Goal: Task Accomplishment & Management: Manage account settings

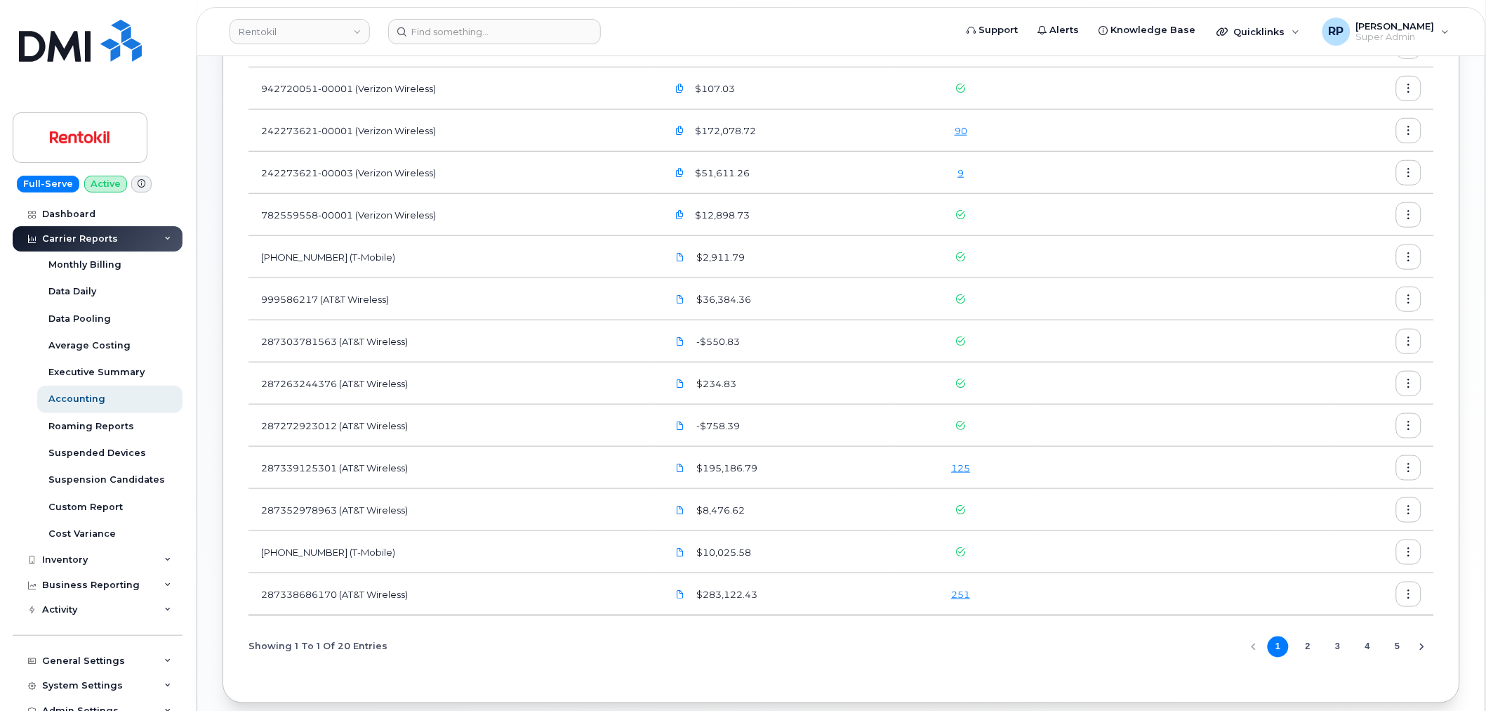
scroll to position [390, 0]
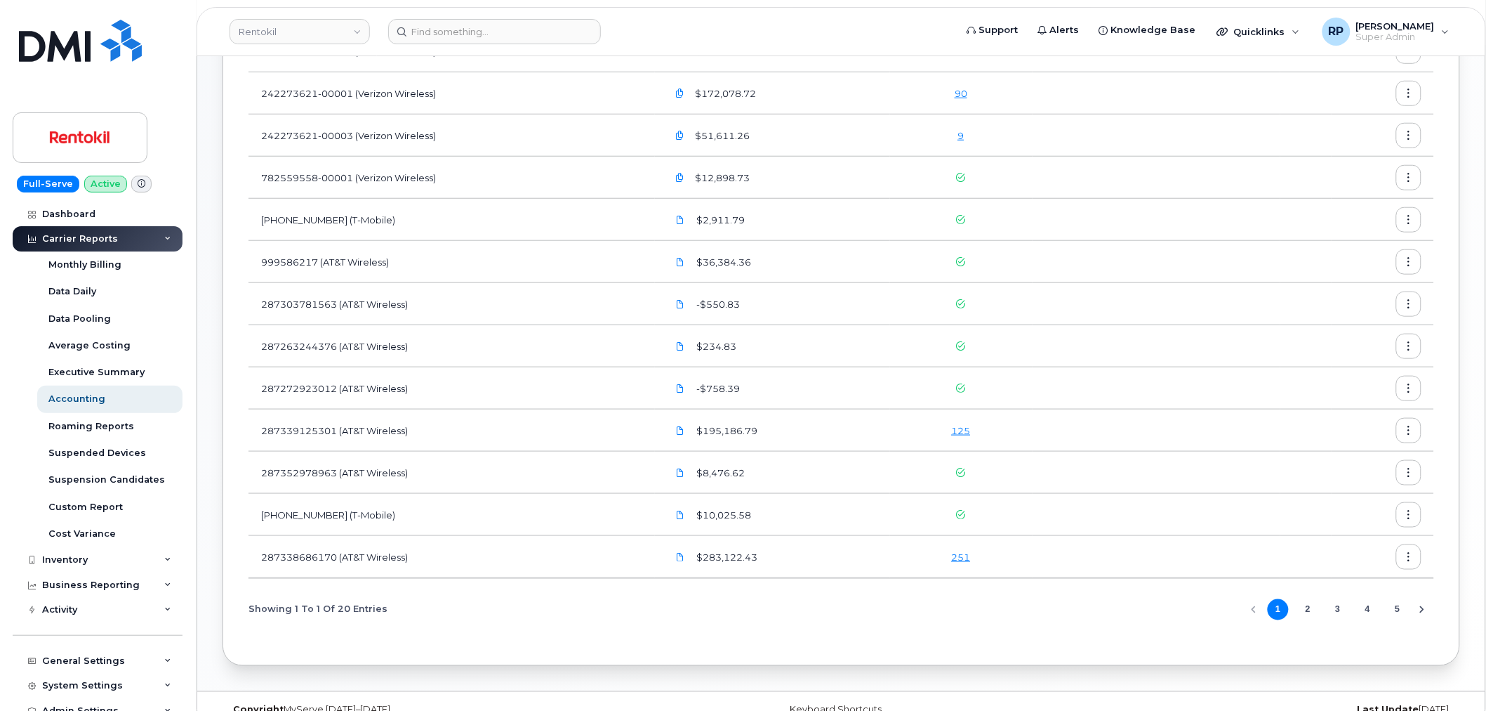
click at [795, 621] on div "Showing 1 To 1 Of 20 Entries 1 2 3 4 5" at bounding box center [842, 609] width 1186 height 36
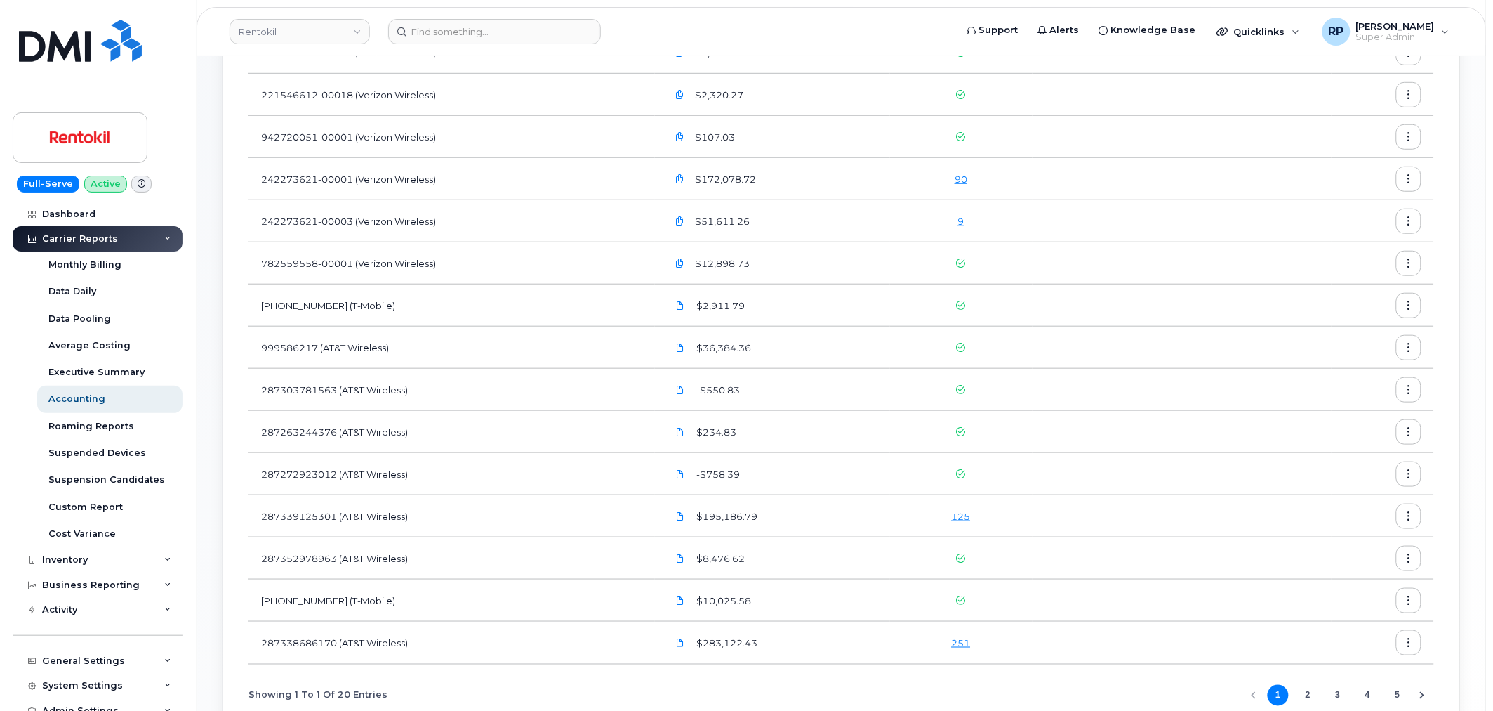
scroll to position [415, 0]
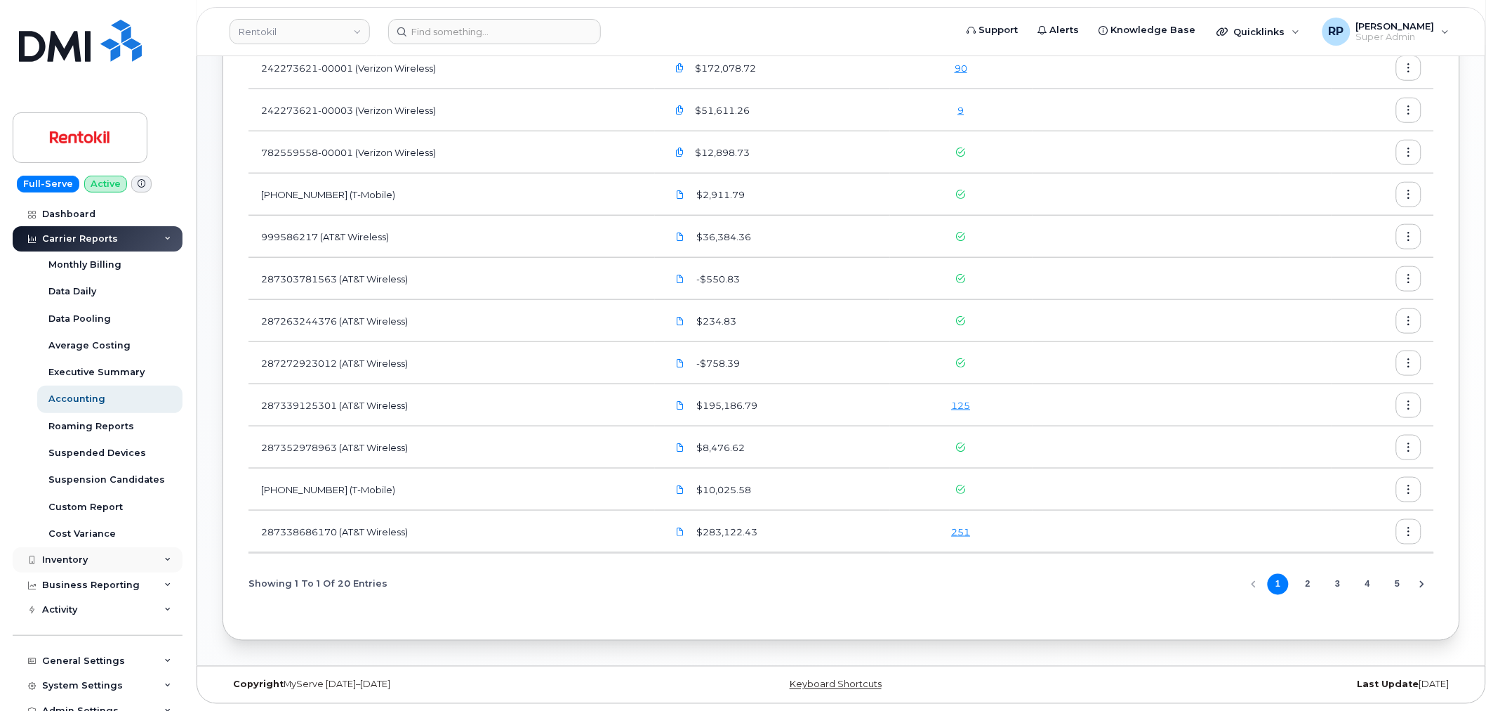
click at [88, 564] on div "Inventory" at bounding box center [98, 559] width 170 height 25
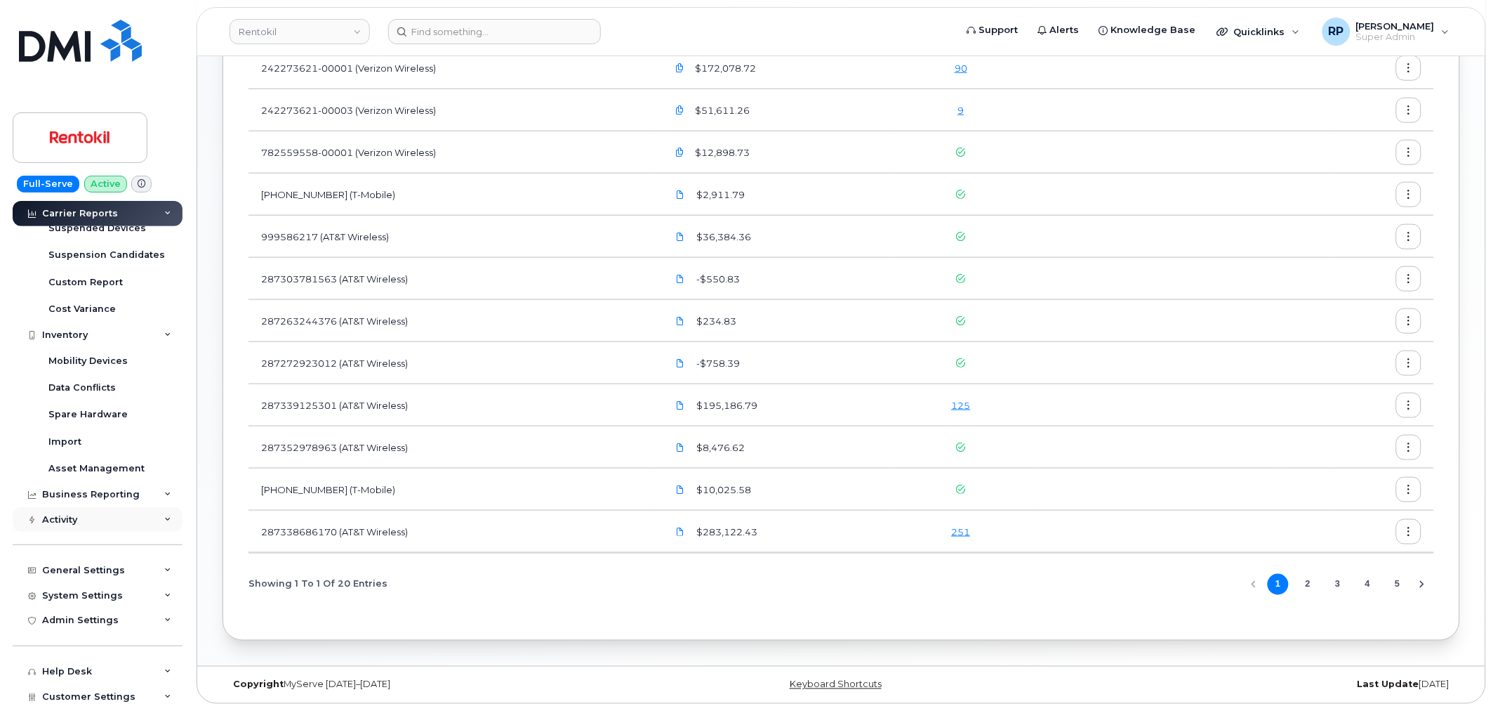
scroll to position [192, 0]
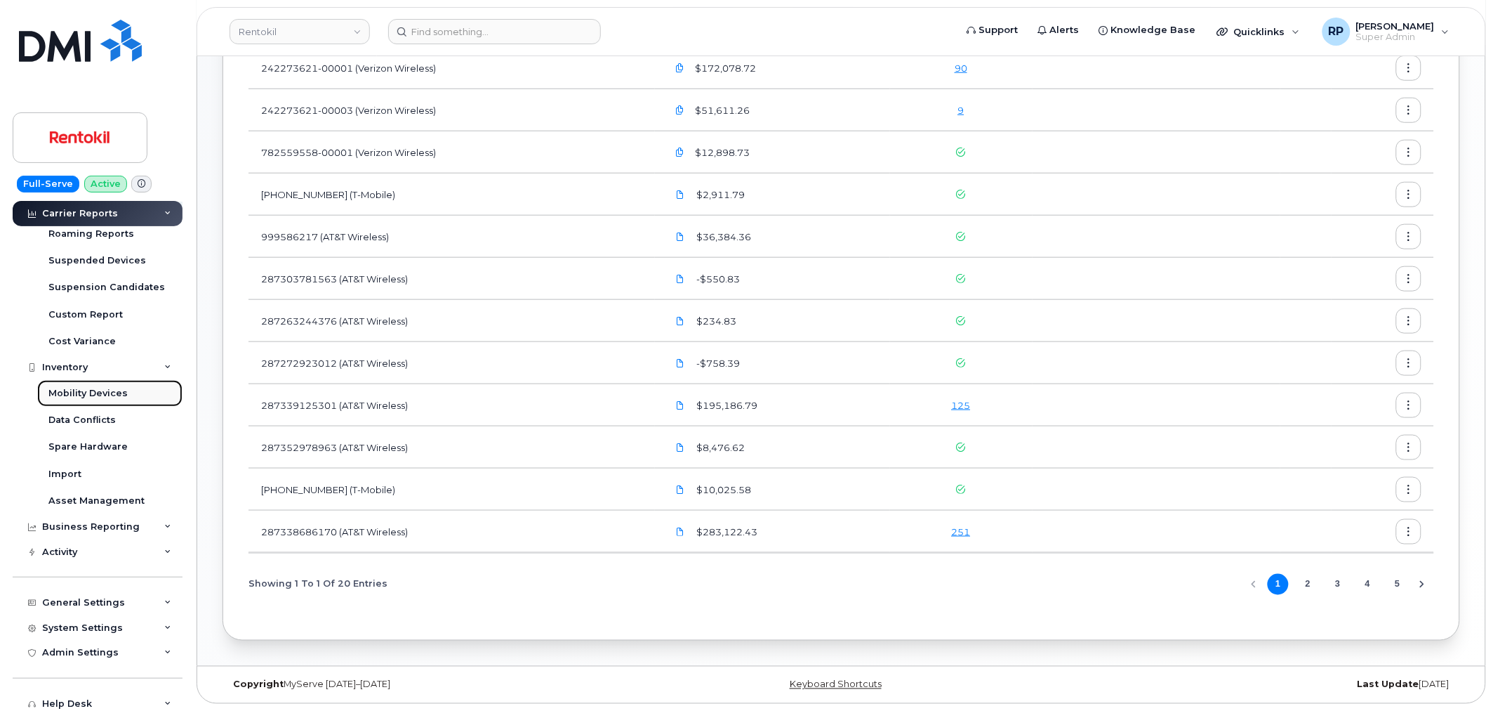
click at [95, 397] on div "Mobility Devices" at bounding box center [87, 393] width 79 height 13
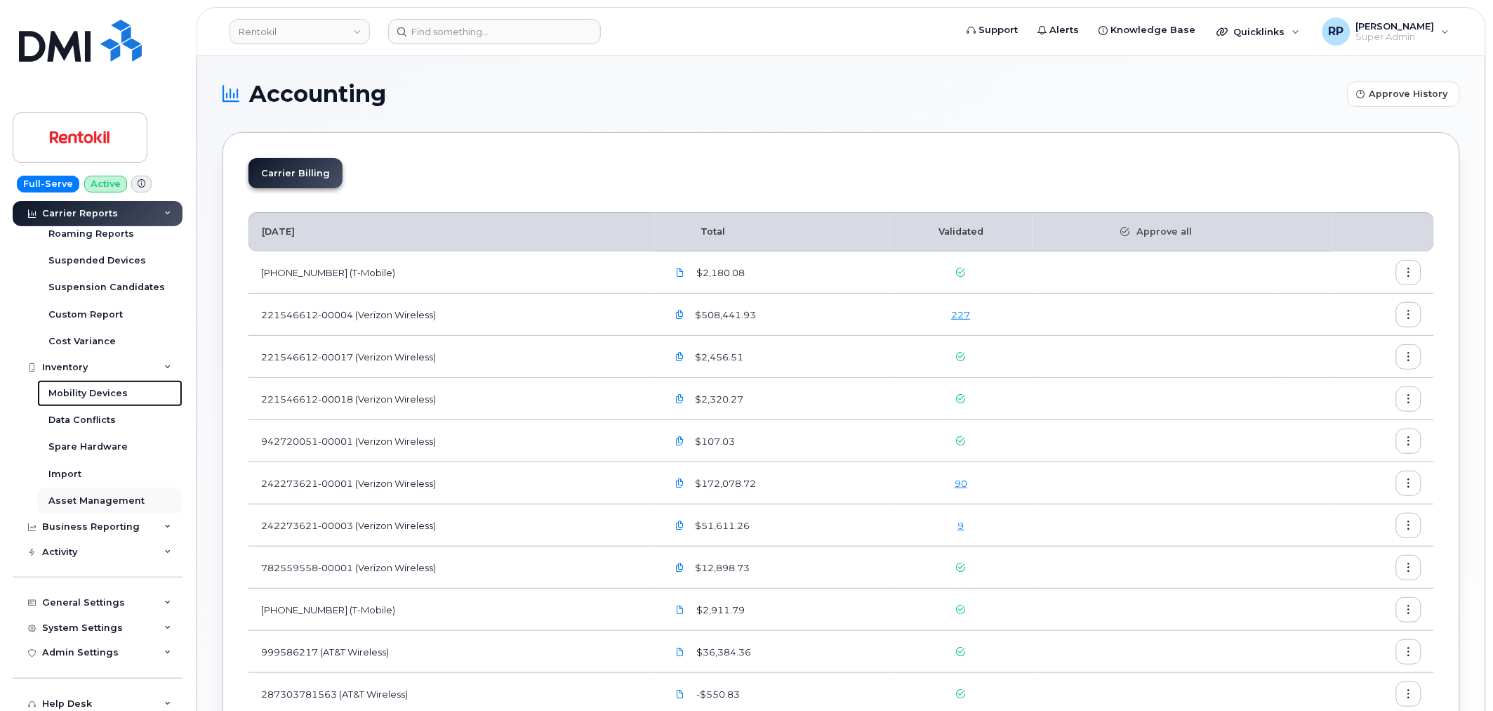
scroll to position [27, 0]
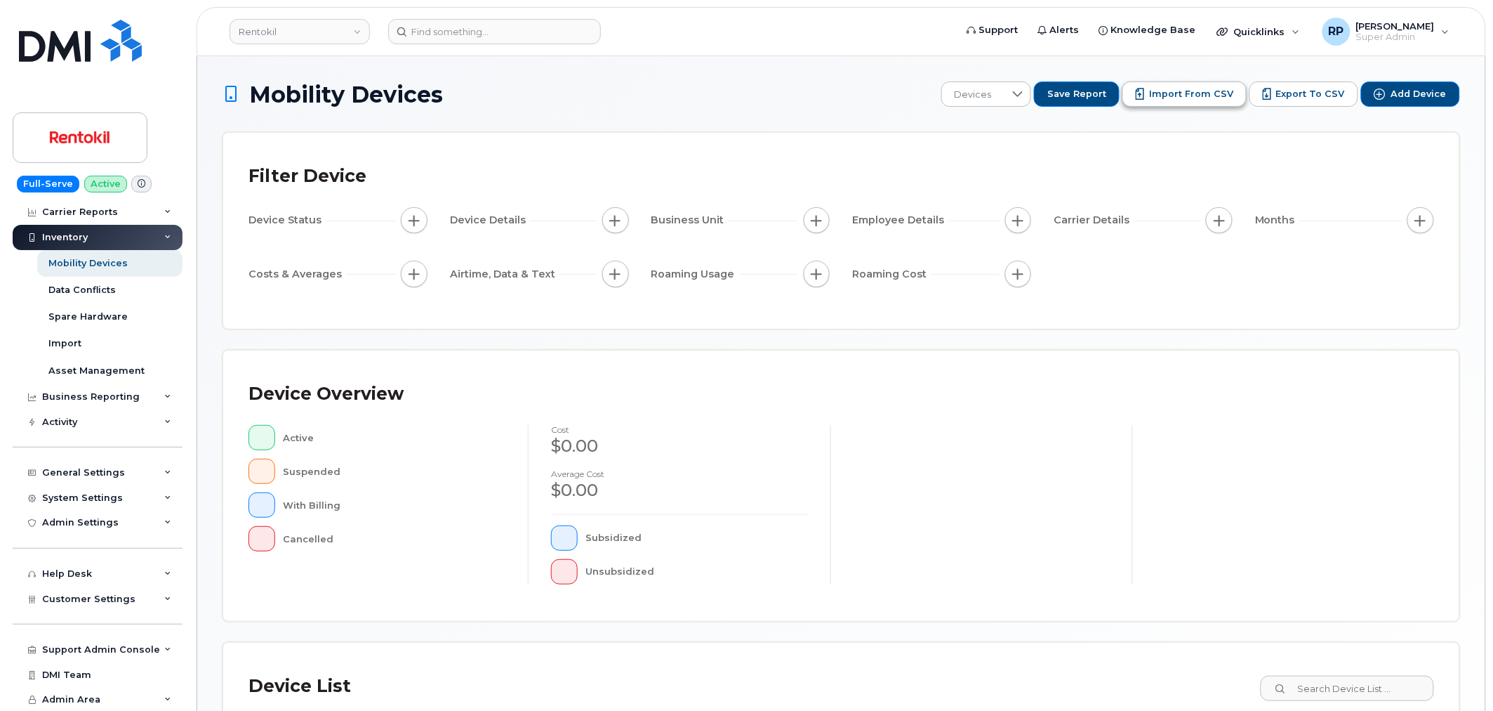
click at [1187, 103] on button "Import from CSV" at bounding box center [1185, 93] width 124 height 25
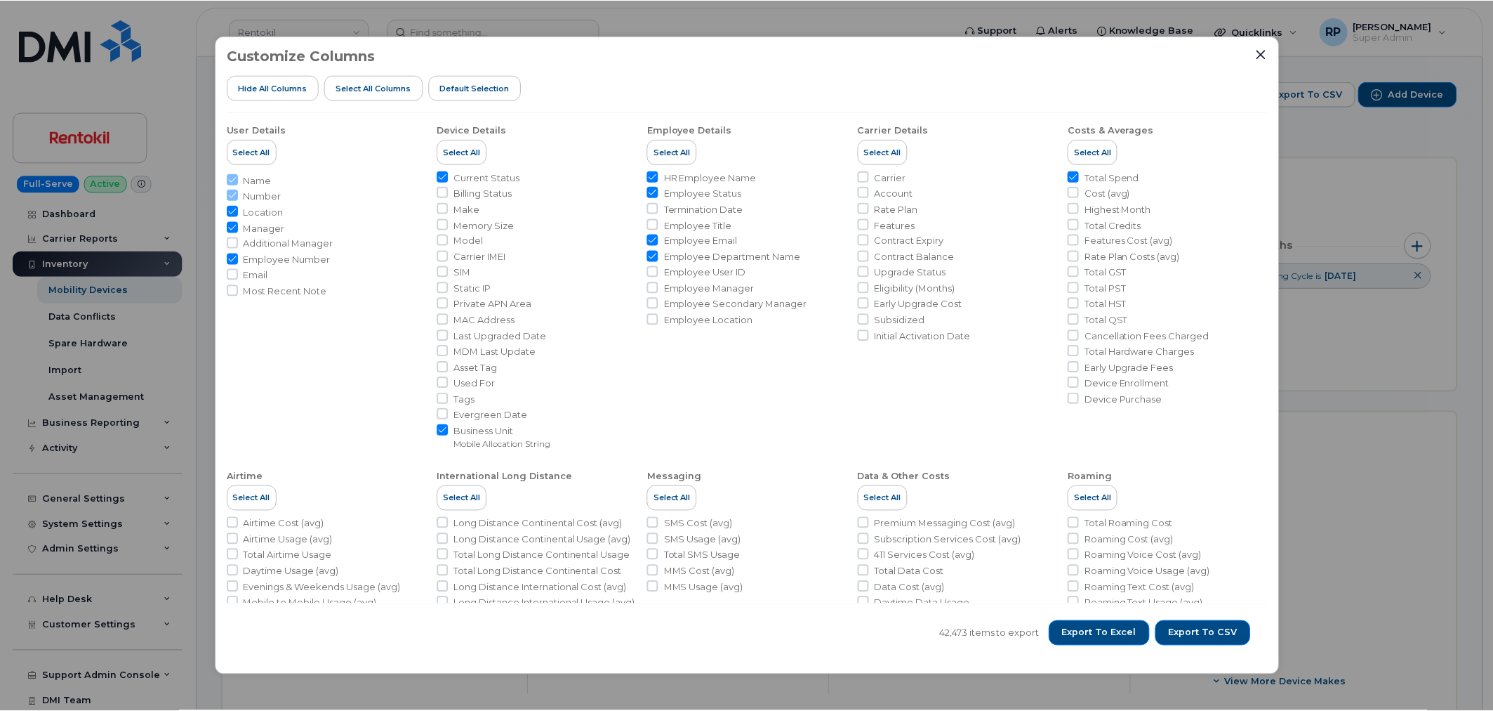
scroll to position [390, 0]
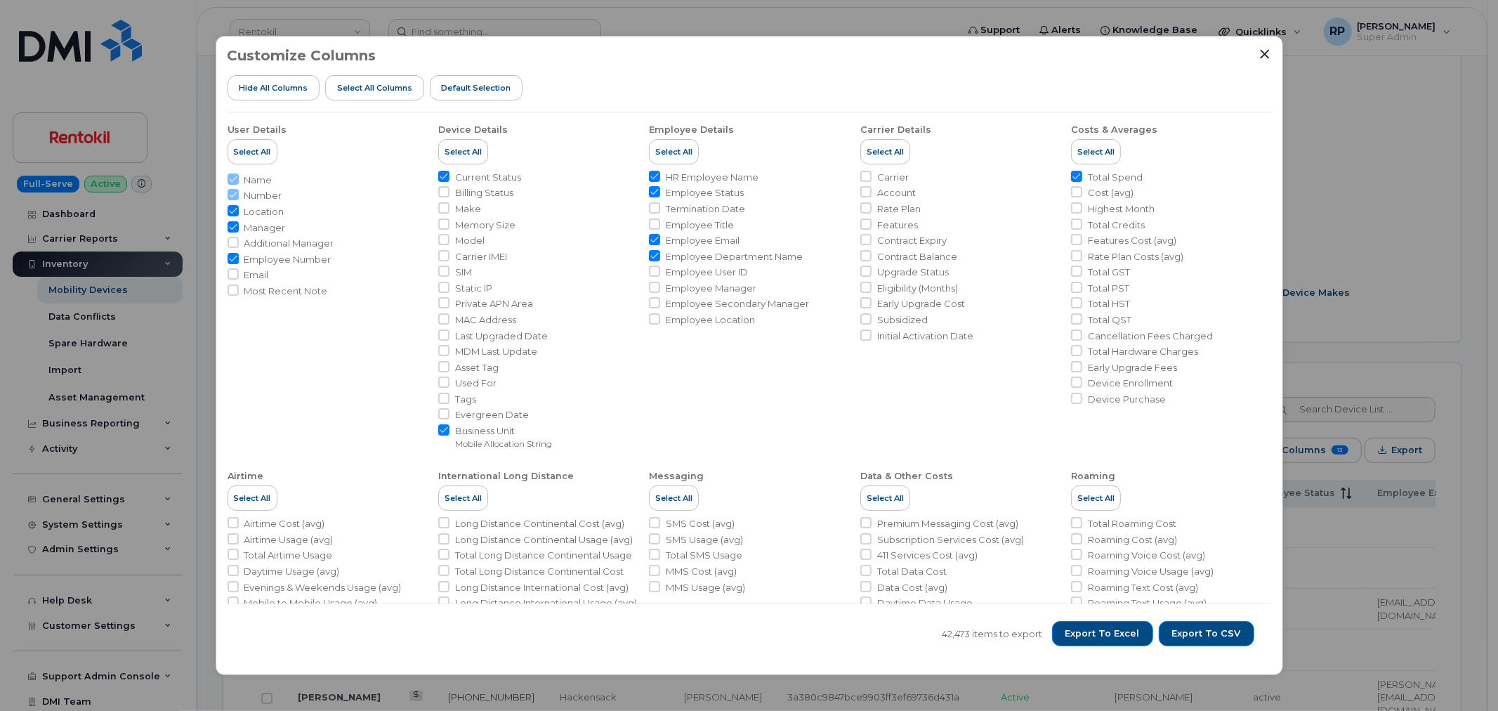
click at [1266, 46] on div "Customize Columns Hide All Columns Select all Columns Default Selection User De…" at bounding box center [749, 356] width 1067 height 640
click at [1257, 56] on div "Customize Columns Hide All Columns Select all Columns Default Selection" at bounding box center [748, 80] width 1043 height 65
click at [1261, 57] on icon "Close" at bounding box center [1264, 53] width 9 height 9
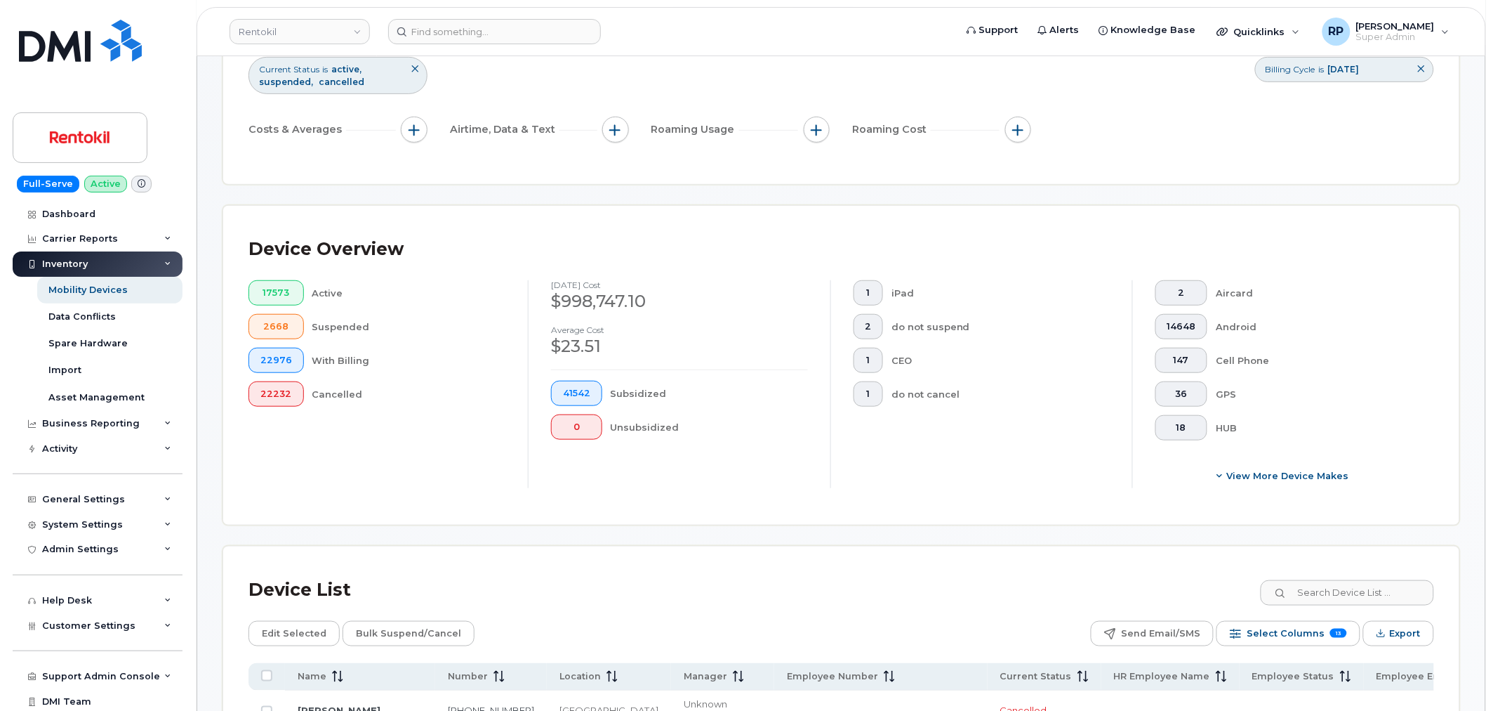
scroll to position [0, 0]
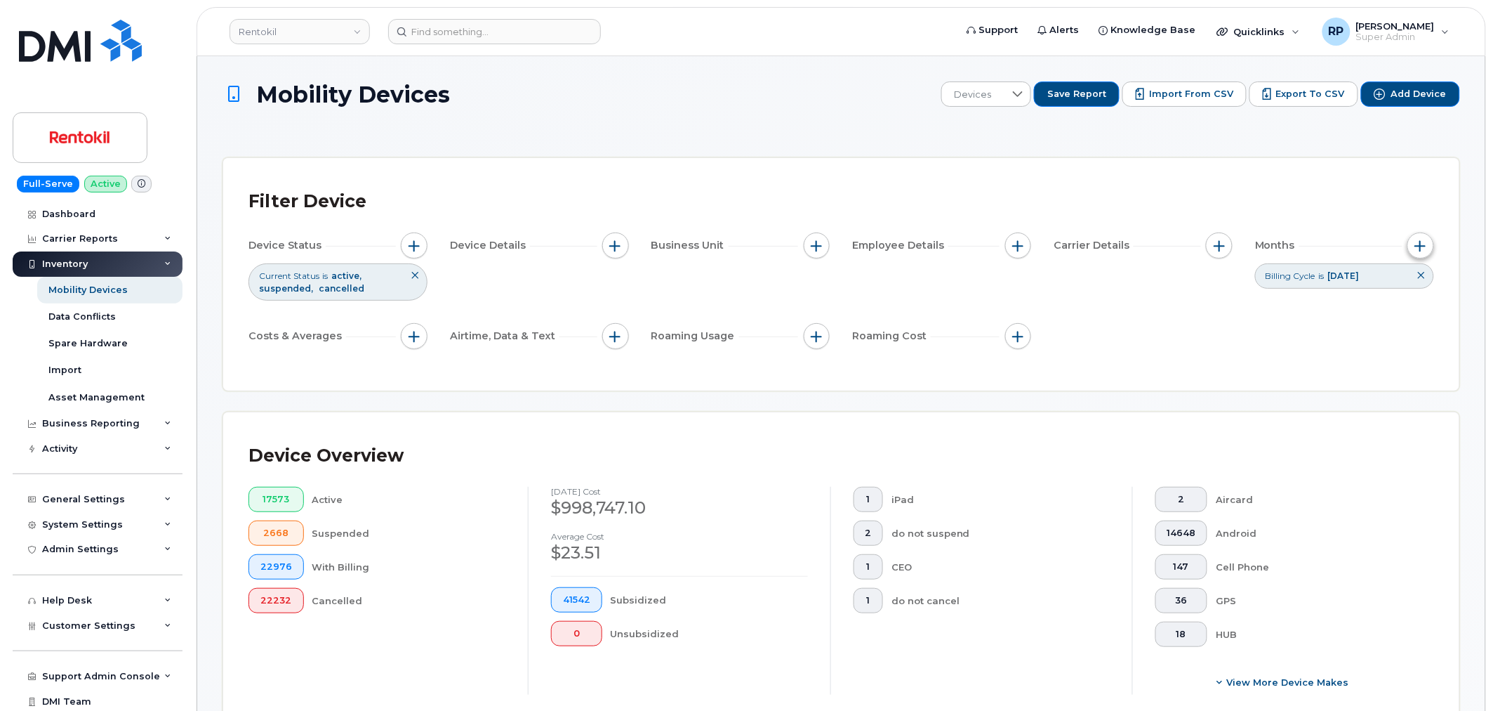
click at [1415, 249] on span "button" at bounding box center [1420, 245] width 11 height 11
click at [1104, 320] on div "Device Status Current Status is active suspended cancelled Device Details Busin…" at bounding box center [842, 293] width 1186 height 122
click at [1217, 246] on span "button" at bounding box center [1219, 245] width 11 height 11
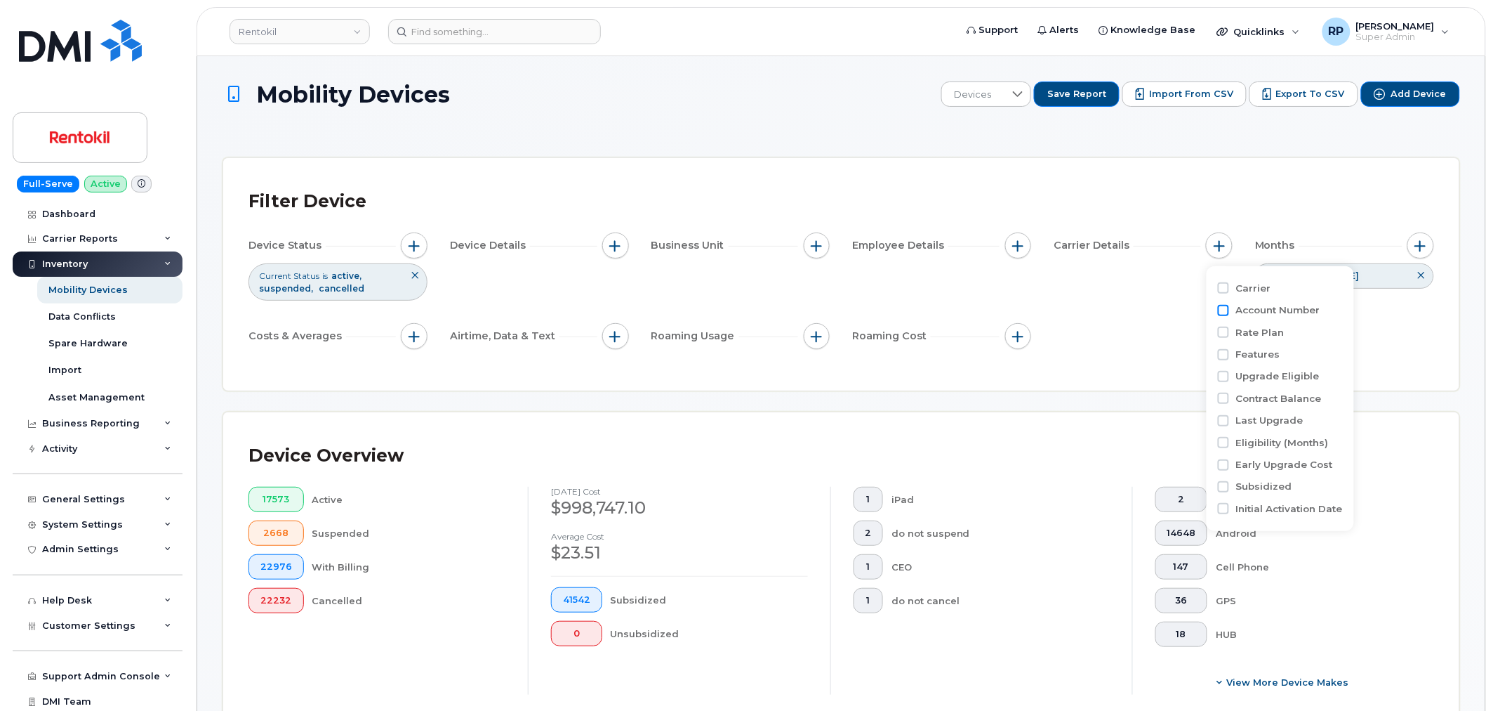
click at [1222, 308] on input "Account Number" at bounding box center [1223, 310] width 11 height 11
checkbox input "true"
click at [1295, 366] on div "empty" at bounding box center [1302, 368] width 126 height 24
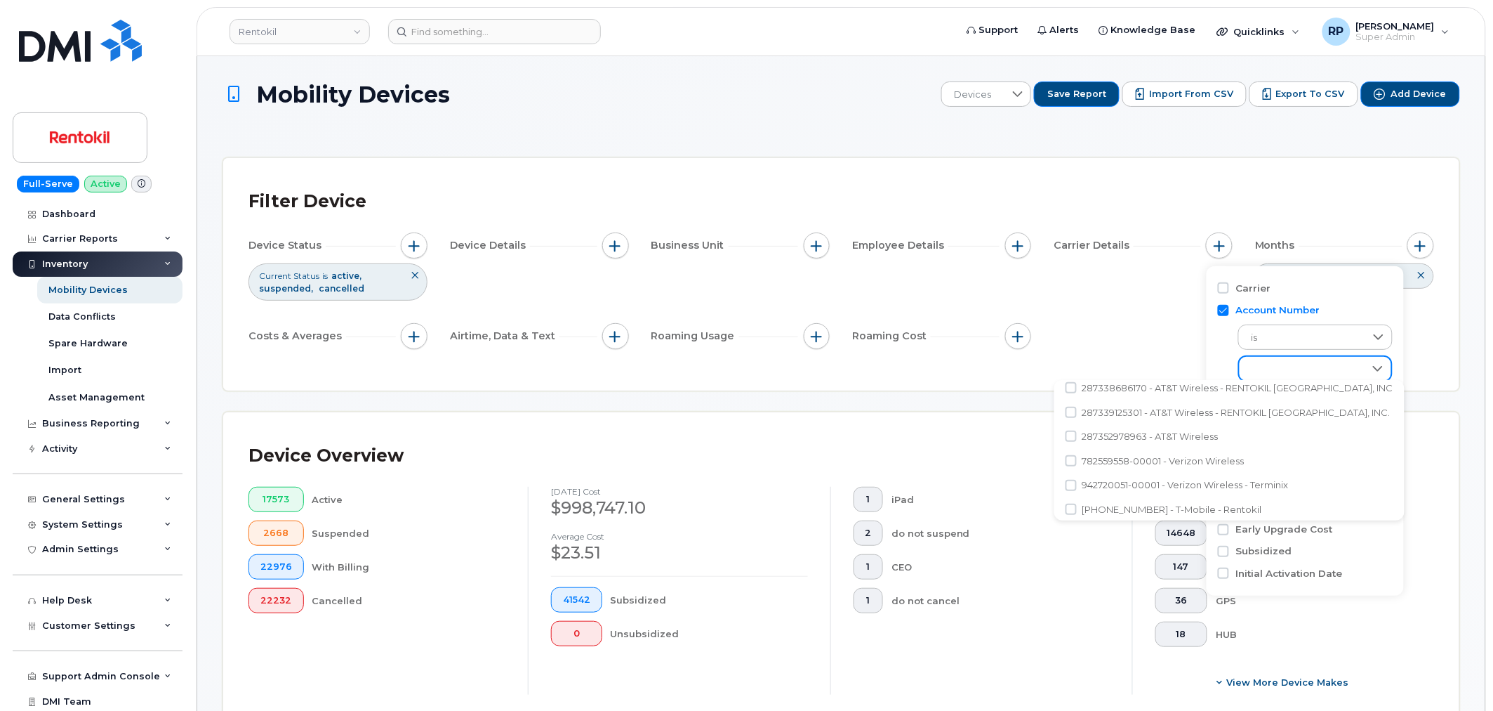
scroll to position [152, 0]
click at [1098, 437] on span "287338686170 - AT&T Wireless - RENTOKIL NORTH AMERICA, INC" at bounding box center [1238, 439] width 311 height 13
checkbox input "true"
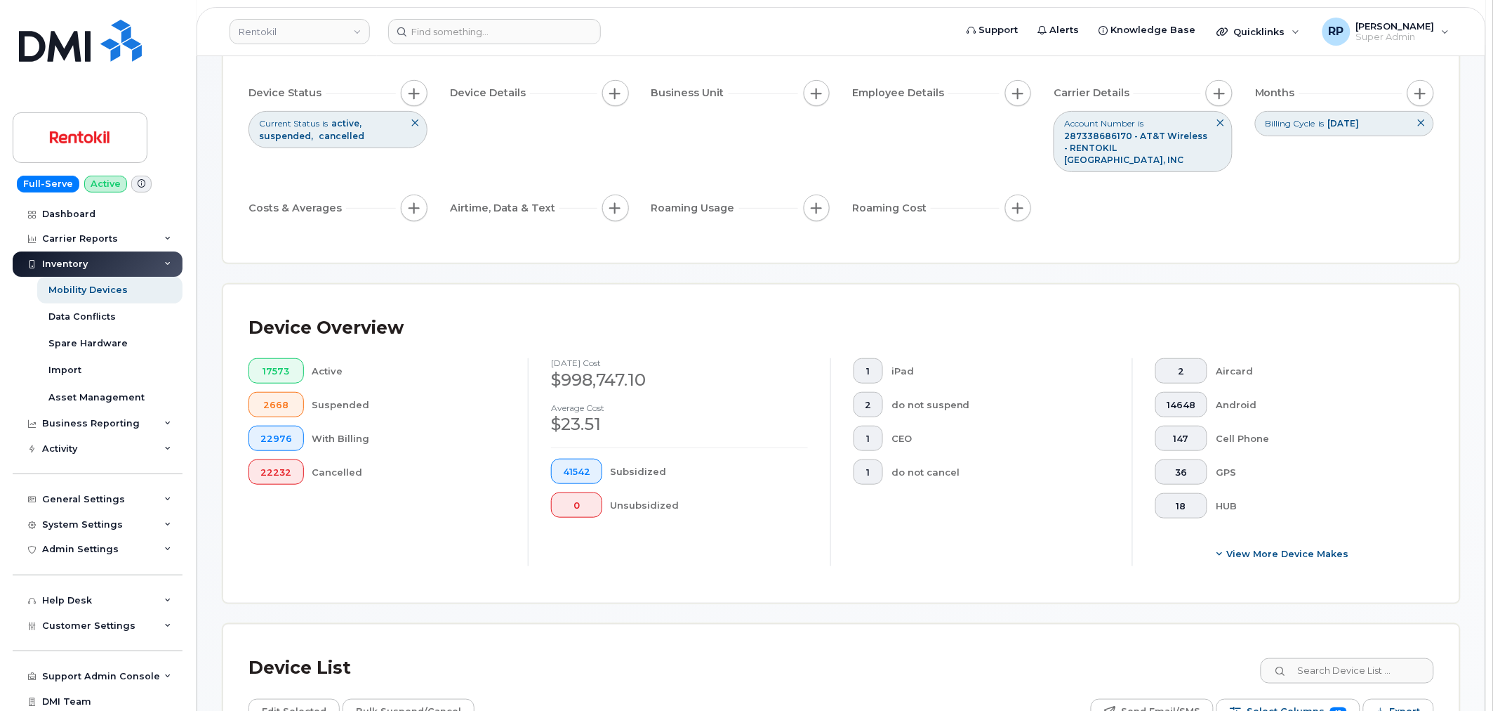
scroll to position [390, 0]
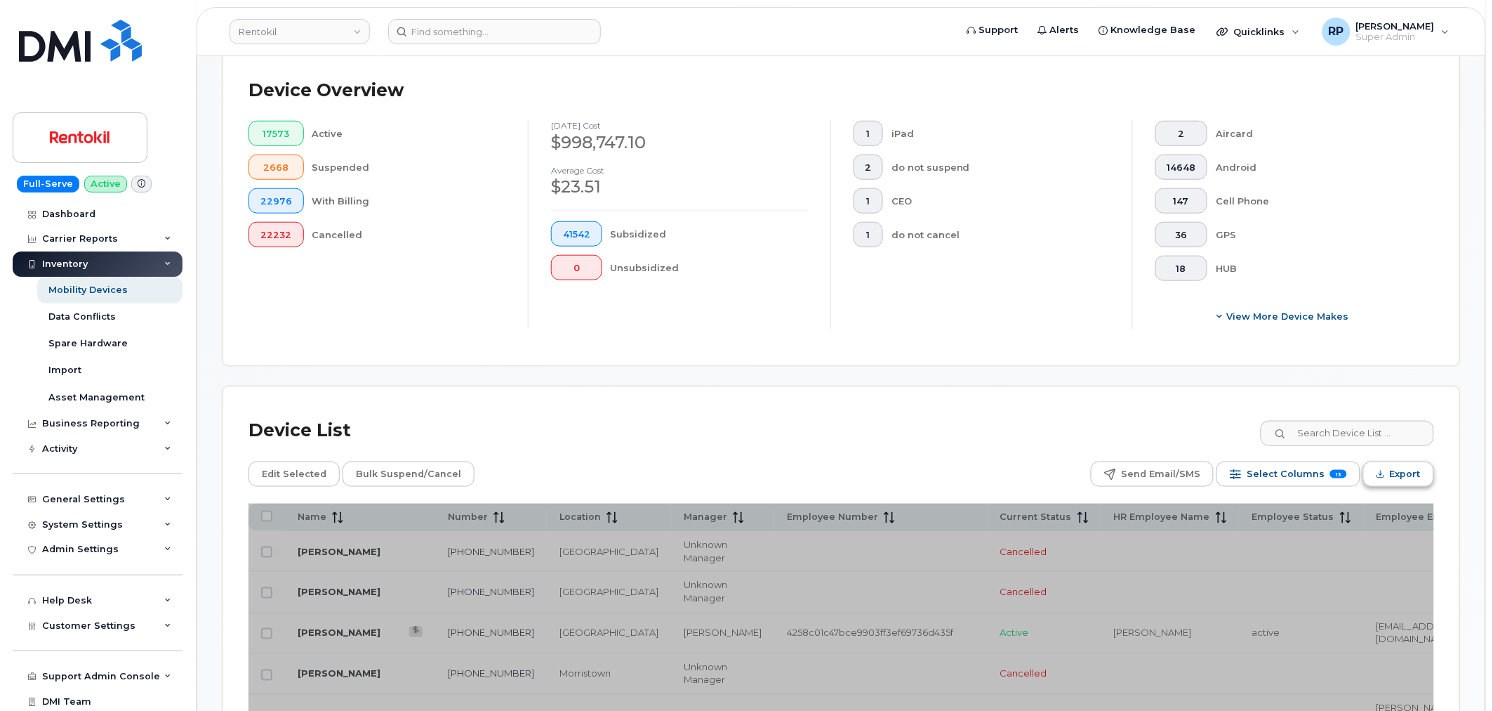
click at [1401, 464] on span "Export" at bounding box center [1405, 473] width 31 height 21
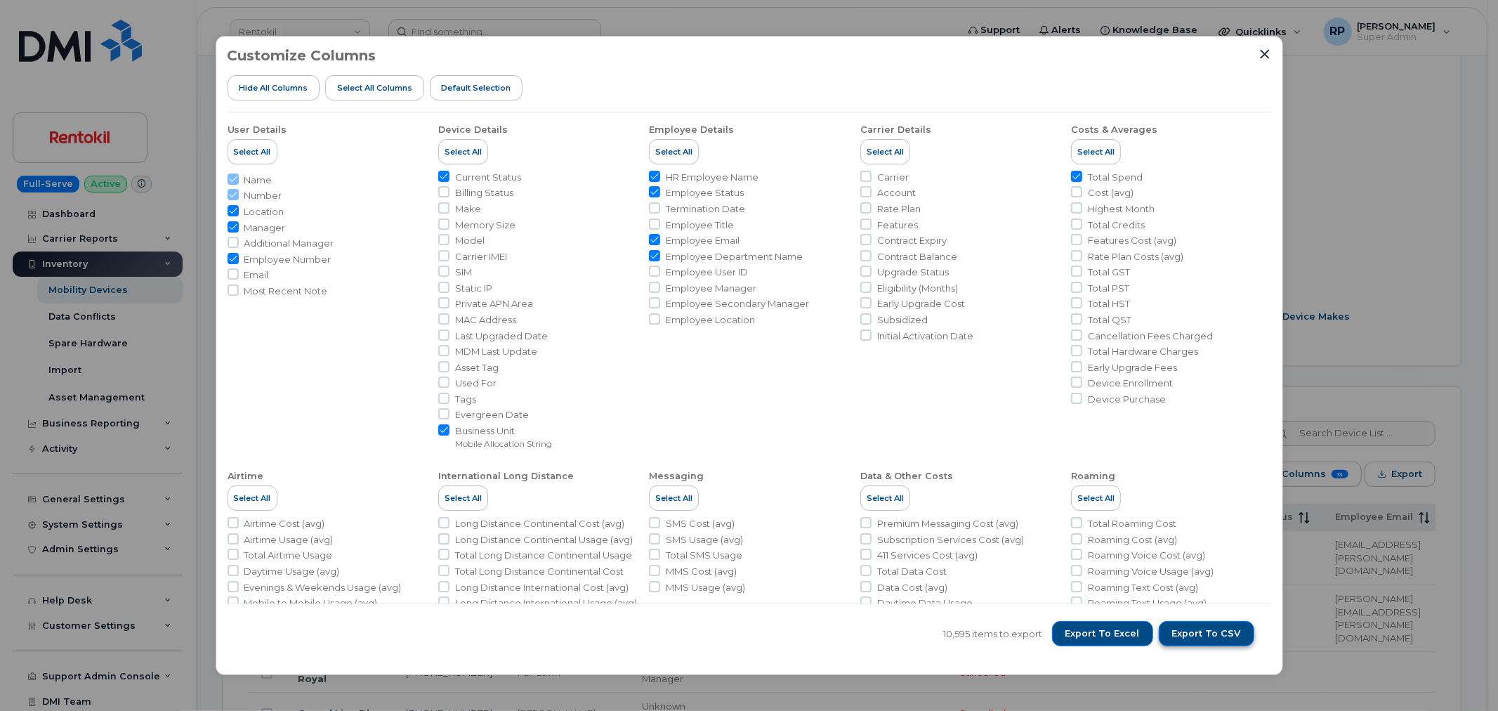
click at [1225, 636] on span "Export to CSV" at bounding box center [1206, 633] width 69 height 13
click at [1255, 53] on div "Customize Columns Hide All Columns Select all Columns Default Selection" at bounding box center [748, 80] width 1043 height 65
click at [1262, 53] on icon "Close" at bounding box center [1264, 53] width 9 height 9
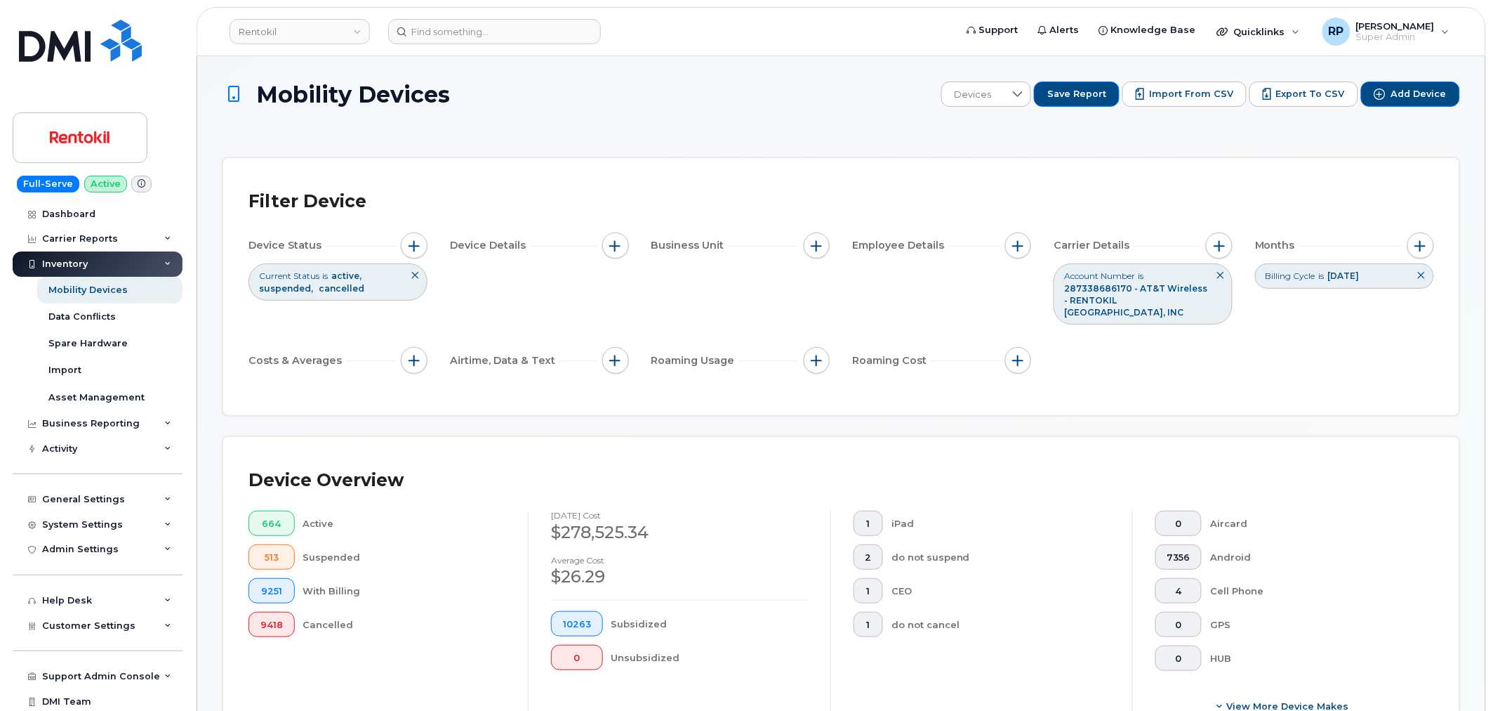
click at [1420, 275] on icon at bounding box center [1421, 275] width 8 height 8
click at [1418, 253] on button "button" at bounding box center [1421, 245] width 27 height 27
click at [1350, 288] on input "Billing Cycle" at bounding box center [1350, 287] width 11 height 11
checkbox input "true"
click at [1321, 345] on span "September 2025" at bounding box center [1324, 345] width 55 height 25
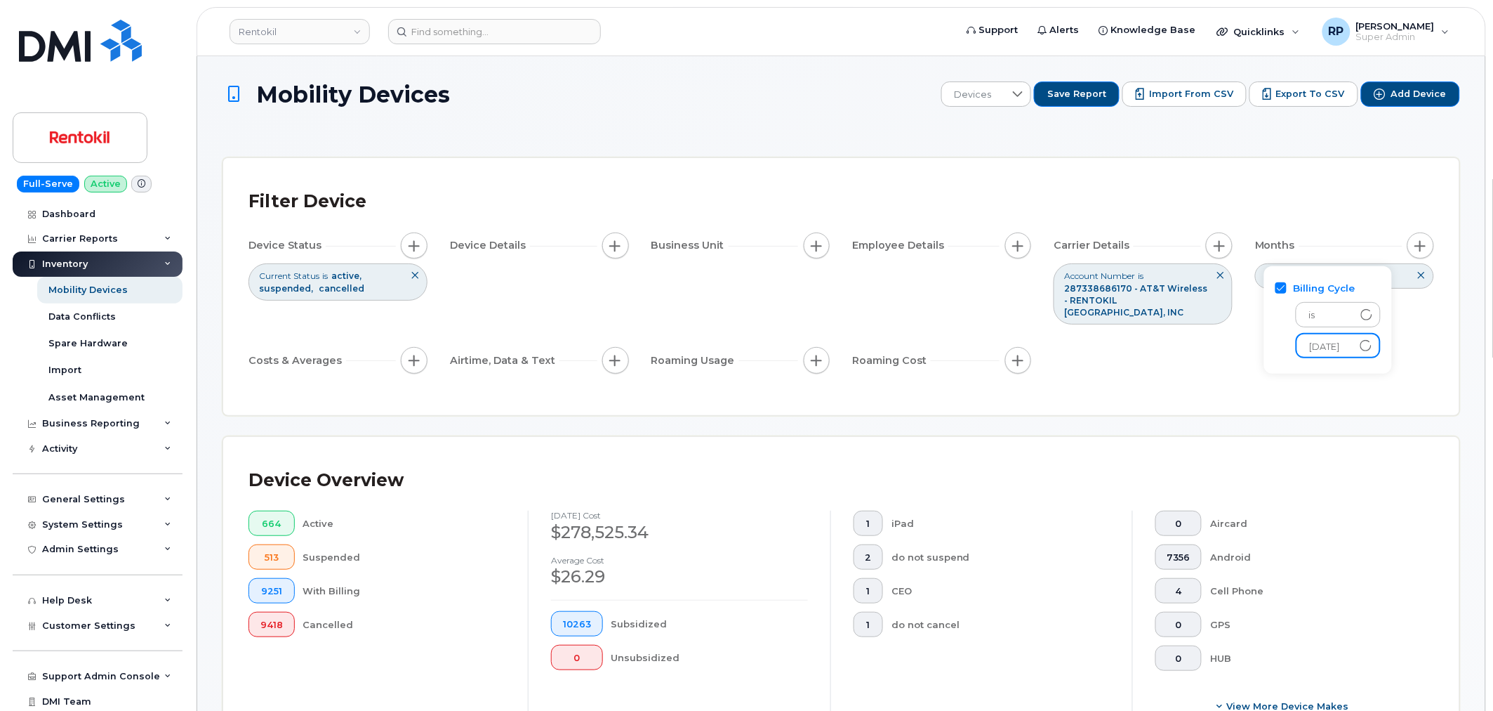
click at [1321, 345] on span "September 2025" at bounding box center [1324, 346] width 55 height 25
click at [1335, 389] on div "Filter Device Device Status Current Status is active suspended cancelled Device…" at bounding box center [841, 286] width 1236 height 257
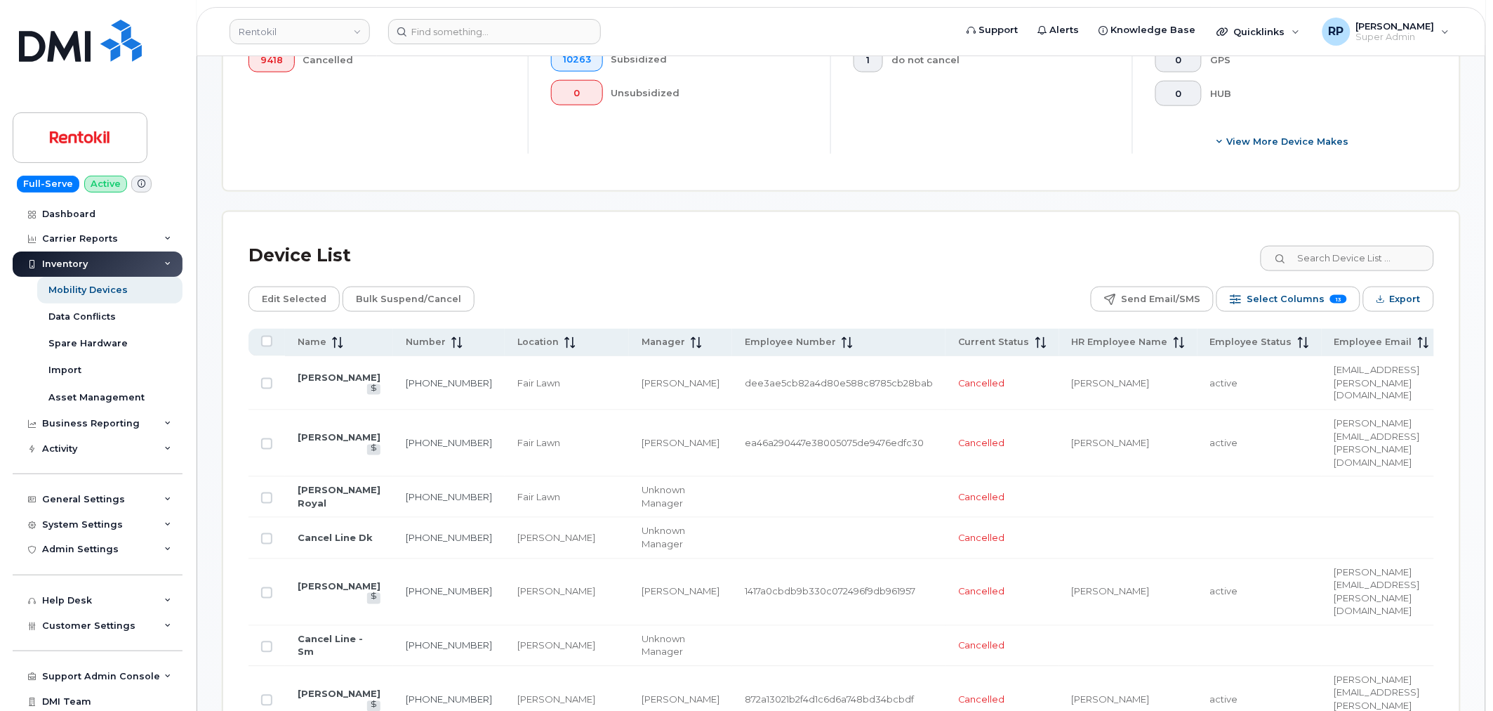
scroll to position [649, 0]
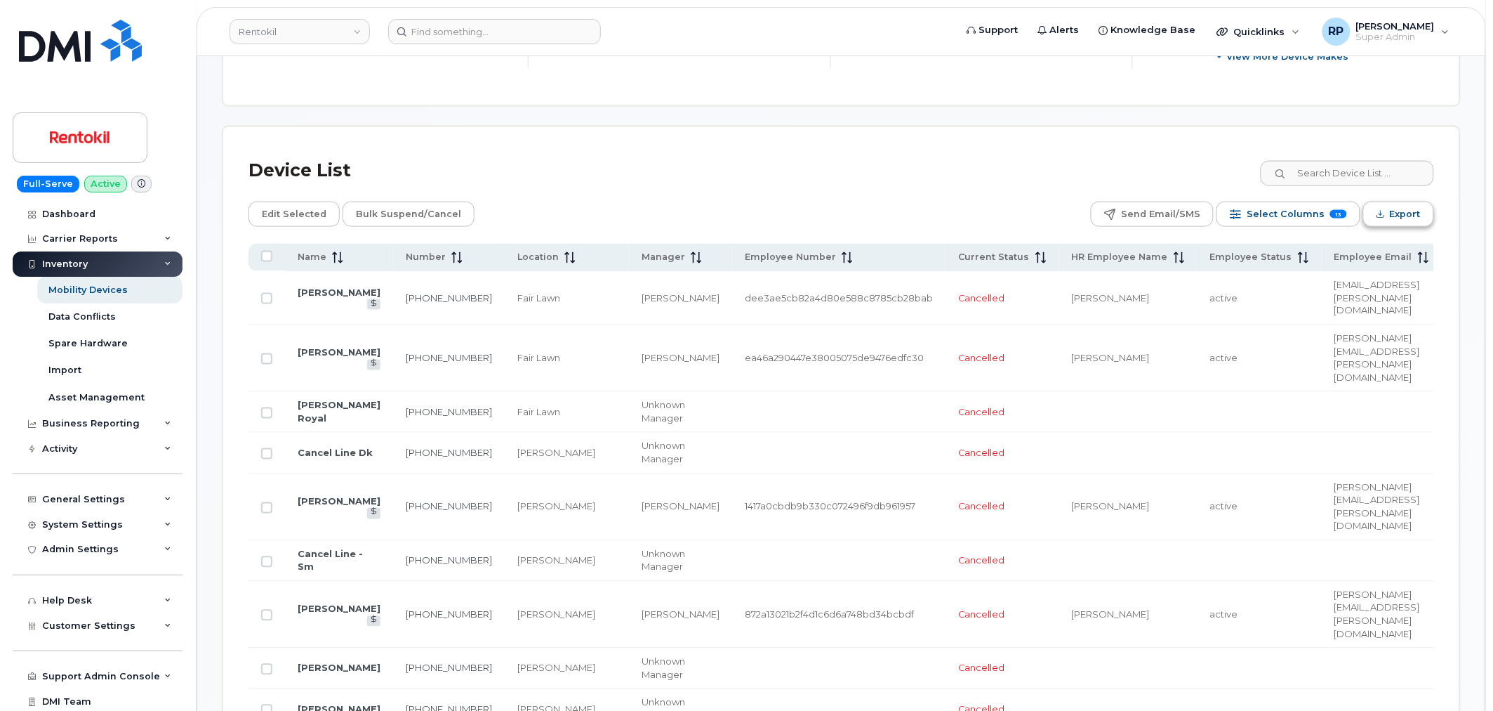
click at [1397, 204] on span "Export" at bounding box center [1405, 214] width 31 height 21
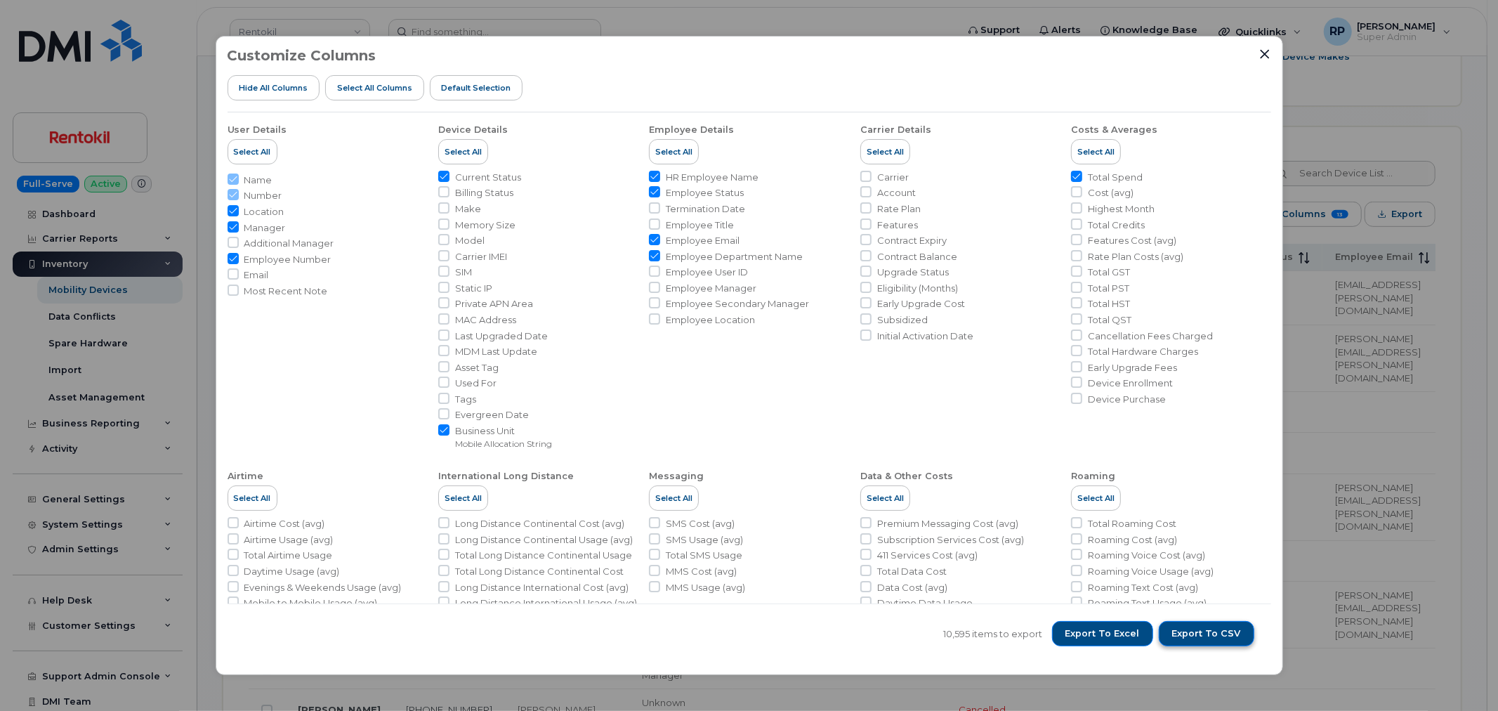
click at [1183, 637] on span "Export to CSV" at bounding box center [1206, 633] width 69 height 13
drag, startPoint x: 1266, startPoint y: 47, endPoint x: 1262, endPoint y: 65, distance: 18.1
click at [1266, 48] on icon "Close" at bounding box center [1264, 53] width 11 height 11
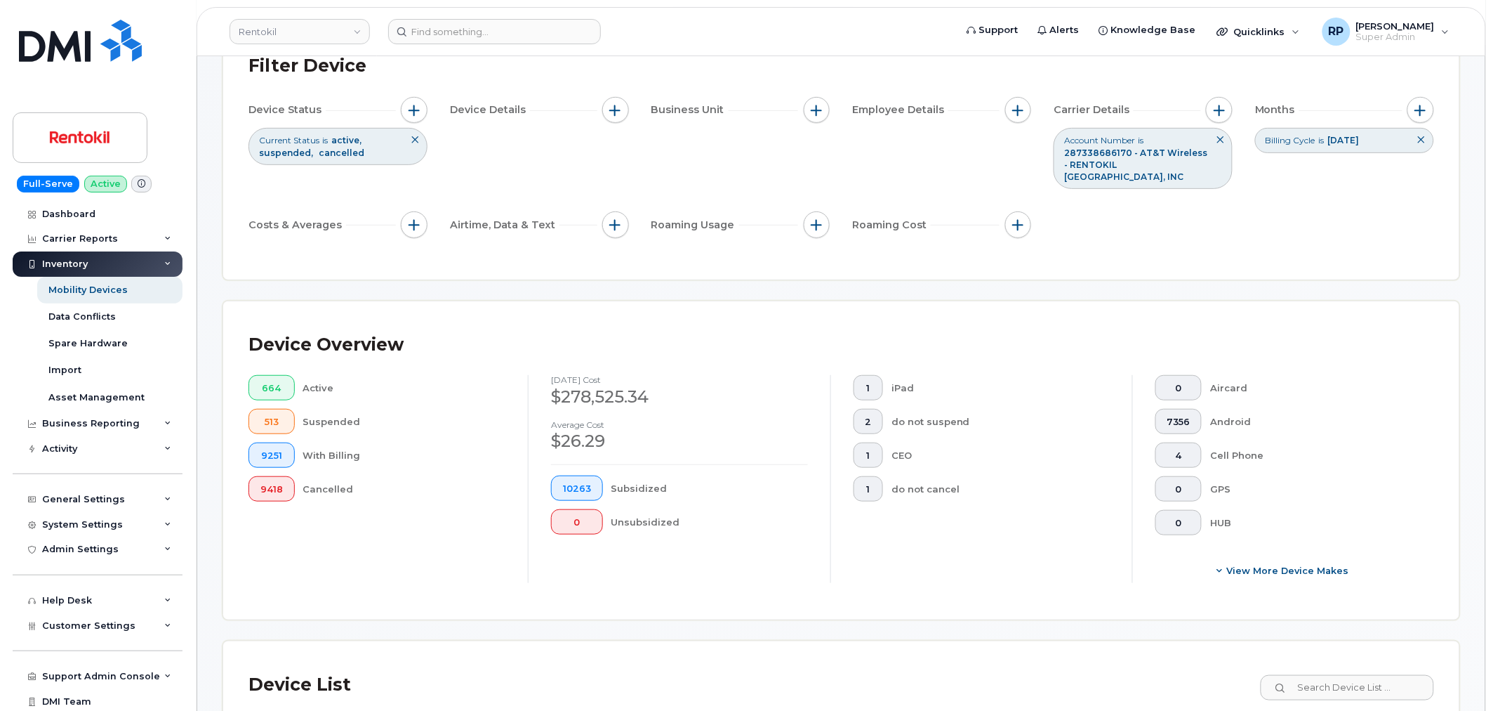
scroll to position [130, 0]
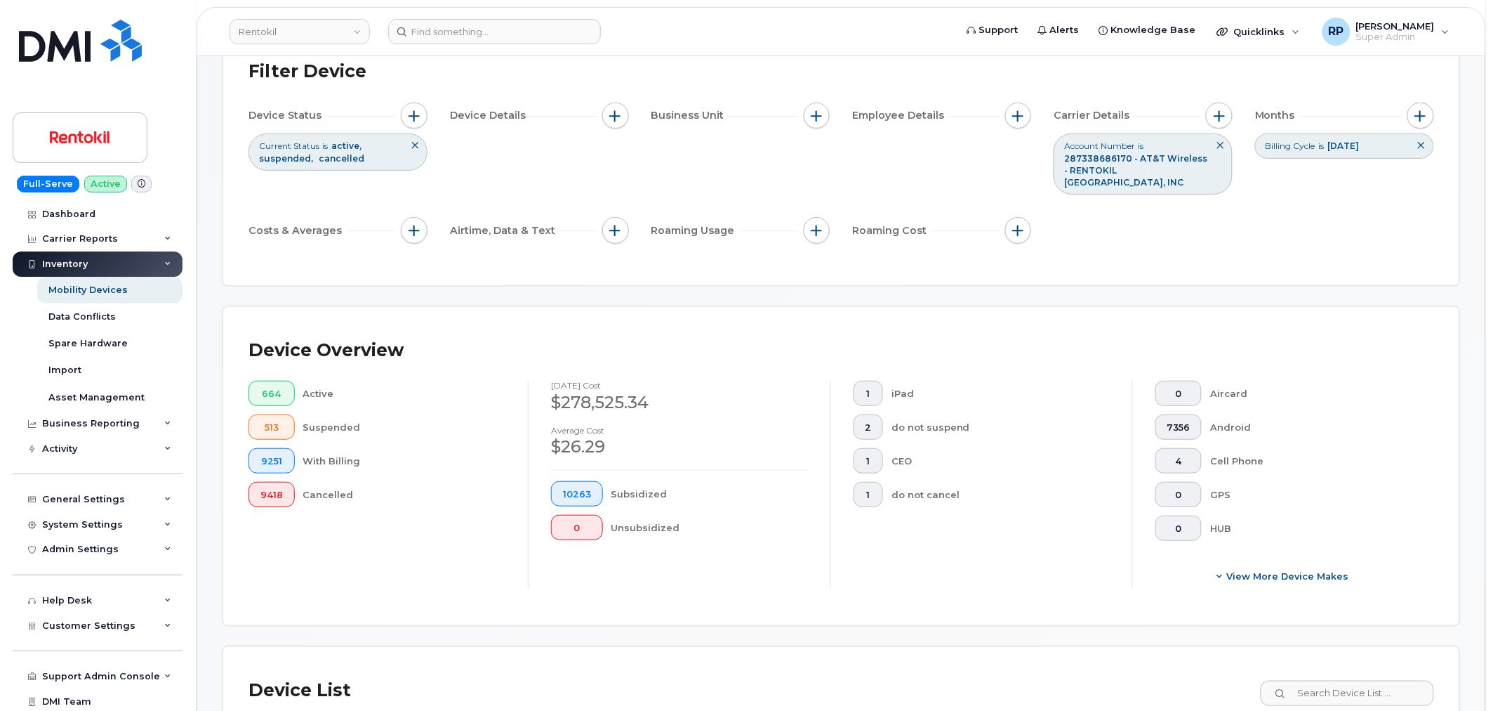
click at [559, 593] on div "Device Overview 664 Active 513 Suspended 9251 With Billing 9418 Cancelled Septe…" at bounding box center [841, 466] width 1236 height 319
click at [524, 29] on input at bounding box center [494, 31] width 213 height 25
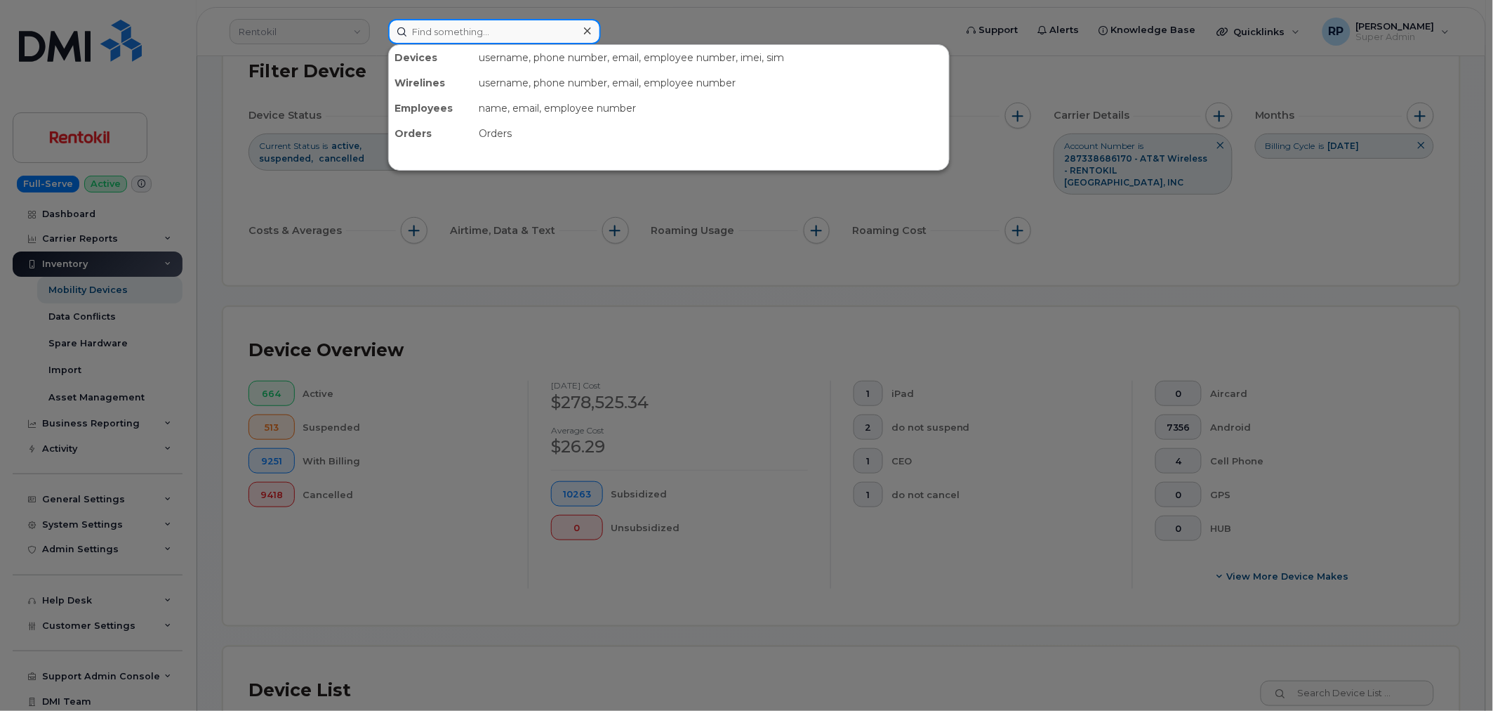
paste input "2246155857"
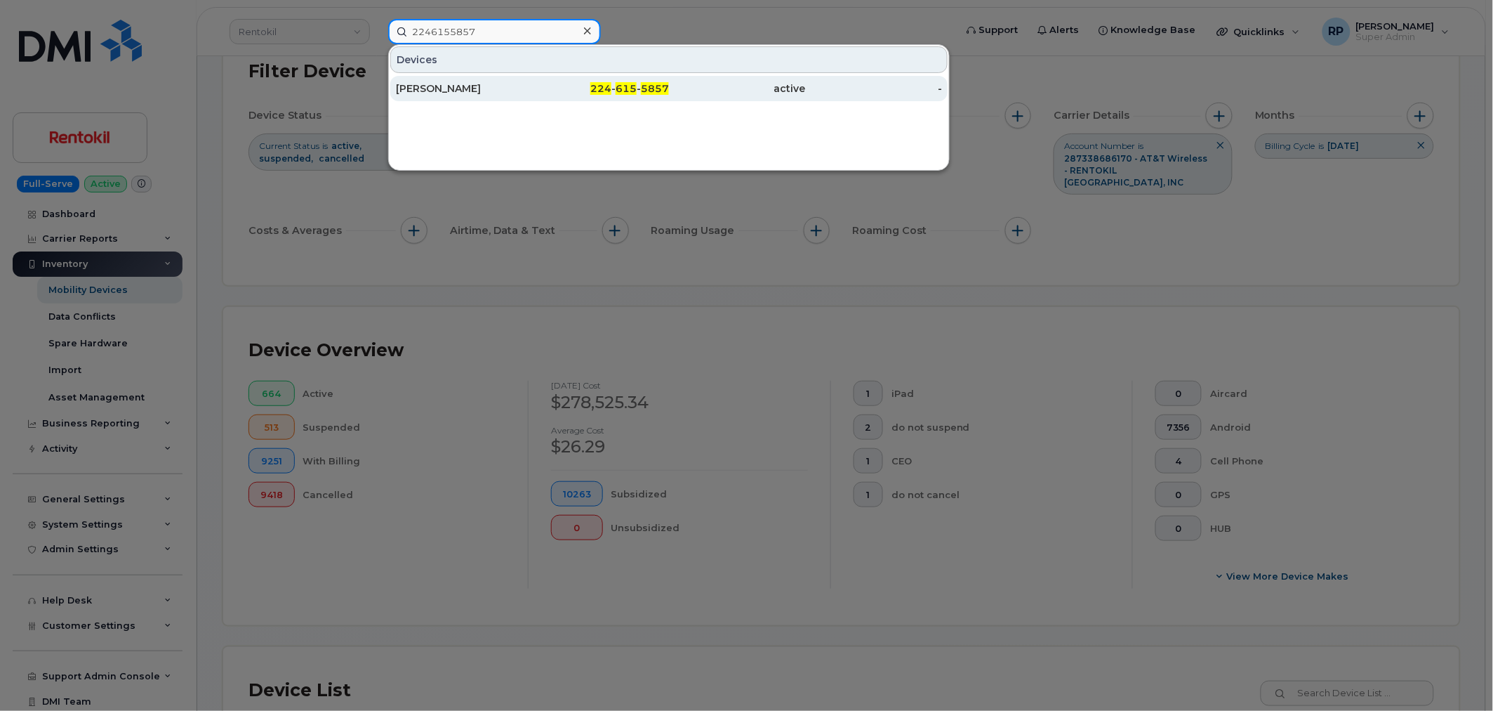
type input "2246155857"
click at [531, 83] on div "Mark Lisinski" at bounding box center [464, 88] width 137 height 14
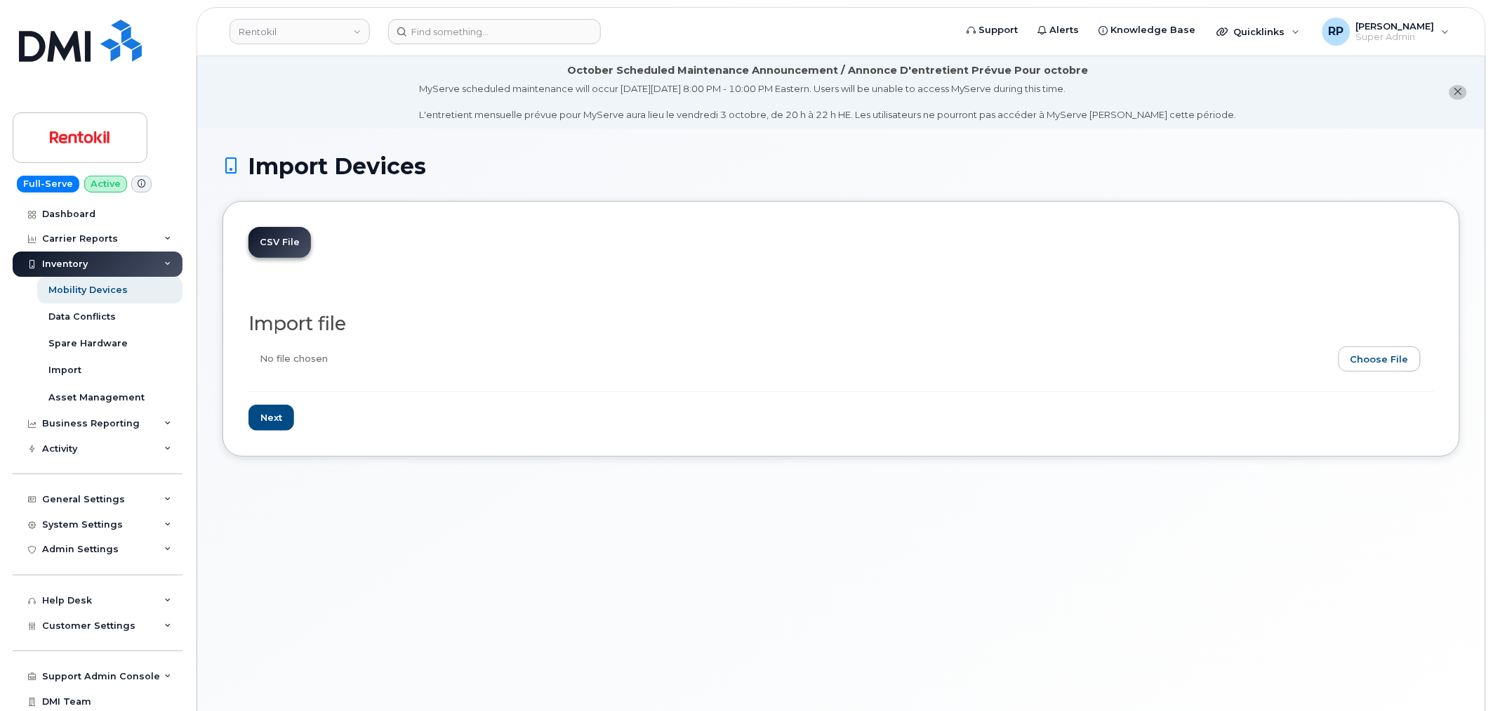
click at [1359, 364] on input "file" at bounding box center [836, 362] width 1175 height 32
type input "C:\fakepath\RTK Assignment Updates 10.6.2025.3.csv"
click at [282, 418] on input "Next" at bounding box center [272, 417] width 46 height 26
type input "Loading..."
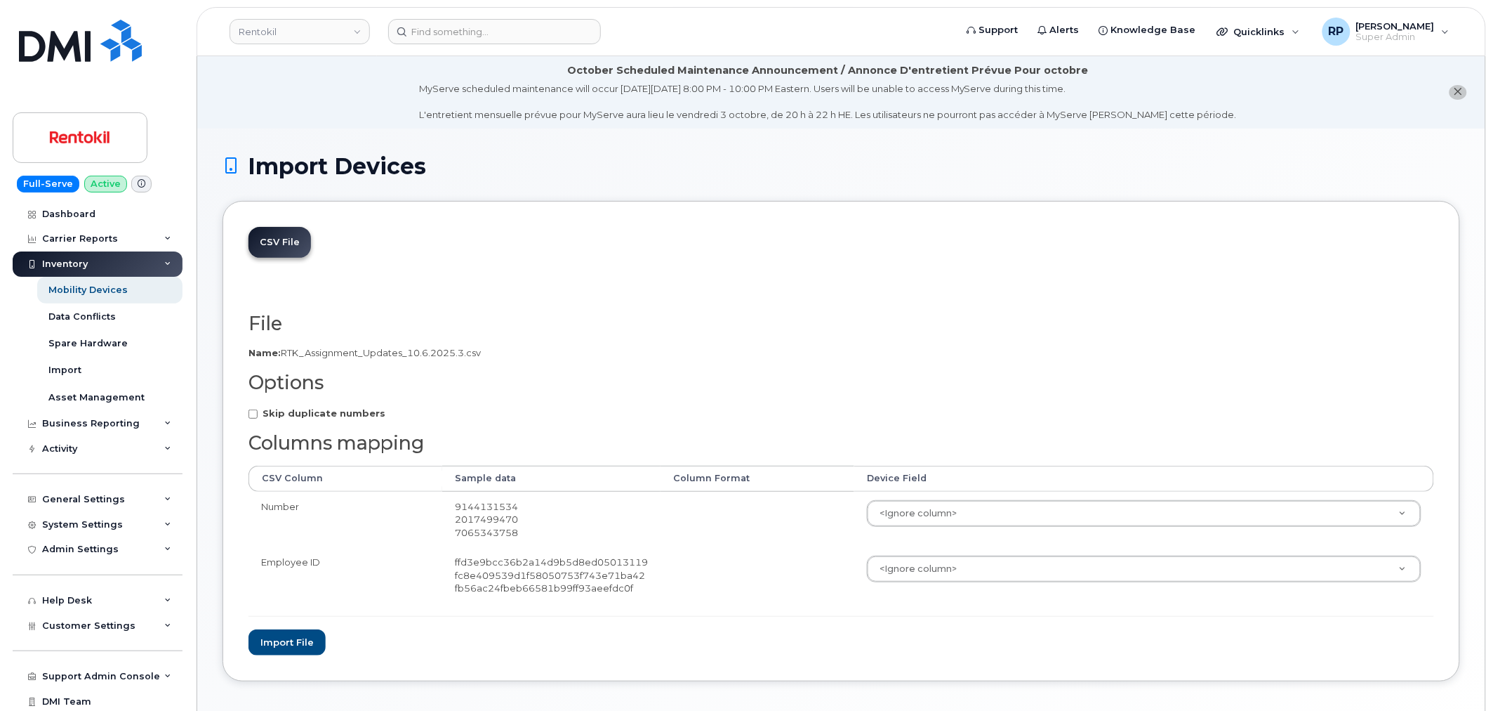
click at [937, 527] on td "<Ignore column> Accounting Categories Accounting Categories[Mobile Allocation S…" at bounding box center [1144, 519] width 580 height 56
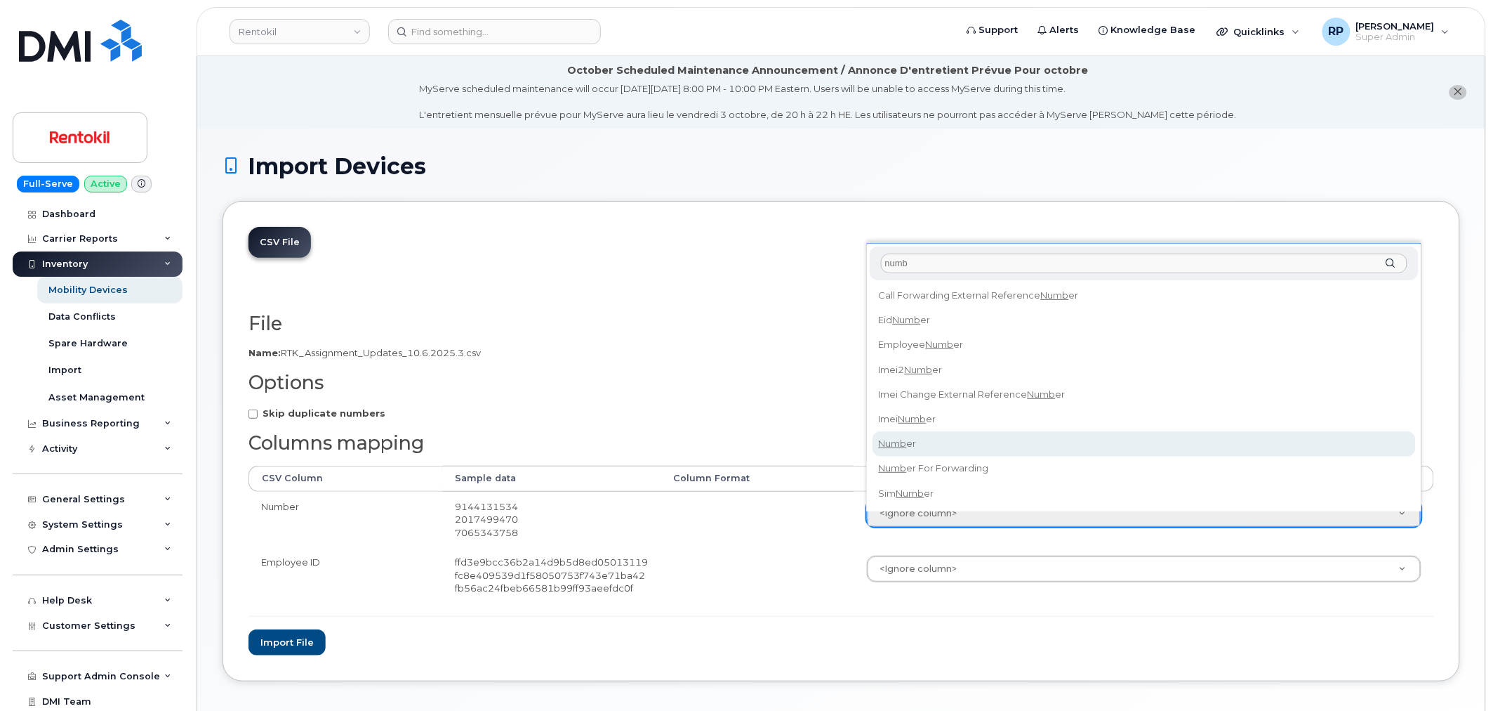
type input "numb"
select select "number"
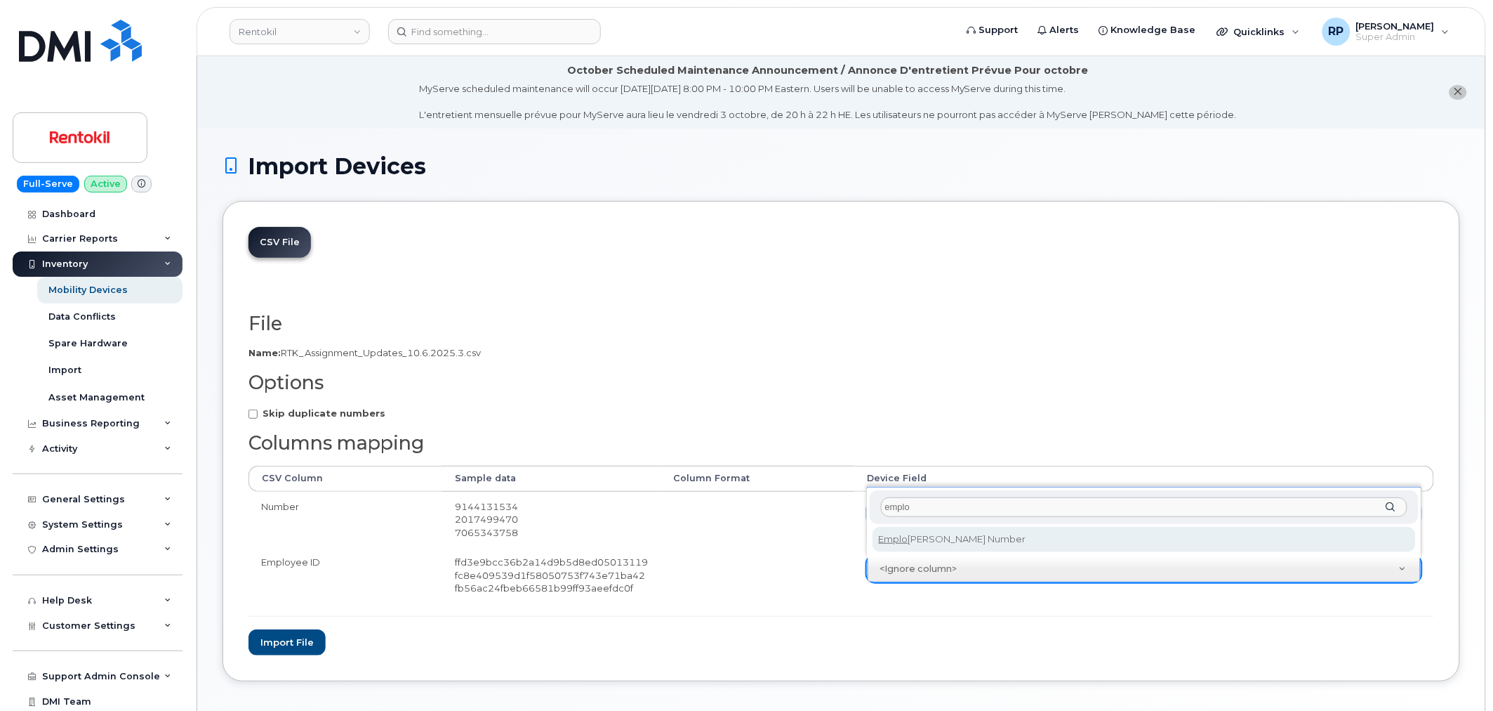
type input "emplo"
select select "employee_number"
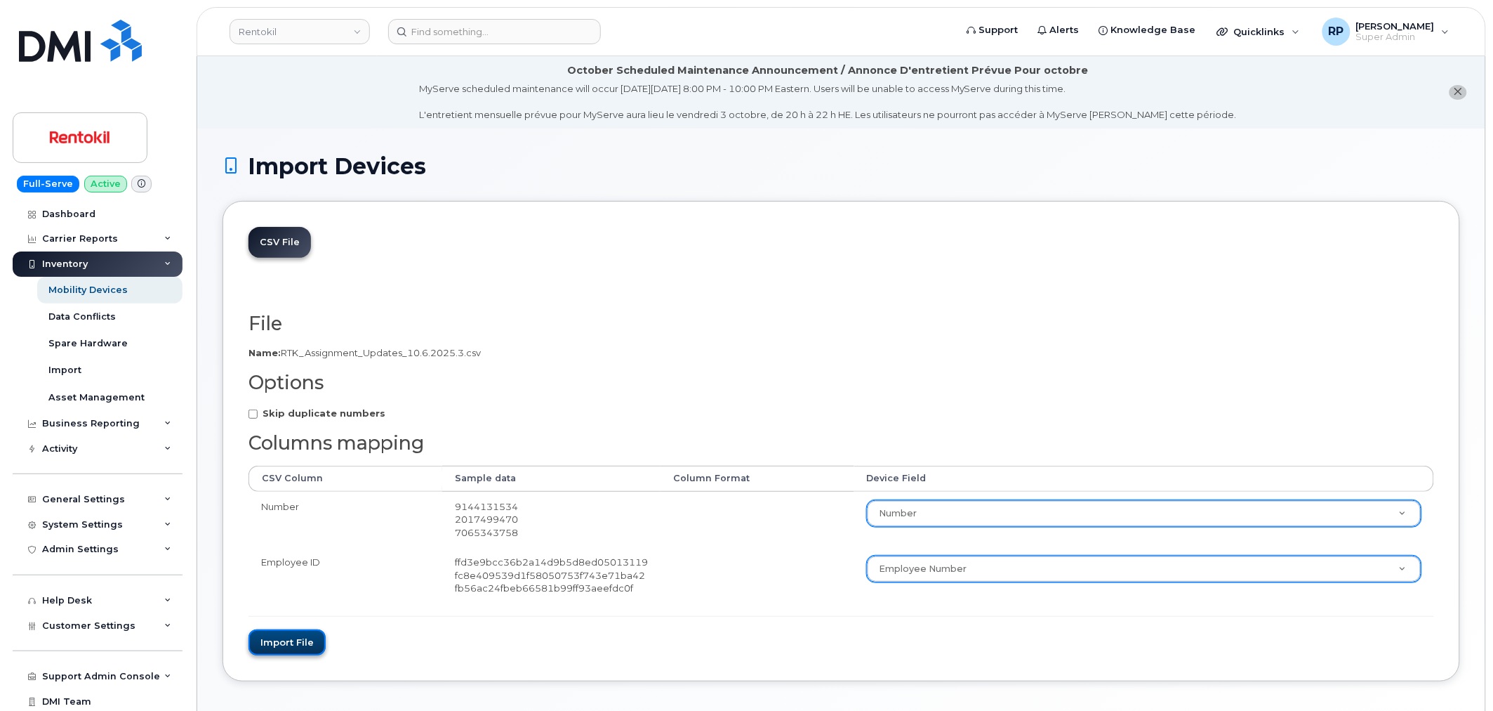
click at [289, 645] on button "Import file" at bounding box center [287, 642] width 77 height 26
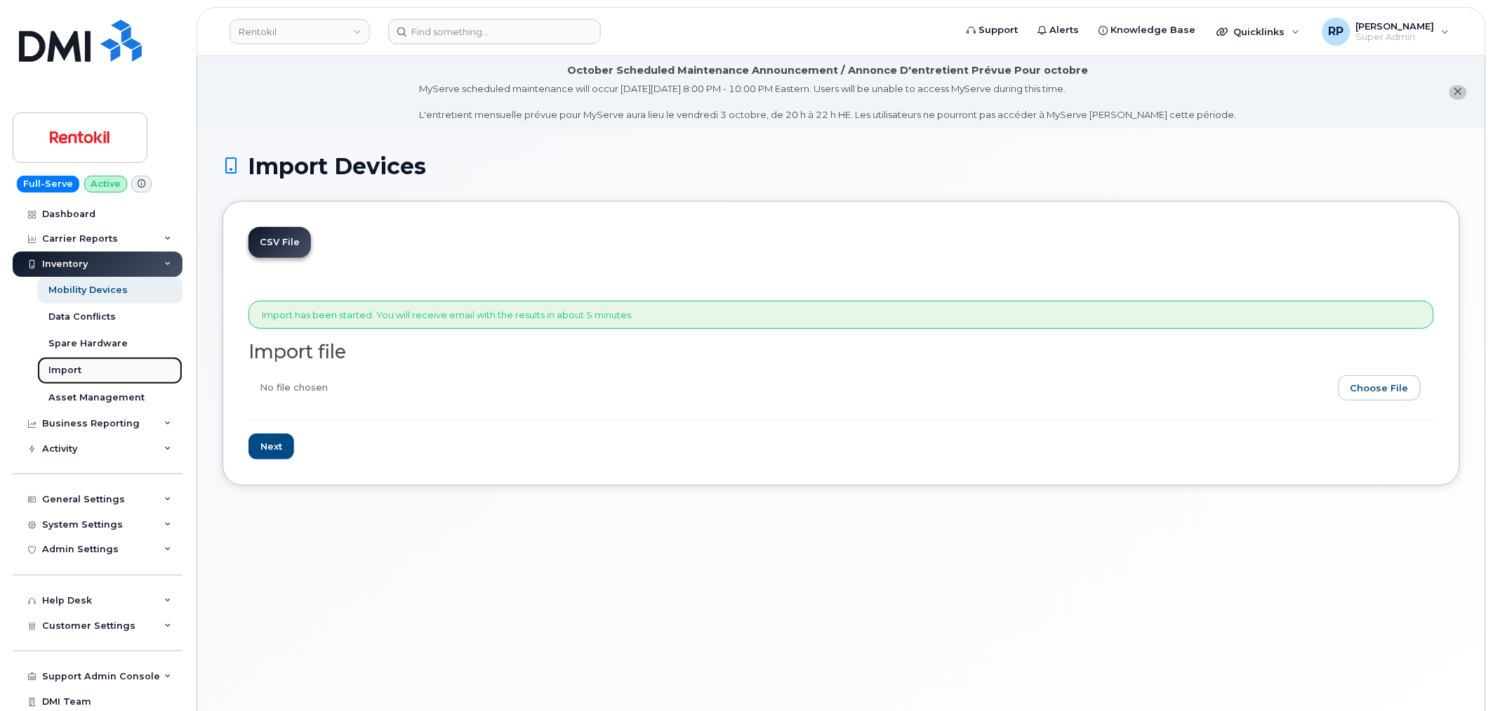
click at [54, 374] on div "Import" at bounding box center [64, 370] width 33 height 13
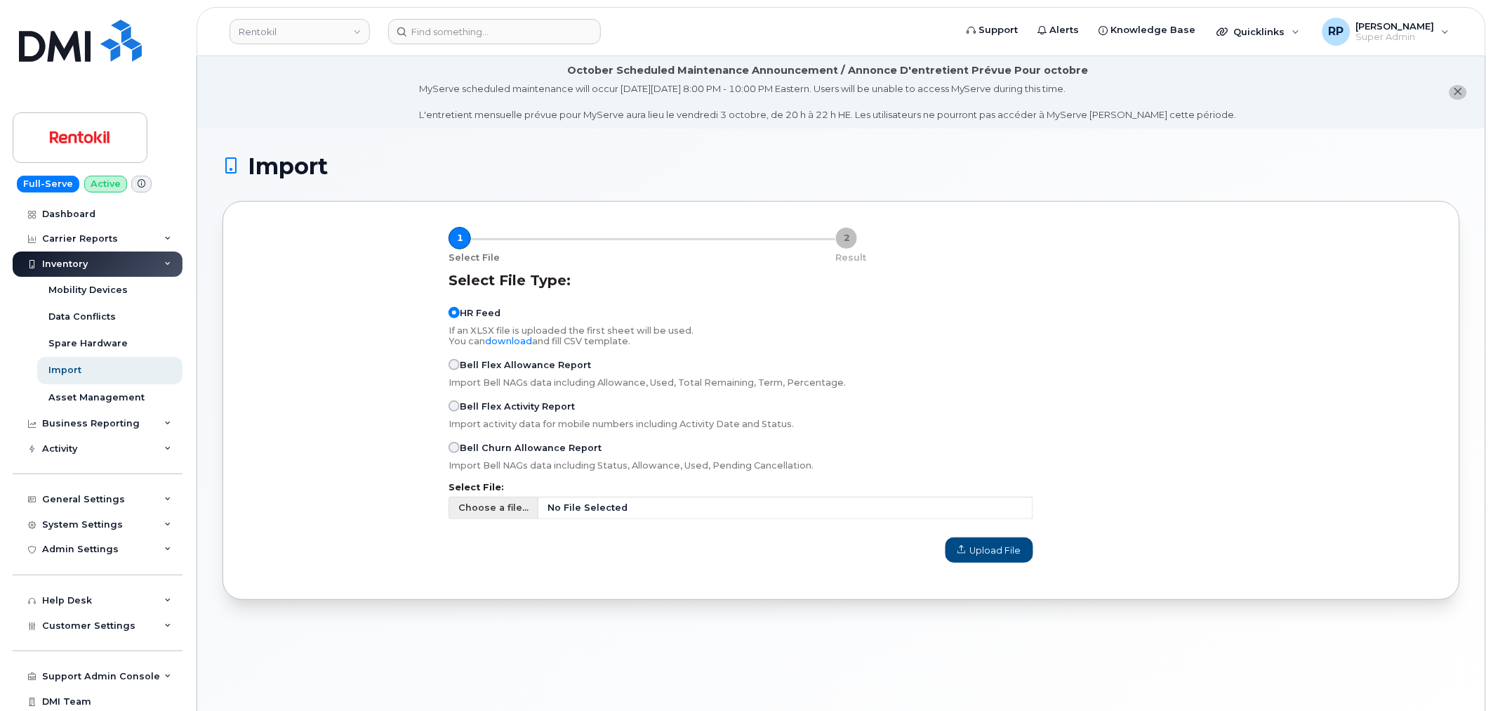
click at [755, 509] on span "No File Selected" at bounding box center [785, 507] width 495 height 22
click at [755, 509] on input "Choose a file... No File Selected" at bounding box center [741, 507] width 585 height 22
type input "C:\fakepath\RTK Assignment Updates 10.6.2025.3.csv"
click at [1009, 559] on button "Upload File" at bounding box center [990, 549] width 88 height 25
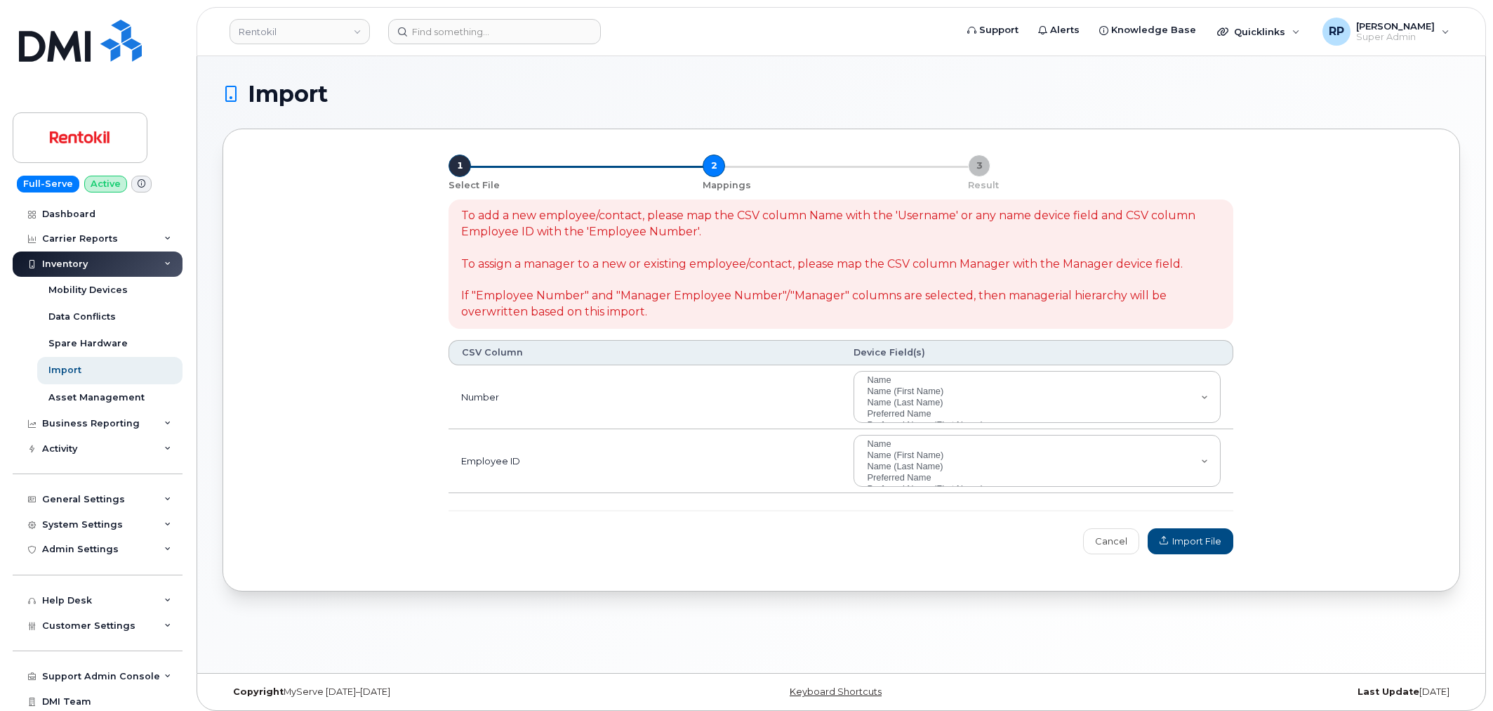
select select
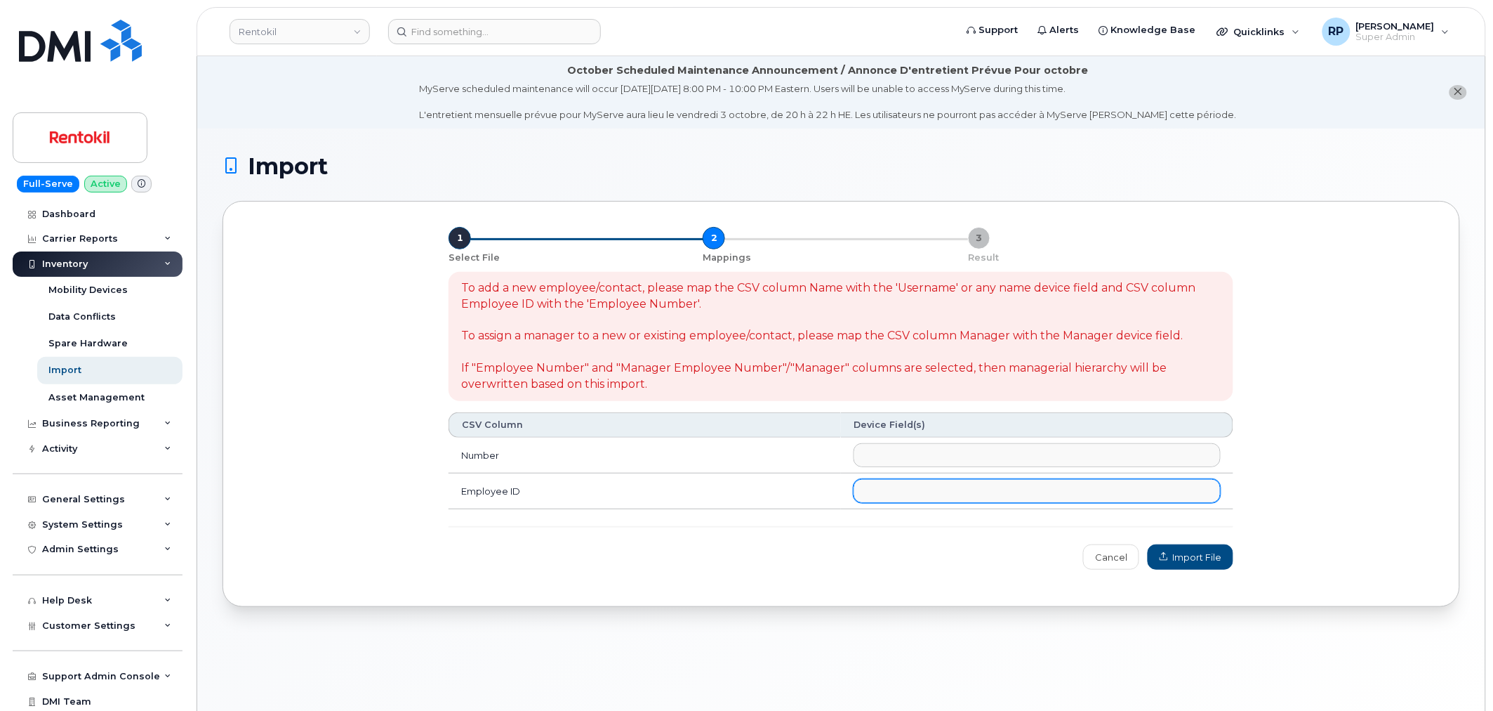
click at [909, 489] on ul at bounding box center [1037, 491] width 366 height 22
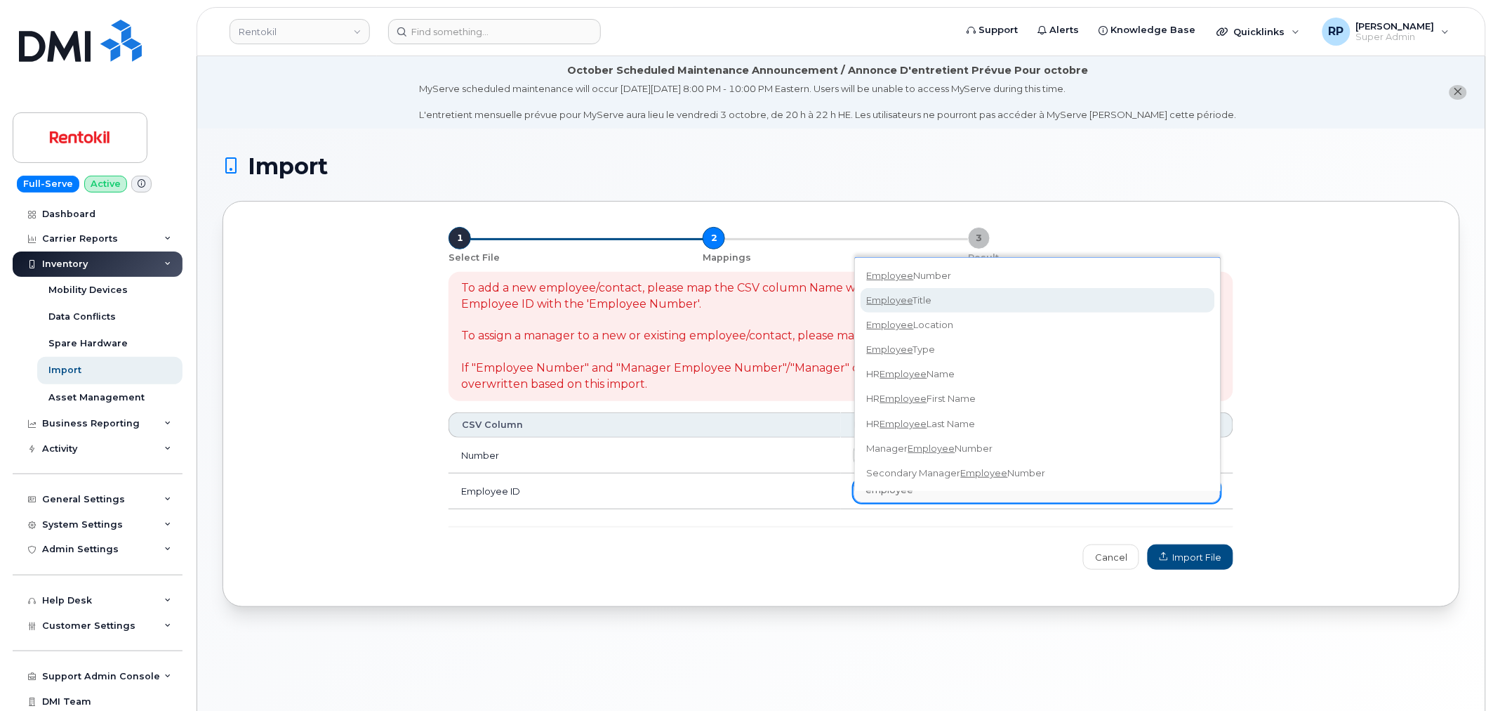
type input "employee"
select select "employee_number"
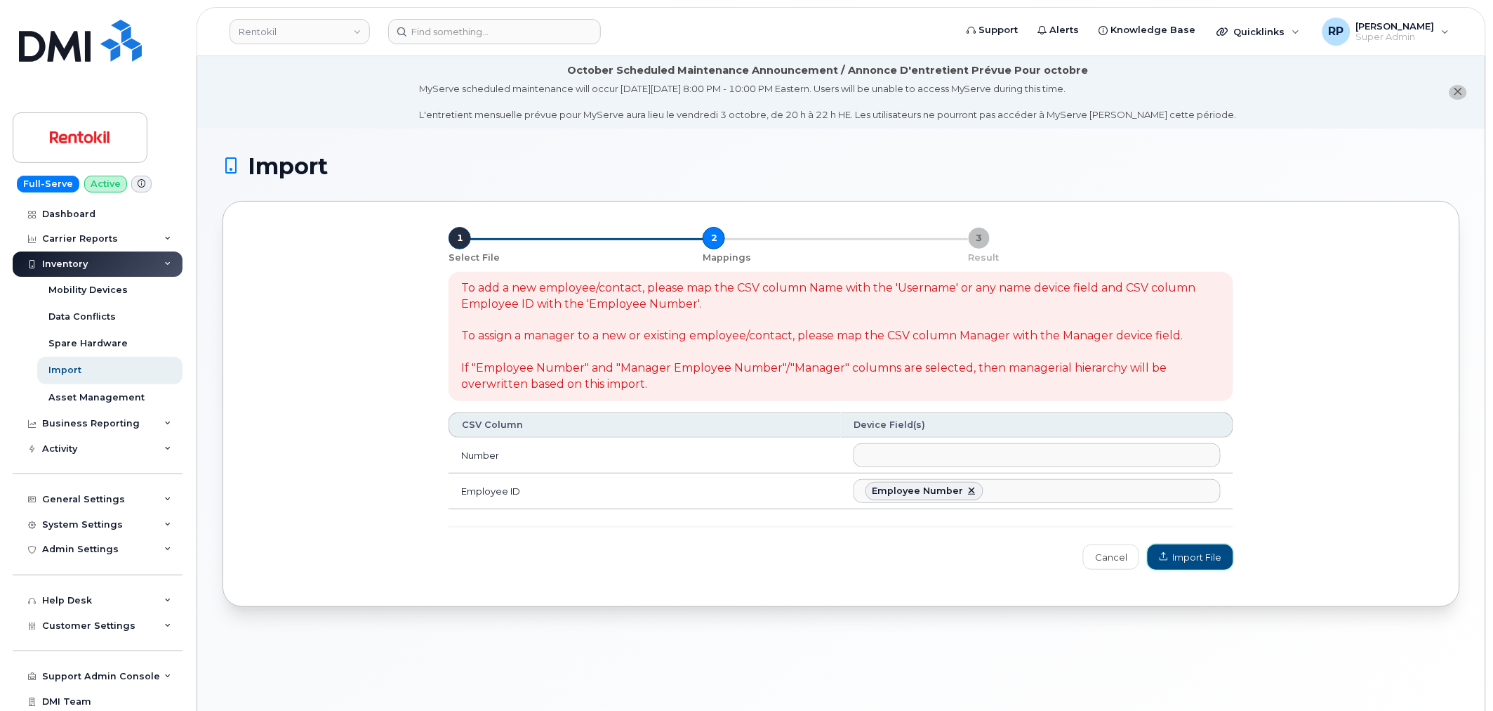
click at [1175, 555] on span "Import File" at bounding box center [1191, 556] width 62 height 13
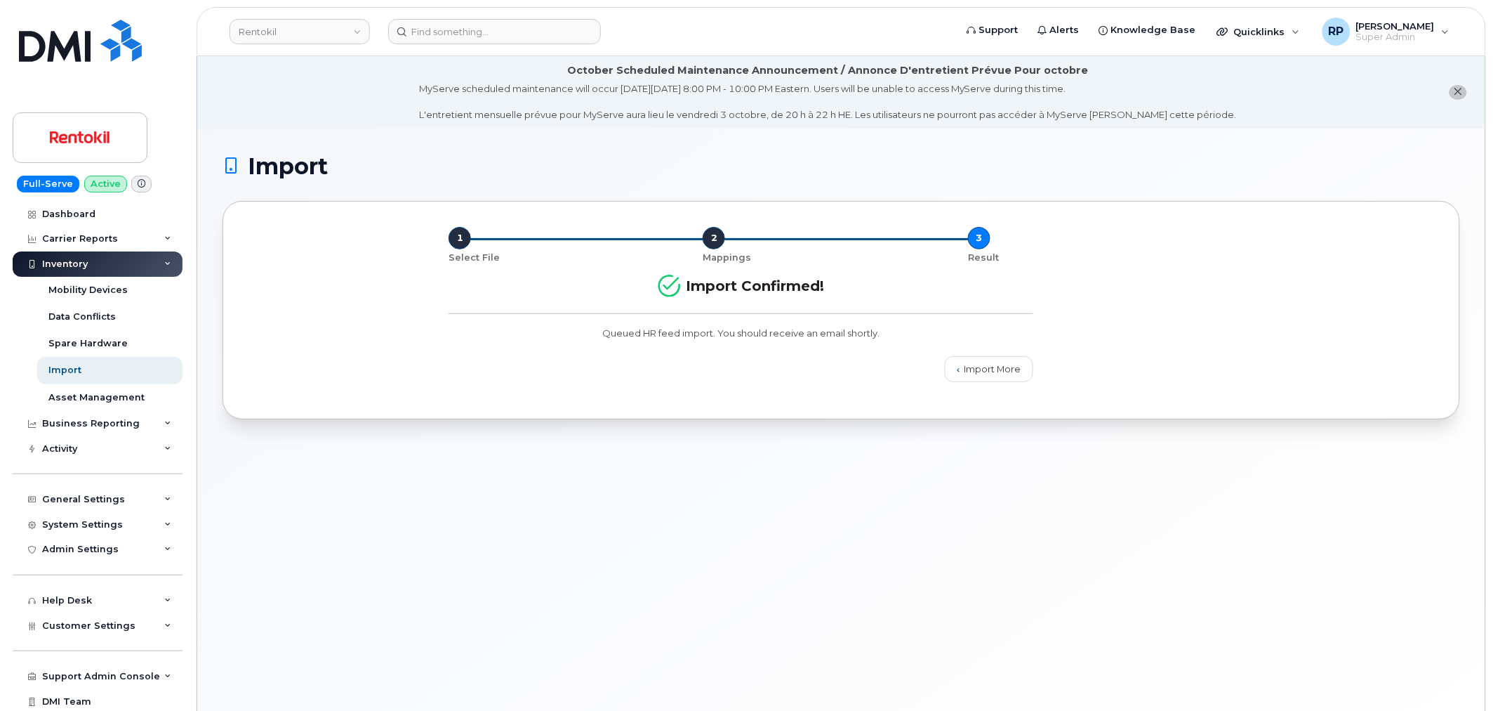
click at [1456, 90] on icon "close notification" at bounding box center [1458, 91] width 9 height 9
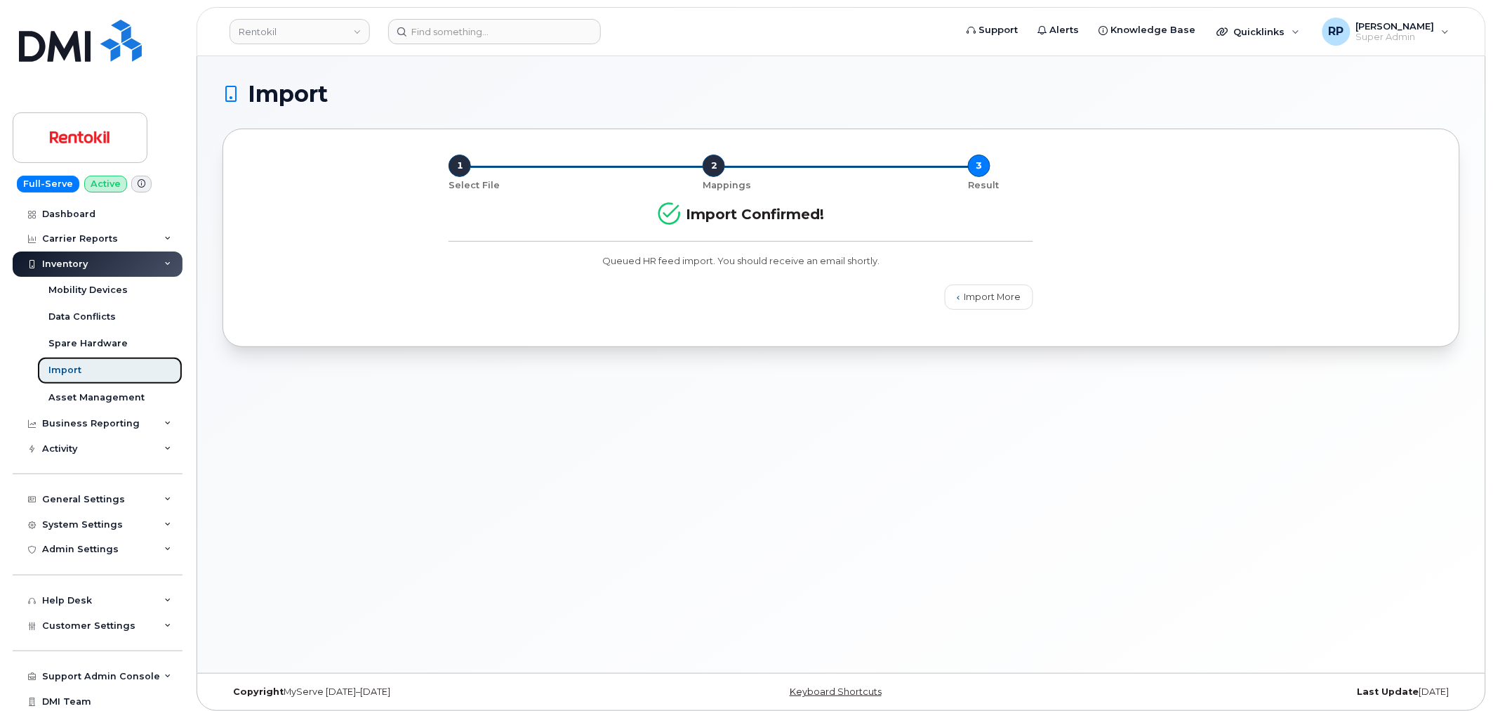
click at [54, 376] on div "Import" at bounding box center [64, 370] width 33 height 13
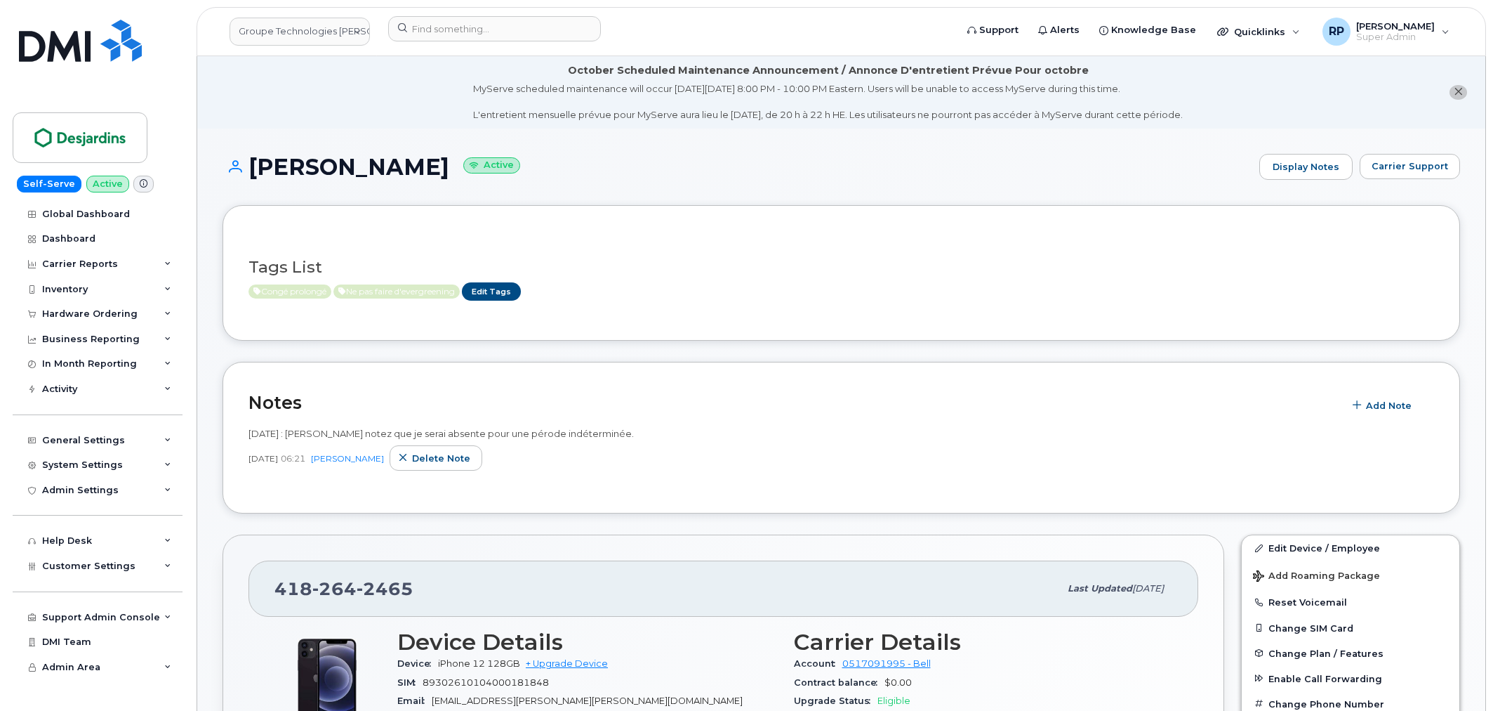
scroll to position [1020, 0]
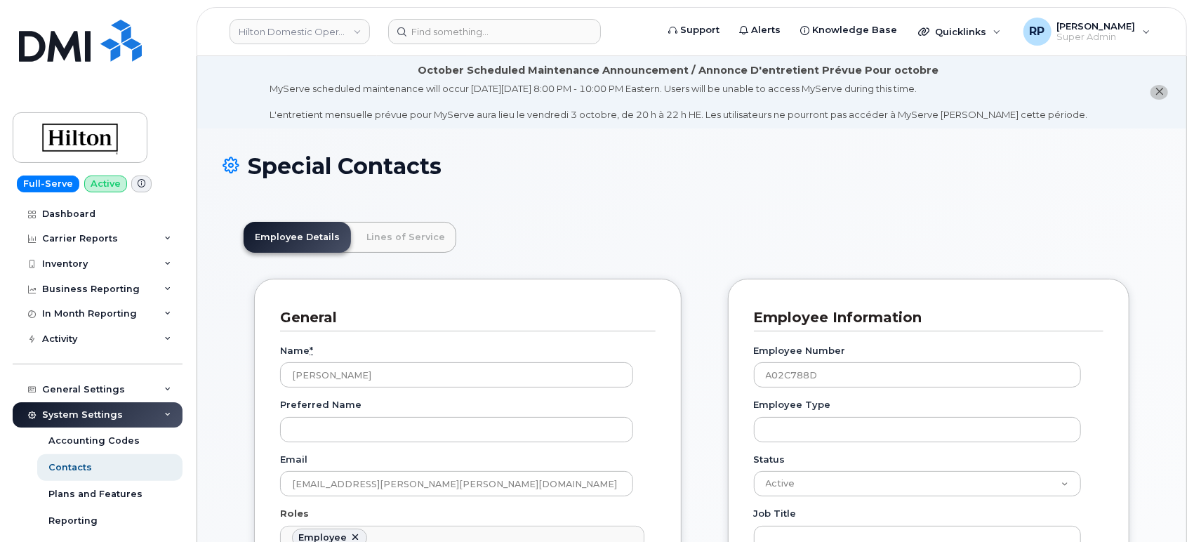
scroll to position [43, 0]
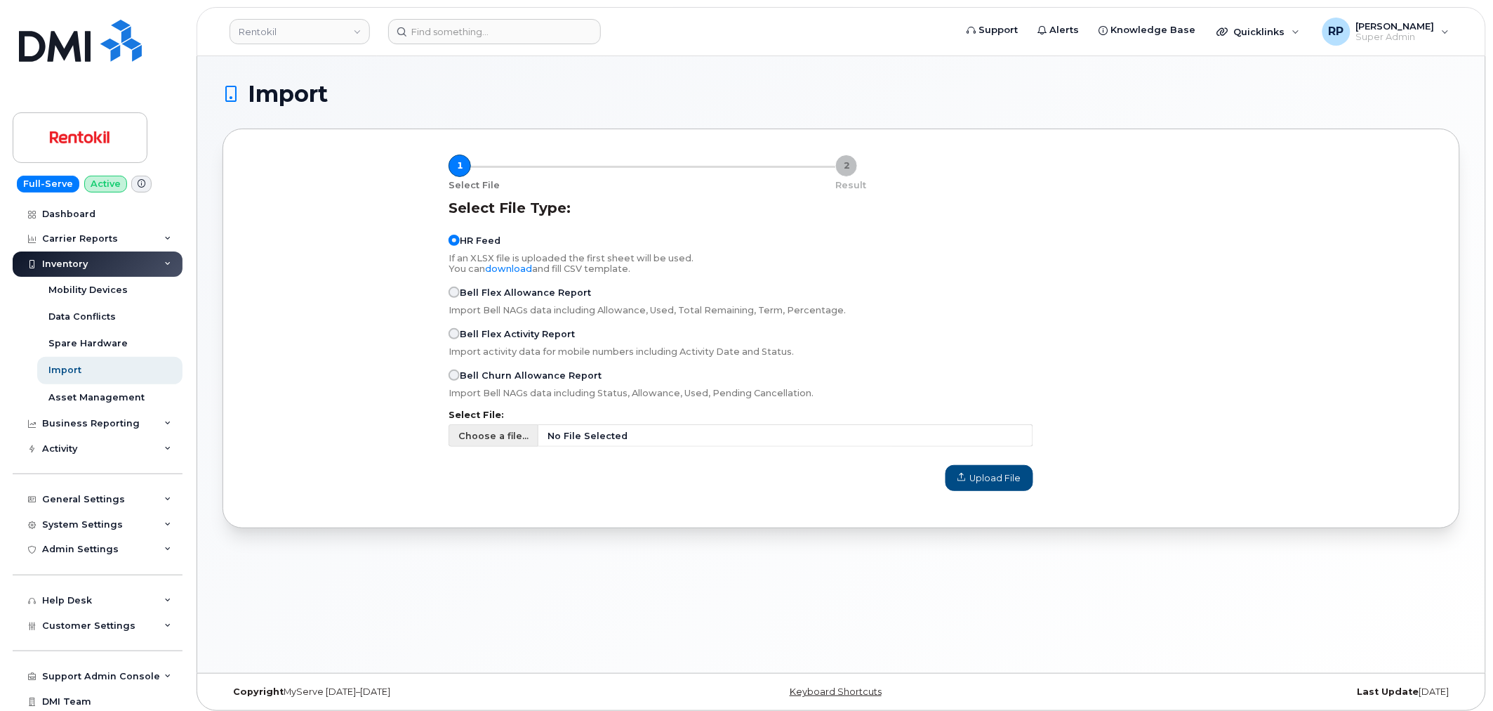
click at [706, 434] on span "No File Selected" at bounding box center [785, 435] width 495 height 22
click at [706, 434] on input "Choose a file... No File Selected" at bounding box center [741, 435] width 585 height 22
type input "C:\fakepath\RTK Assignment Updates 10.6.2025.4.csv"
click at [1007, 479] on span "Upload File" at bounding box center [990, 477] width 64 height 13
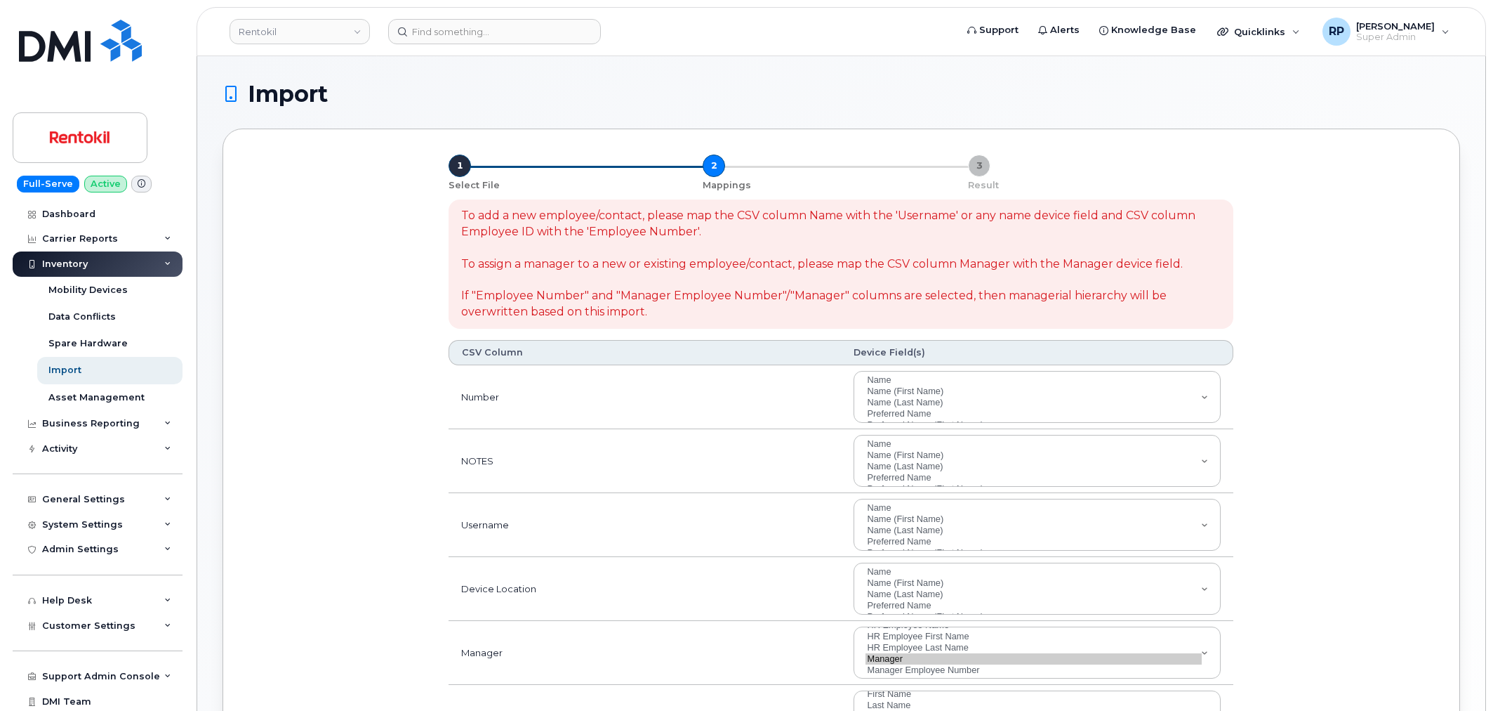
select select
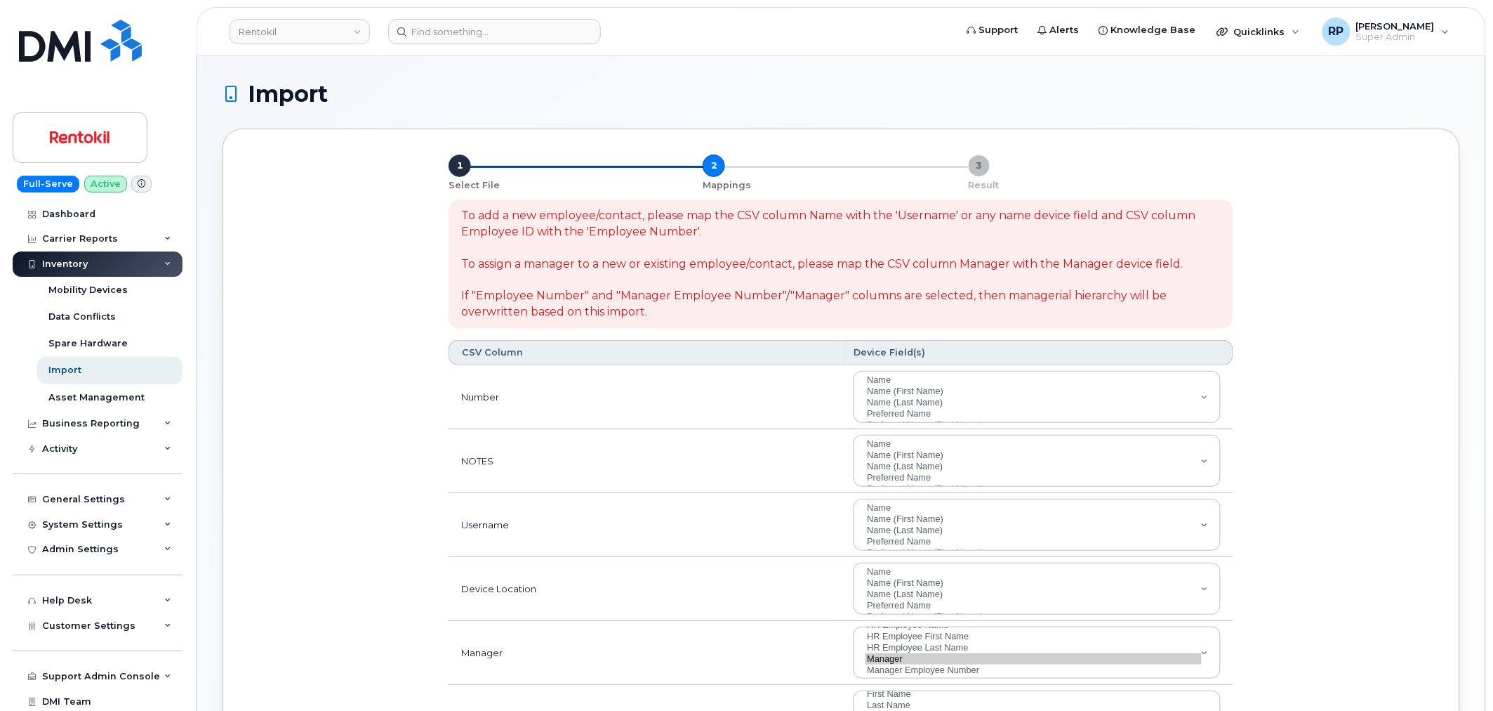
scroll to position [96, 0]
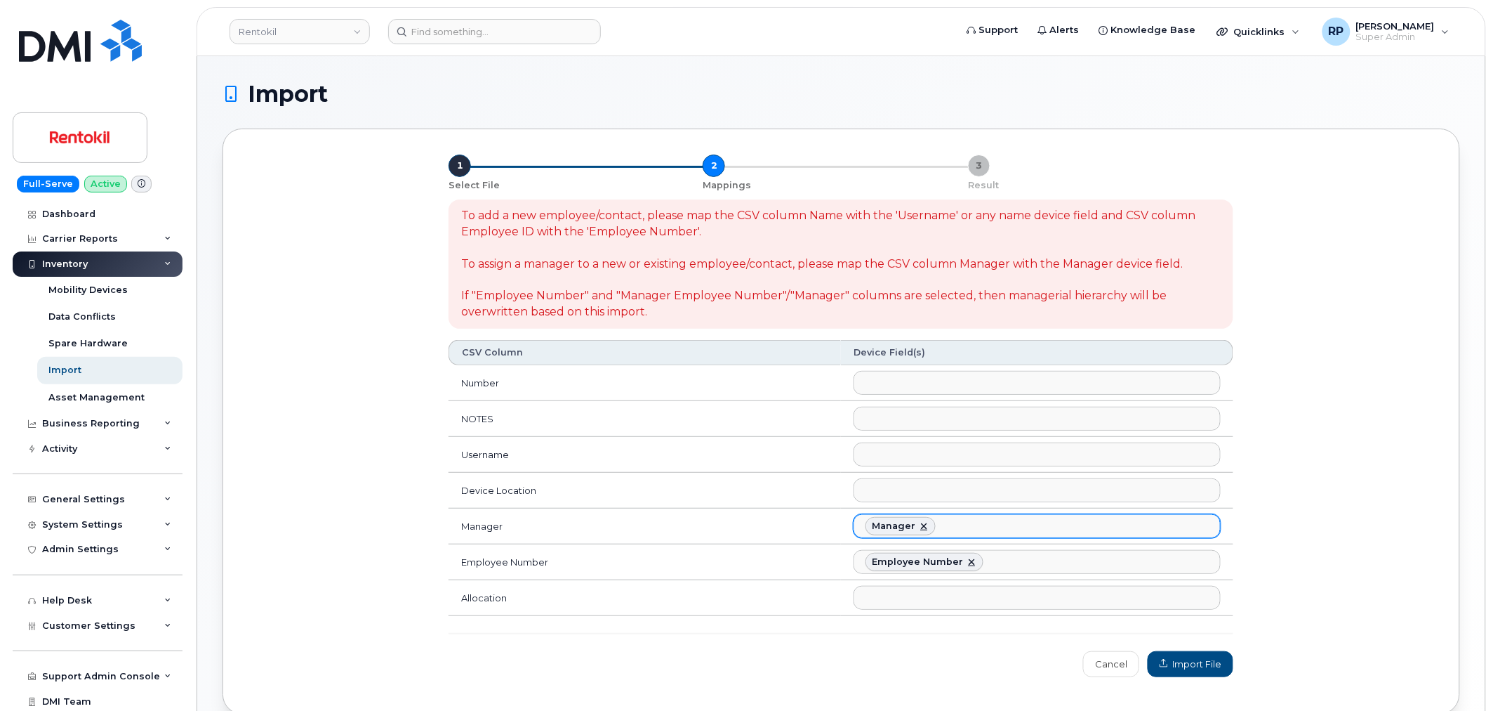
click at [921, 522] on link at bounding box center [923, 525] width 11 height 11
select select
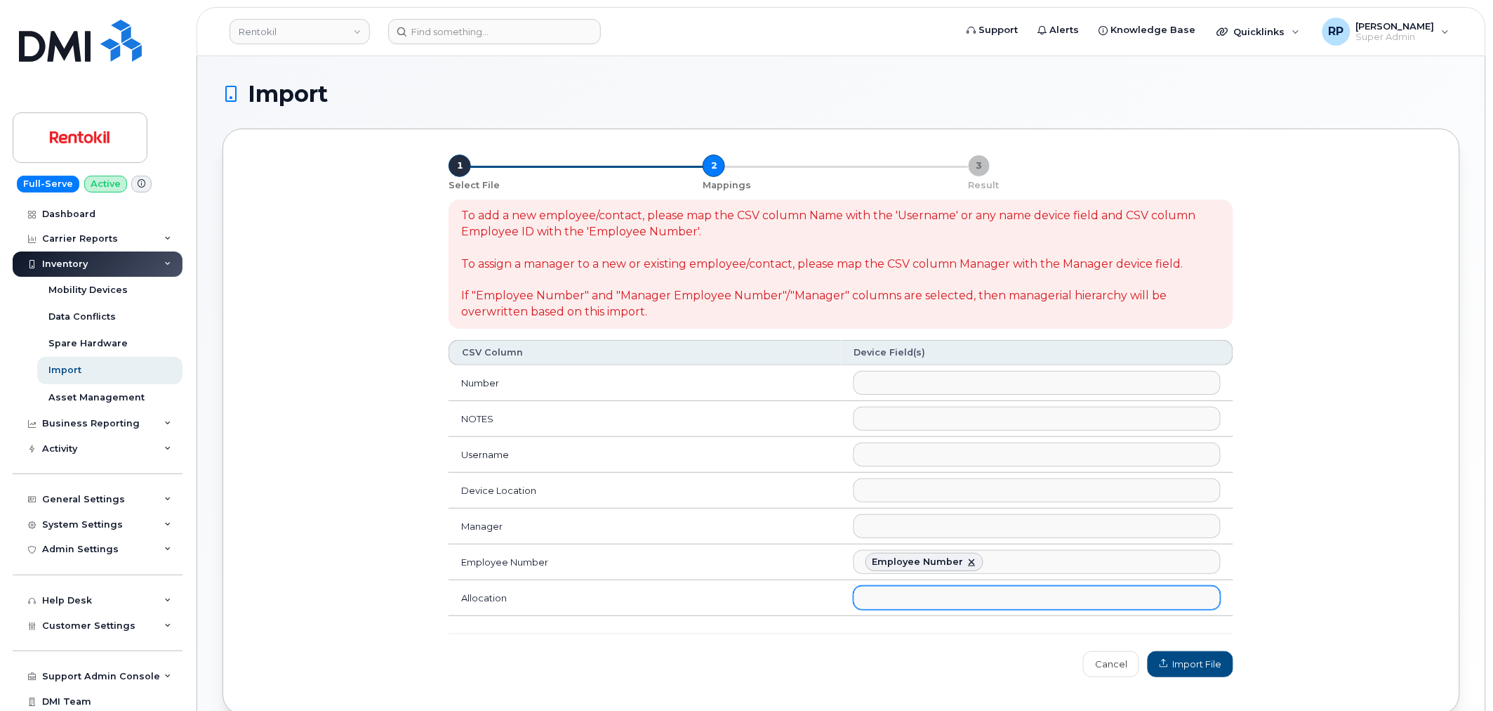
click at [894, 609] on ul at bounding box center [1037, 597] width 366 height 22
type input "allo"
select select "accounting_type_2048"
click at [839, 671] on div "To add a new employee/contact, please map the CSV column Name with the 'Usernam…" at bounding box center [841, 438] width 802 height 494
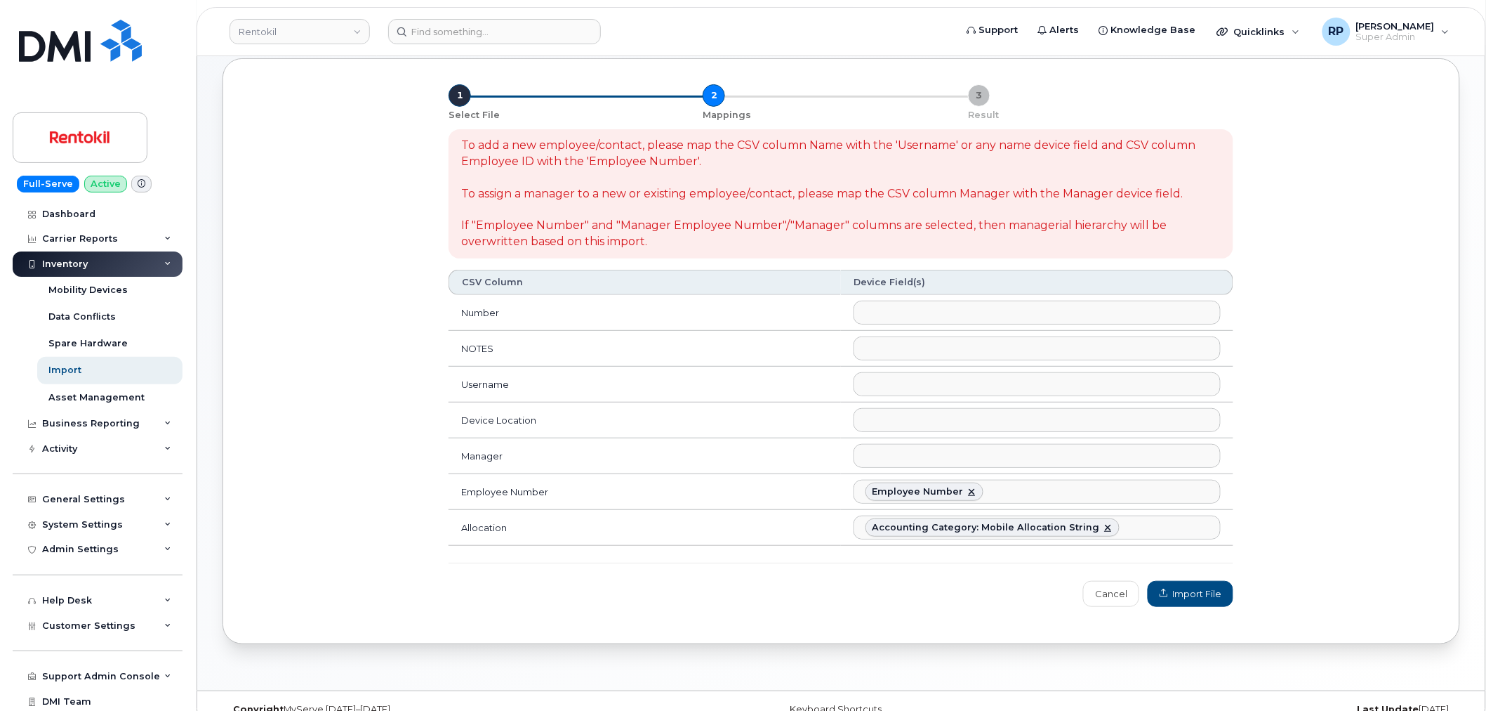
scroll to position [96, 0]
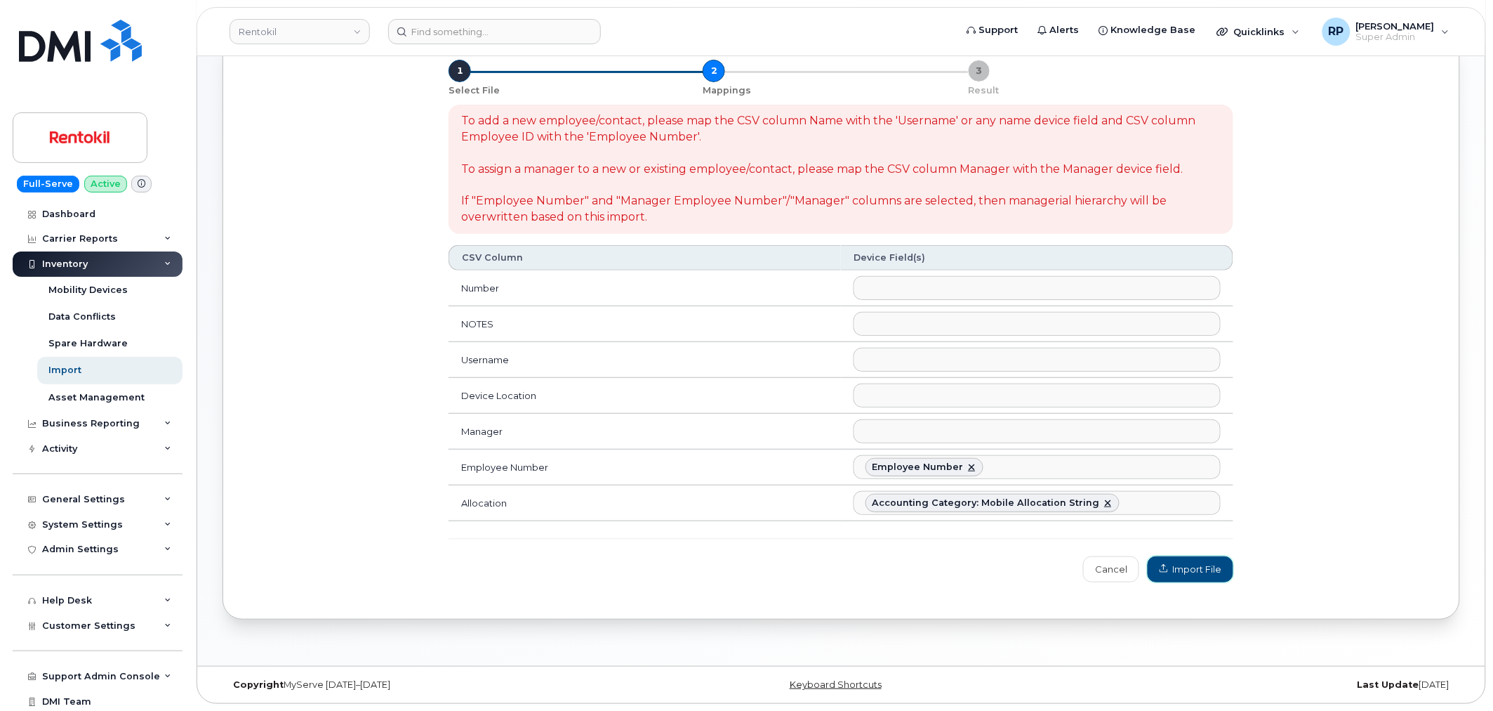
click at [1197, 571] on span "Import File" at bounding box center [1191, 568] width 62 height 13
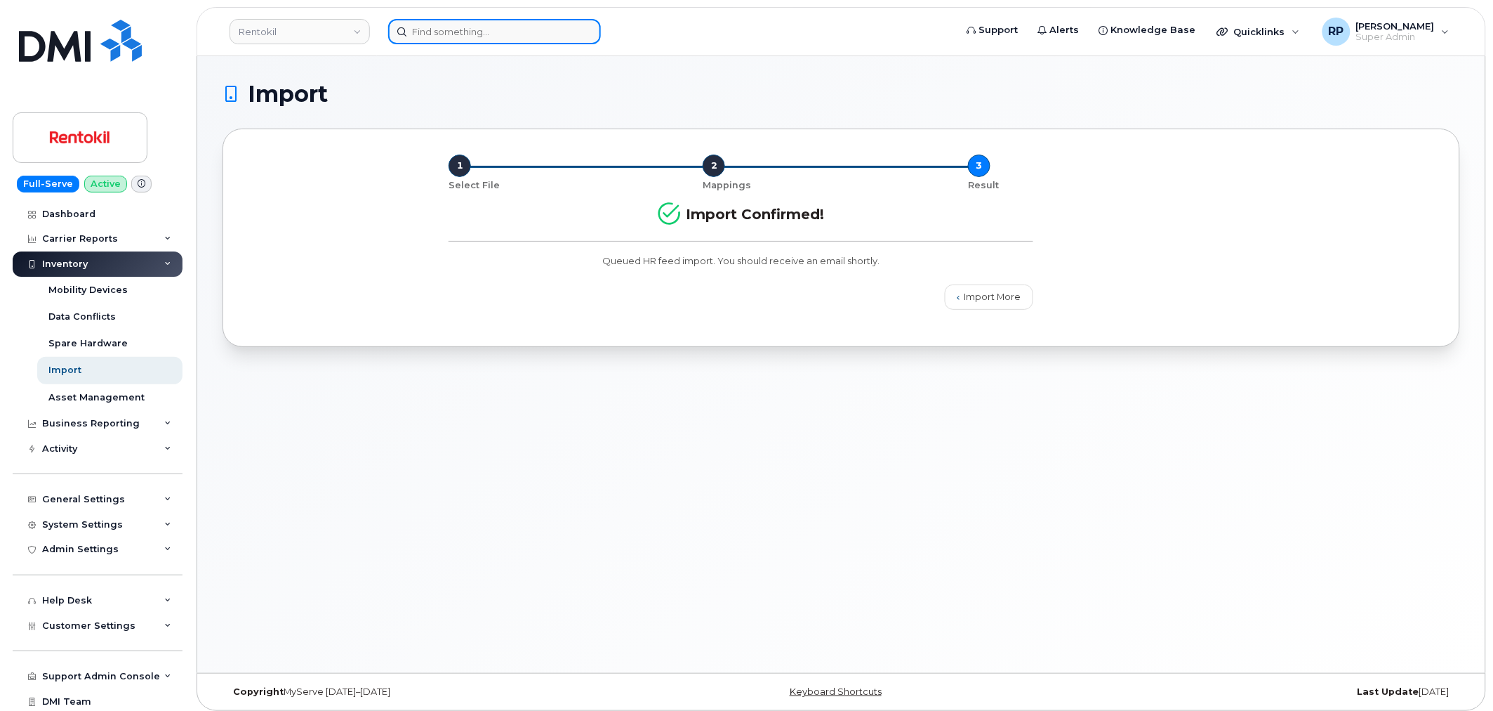
click at [518, 32] on input at bounding box center [494, 31] width 213 height 25
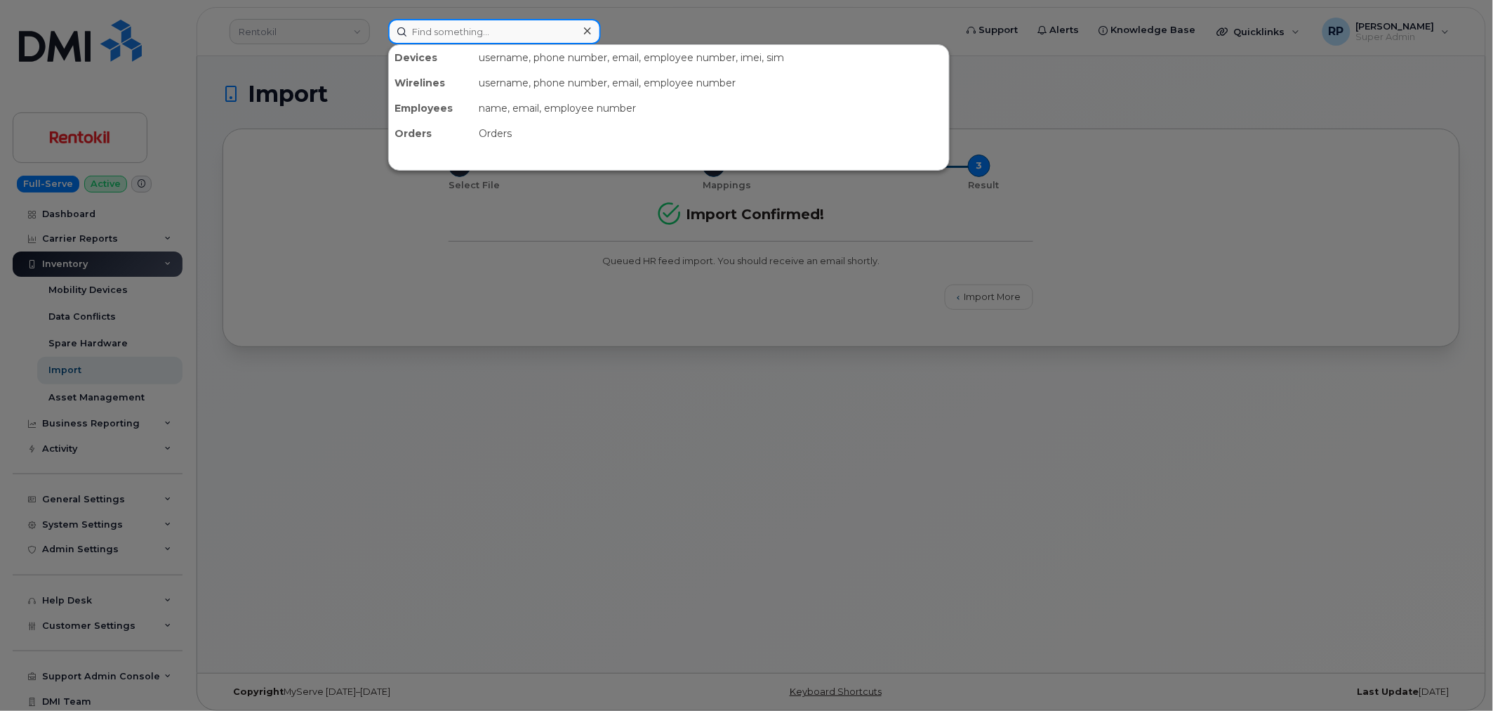
paste input "5a709ef51ba08d106d6d4157b04bcb21"
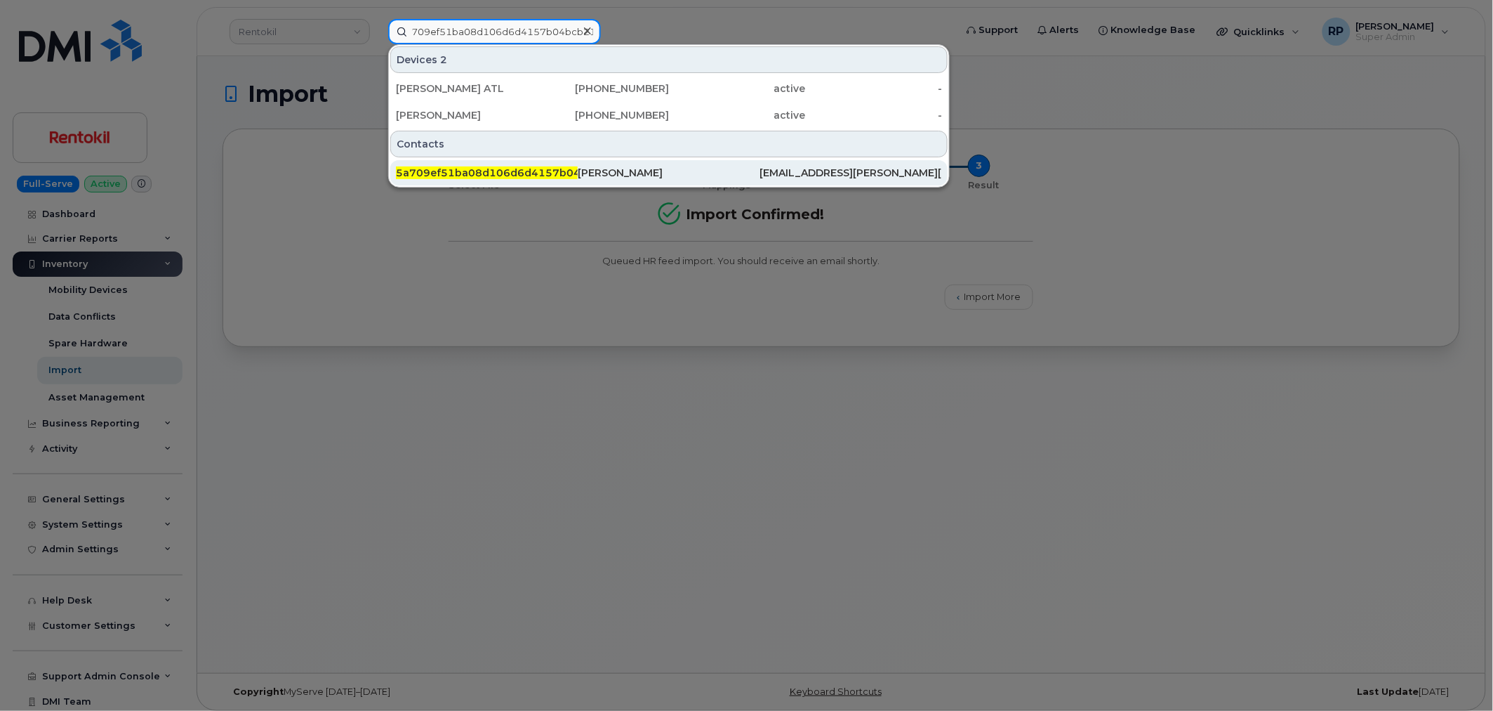
type input "5a709ef51ba08d106d6d4157b04bcb21"
click at [518, 172] on span "5a709ef51ba08d106d6d4157b04bcb21" at bounding box center [505, 172] width 219 height 13
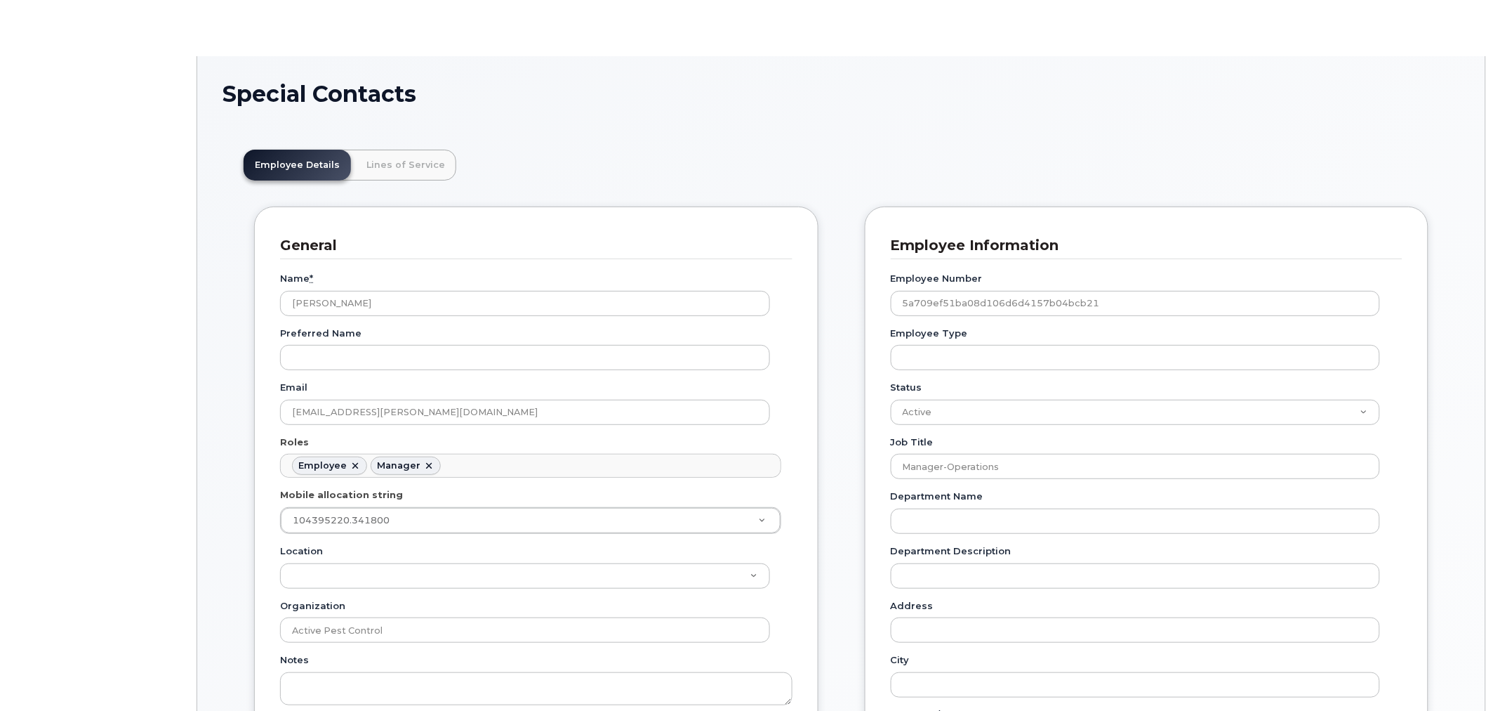
scroll to position [43, 0]
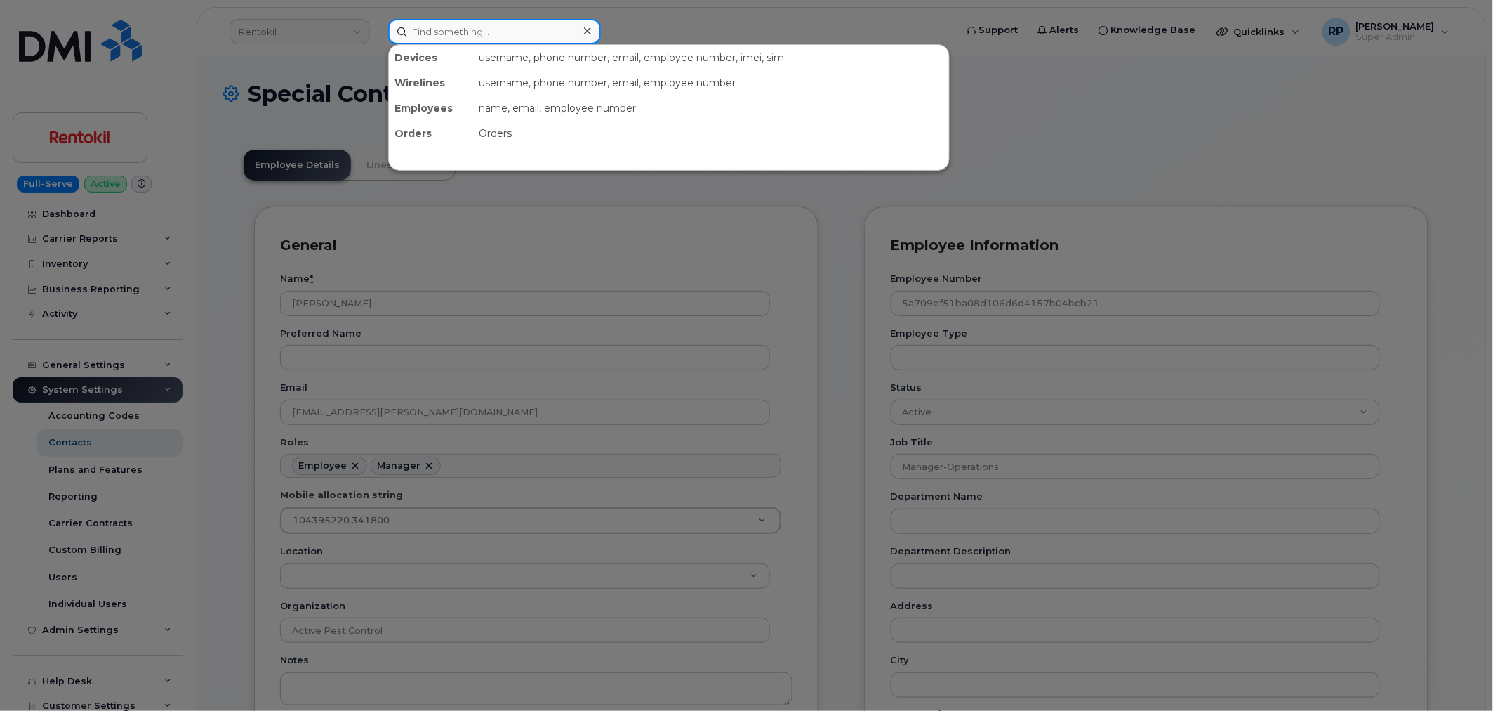
click at [430, 28] on input at bounding box center [494, 31] width 213 height 25
paste input "2246155857"
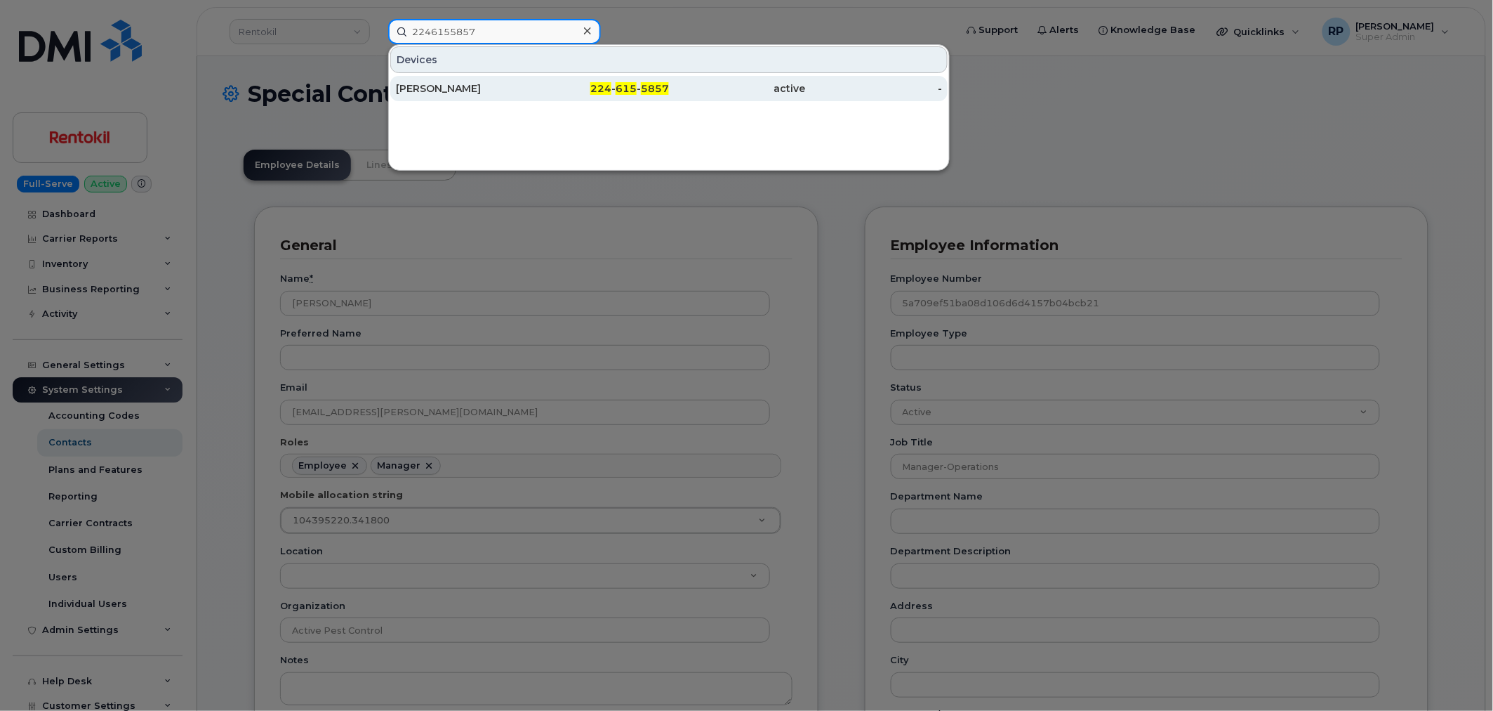
type input "2246155857"
click at [429, 88] on div "Mark Lisinski" at bounding box center [464, 88] width 137 height 14
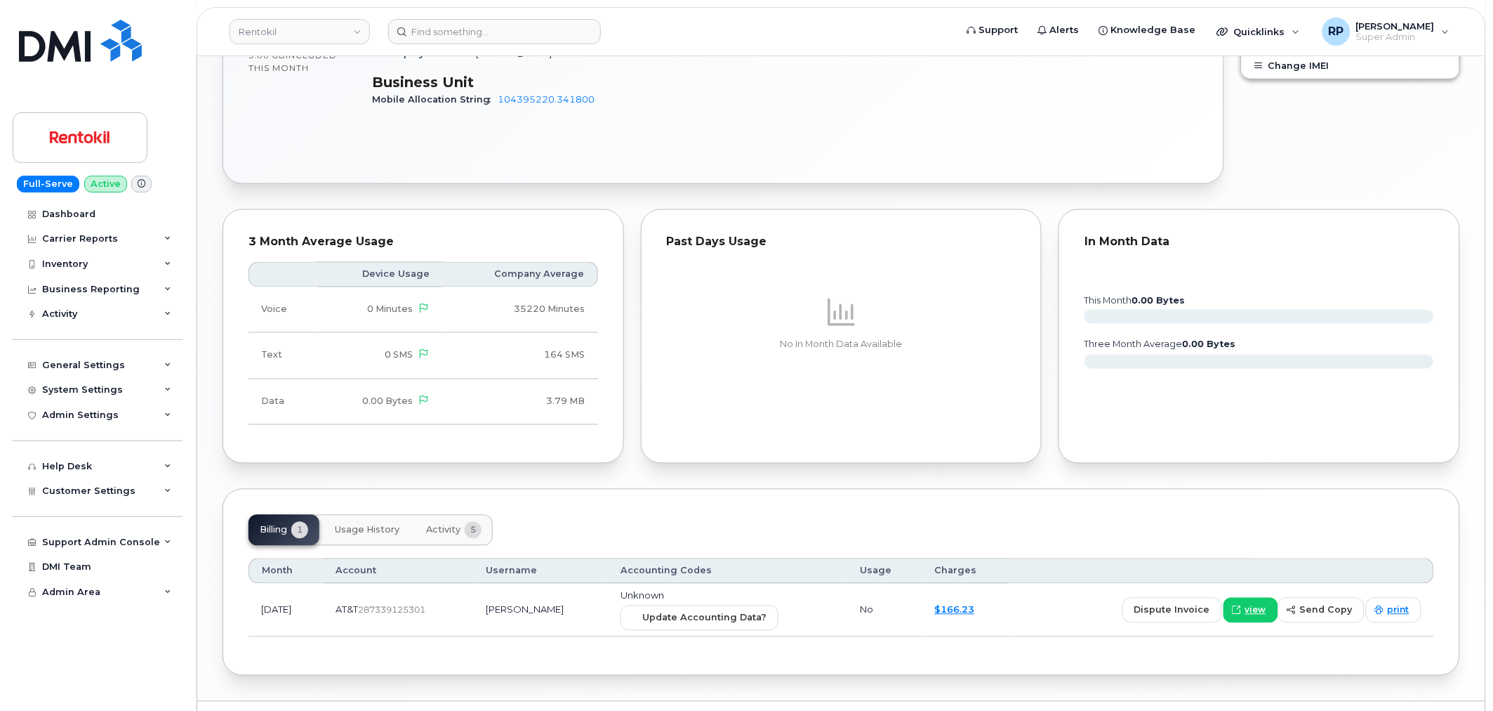
scroll to position [780, 0]
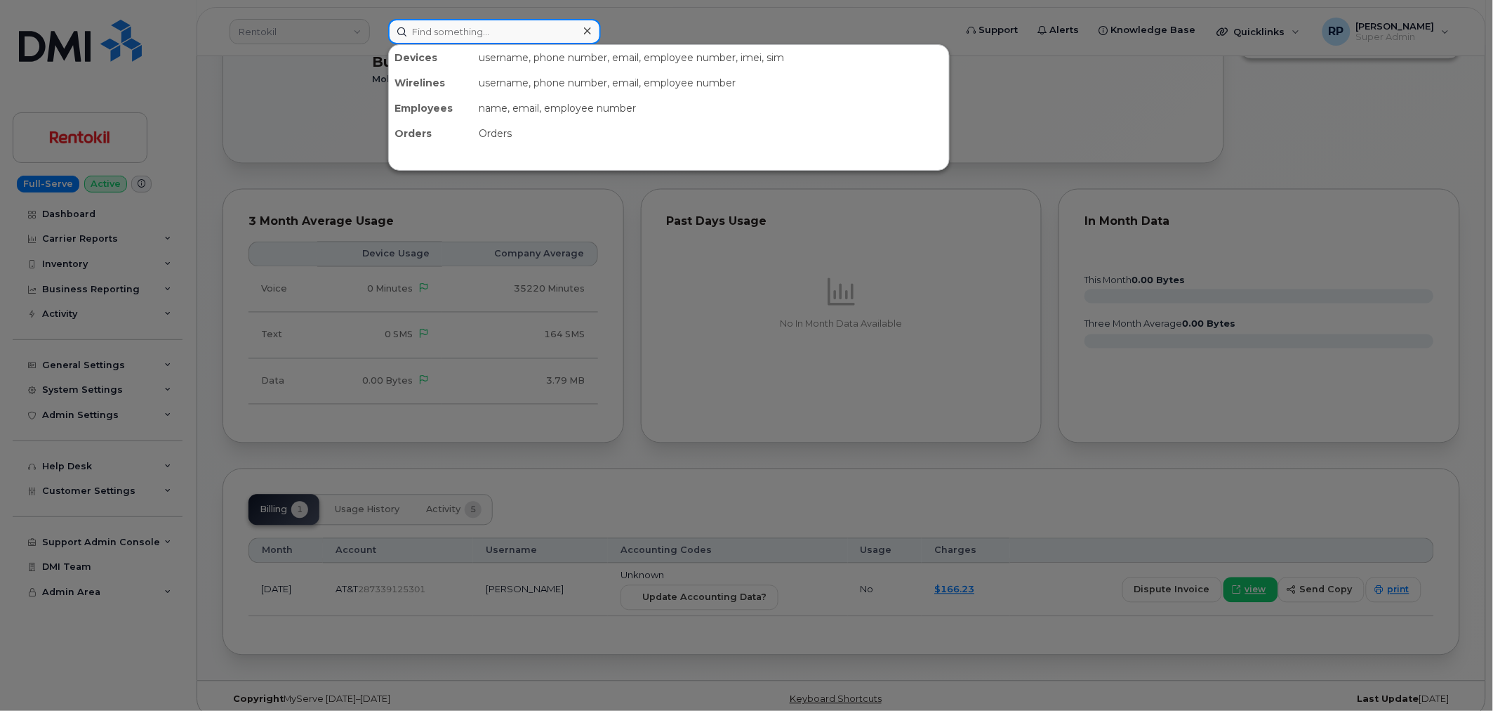
click at [452, 32] on input at bounding box center [494, 31] width 213 height 25
paste input "8569775080"
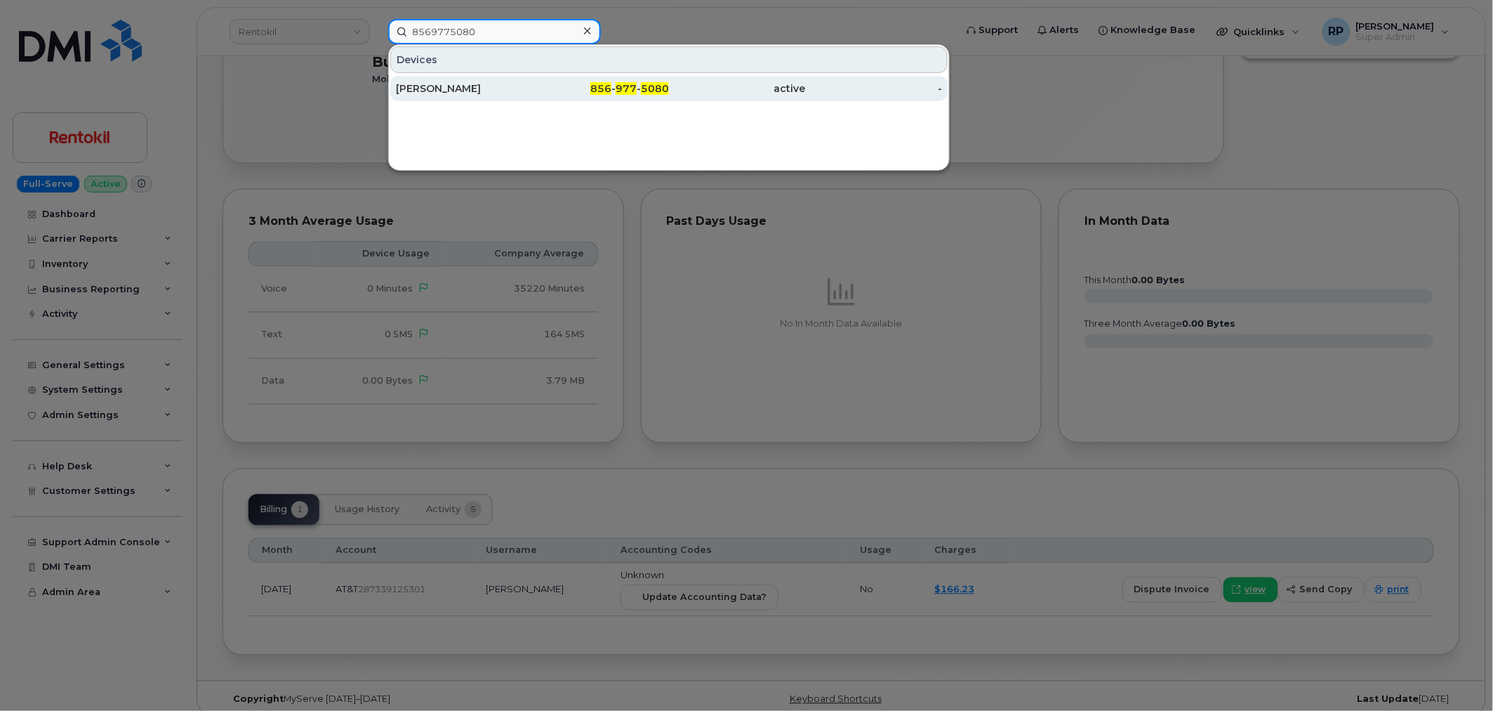
type input "8569775080"
click at [481, 91] on div "Jason Buccuto" at bounding box center [464, 88] width 137 height 14
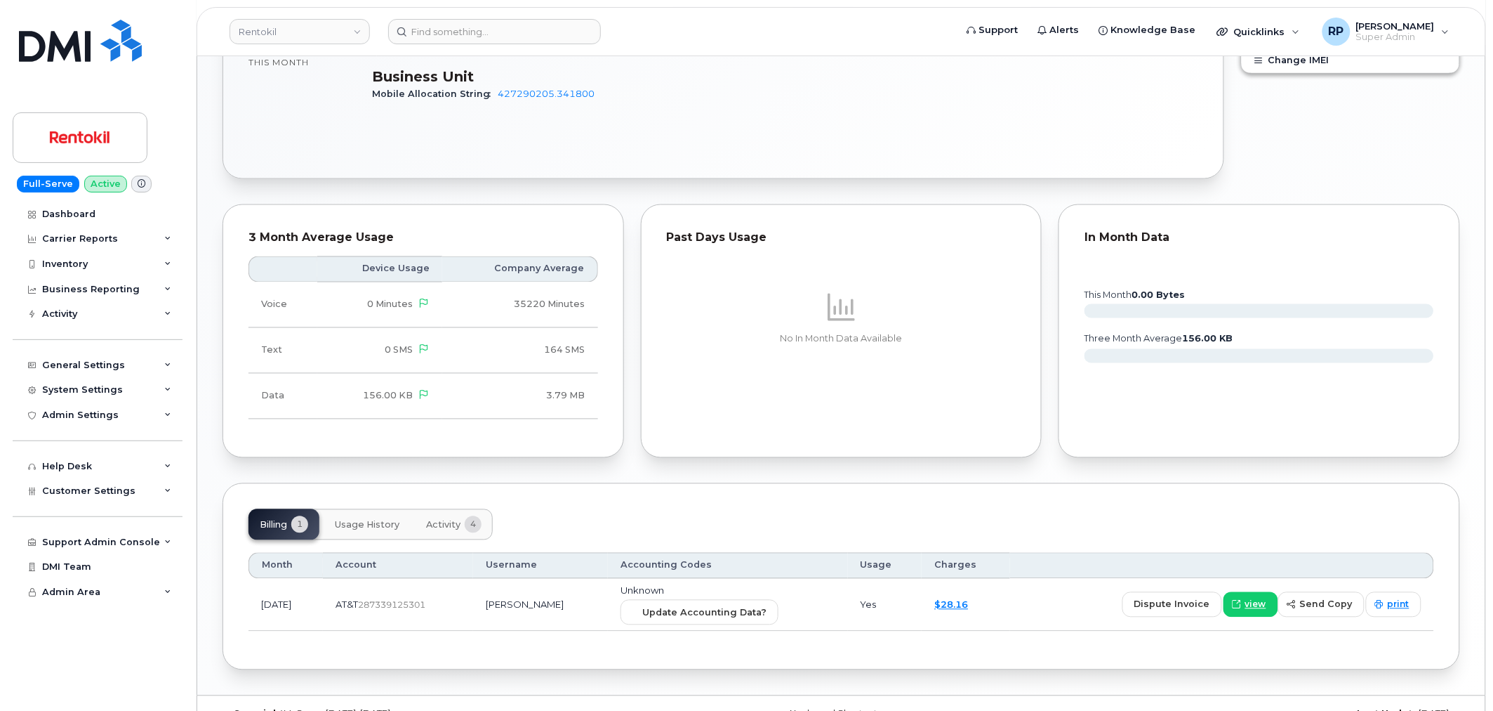
scroll to position [741, 0]
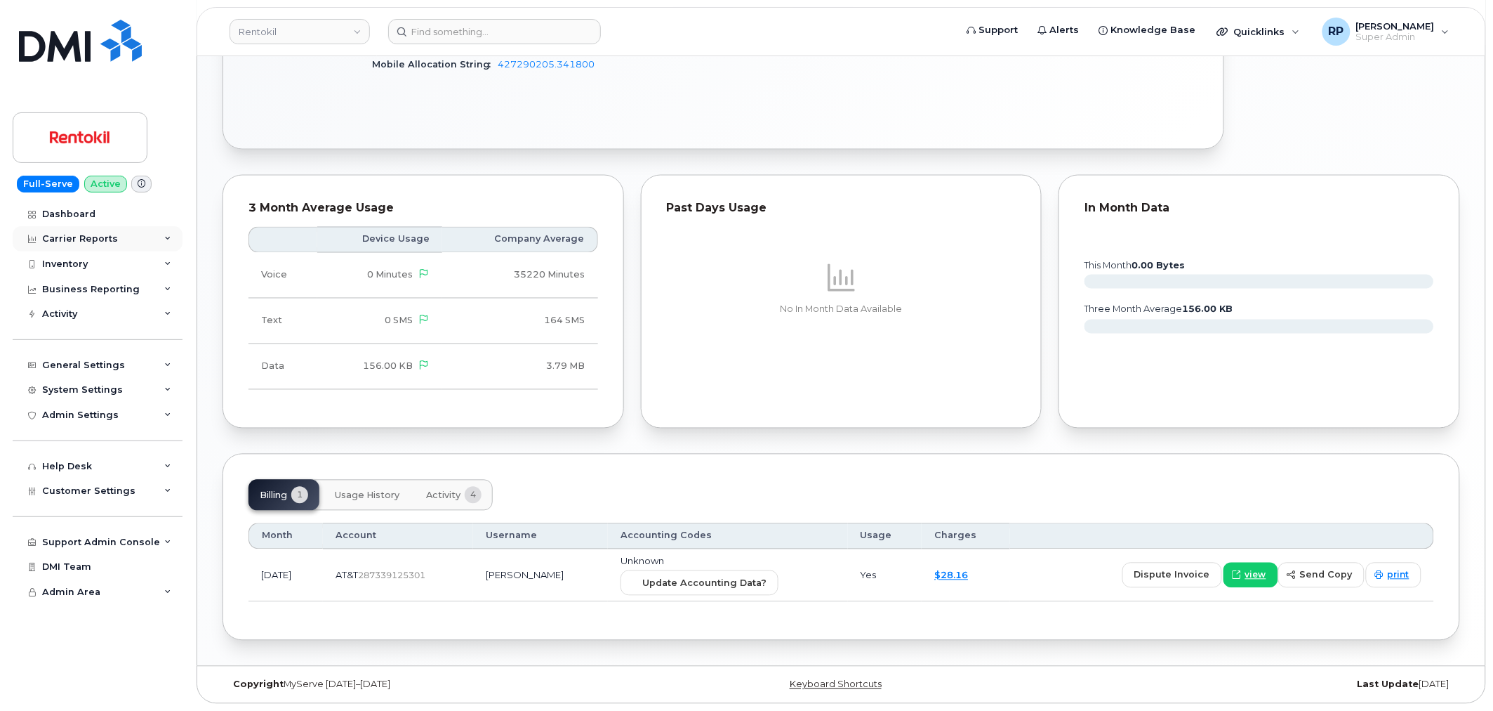
click at [96, 226] on div "Carrier Reports" at bounding box center [98, 238] width 170 height 25
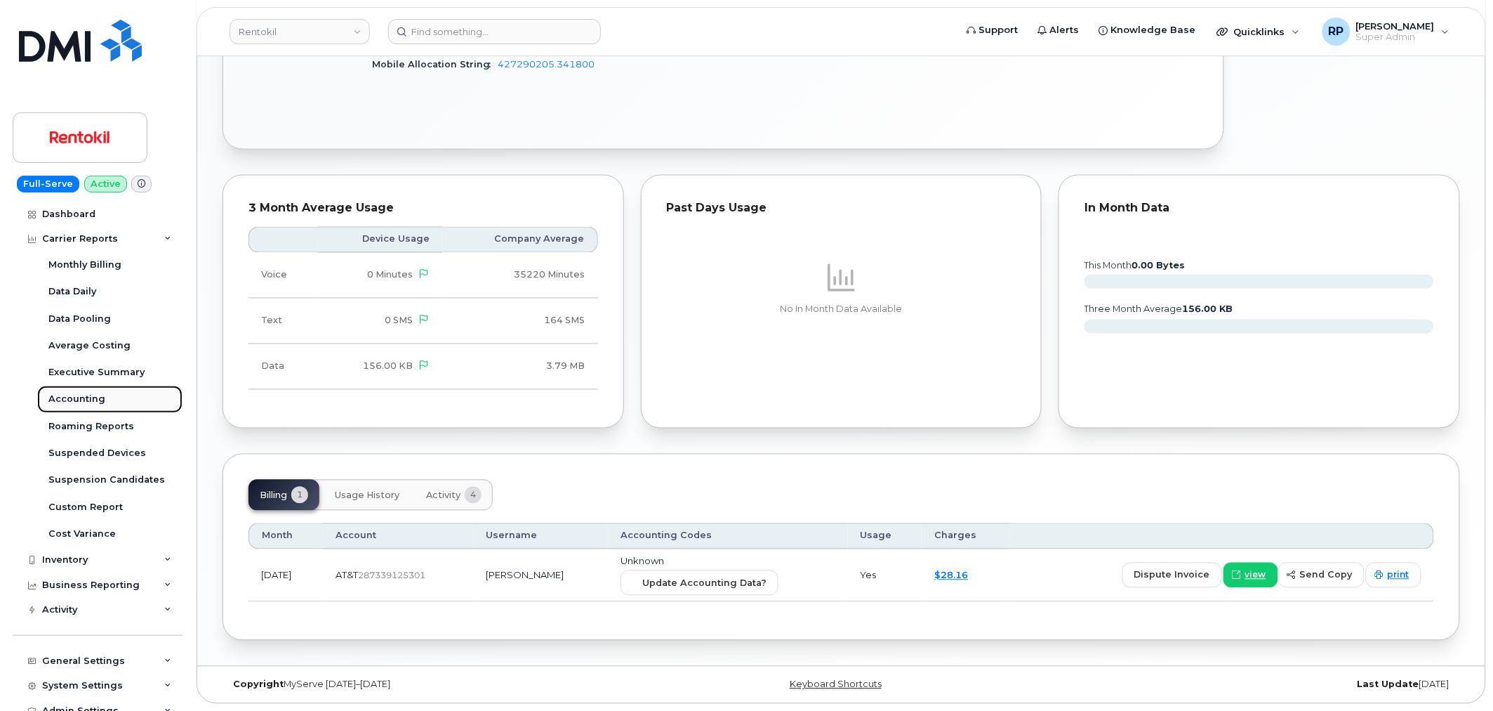
click at [79, 397] on div "Accounting" at bounding box center [76, 398] width 57 height 13
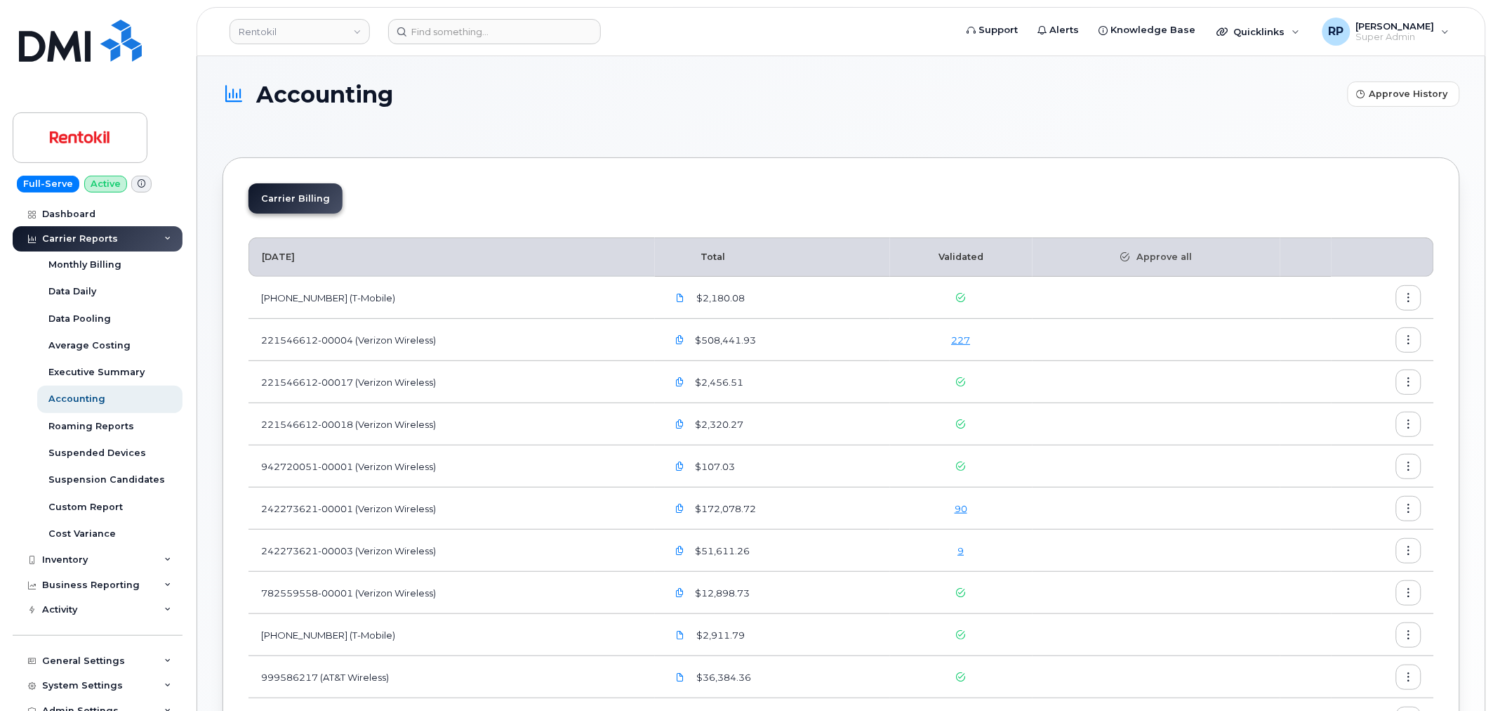
click at [455, 143] on section "Accounting Approve History Carrier Billing September 2025 Total Validated Appro…" at bounding box center [842, 580] width 1238 height 999
click at [321, 26] on link "Rentokil" at bounding box center [300, 31] width 140 height 25
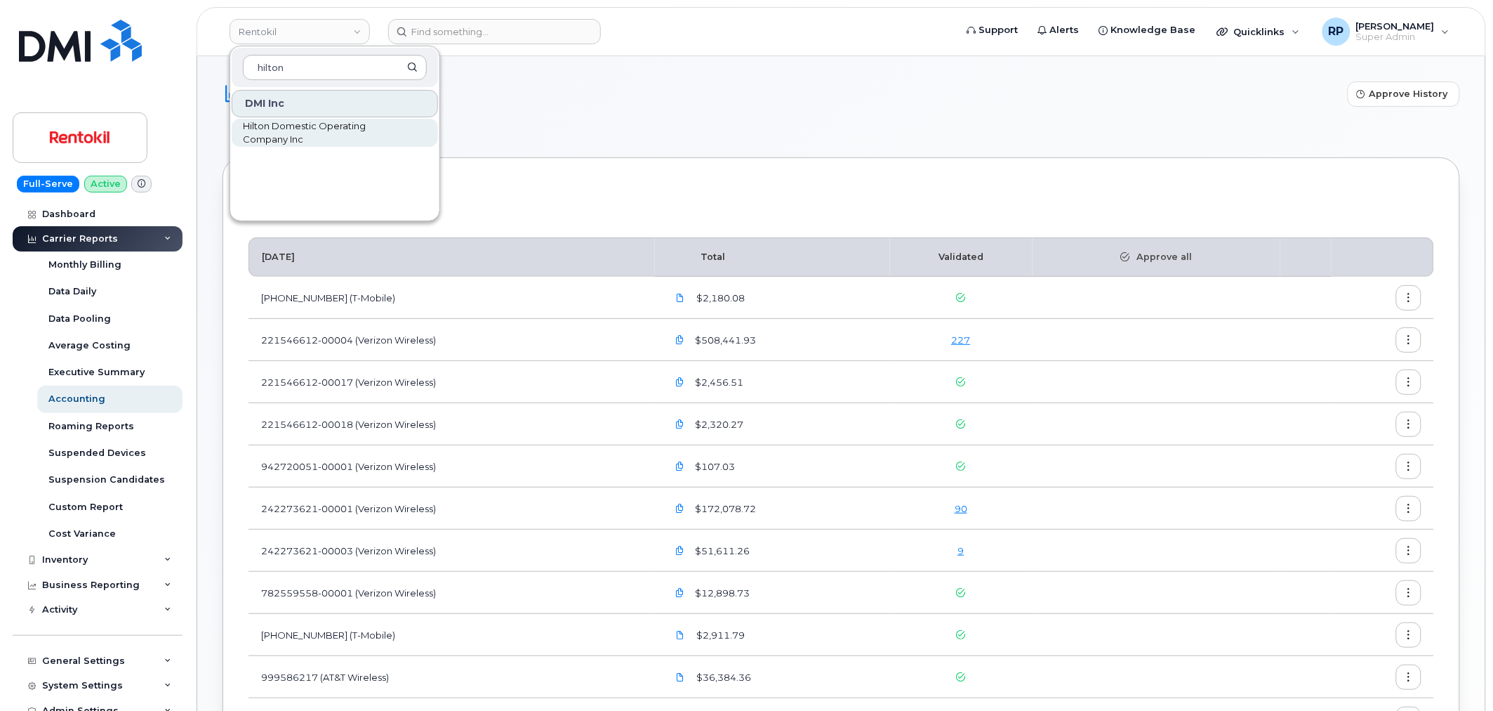
type input "hilton"
click at [288, 128] on span "Hilton Domestic Operating Company Inc" at bounding box center [323, 132] width 161 height 27
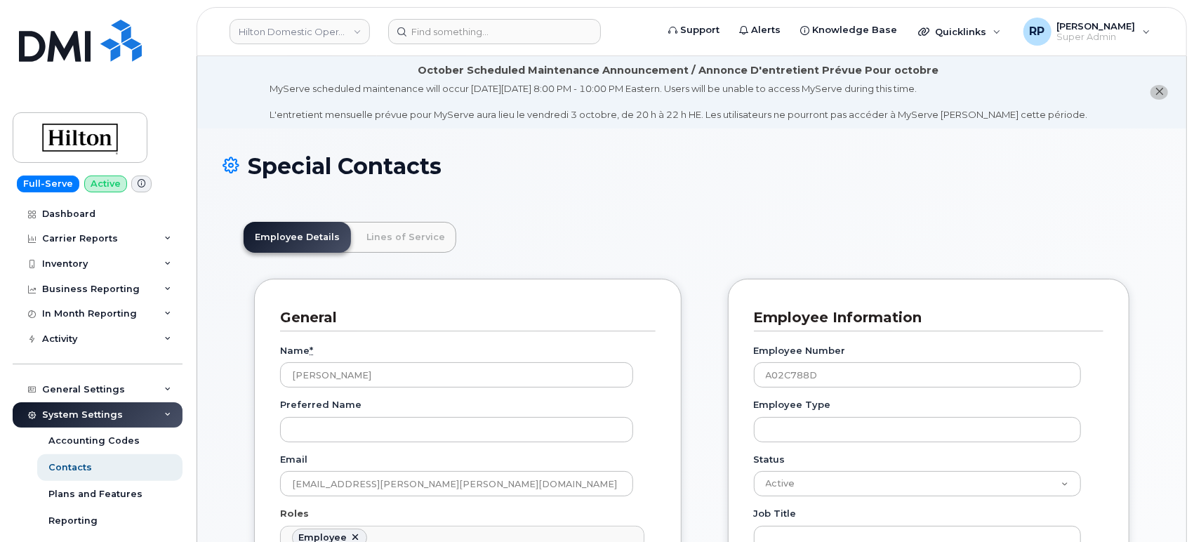
scroll to position [43, 0]
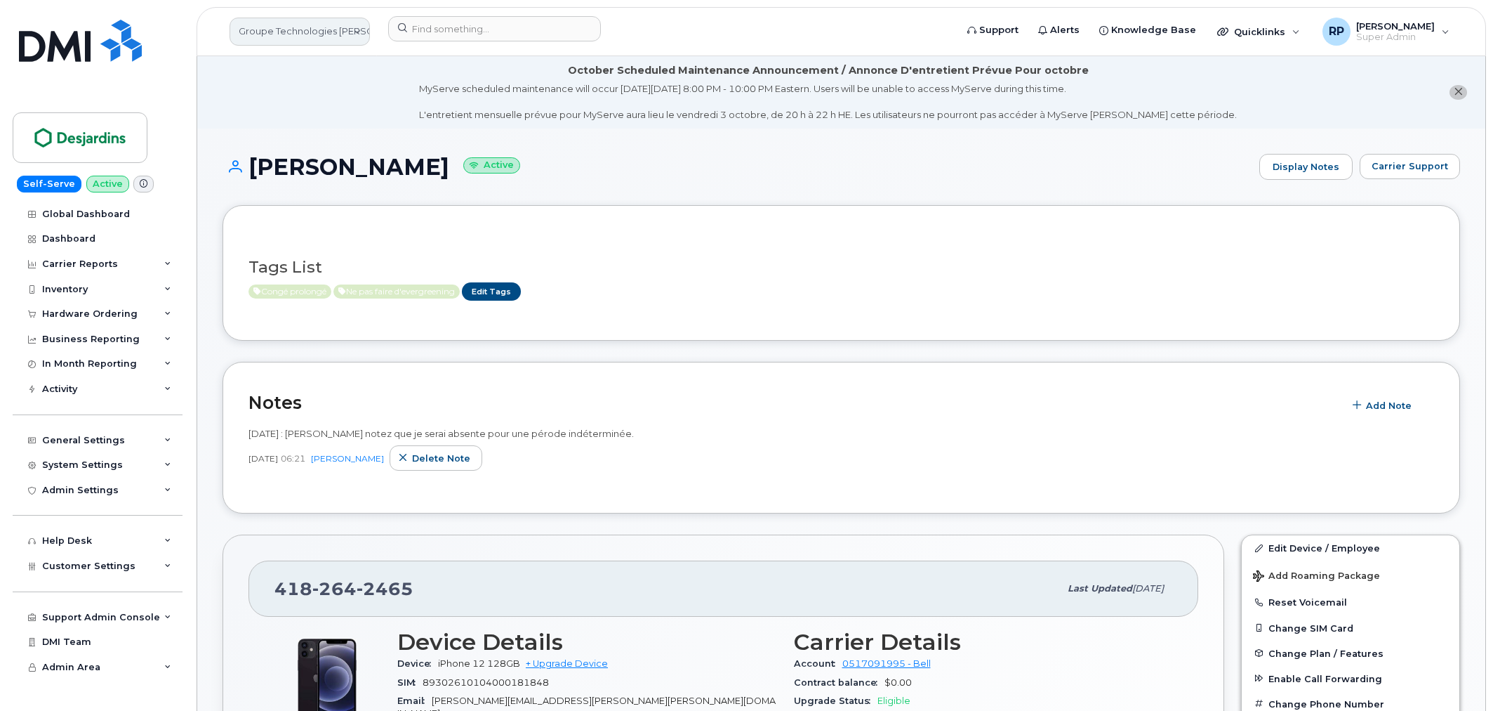
scroll to position [1020, 0]
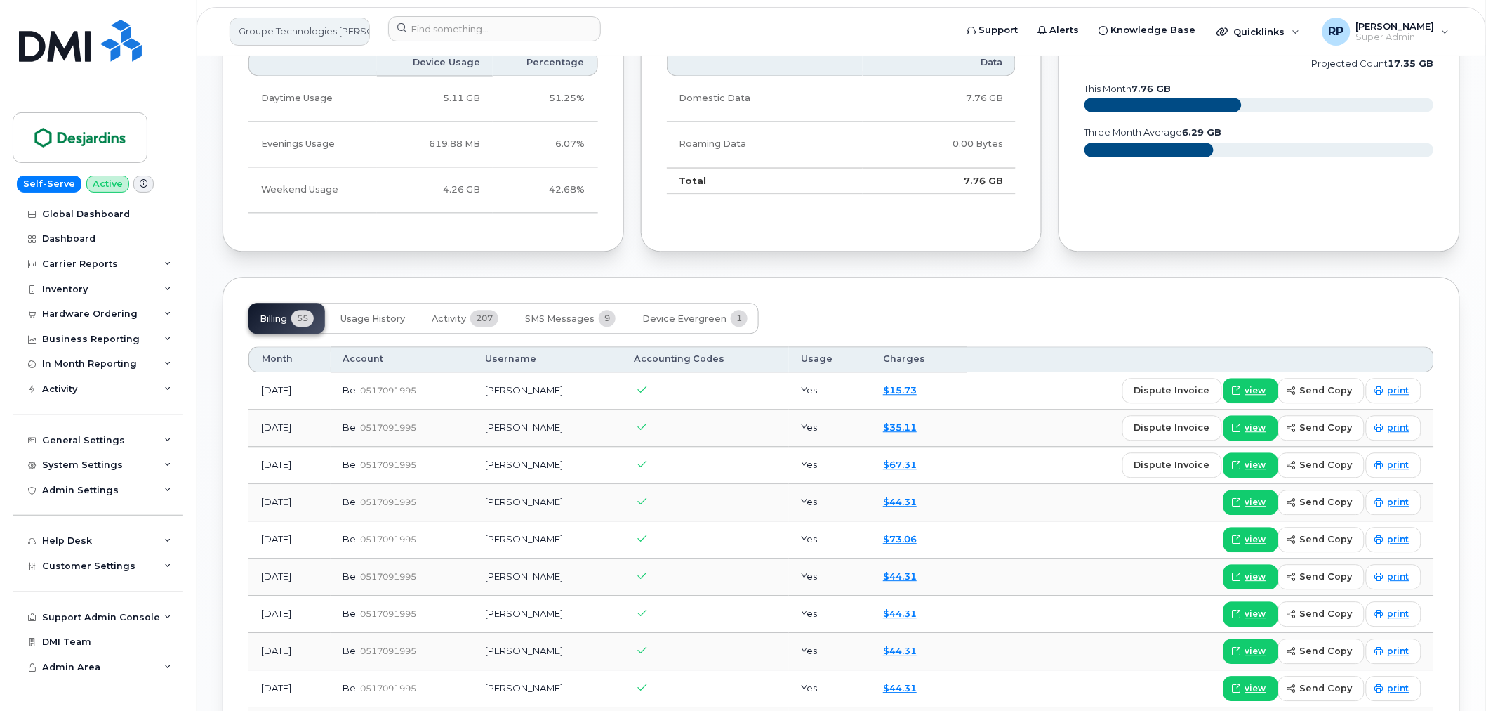
click at [331, 23] on link "Groupe Technologies Desjardins" at bounding box center [300, 32] width 140 height 28
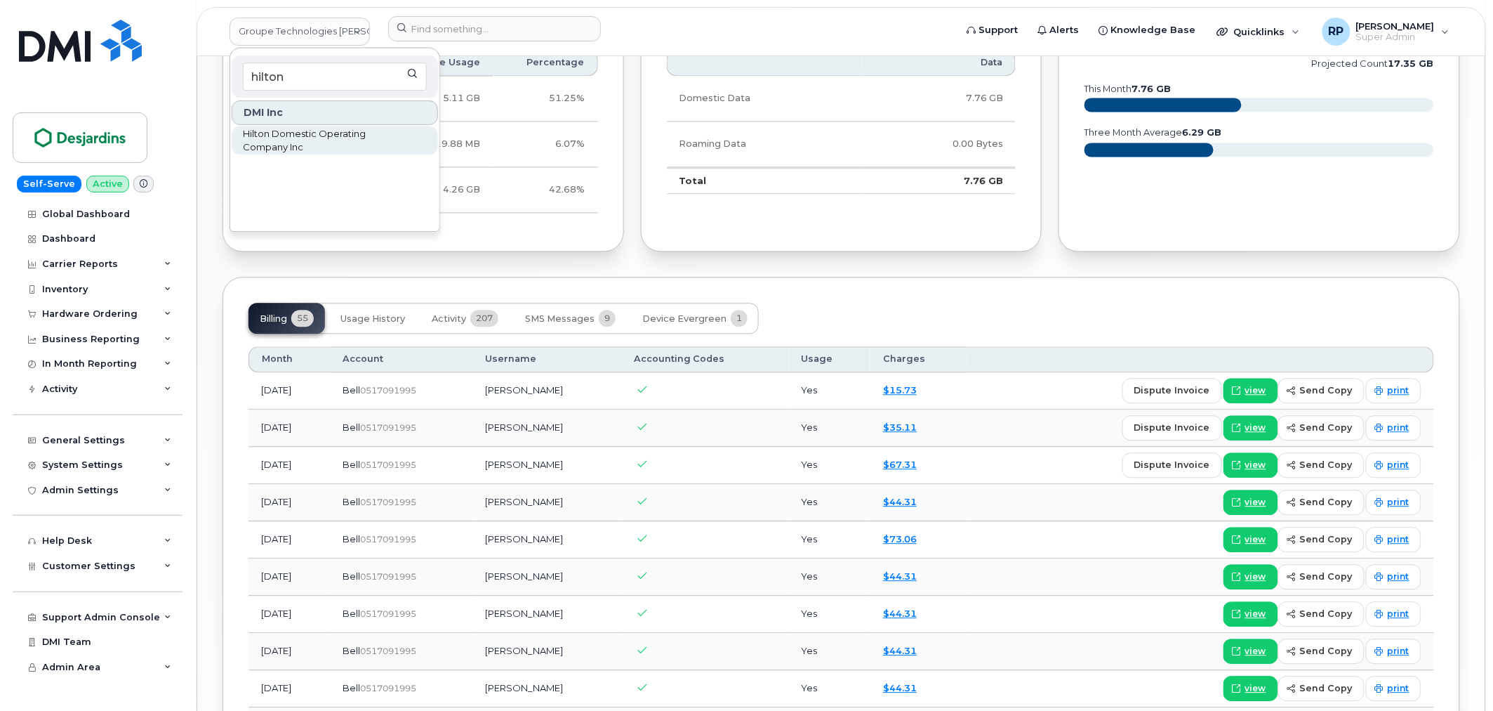
type input "hilton"
click at [298, 136] on span "Hilton Domestic Operating Company Inc" at bounding box center [323, 140] width 161 height 27
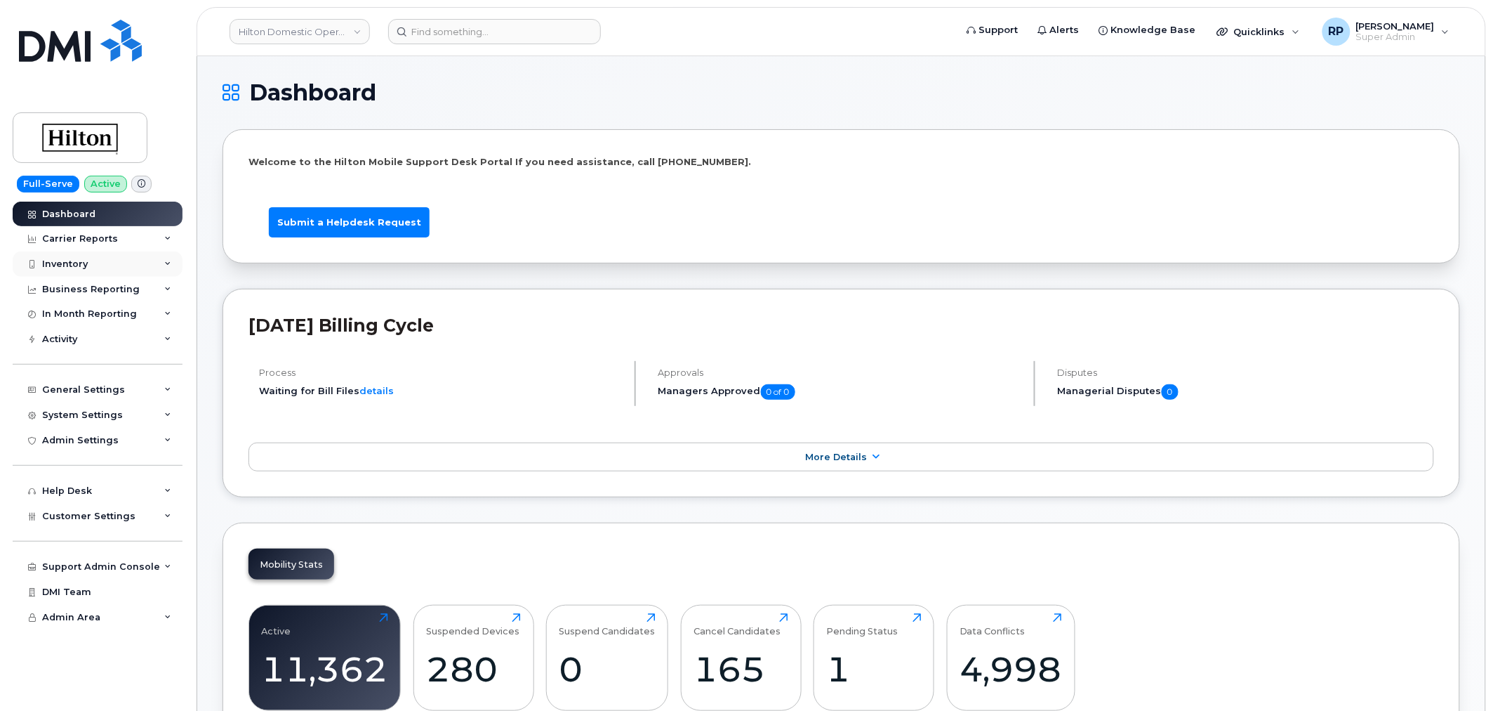
click at [95, 260] on div "Inventory" at bounding box center [98, 263] width 170 height 25
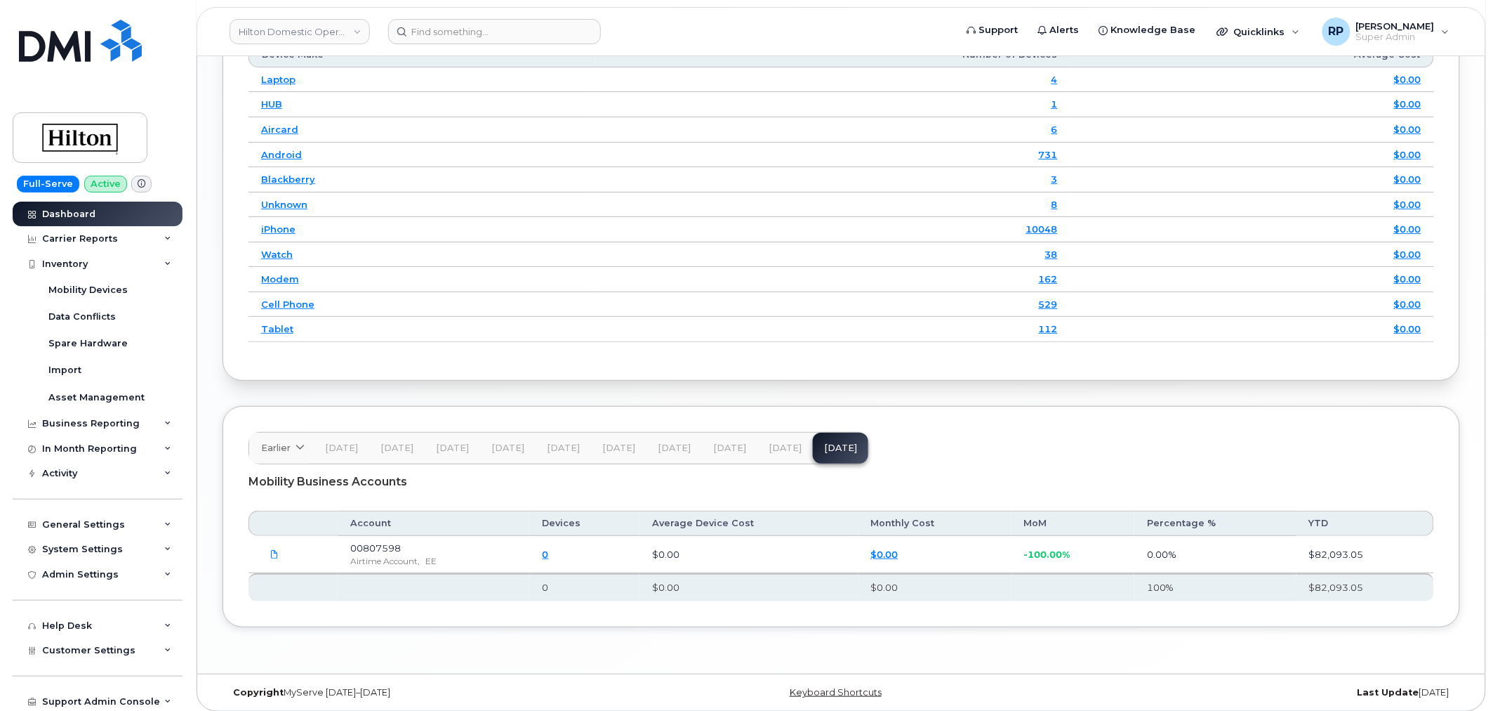
scroll to position [1939, 0]
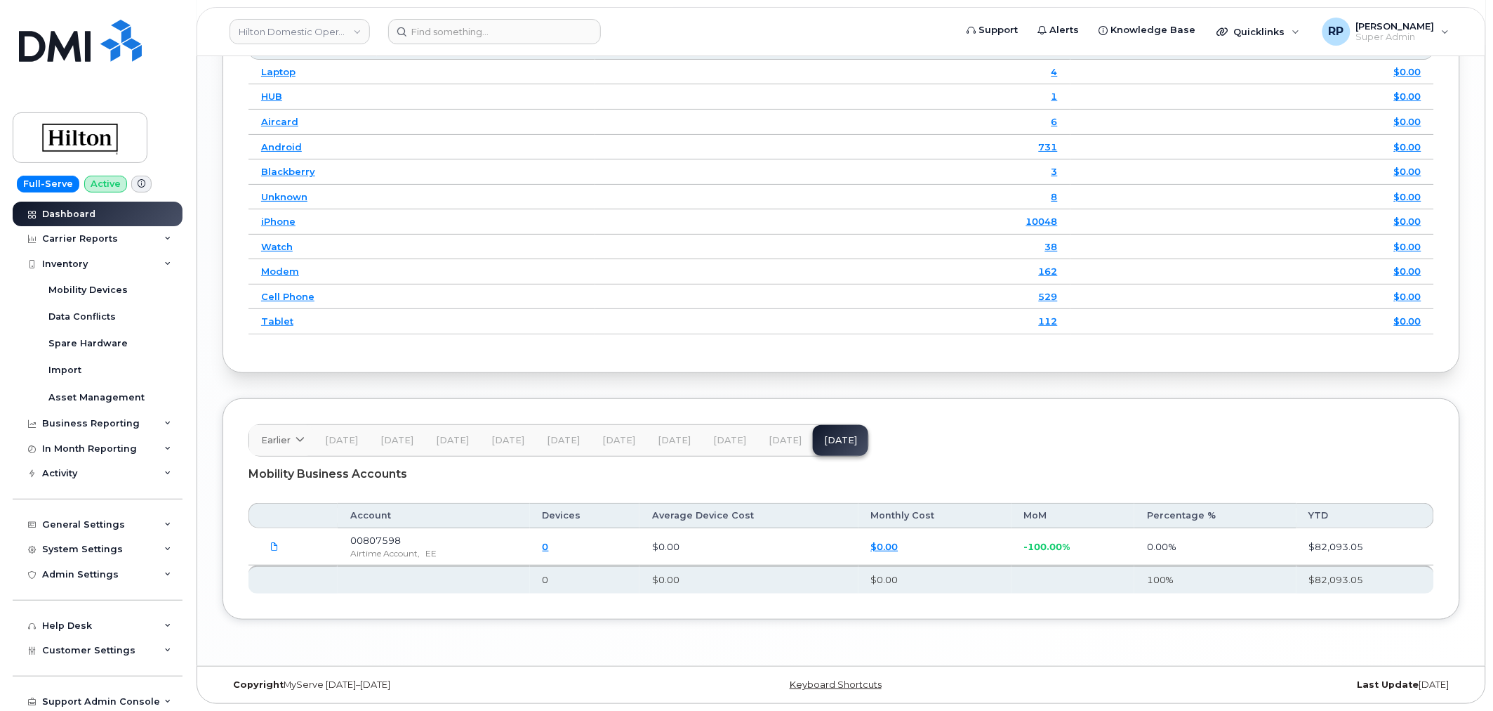
click at [769, 437] on span "[DATE]" at bounding box center [785, 440] width 33 height 11
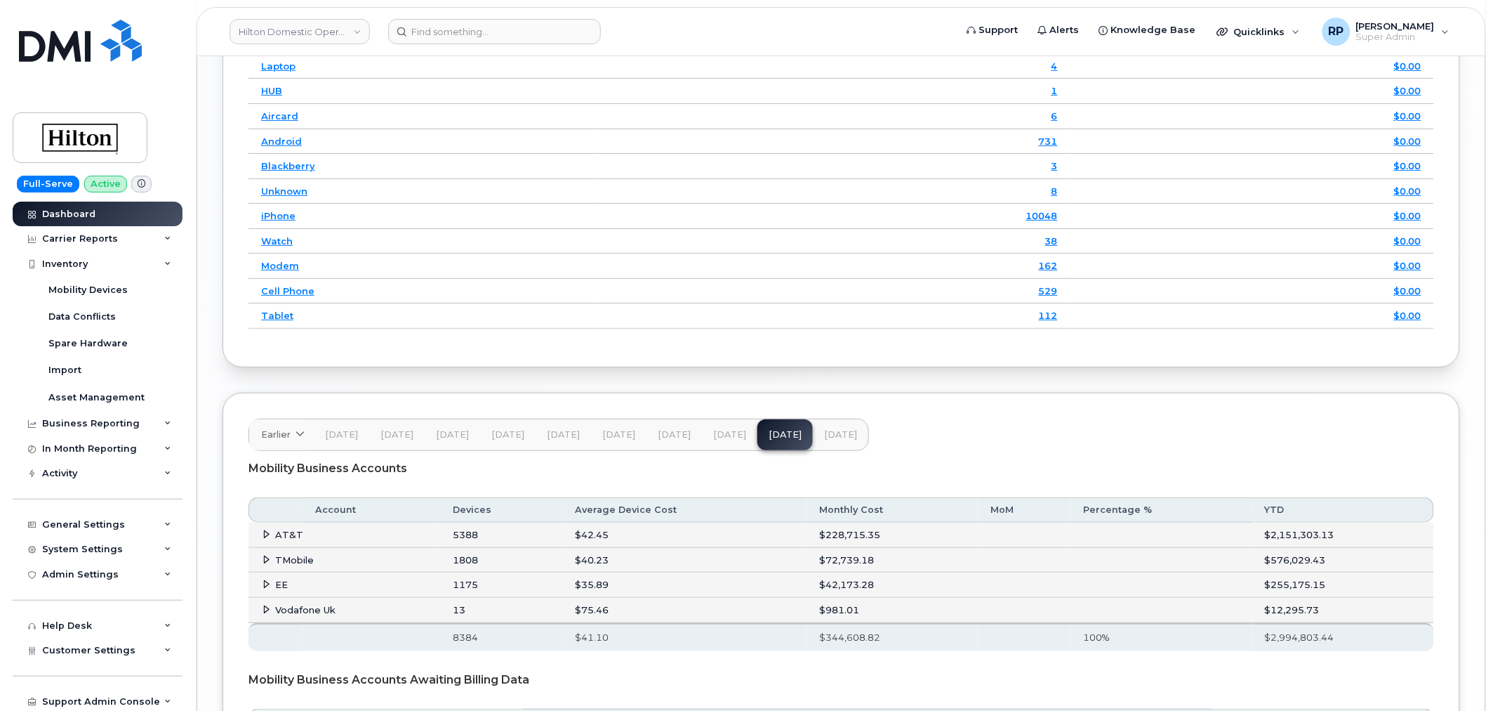
click at [265, 534] on icon at bounding box center [267, 533] width 9 height 9
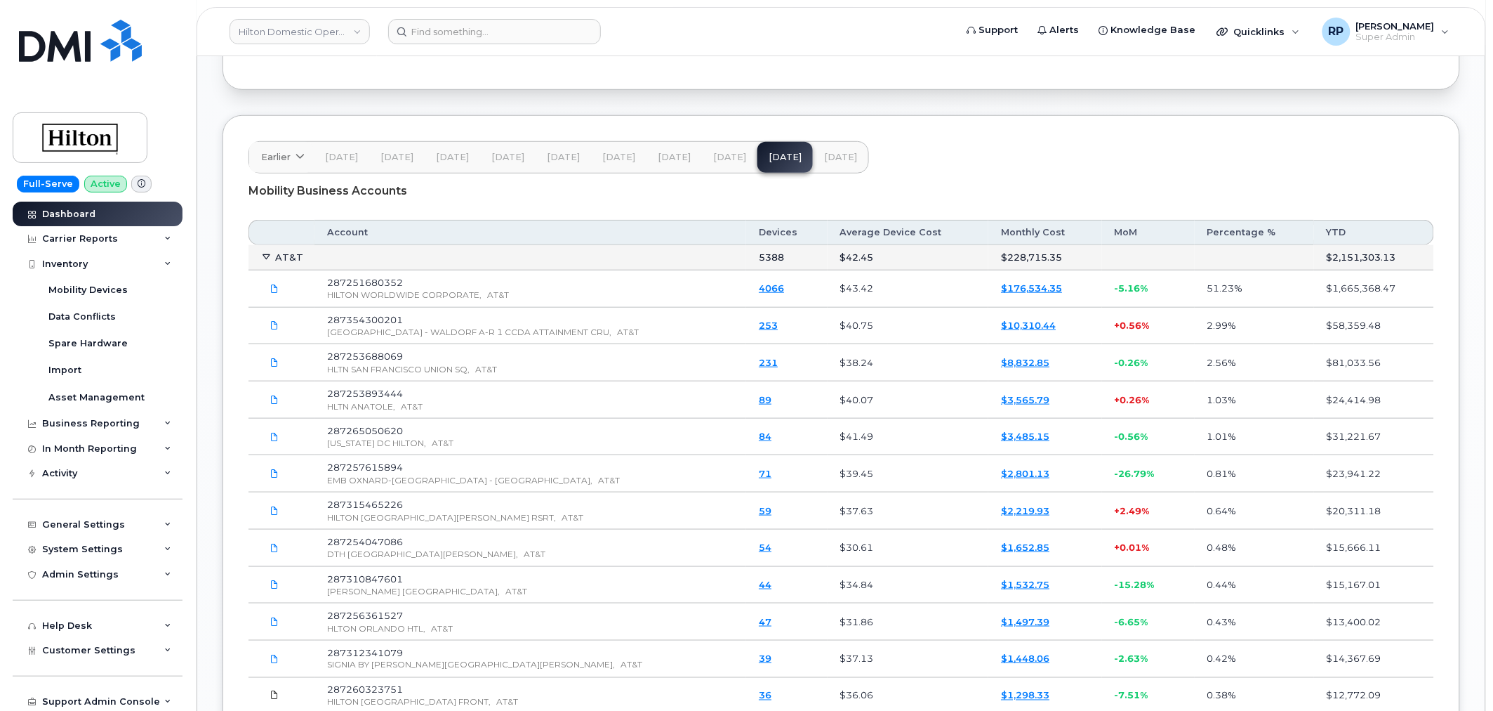
scroll to position [2329, 0]
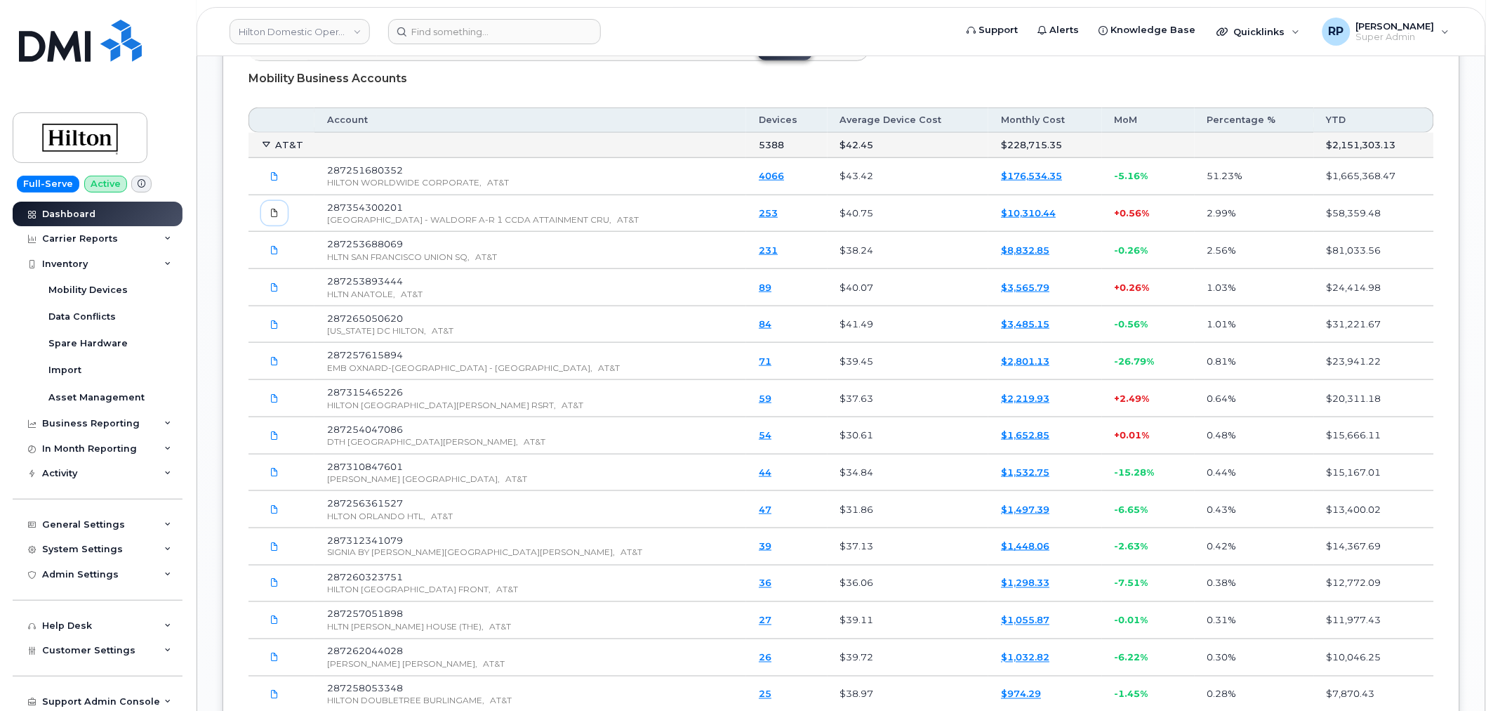
click at [276, 213] on icon at bounding box center [274, 213] width 8 height 8
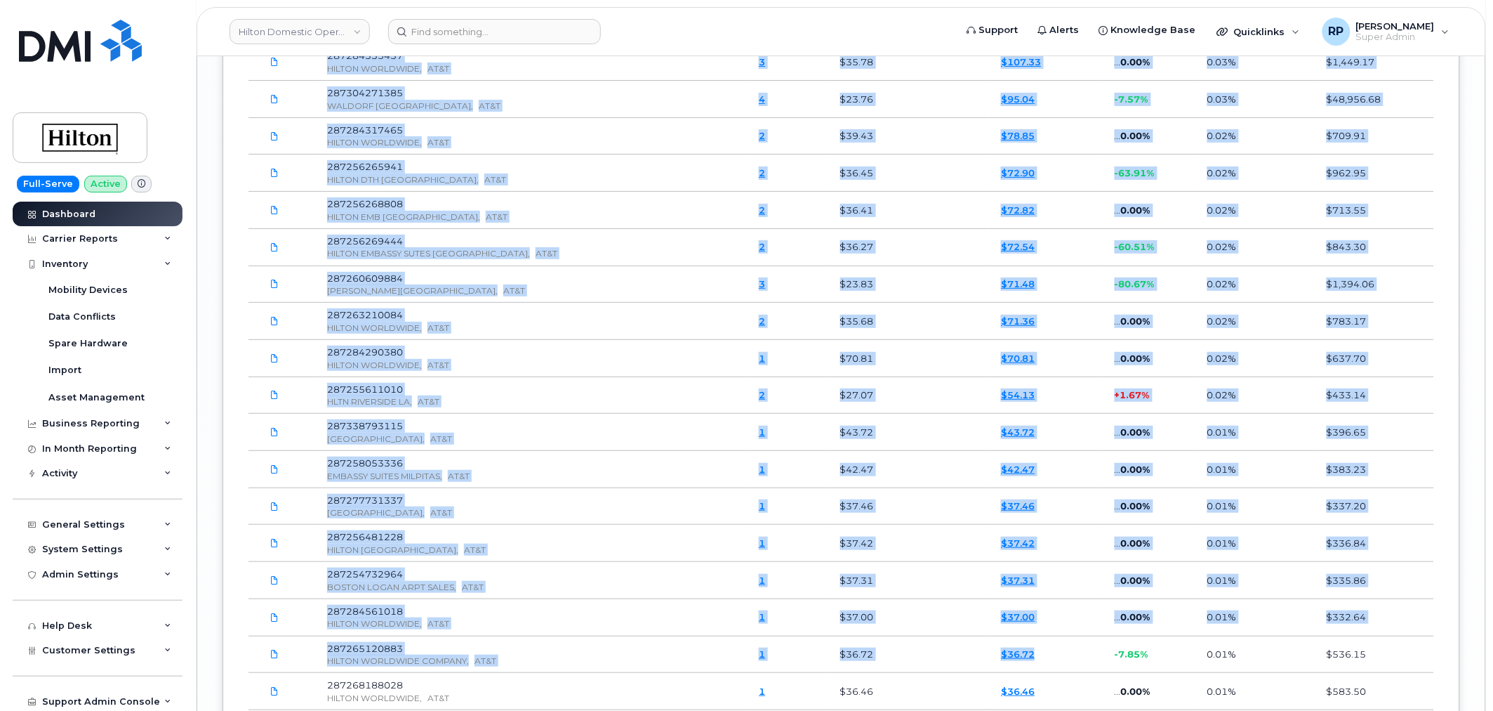
scroll to position [4410, 0]
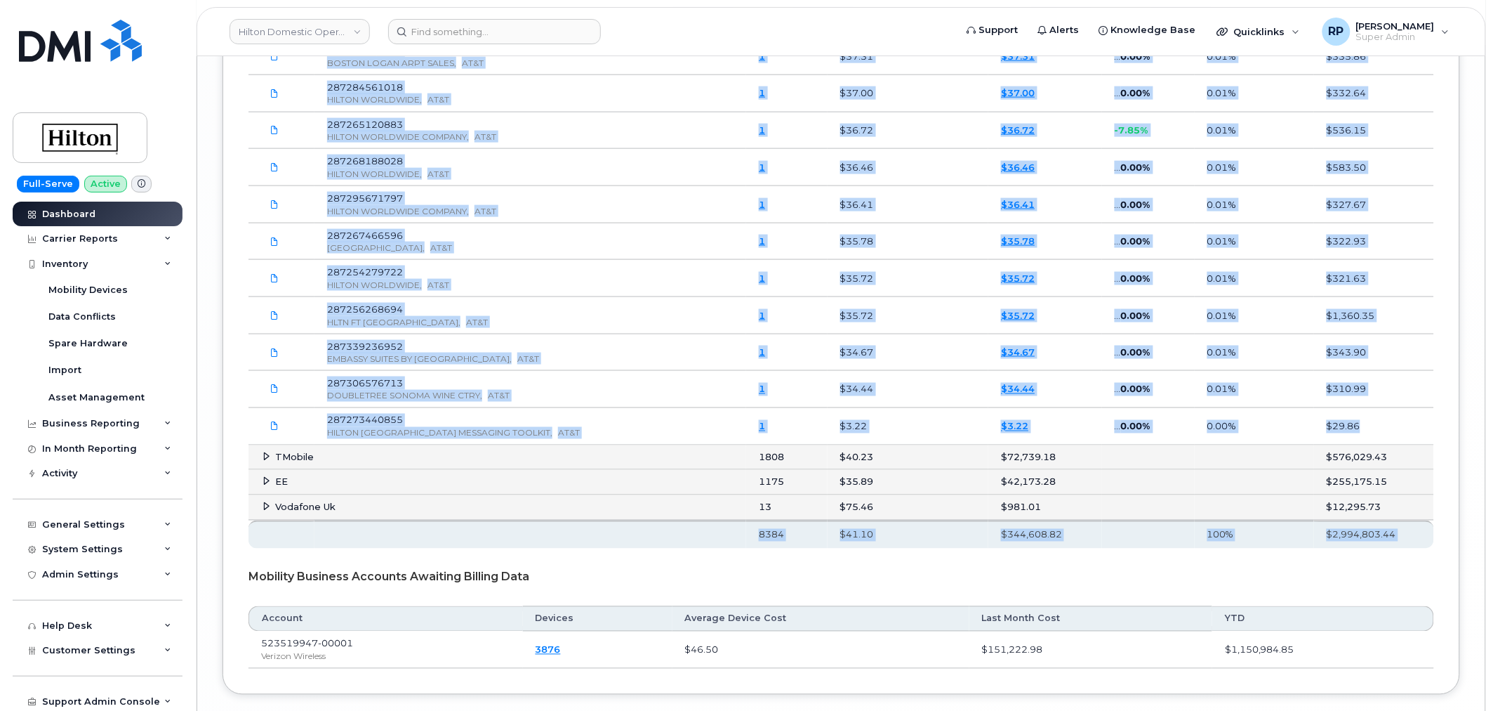
drag, startPoint x: 261, startPoint y: 121, endPoint x: 1424, endPoint y: 447, distance: 1207.2
copy table "Account Devices Average Device Cost Monthly Cost MoM Percentage % YTD 8384 $41.…"
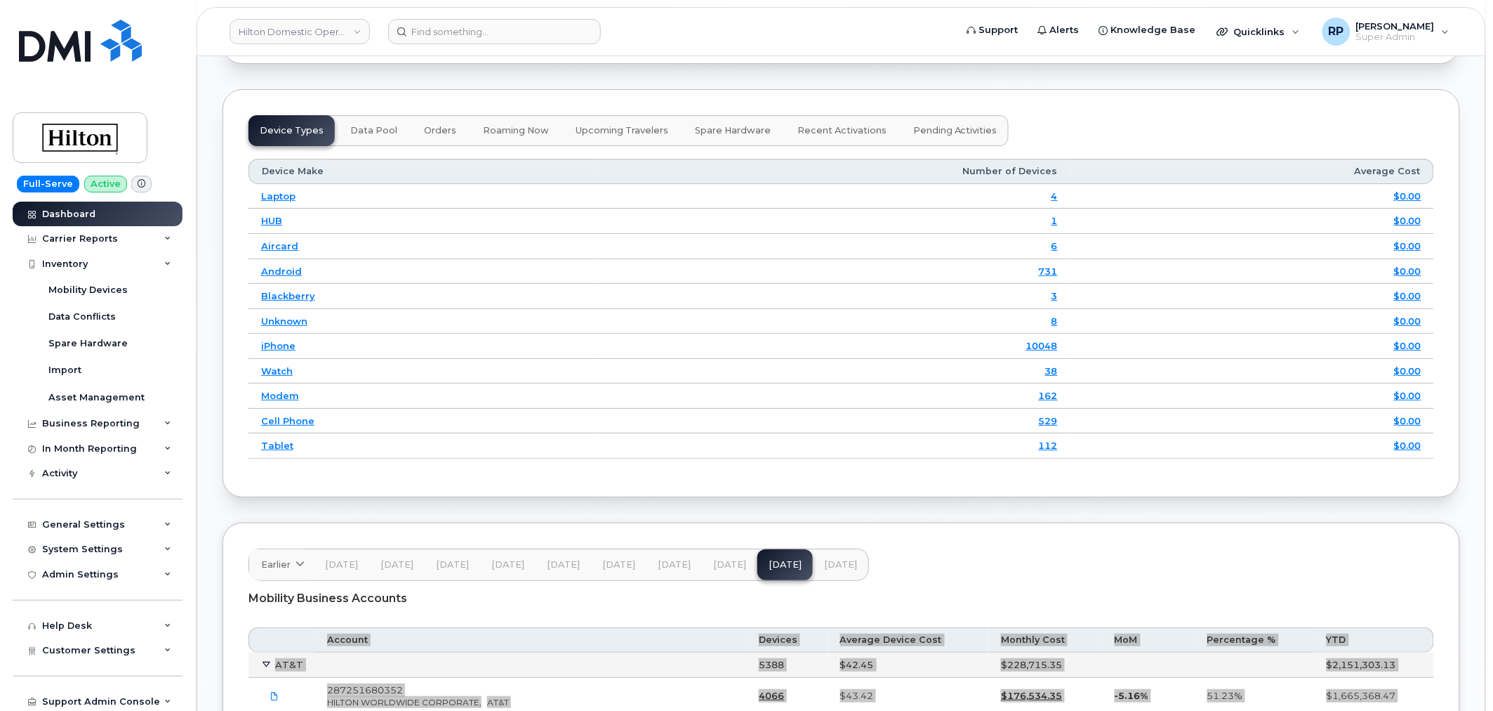
scroll to position [1939, 0]
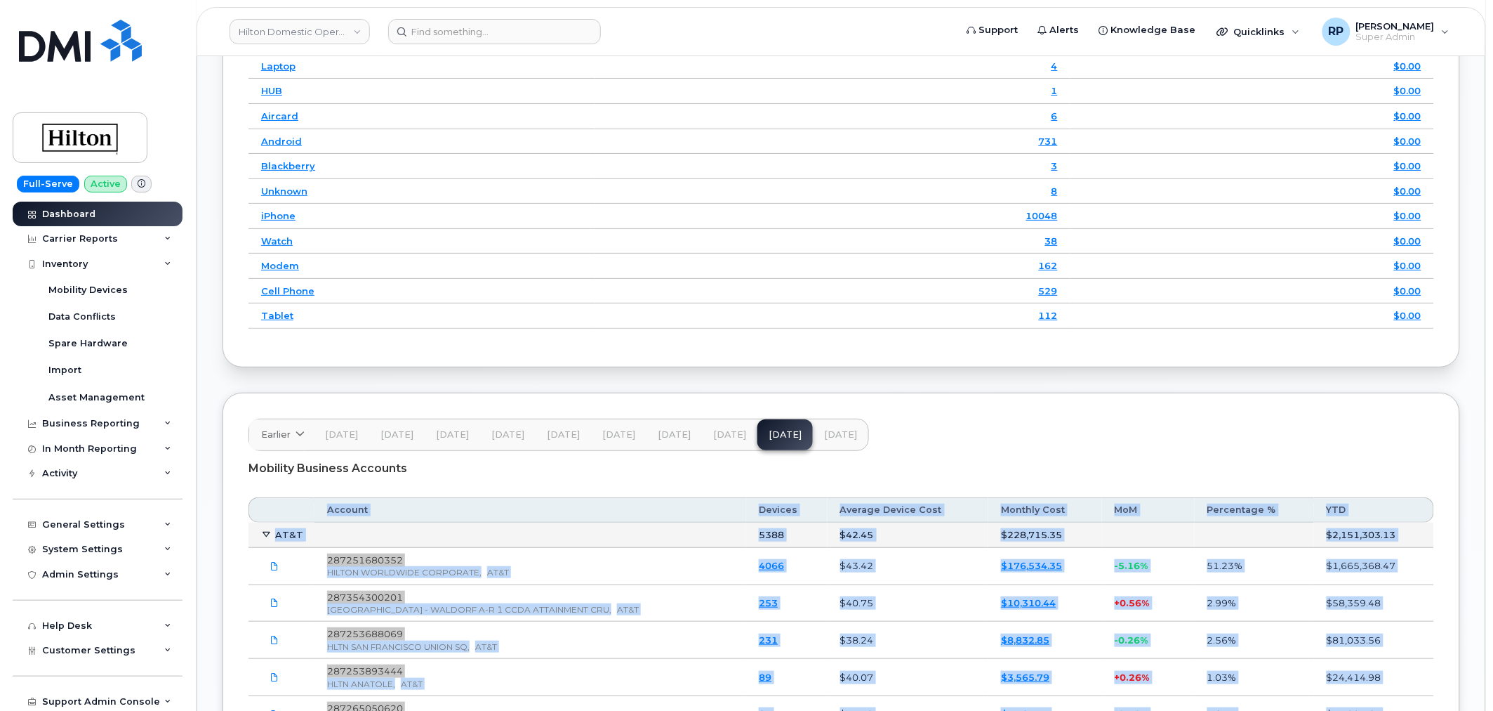
click at [553, 486] on div "Mobility Business Accounts" at bounding box center [842, 468] width 1186 height 35
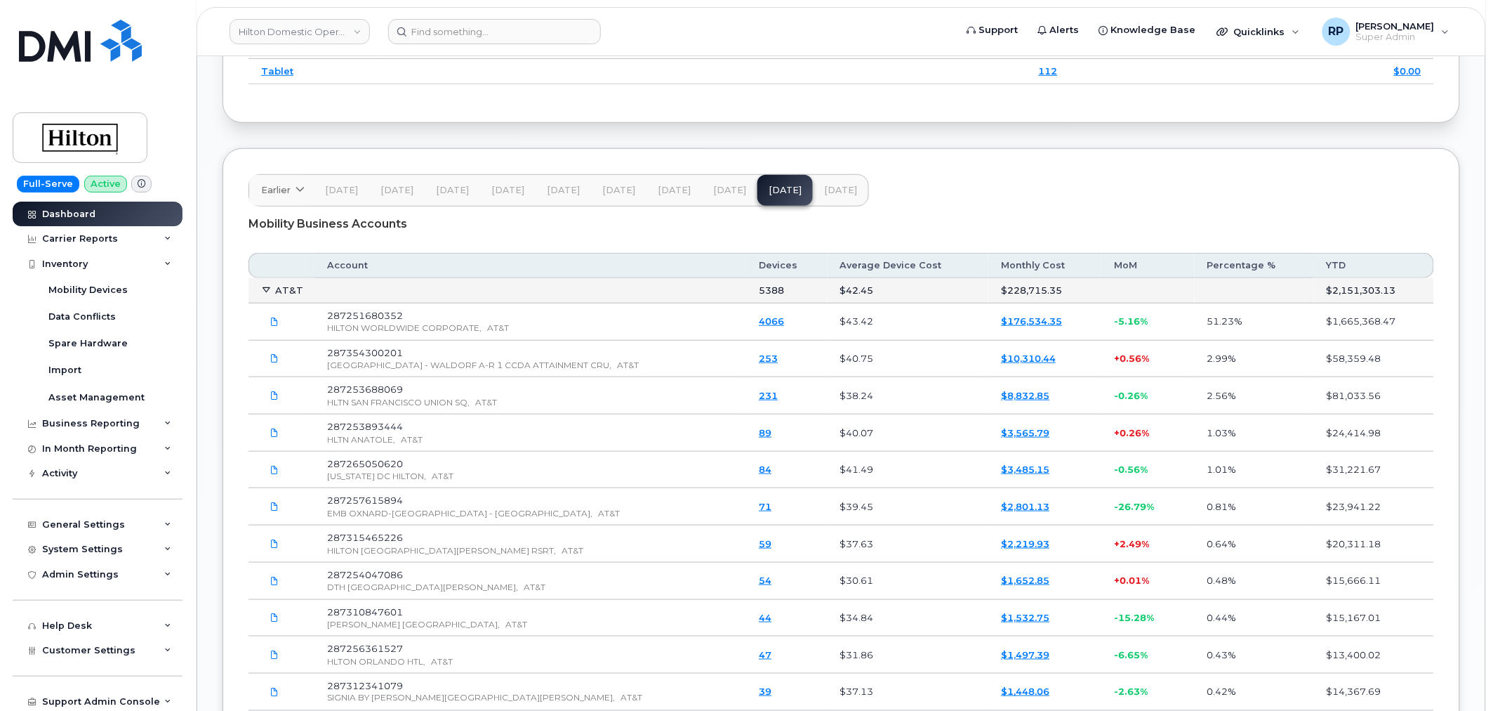
scroll to position [2199, 0]
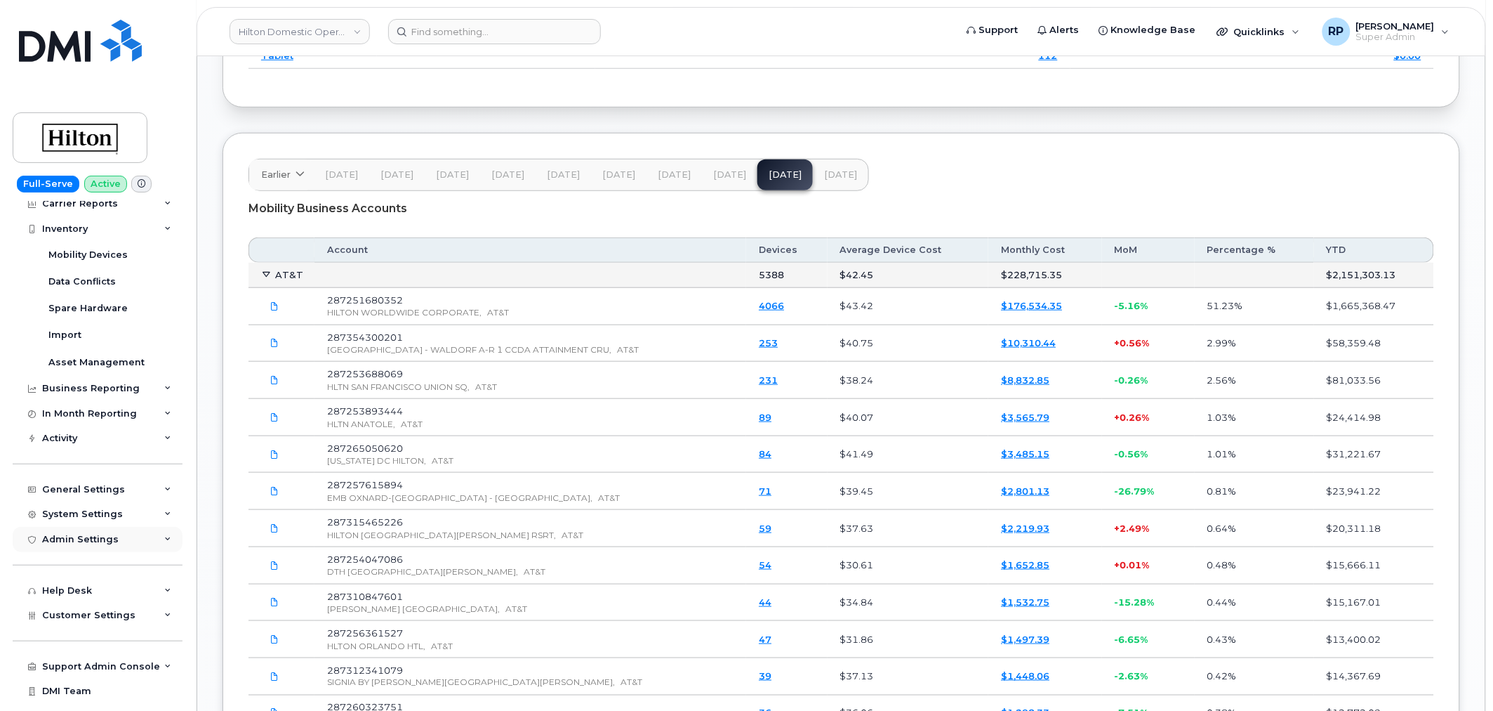
scroll to position [52, 0]
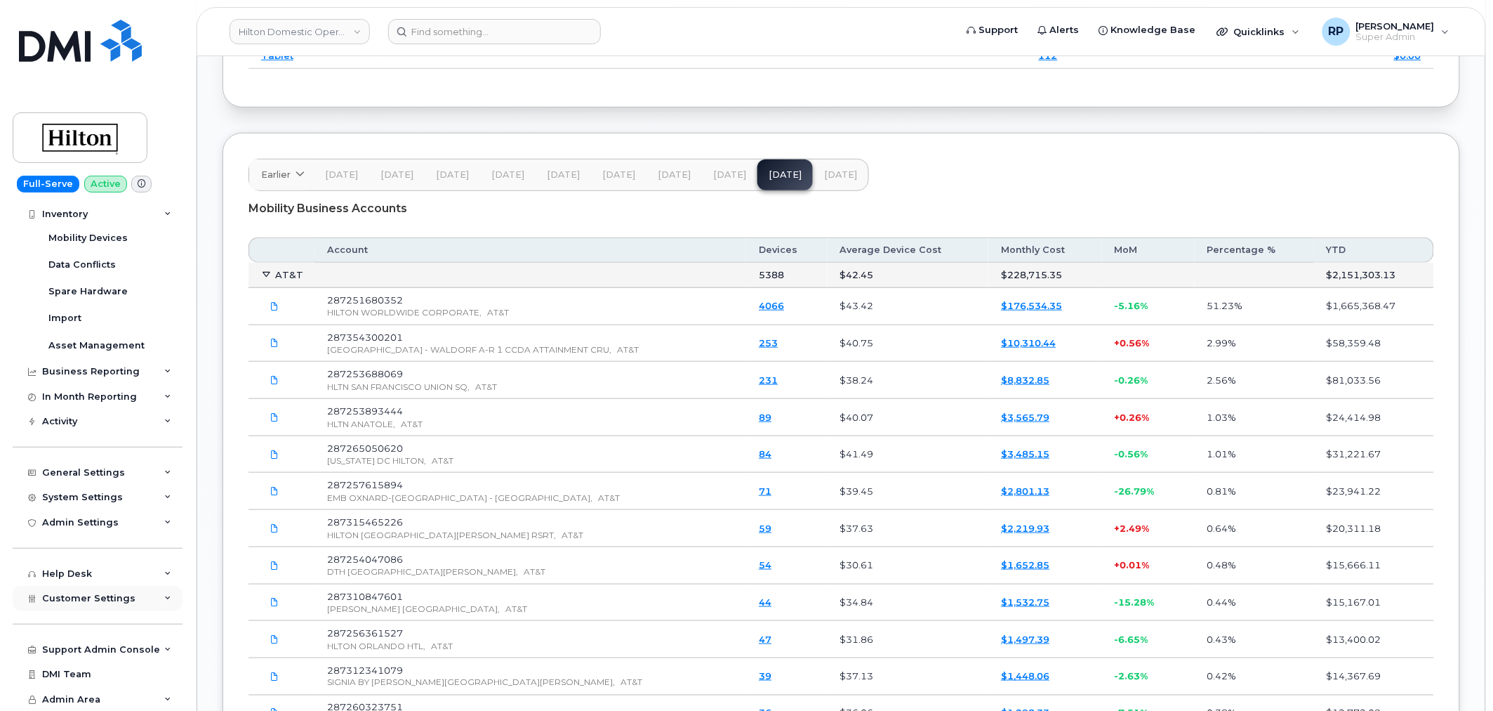
click at [95, 595] on span "Customer Settings" at bounding box center [88, 598] width 93 height 11
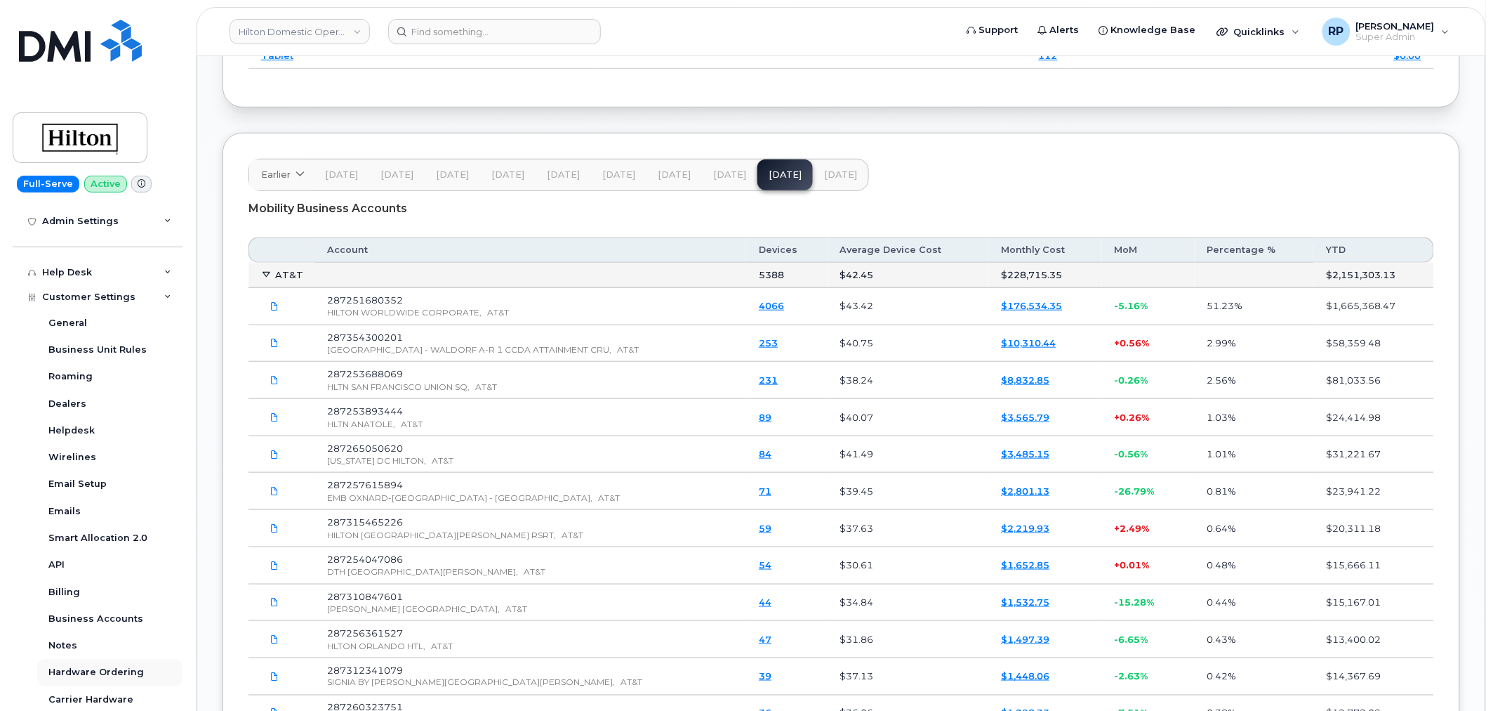
scroll to position [442, 0]
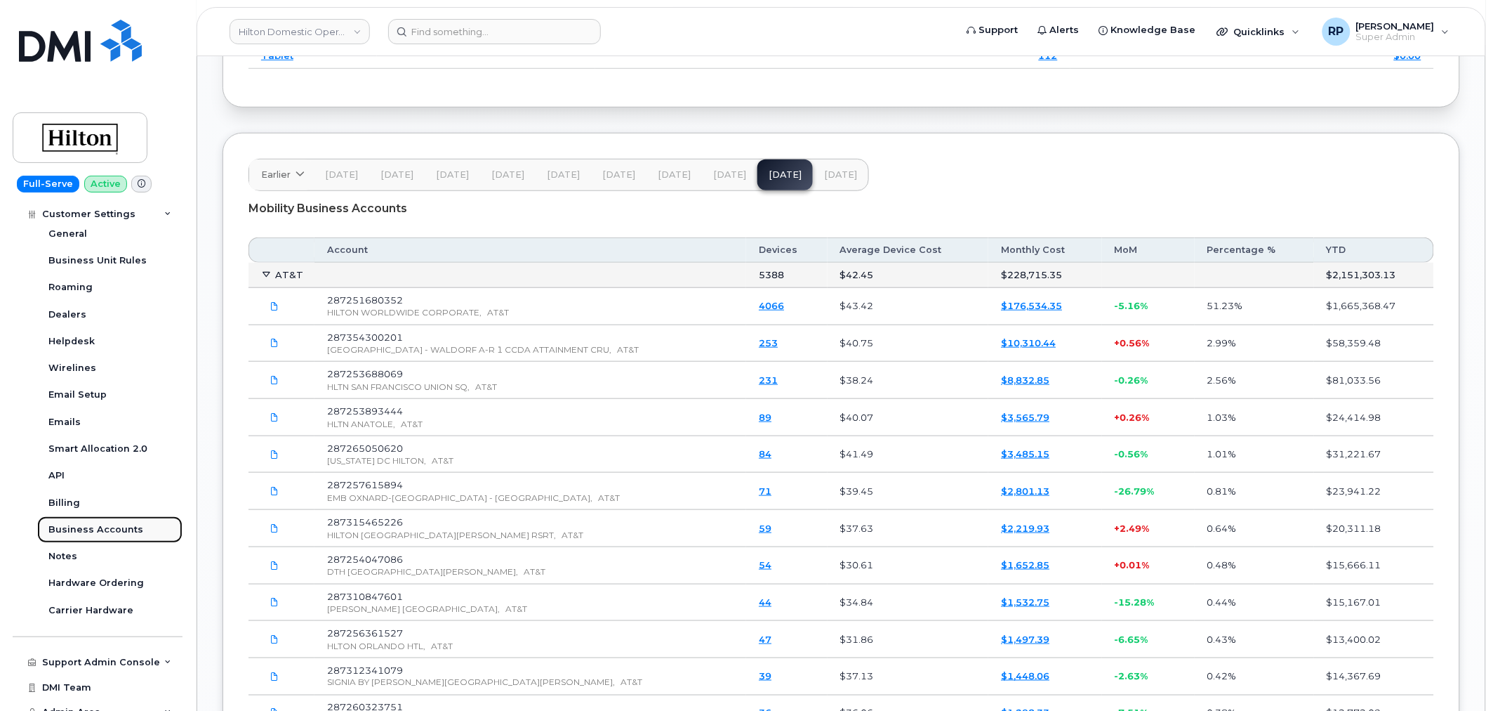
click at [86, 528] on div "Business Accounts" at bounding box center [95, 529] width 95 height 13
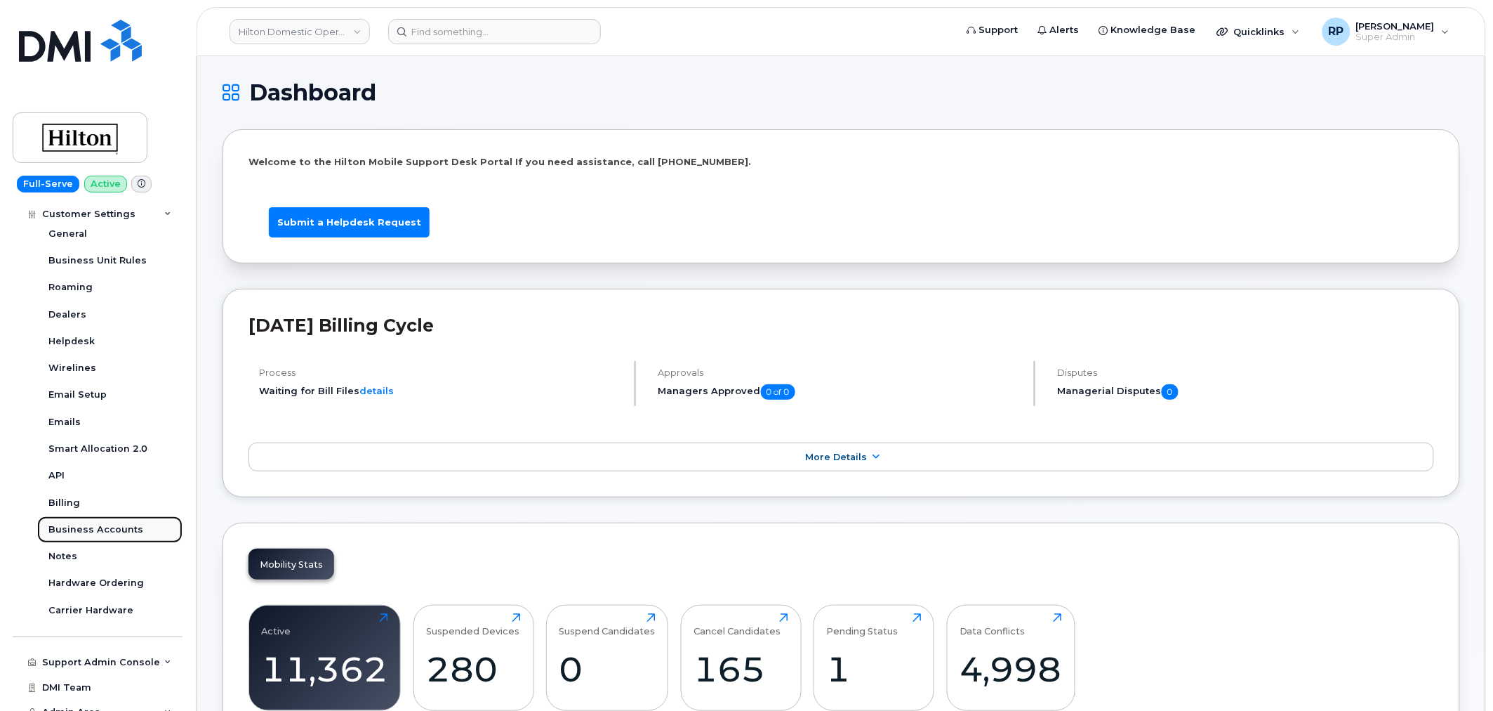
scroll to position [307, 0]
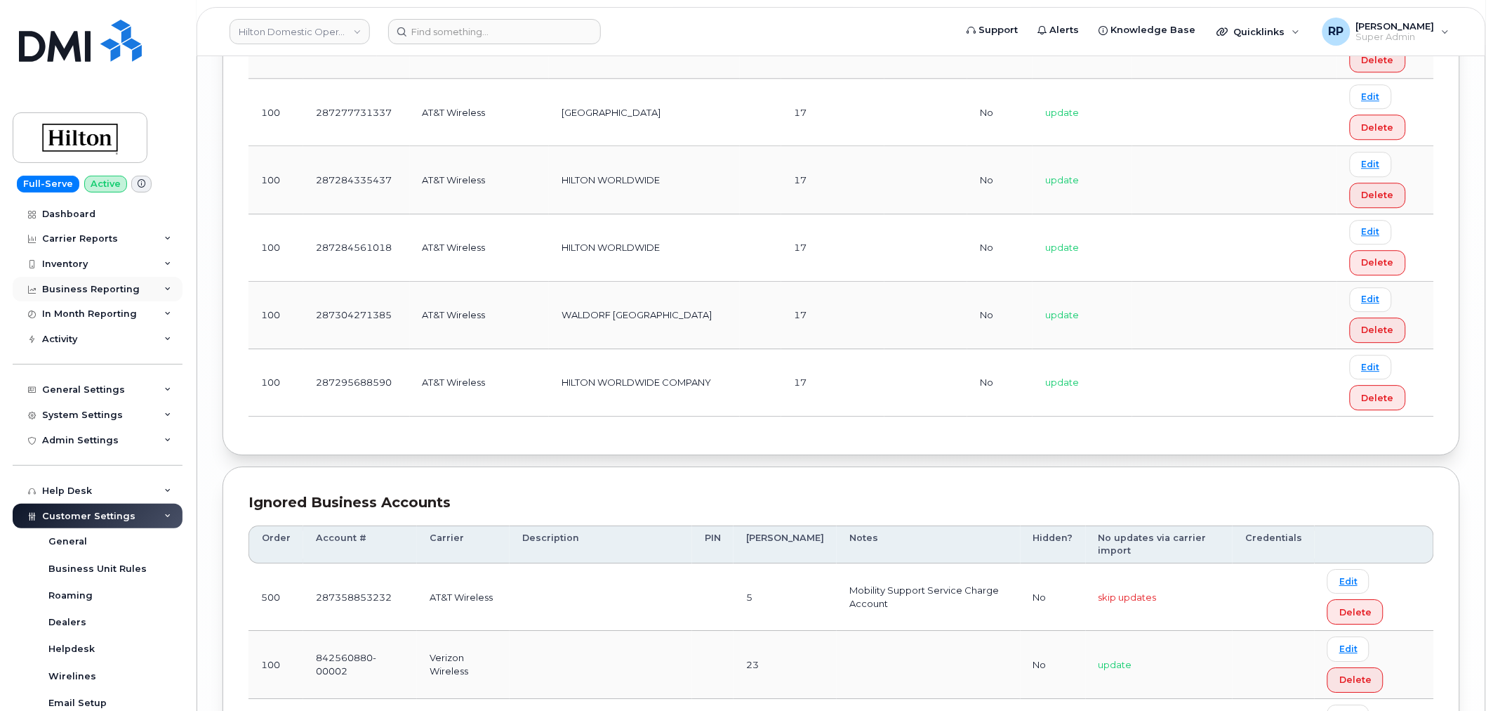
scroll to position [5116, 0]
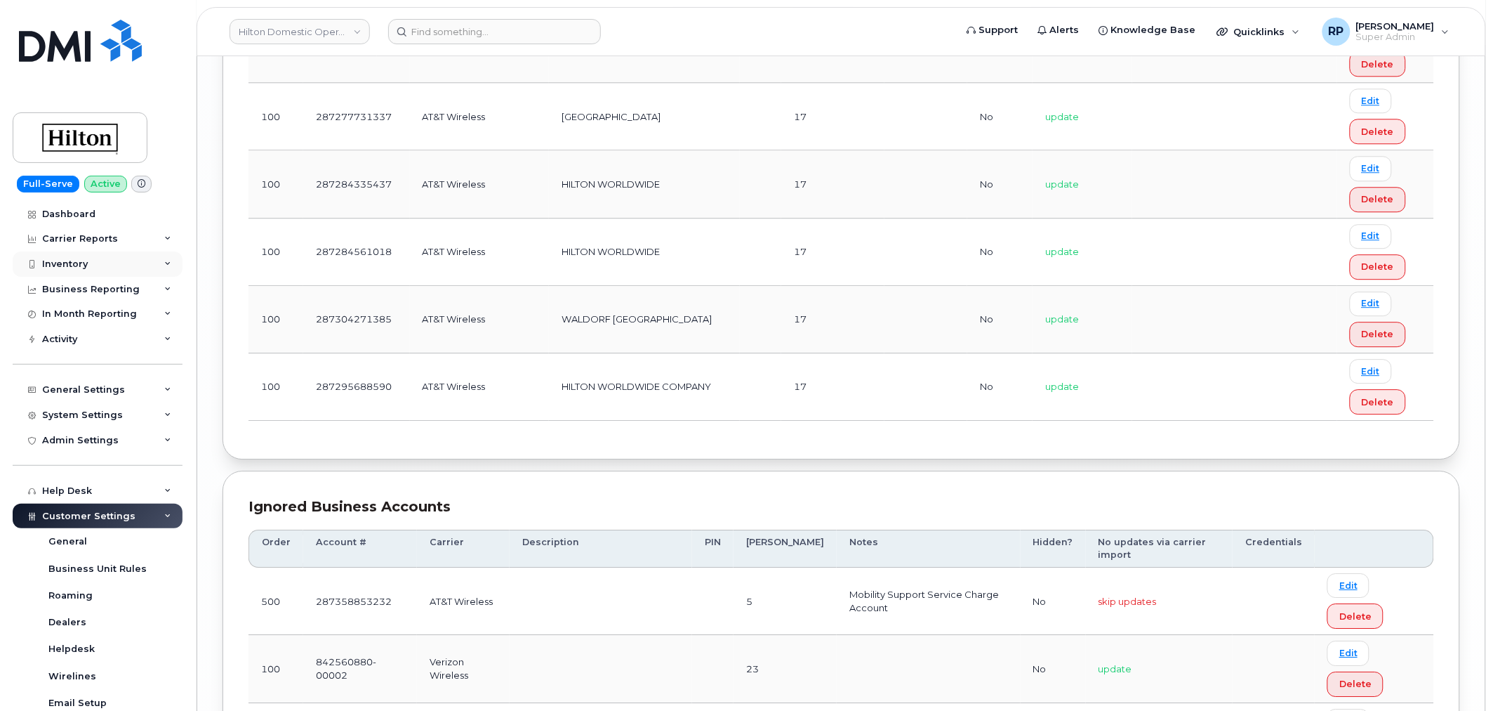
click at [60, 263] on div "Inventory" at bounding box center [65, 263] width 46 height 11
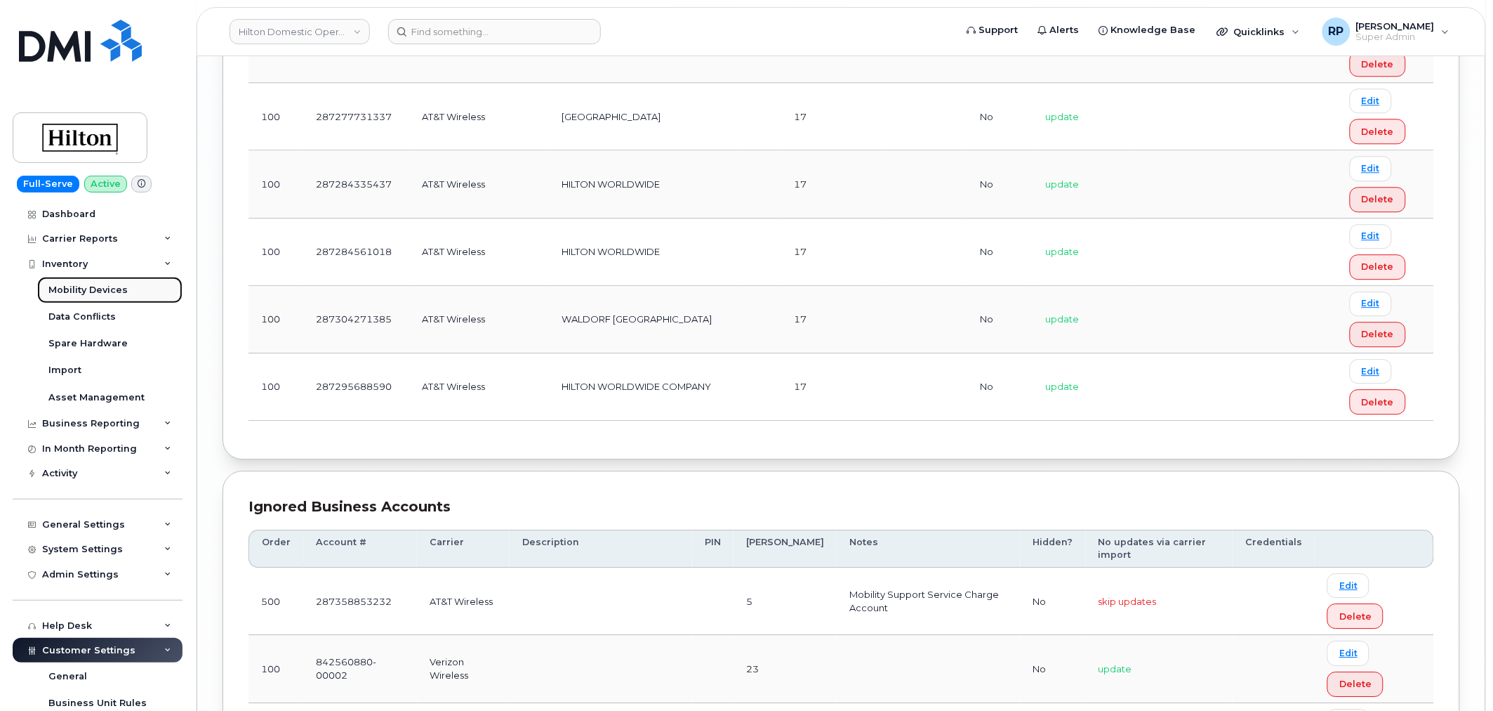
click at [69, 285] on div "Mobility Devices" at bounding box center [87, 290] width 79 height 13
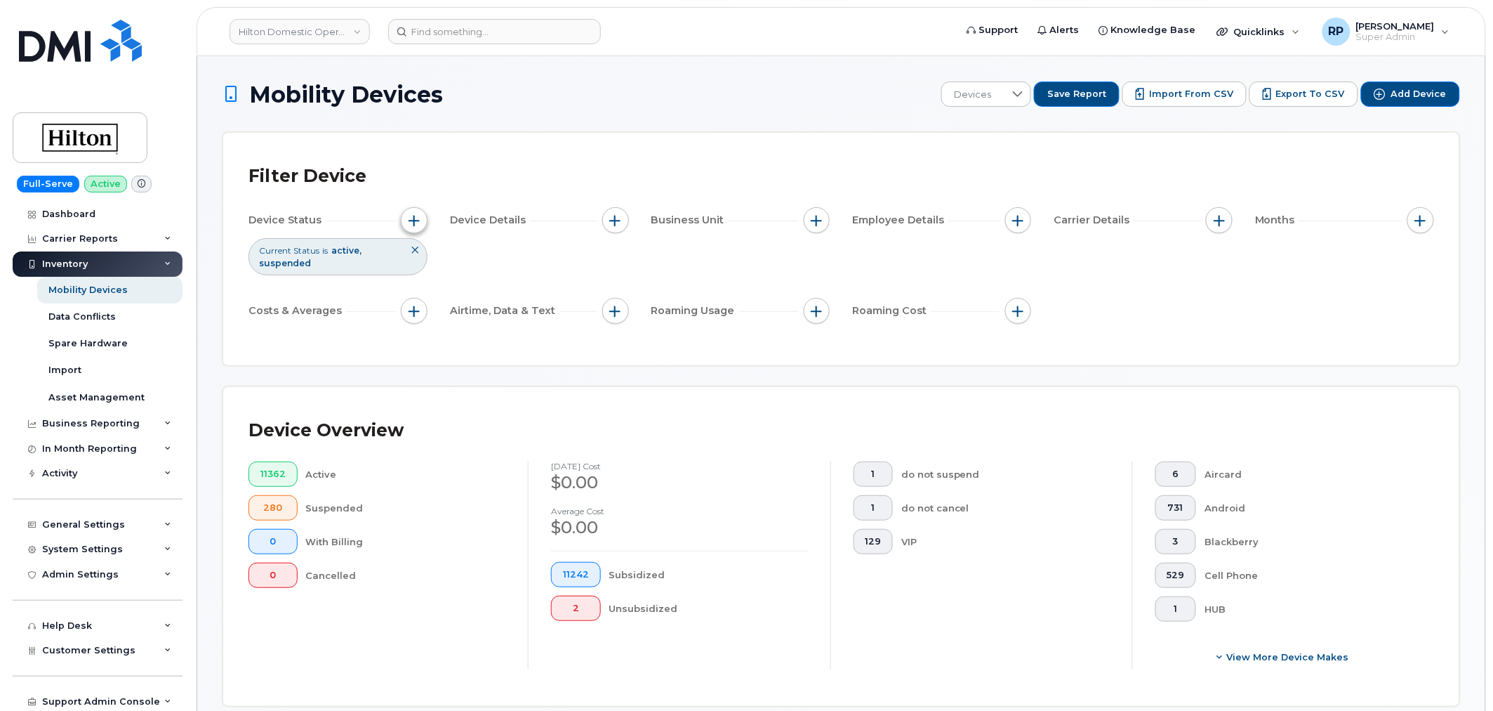
click at [416, 229] on button "button" at bounding box center [414, 220] width 27 height 27
click at [611, 291] on div at bounding box center [608, 289] width 27 height 25
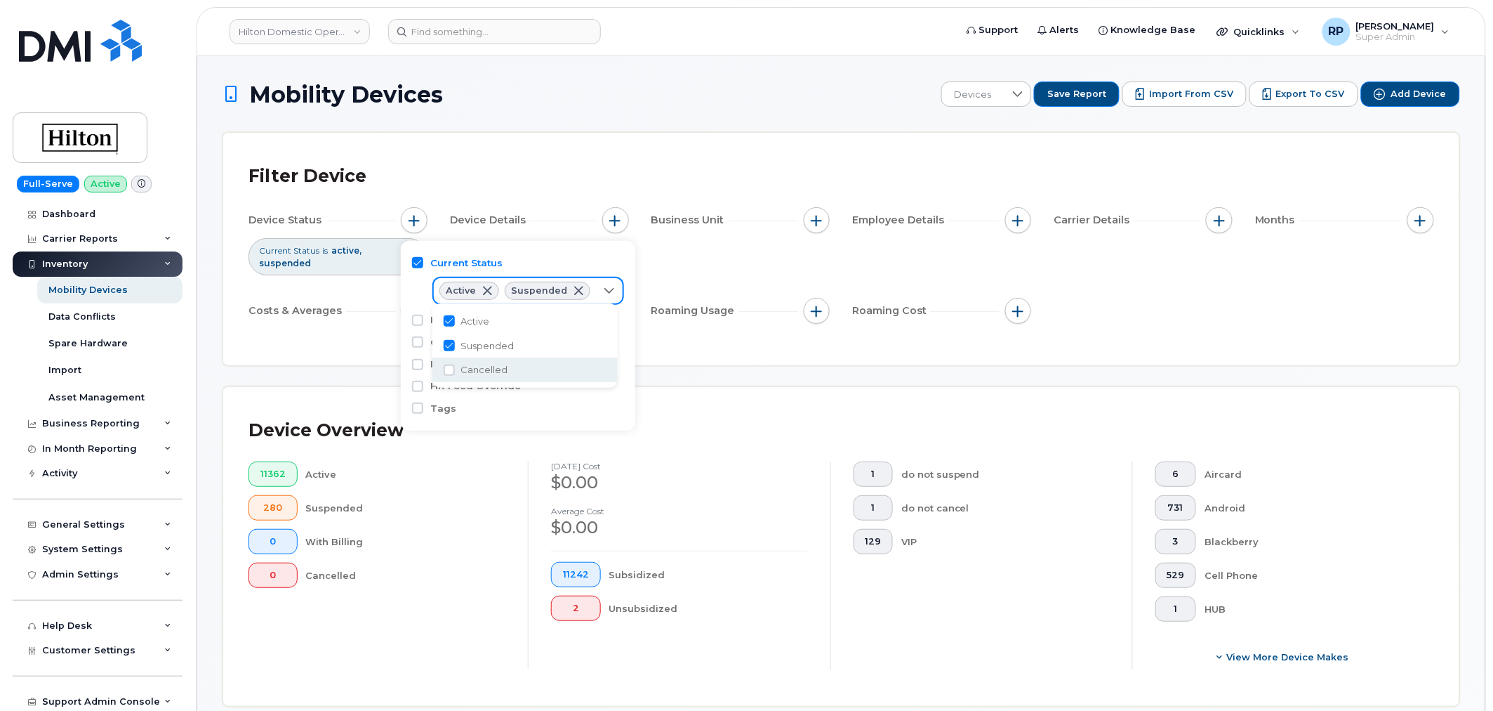
click at [497, 364] on span "Cancelled" at bounding box center [484, 369] width 47 height 13
checkbox input "true"
click at [1415, 225] on span "button" at bounding box center [1420, 220] width 11 height 11
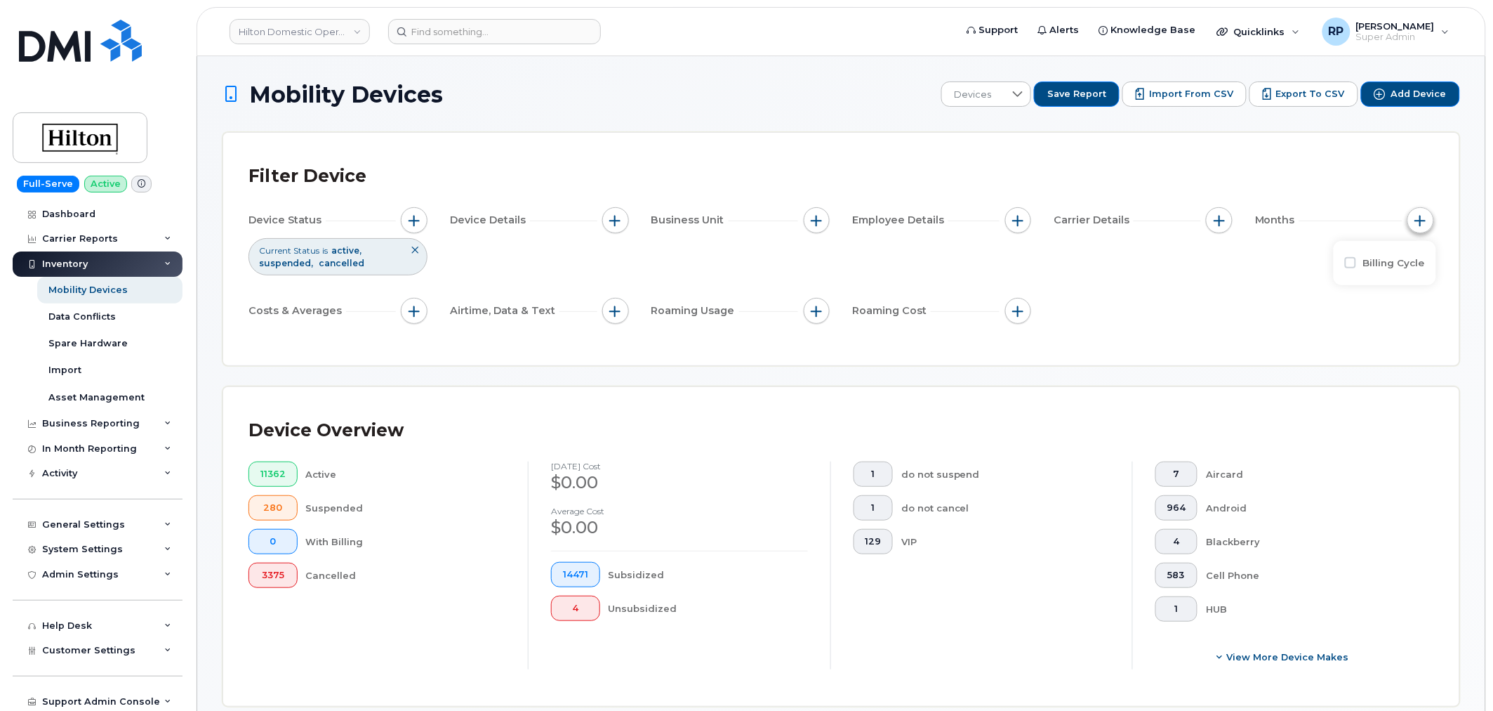
click at [1415, 225] on span "button" at bounding box center [1420, 220] width 11 height 11
click at [1408, 213] on button "button" at bounding box center [1421, 220] width 27 height 27
click at [1351, 265] on input "Billing Cycle" at bounding box center [1350, 262] width 11 height 11
checkbox input "true"
click at [1385, 333] on span at bounding box center [1380, 320] width 32 height 25
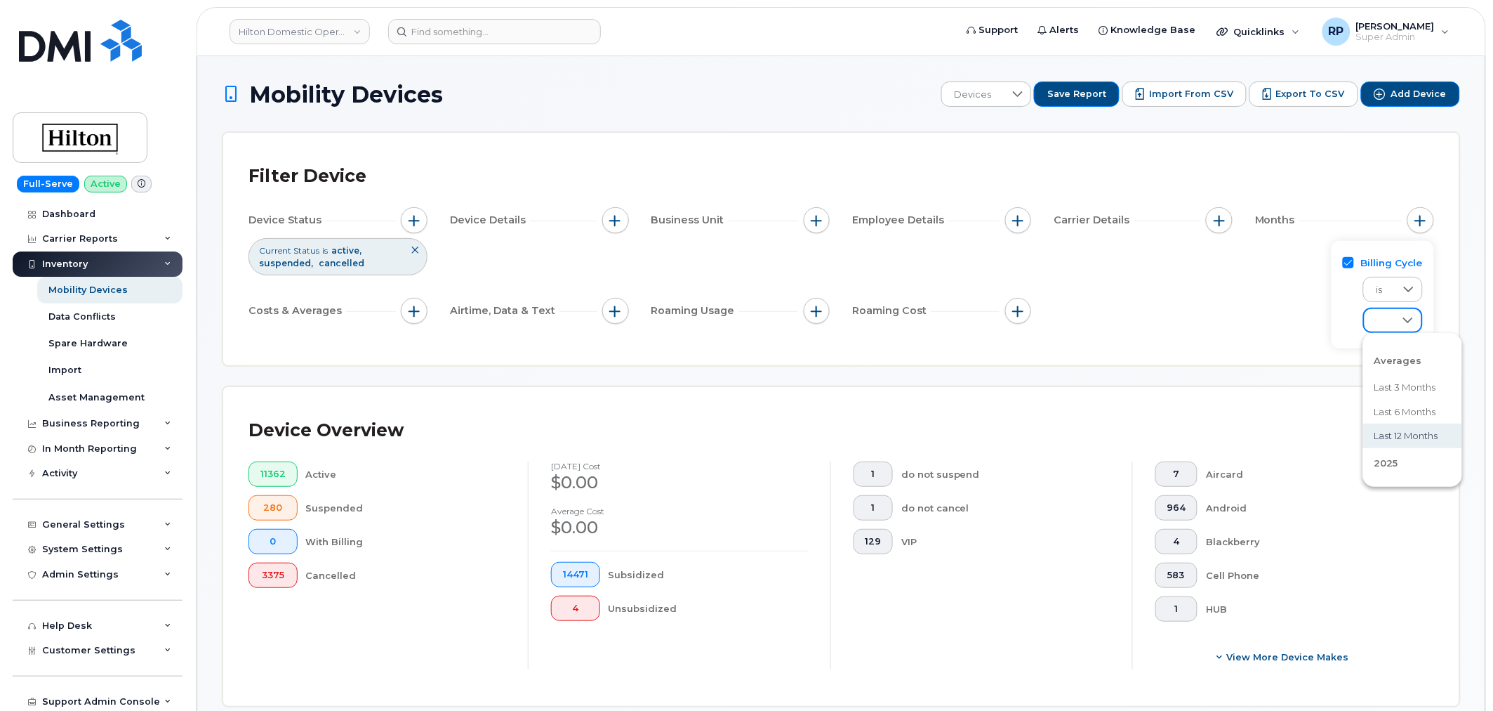
scroll to position [130, 0]
click at [1387, 378] on span "September 2025" at bounding box center [1390, 384] width 30 height 13
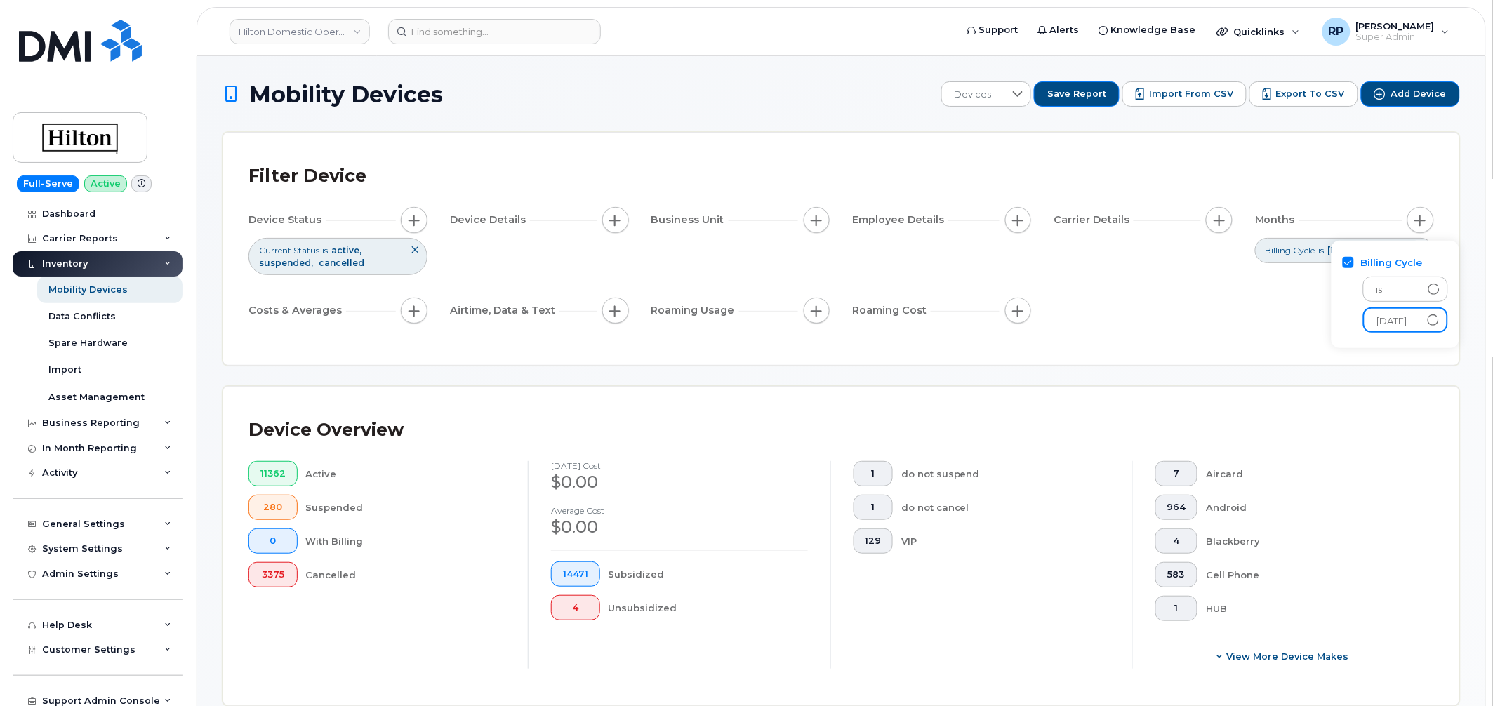
click at [1188, 324] on div "Device Status Current Status is active suspended cancelled Device Details Busin…" at bounding box center [842, 268] width 1186 height 122
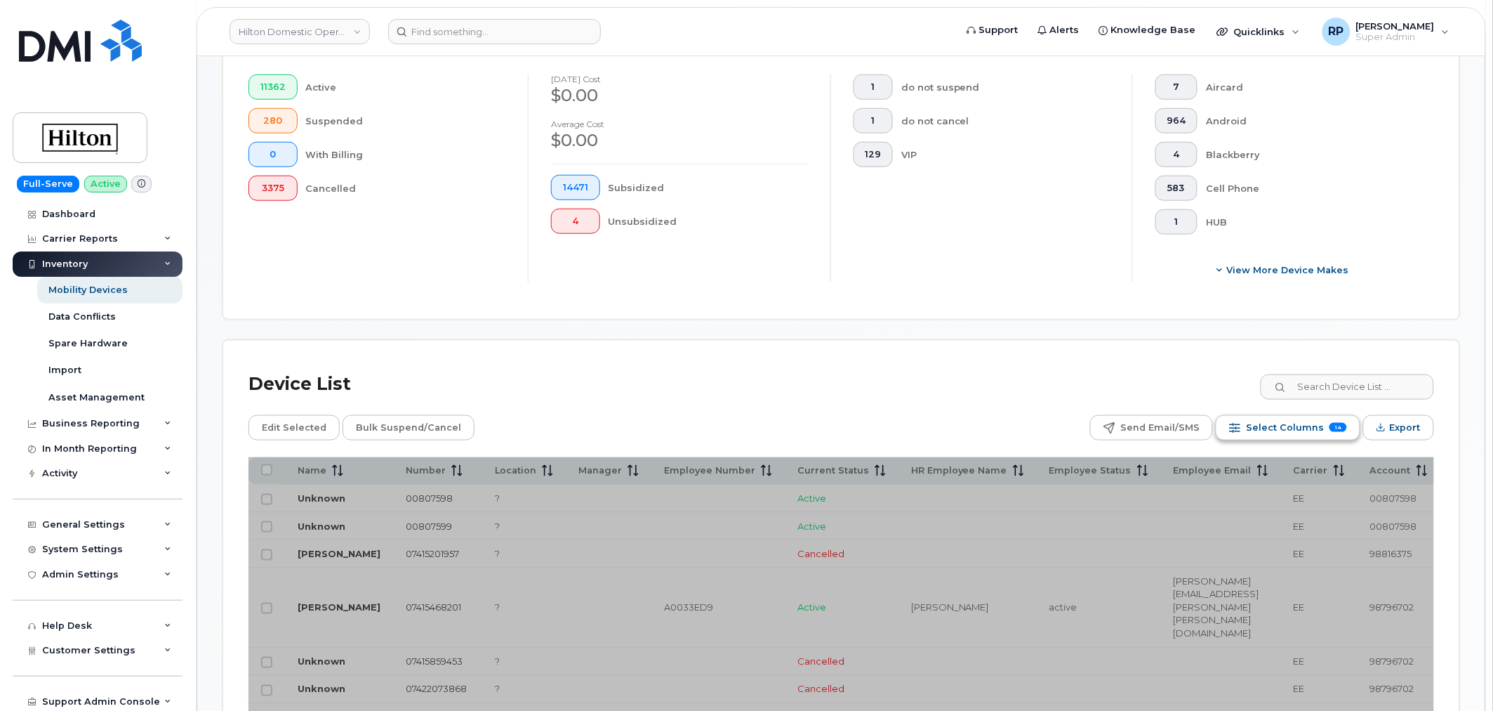
scroll to position [390, 0]
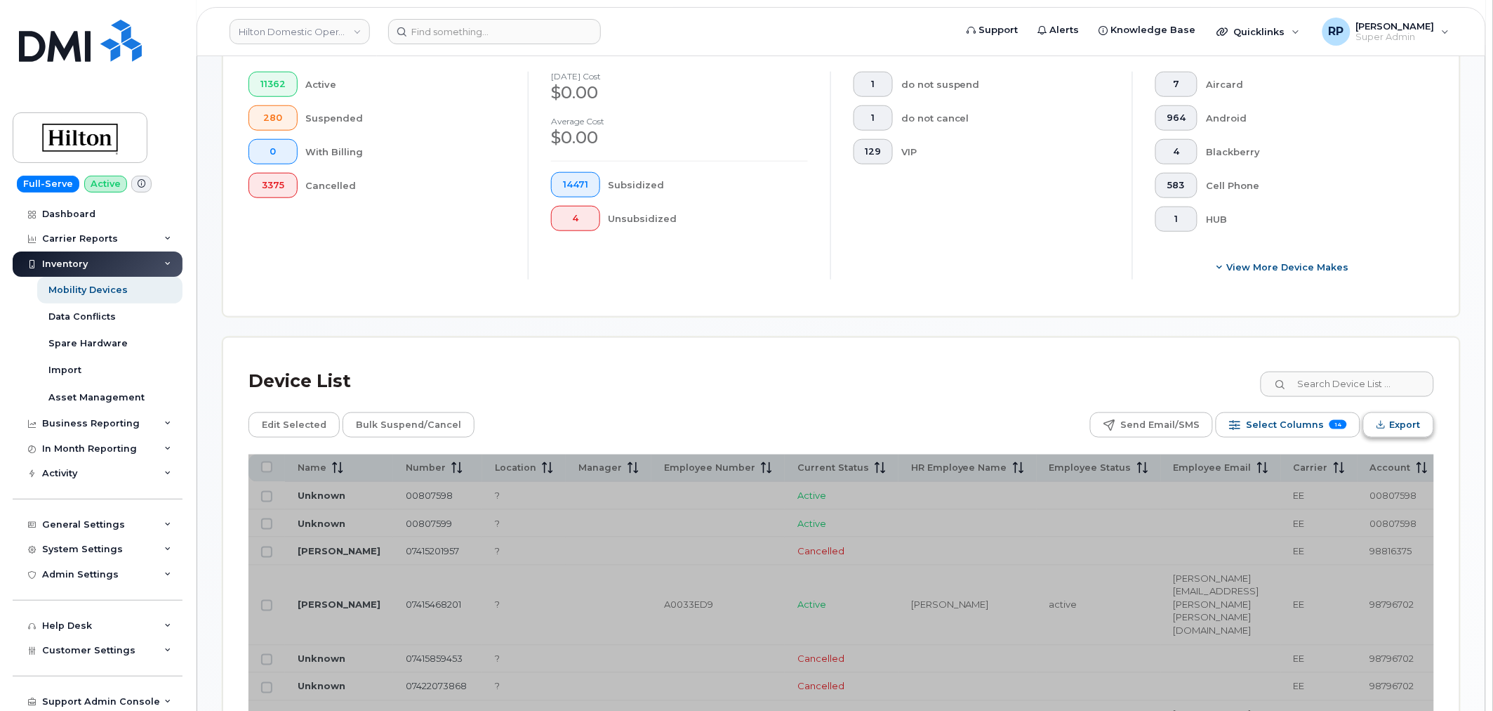
click at [1385, 427] on icon "Export" at bounding box center [1381, 426] width 8 height 3
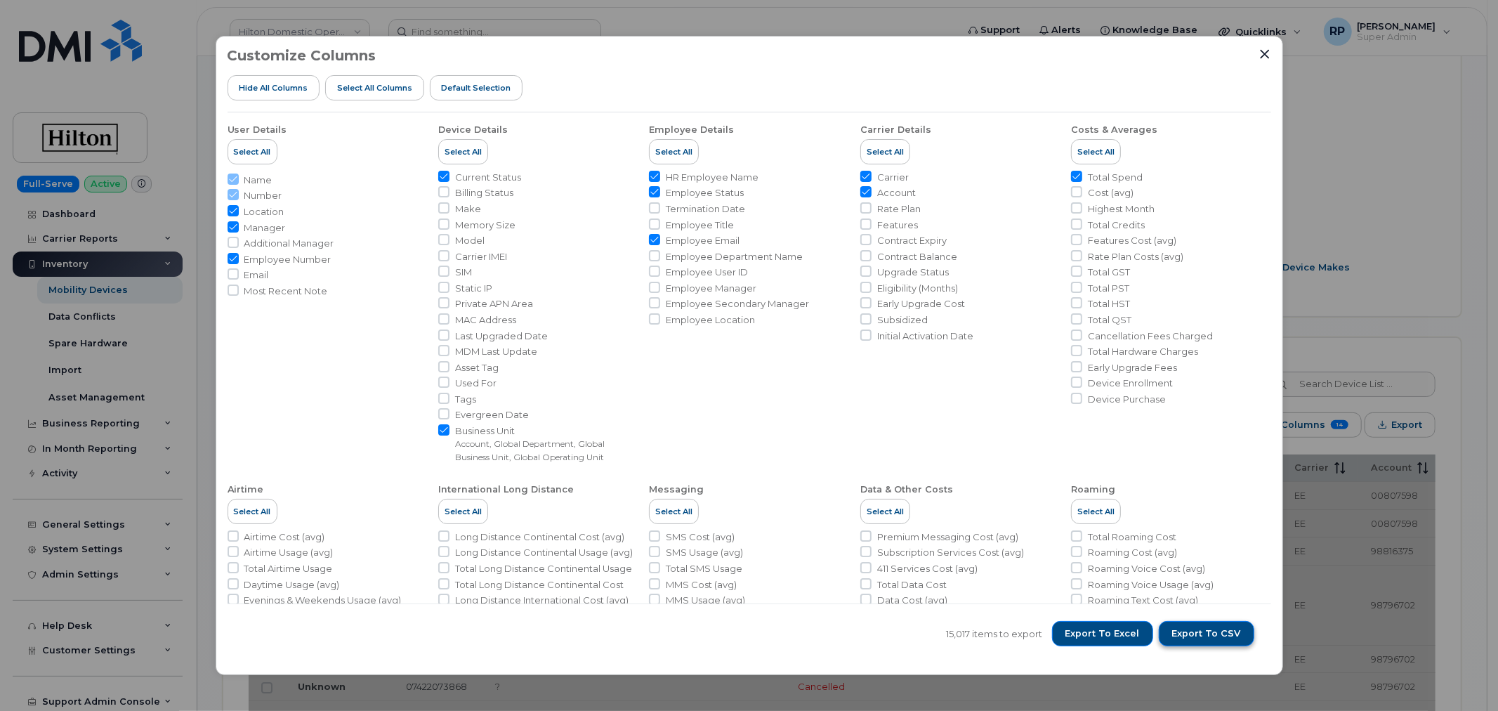
click at [1184, 629] on span "Export to CSV" at bounding box center [1206, 633] width 69 height 13
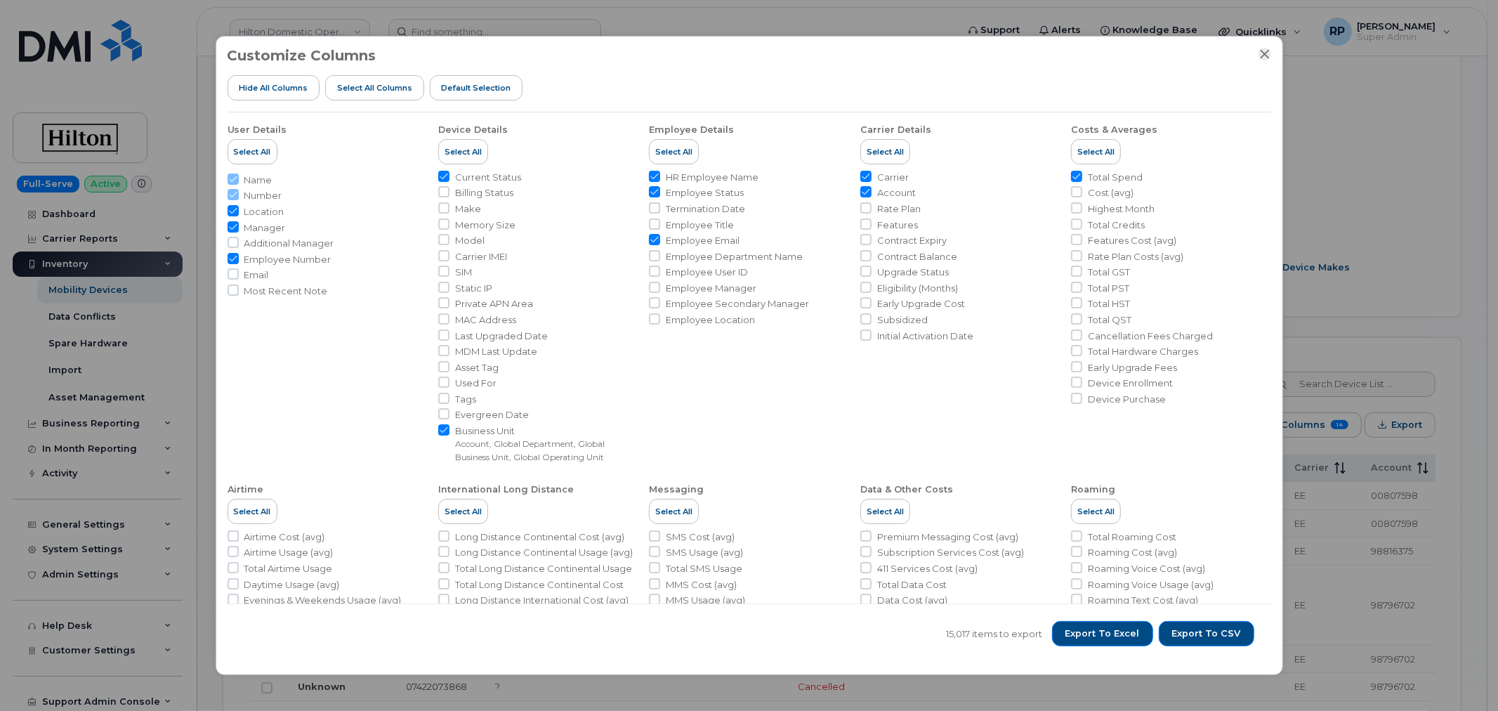
click at [1261, 55] on icon "Close" at bounding box center [1264, 53] width 11 height 11
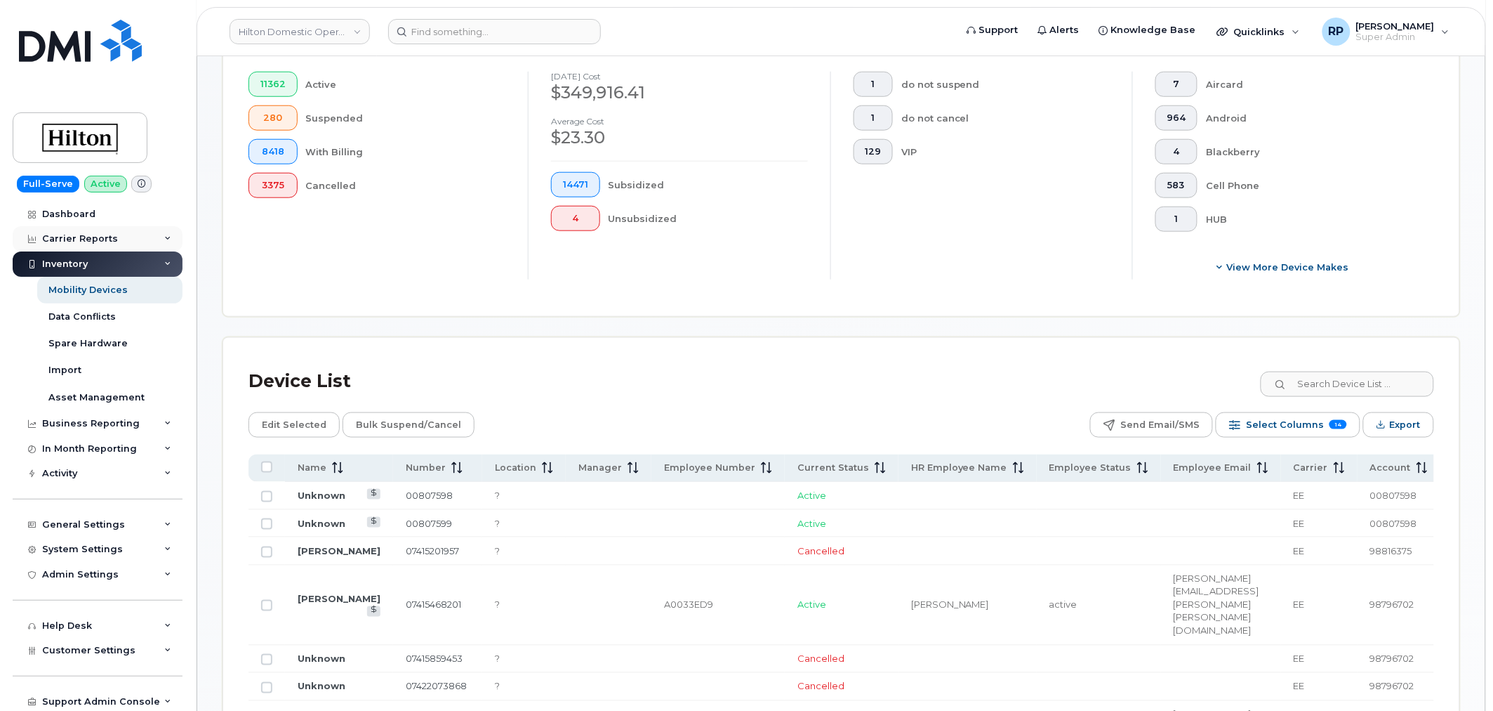
click at [83, 242] on div "Carrier Reports" at bounding box center [80, 238] width 76 height 11
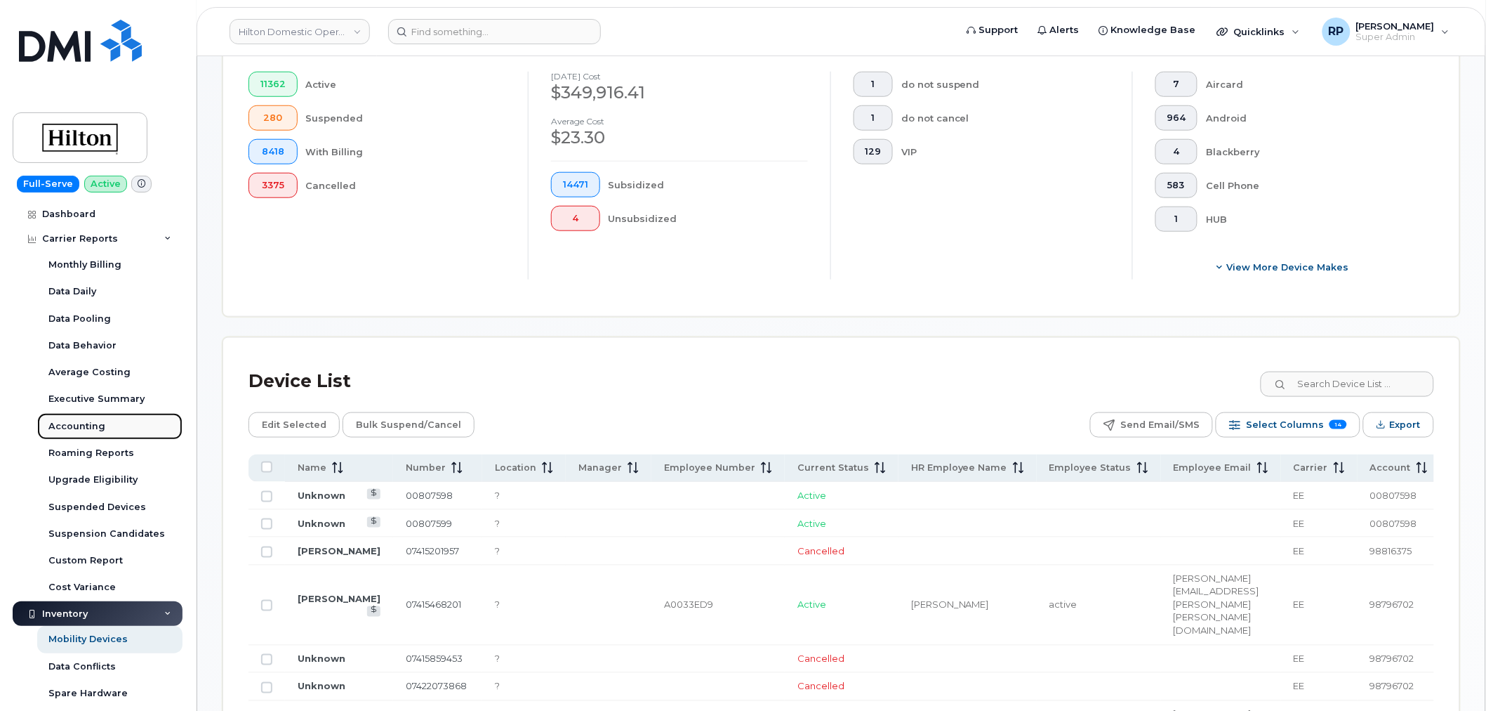
click at [81, 425] on div "Accounting" at bounding box center [76, 426] width 57 height 13
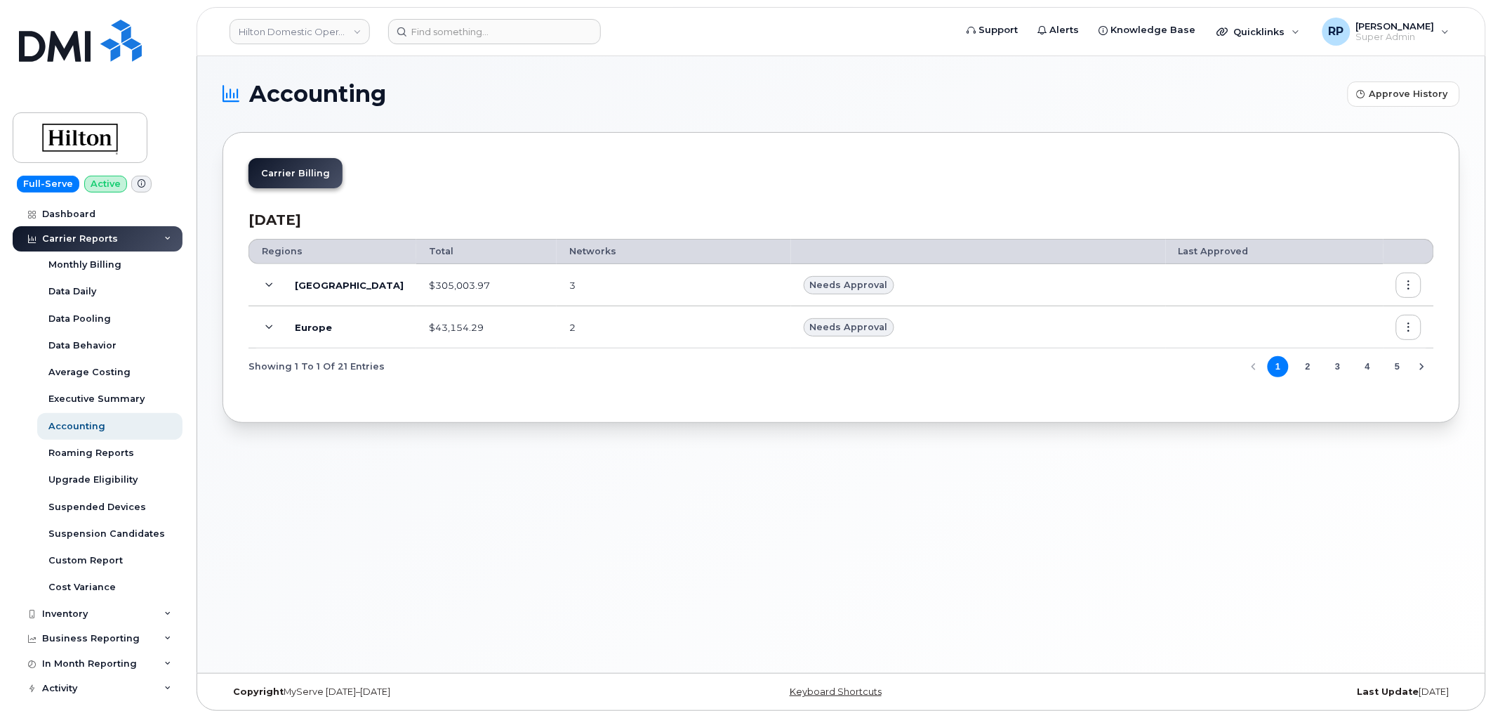
click at [267, 282] on icon at bounding box center [270, 286] width 8 height 8
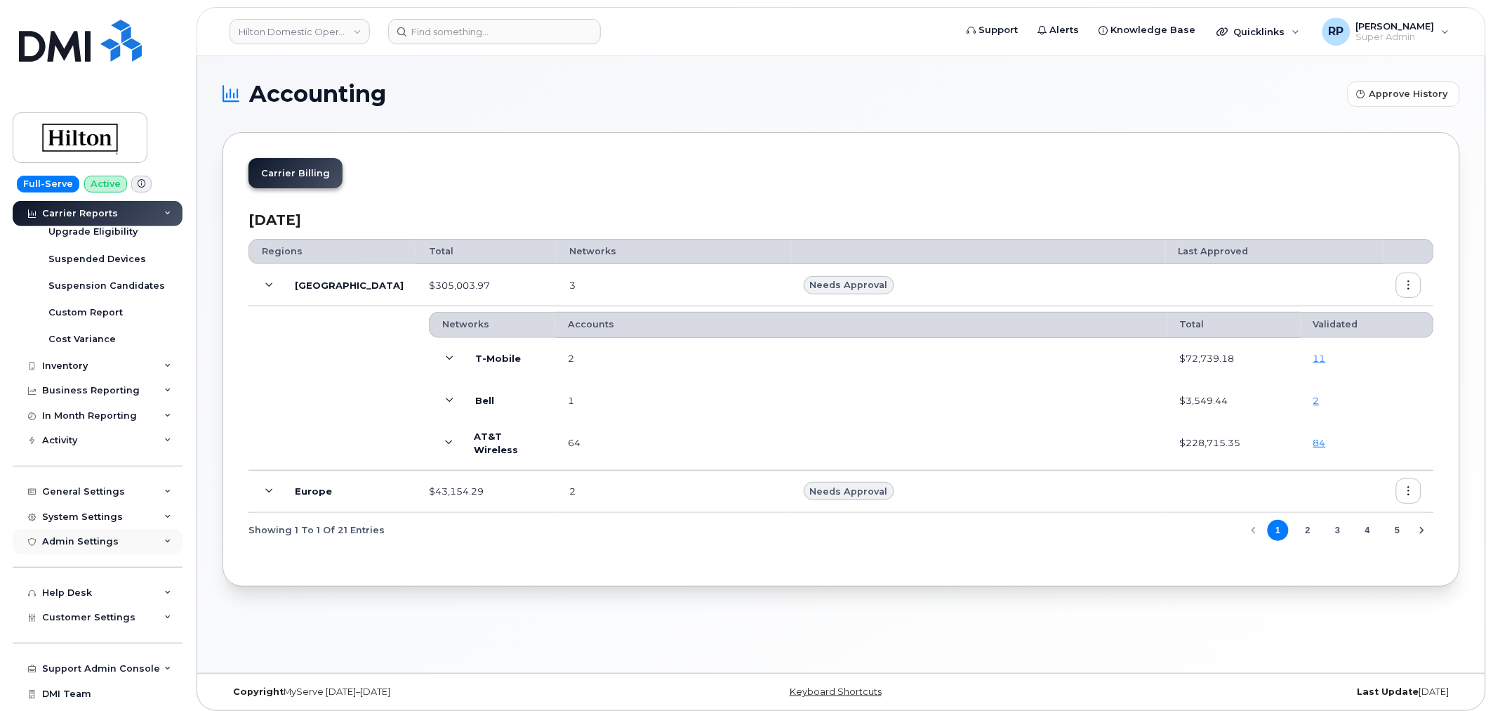
scroll to position [267, 0]
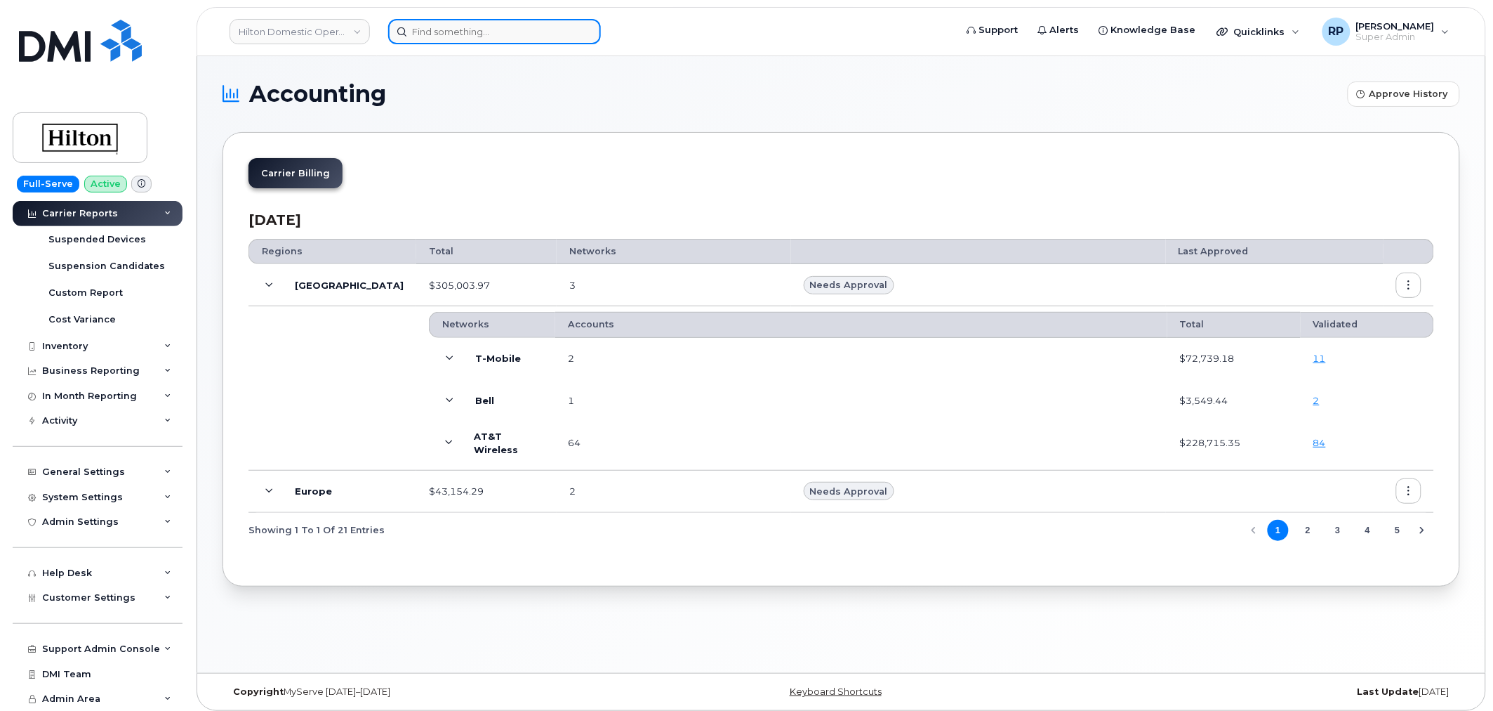
click at [480, 32] on input at bounding box center [494, 31] width 213 height 25
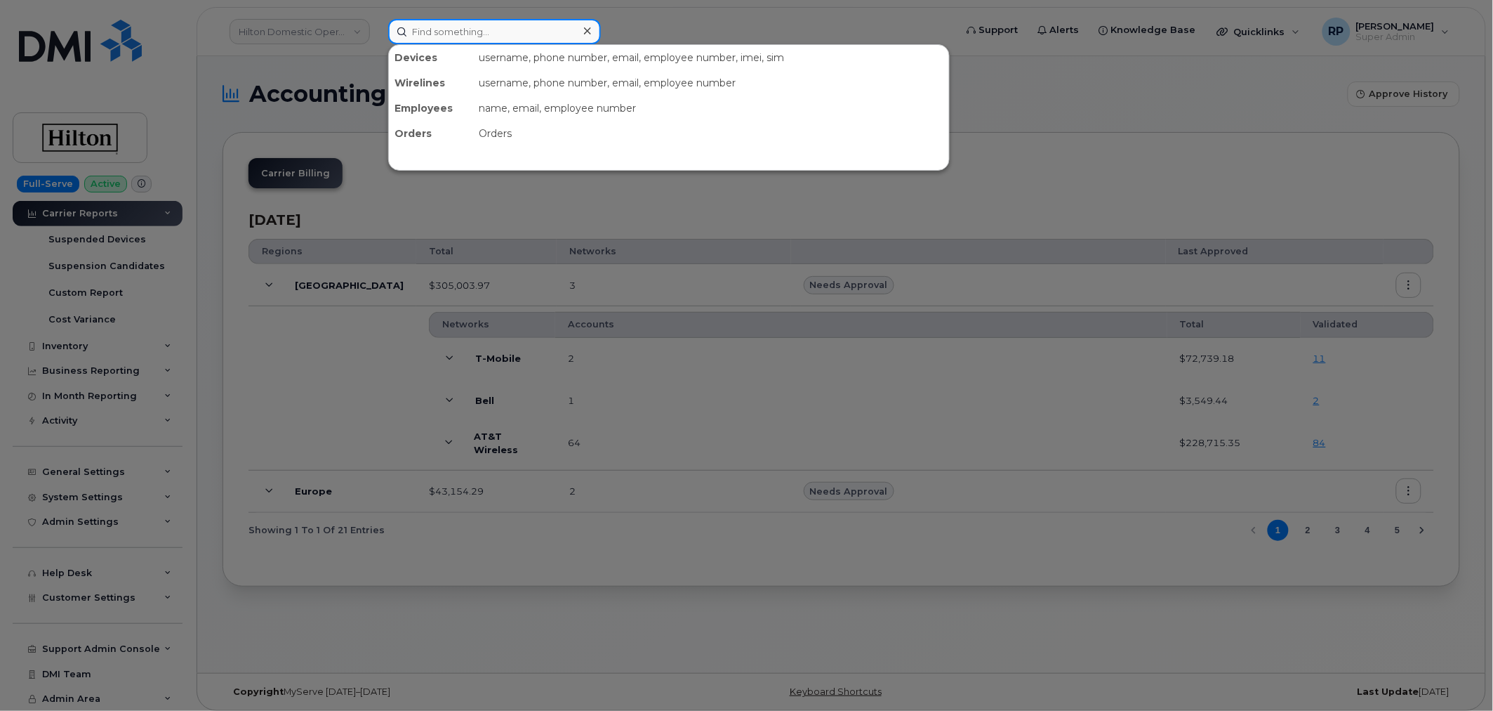
paste input "Amy Lendermon"
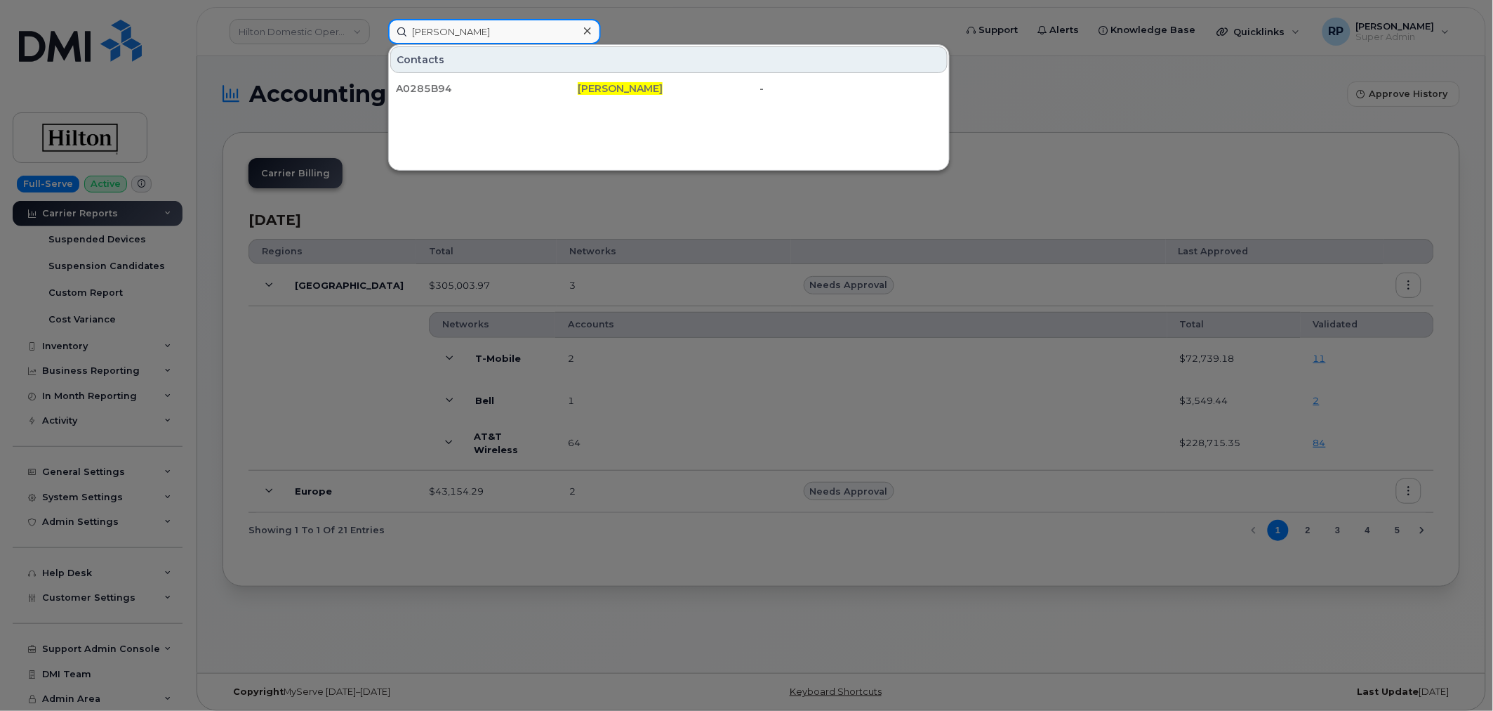
type input "Amy Lendermon"
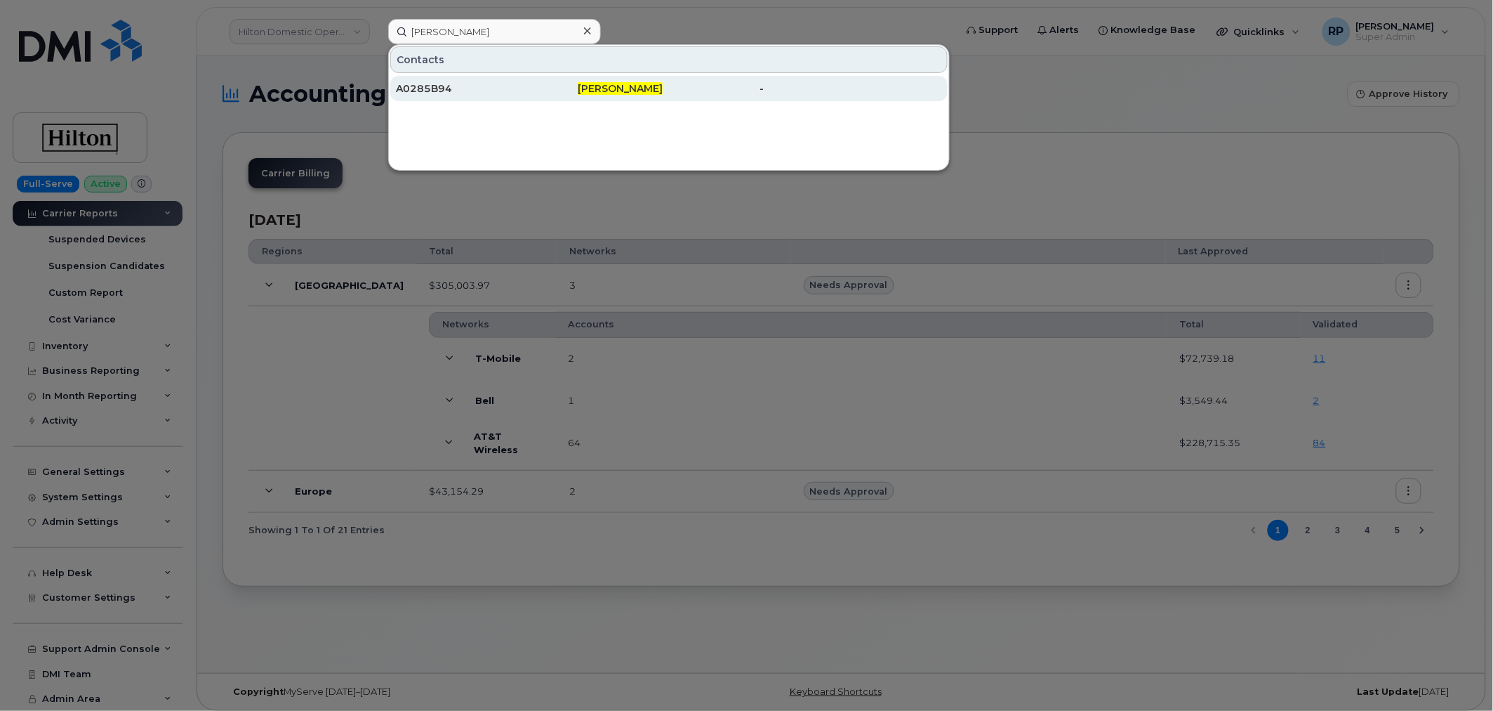
click at [469, 91] on div "A0285B94" at bounding box center [487, 88] width 182 height 14
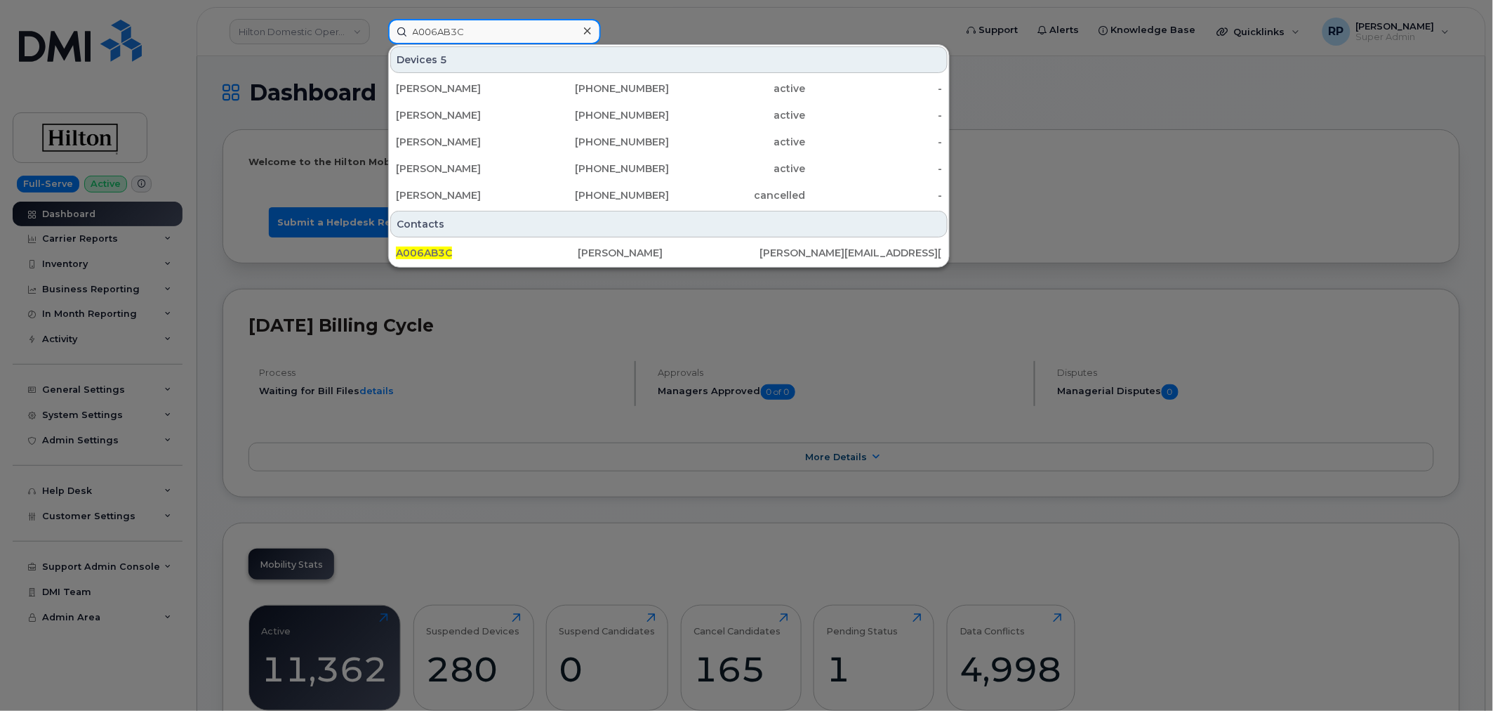
drag, startPoint x: 487, startPoint y: 29, endPoint x: 292, endPoint y: 29, distance: 194.5
click at [377, 29] on div "A006AB3C Devices 5 [PERSON_NAME] [PHONE_NUMBER] active - [PERSON_NAME] [PHONE_N…" at bounding box center [667, 31] width 581 height 25
paste input "901.212.9164"
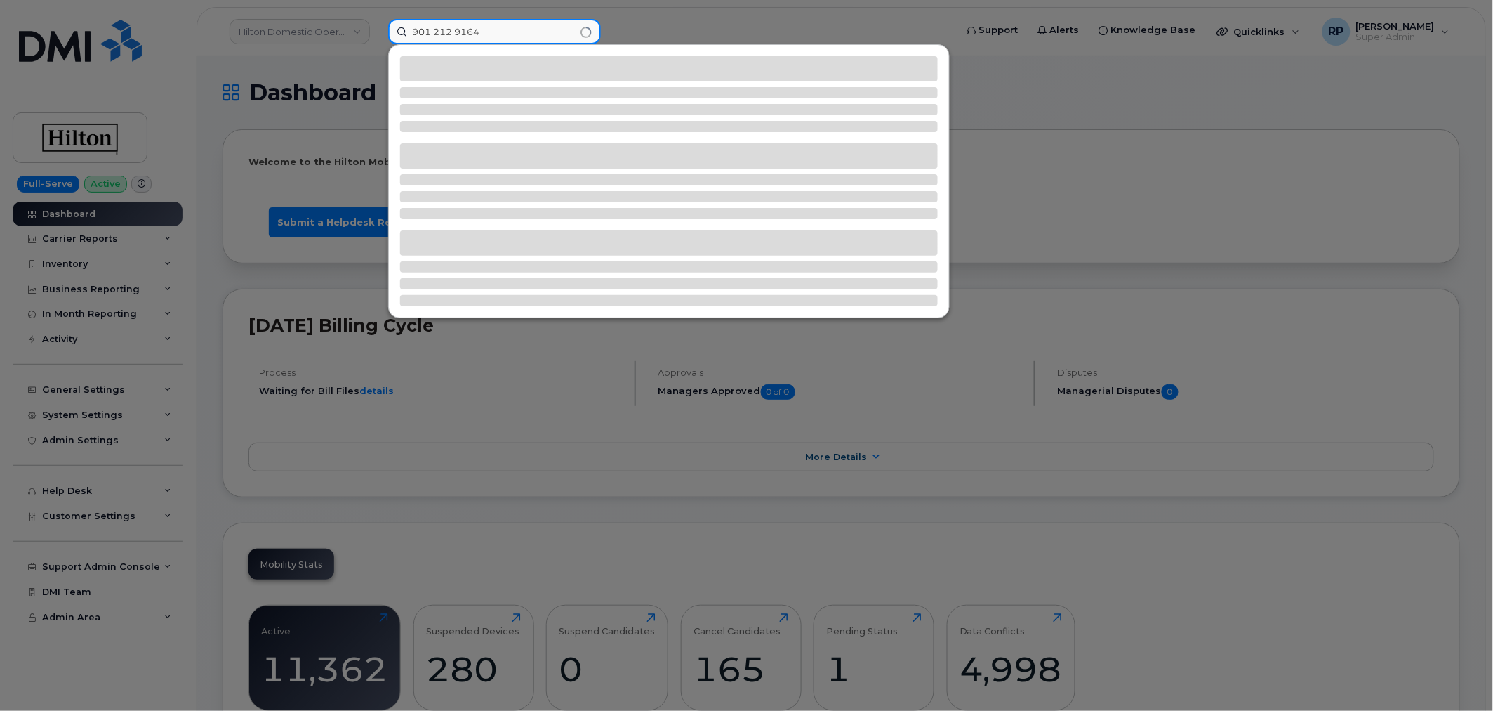
type input "901.212.9164"
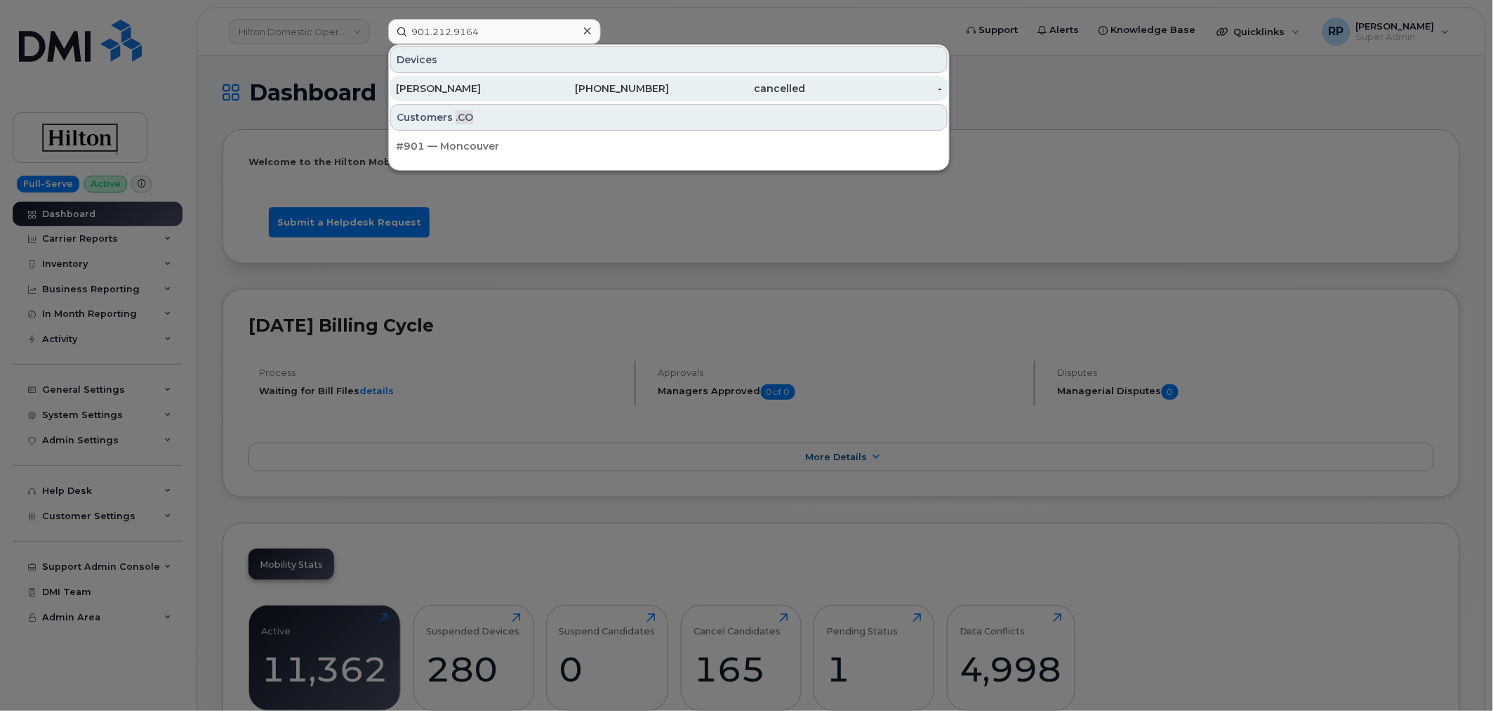
click at [524, 90] on div "[PERSON_NAME]" at bounding box center [464, 88] width 137 height 14
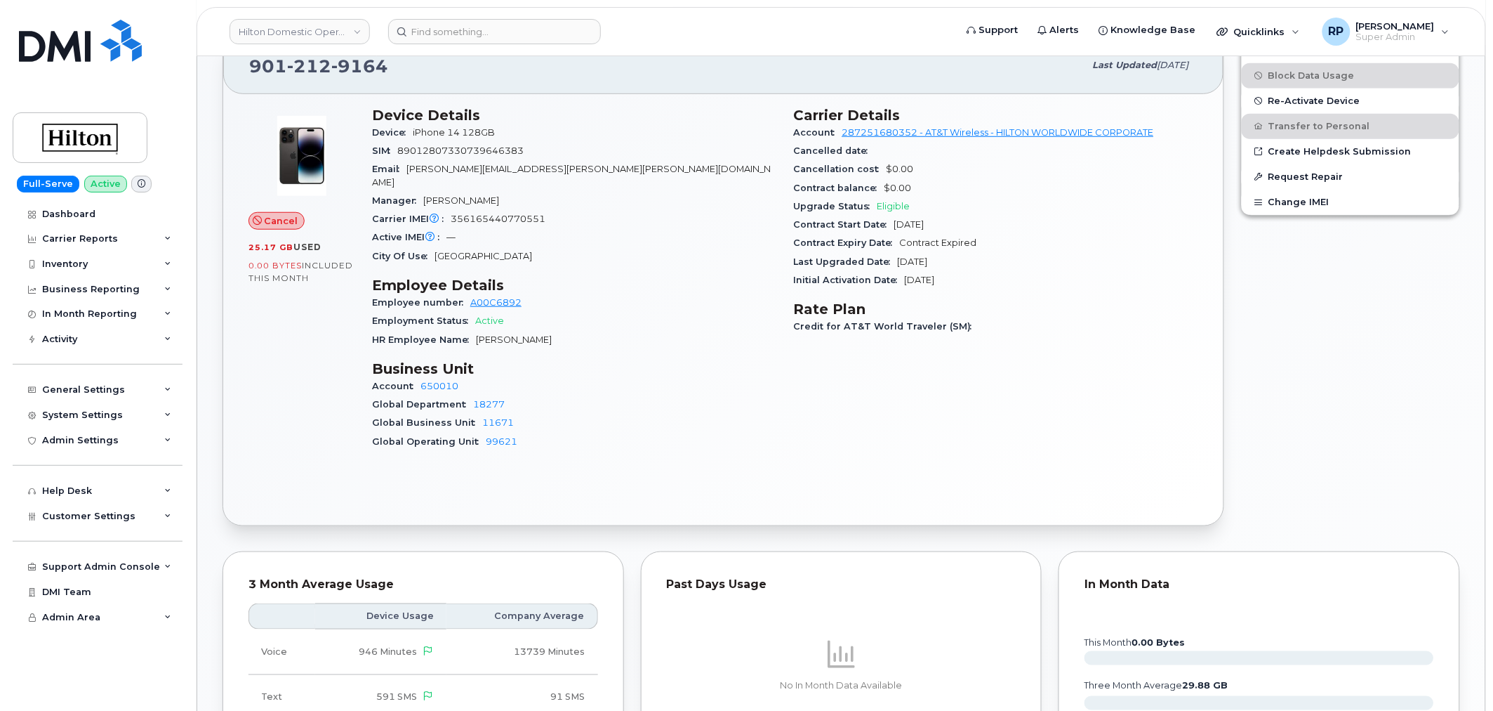
scroll to position [248, 0]
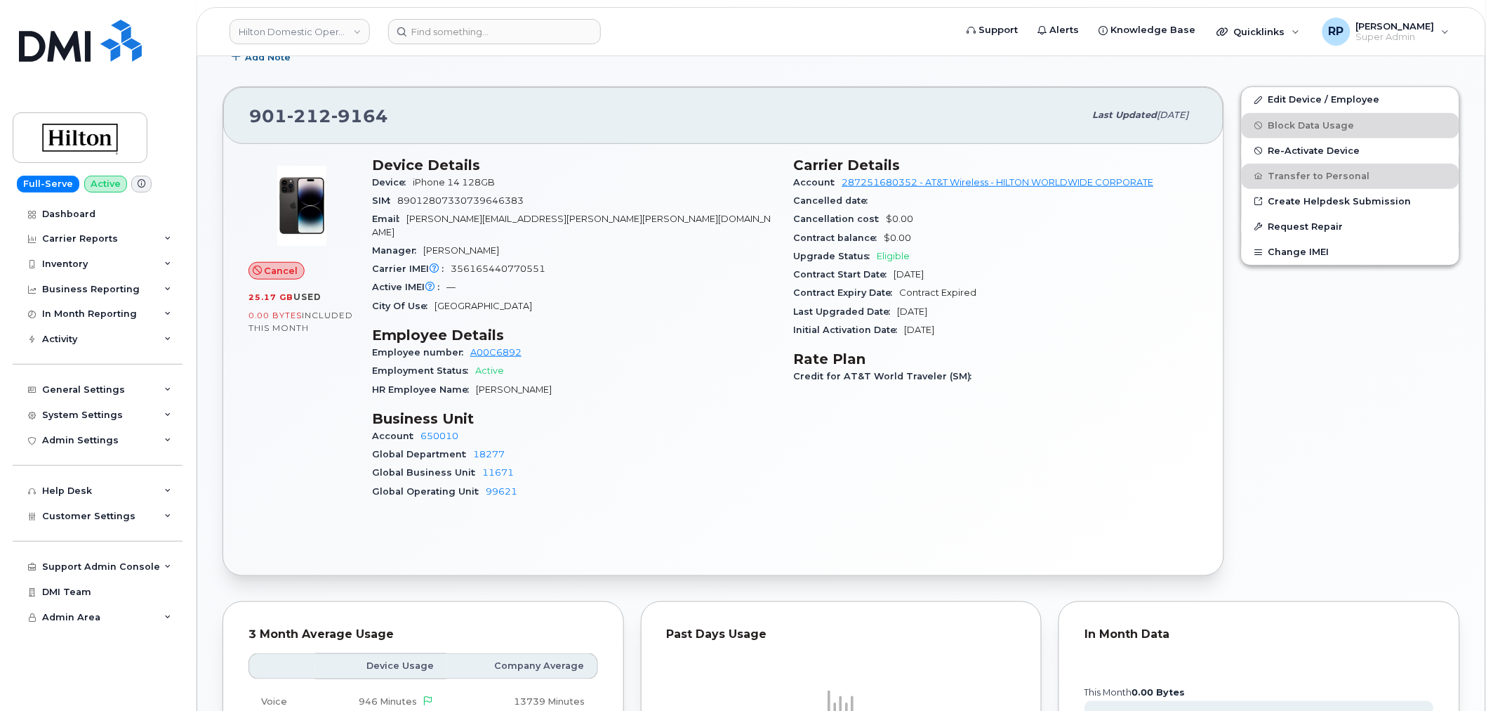
drag, startPoint x: 566, startPoint y: 380, endPoint x: 476, endPoint y: 377, distance: 89.9
click at [476, 381] on div "HR Employee Name [PERSON_NAME]" at bounding box center [574, 390] width 405 height 18
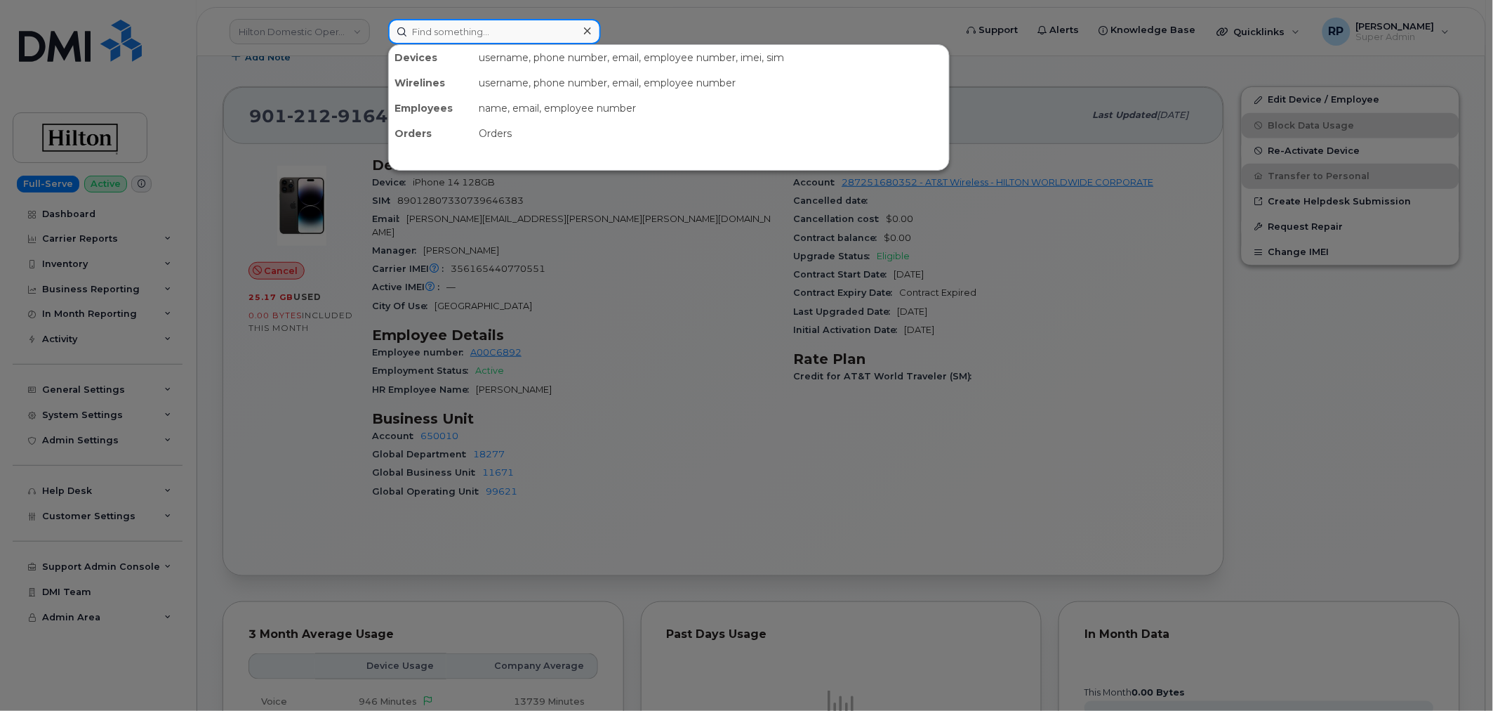
click at [480, 41] on input at bounding box center [494, 31] width 213 height 25
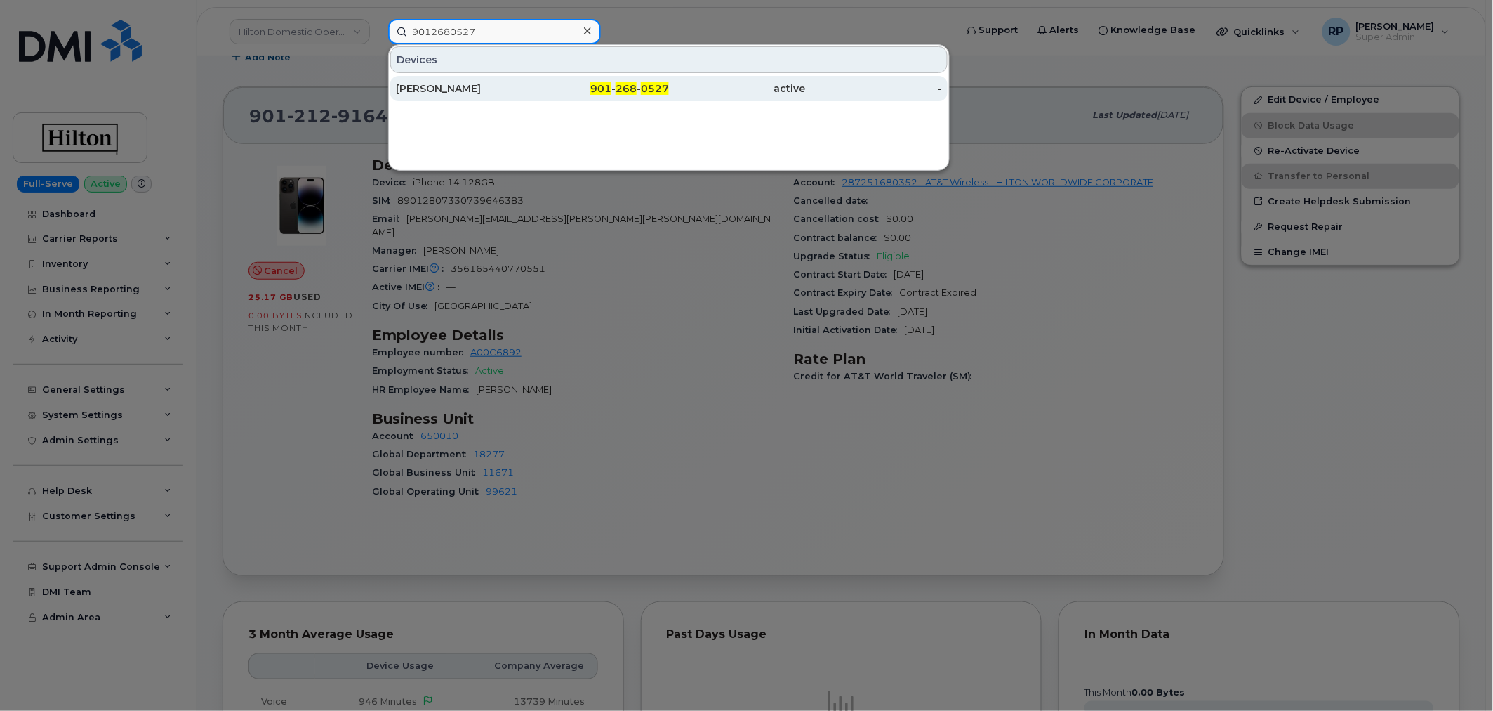
type input "9012680527"
click at [482, 83] on div "[PERSON_NAME]" at bounding box center [464, 88] width 137 height 14
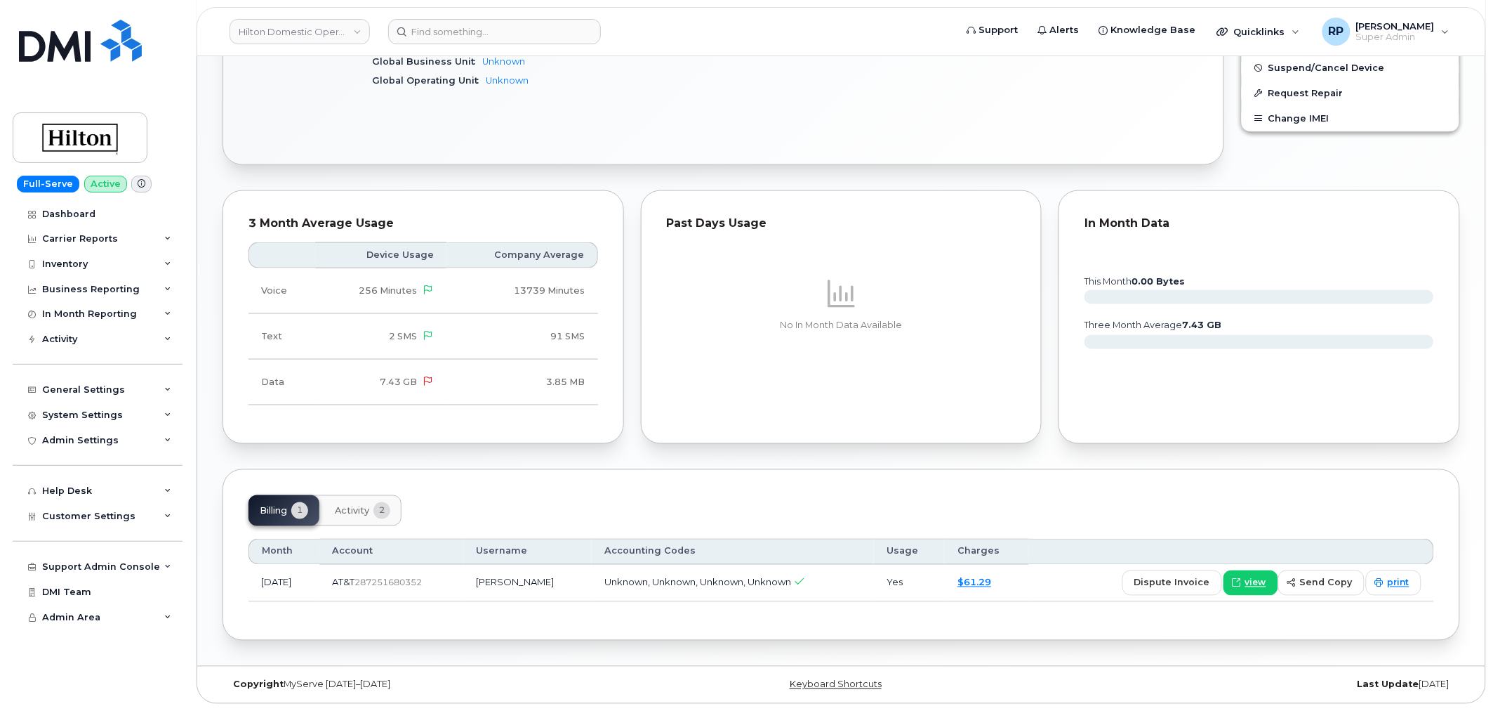
scroll to position [563, 0]
click at [1243, 588] on span at bounding box center [1237, 582] width 13 height 13
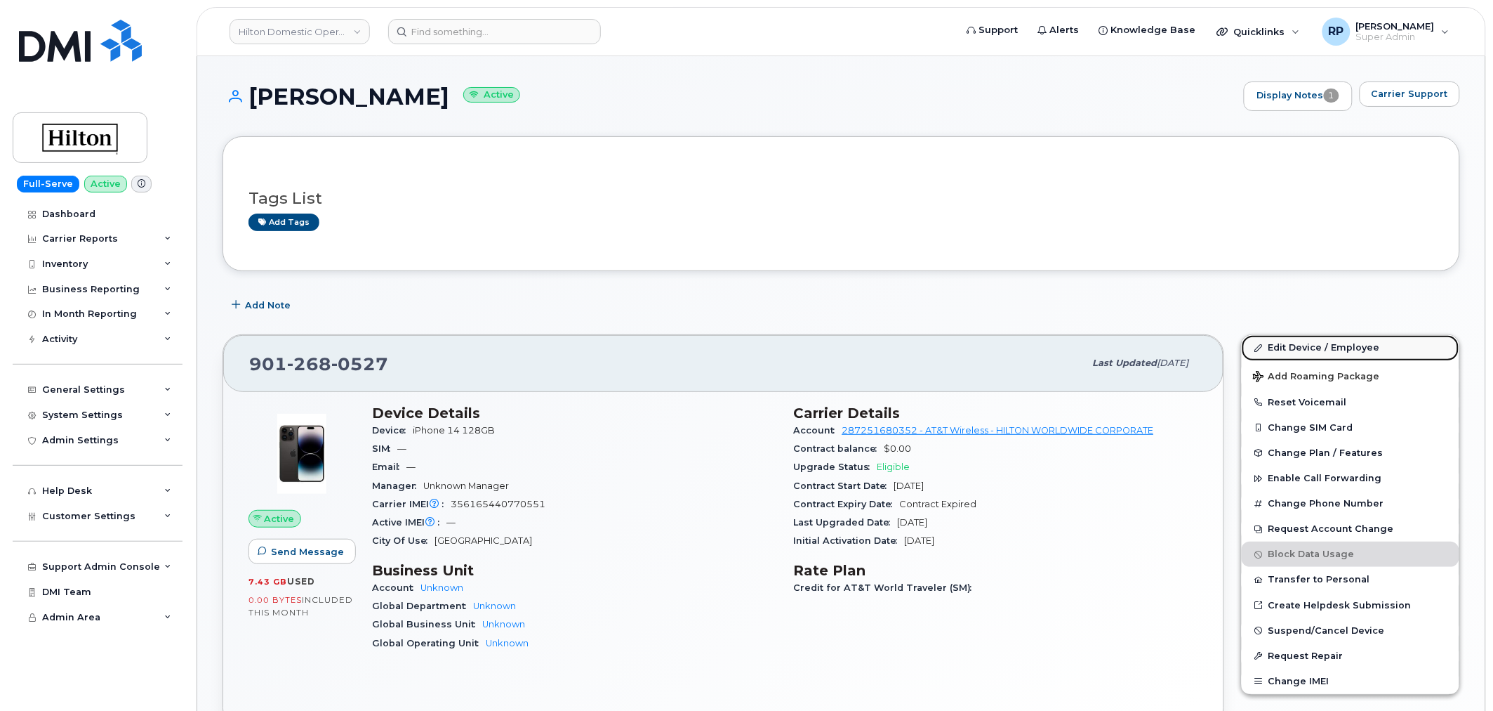
click at [1304, 340] on link "Edit Device / Employee" at bounding box center [1351, 347] width 218 height 25
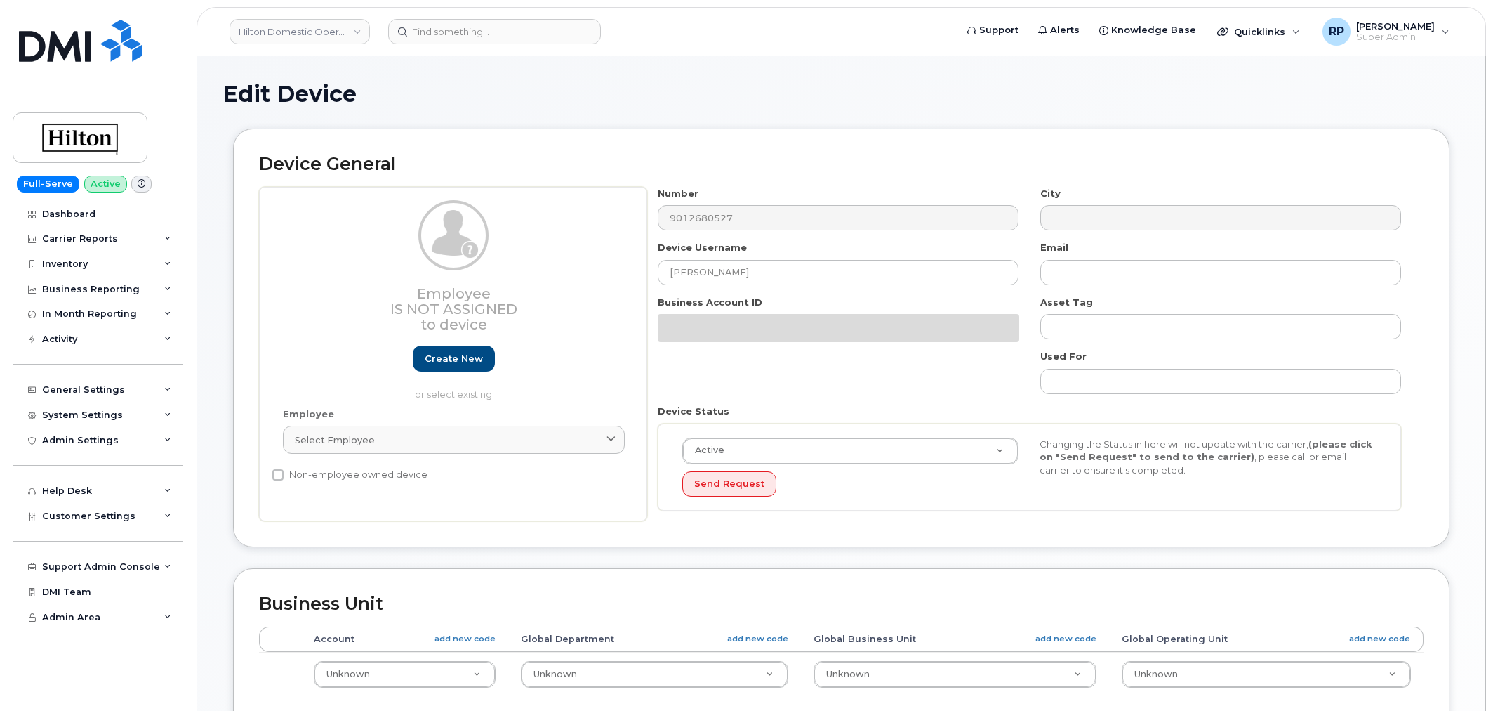
select select "34080326"
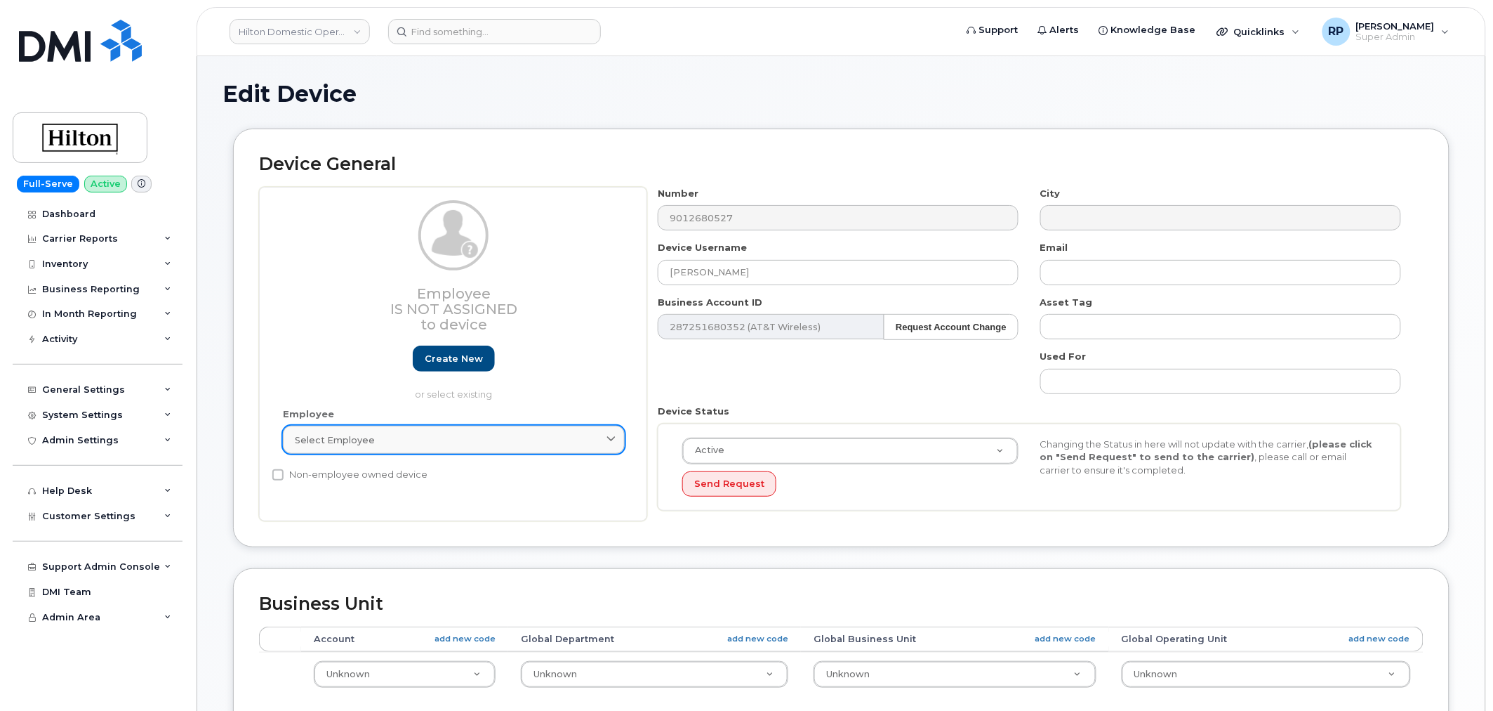
click at [487, 444] on div "Select employee" at bounding box center [454, 439] width 318 height 13
paste input "Camille Nieves Santos"
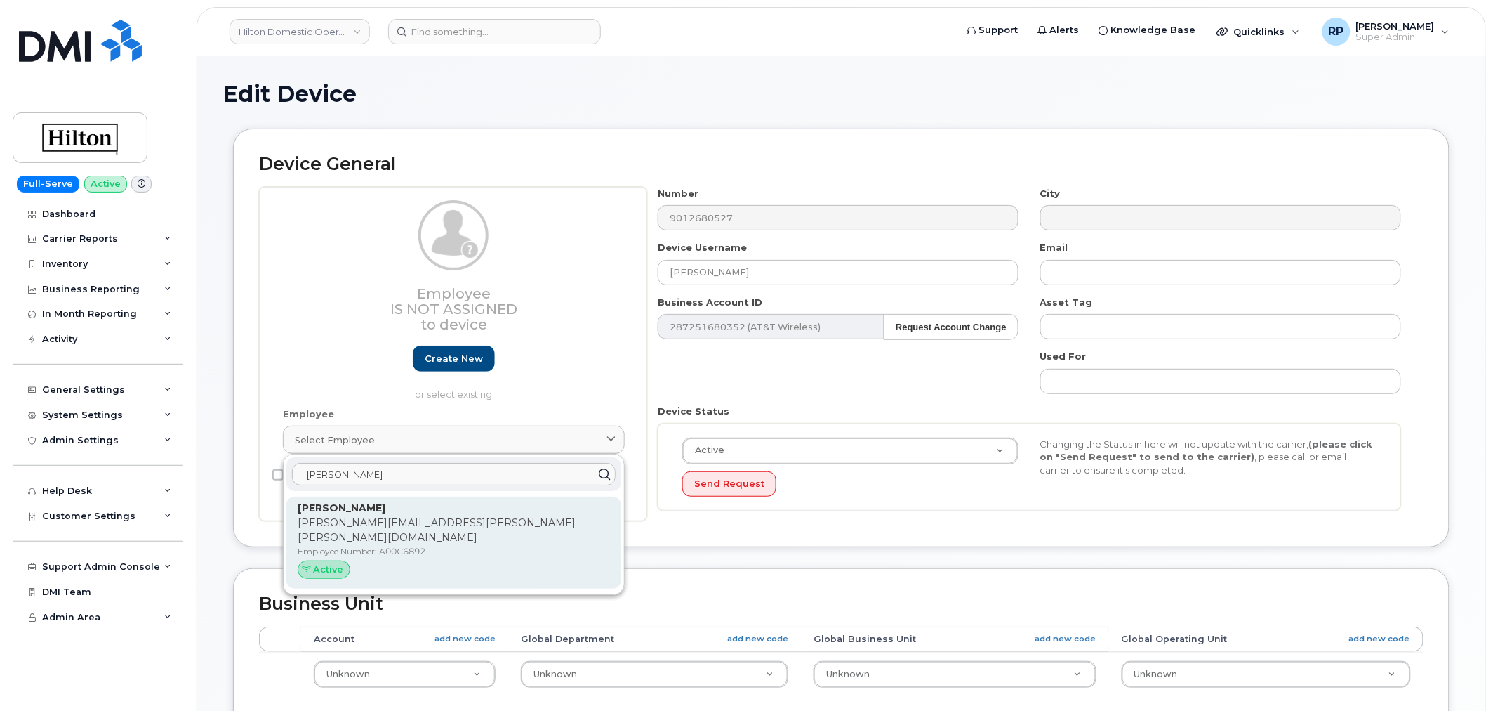
type input "Camille Nieves Santos"
click at [359, 529] on p "Camille.Paton@hilton.com" at bounding box center [454, 529] width 312 height 29
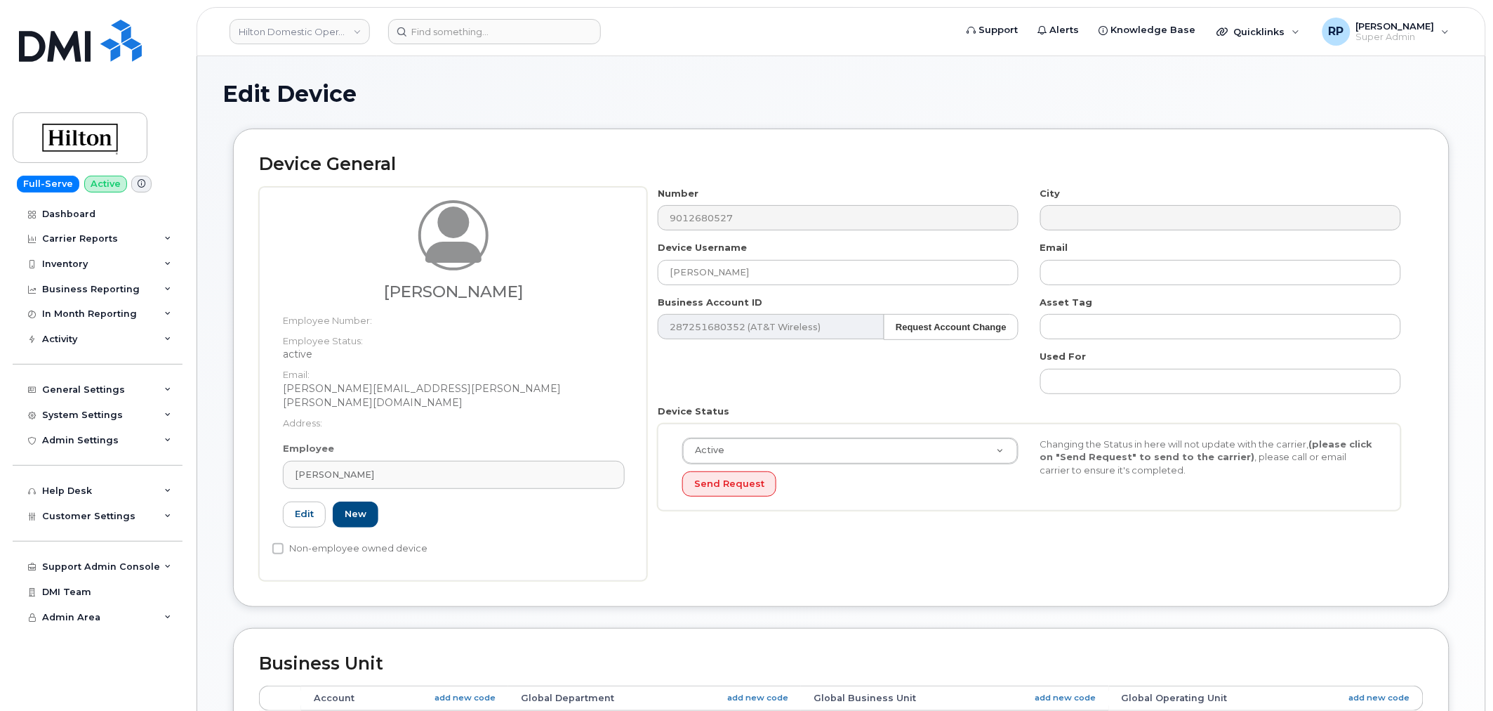
type input "A00C6892"
type input "Camille Nieves Santos"
type input "camille.paton@hilton.com"
select select "34080332"
type input "34542473"
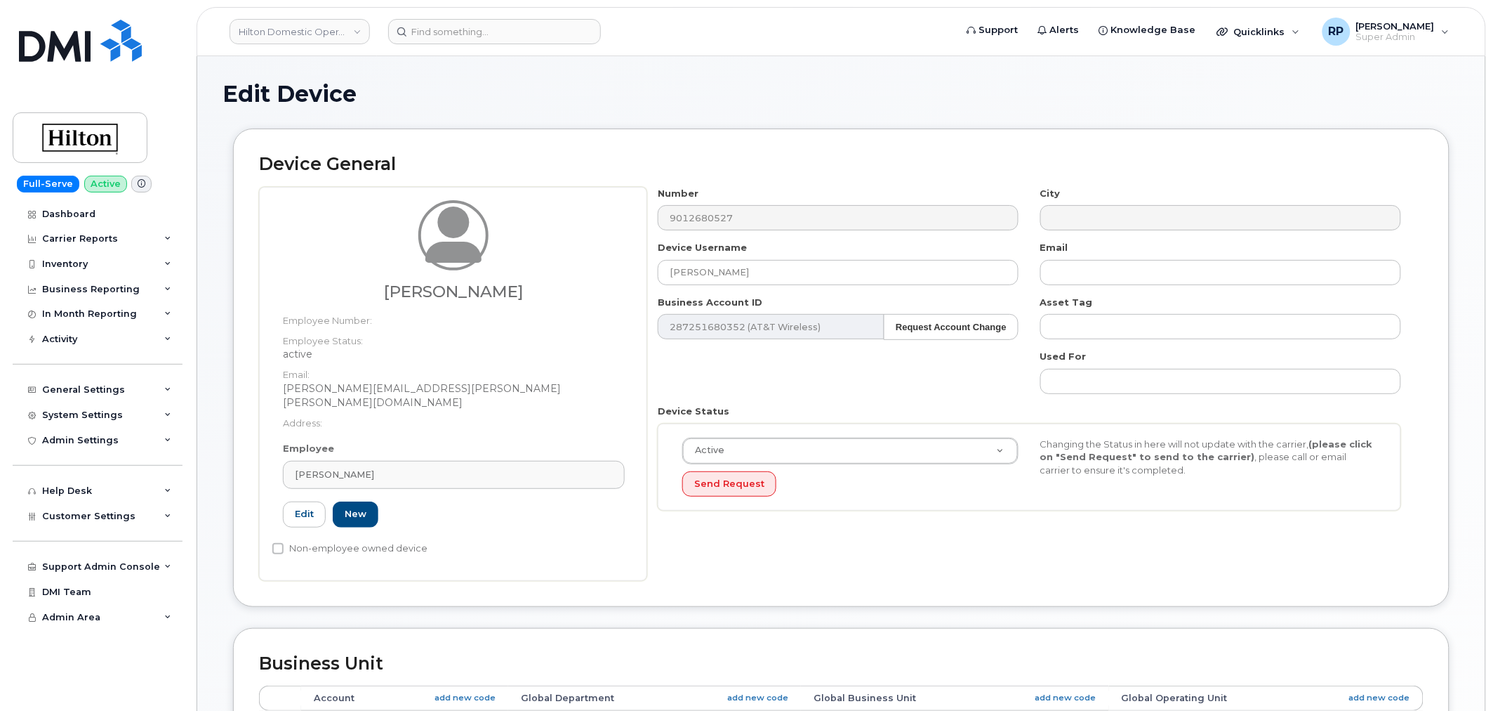
type input "34541922"
type input "34542131"
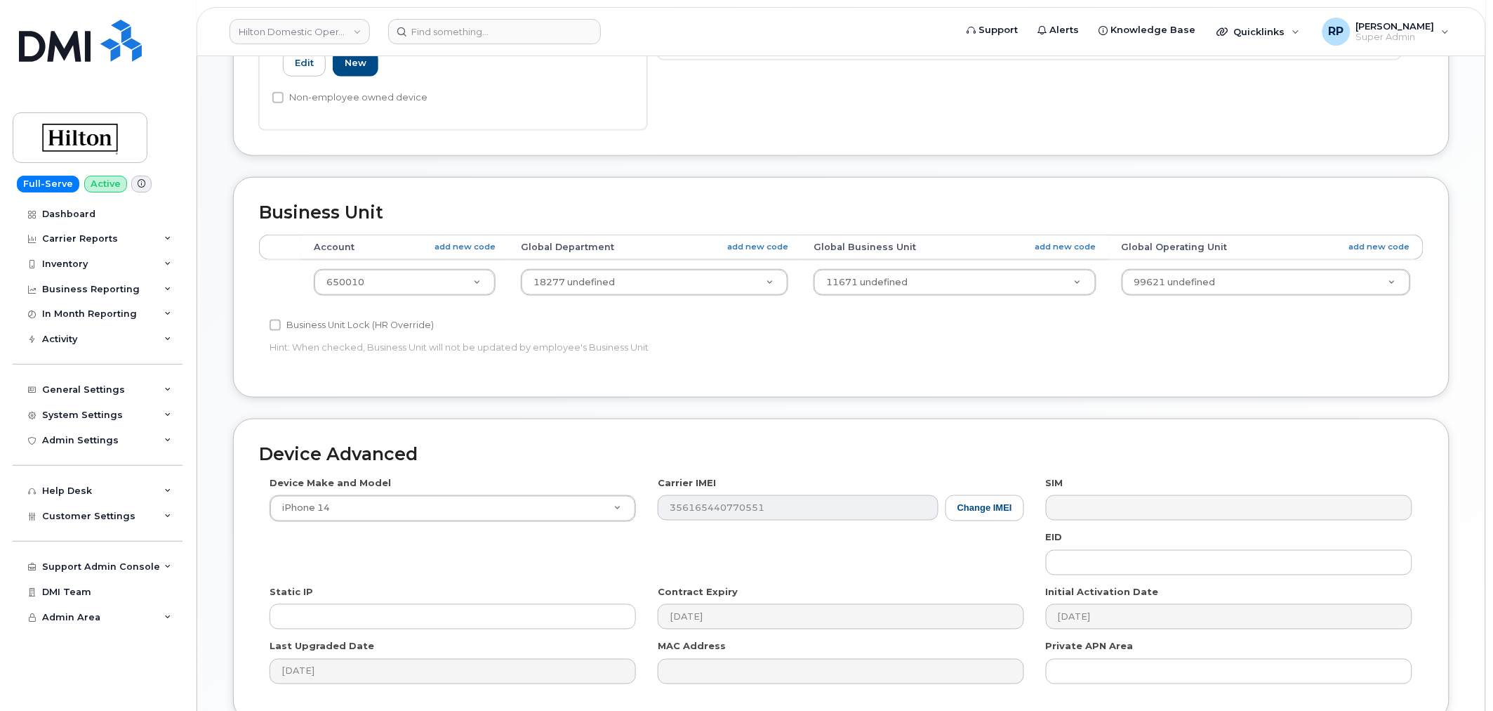
scroll to position [564, 0]
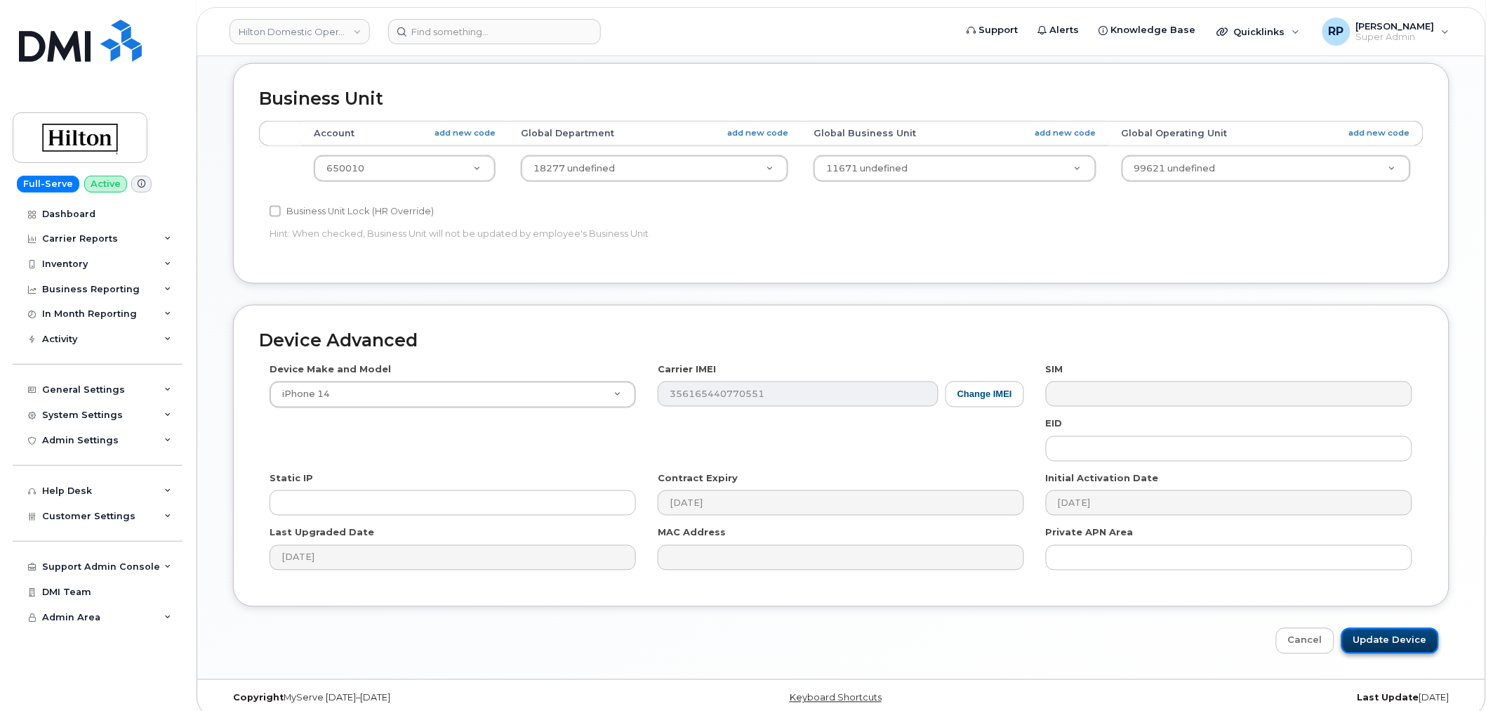
click at [1401, 628] on input "Update Device" at bounding box center [1391, 641] width 98 height 26
type input "Saving..."
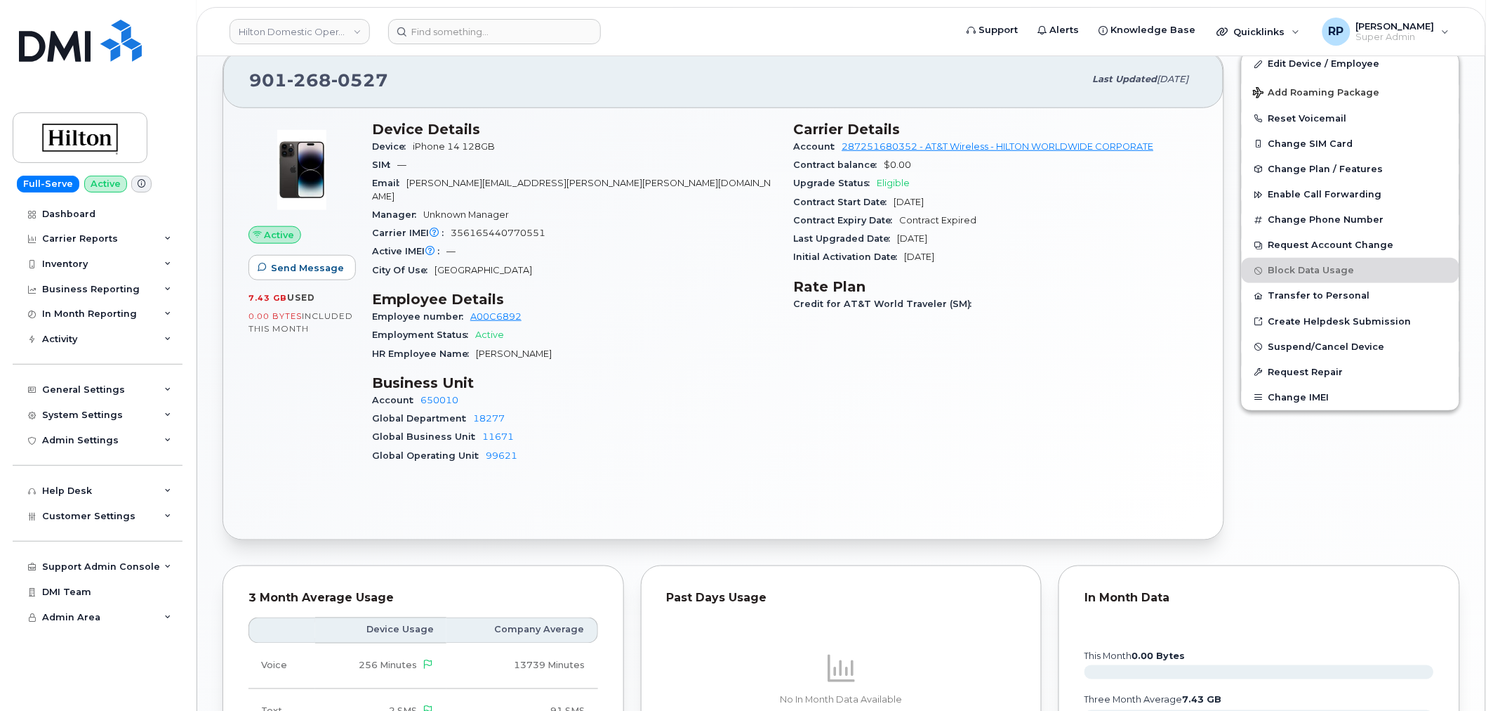
scroll to position [780, 0]
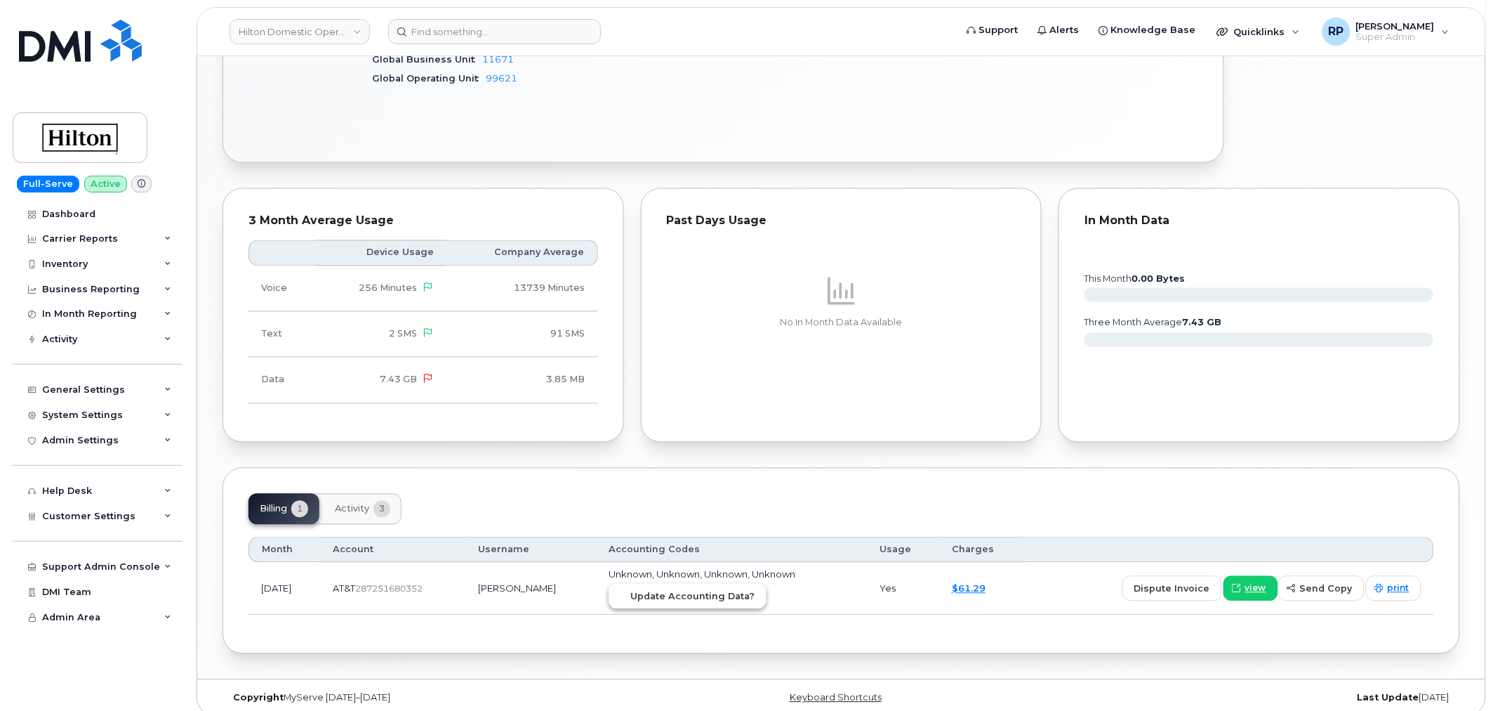
click at [735, 590] on span "Update Accounting Data?" at bounding box center [692, 596] width 124 height 13
click at [444, 29] on input at bounding box center [494, 31] width 213 height 25
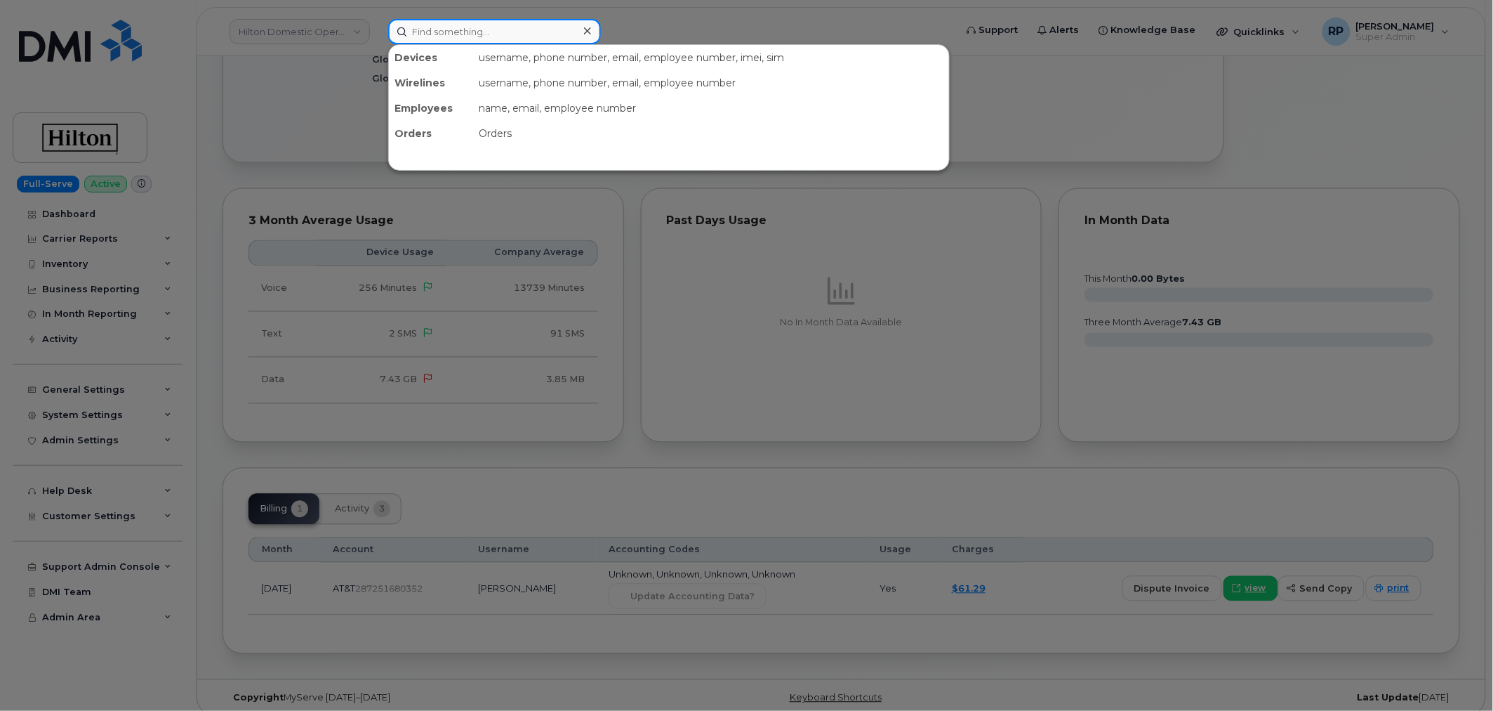
paste input "A0285B94"
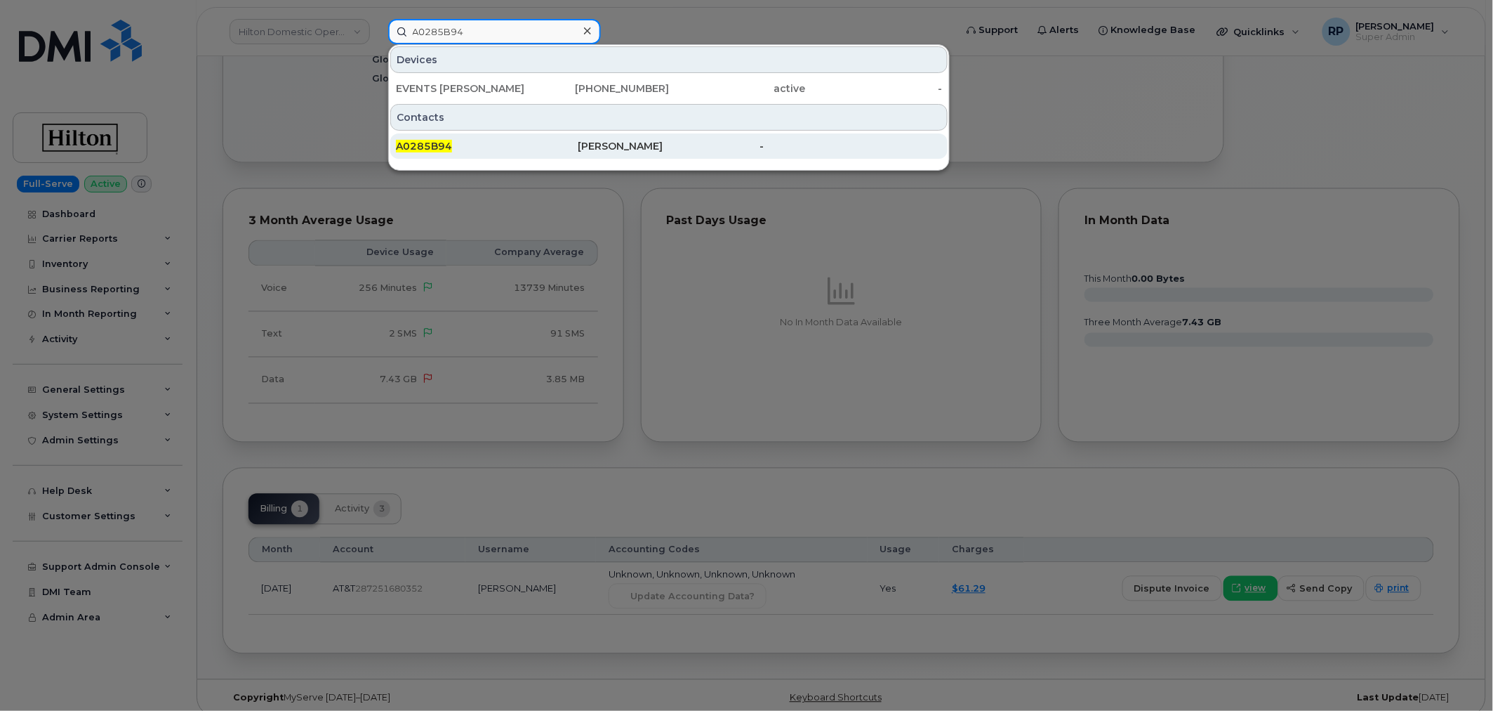
type input "A0285B94"
click at [441, 155] on div "A0285B94" at bounding box center [487, 145] width 182 height 25
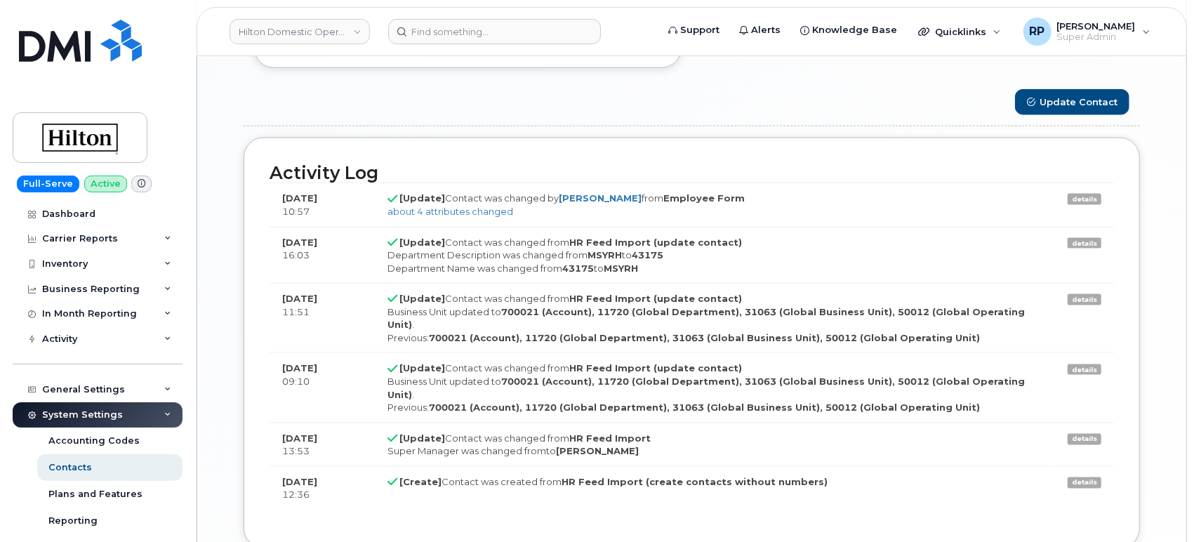
scroll to position [1154, 0]
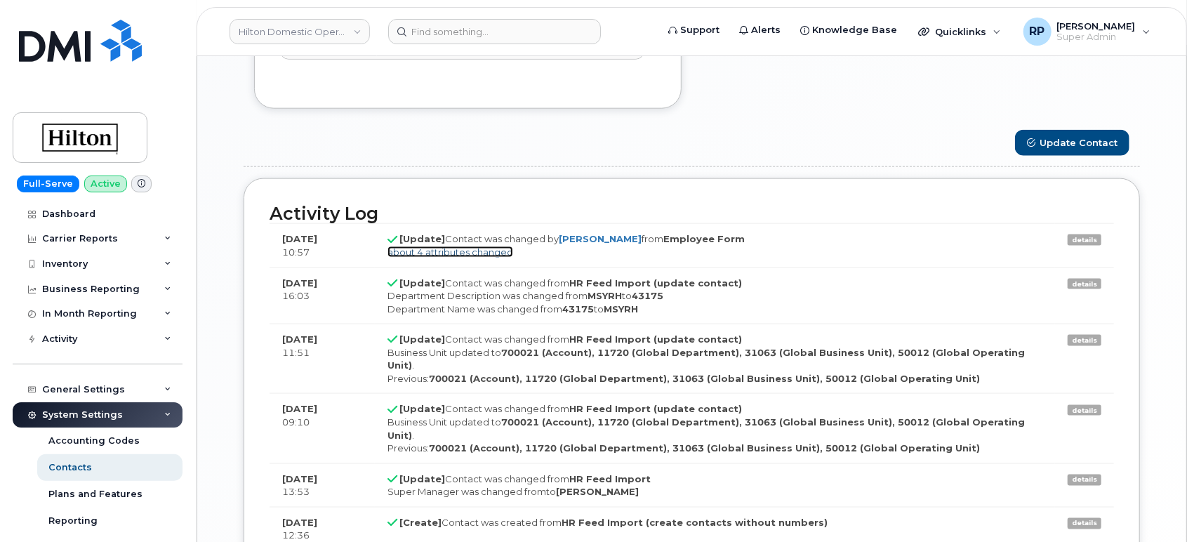
click at [478, 252] on link "about 4 attributes changed" at bounding box center [451, 251] width 126 height 11
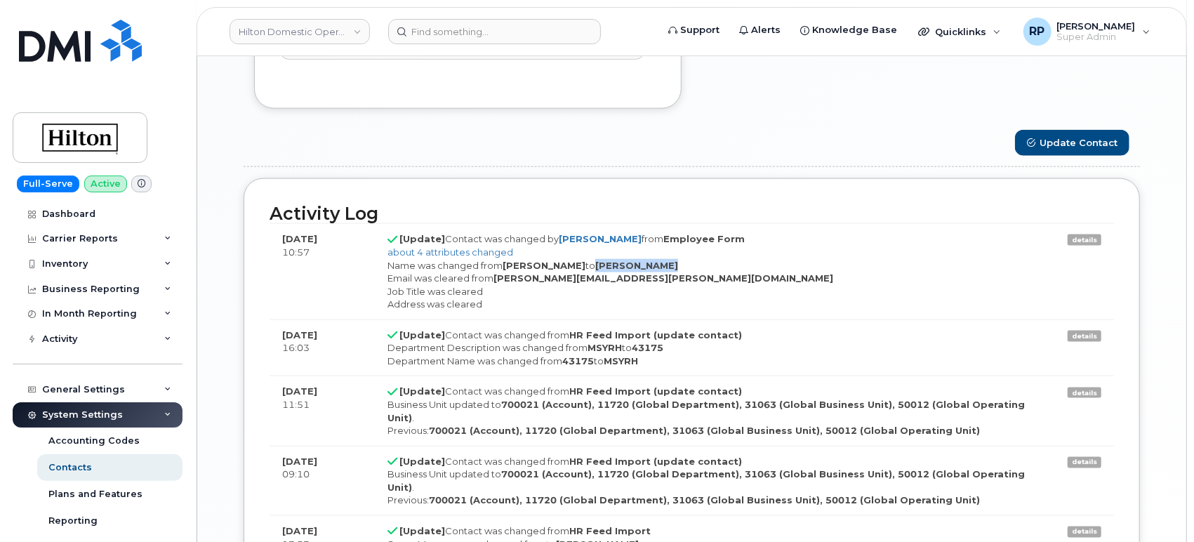
drag, startPoint x: 591, startPoint y: 263, endPoint x: 680, endPoint y: 264, distance: 88.5
click at [680, 264] on div "Name was changed from [PERSON_NAME] to [PERSON_NAME] Email was cleared from [PE…" at bounding box center [715, 285] width 655 height 52
copy strong "[PERSON_NAME]"
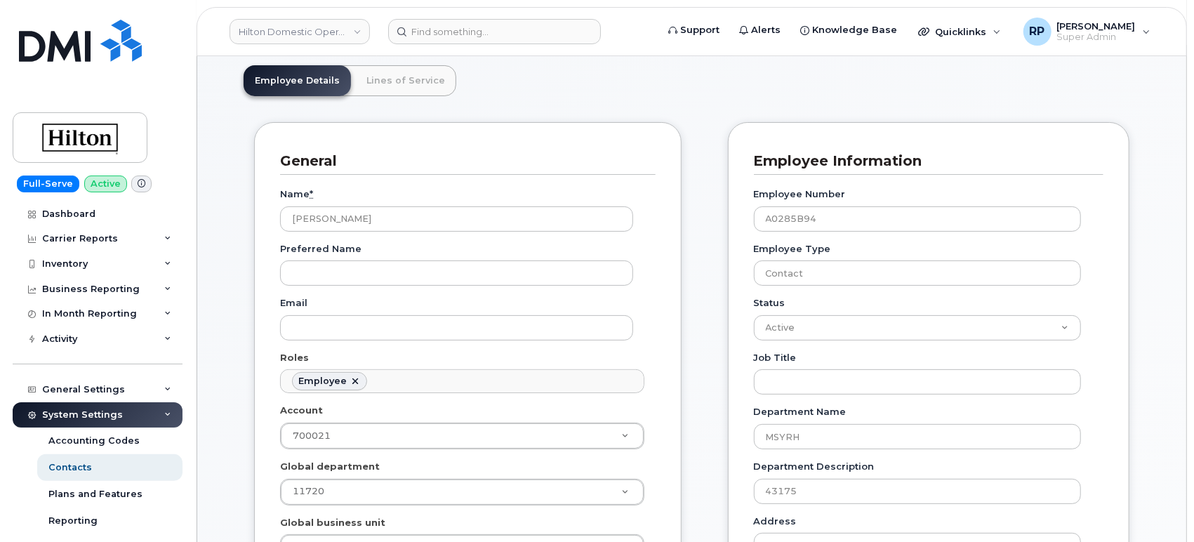
scroll to position [0, 0]
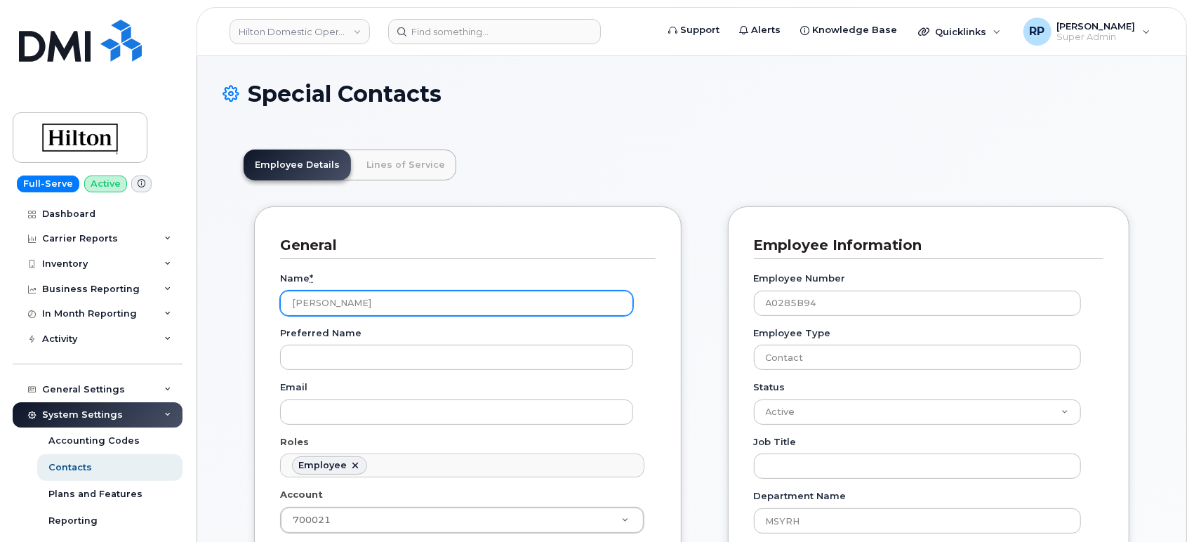
drag, startPoint x: 334, startPoint y: 302, endPoint x: 253, endPoint y: 302, distance: 81.4
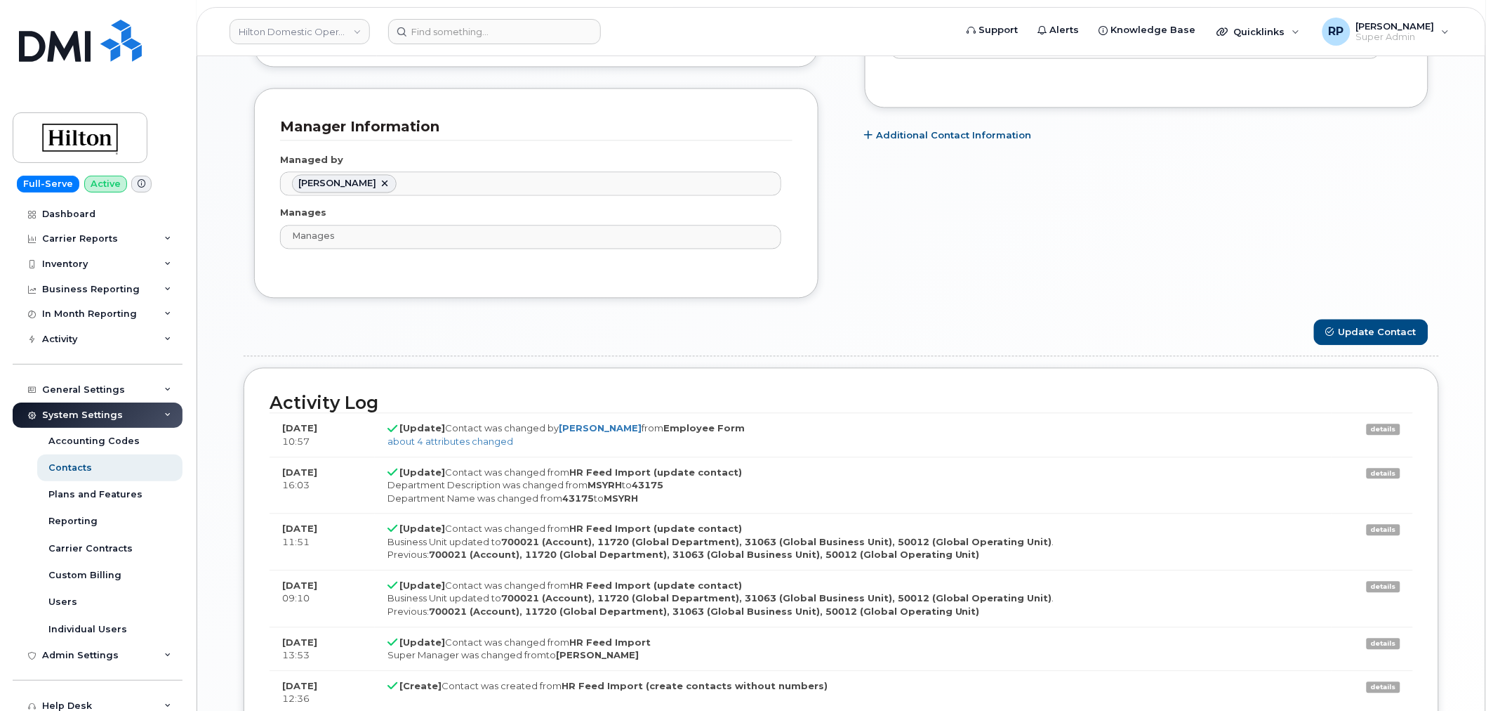
scroll to position [1121, 0]
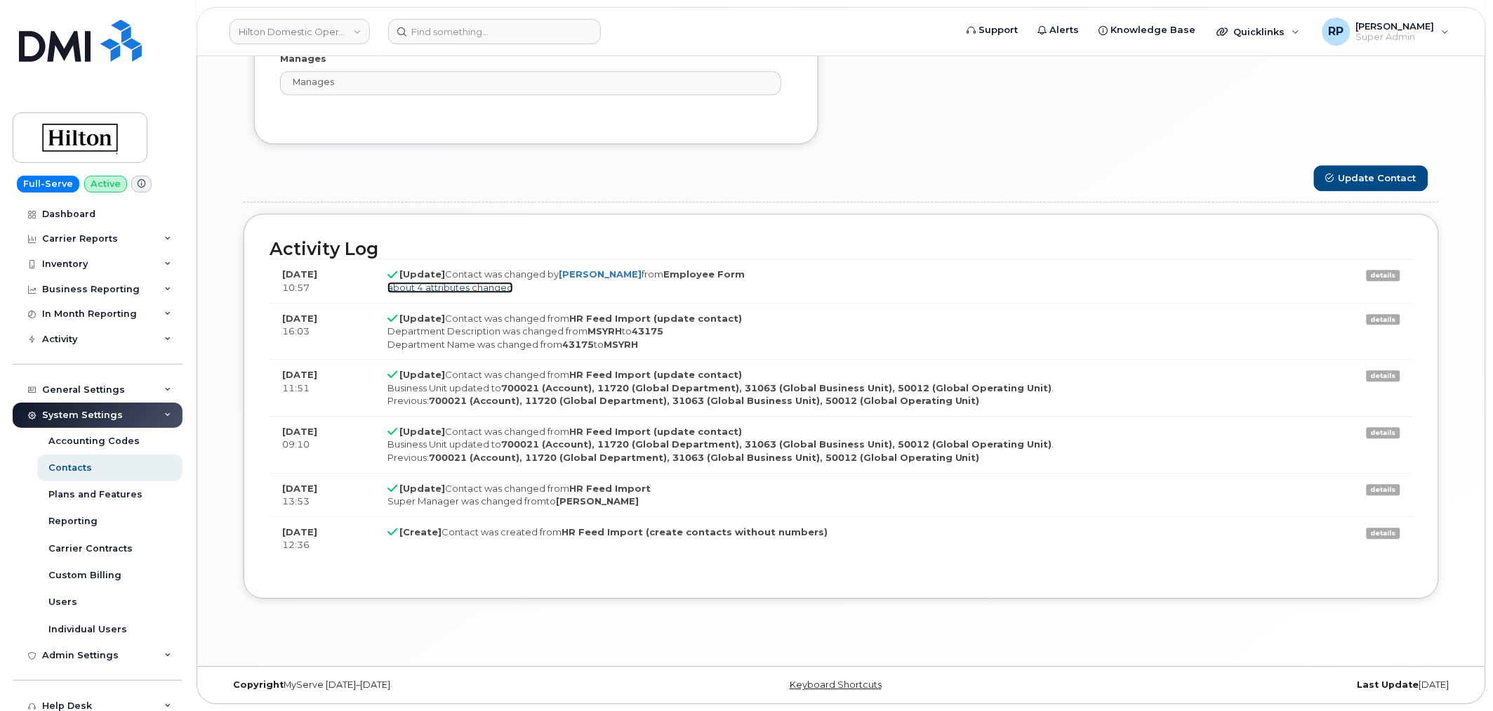
click at [473, 286] on link "about 4 attributes changed" at bounding box center [451, 287] width 126 height 11
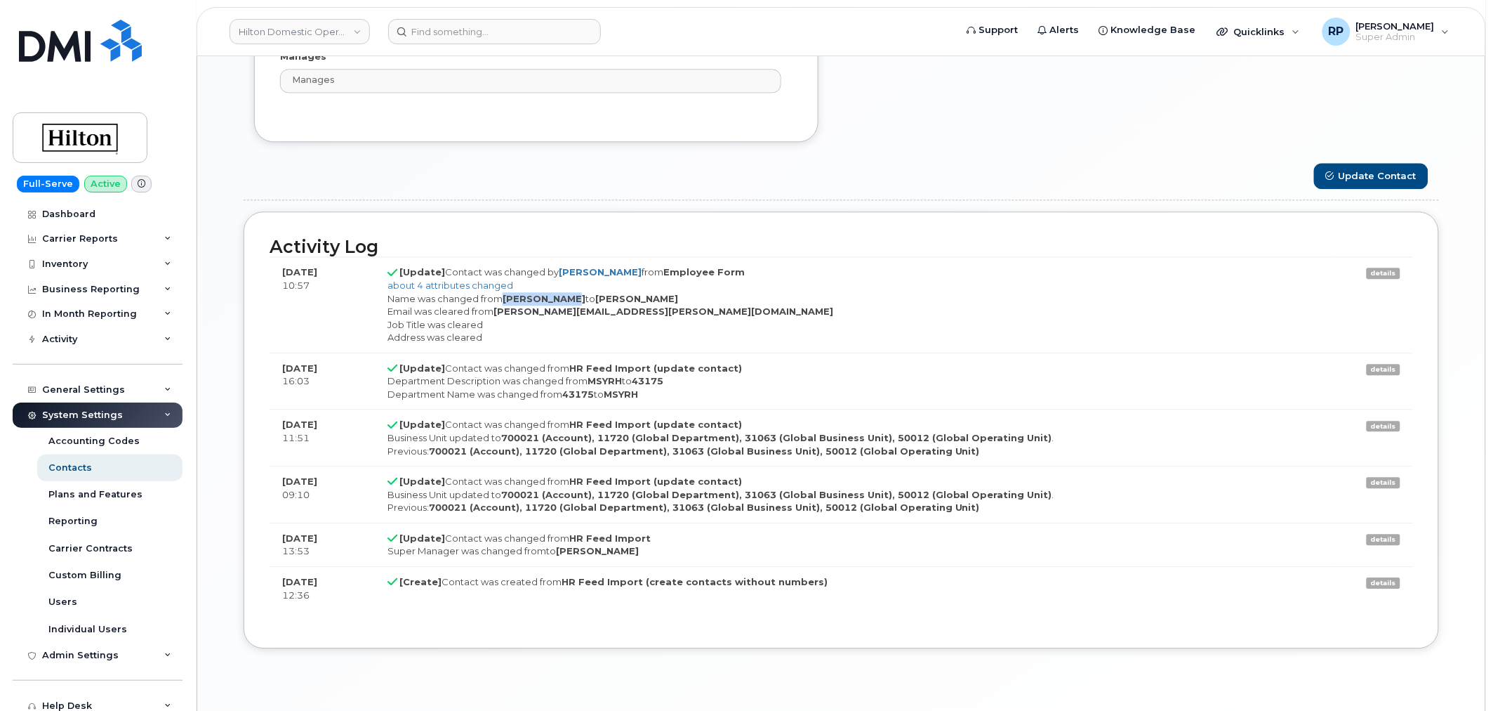
drag, startPoint x: 506, startPoint y: 299, endPoint x: 573, endPoint y: 303, distance: 66.8
click at [573, 303] on strong "[PERSON_NAME]" at bounding box center [544, 298] width 83 height 11
copy strong "[PERSON_NAME]"
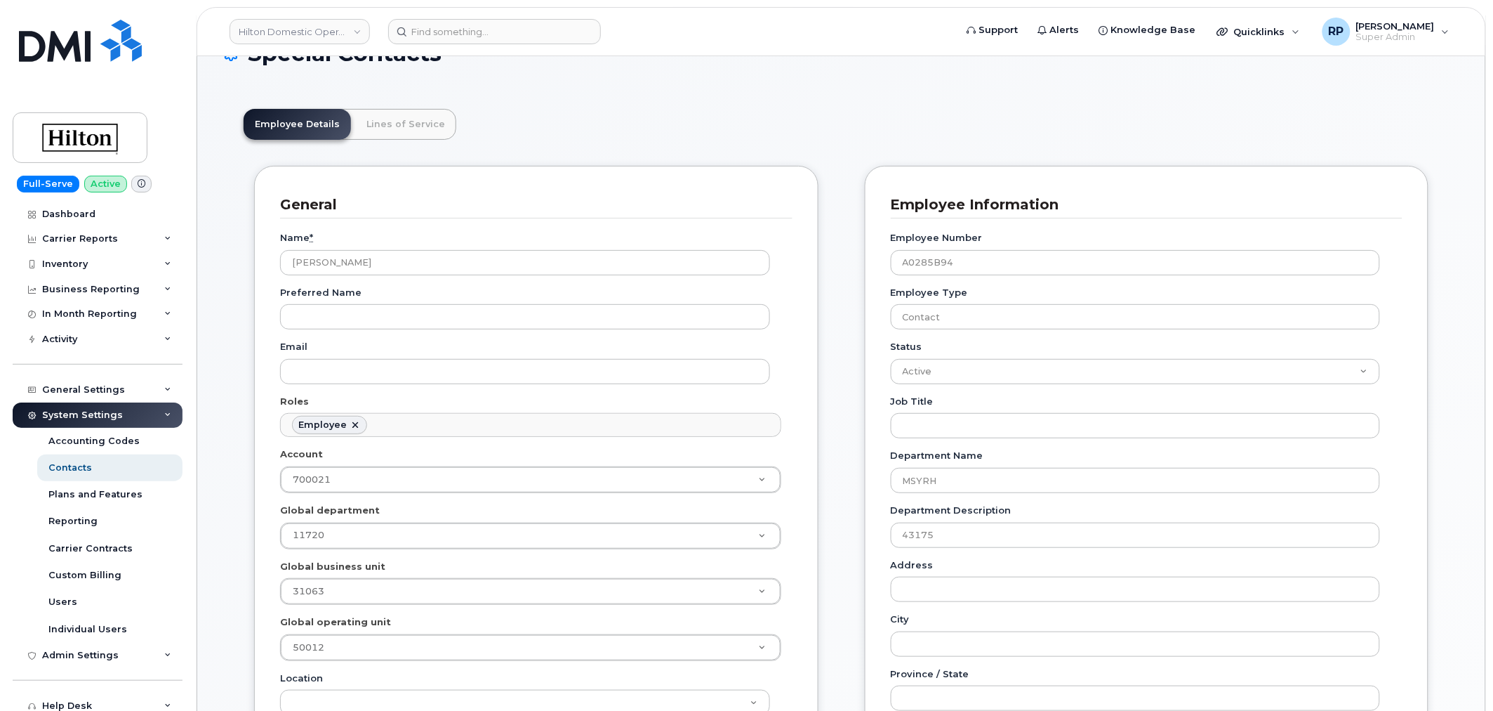
scroll to position [0, 0]
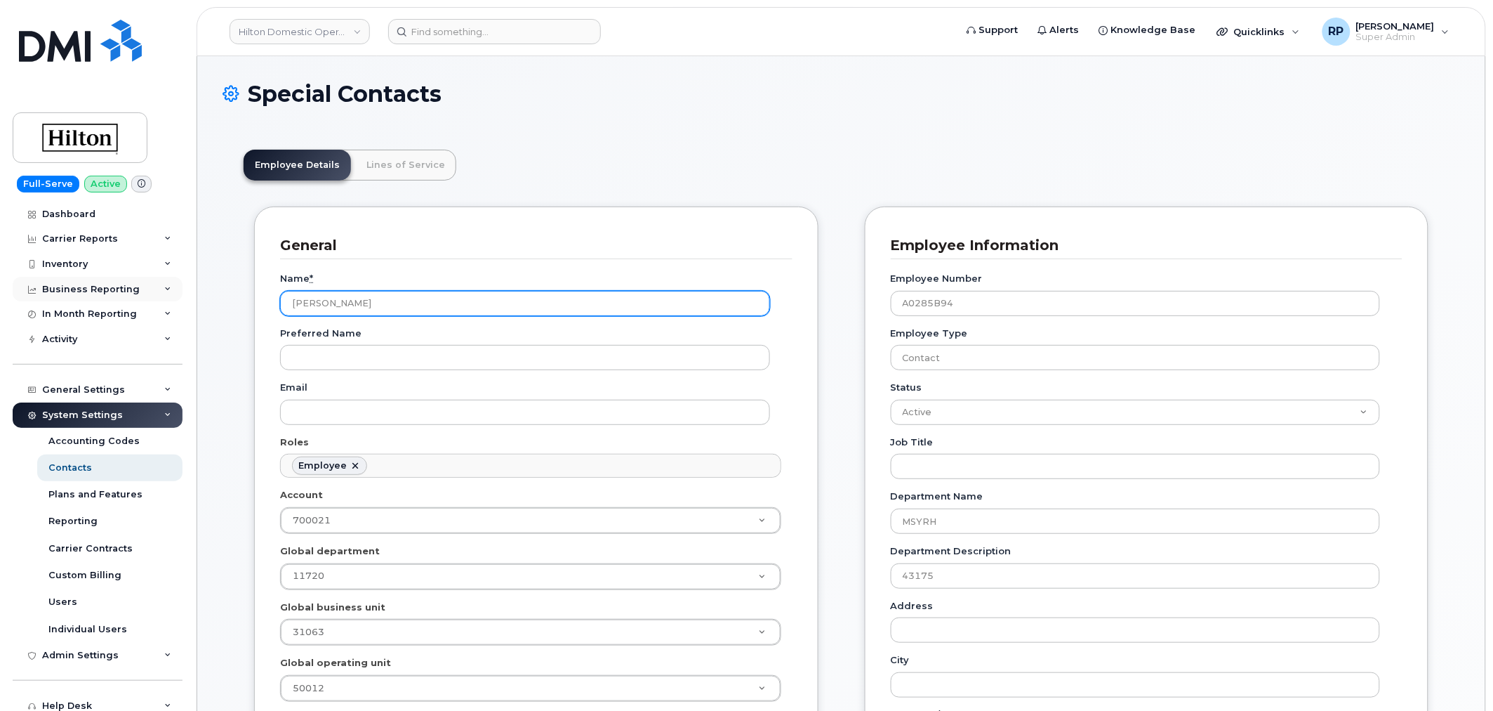
drag, startPoint x: 316, startPoint y: 300, endPoint x: 124, endPoint y: 298, distance: 191.7
paste input "[PERSON_NAME]"
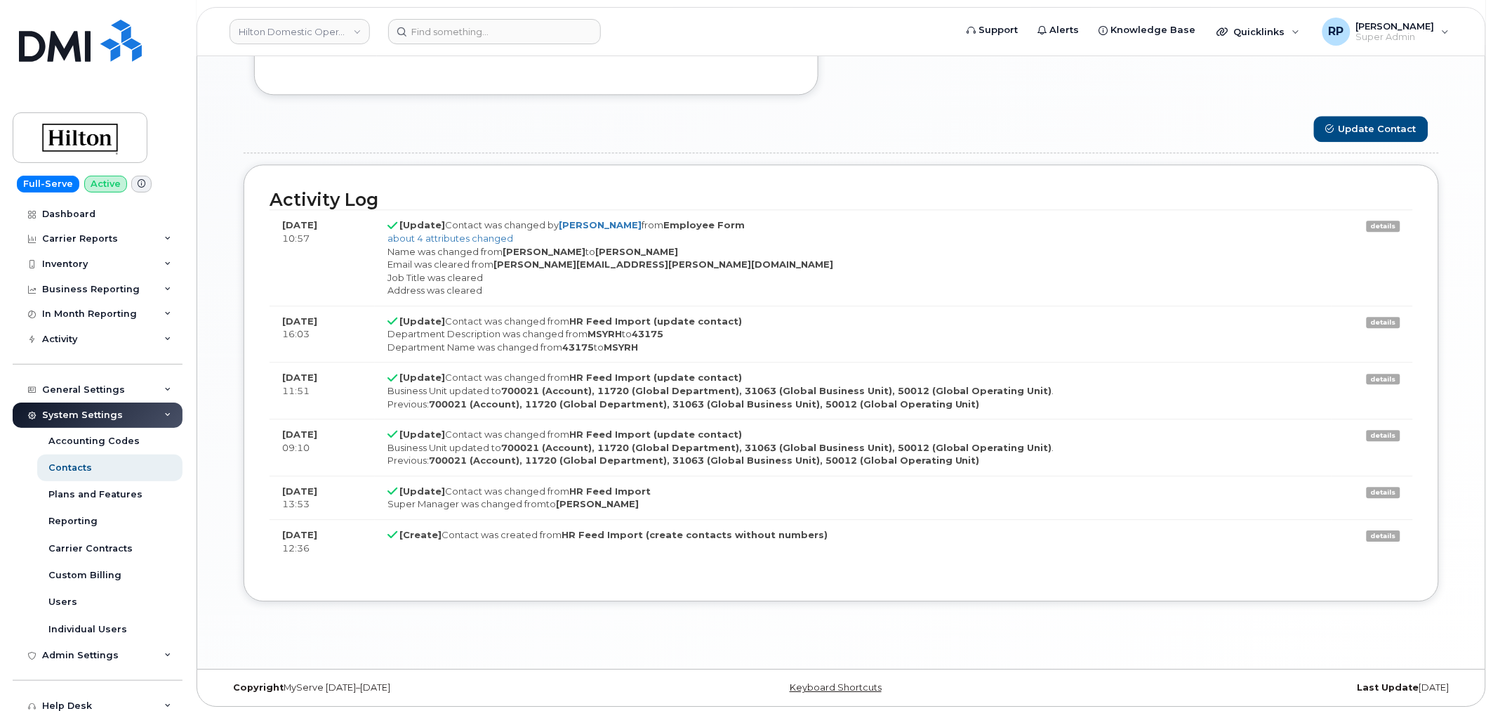
scroll to position [1170, 0]
type input "[PERSON_NAME]"
drag, startPoint x: 499, startPoint y: 263, endPoint x: 677, endPoint y: 267, distance: 177.7
click at [677, 267] on div "Name was changed from [PERSON_NAME] to [PERSON_NAME] Email was cleared from [PE…" at bounding box center [854, 270] width 932 height 52
copy strong "[PERSON_NAME][EMAIL_ADDRESS][PERSON_NAME][DOMAIN_NAME]"
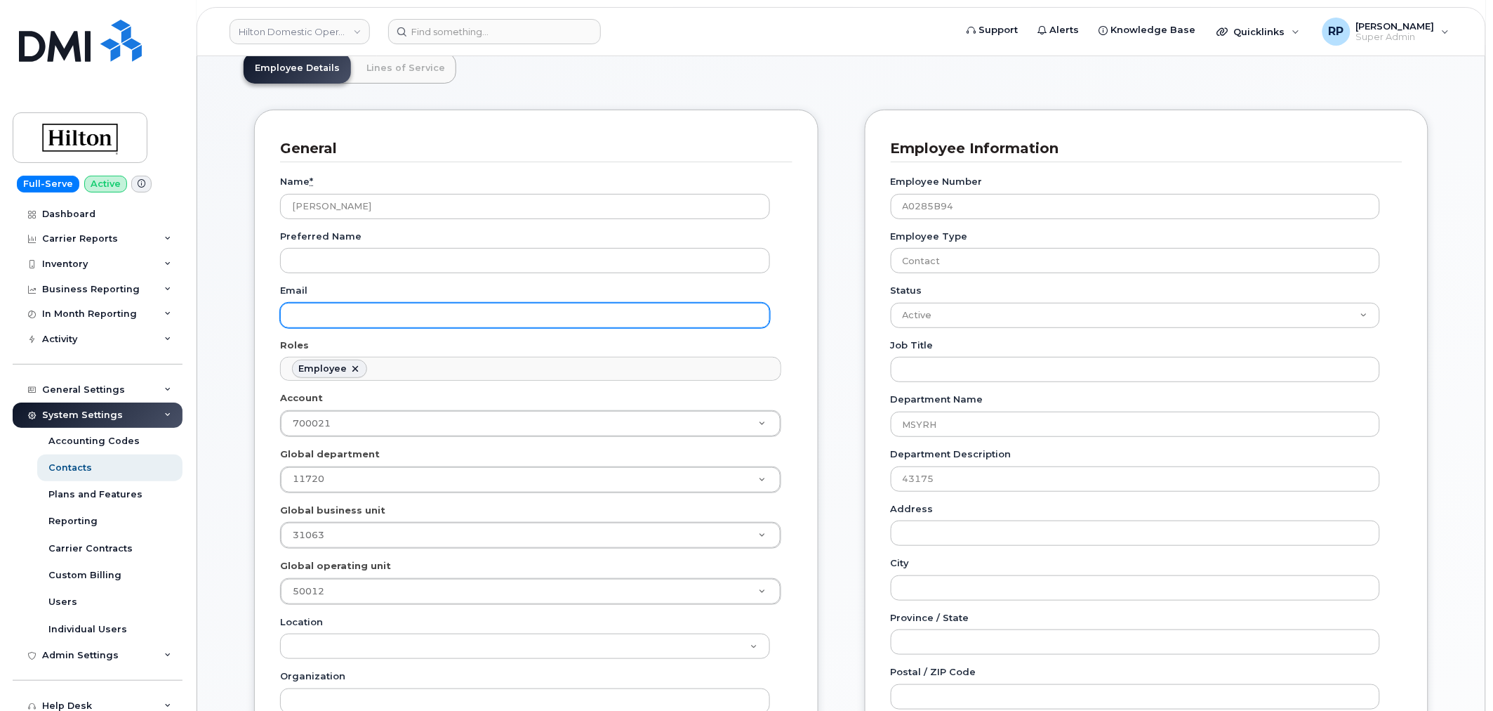
scroll to position [130, 0]
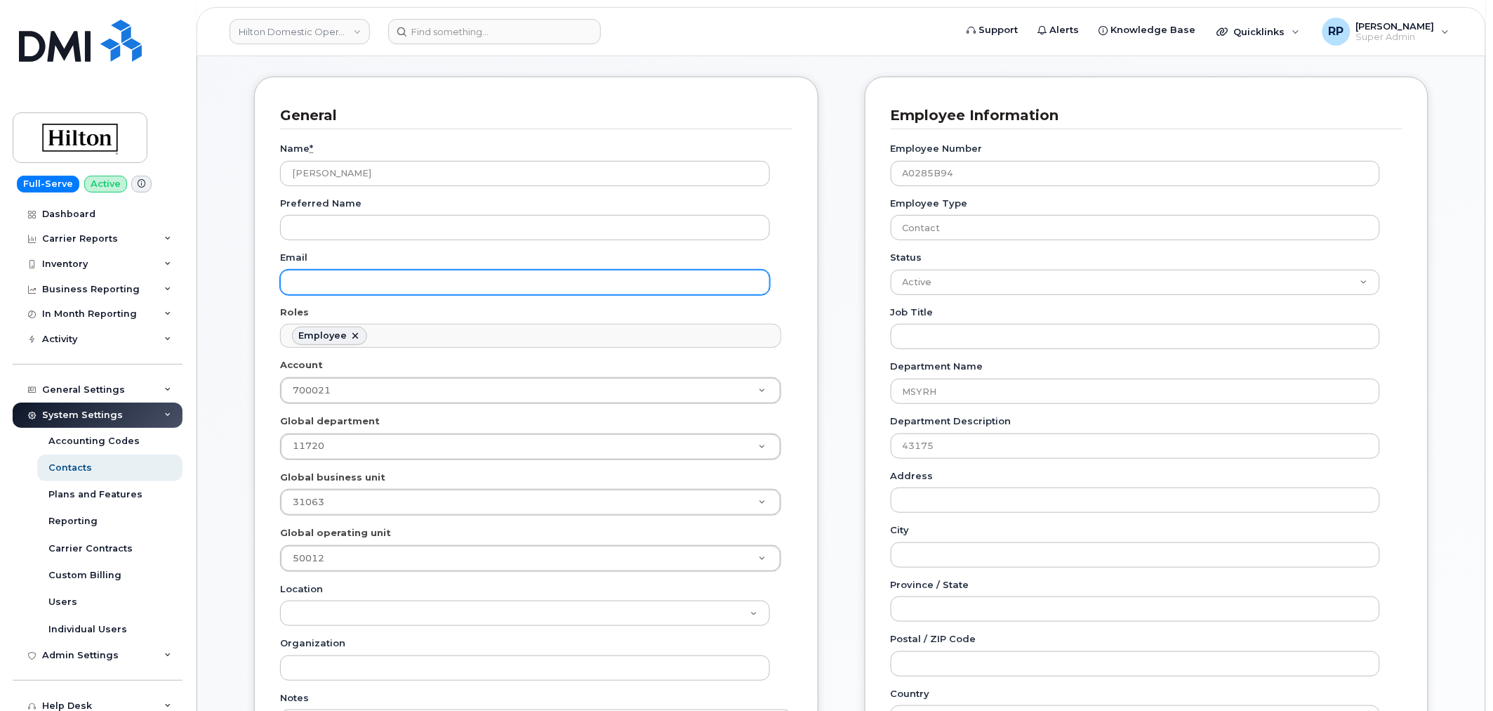
click at [422, 284] on input "Email" at bounding box center [525, 282] width 490 height 25
paste input "[PERSON_NAME][EMAIL_ADDRESS][PERSON_NAME][DOMAIN_NAME]"
type input "[PERSON_NAME][EMAIL_ADDRESS][PERSON_NAME][DOMAIN_NAME]"
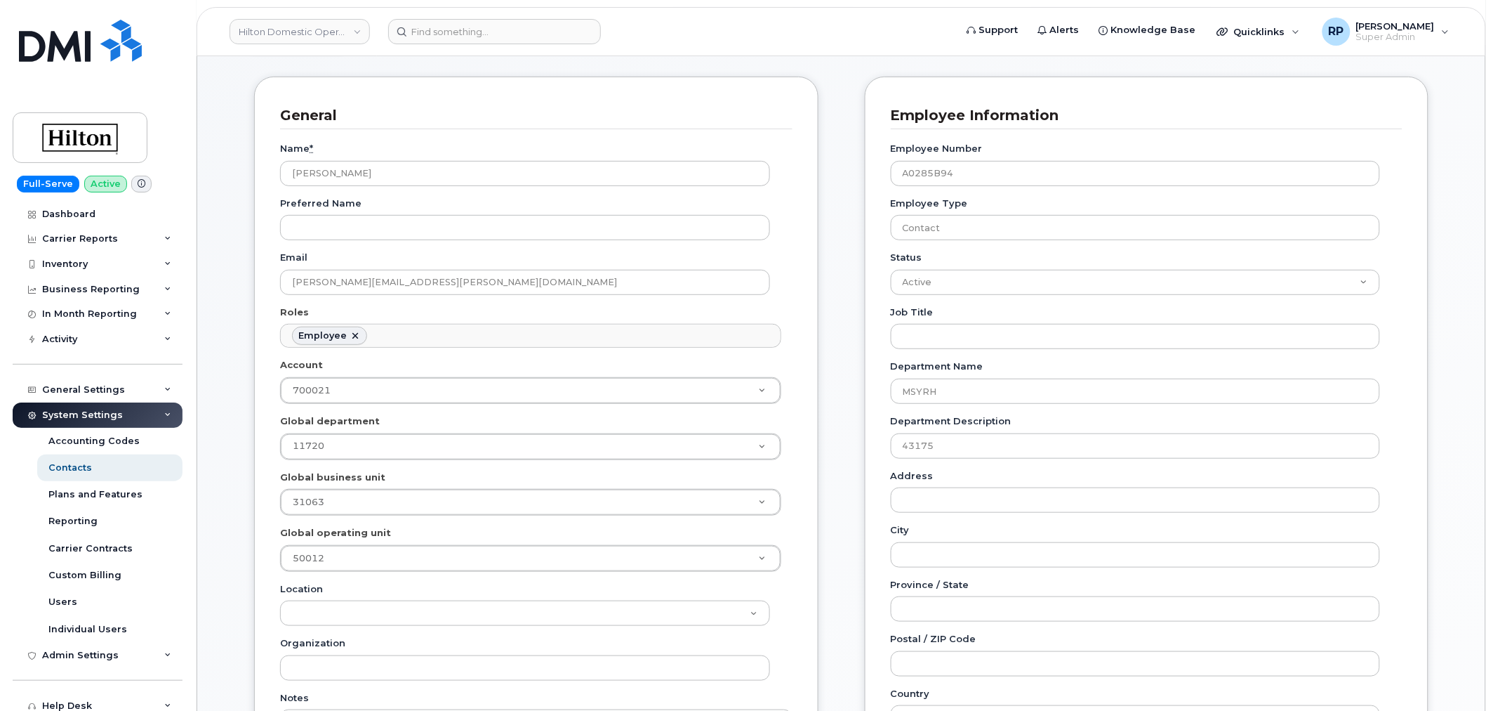
click at [854, 345] on div "Carrier Support Contact Details Carrier name Carrier name Carrier name Internat…" at bounding box center [1147, 616] width 586 height 1078
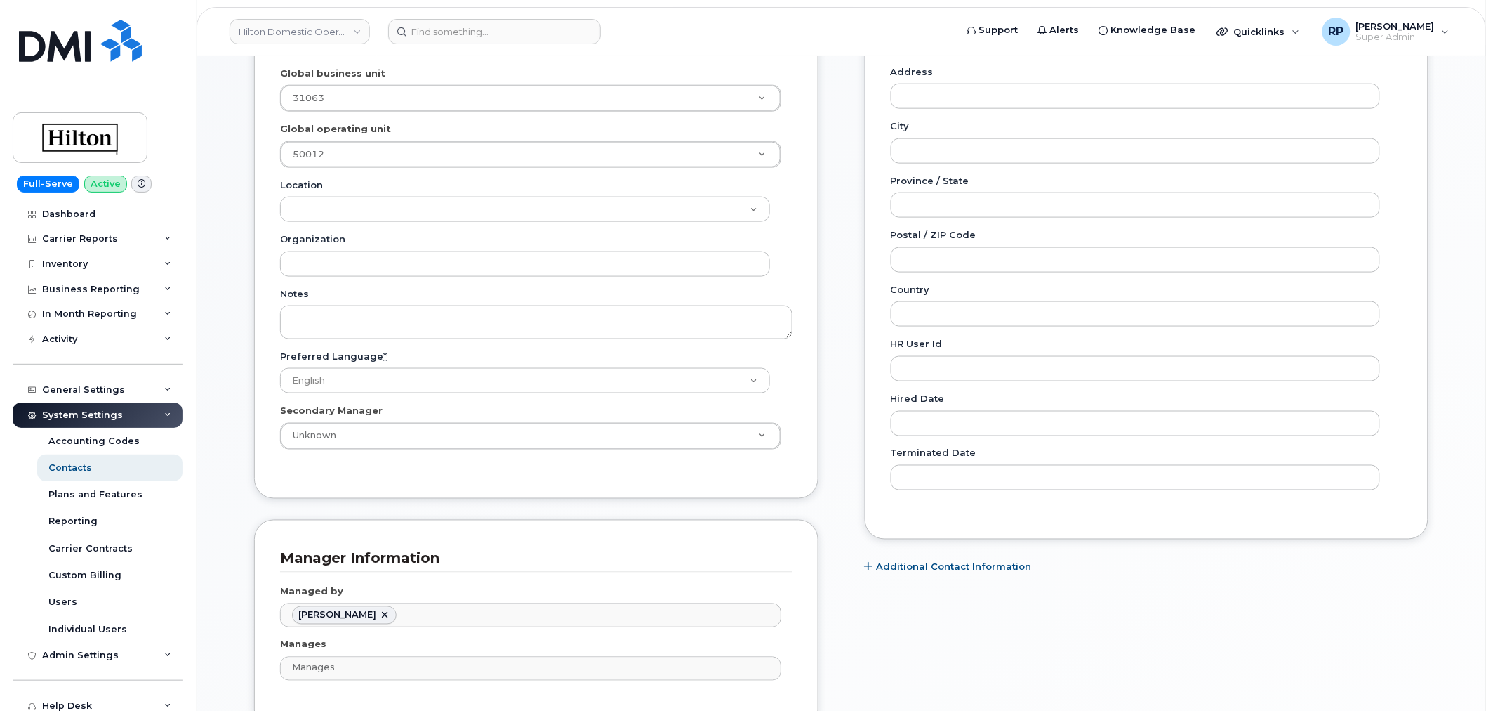
scroll to position [910, 0]
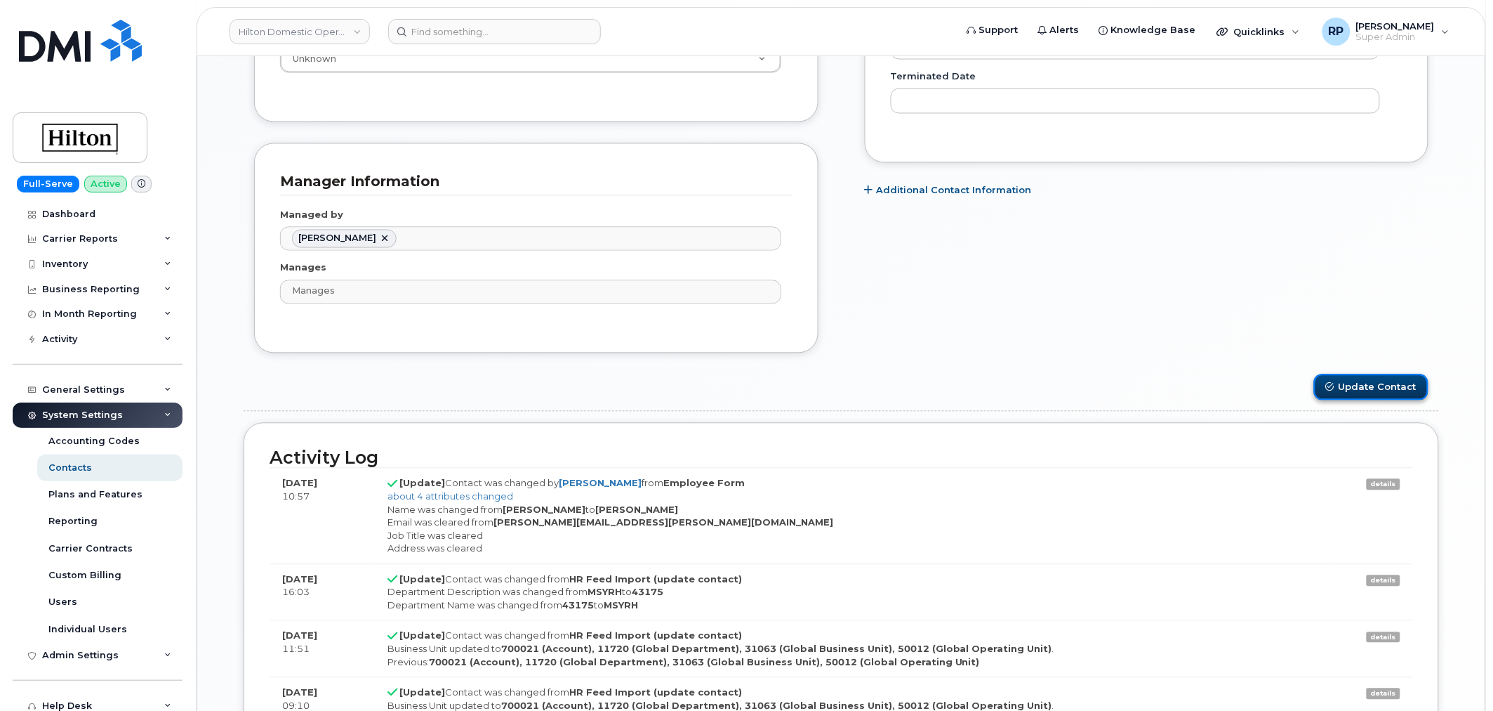
click at [1359, 394] on button "Update Contact" at bounding box center [1371, 387] width 114 height 26
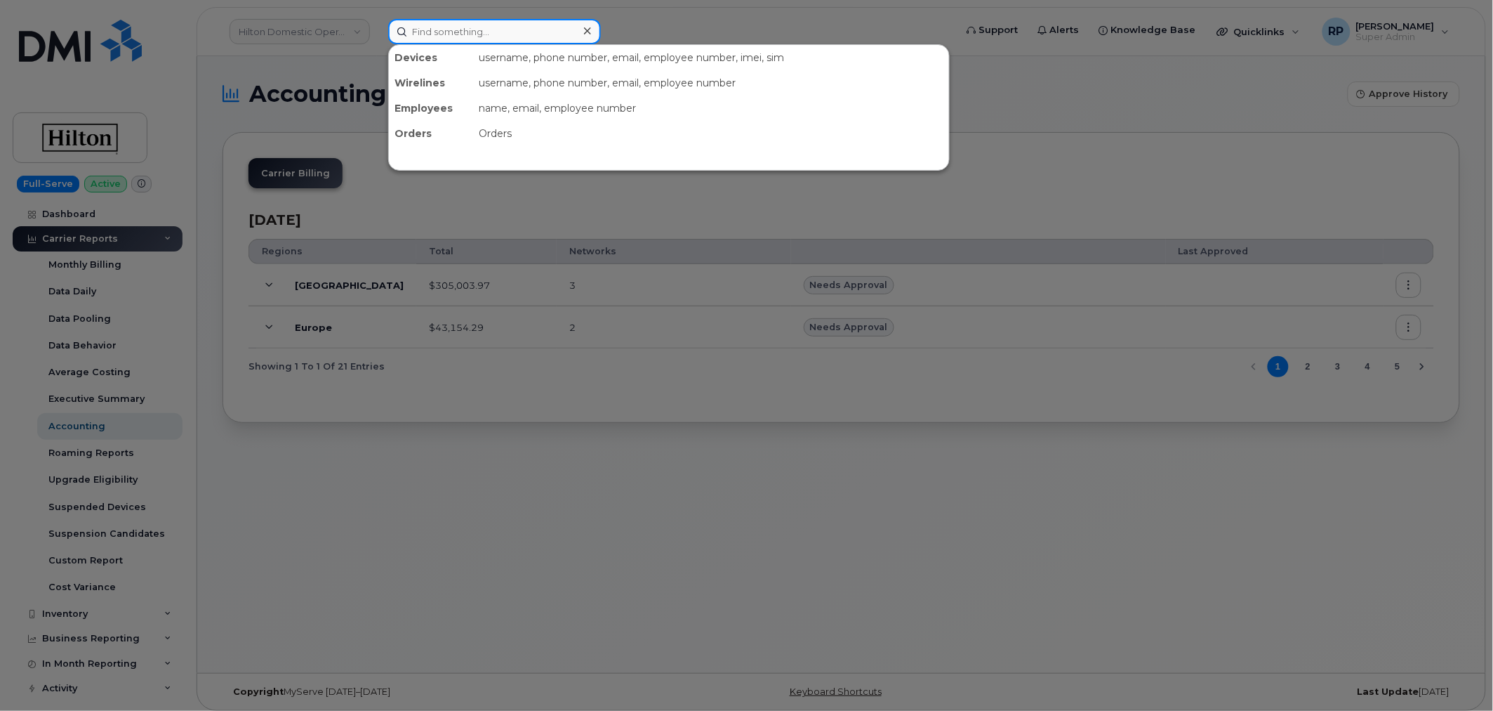
click at [467, 33] on input at bounding box center [494, 31] width 213 height 25
paste input "[PERSON_NAME][EMAIL_ADDRESS][PERSON_NAME][DOMAIN_NAME]"
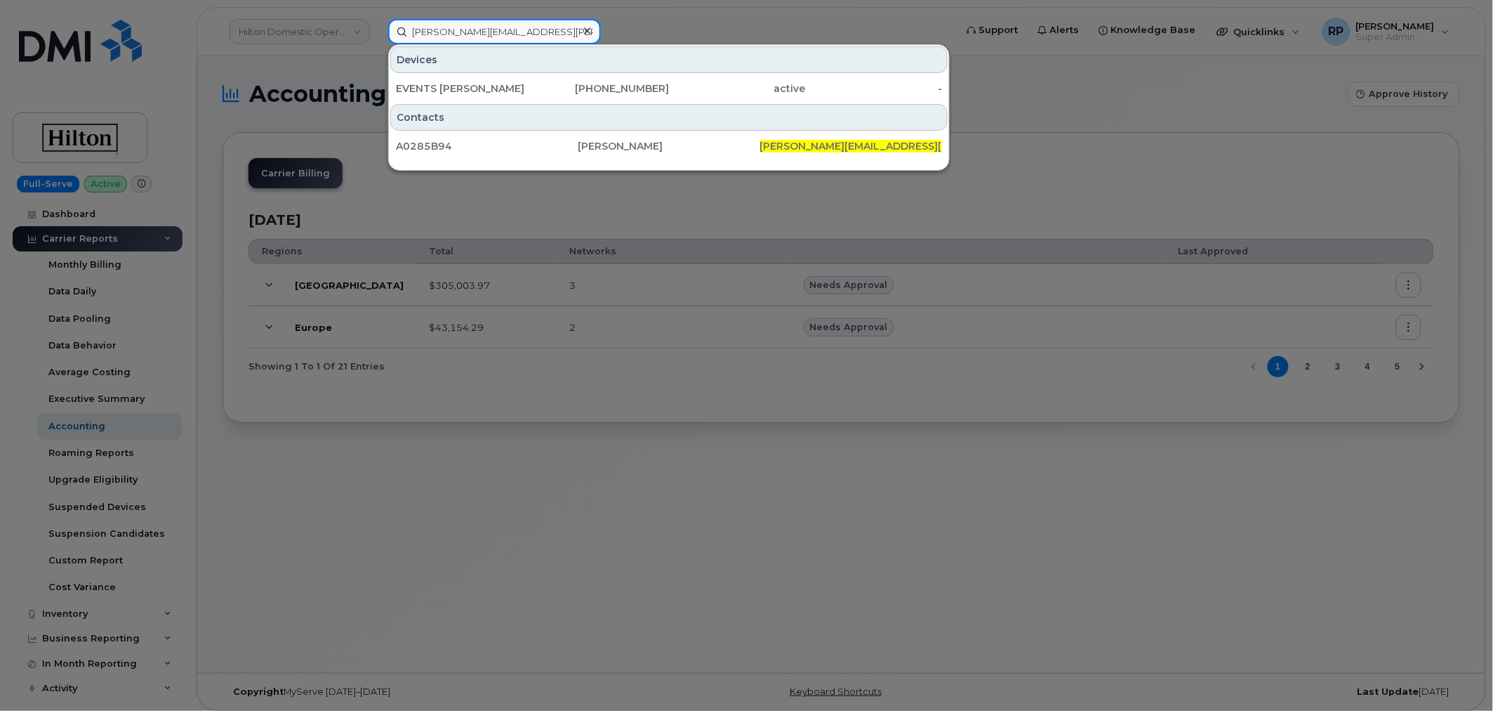
click at [491, 37] on input "[PERSON_NAME][EMAIL_ADDRESS][PERSON_NAME][DOMAIN_NAME]" at bounding box center [494, 31] width 213 height 25
paste input "3324652301"
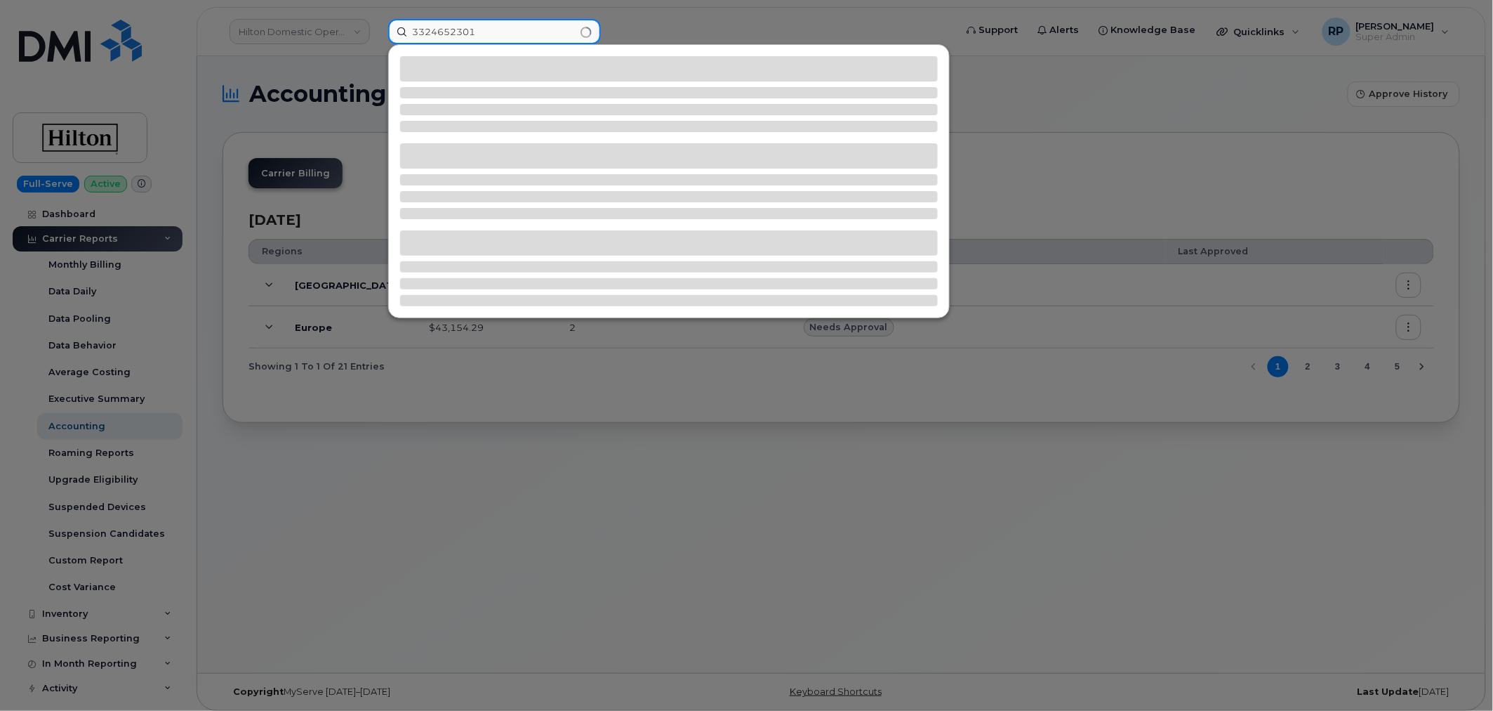
type input "3324652301"
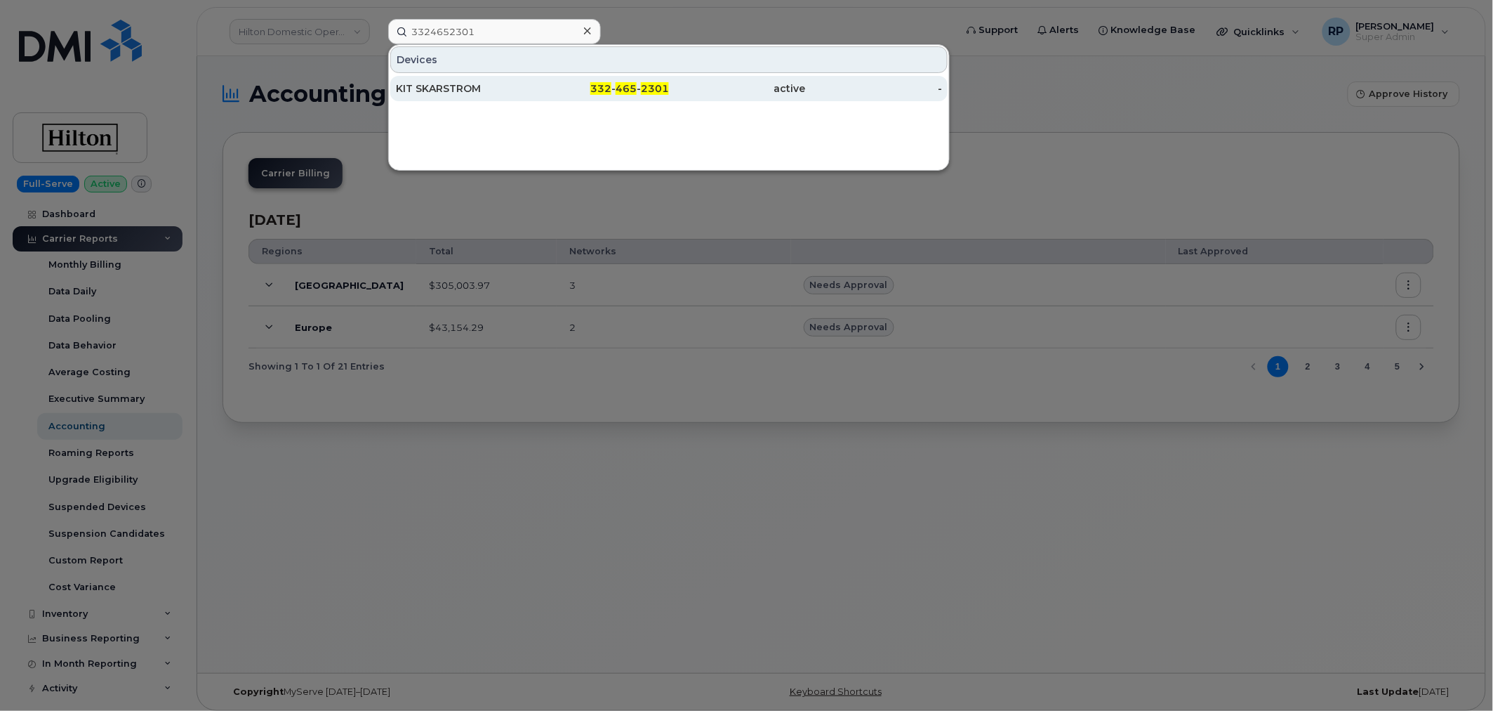
click at [488, 83] on div "KIT SKARSTROM" at bounding box center [464, 88] width 137 height 14
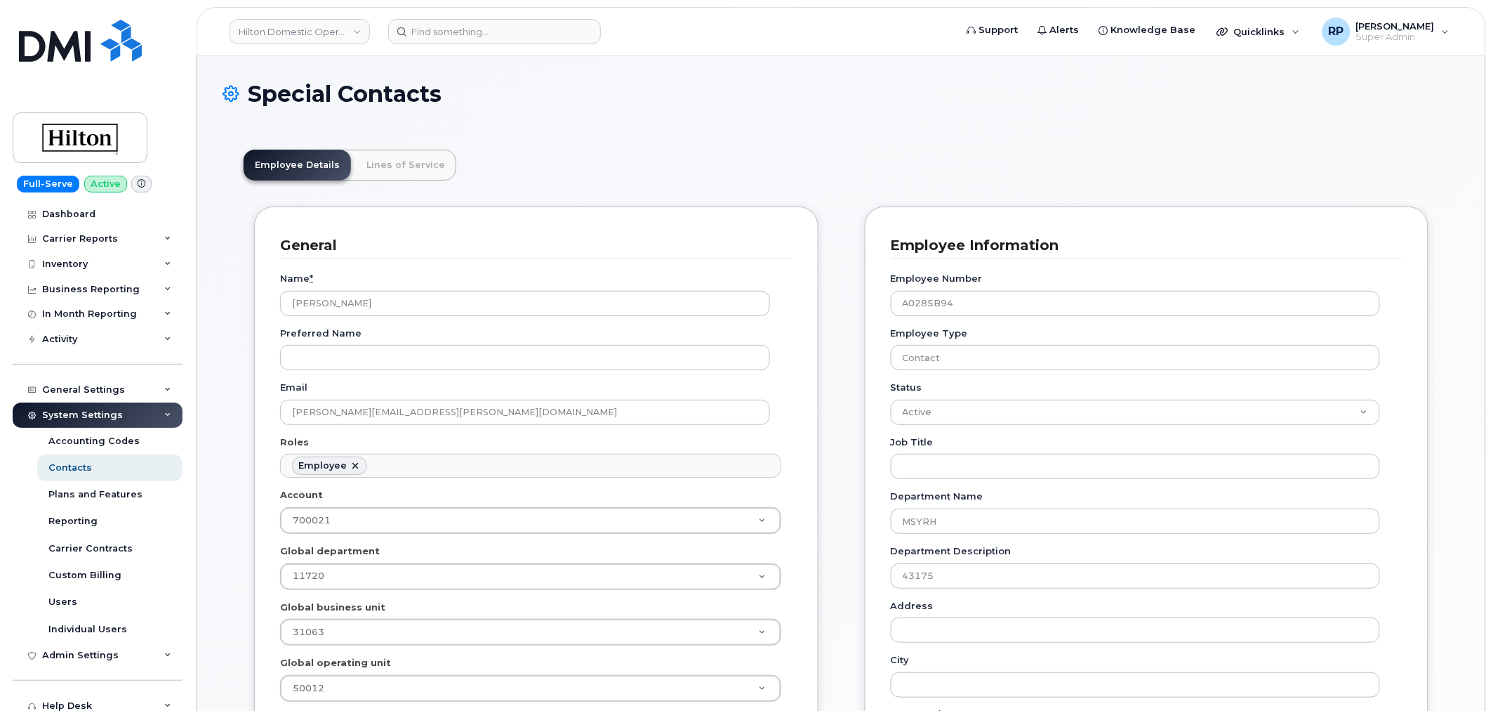
scroll to position [42, 0]
click at [461, 36] on input at bounding box center [494, 31] width 213 height 25
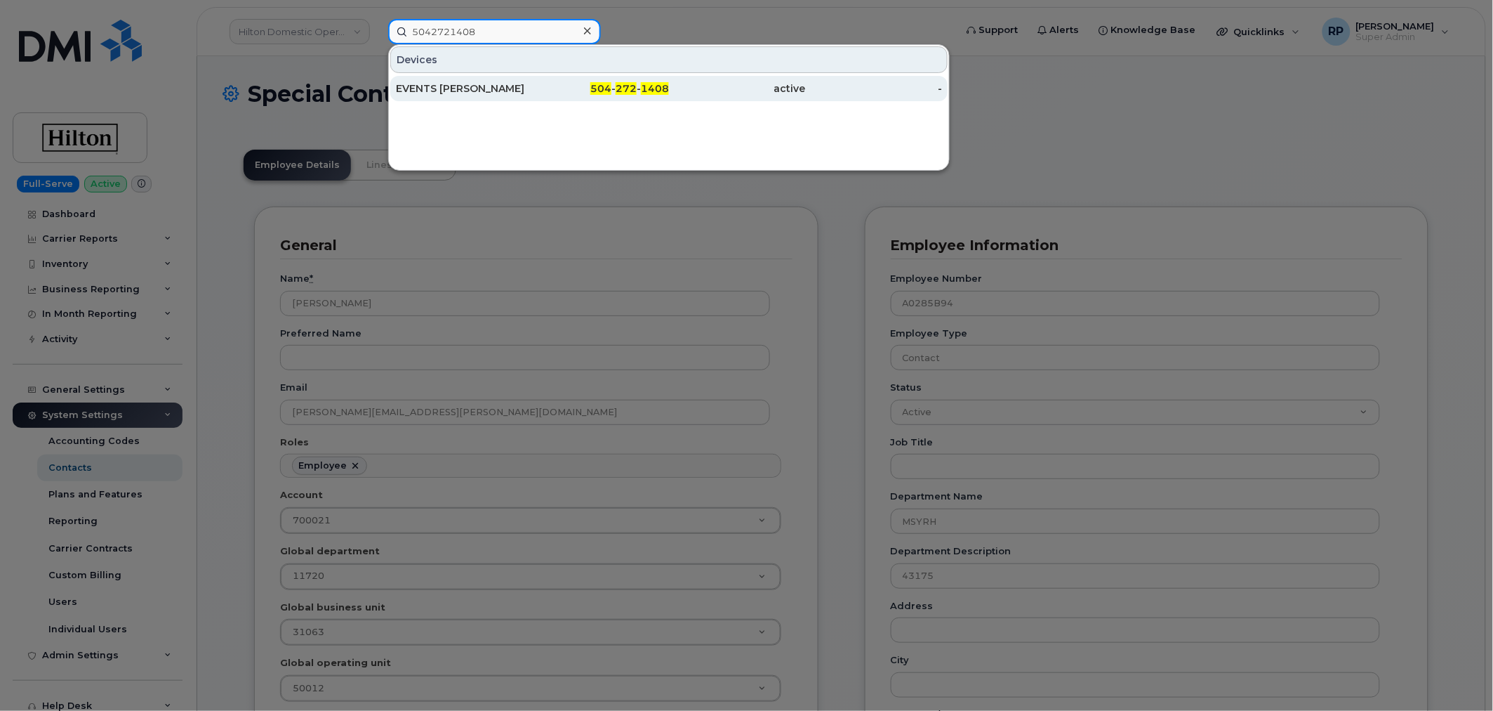
type input "5042721408"
click at [454, 84] on div "EVENTS [PERSON_NAME]" at bounding box center [464, 88] width 137 height 14
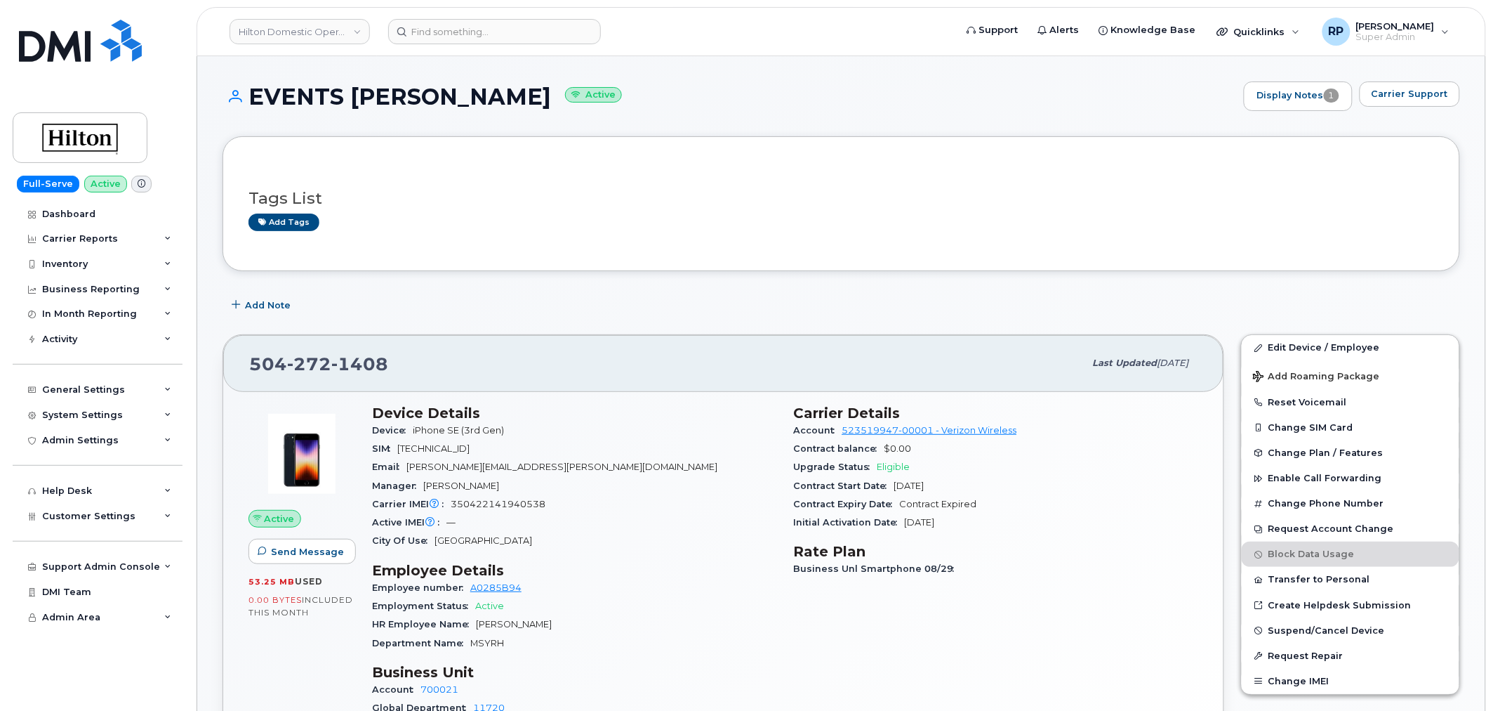
click at [647, 392] on div "Active Send Message 53.25 MB  used 0.00 Bytes  included this month Device Detai…" at bounding box center [723, 610] width 1000 height 437
click at [447, 44] on header "Hilton Domestic Operating Company Inc Support Alerts Knowledge Base Quicklinks …" at bounding box center [842, 31] width 1290 height 49
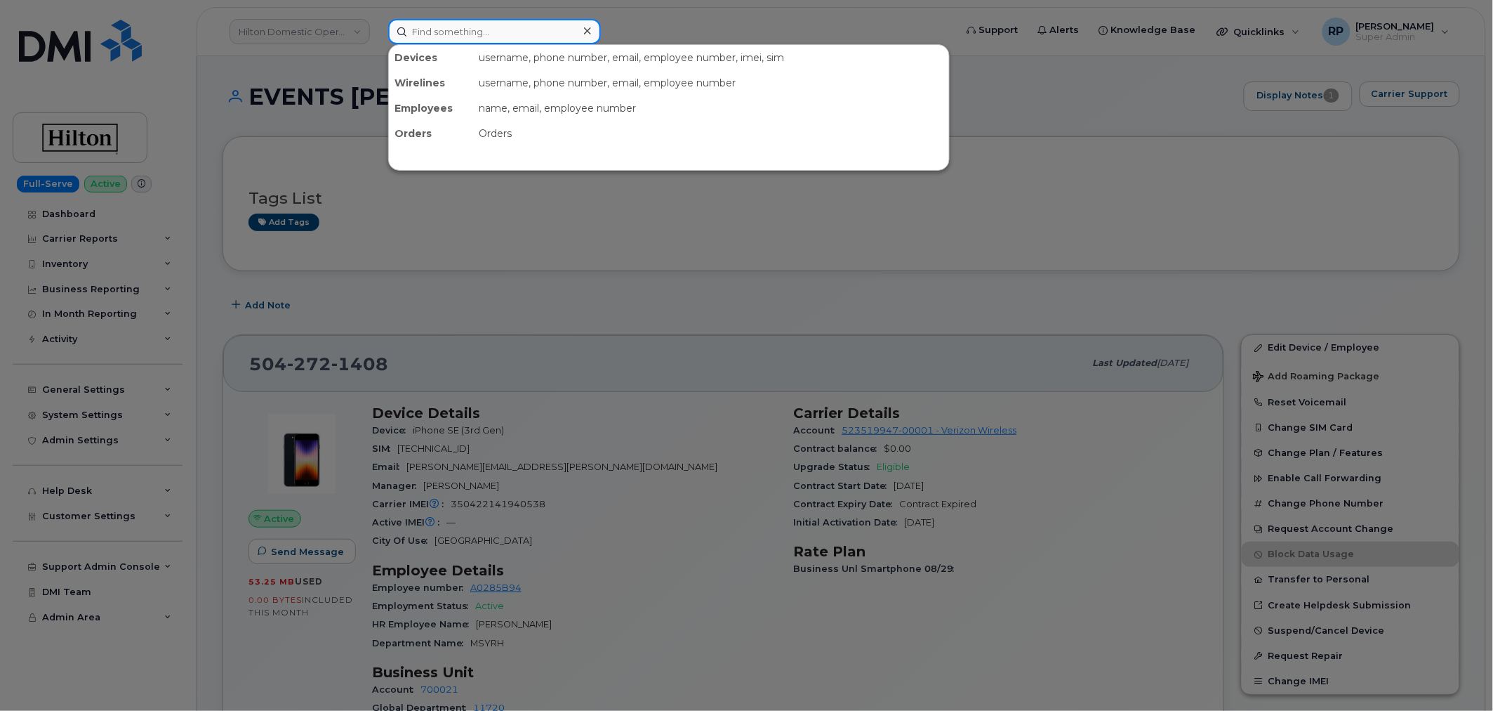
click at [440, 34] on input at bounding box center [494, 31] width 213 height 25
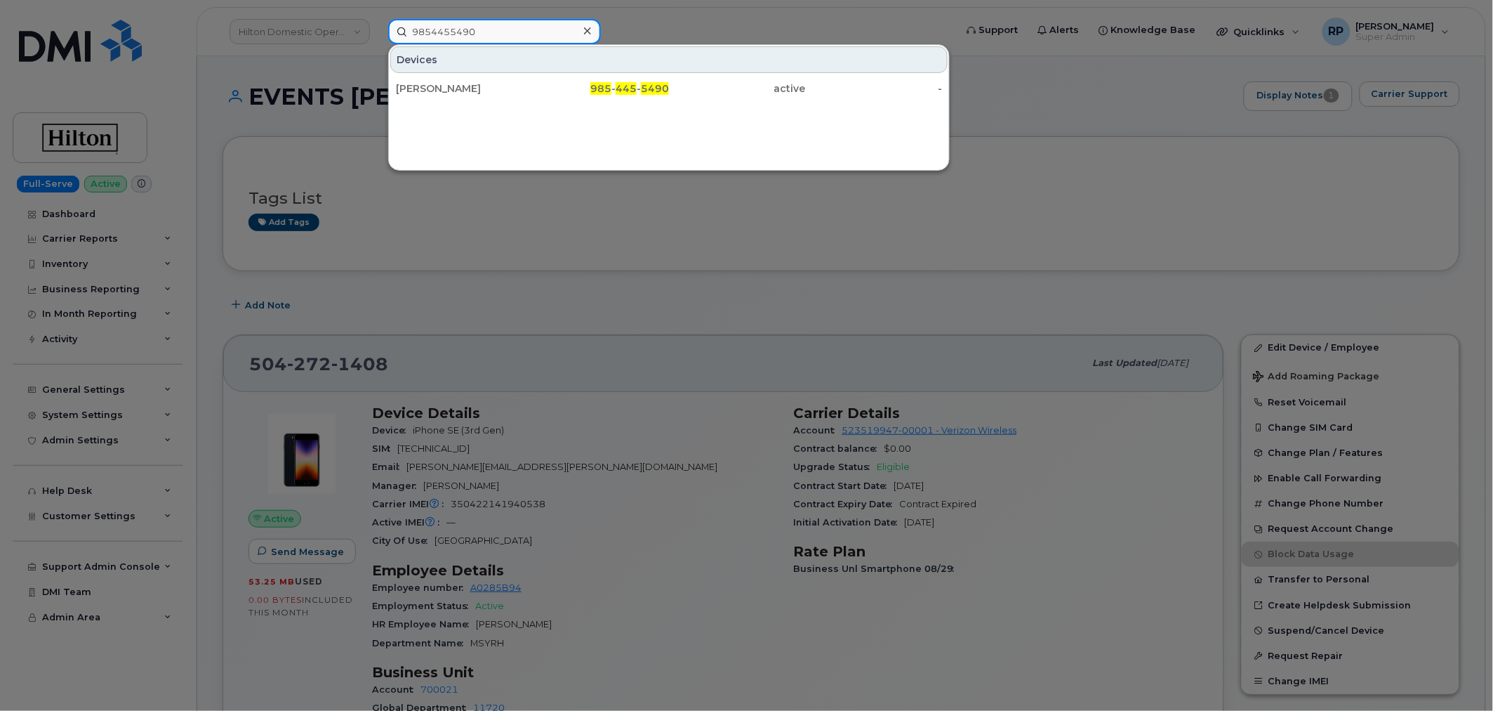
type input "9854455490"
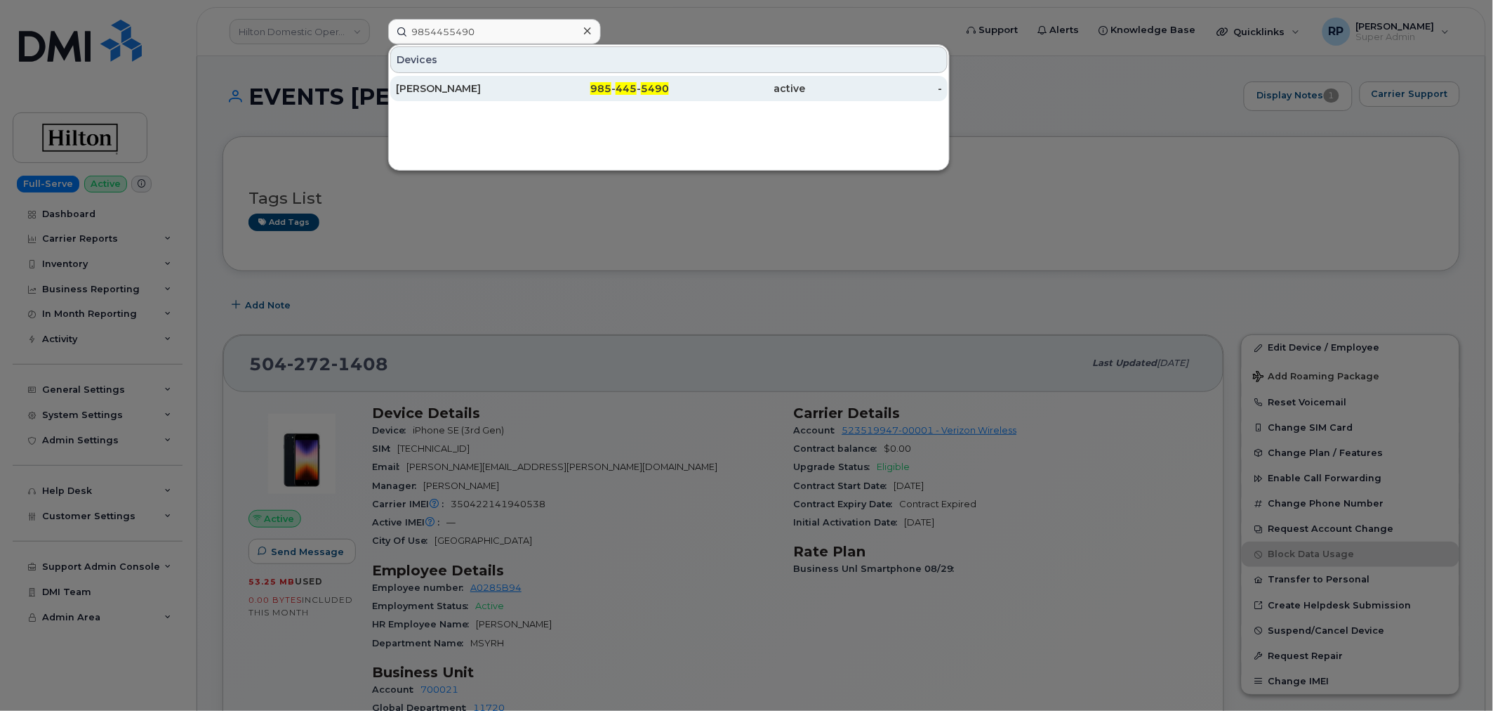
drag, startPoint x: 571, startPoint y: 65, endPoint x: 558, endPoint y: 80, distance: 20.0
click at [558, 80] on div "985 - 445 - 5490" at bounding box center [601, 88] width 137 height 25
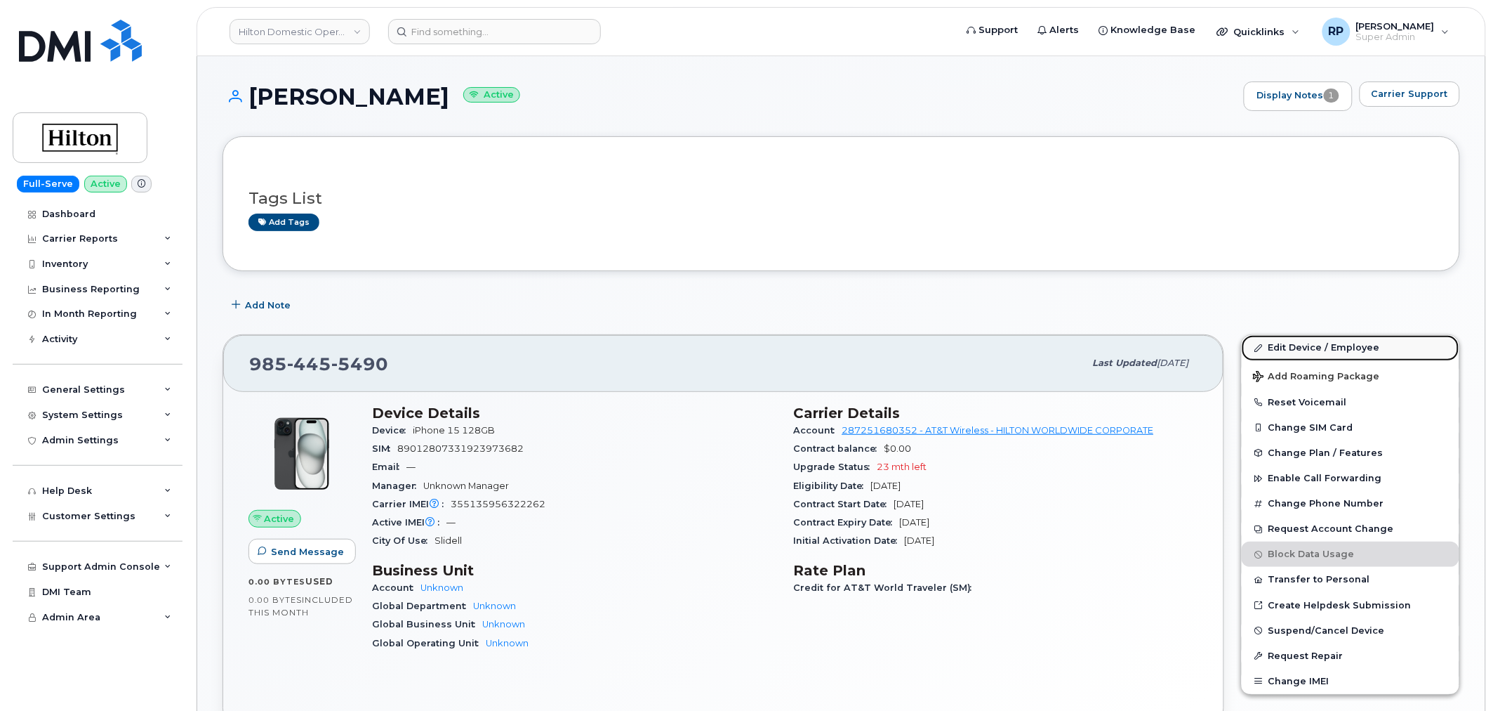
click at [1297, 349] on link "Edit Device / Employee" at bounding box center [1351, 347] width 218 height 25
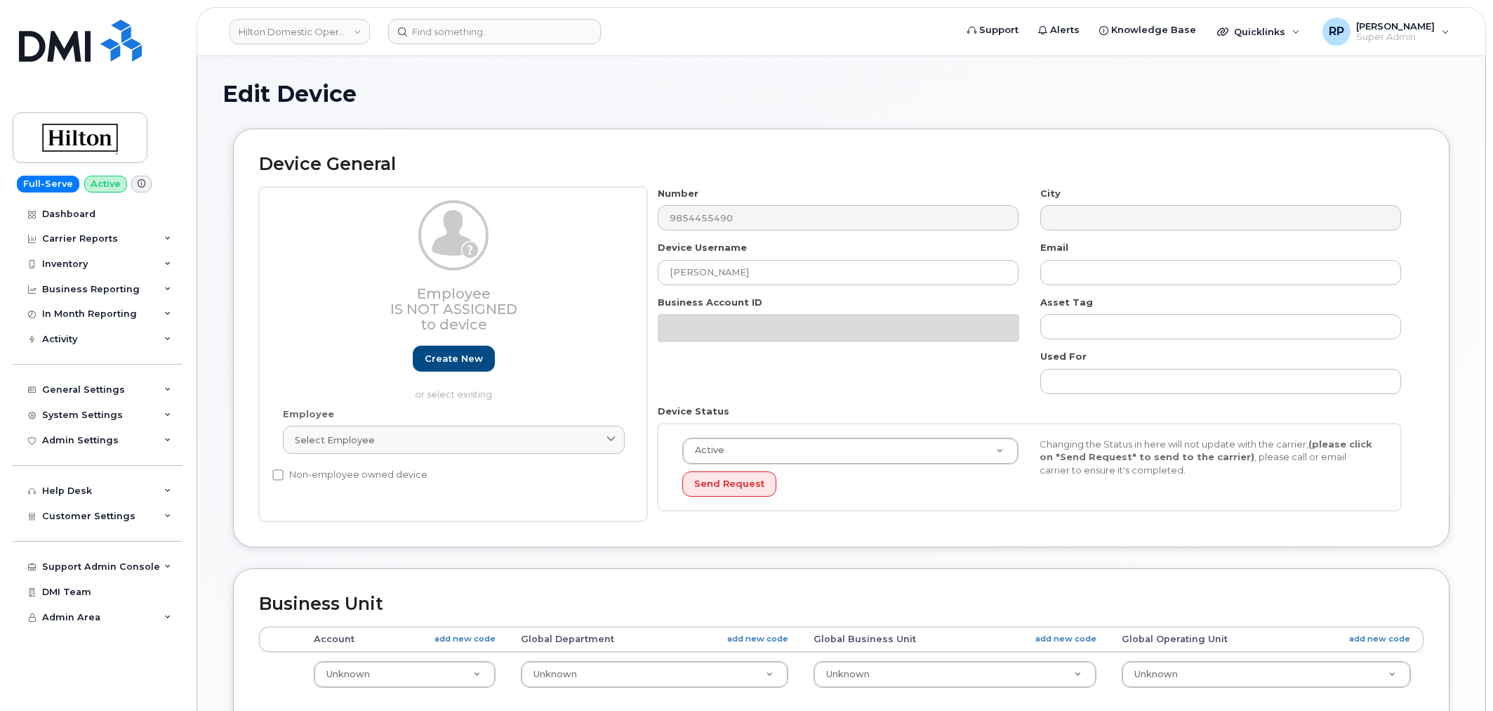
select select "34080326"
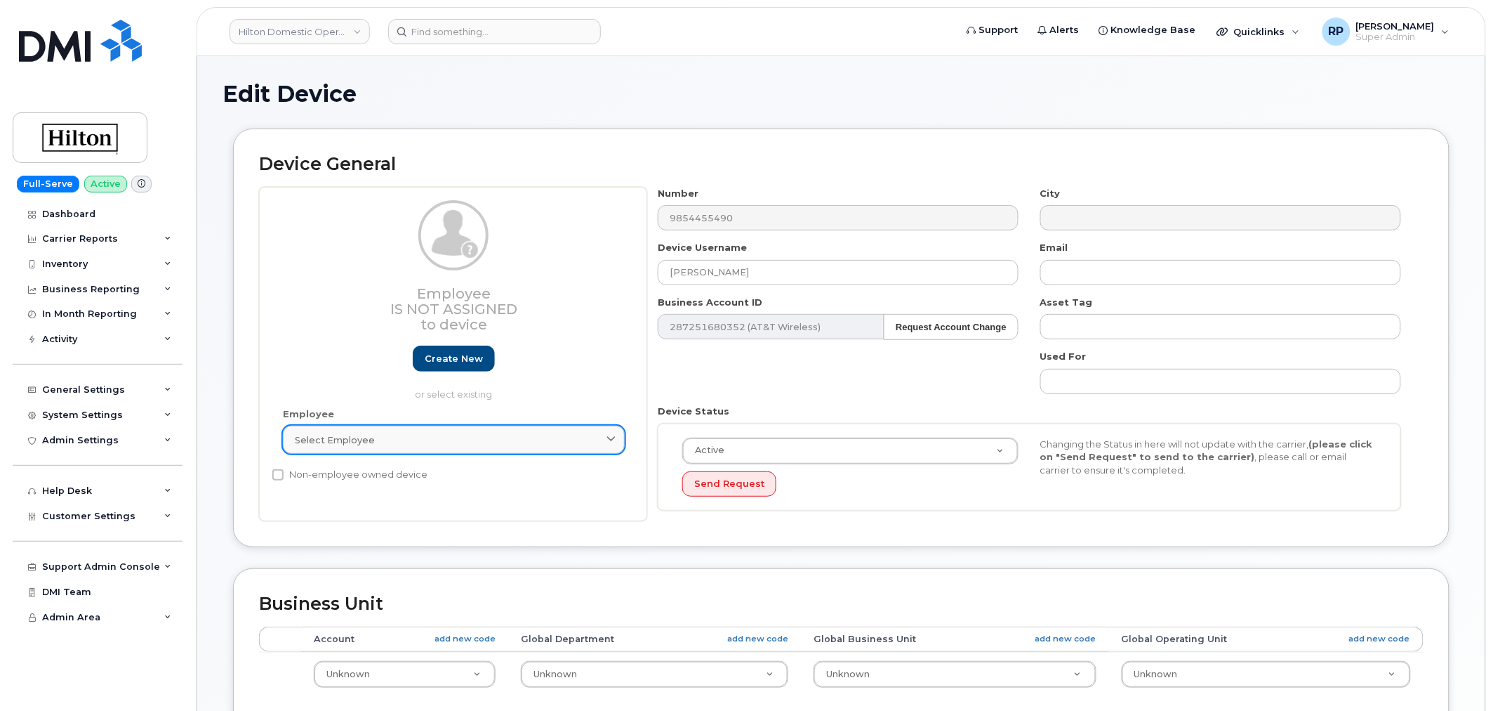
click at [347, 440] on span "Select employee" at bounding box center [335, 439] width 80 height 13
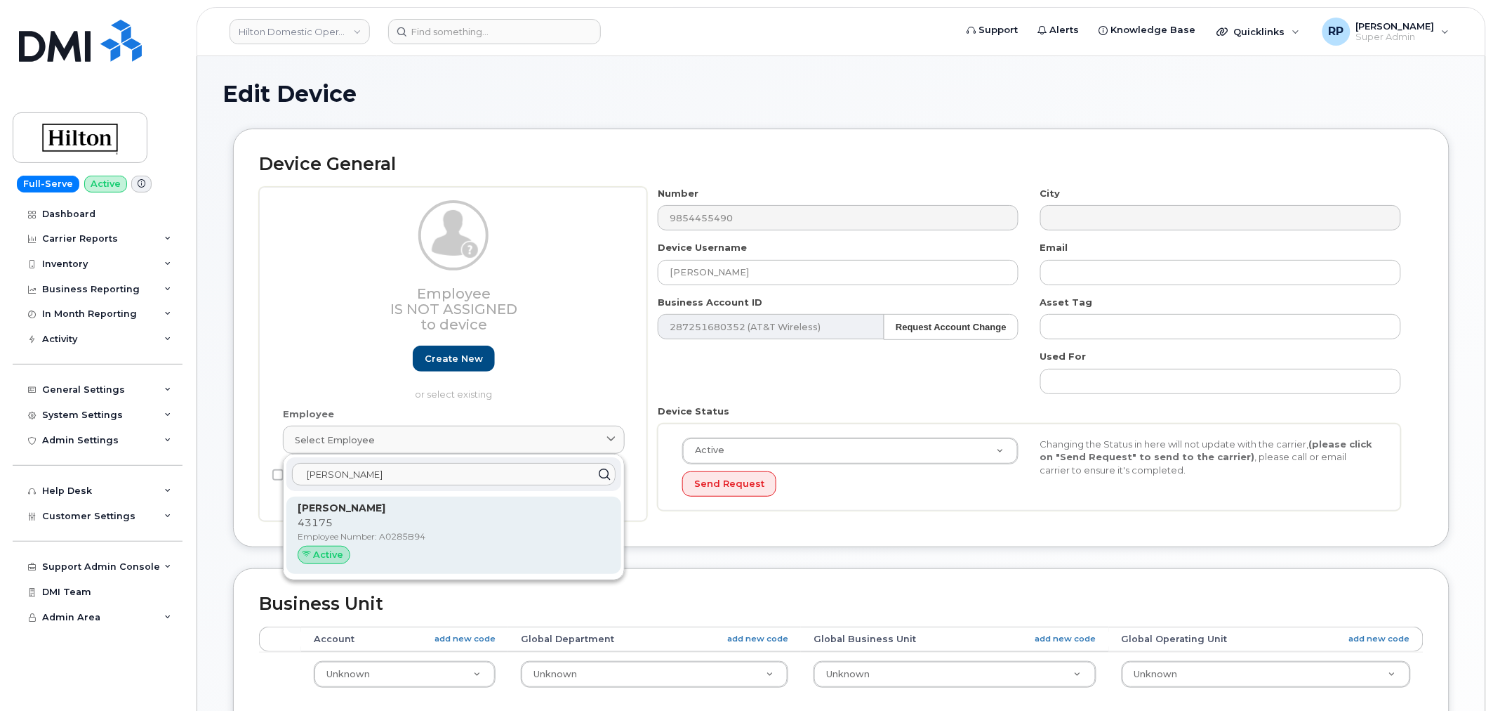
type input "[PERSON_NAME]"
click at [346, 515] on p "[PERSON_NAME]" at bounding box center [454, 508] width 312 height 15
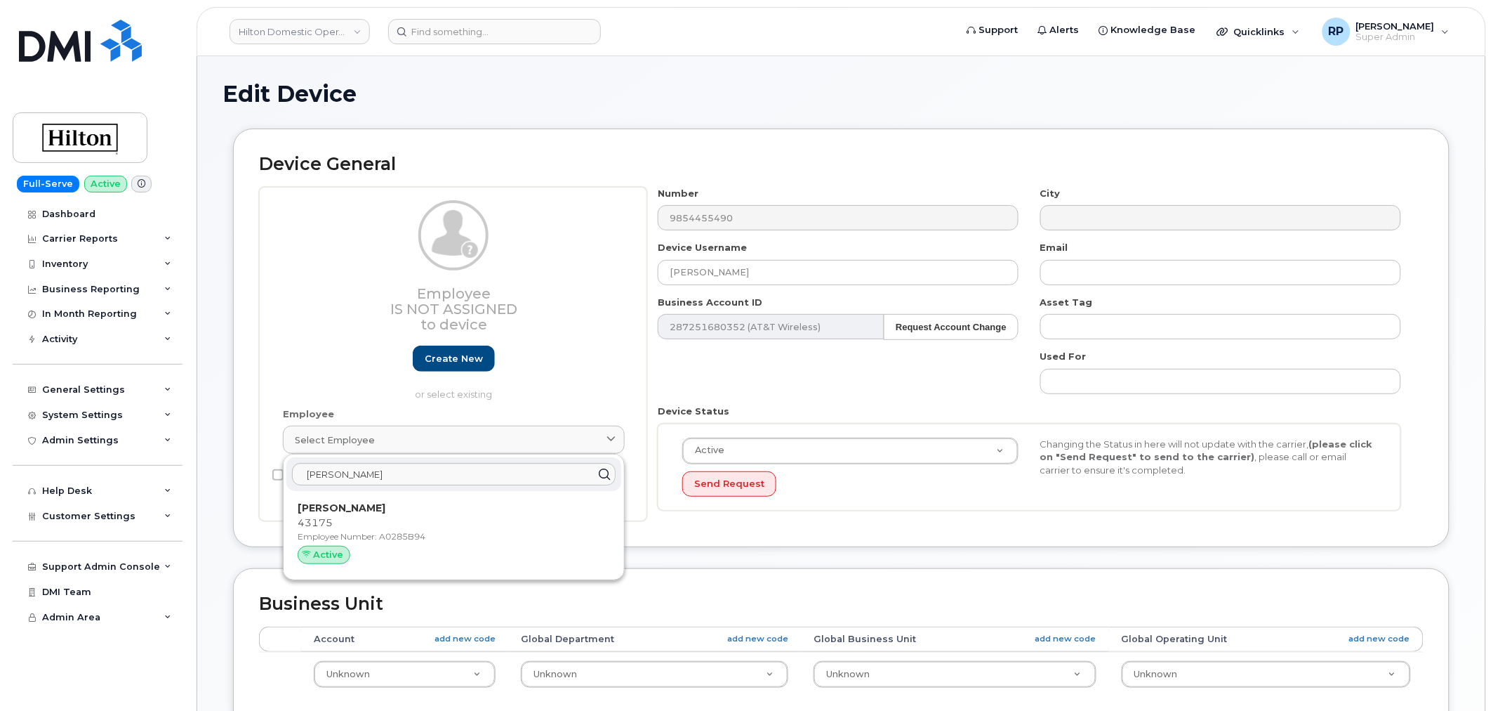
type input "A0285B94"
type input "[PERSON_NAME]"
type input "[PERSON_NAME][EMAIL_ADDRESS][PERSON_NAME][DOMAIN_NAME]"
select select "34080331"
type input "34542459"
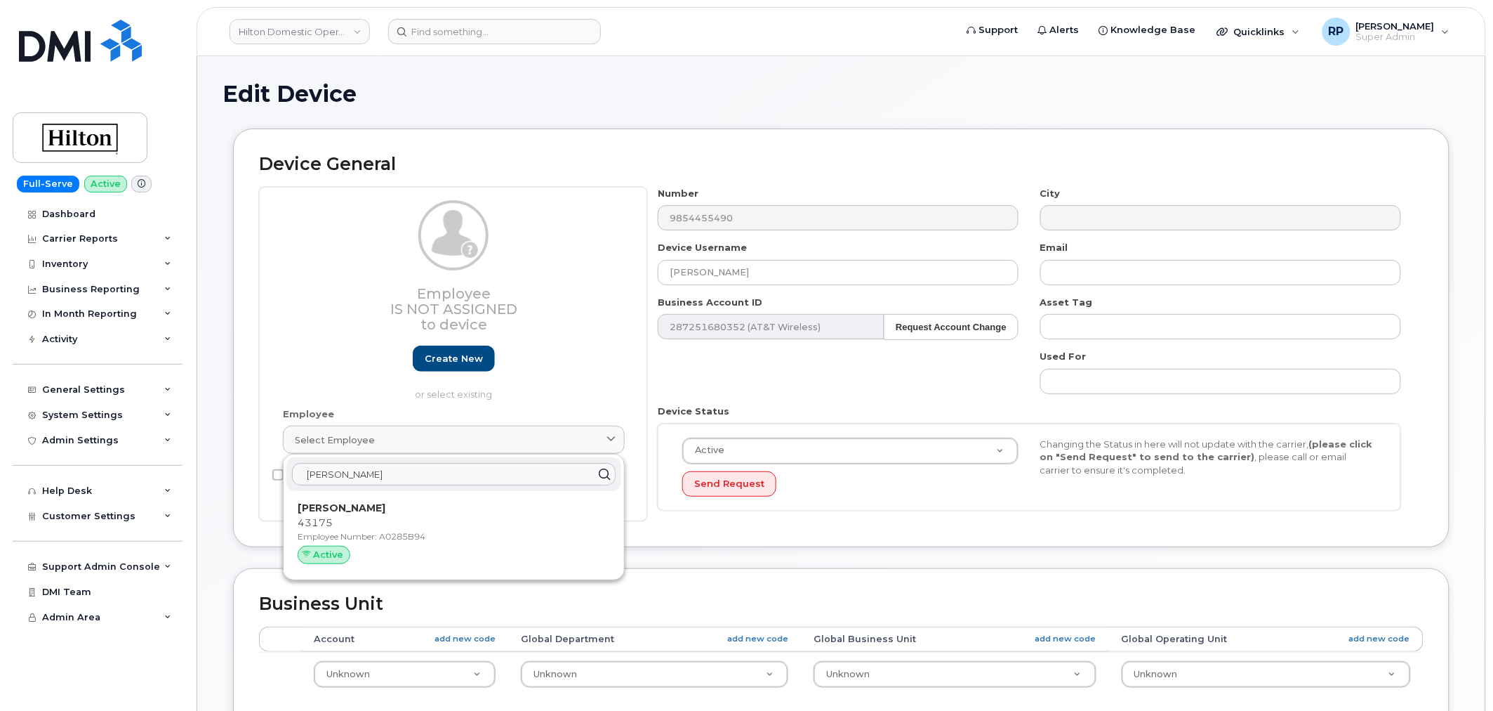
type input "34542023"
type input "34542254"
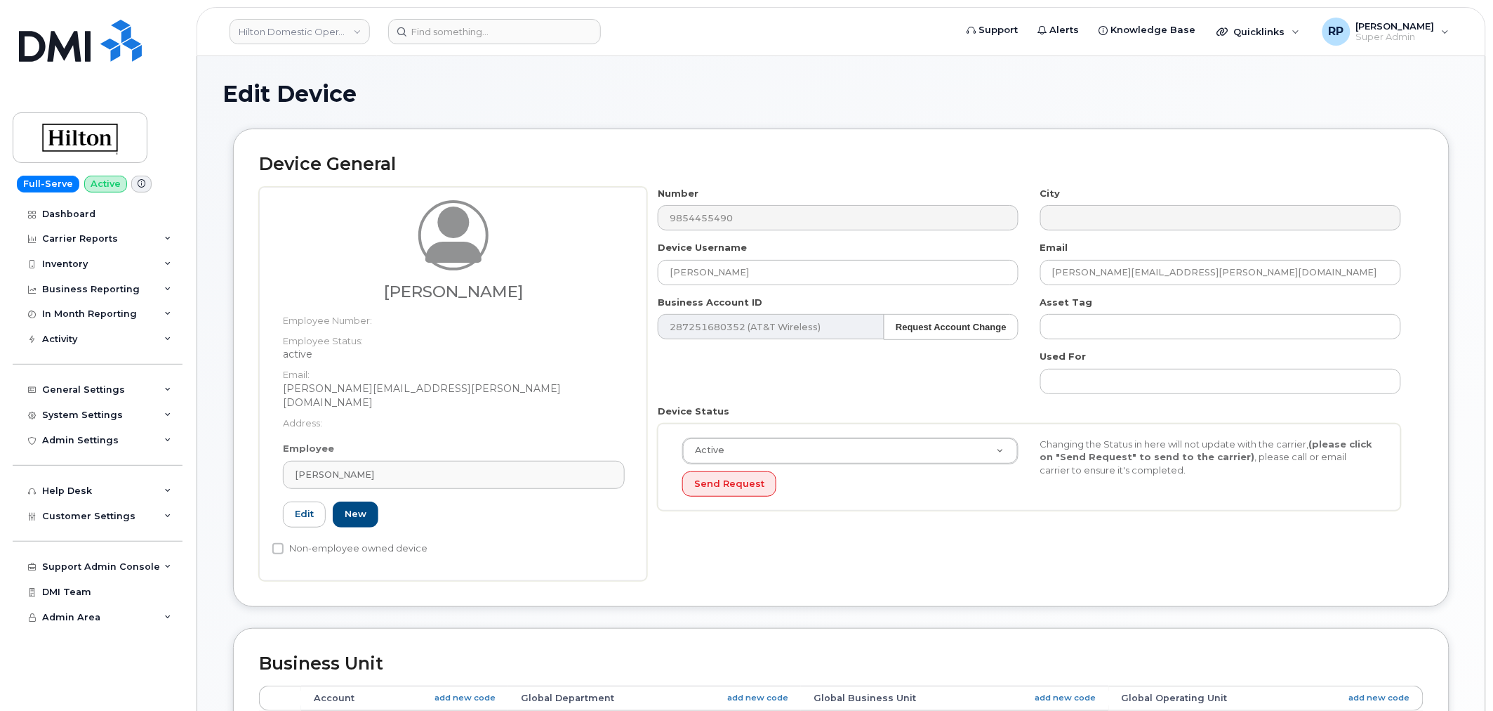
click at [957, 595] on div "Device General [PERSON_NAME] Employee Number: Employee Status: active Email: [P…" at bounding box center [842, 377] width 1238 height 498
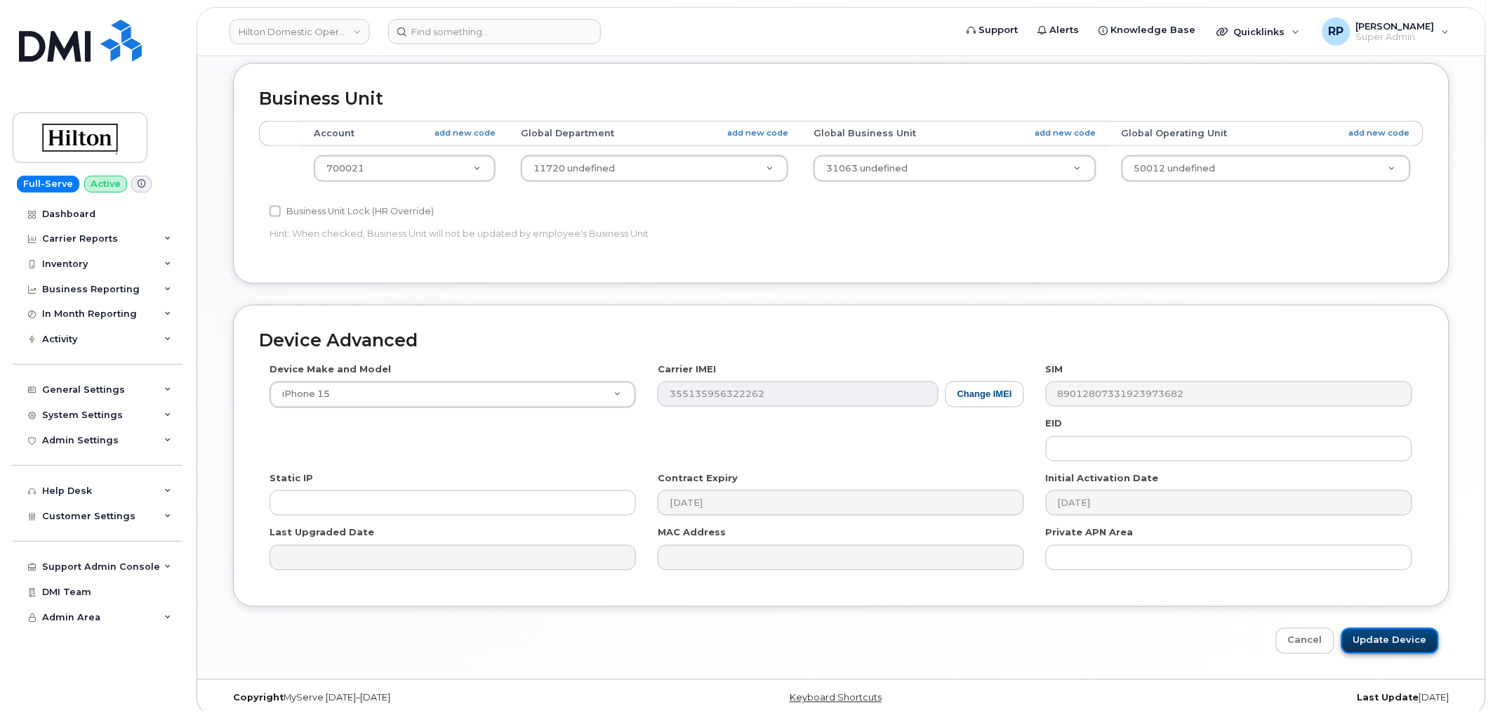
click at [1365, 635] on input "Update Device" at bounding box center [1391, 641] width 98 height 26
type input "Saving..."
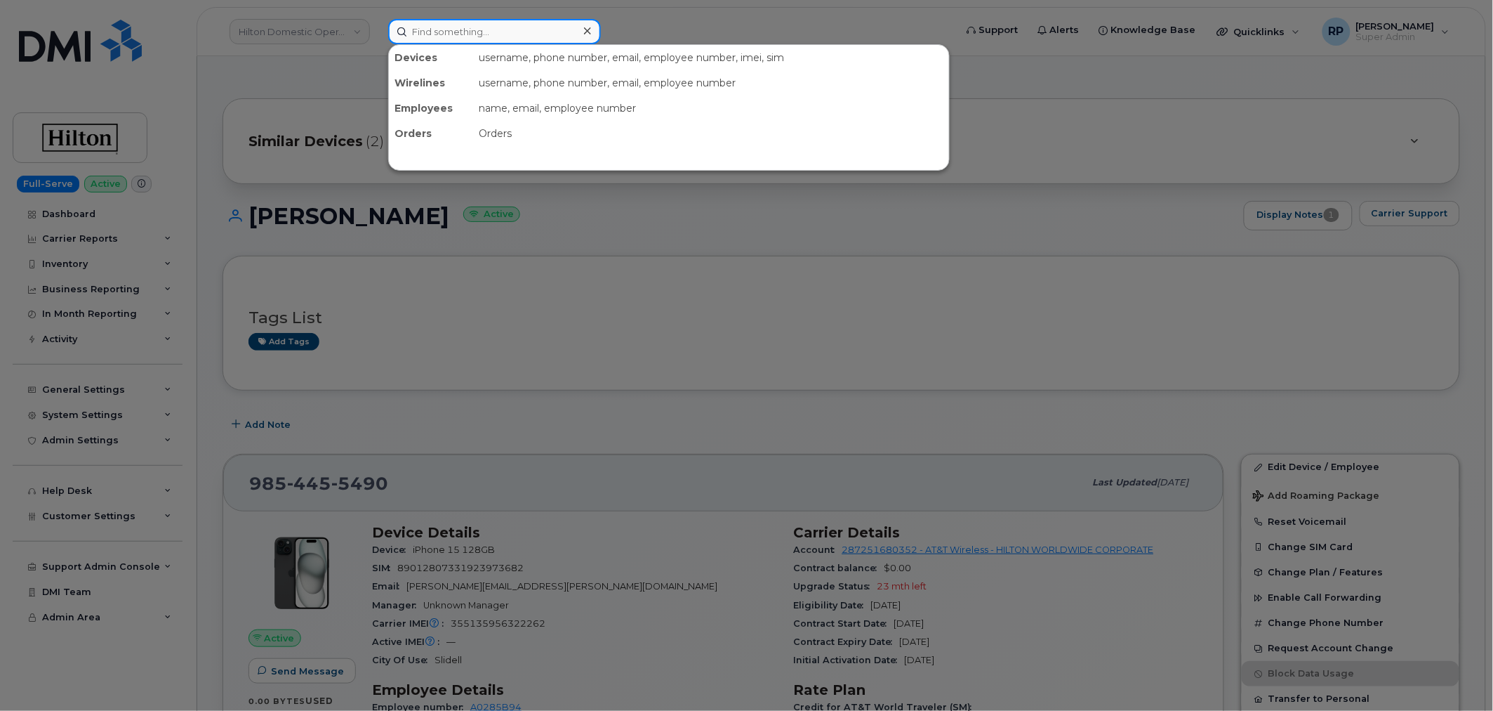
click at [469, 33] on input at bounding box center [494, 31] width 213 height 25
paste input "A0269C69"
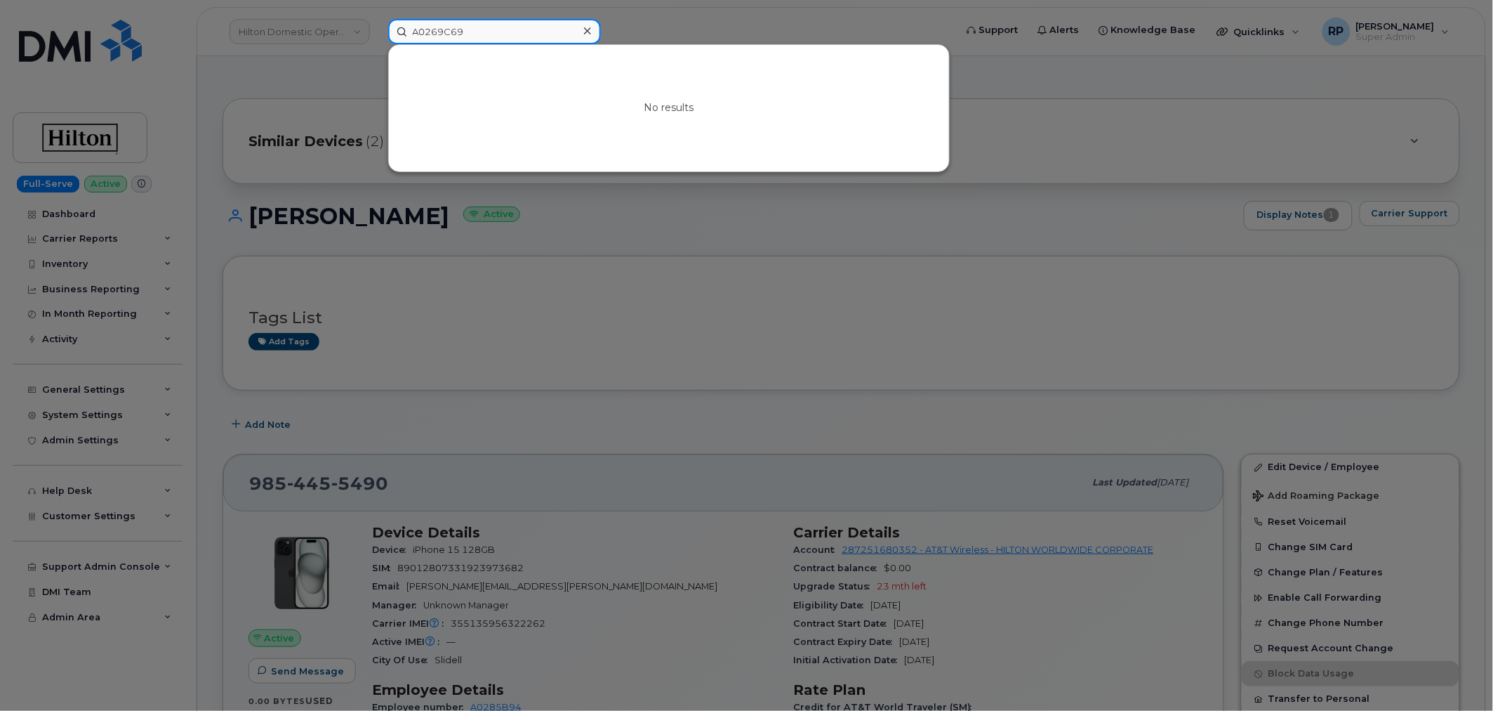
drag, startPoint x: 494, startPoint y: 27, endPoint x: 293, endPoint y: 25, distance: 200.8
click at [377, 25] on div "A0269C69 No results" at bounding box center [667, 31] width 581 height 25
paste input "00059B"
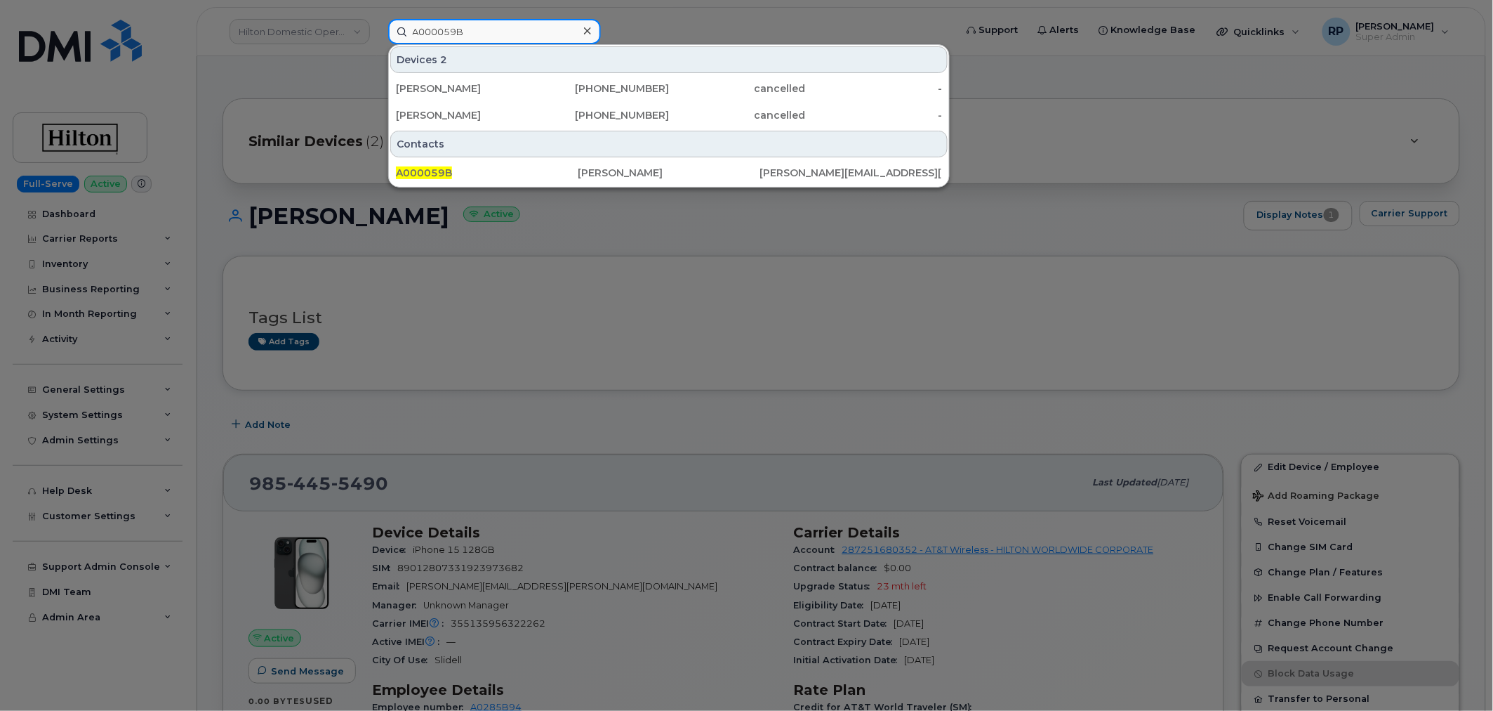
type input "A000059B"
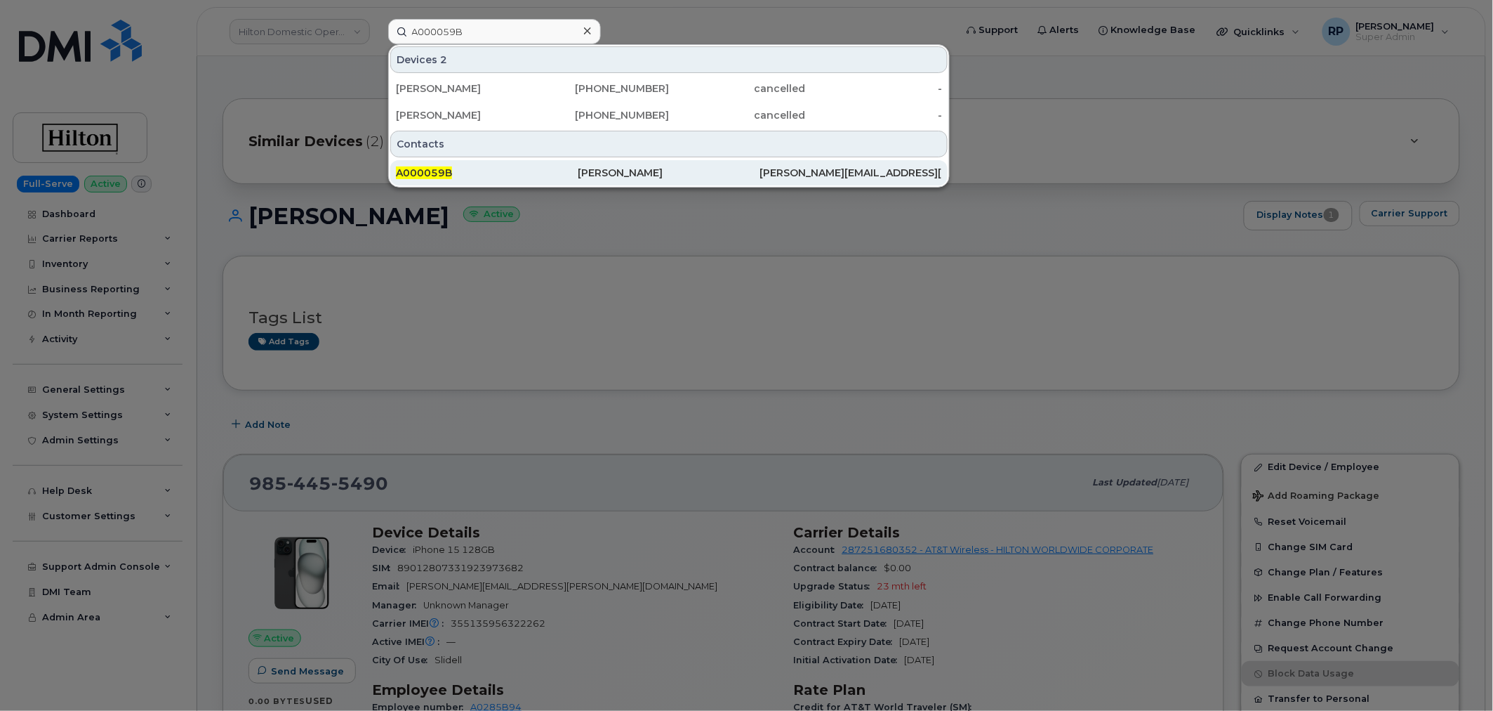
click at [492, 174] on div "A000059B" at bounding box center [487, 173] width 182 height 14
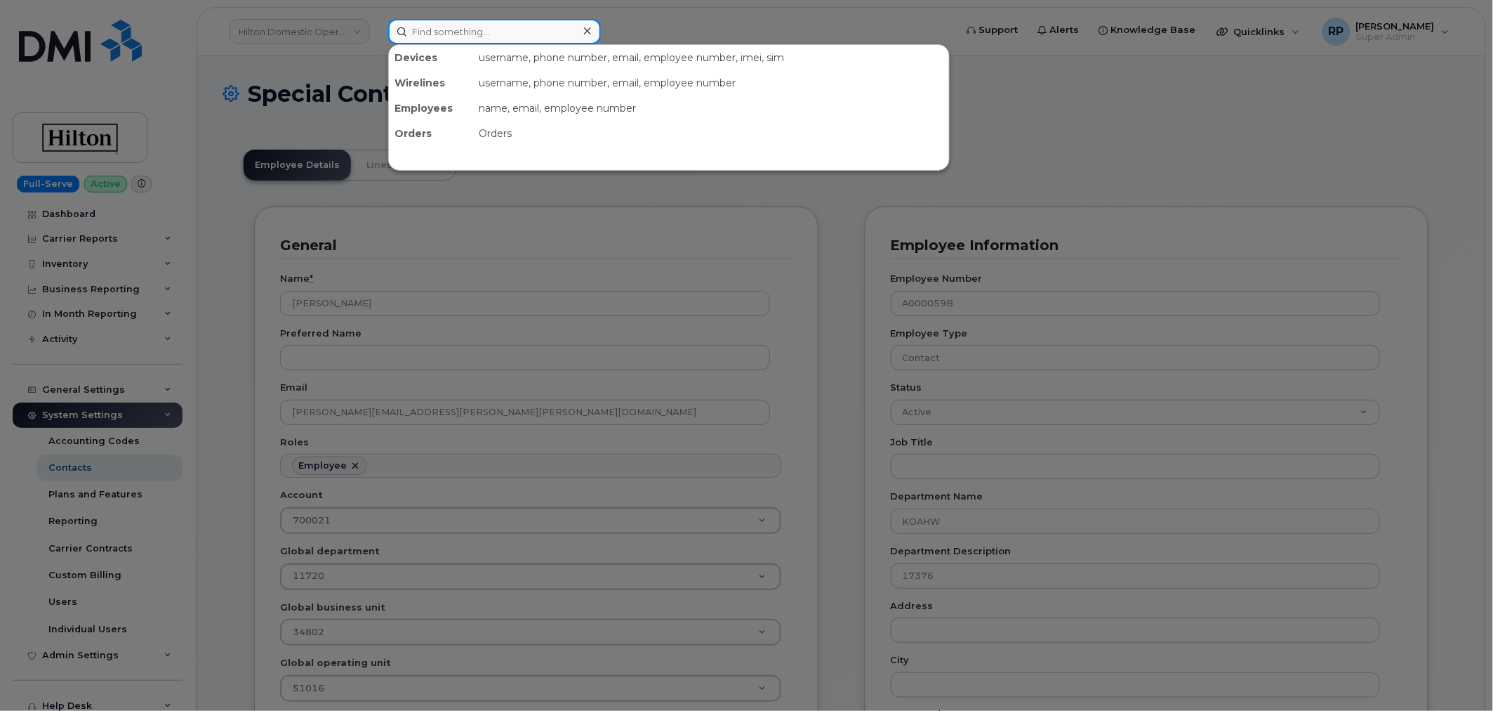
click at [502, 32] on input at bounding box center [494, 31] width 213 height 25
paste input "8082177419"
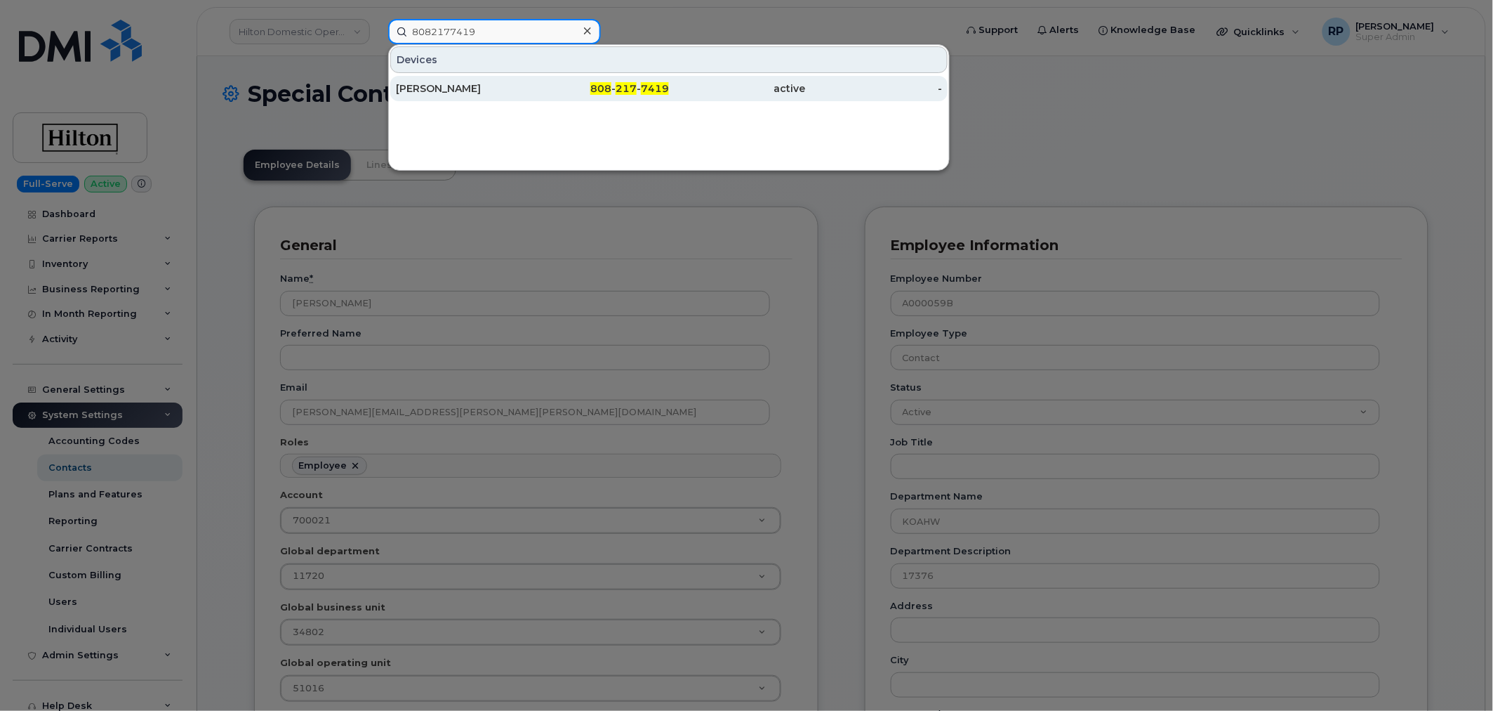
type input "8082177419"
click at [520, 80] on div "[PERSON_NAME]" at bounding box center [464, 88] width 137 height 25
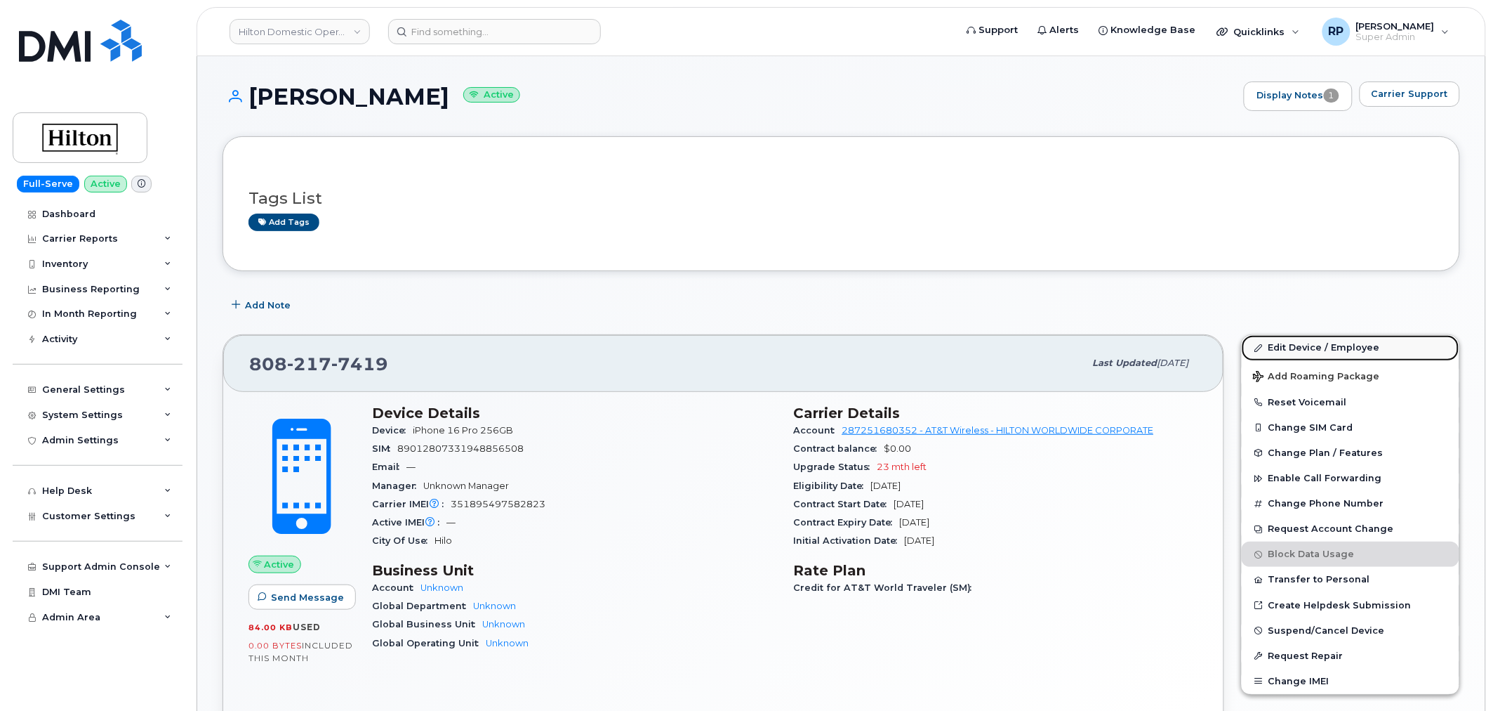
click at [1286, 348] on link "Edit Device / Employee" at bounding box center [1351, 347] width 218 height 25
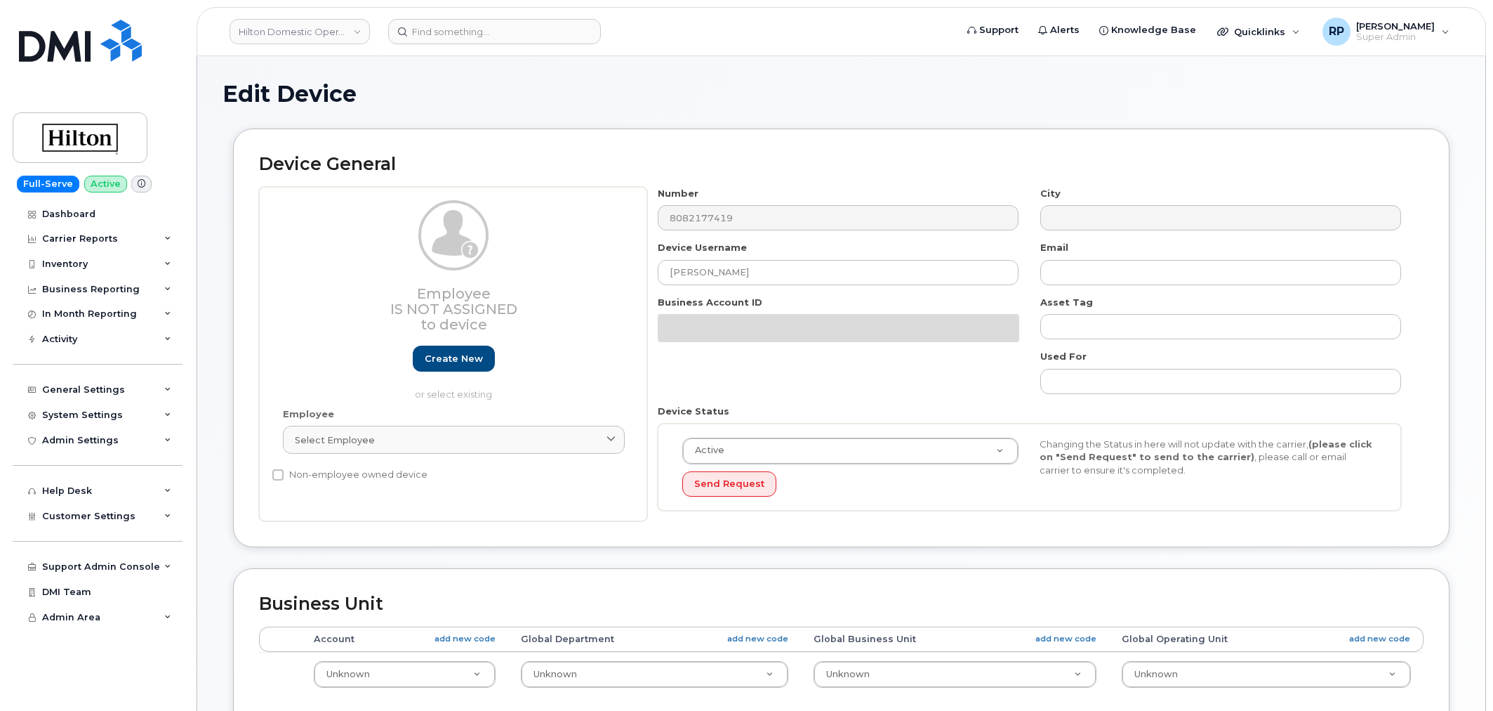
select select "34080326"
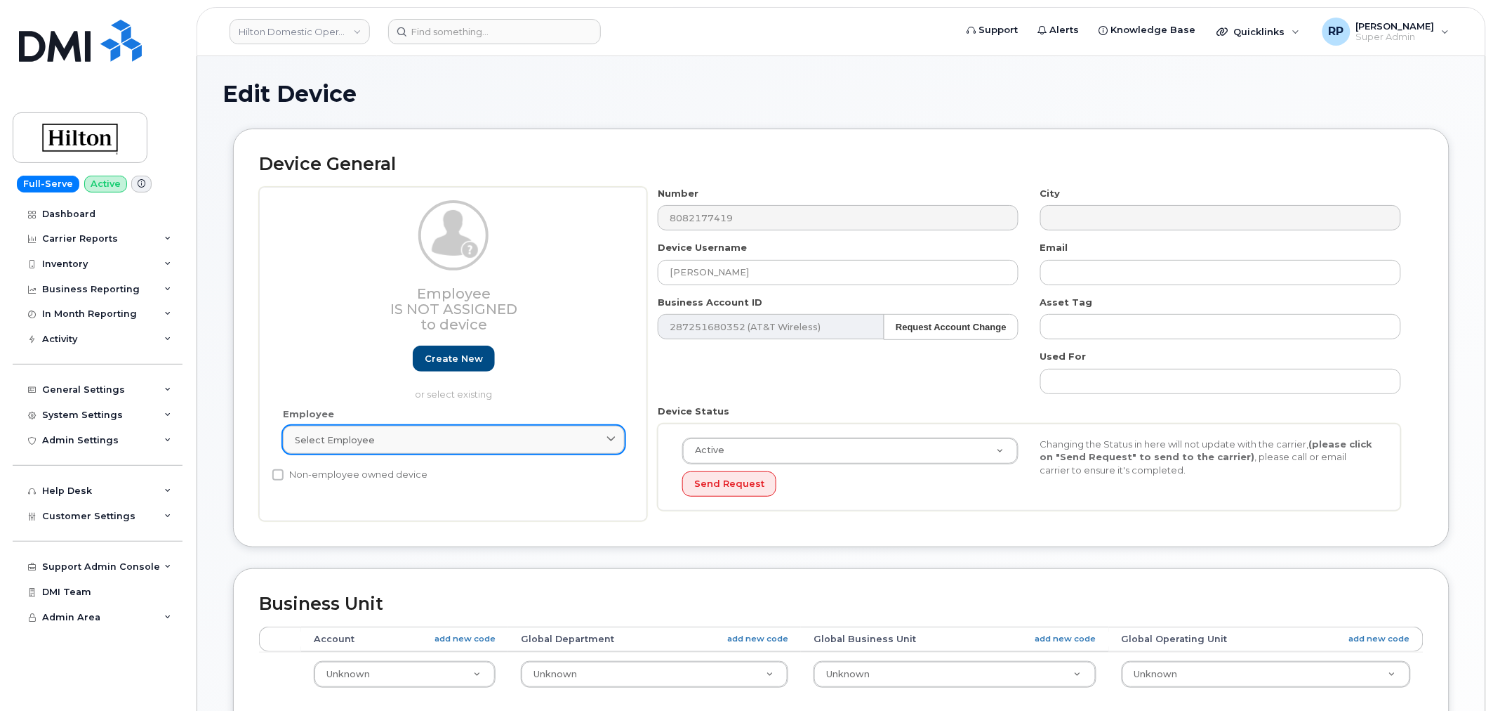
click at [395, 439] on div "Select employee" at bounding box center [454, 439] width 318 height 13
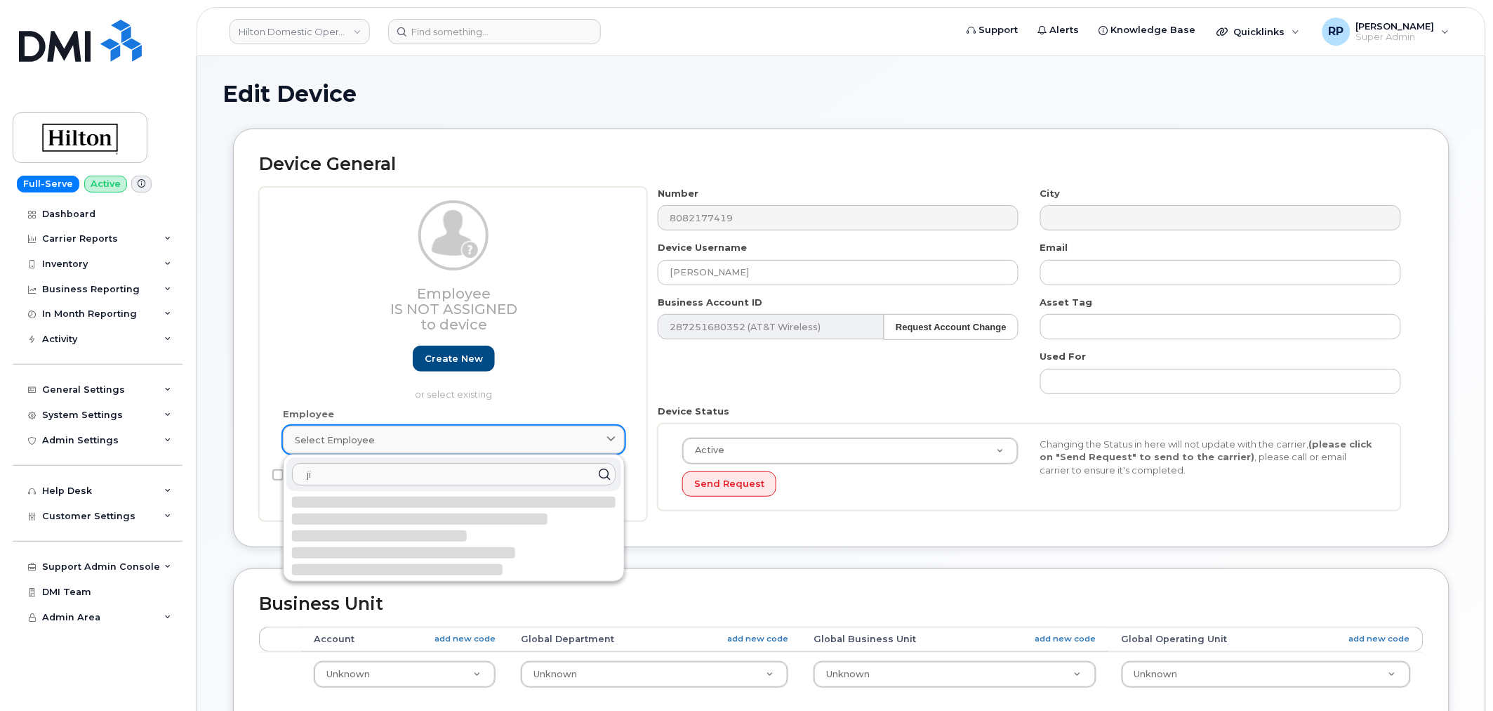
type input "j"
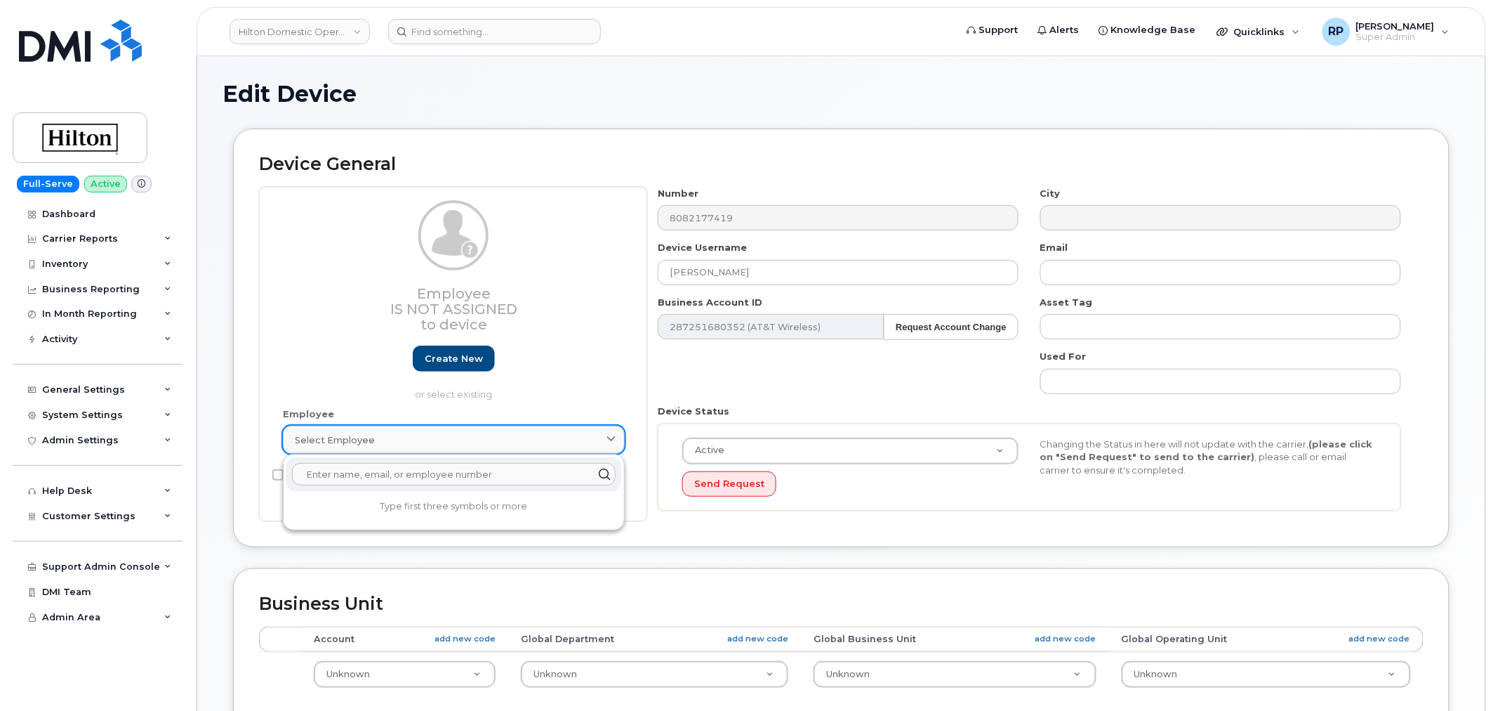
paste input "8082177419"
type input "8"
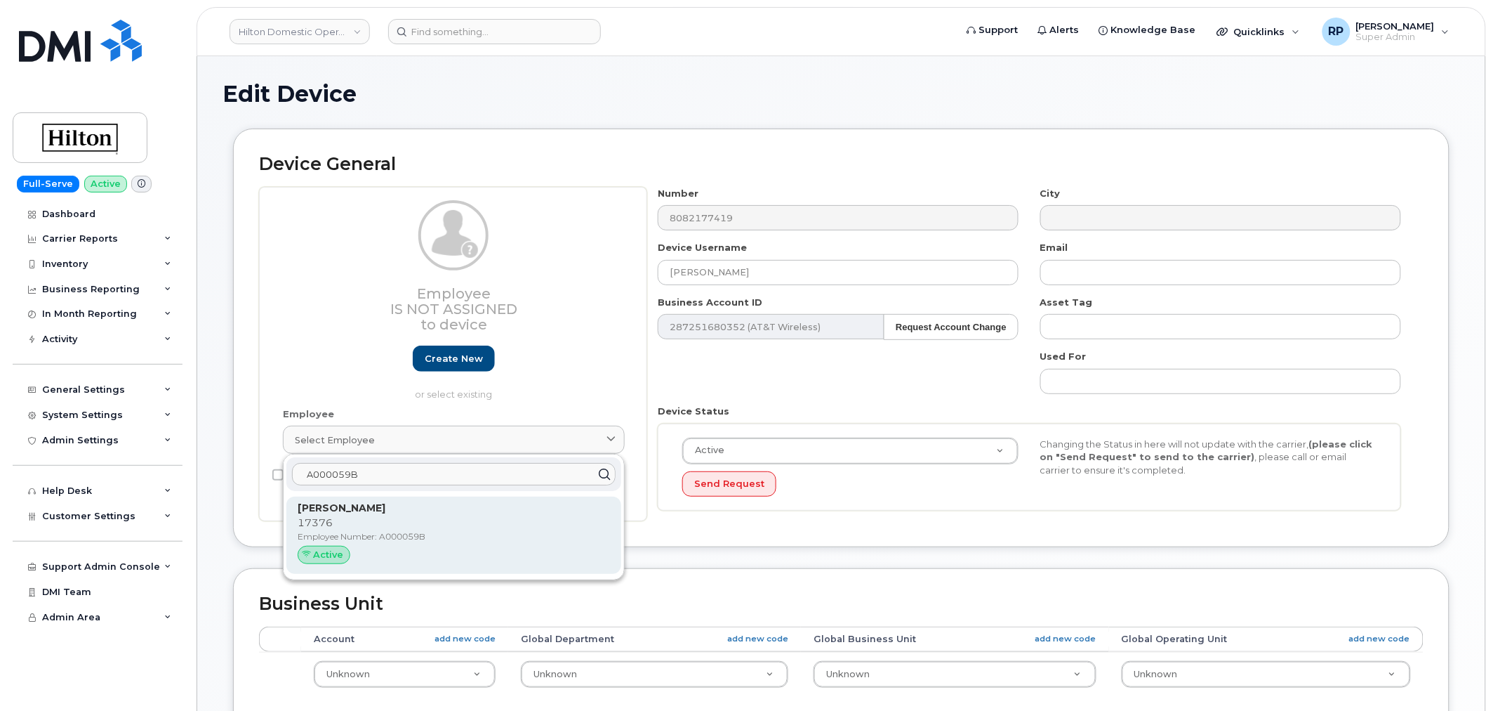
type input "A000059B"
click at [375, 517] on p "17376" at bounding box center [454, 522] width 312 height 15
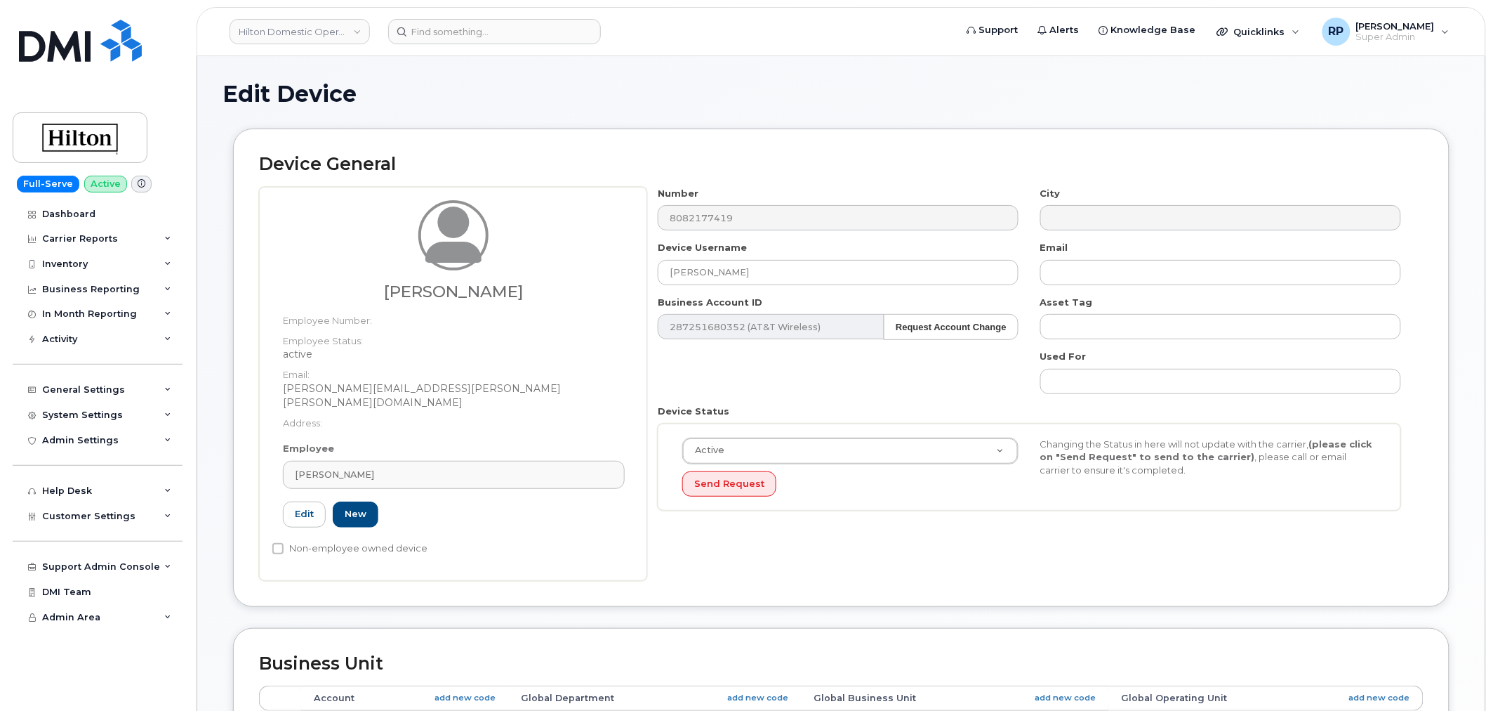
type input "A000059B"
type input "James Russell"
type input "jim.russell@hilton.com"
select select "34080331"
type input "34542459"
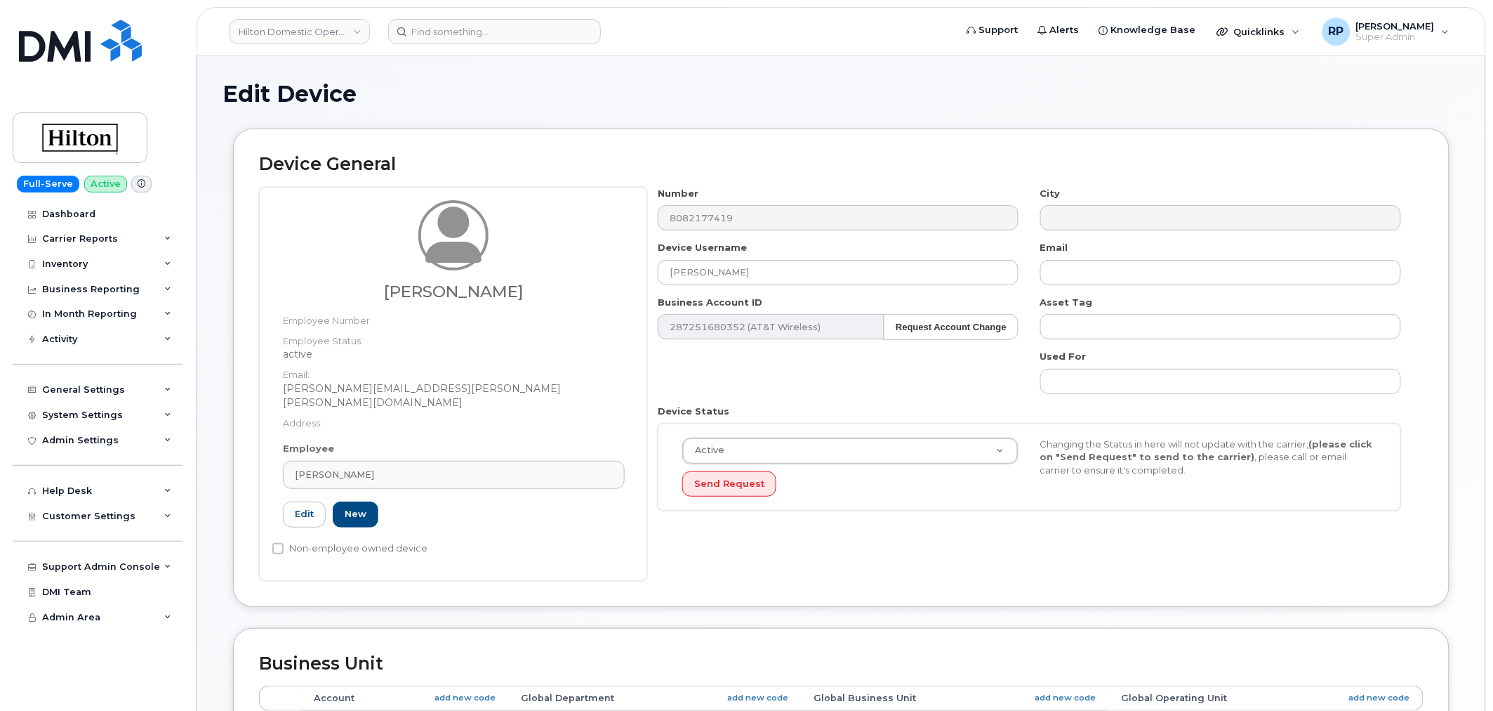
type input "34542010"
type input "34542233"
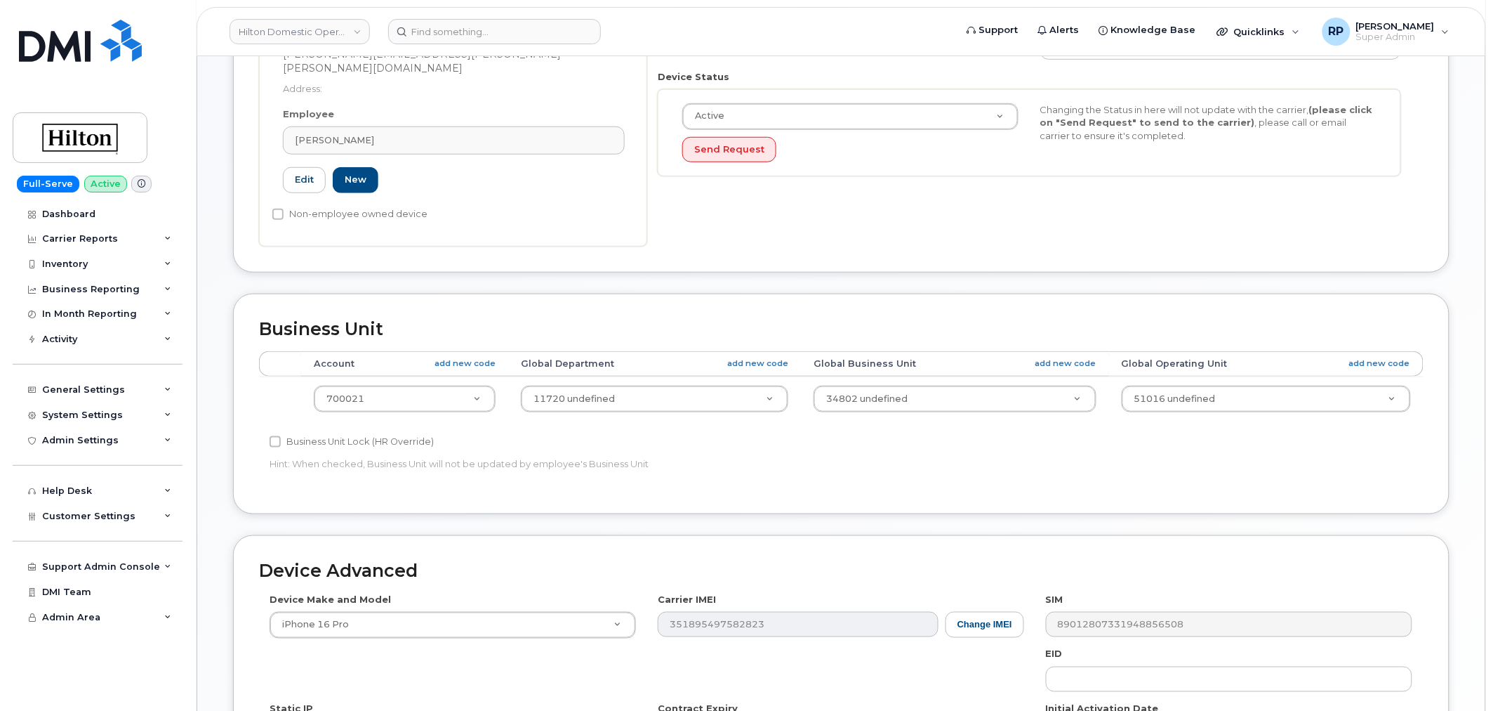
scroll to position [564, 0]
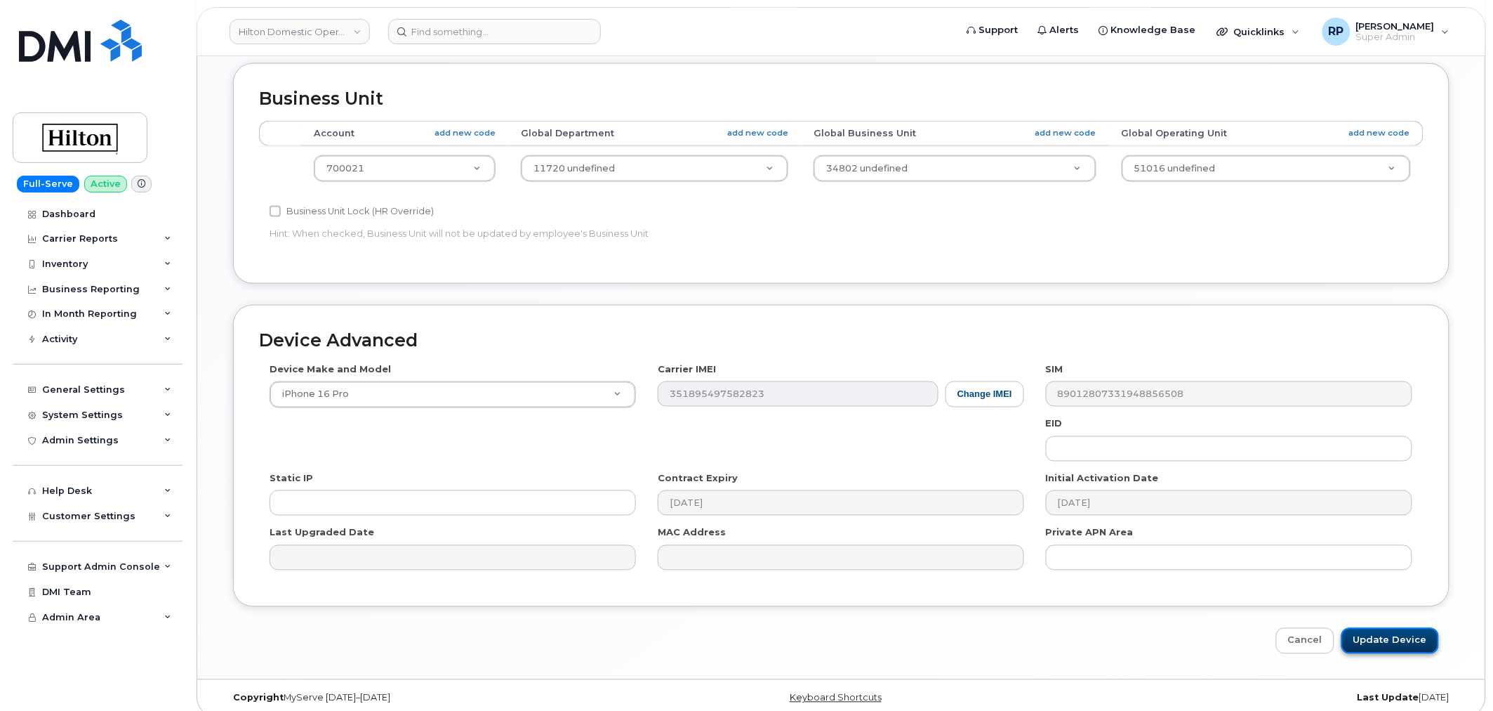
click at [1414, 628] on input "Update Device" at bounding box center [1391, 641] width 98 height 26
type input "Saving..."
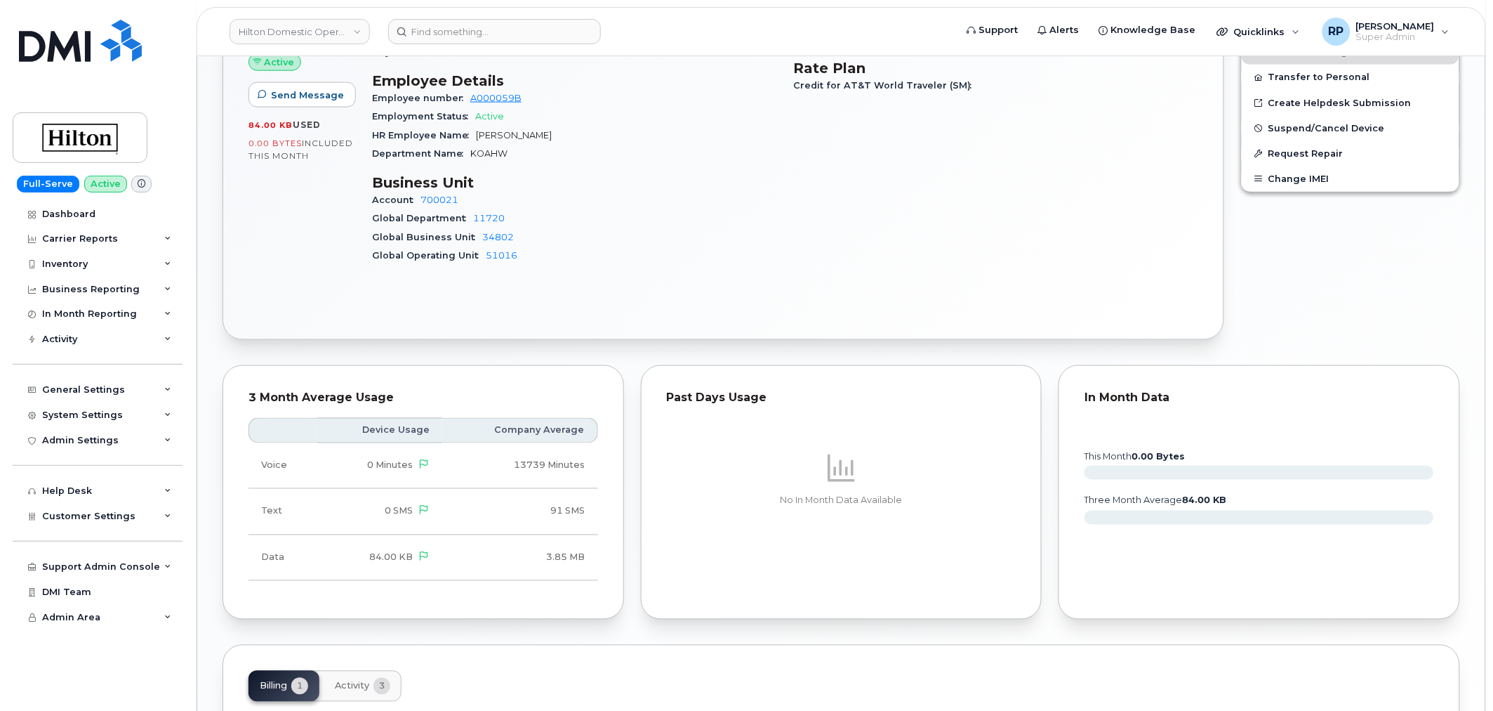
scroll to position [800, 0]
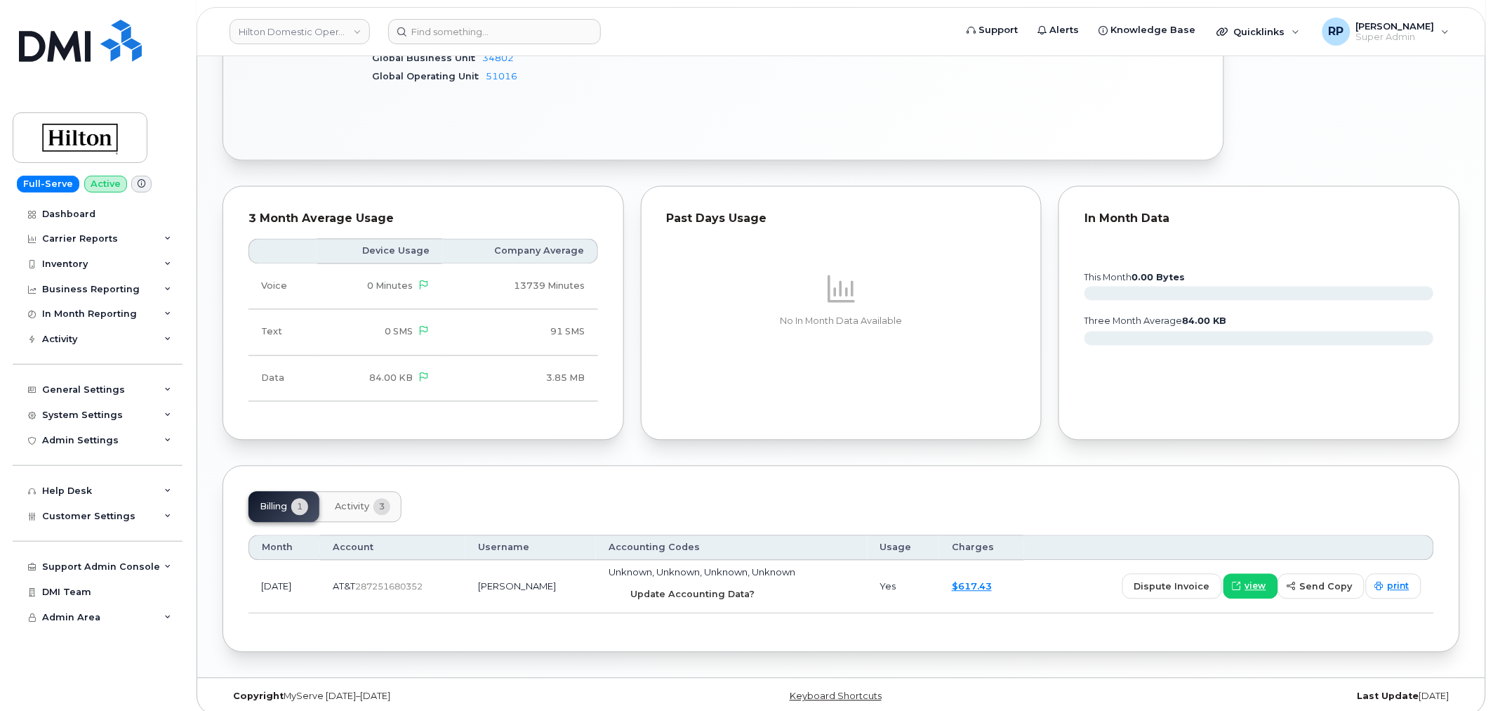
drag, startPoint x: 712, startPoint y: 586, endPoint x: 811, endPoint y: 70, distance: 524.7
click at [712, 588] on span "Update Accounting Data?" at bounding box center [692, 594] width 124 height 13
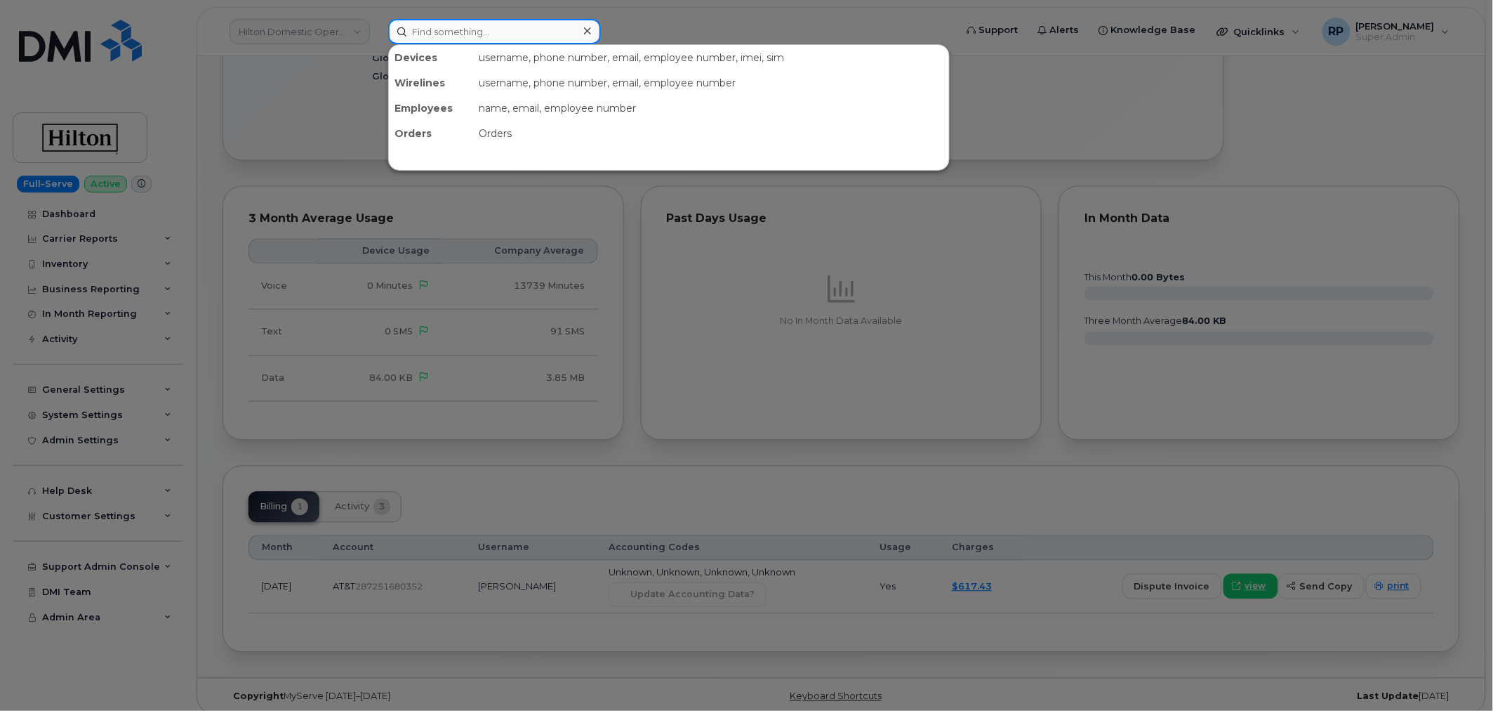
click at [549, 20] on input at bounding box center [494, 31] width 213 height 25
paste input "4034636043"
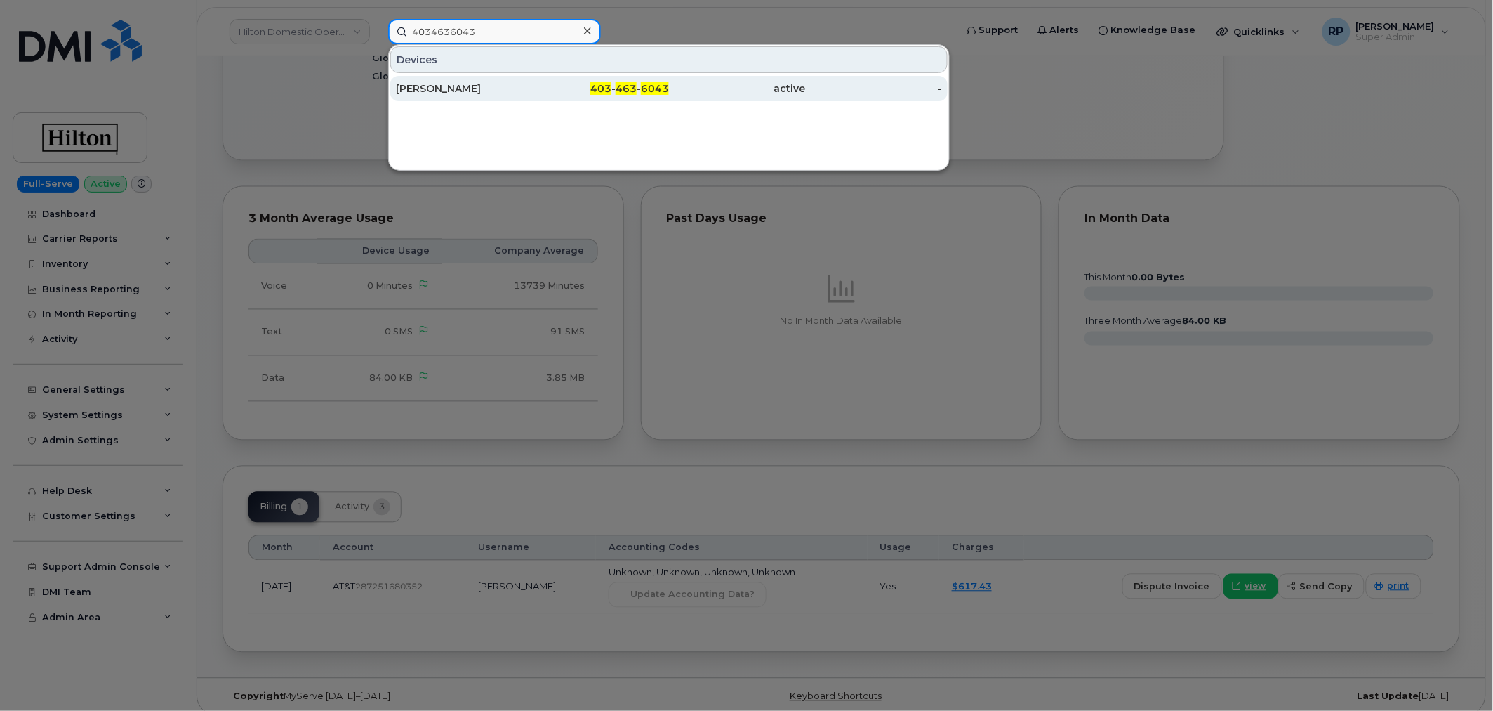
type input "4034636043"
click at [534, 88] on div "403 - 463 - 6043" at bounding box center [601, 88] width 137 height 14
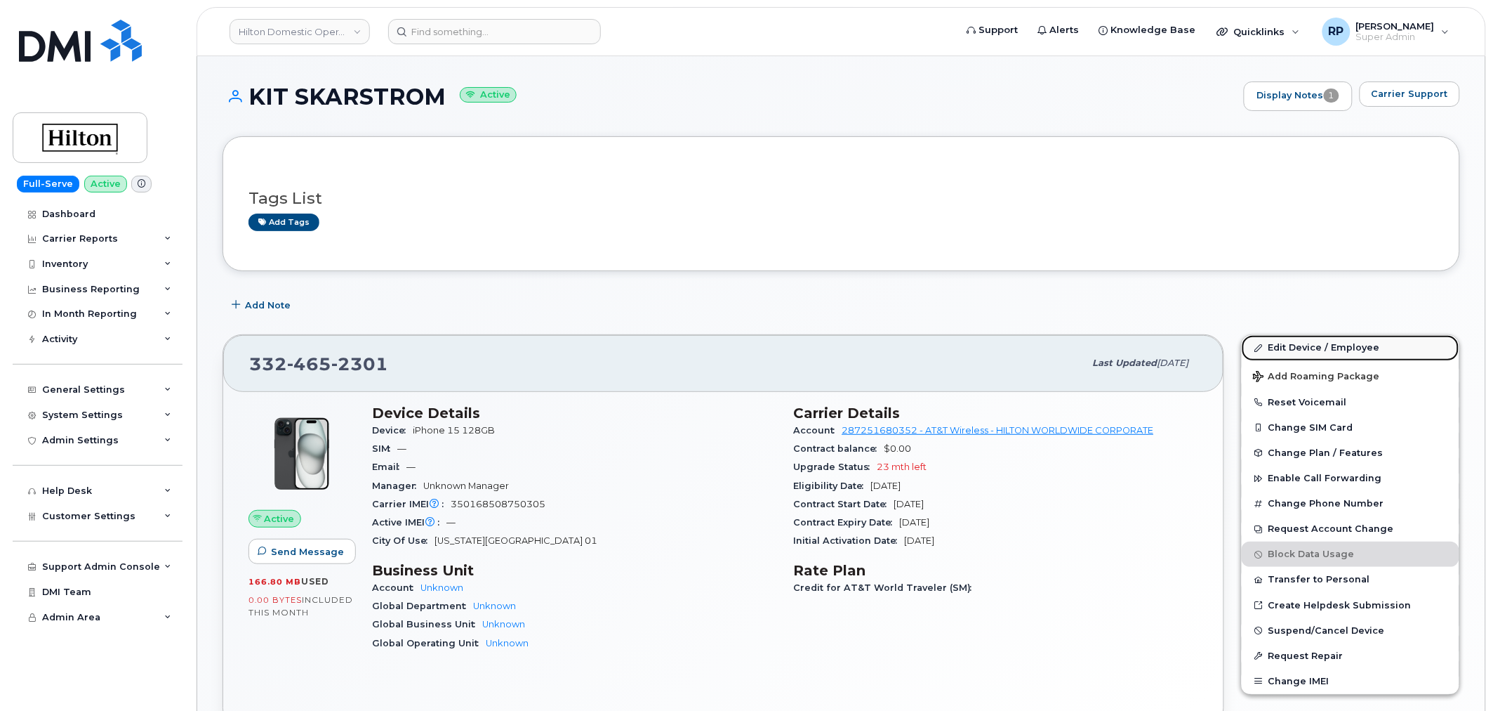
click at [1318, 346] on link "Edit Device / Employee" at bounding box center [1351, 347] width 218 height 25
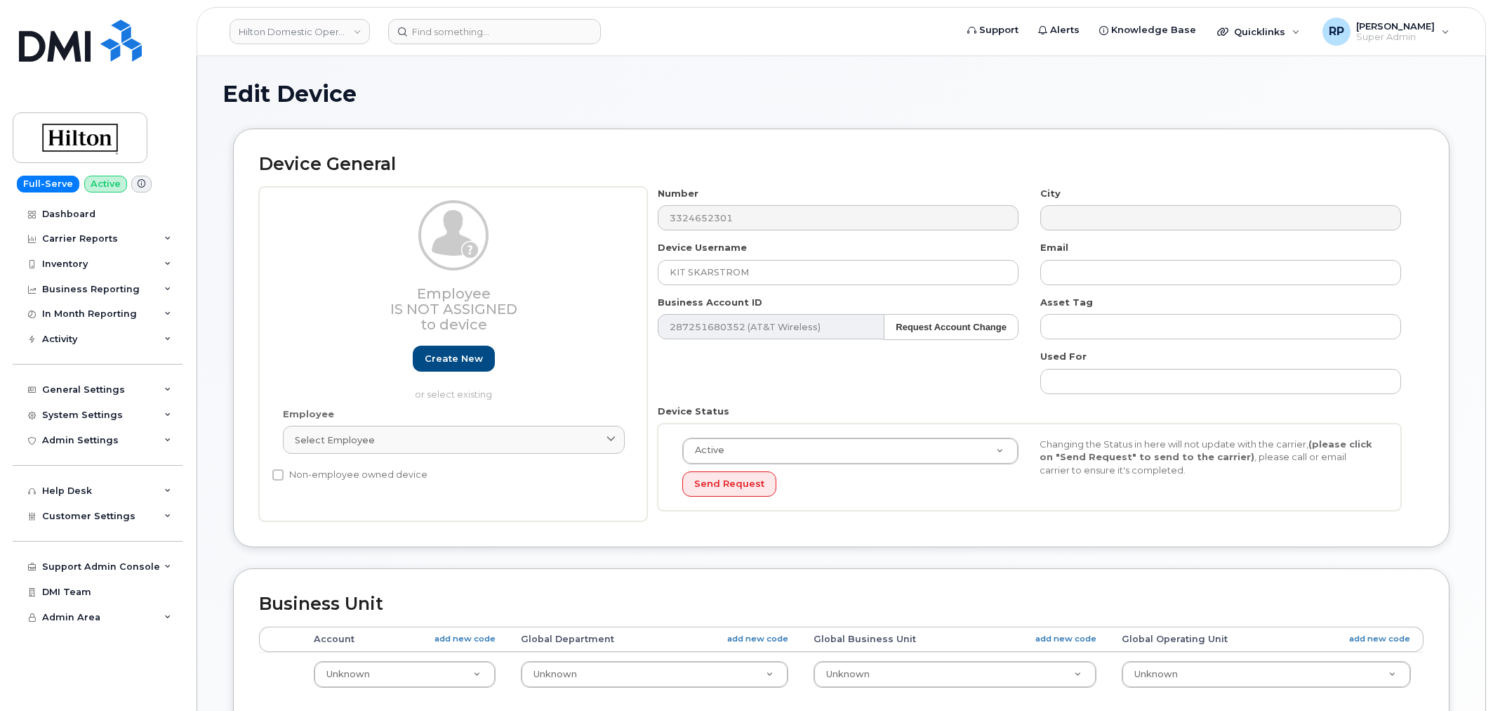
select select "34080326"
click at [428, 430] on link "Select employee" at bounding box center [454, 439] width 342 height 28
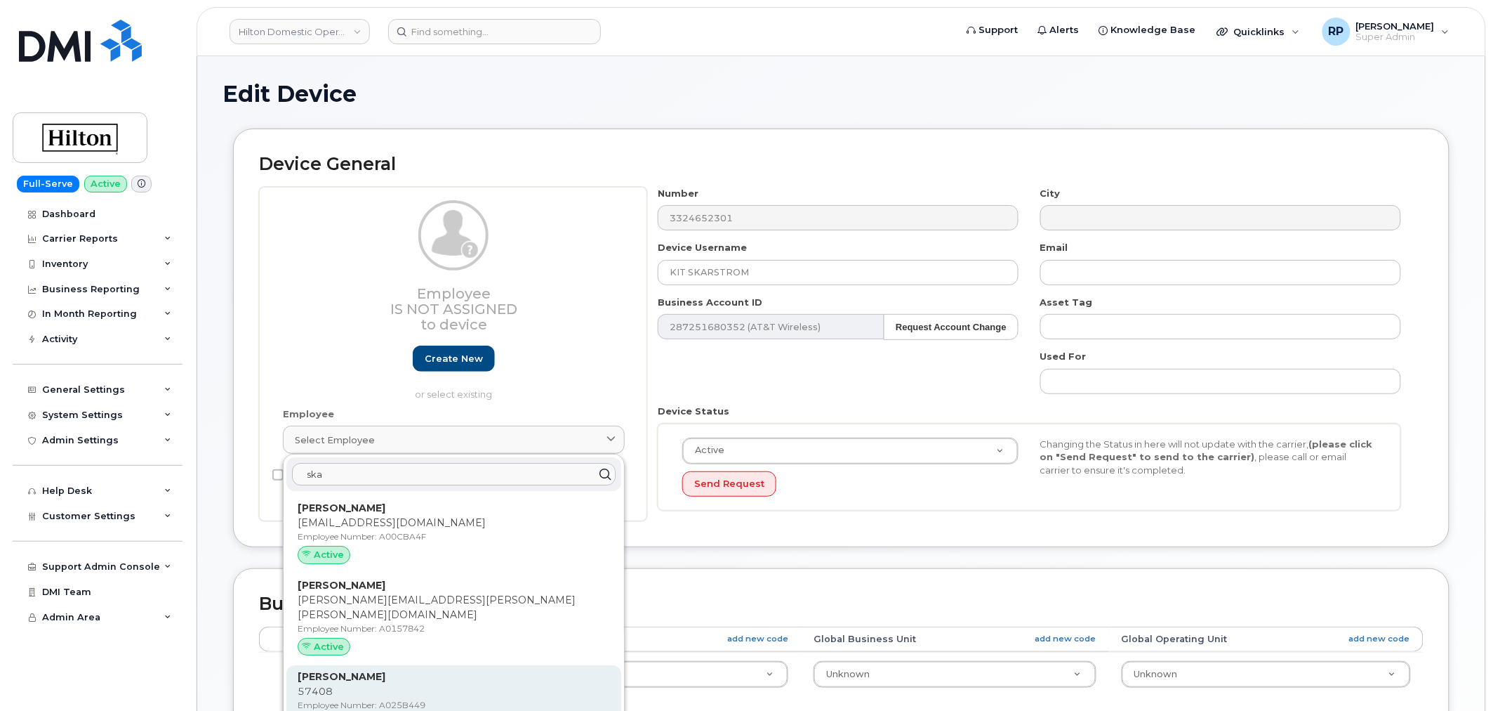
type input "ska"
click at [385, 670] on strong "[PERSON_NAME]" at bounding box center [342, 676] width 88 height 13
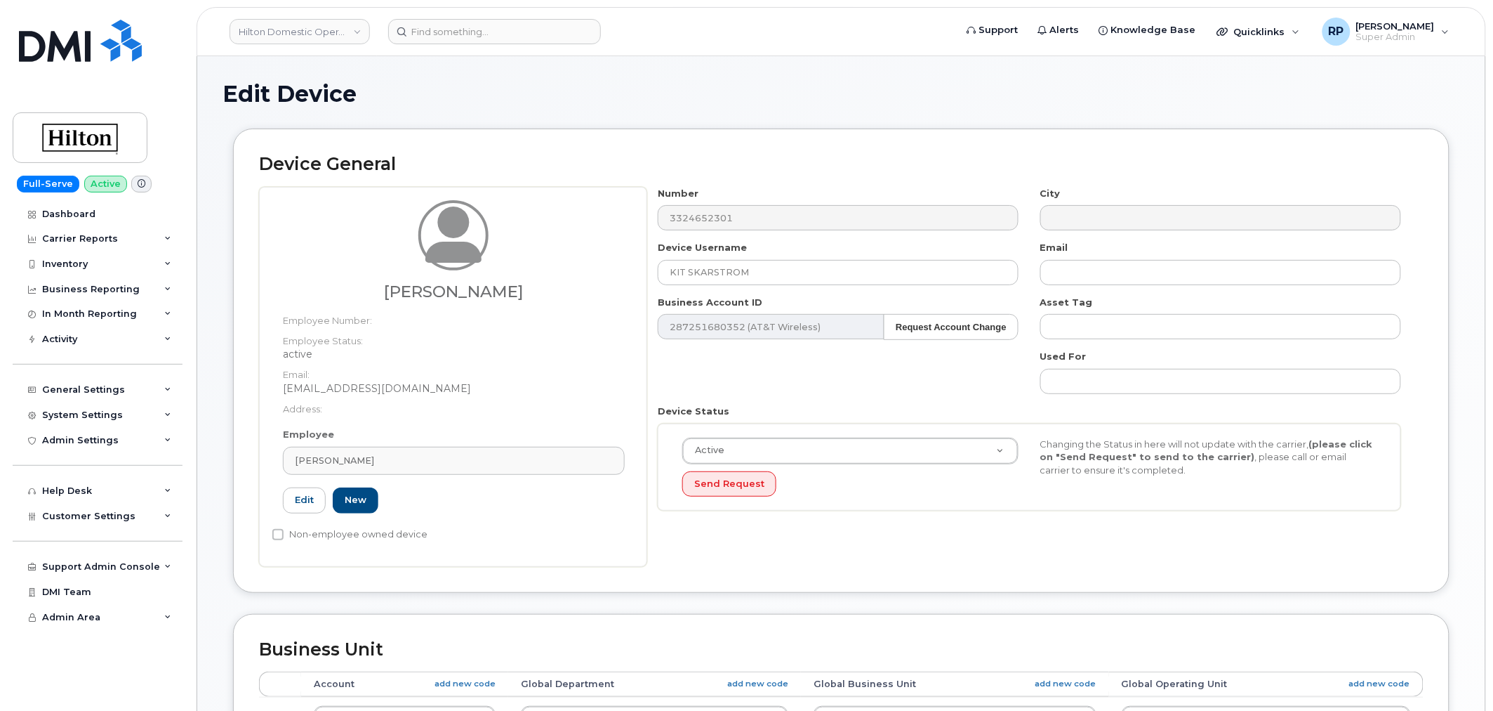
type input "A025B449"
type input "[PERSON_NAME]"
type input "[EMAIL_ADDRESS][DOMAIN_NAME]"
select select "34080331"
type input "34542459"
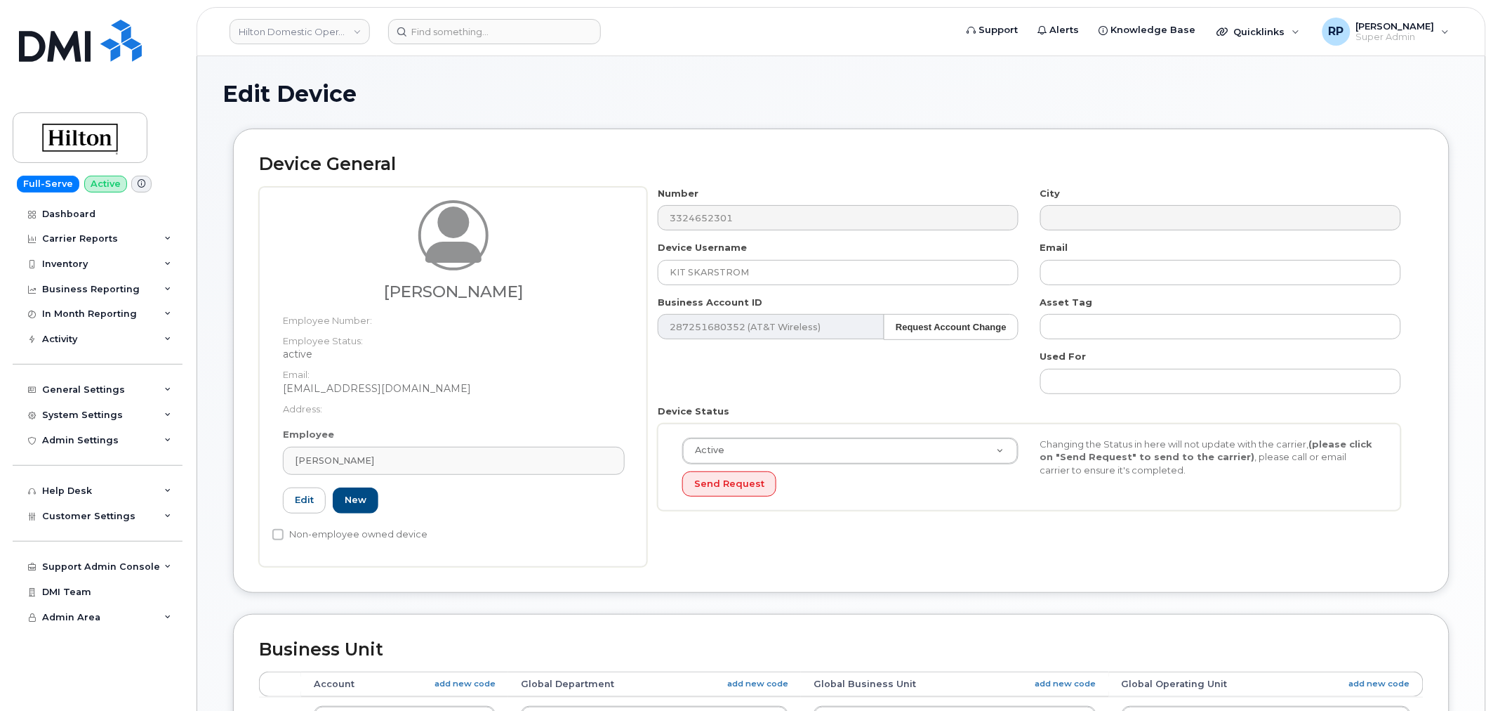
type input "34541978"
type input "34542191"
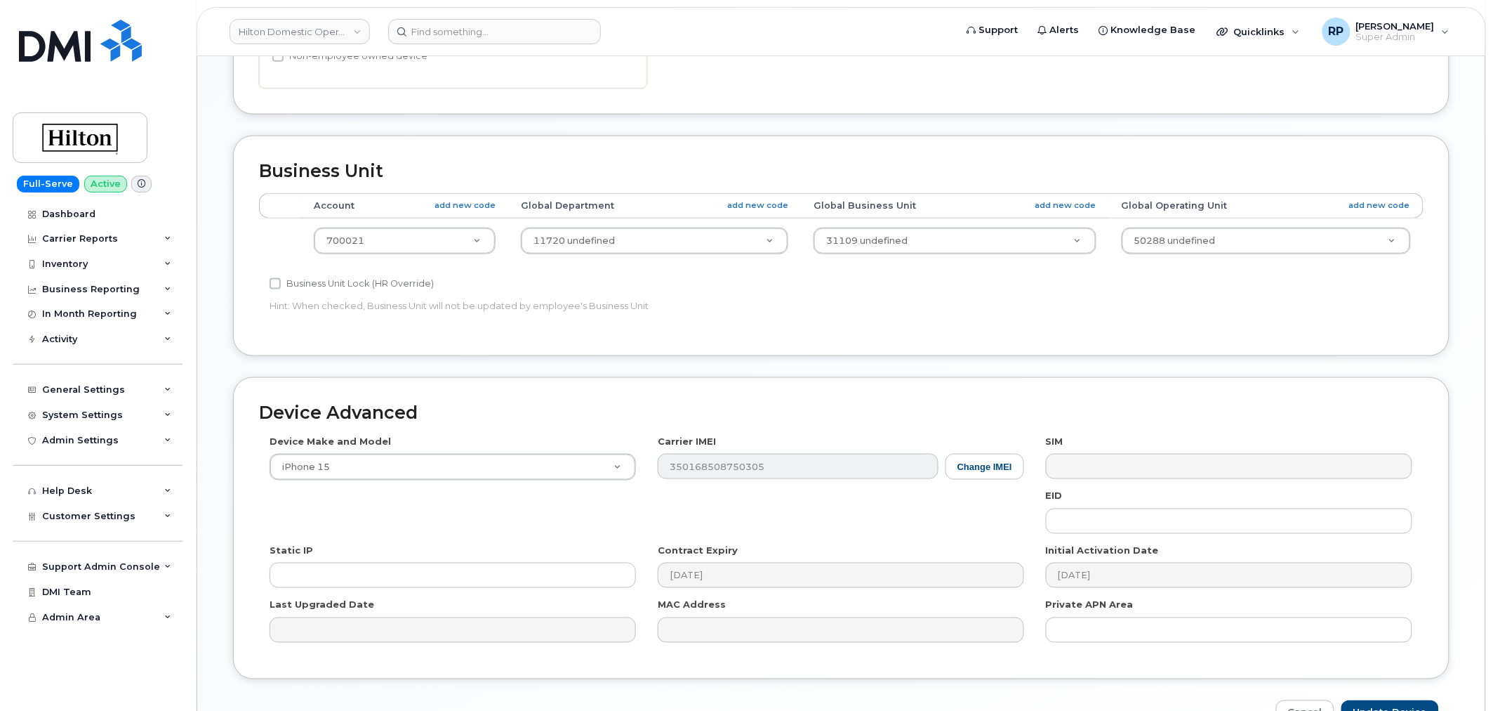
scroll to position [564, 0]
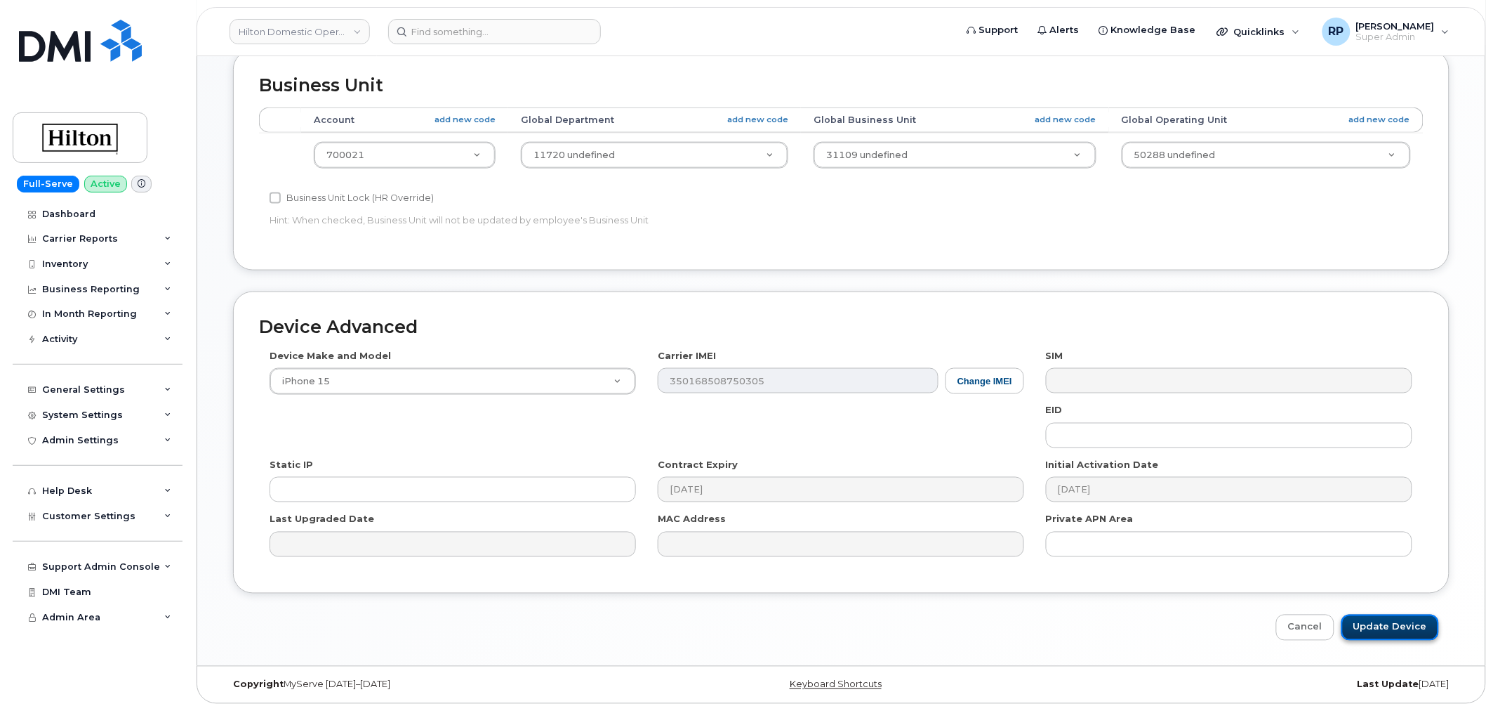
click at [1382, 635] on input "Update Device" at bounding box center [1391, 627] width 98 height 26
type input "Saving..."
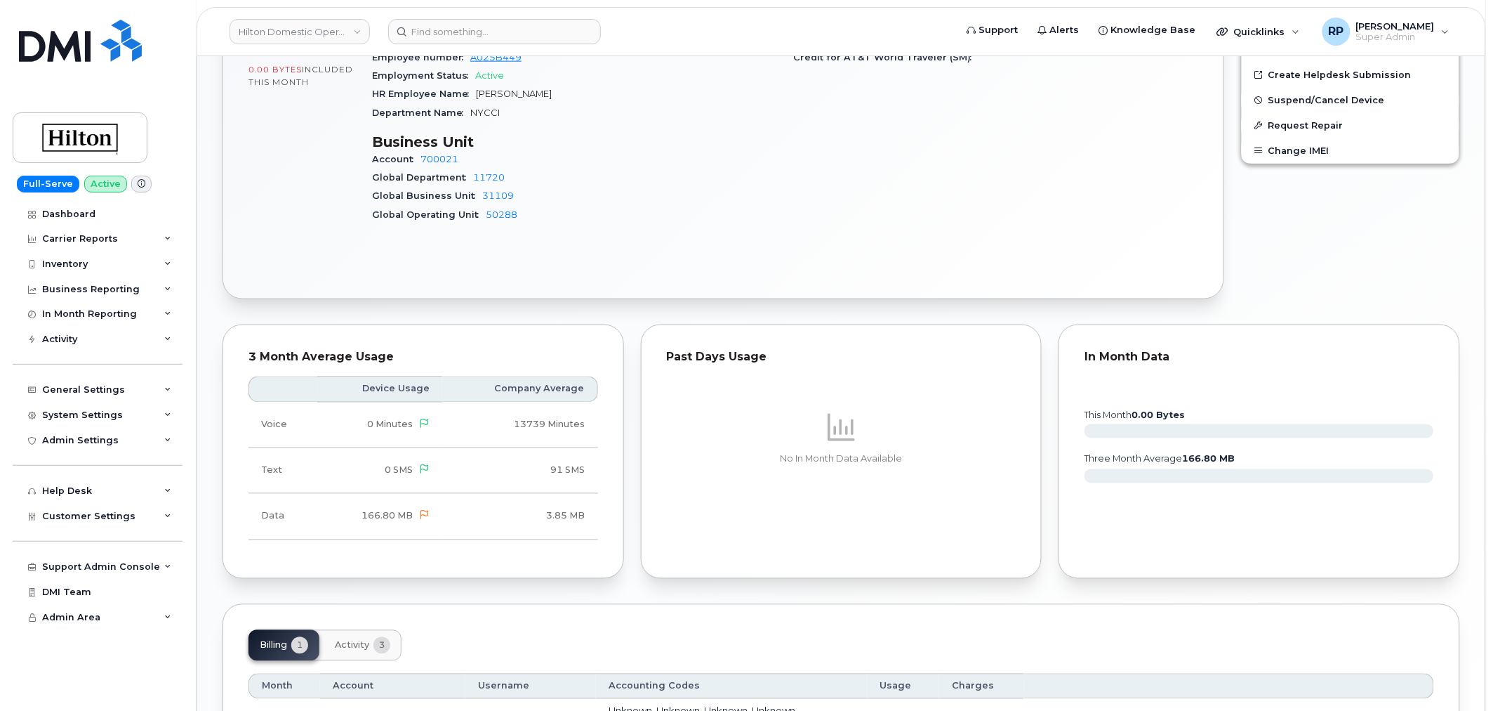
scroll to position [800, 0]
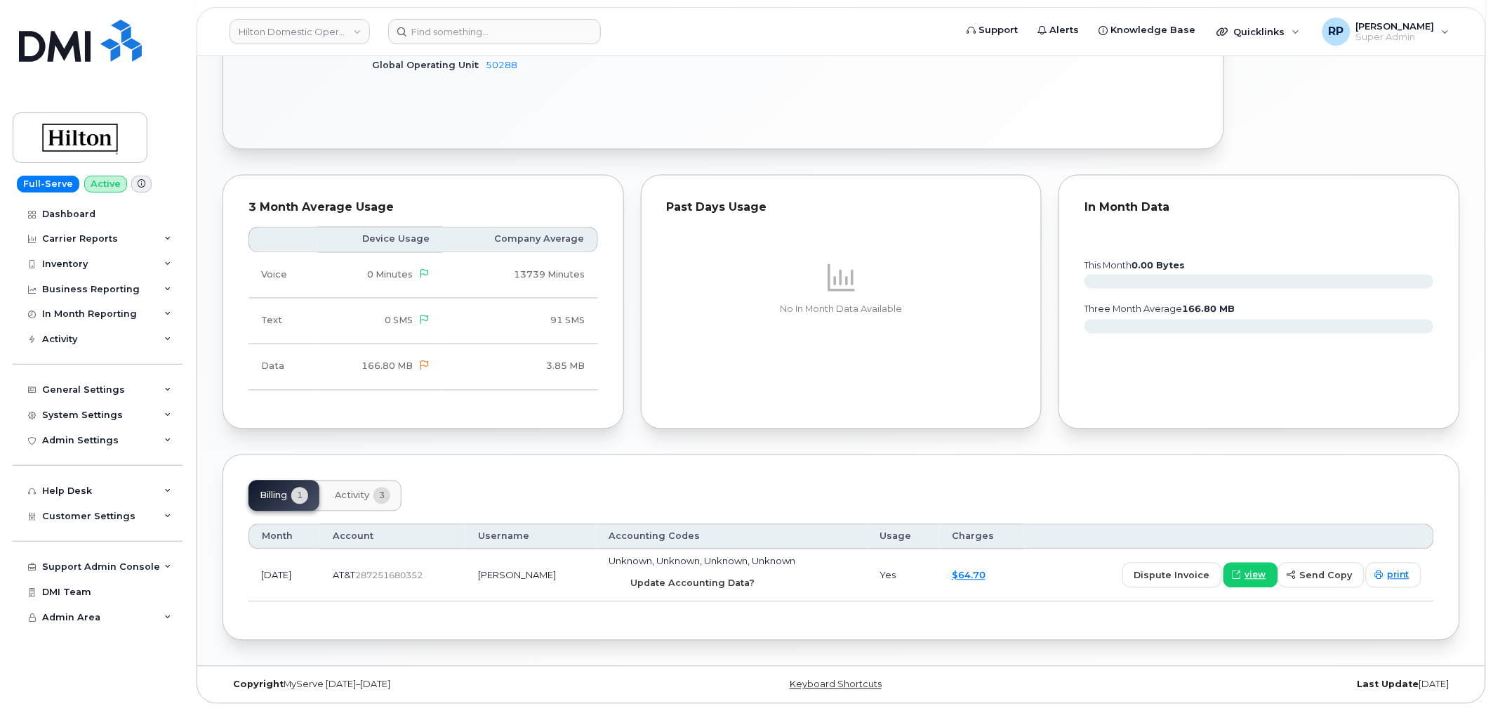
click at [661, 590] on button "Update Accounting Data?" at bounding box center [688, 582] width 158 height 25
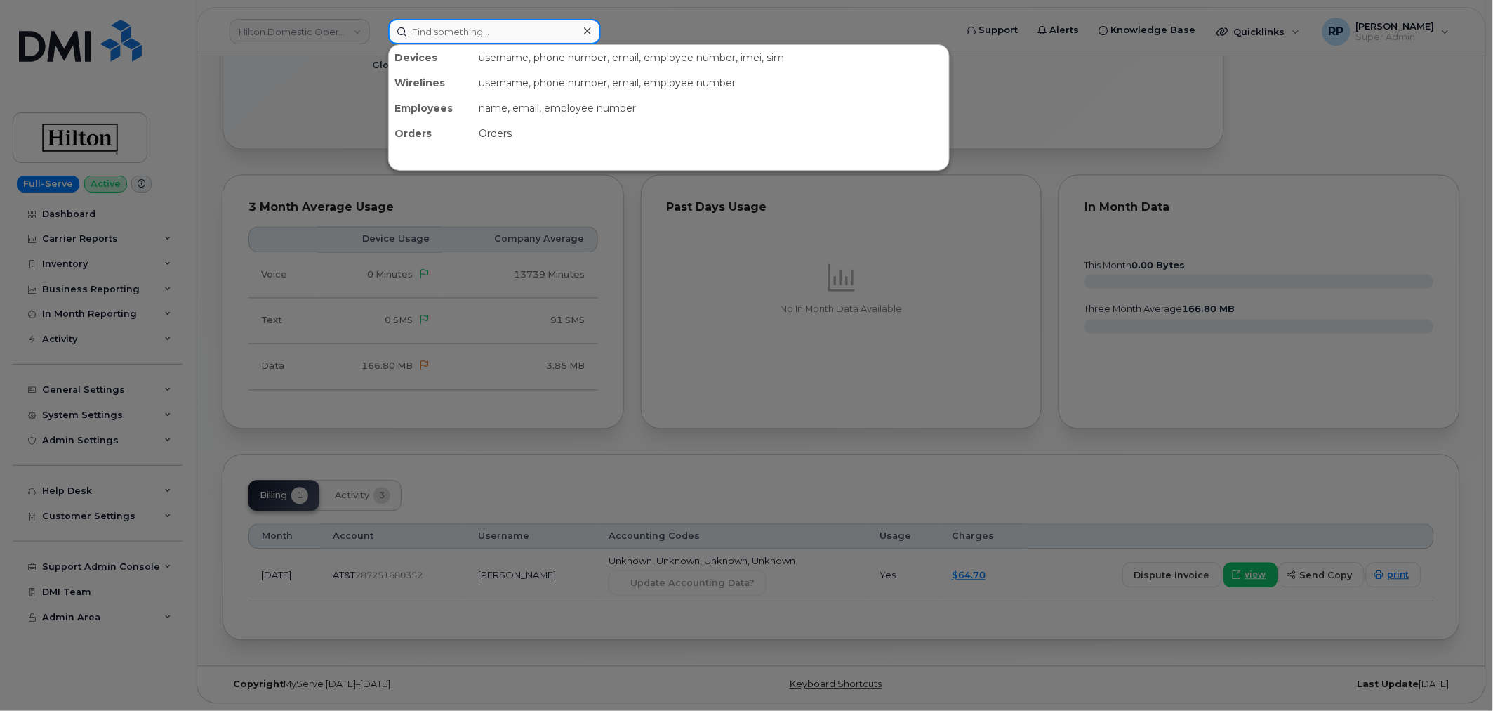
click at [468, 19] on input at bounding box center [494, 31] width 213 height 25
paste input "9177836122"
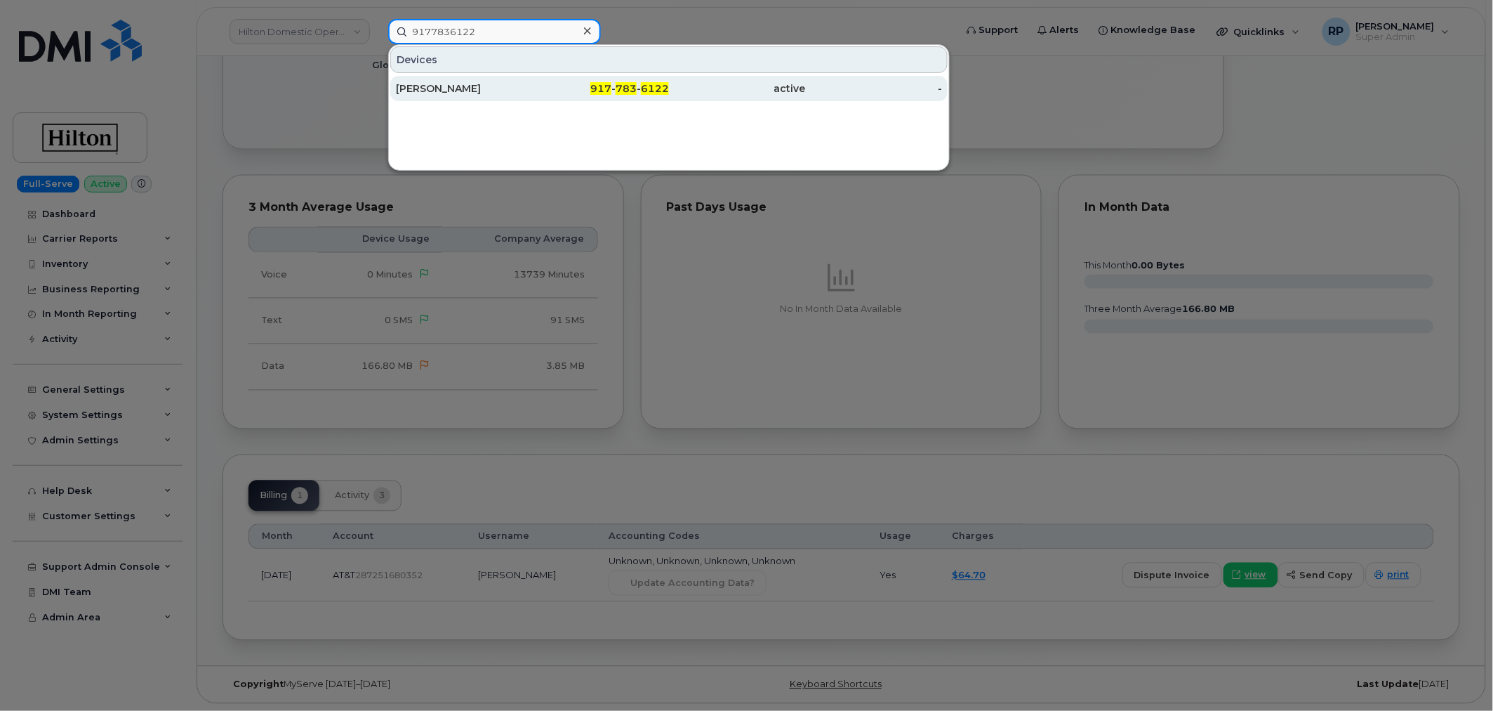
type input "9177836122"
click at [502, 78] on div "LOKVARDH RATHORE" at bounding box center [464, 88] width 137 height 25
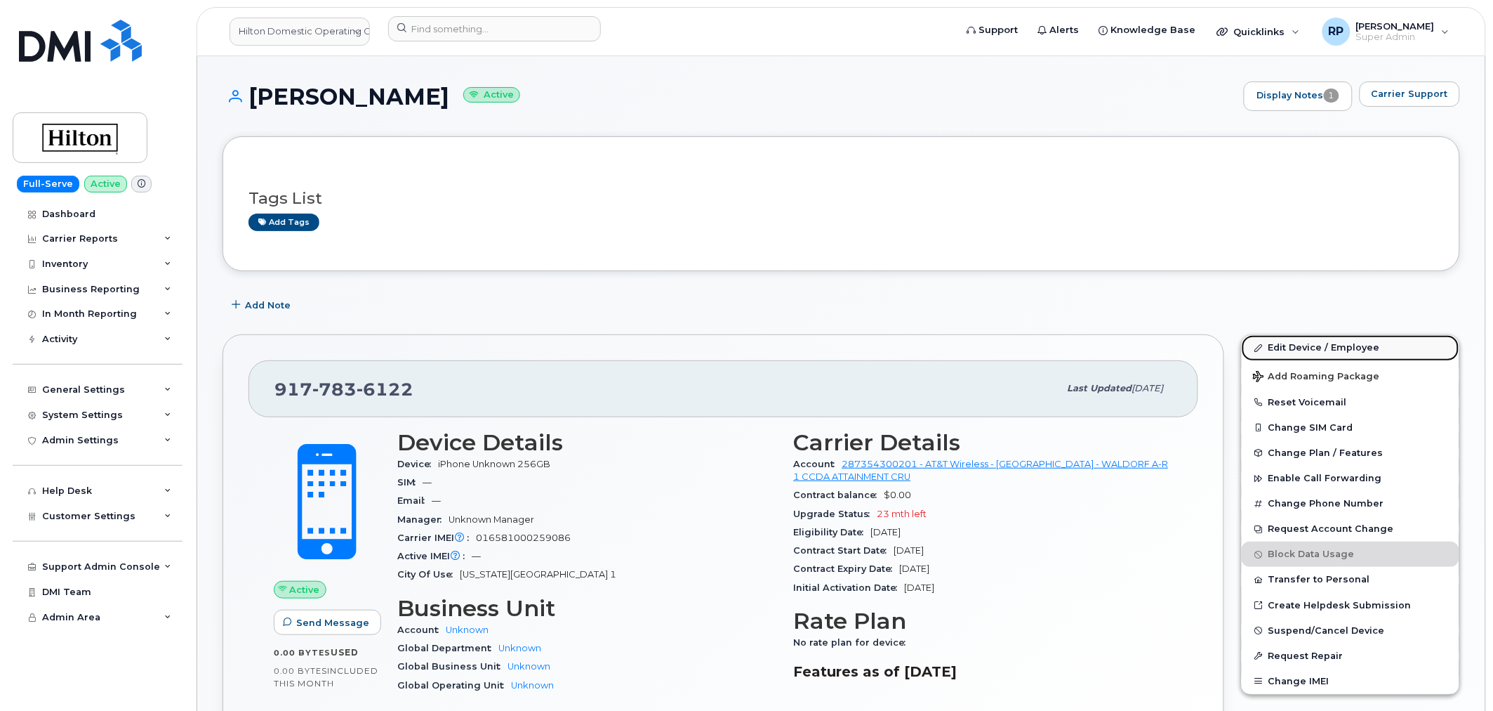
click at [1297, 348] on link "Edit Device / Employee" at bounding box center [1351, 347] width 218 height 25
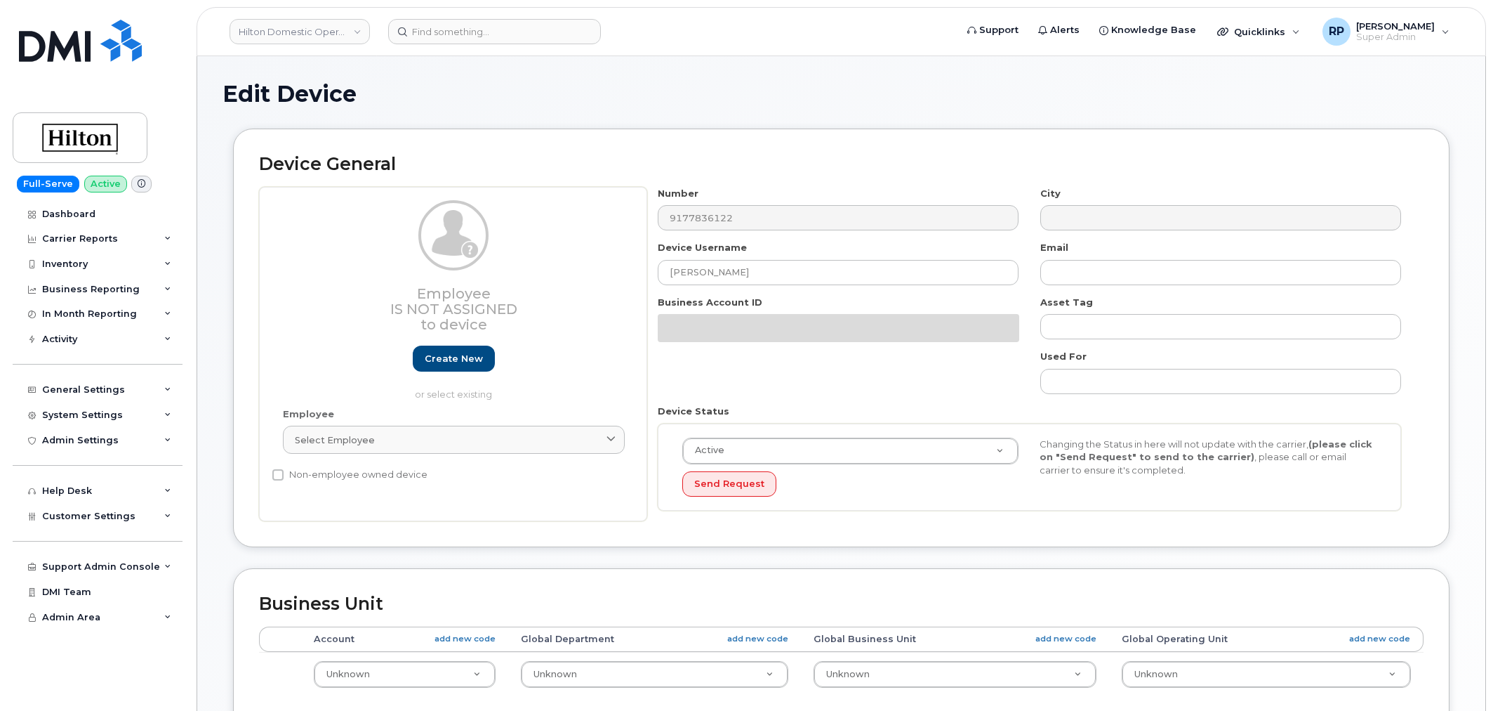
select select "34080326"
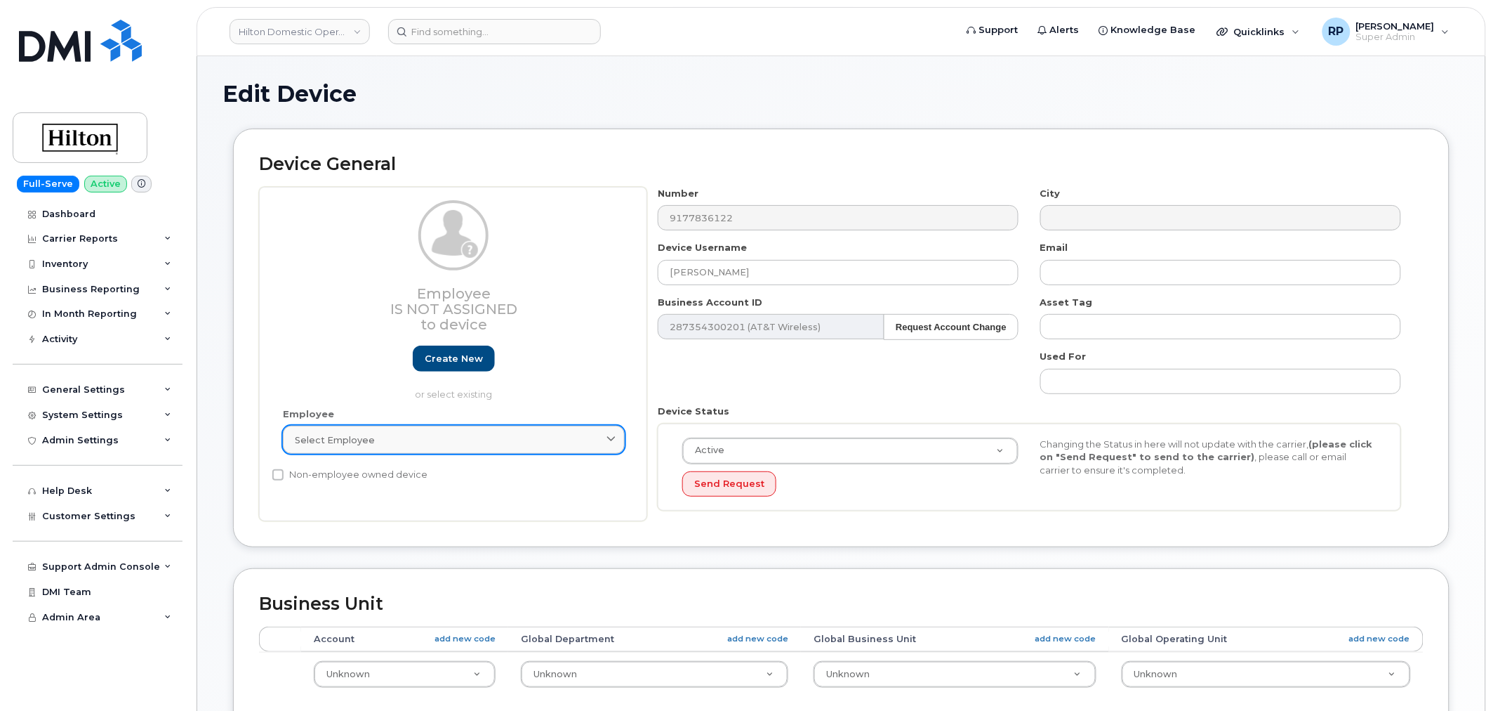
click at [490, 435] on div "Select employee" at bounding box center [454, 439] width 318 height 13
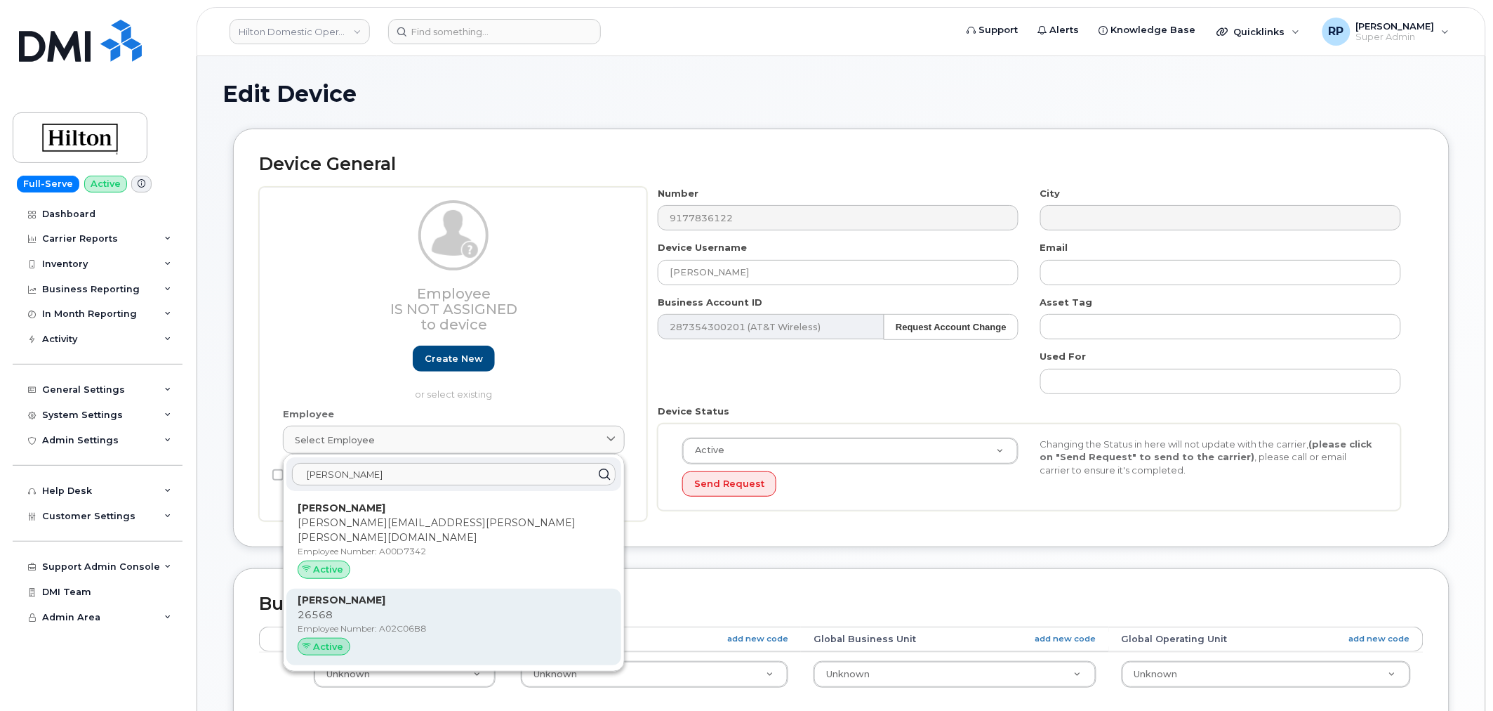
type input "[PERSON_NAME]"
click at [369, 607] on p "26568" at bounding box center [454, 614] width 312 height 15
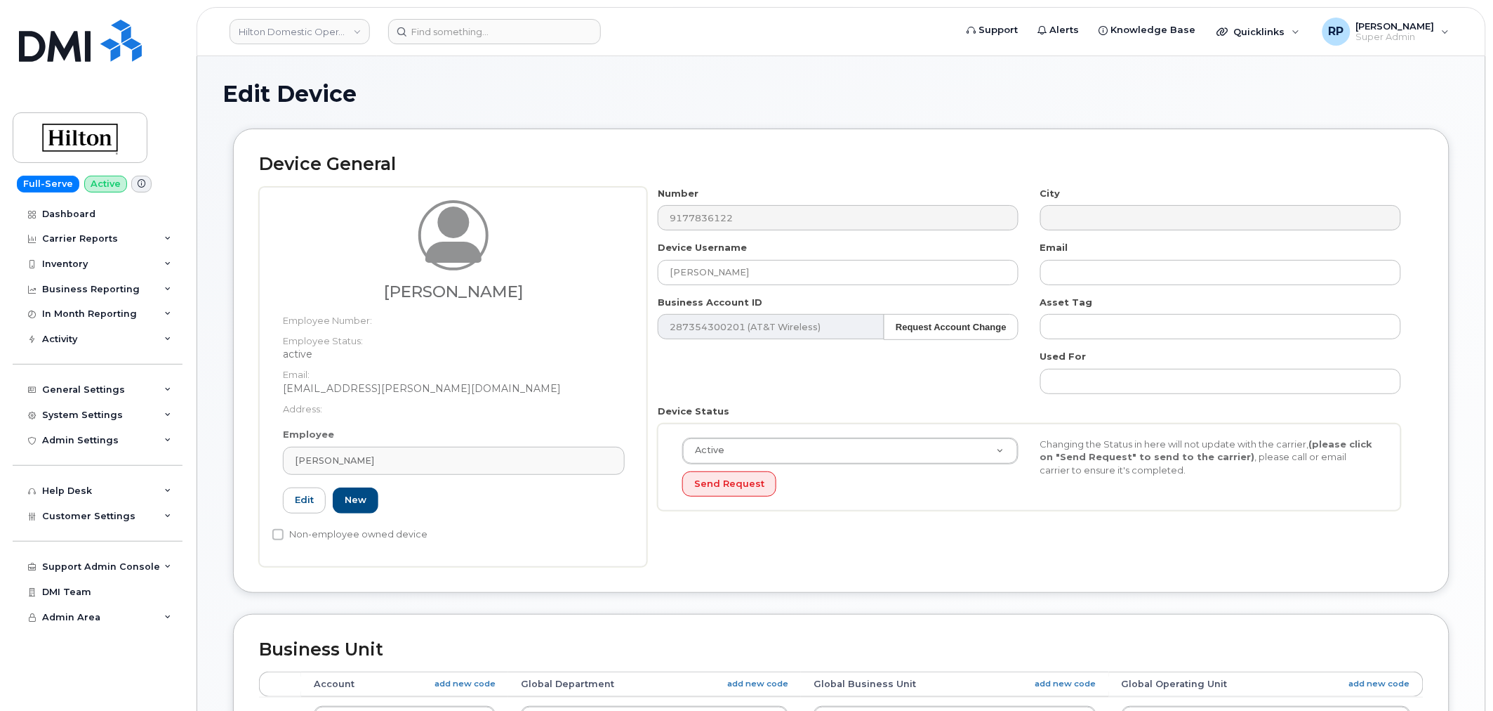
type input "A02C06B8"
type input "[PERSON_NAME]"
type input "[EMAIL_ADDRESS][PERSON_NAME][DOMAIN_NAME]"
select select "34080331"
type input "34542459"
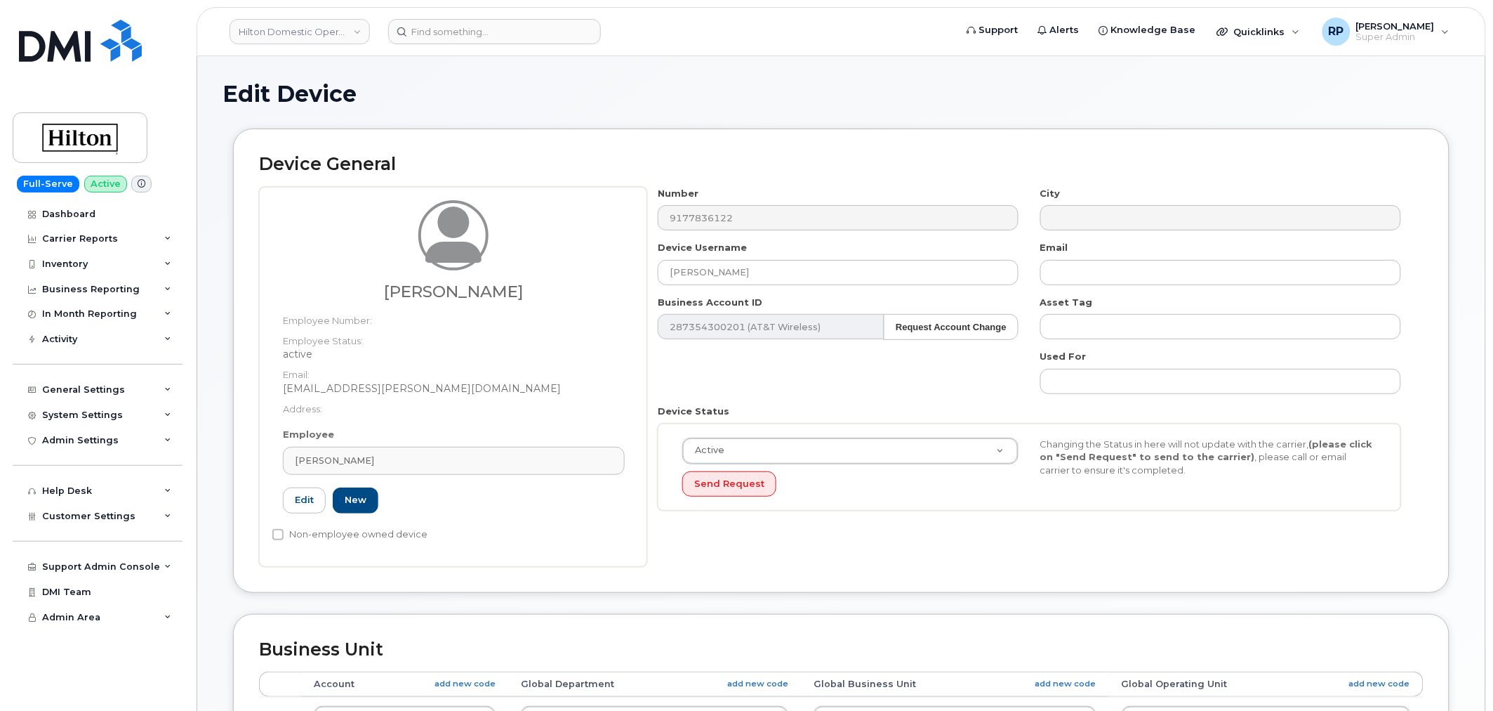
type input "34542004"
type input "34542226"
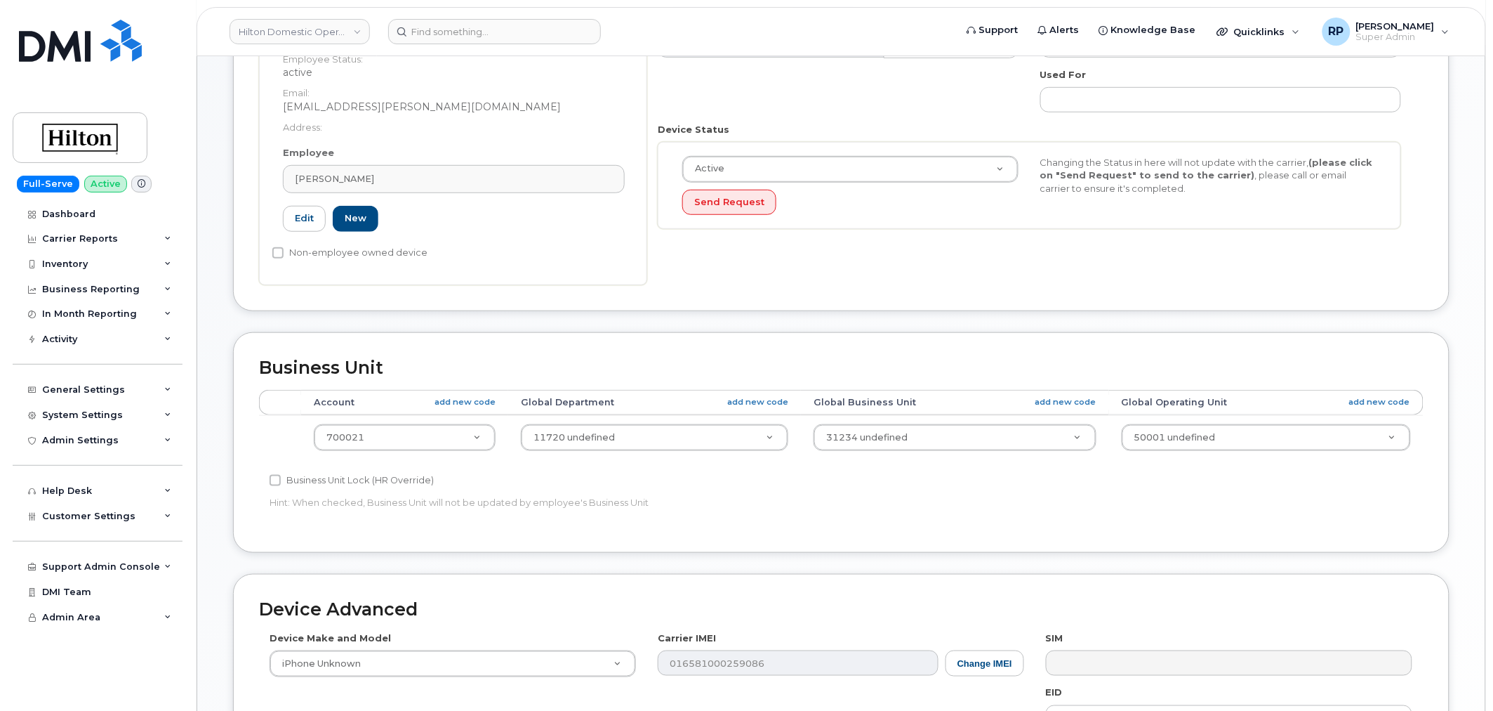
scroll to position [564, 0]
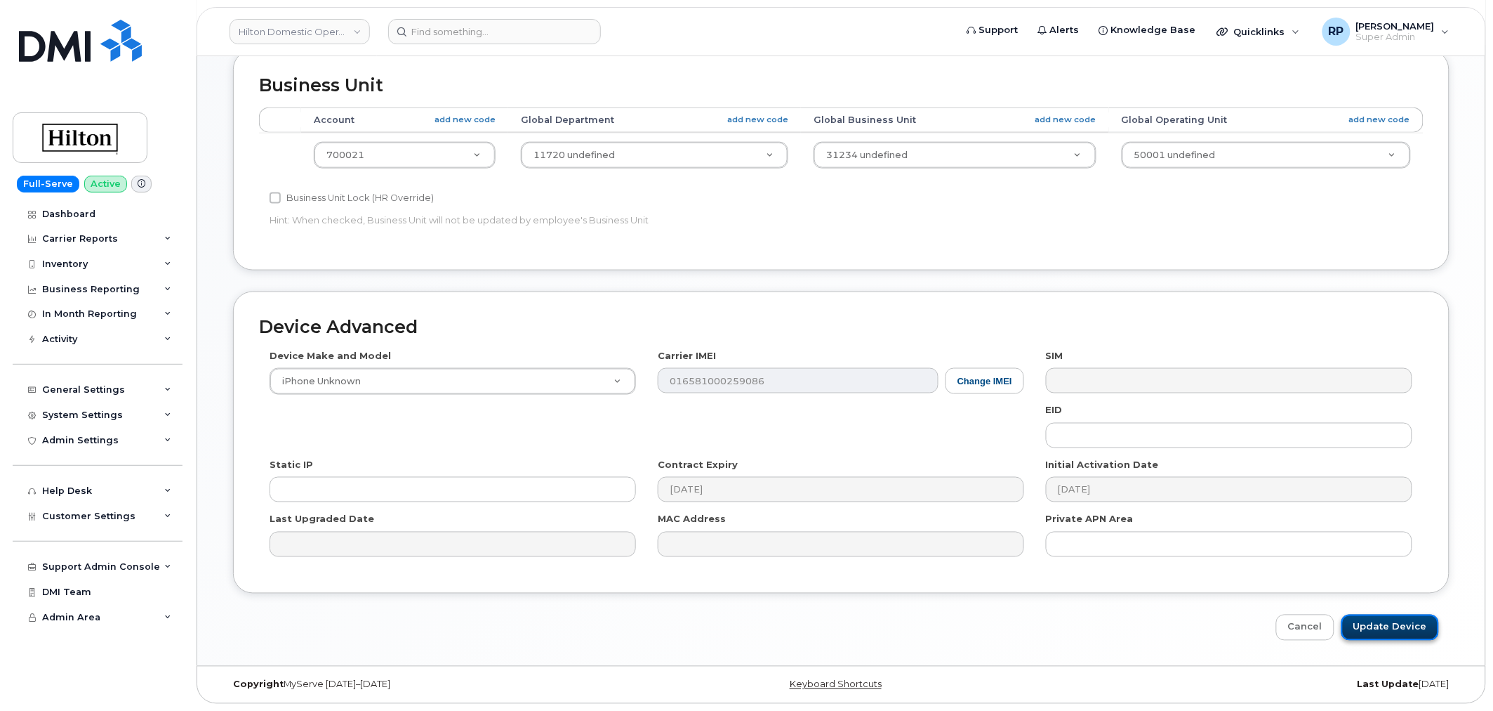
drag, startPoint x: 1394, startPoint y: 633, endPoint x: 1387, endPoint y: 633, distance: 7.8
click at [1394, 633] on input "Update Device" at bounding box center [1391, 627] width 98 height 26
type input "Saving..."
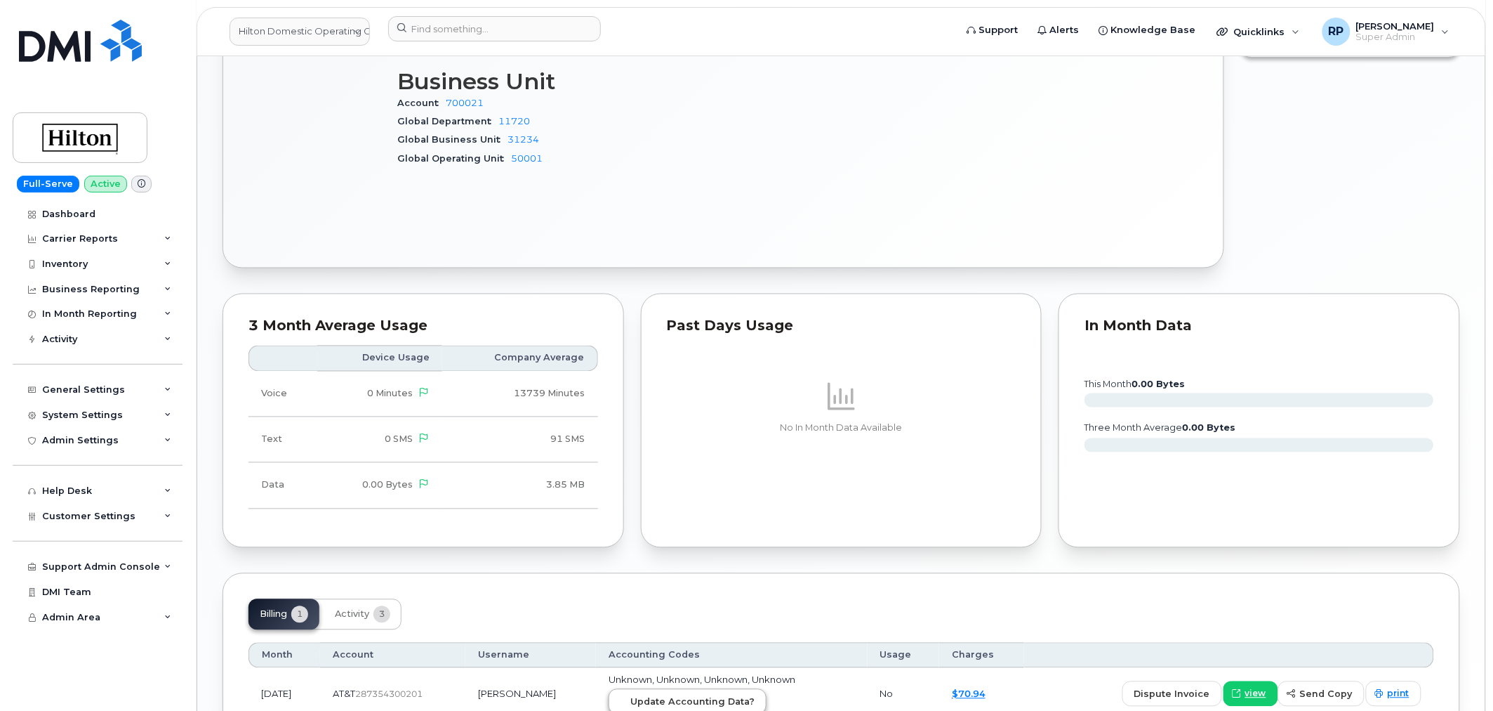
scroll to position [875, 0]
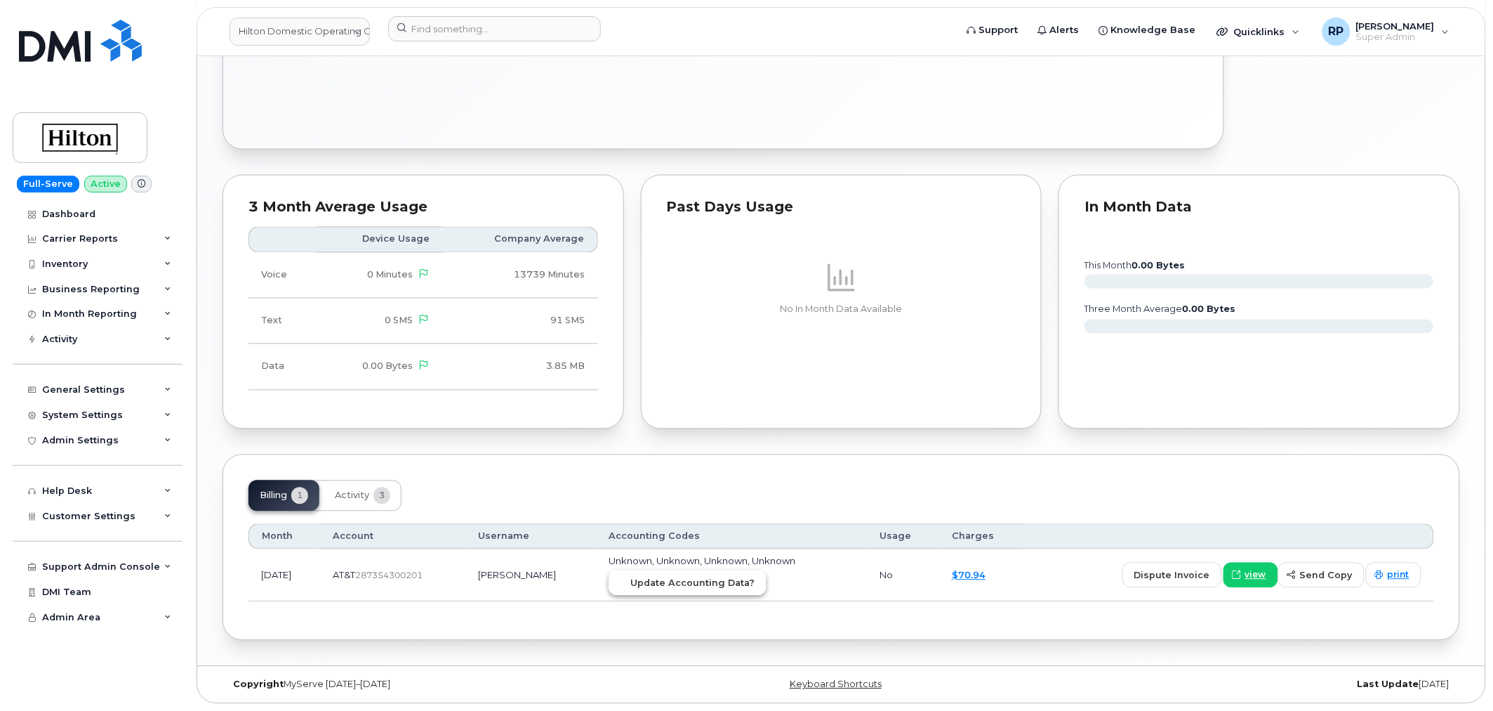
click at [734, 583] on span "Update Accounting Data?" at bounding box center [692, 582] width 124 height 13
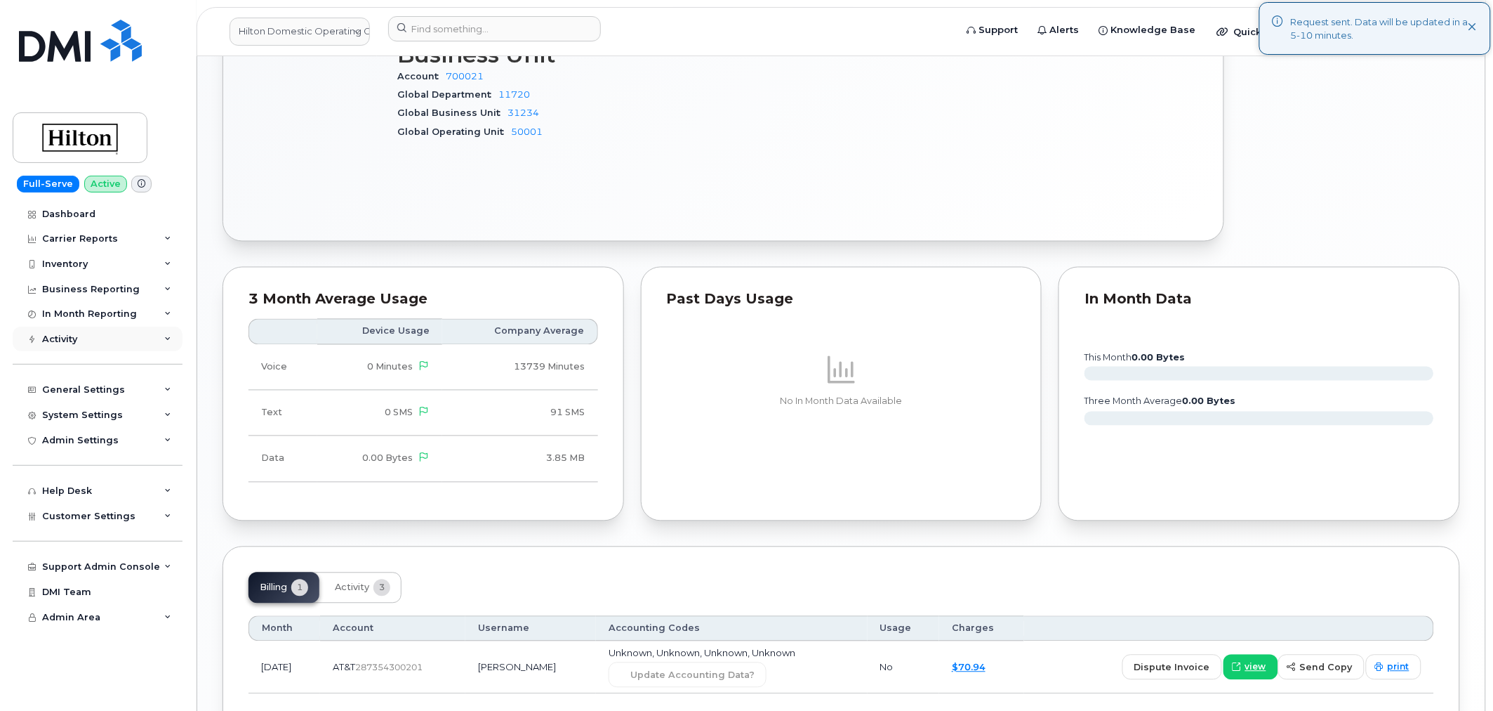
scroll to position [746, 0]
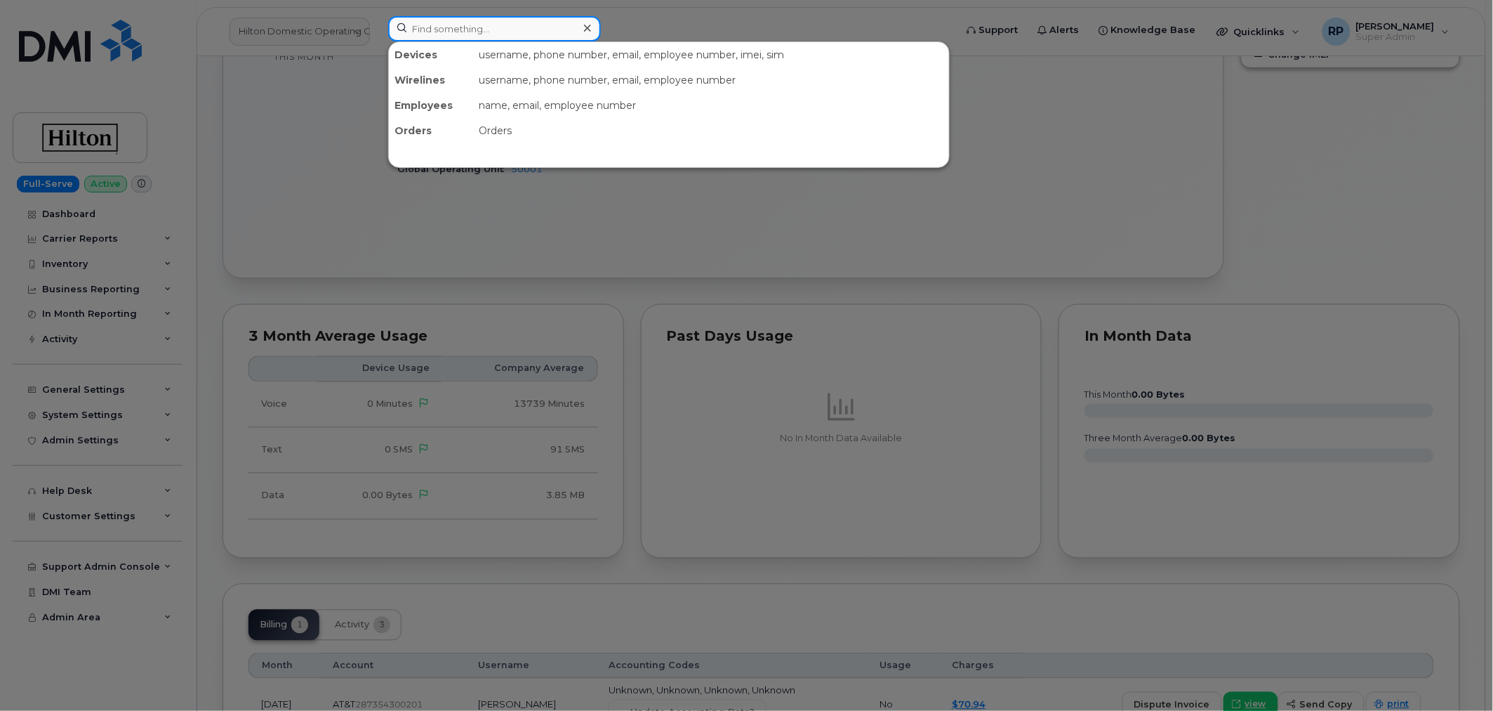
click at [455, 33] on input at bounding box center [494, 28] width 213 height 25
paste input "2146938116"
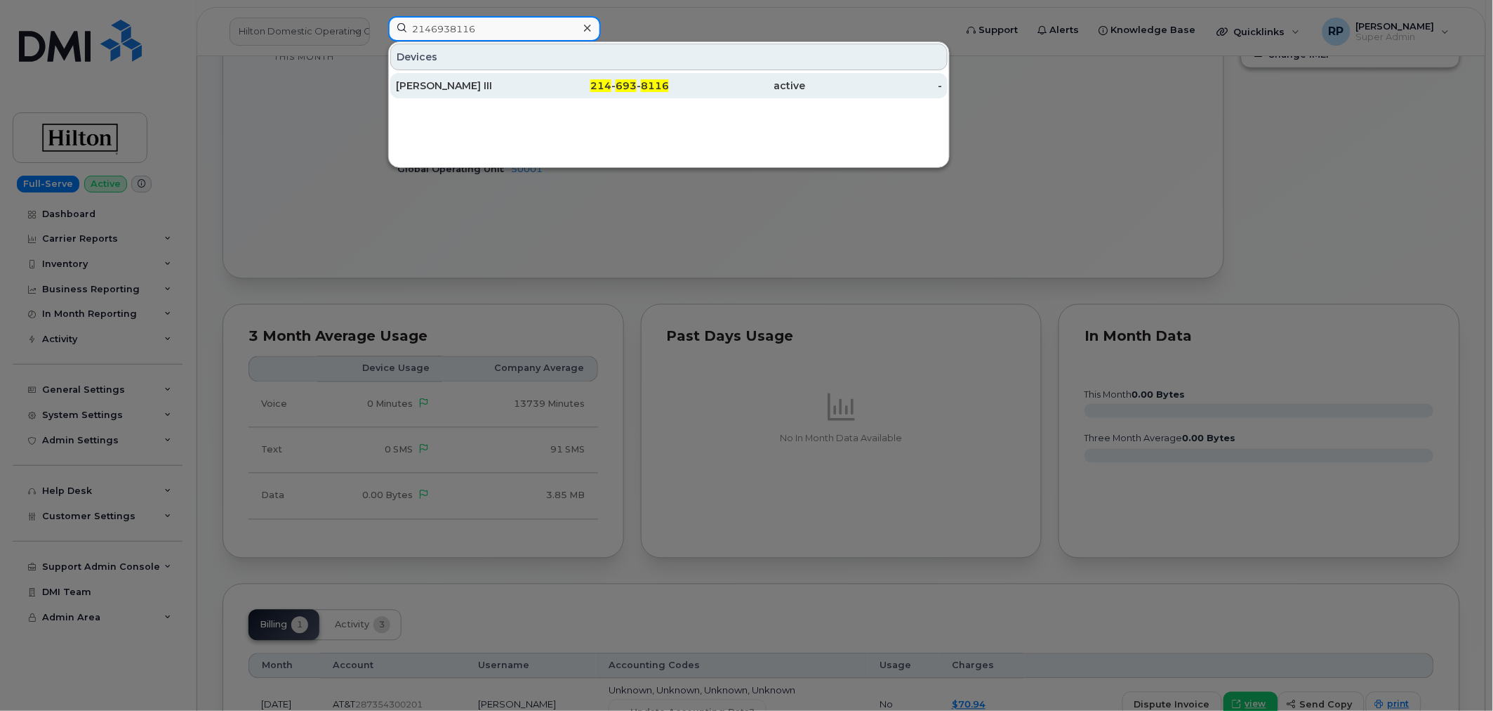
type input "2146938116"
click at [515, 85] on div "[PERSON_NAME] III" at bounding box center [464, 86] width 137 height 14
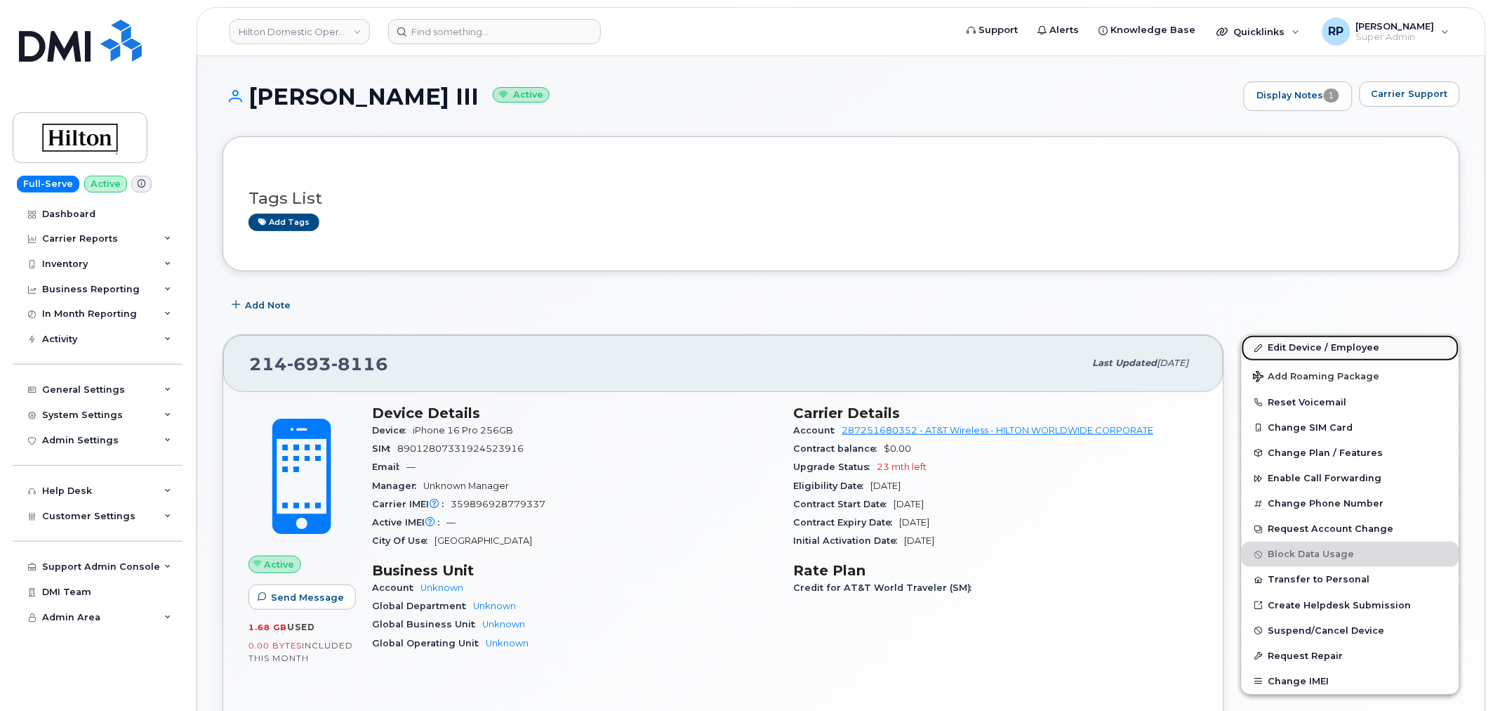
click at [1316, 348] on link "Edit Device / Employee" at bounding box center [1351, 347] width 218 height 25
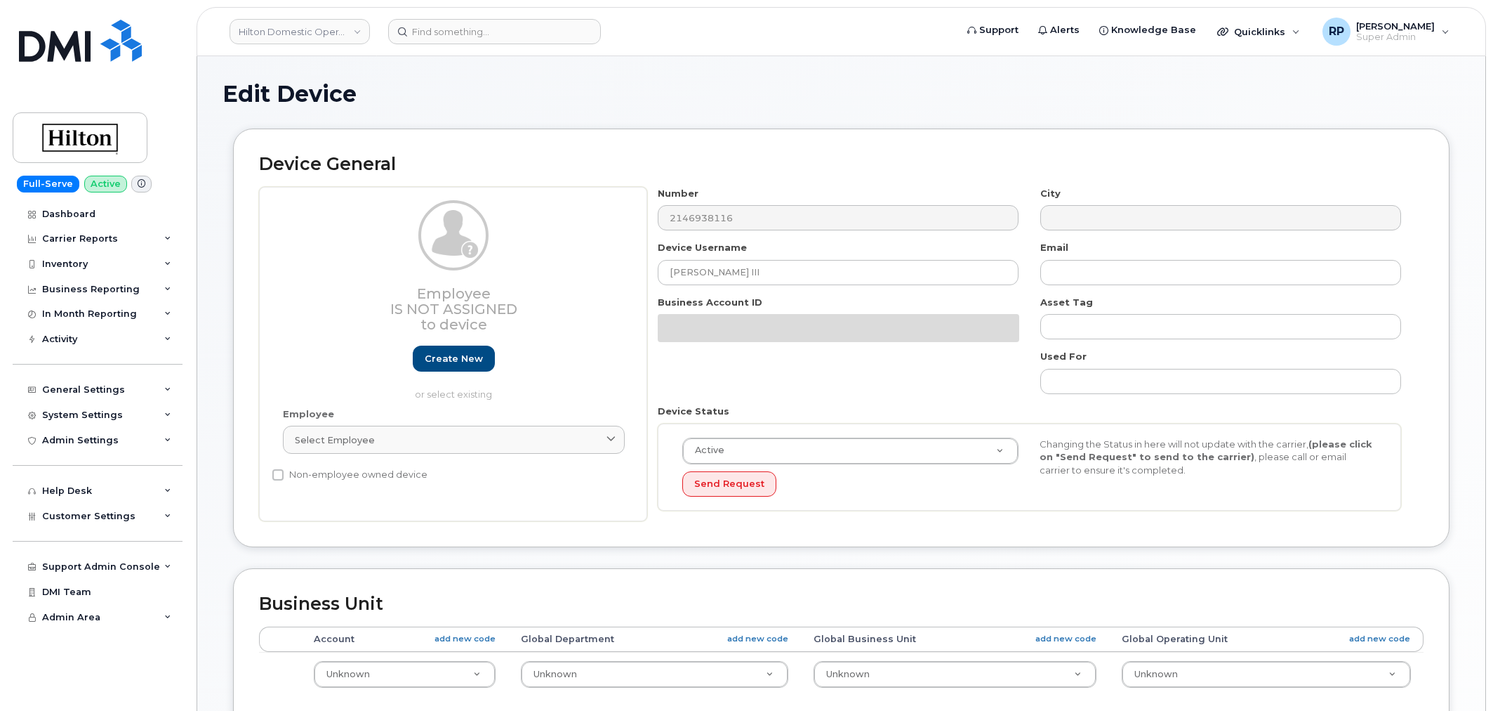
select select "34080326"
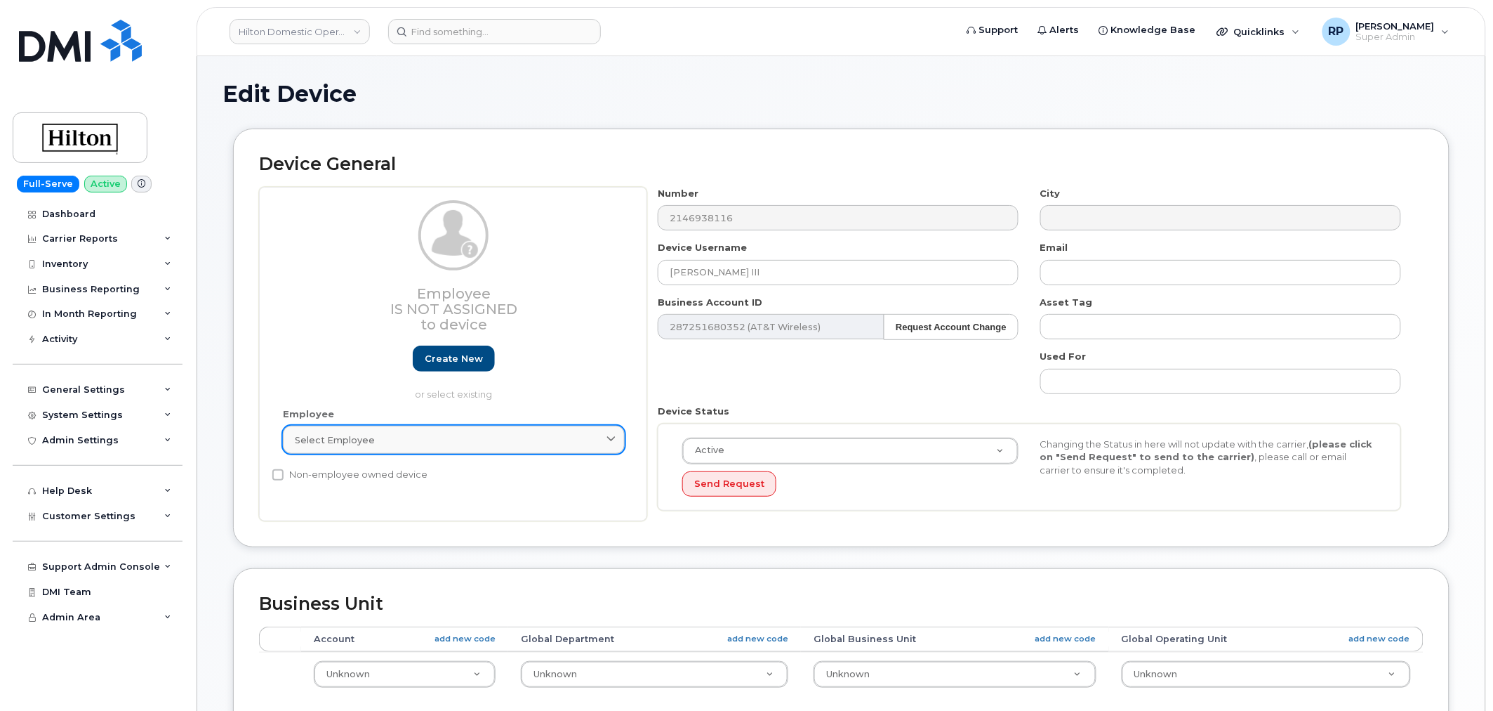
click at [444, 444] on div "Select employee" at bounding box center [454, 439] width 318 height 13
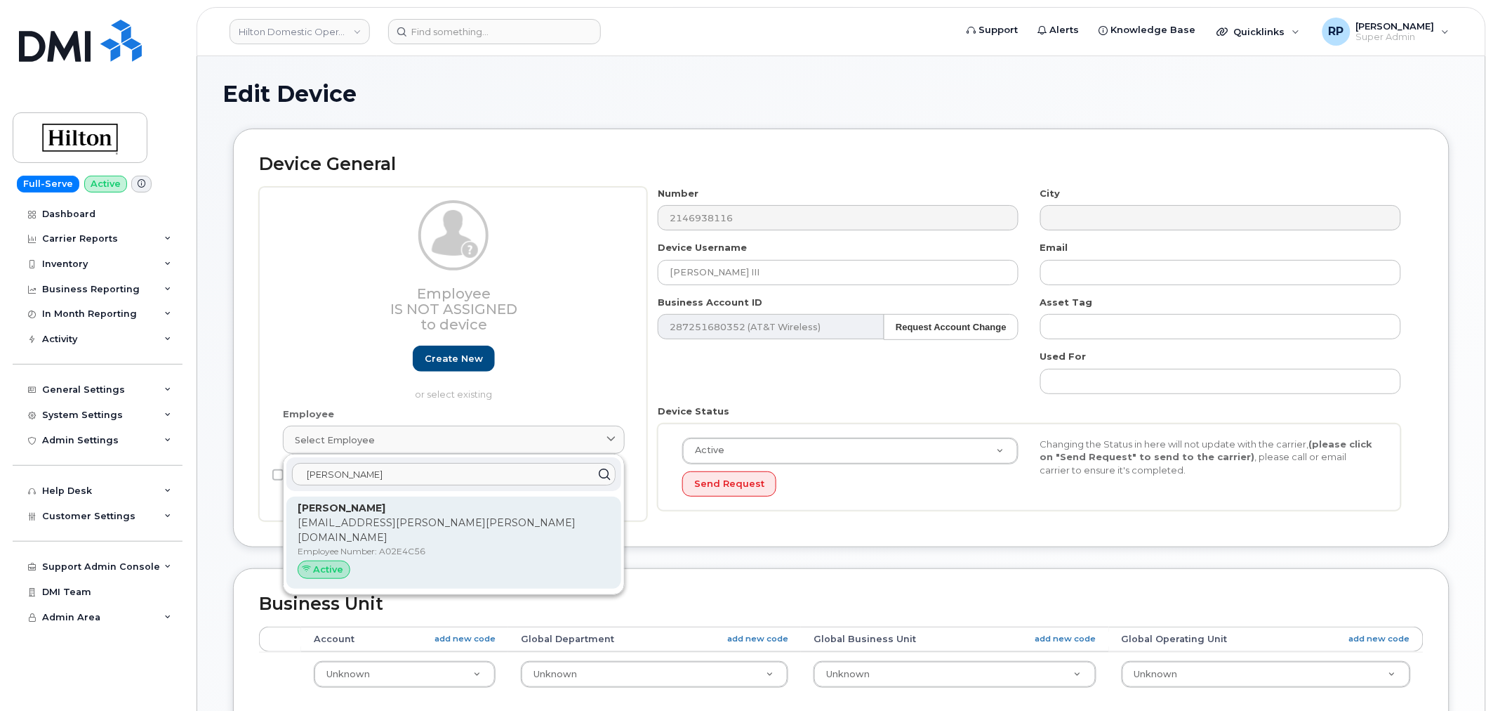
type input "pomroy"
click at [369, 511] on strong "[PERSON_NAME]" at bounding box center [342, 507] width 88 height 13
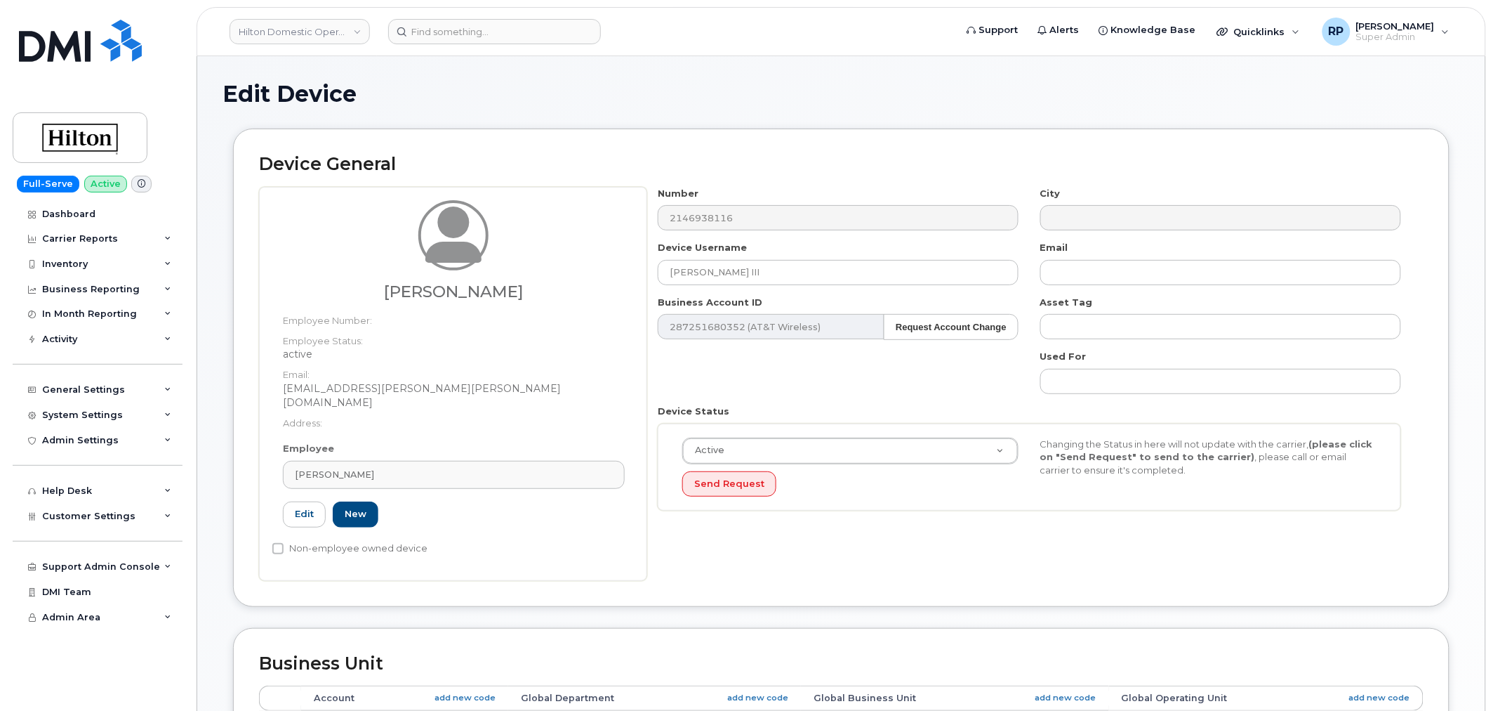
type input "A02E4C56"
type input "[PERSON_NAME]"
type input "[EMAIL_ADDRESS][PERSON_NAME][PERSON_NAME][DOMAIN_NAME]"
select select "34080332"
type input "34542520"
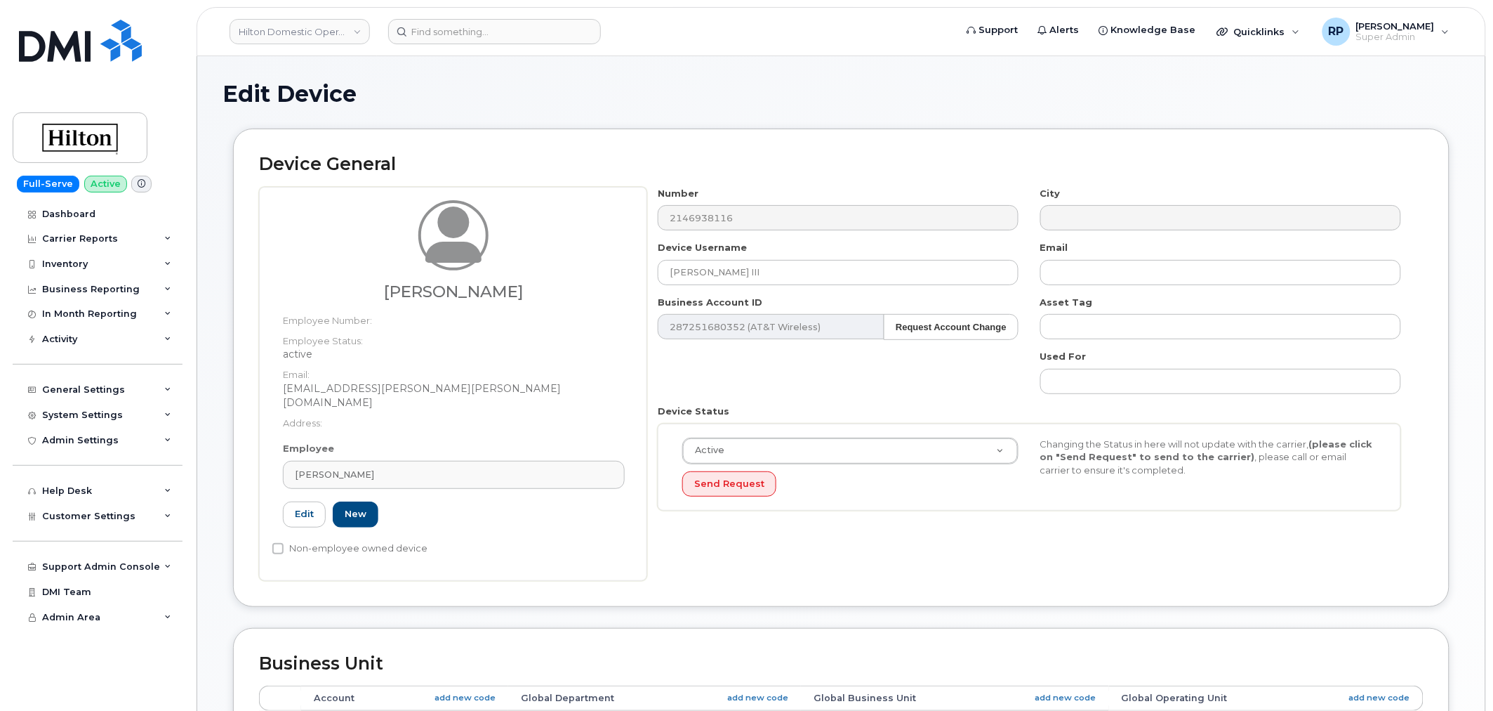
type input "34541956"
type input "34542165"
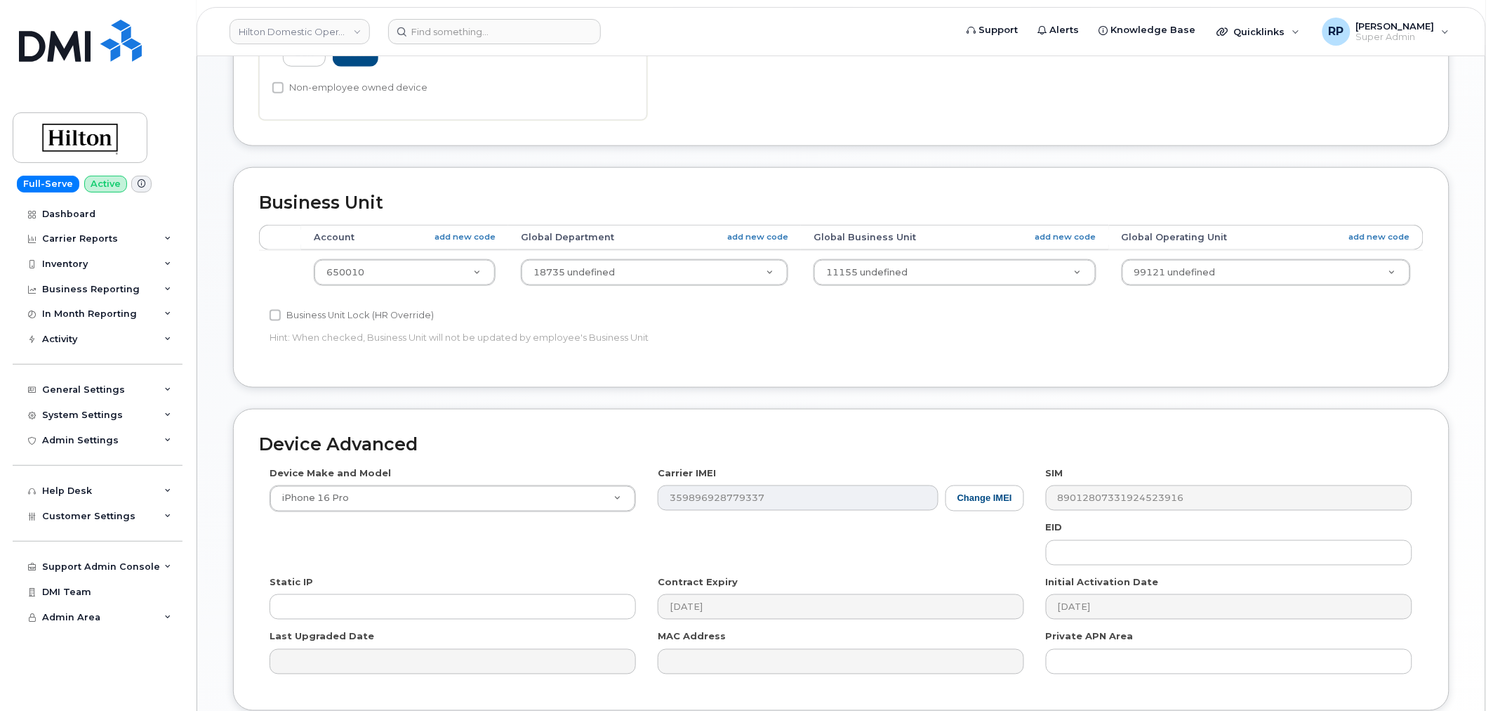
scroll to position [520, 0]
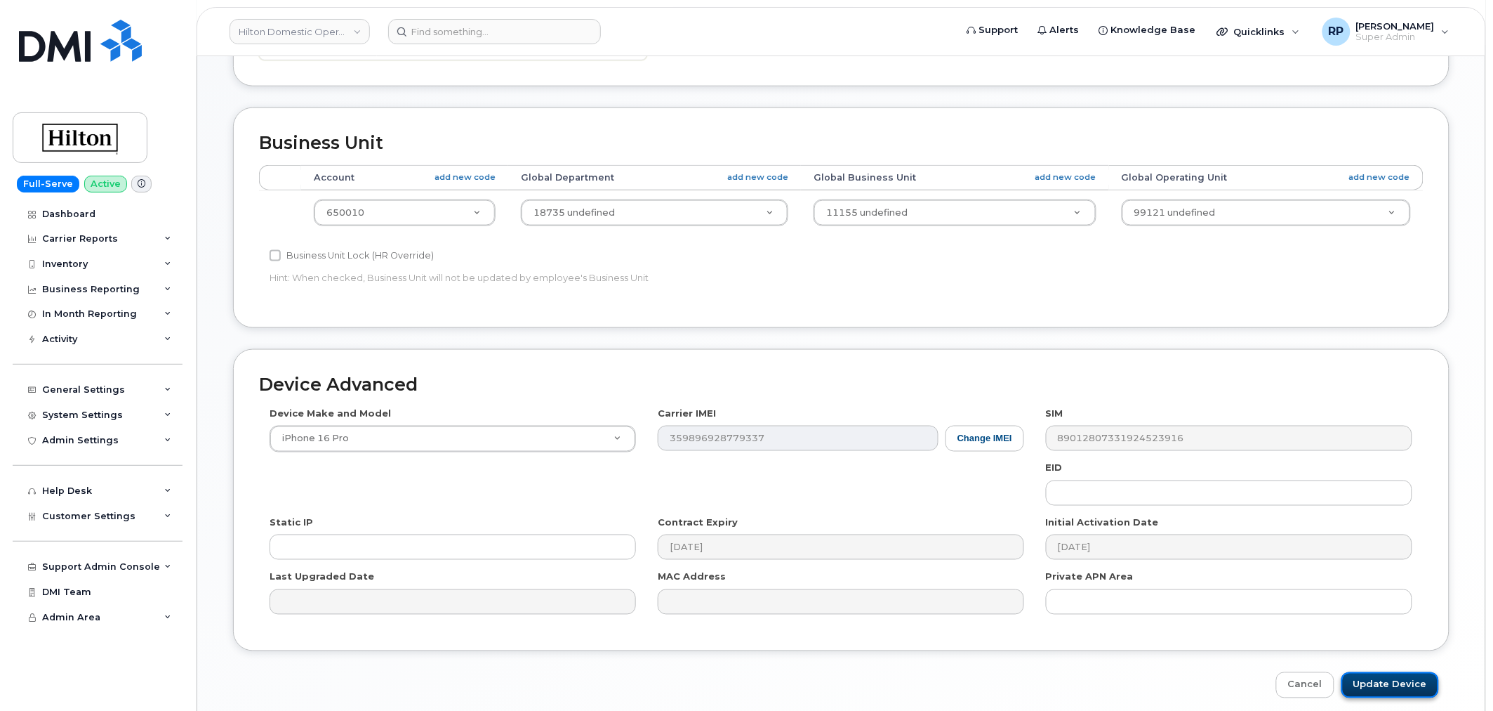
click at [1378, 672] on input "Update Device" at bounding box center [1391, 685] width 98 height 26
type input "Saving..."
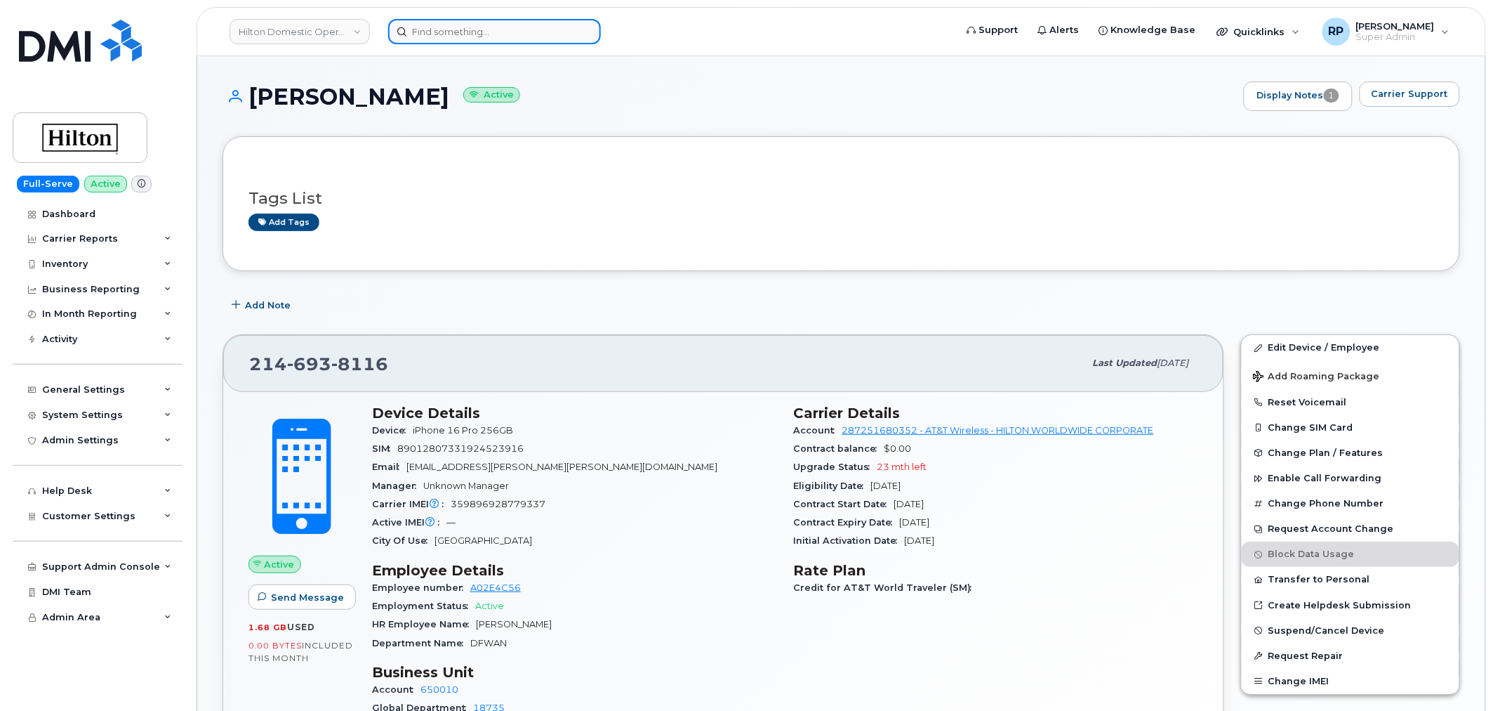
click at [463, 35] on input at bounding box center [494, 31] width 213 height 25
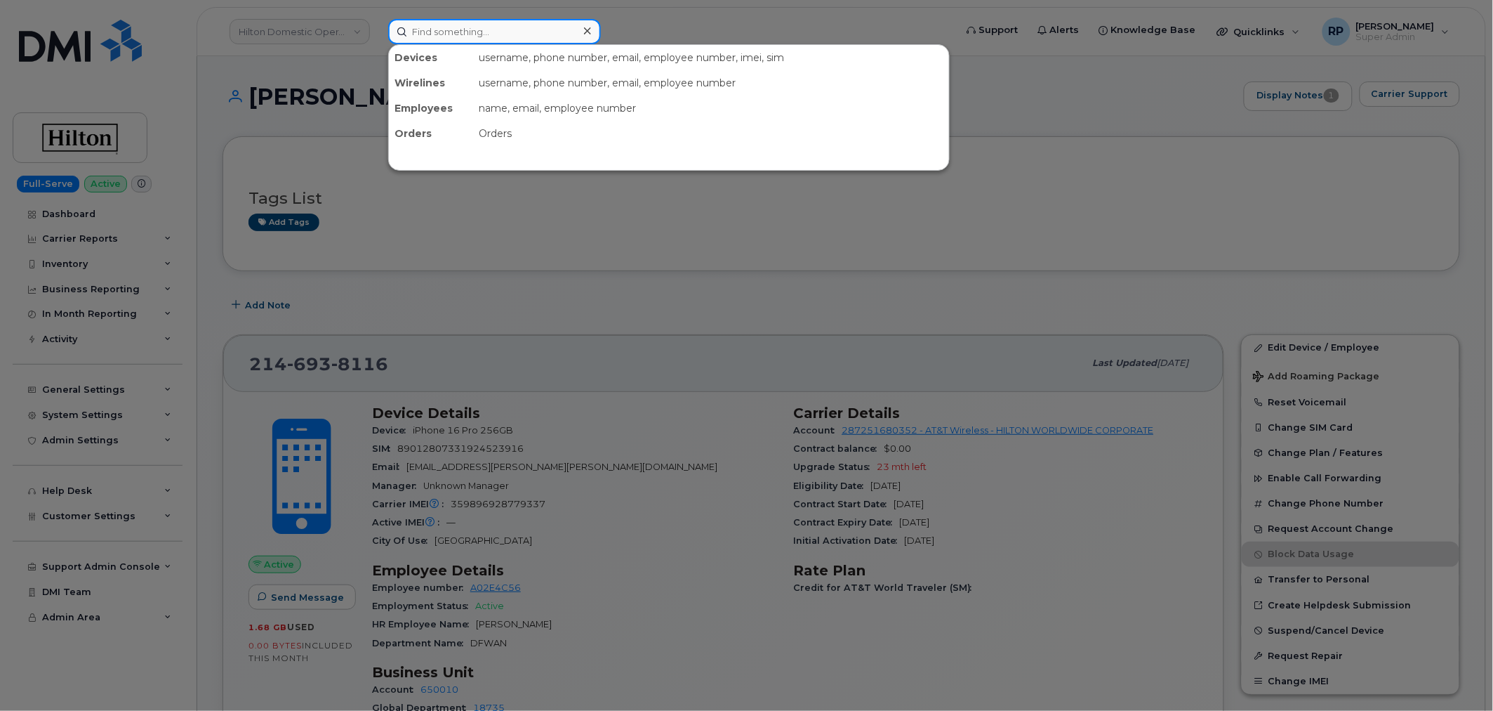
paste input "6146986055"
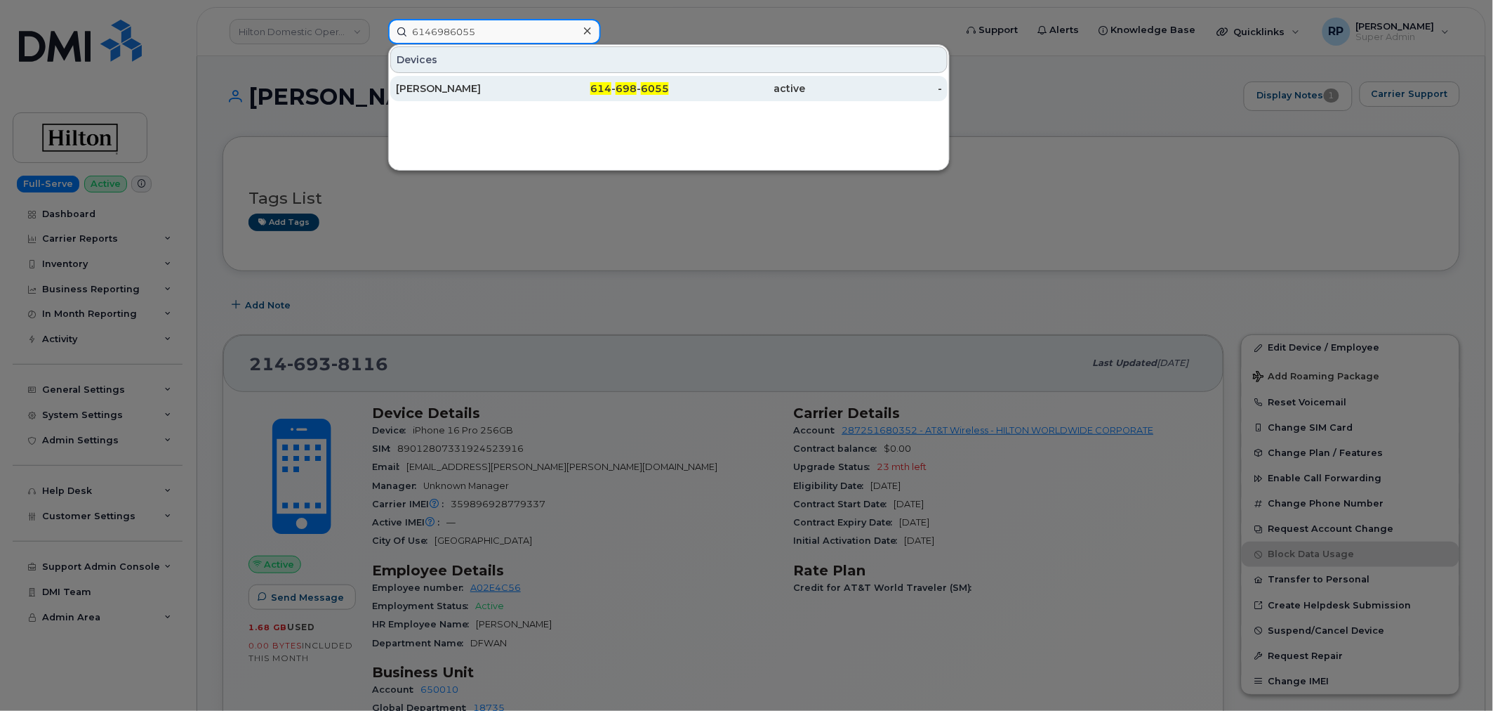
type input "6146986055"
click at [465, 94] on div "[PERSON_NAME]" at bounding box center [464, 88] width 137 height 14
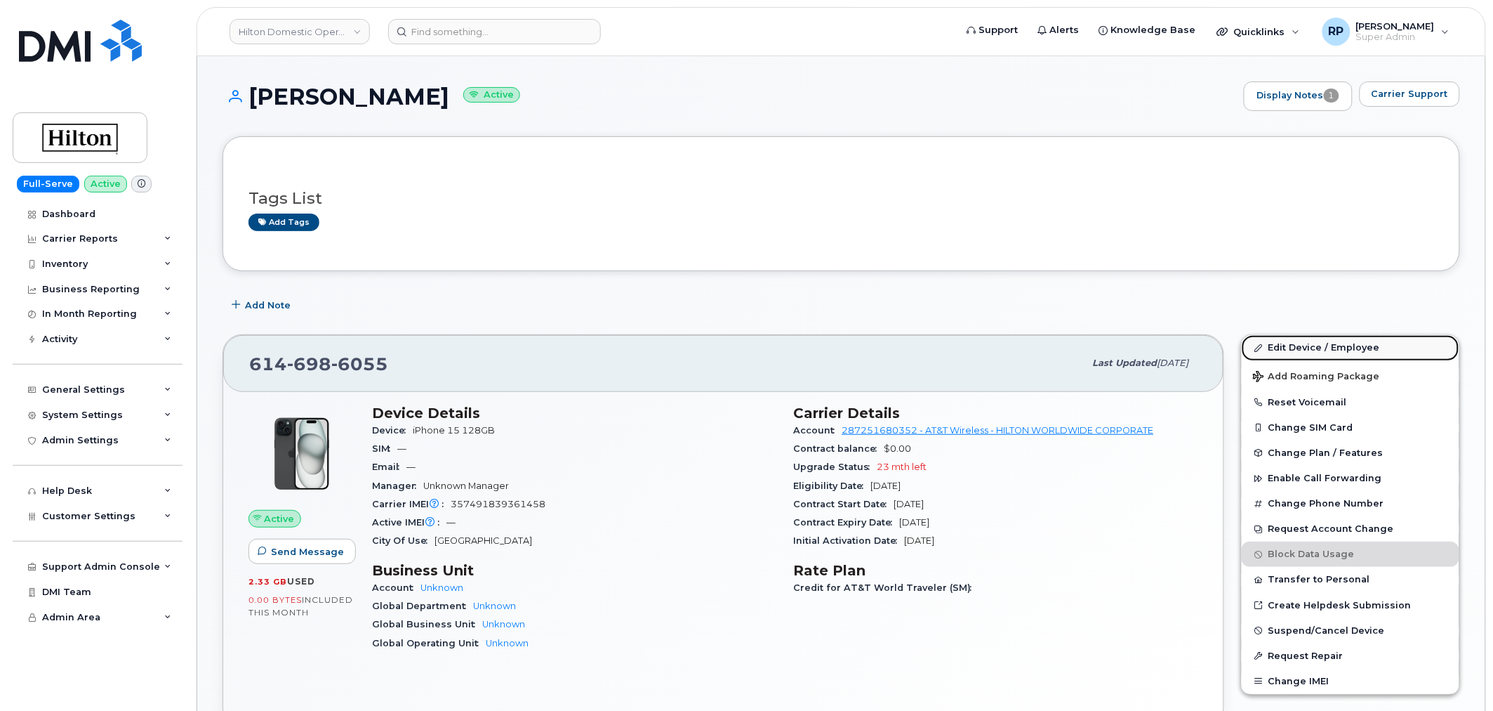
click at [1301, 348] on link "Edit Device / Employee" at bounding box center [1351, 347] width 218 height 25
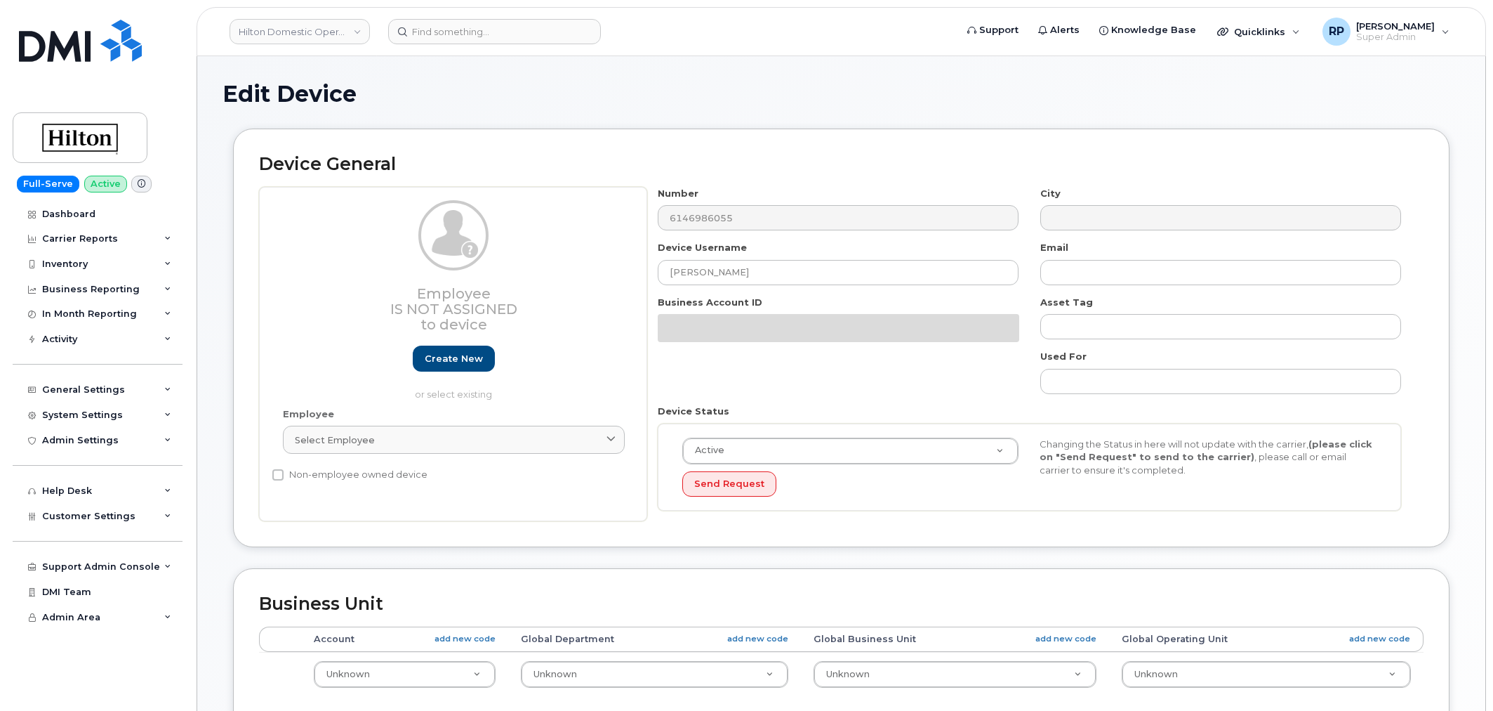
select select "34080326"
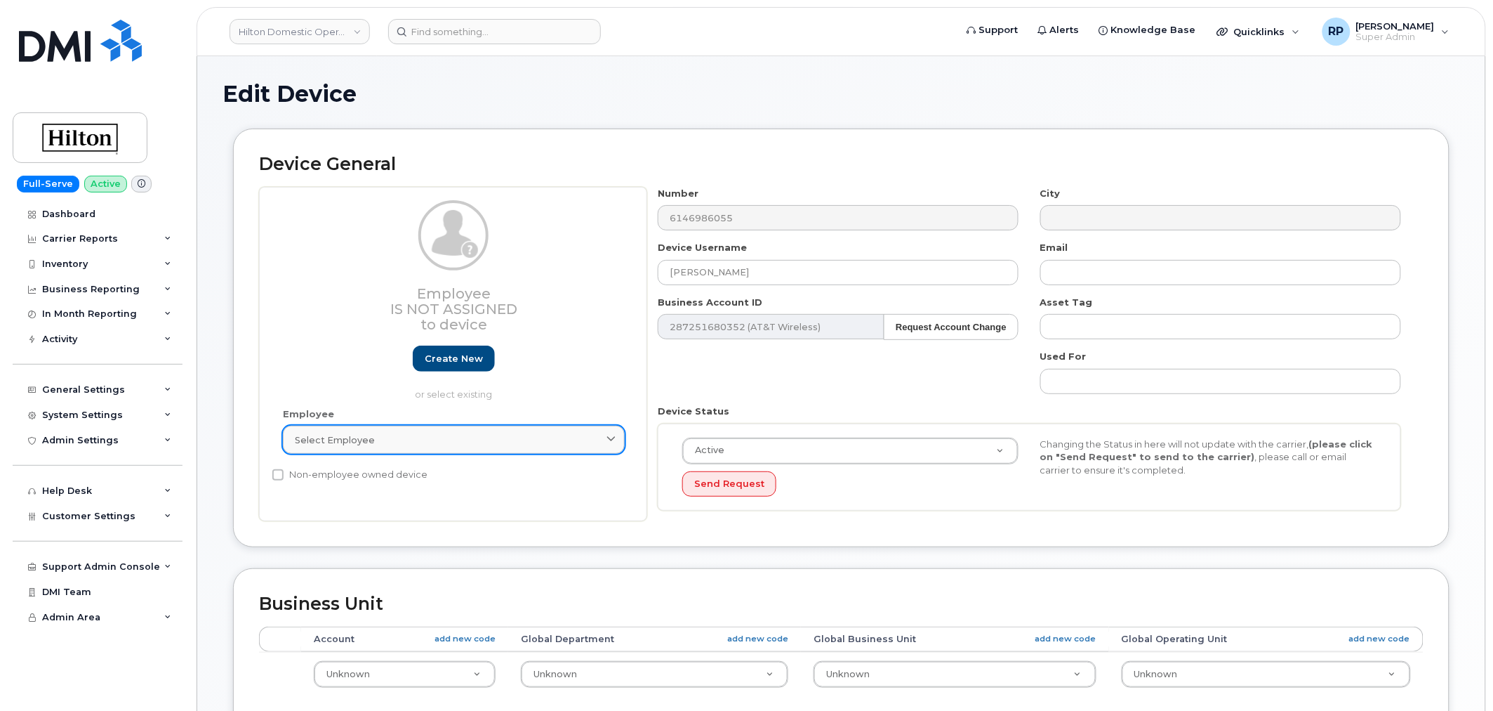
click at [437, 447] on link "Select employee" at bounding box center [454, 439] width 342 height 28
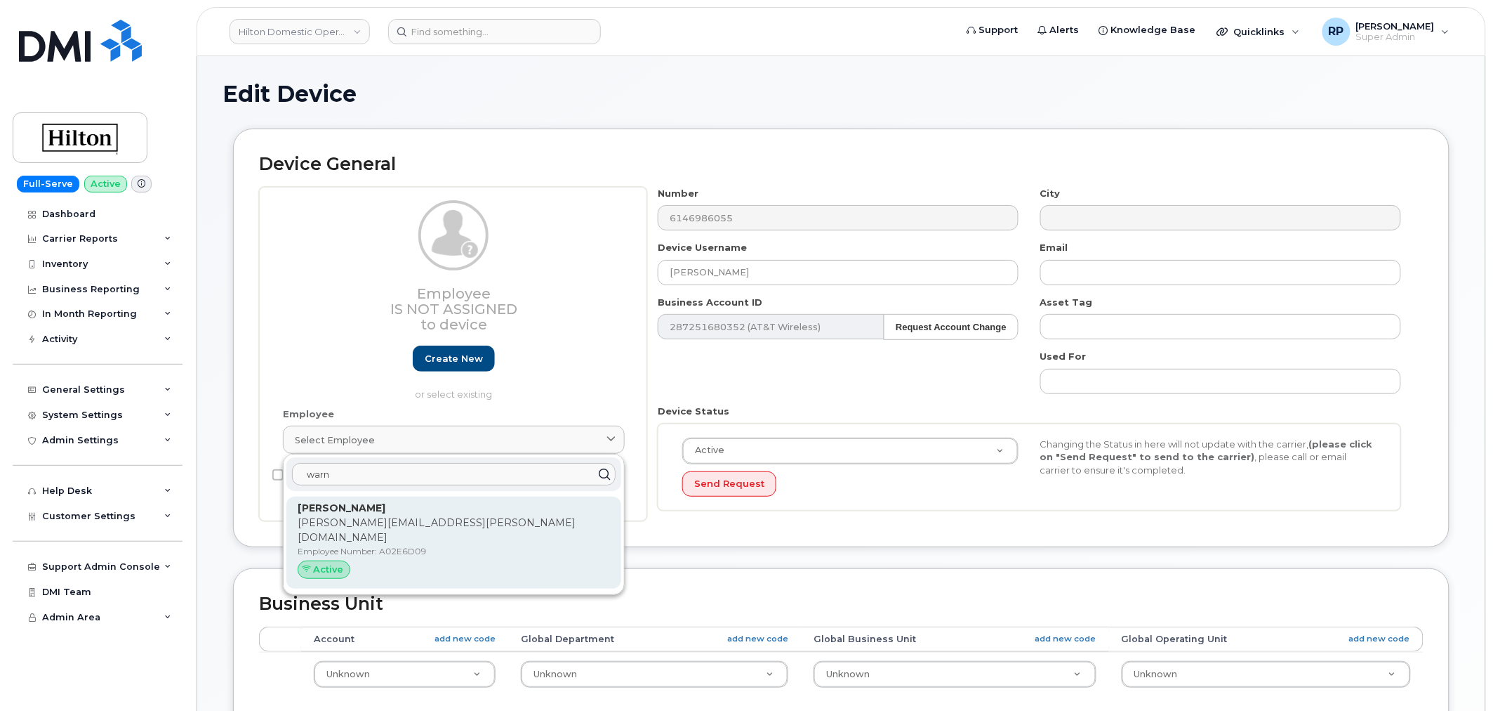
type input "warn"
click at [381, 521] on p "Zach.Warn@Hilton.com" at bounding box center [454, 529] width 312 height 29
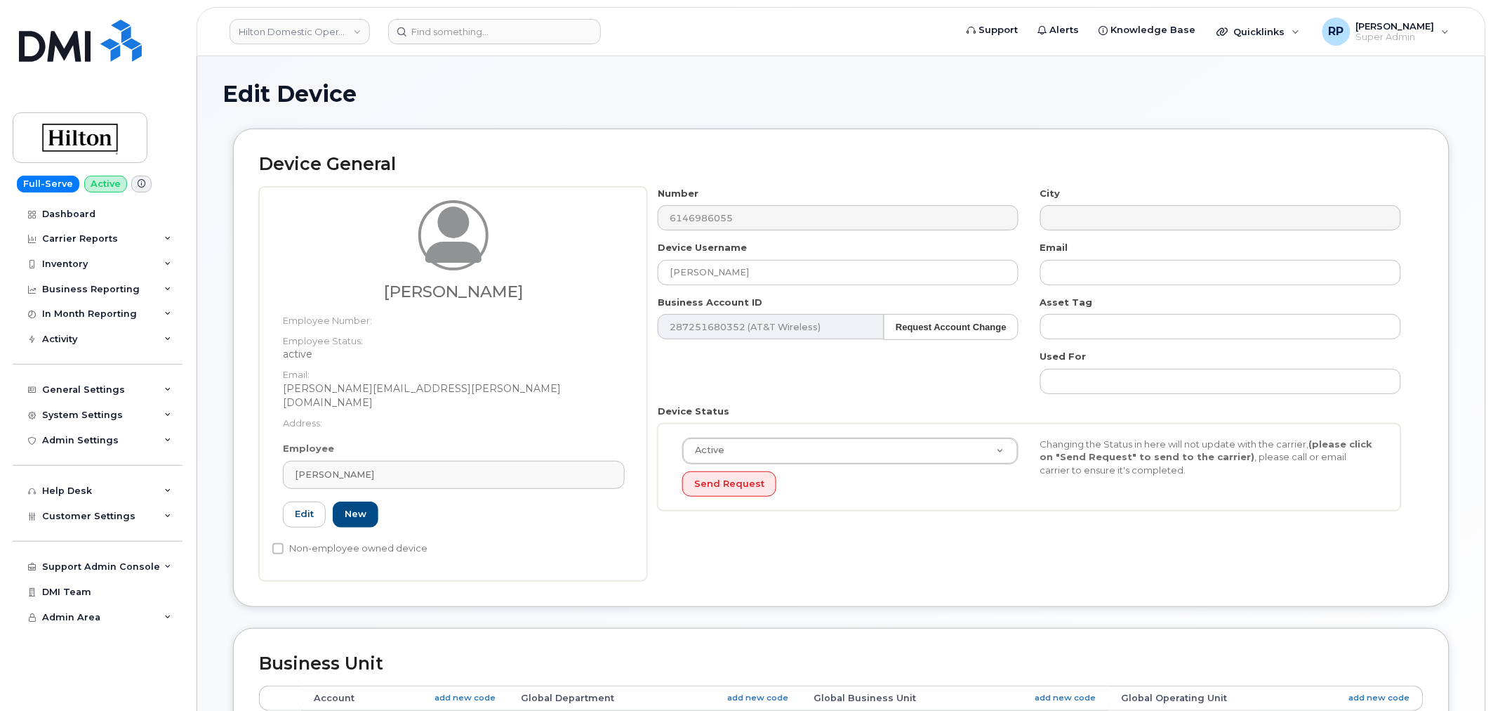
type input "A02E6D09"
type input "Zachery Warn"
type input "zach.warn@hilton.com"
select select "34080331"
type input "34542459"
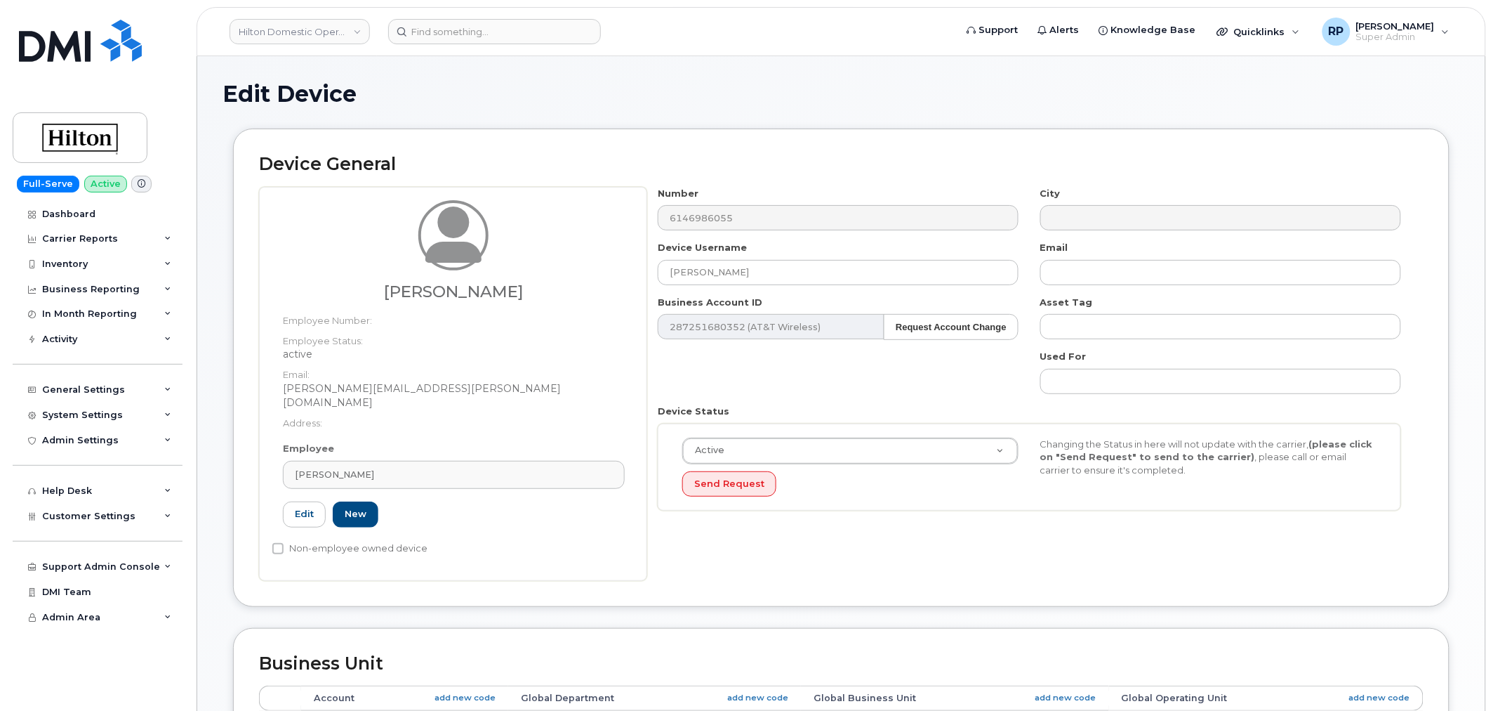
type input "34541951"
type input "34542159"
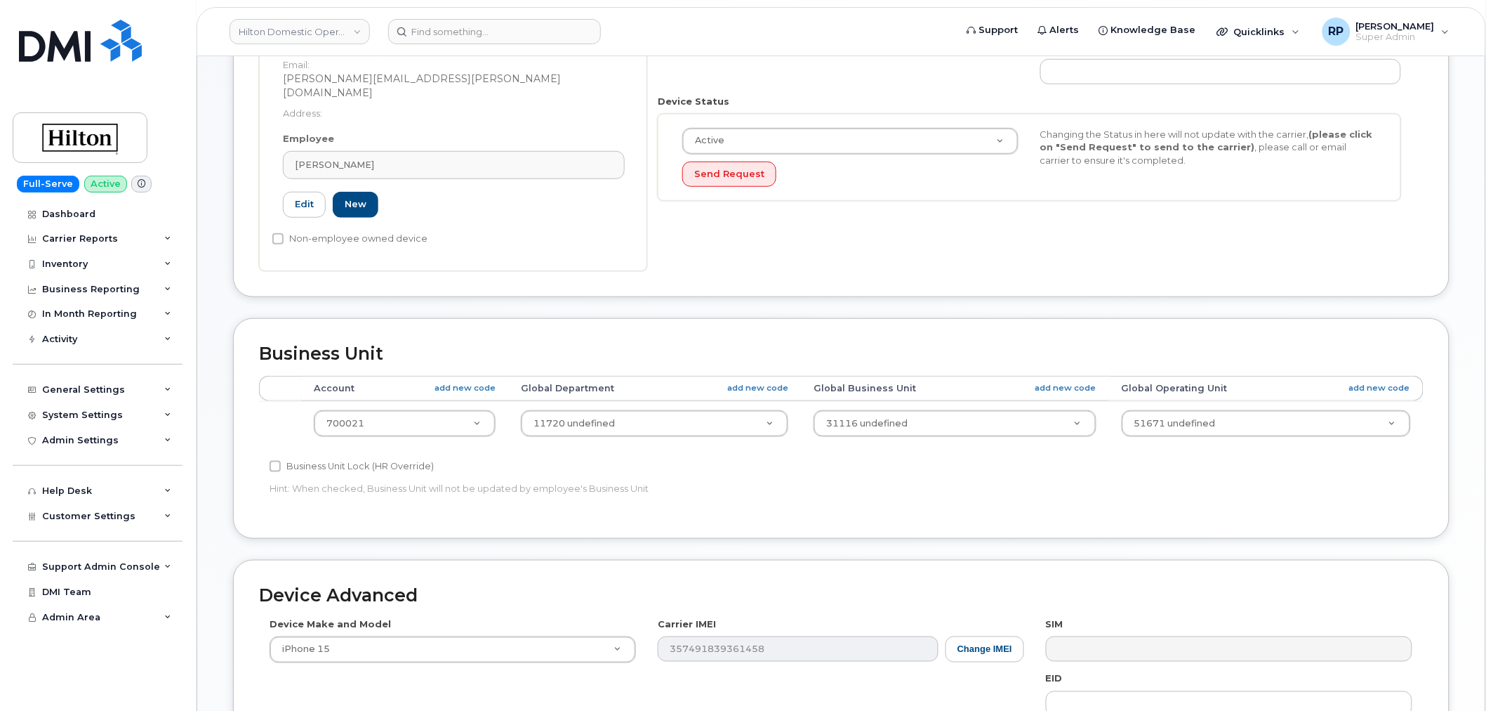
scroll to position [564, 0]
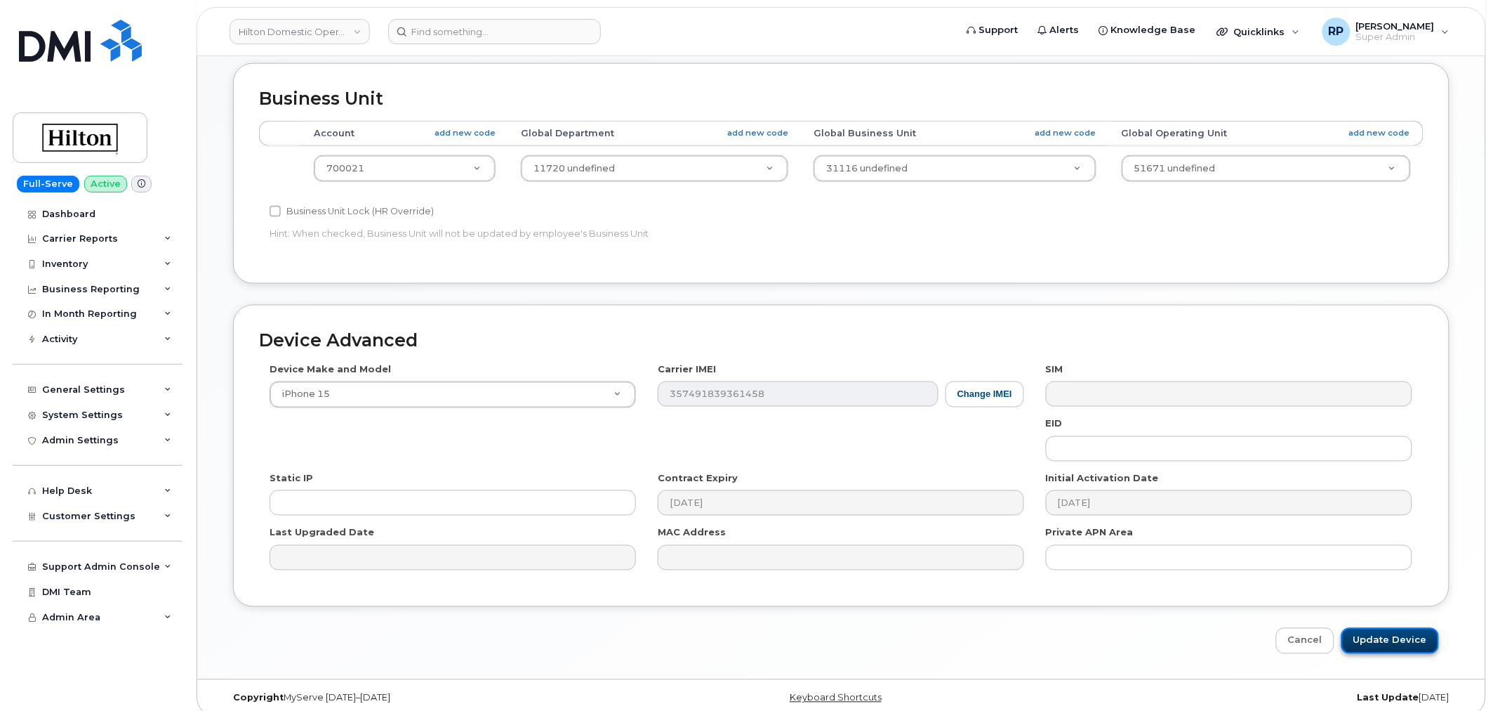
click at [1391, 628] on input "Update Device" at bounding box center [1391, 641] width 98 height 26
type input "Saving..."
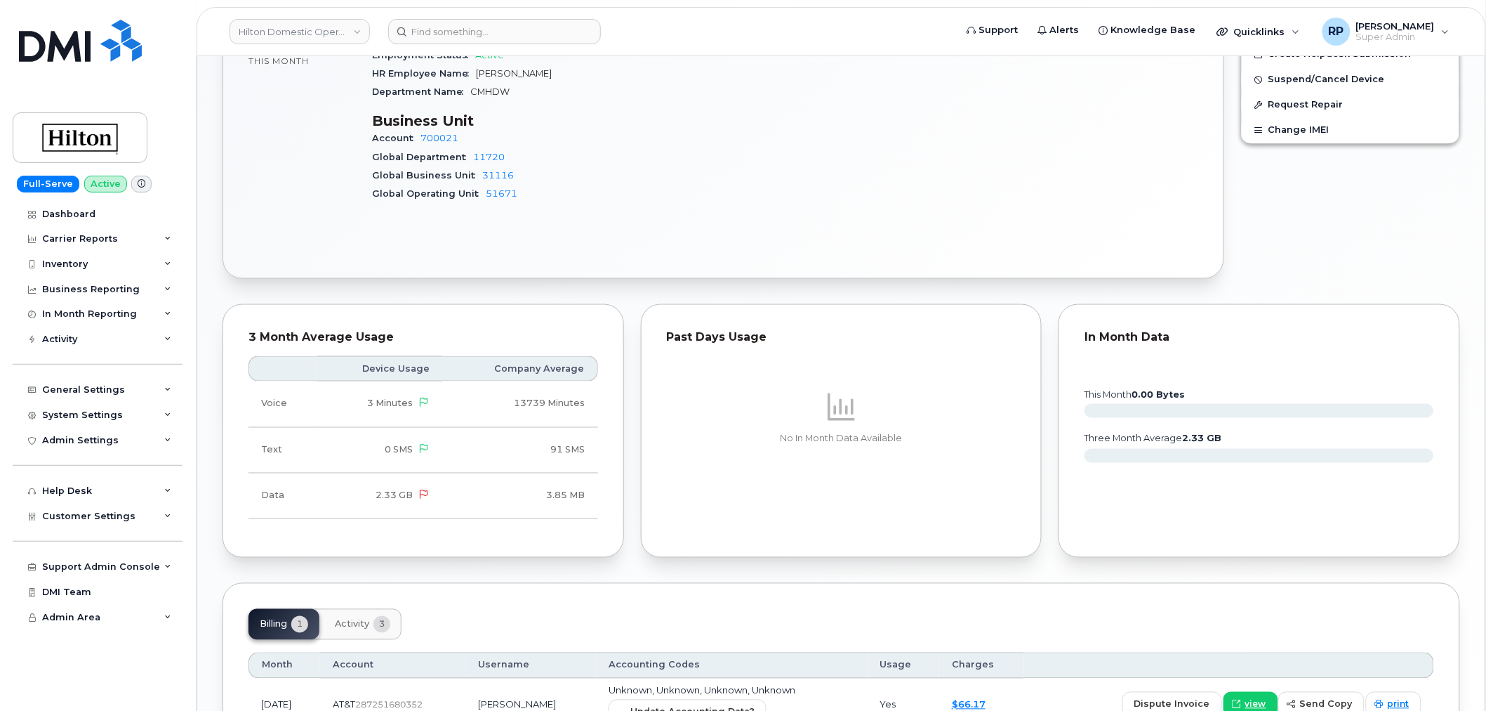
scroll to position [649, 0]
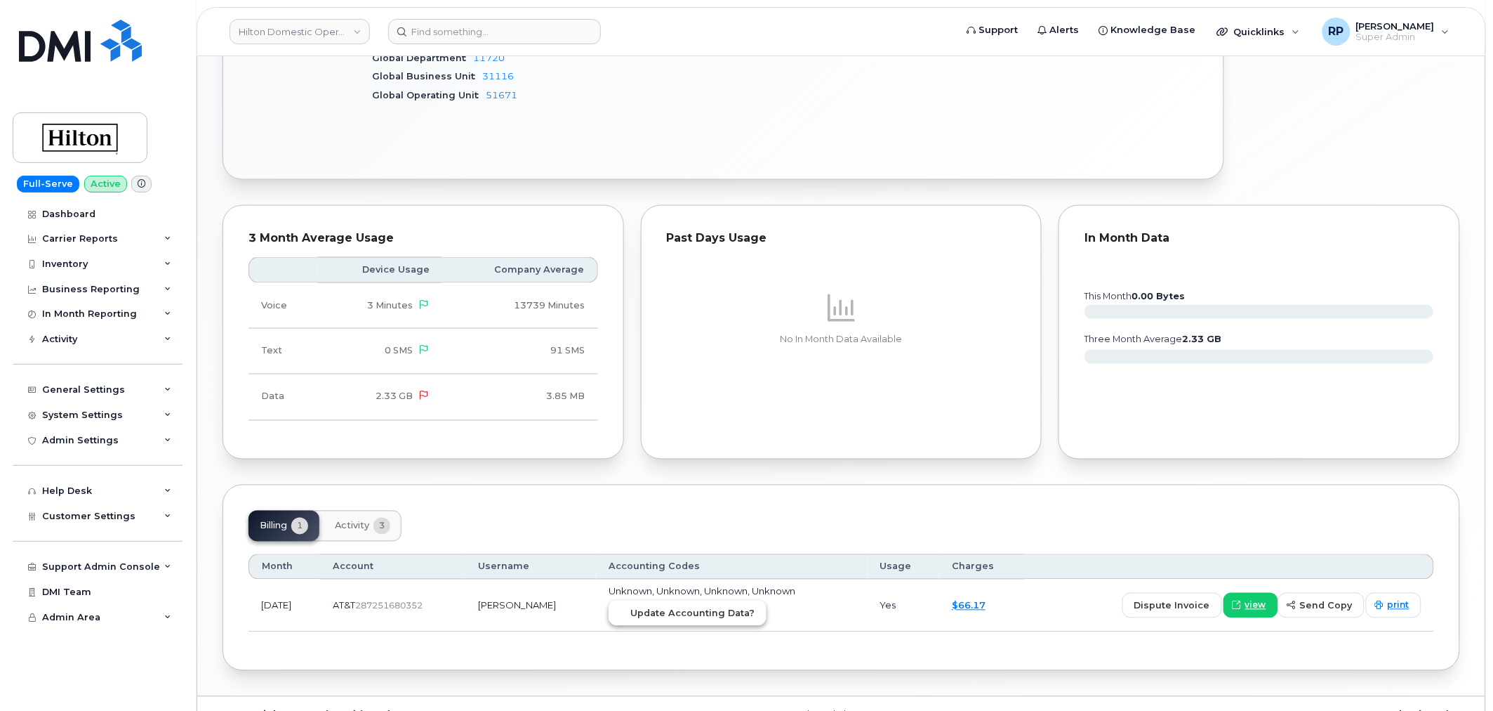
click at [709, 616] on button "Update Accounting Data?" at bounding box center [688, 612] width 158 height 25
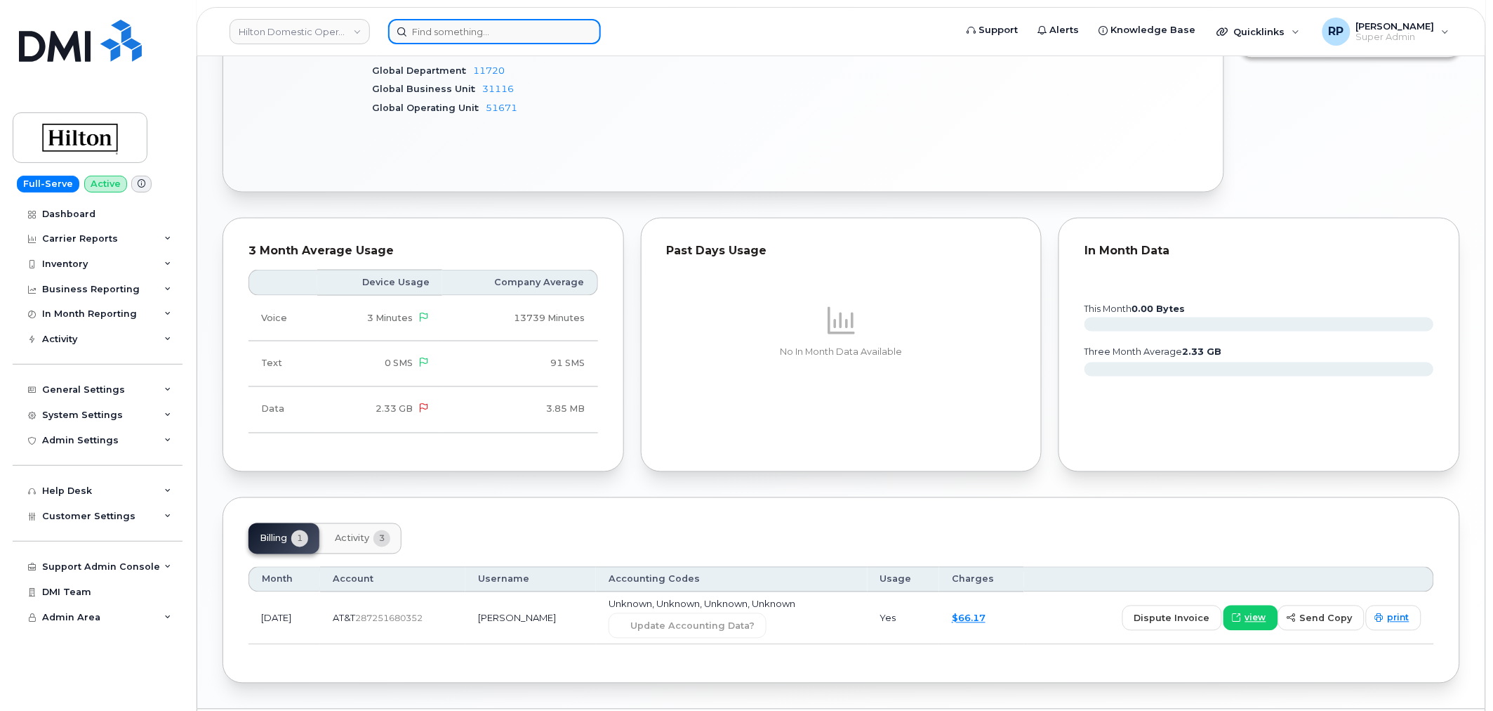
click at [454, 27] on input at bounding box center [494, 31] width 213 height 25
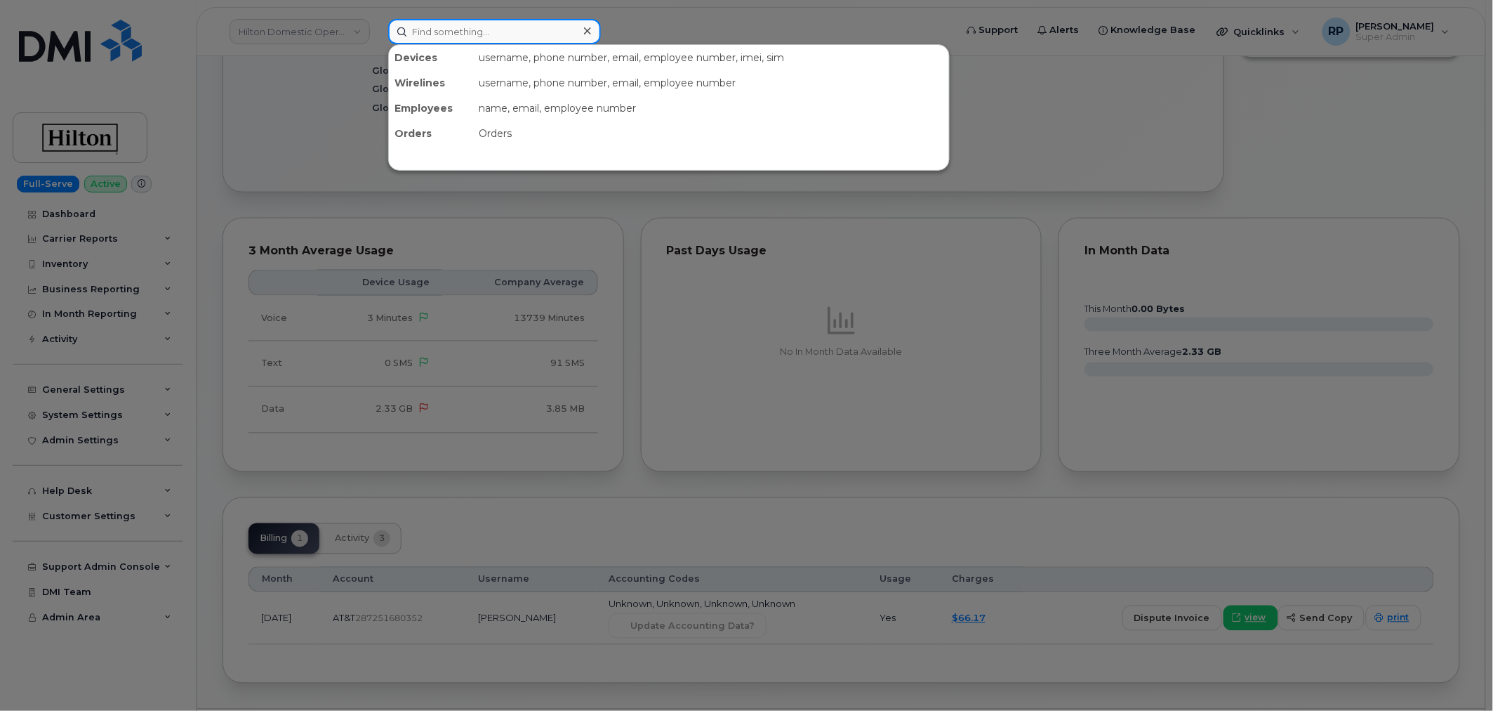
paste input "5042721408"
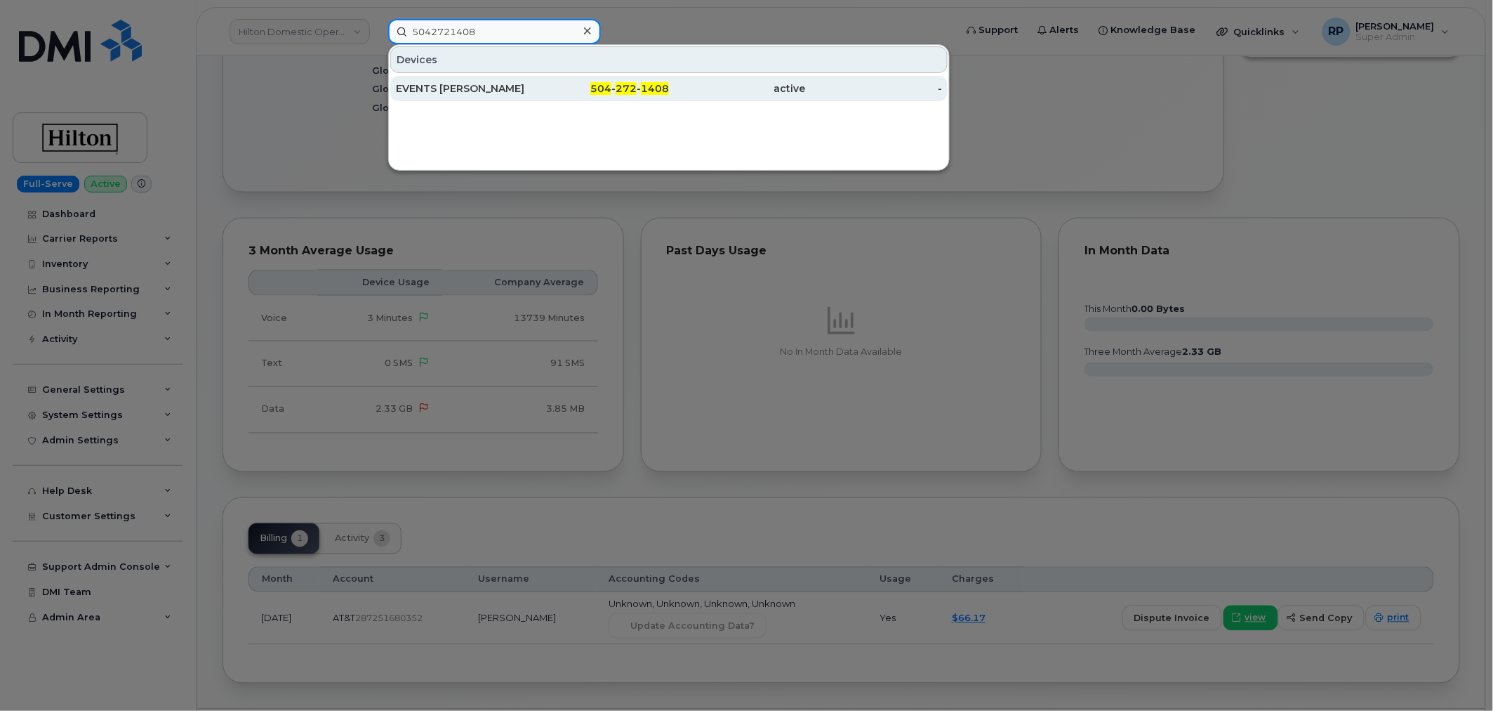
type input "5042721408"
click at [459, 88] on div "EVENTS [PERSON_NAME]" at bounding box center [464, 88] width 137 height 14
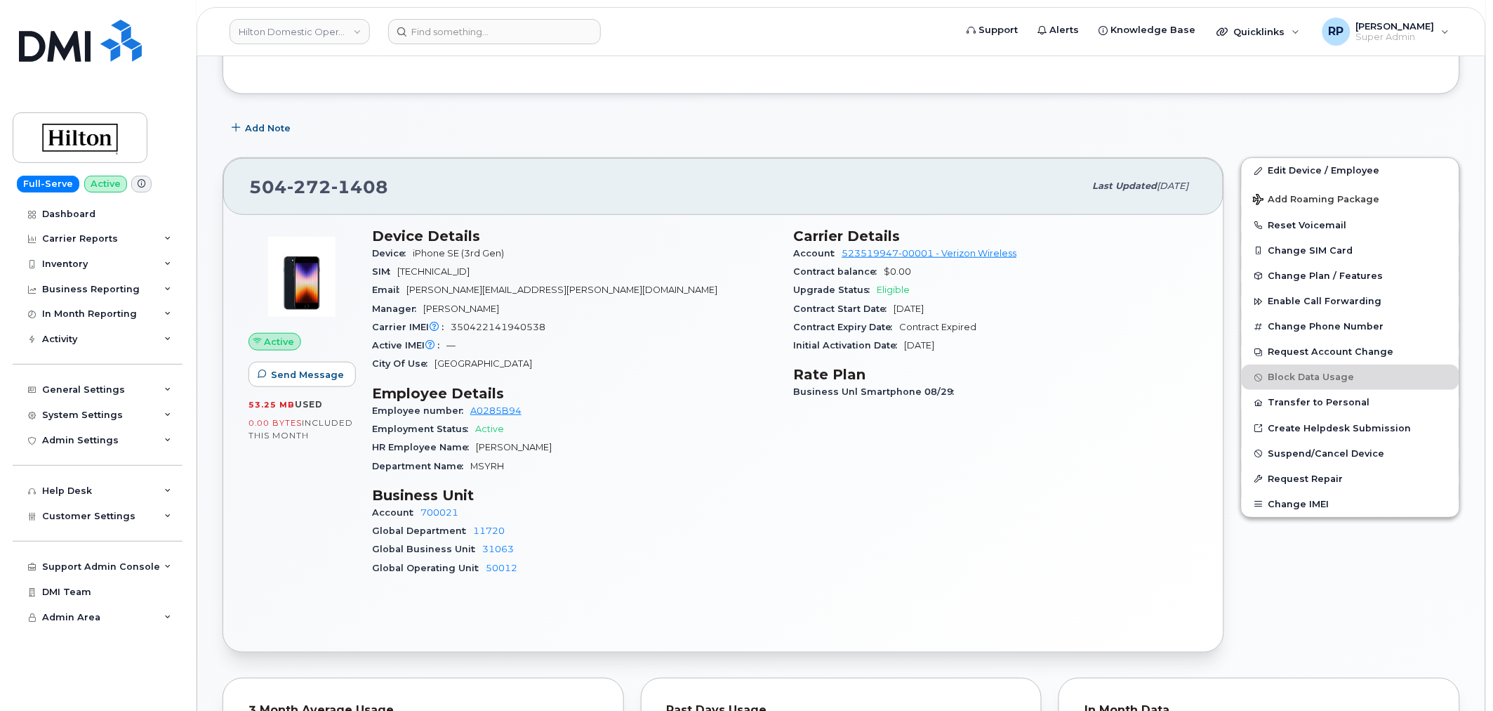
scroll to position [390, 0]
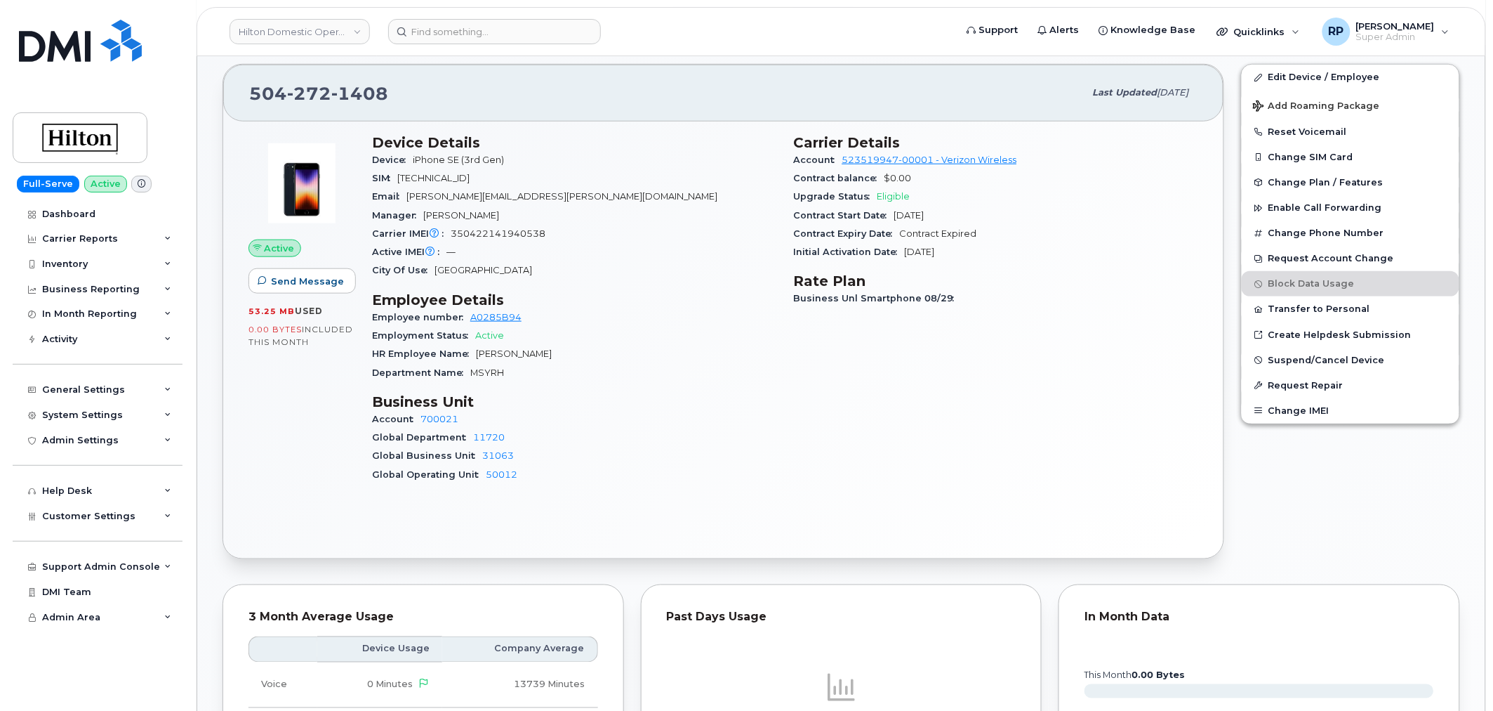
click at [743, 466] on div "Global Operating Unit 50012" at bounding box center [574, 474] width 405 height 18
click at [97, 393] on div "General Settings" at bounding box center [83, 389] width 83 height 11
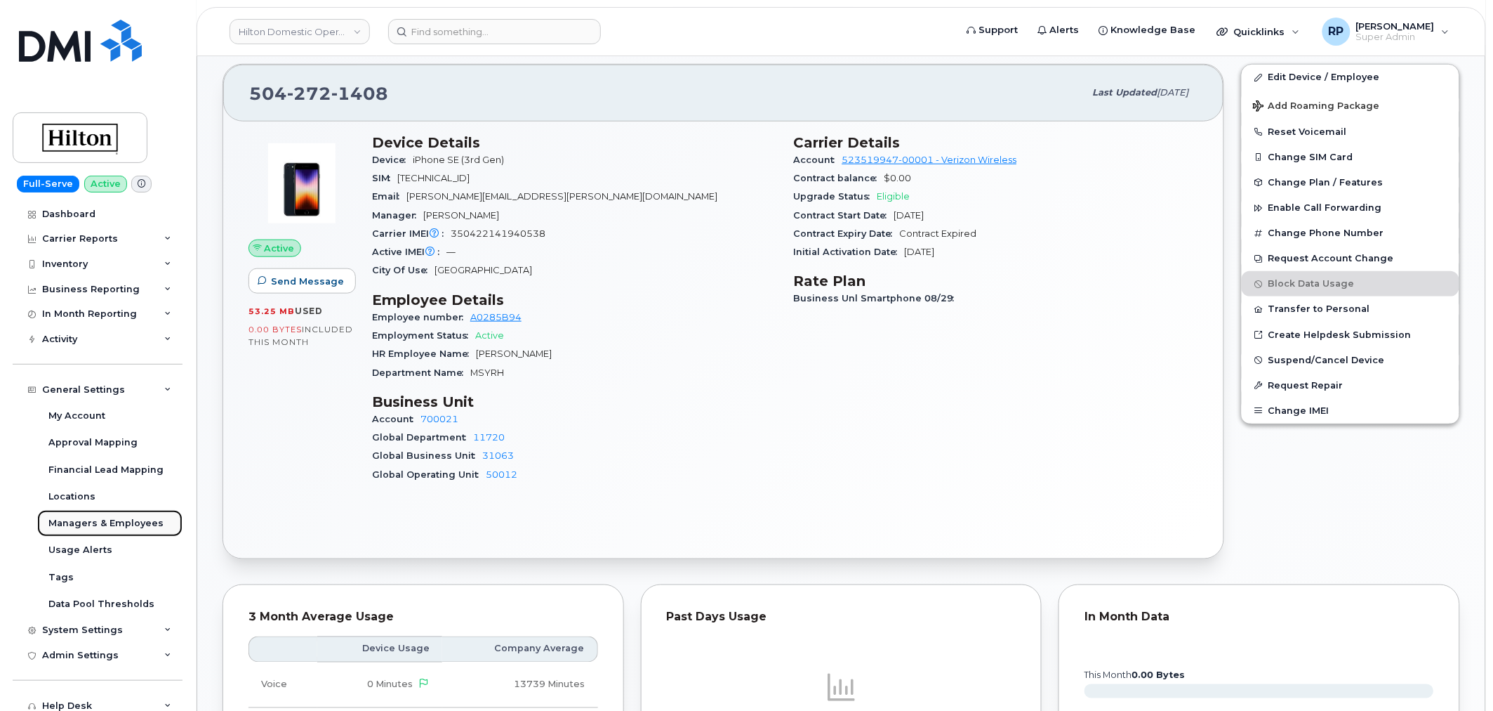
click at [107, 532] on link "Managers & Employees" at bounding box center [109, 523] width 145 height 27
click at [103, 524] on div "Managers & Employees" at bounding box center [105, 523] width 115 height 13
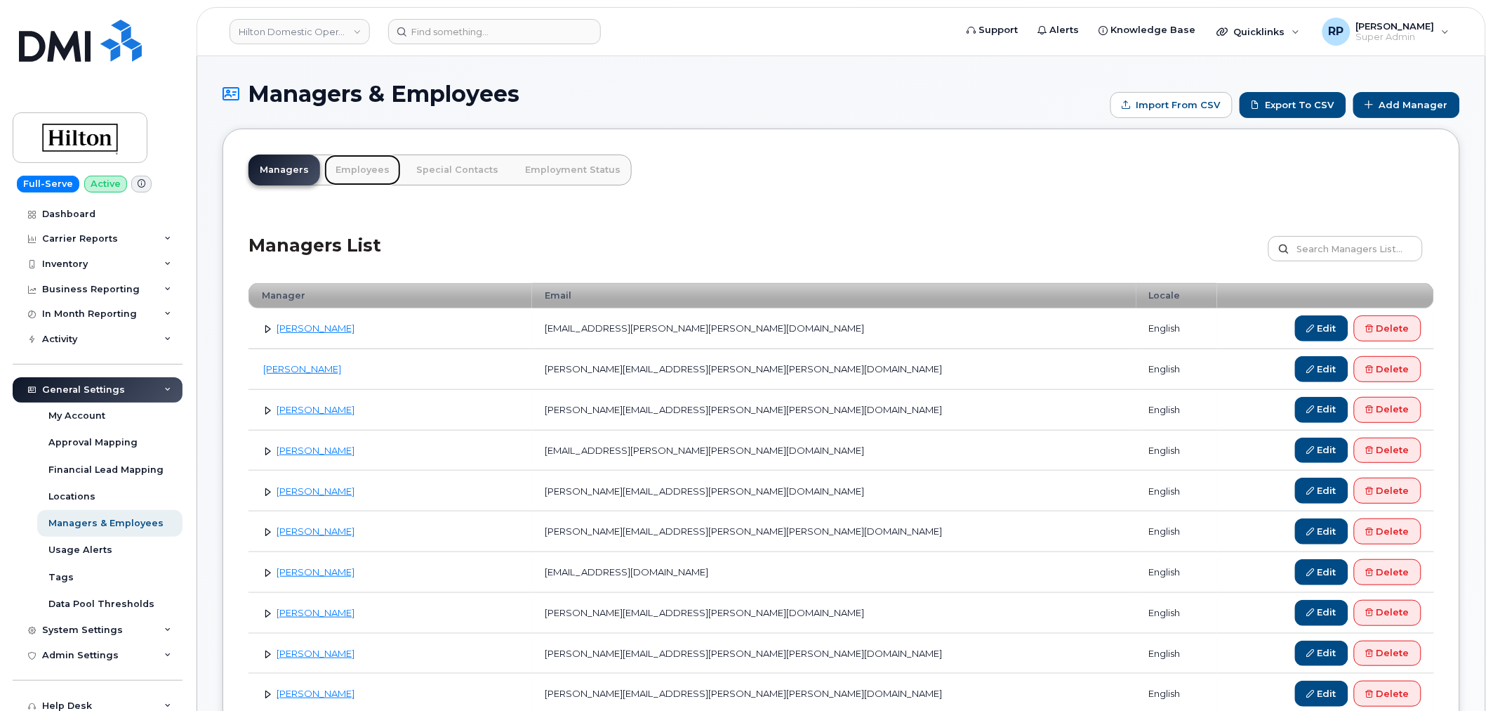
click at [363, 162] on link "Employees" at bounding box center [362, 169] width 77 height 31
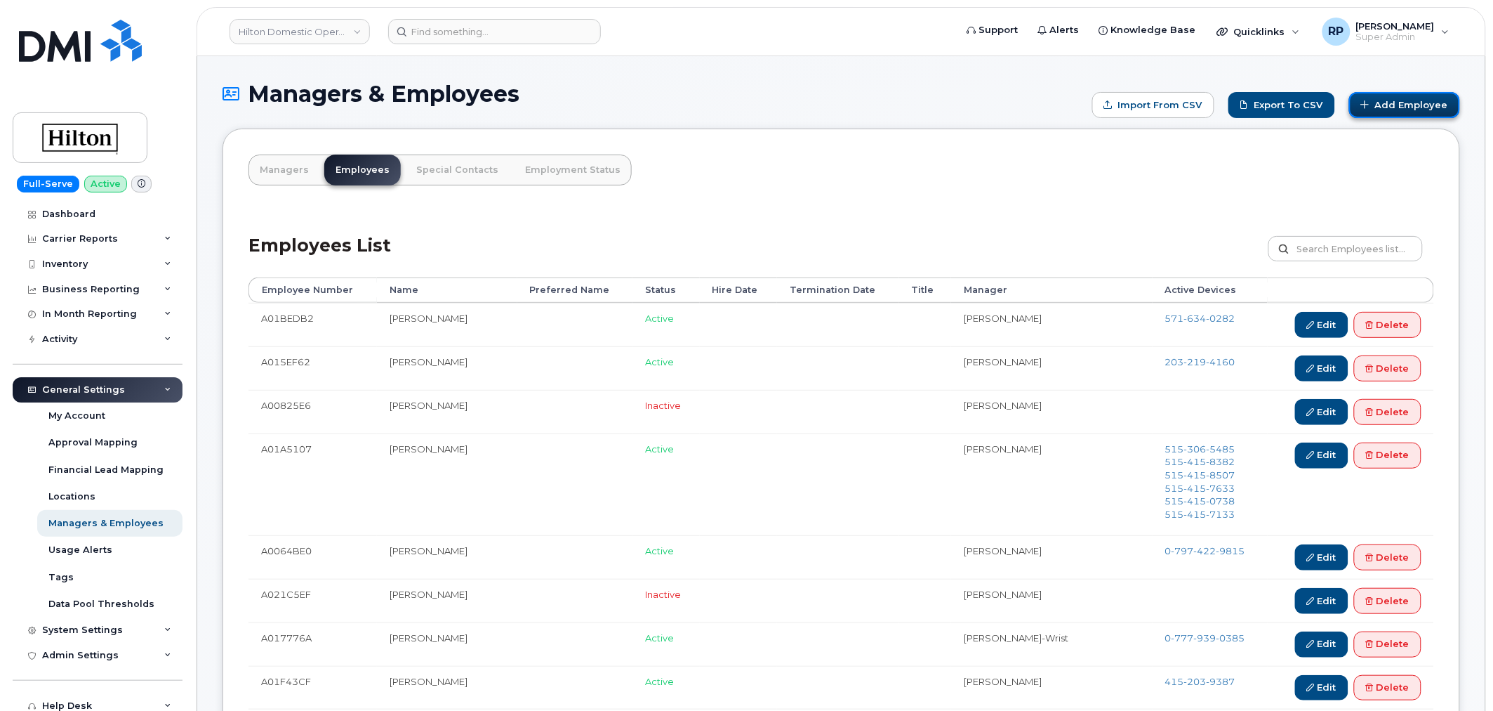
click at [1399, 109] on link "Add Employee" at bounding box center [1404, 105] width 111 height 26
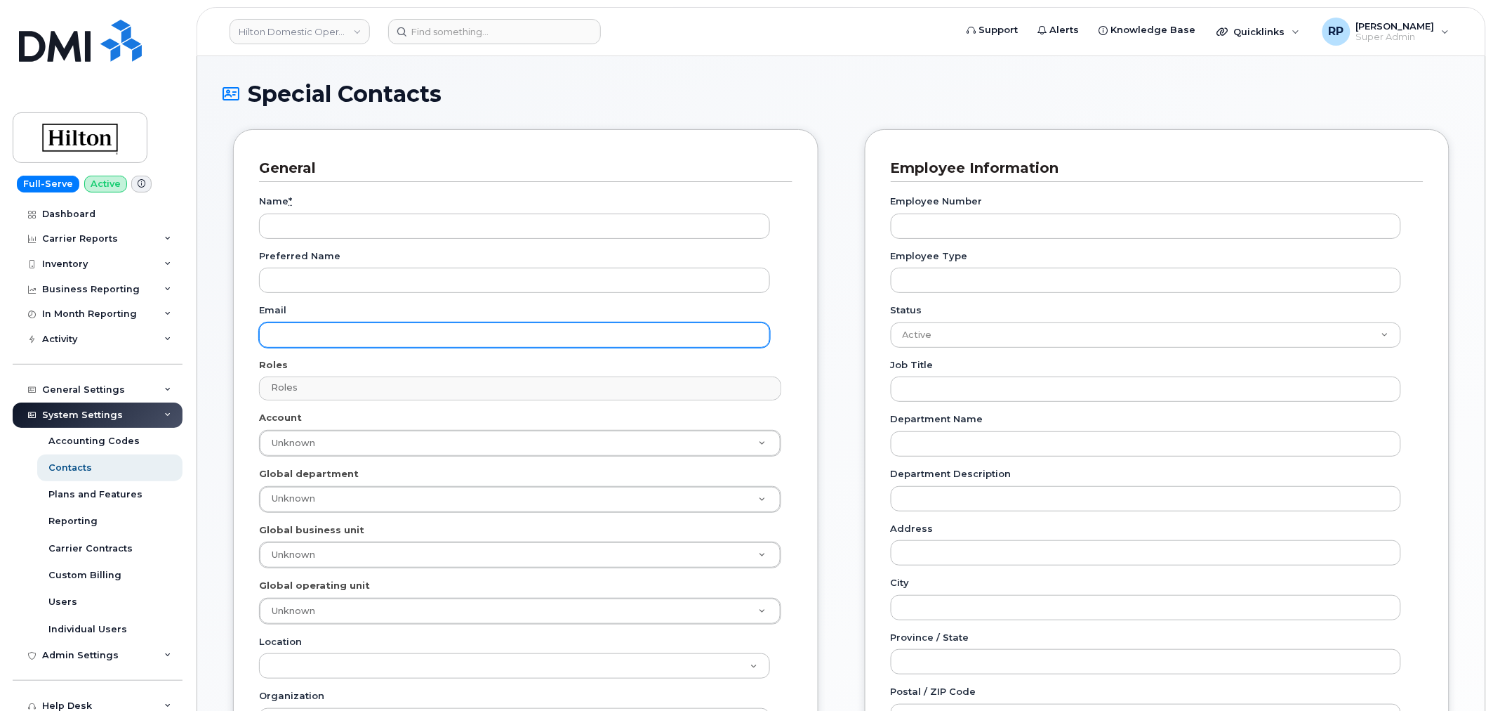
click at [333, 324] on input "Email" at bounding box center [514, 334] width 511 height 25
paste input "Amy.Lendermon@waldorfastoria.com"
type input "Amy.Lendermon@waldorfastoria.com"
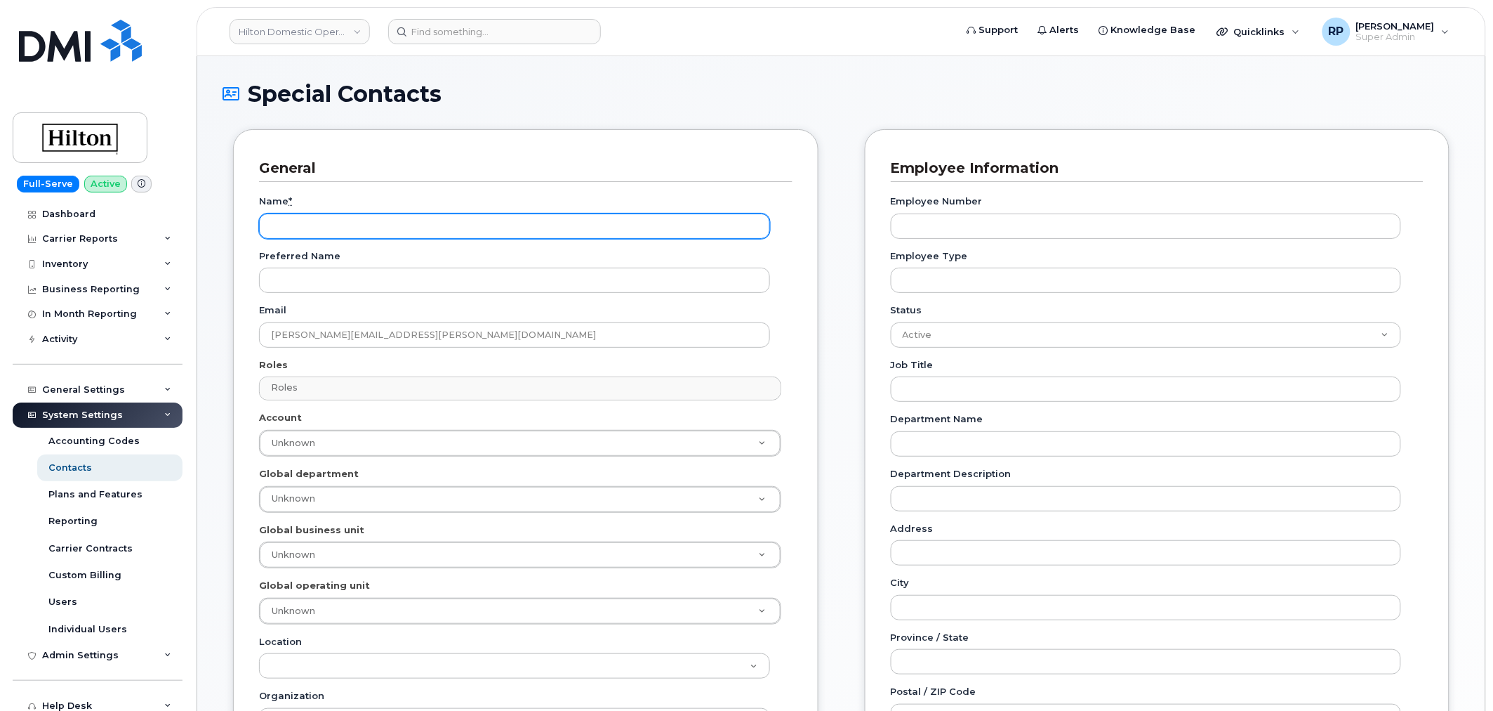
click at [365, 225] on input "Name *" at bounding box center [514, 225] width 511 height 25
paste input "[PERSON_NAME]"
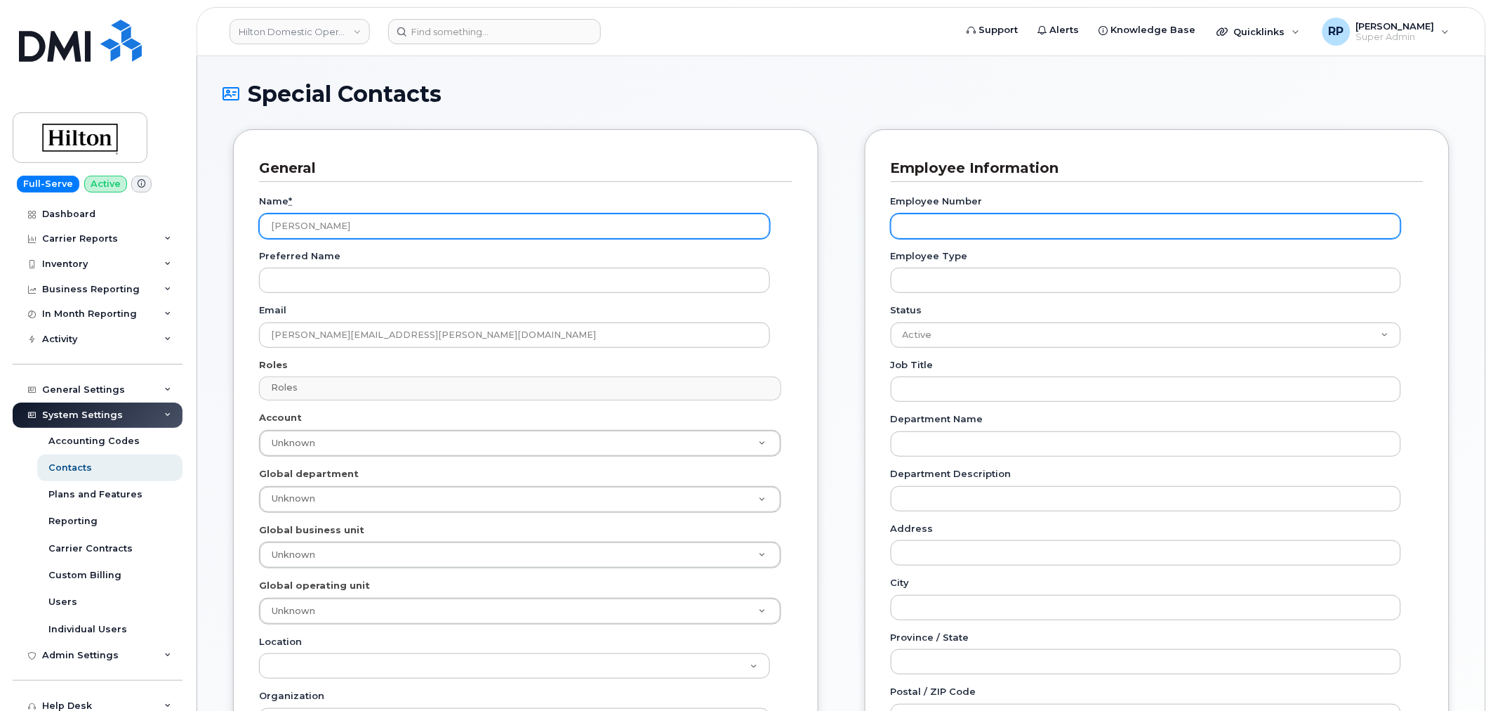
type input "[PERSON_NAME]"
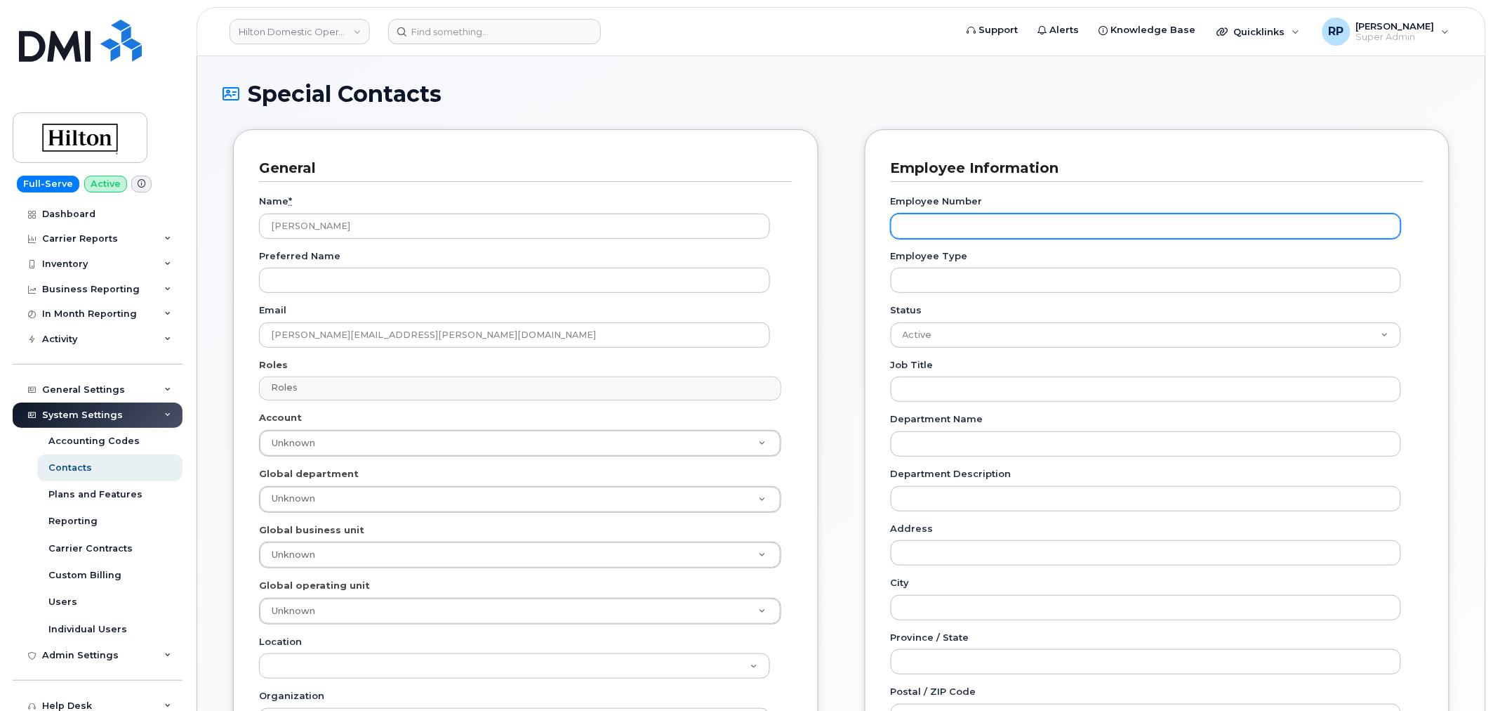
click at [953, 228] on input "Employee Number" at bounding box center [1146, 225] width 511 height 25
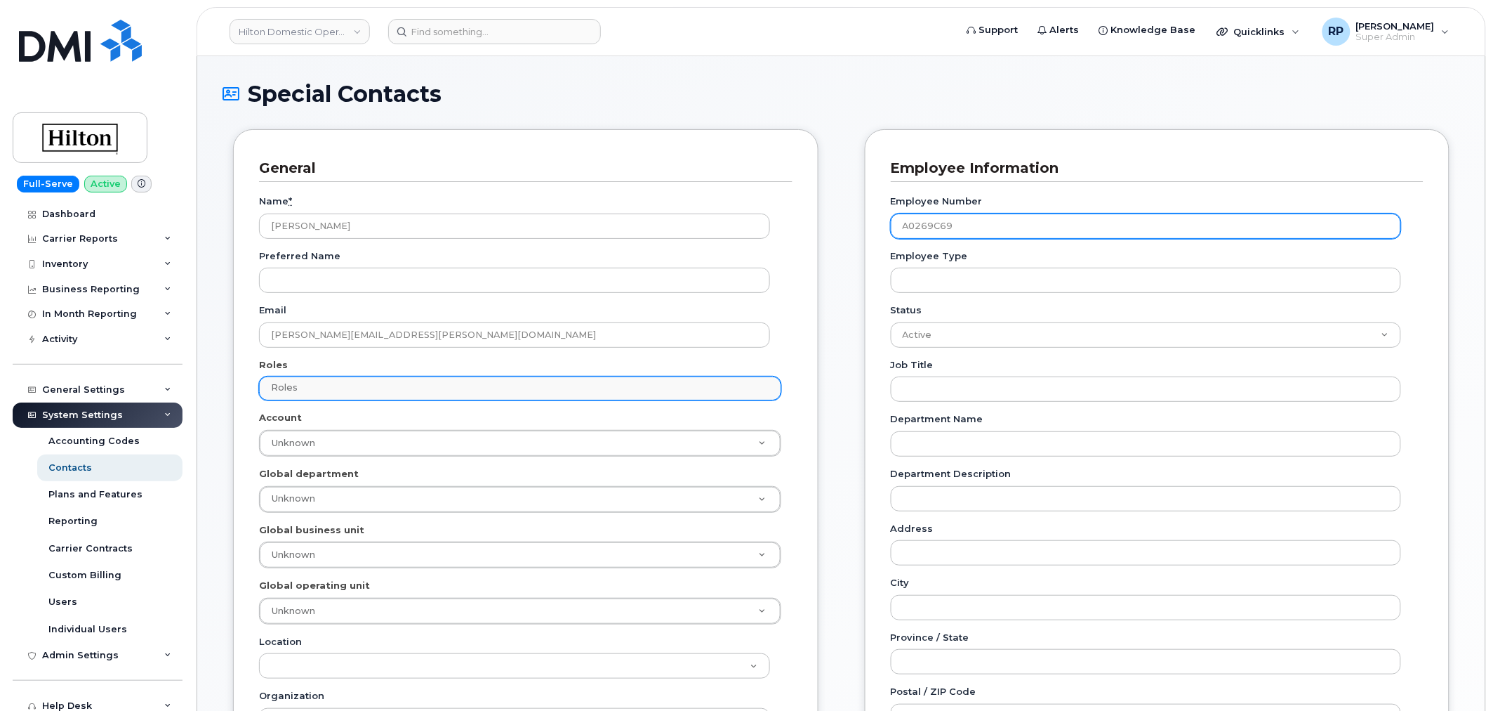
type input "A0269C69"
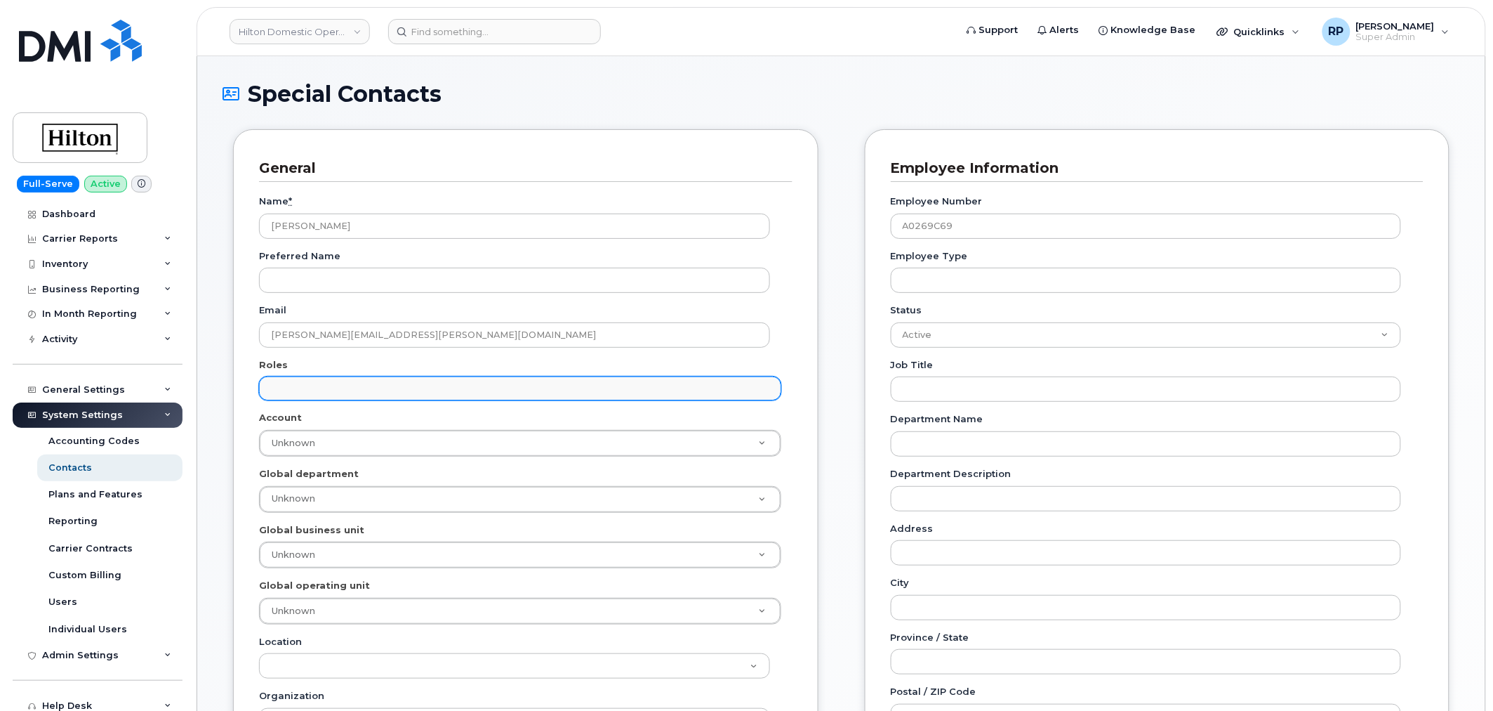
click at [362, 392] on input "text" at bounding box center [521, 388] width 509 height 20
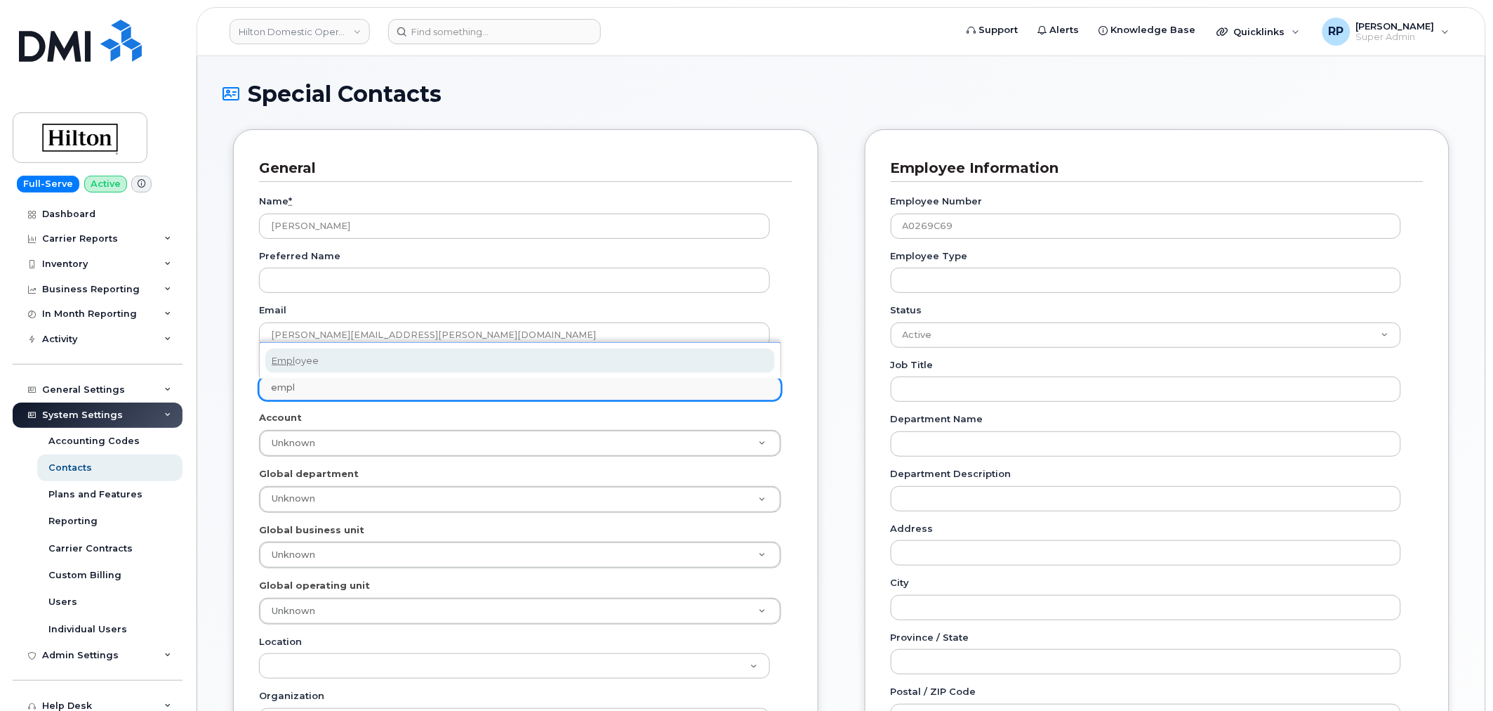
type input "empl"
select select "16"
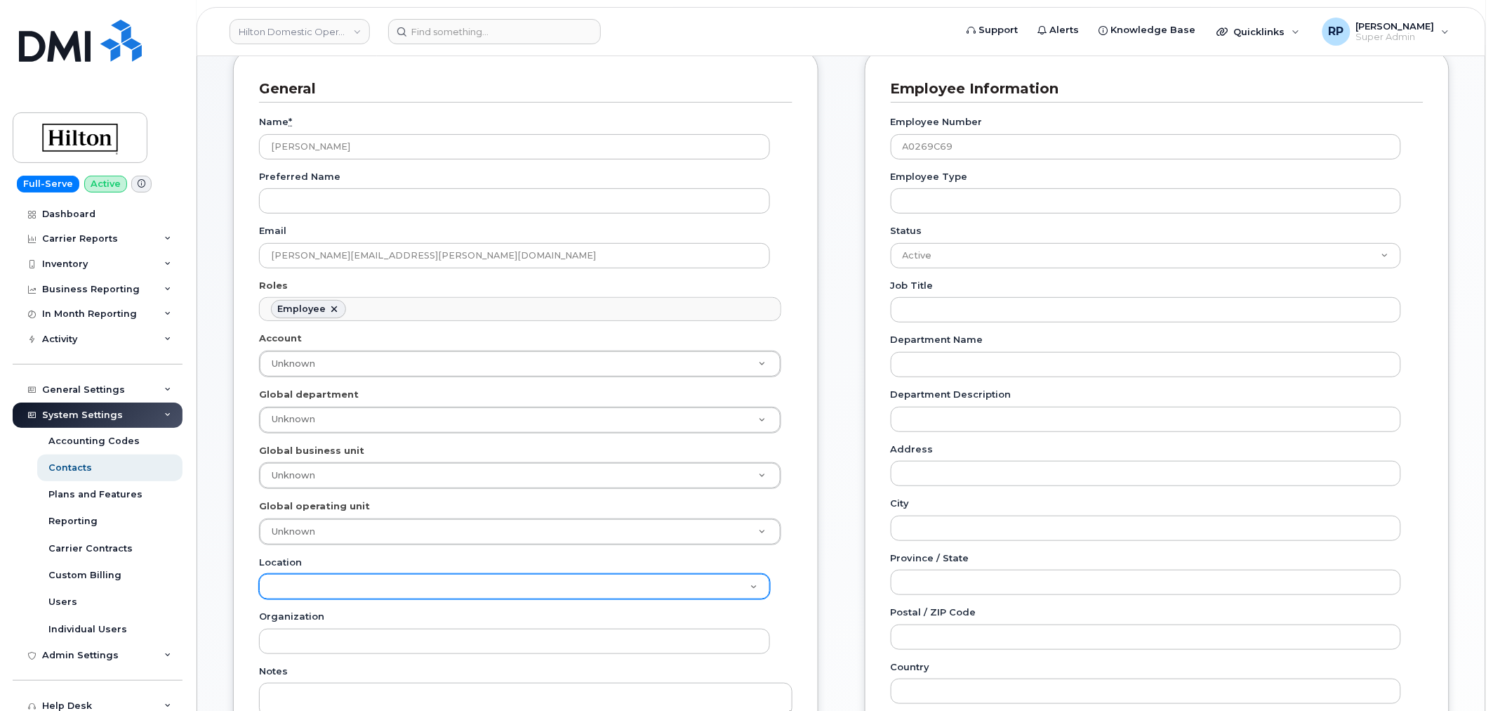
scroll to position [130, 0]
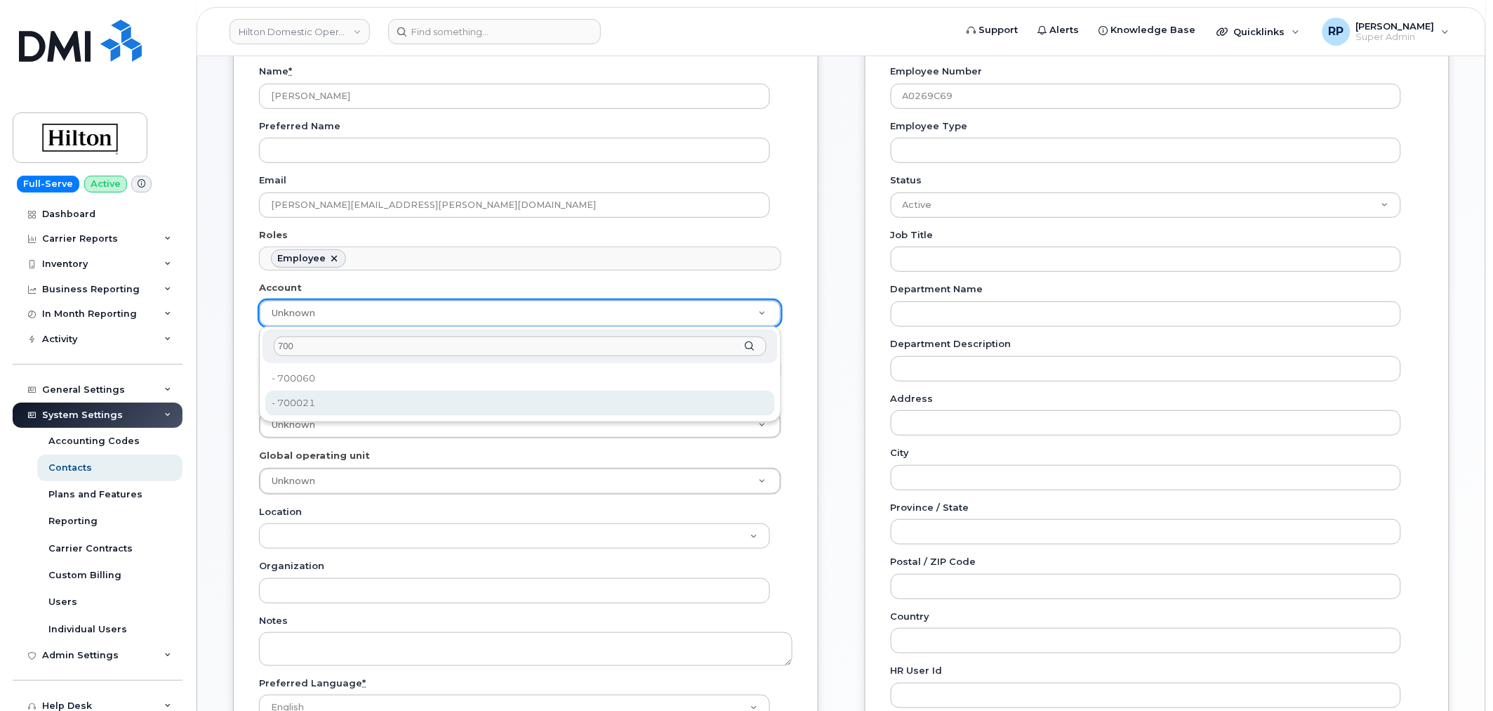
type input "700"
type input "34080331"
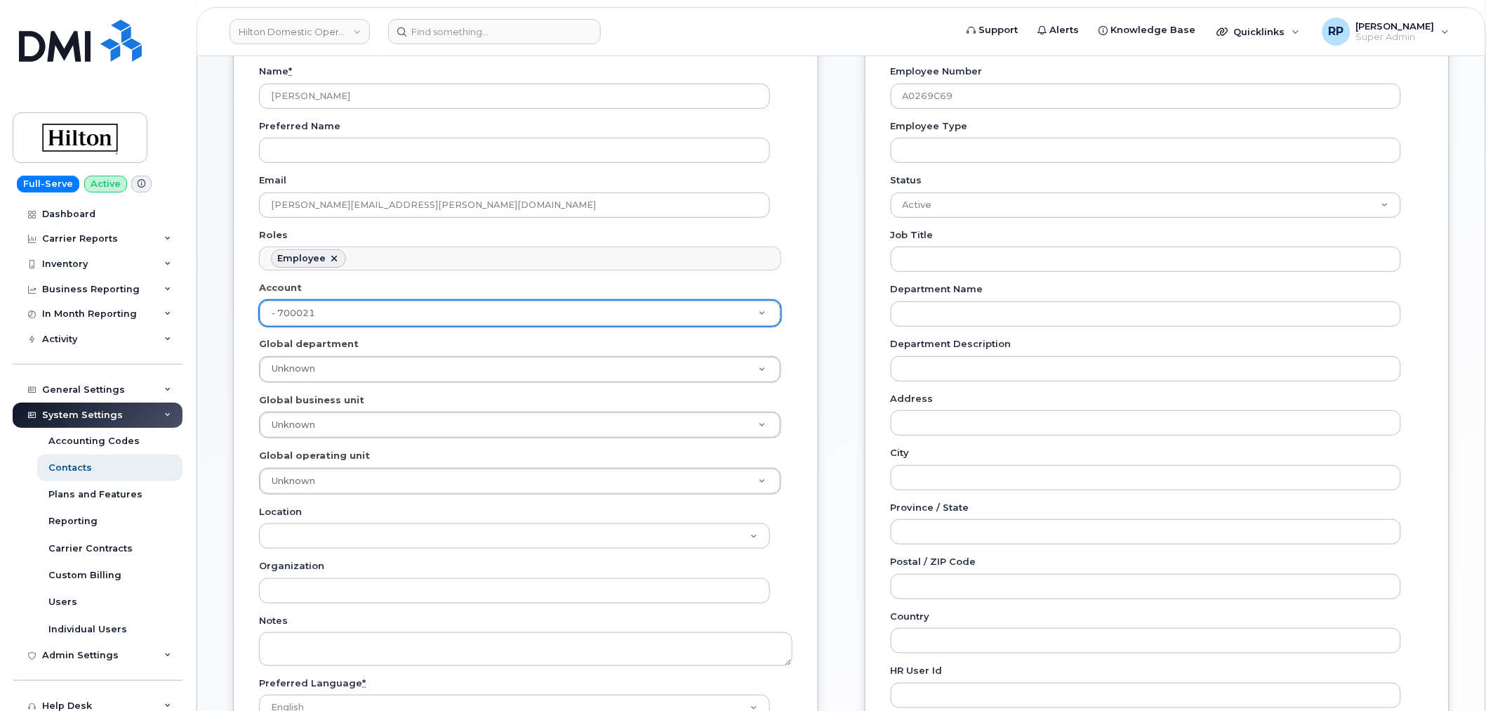
click at [220, 409] on div "Special Contacts General Name * Amy Lendermon Preferred Name Email Amy.Lendermo…" at bounding box center [841, 527] width 1288 height 1202
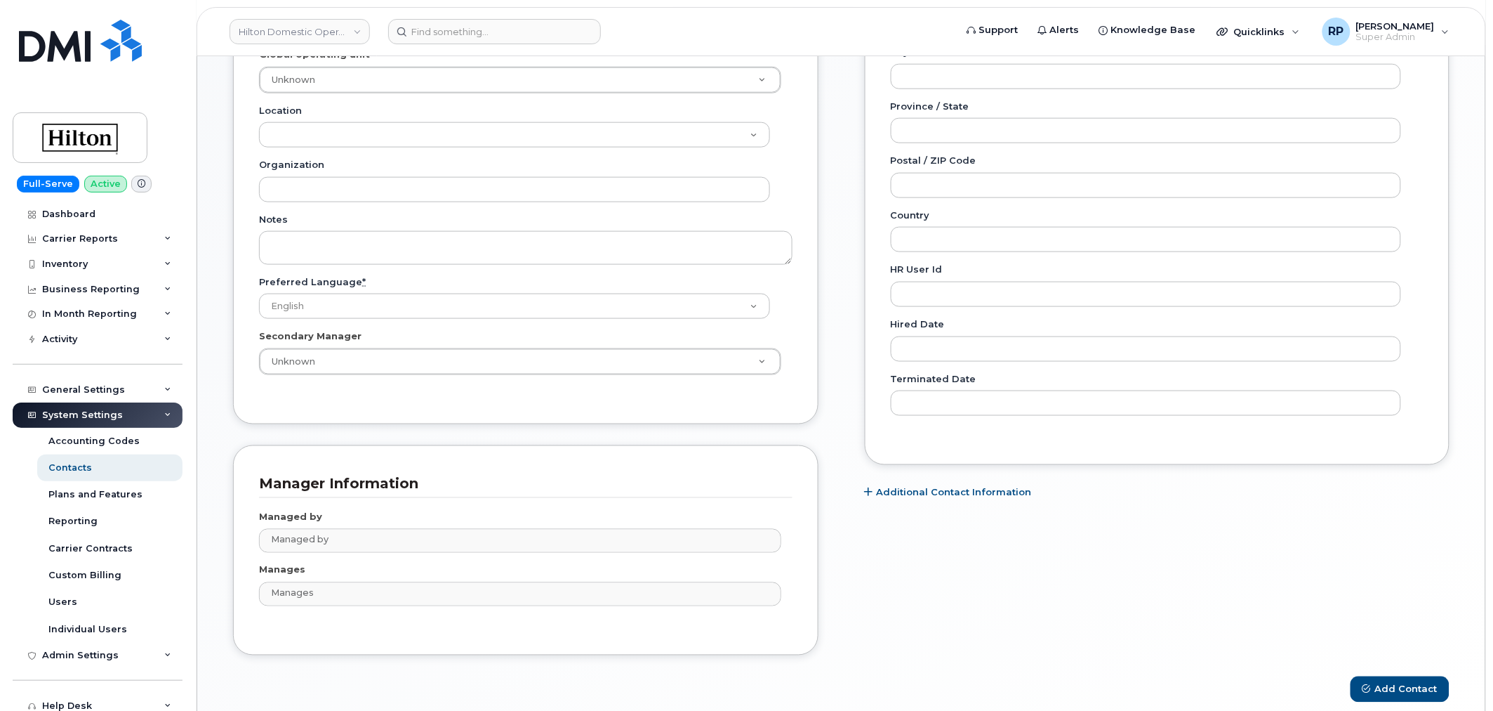
scroll to position [594, 0]
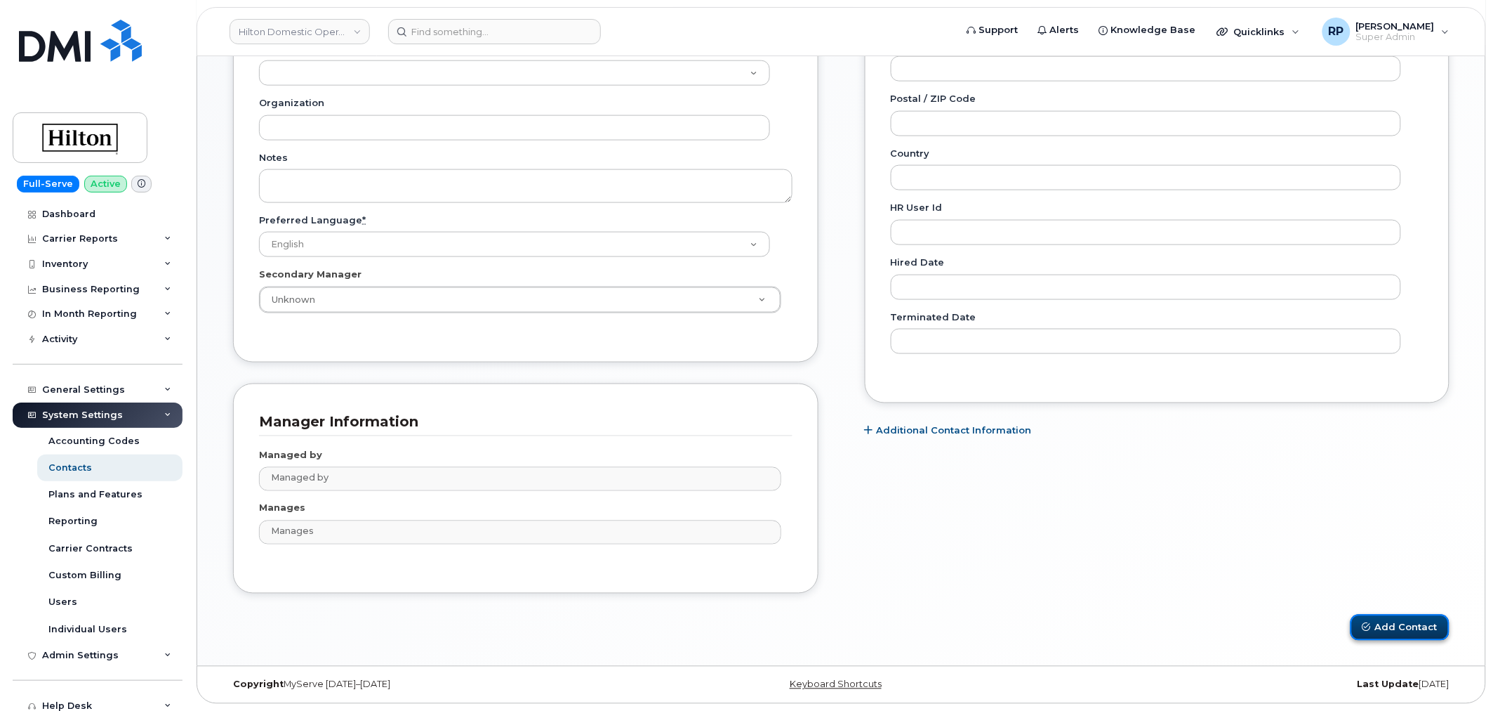
click at [1429, 634] on button "Add Contact" at bounding box center [1400, 627] width 99 height 26
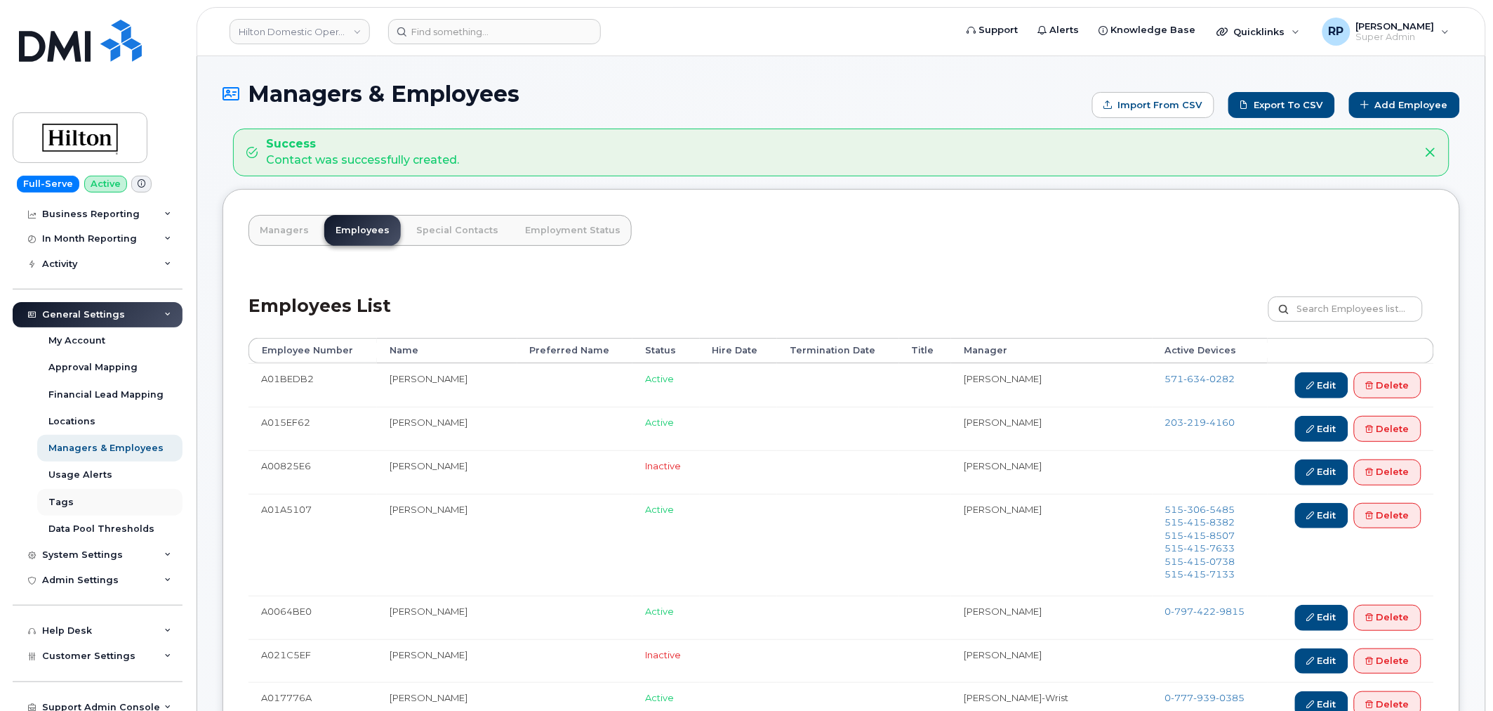
scroll to position [132, 0]
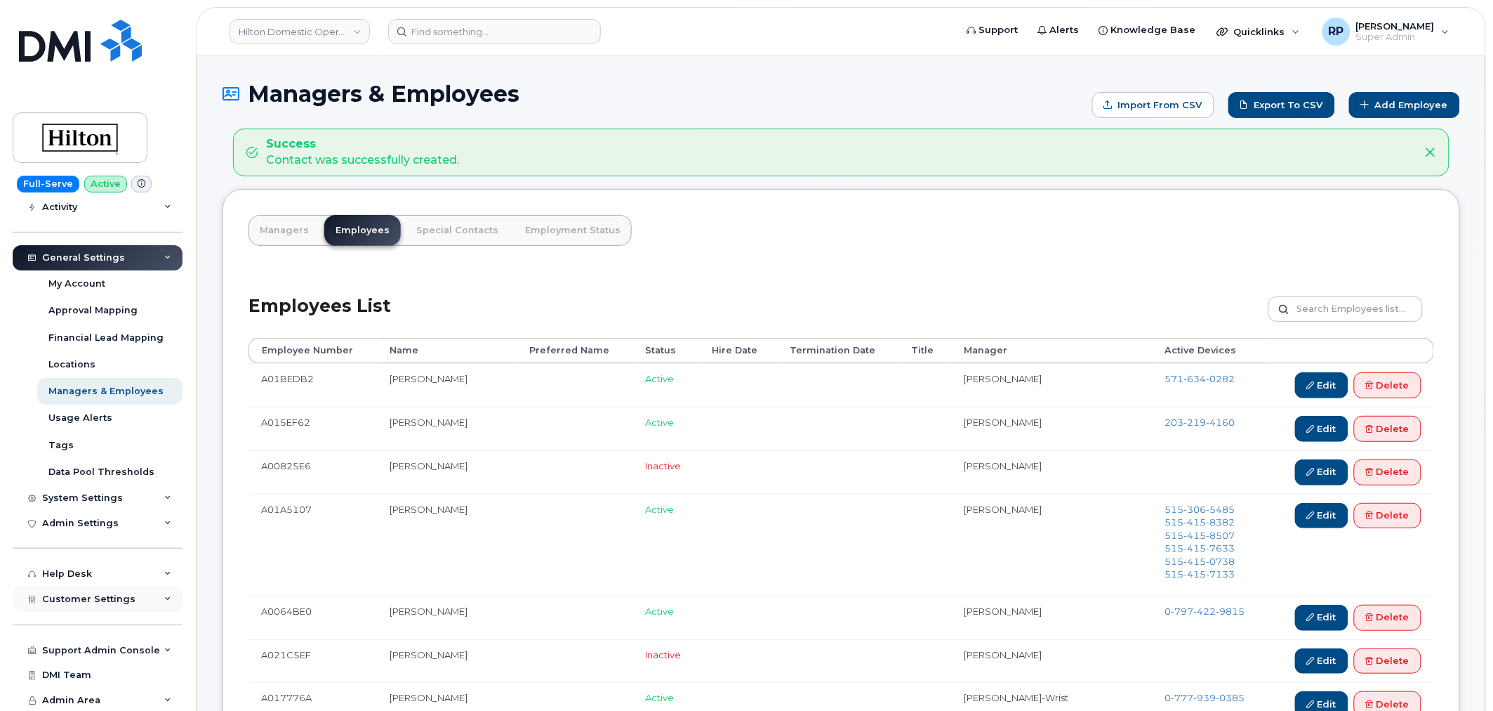
click at [86, 601] on span "Customer Settings" at bounding box center [88, 598] width 93 height 11
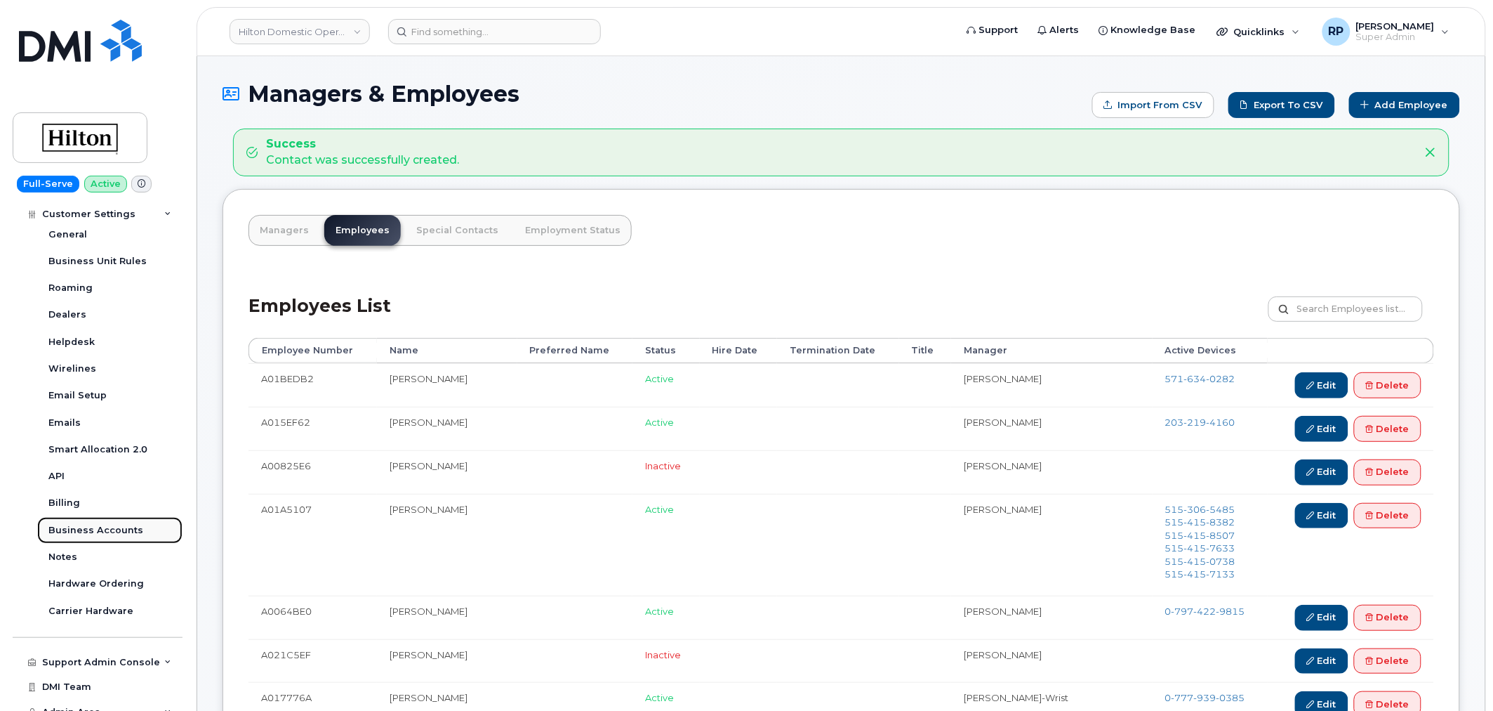
click at [88, 531] on div "Business Accounts" at bounding box center [95, 530] width 95 height 13
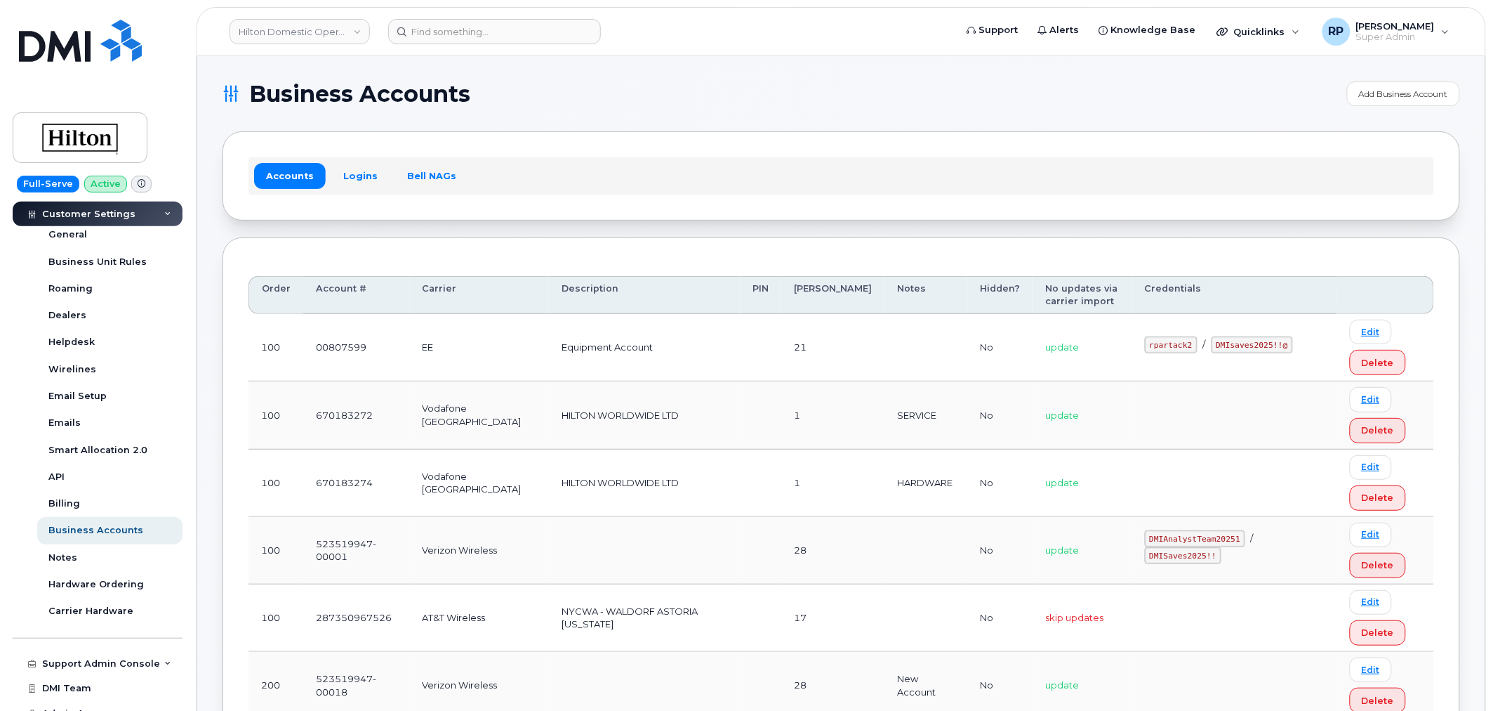
click at [344, 160] on div "Accounts Logins Bell NAGs" at bounding box center [842, 175] width 1186 height 37
click at [353, 171] on link "Logins" at bounding box center [360, 175] width 58 height 25
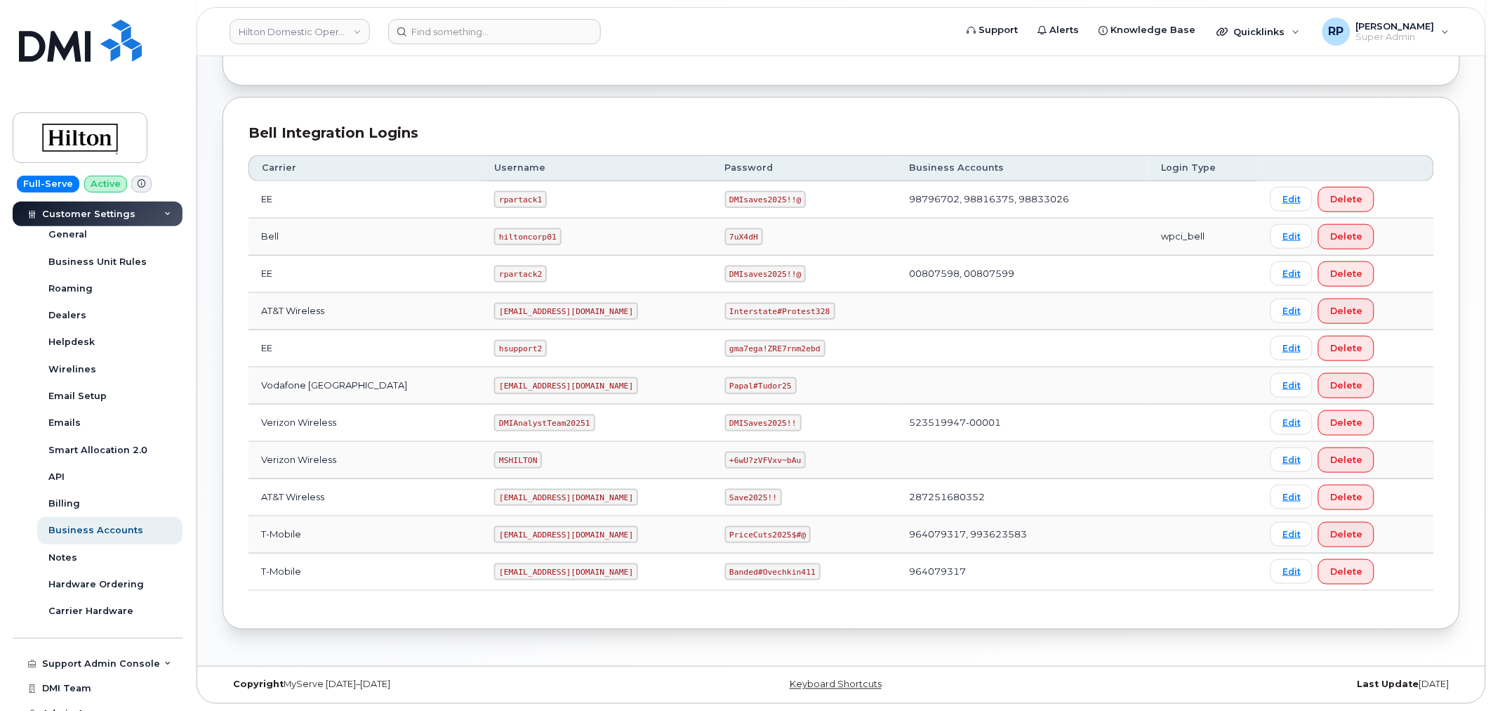
scroll to position [292, 0]
drag, startPoint x: 480, startPoint y: 535, endPoint x: 609, endPoint y: 536, distance: 129.2
click at [609, 536] on code "ms-invoiceprocessing@dminc.com" at bounding box center [566, 534] width 144 height 17
copy code "ms-invoiceprocessing@dminc.com"
drag, startPoint x: 713, startPoint y: 530, endPoint x: 803, endPoint y: 530, distance: 90.6
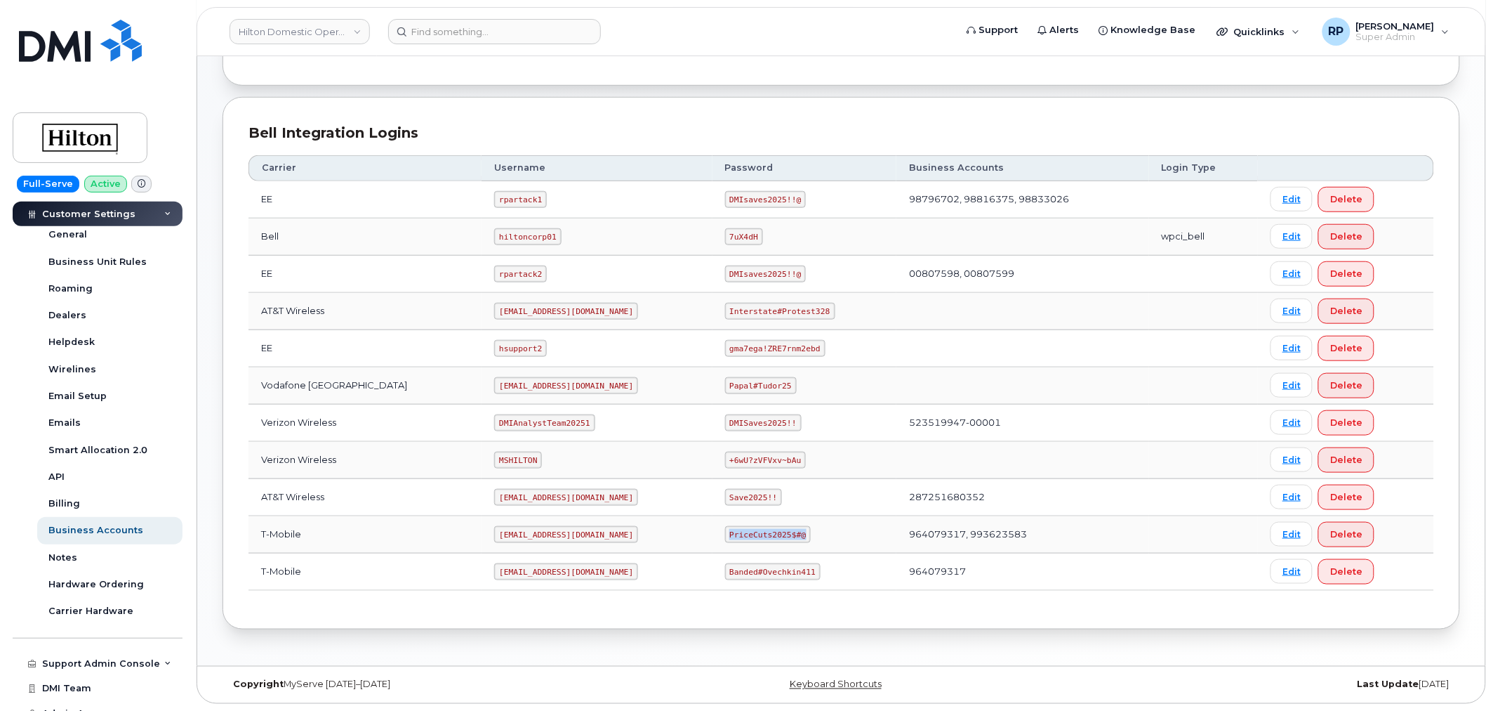
click at [803, 530] on td "PriceCuts2025$#@" at bounding box center [805, 534] width 185 height 37
copy code "PriceCuts2025$#@"
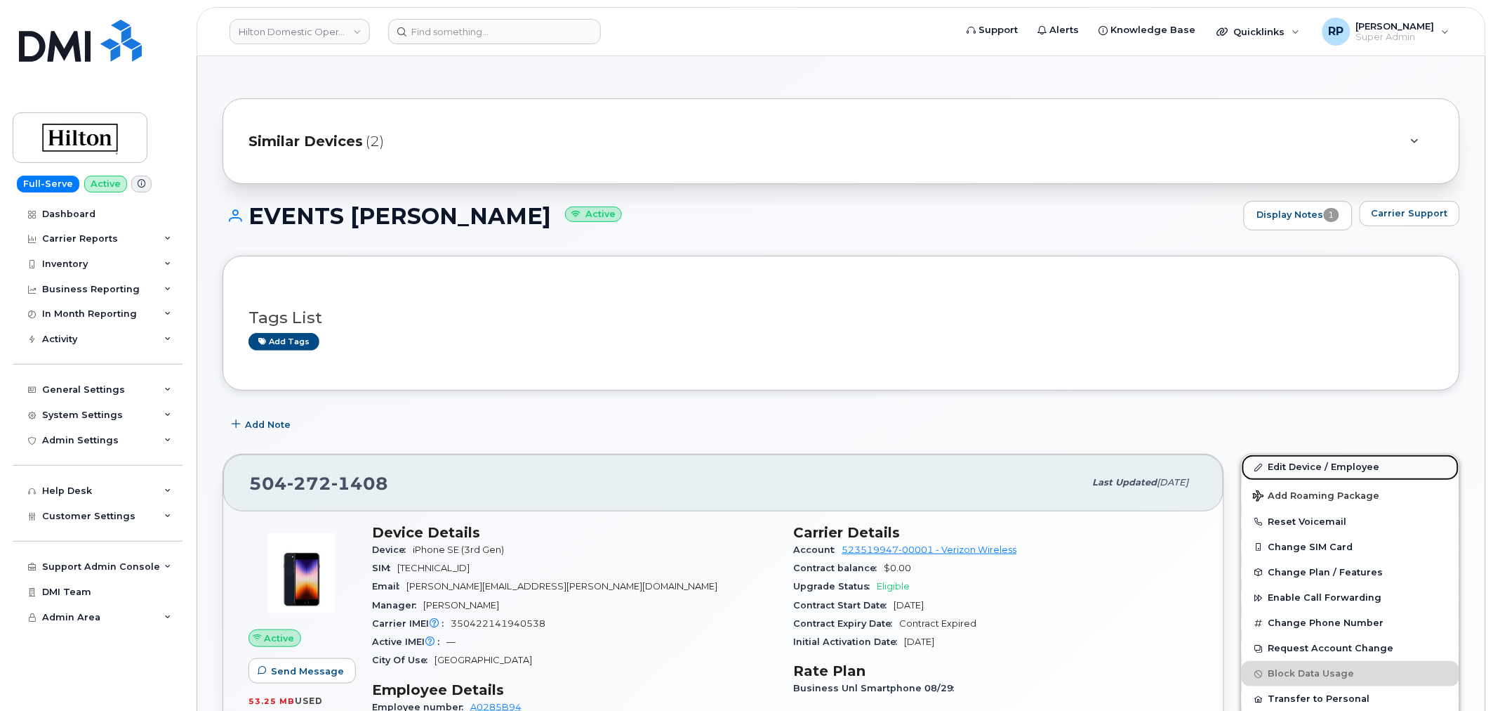
click at [1314, 465] on link "Edit Device / Employee" at bounding box center [1351, 466] width 218 height 25
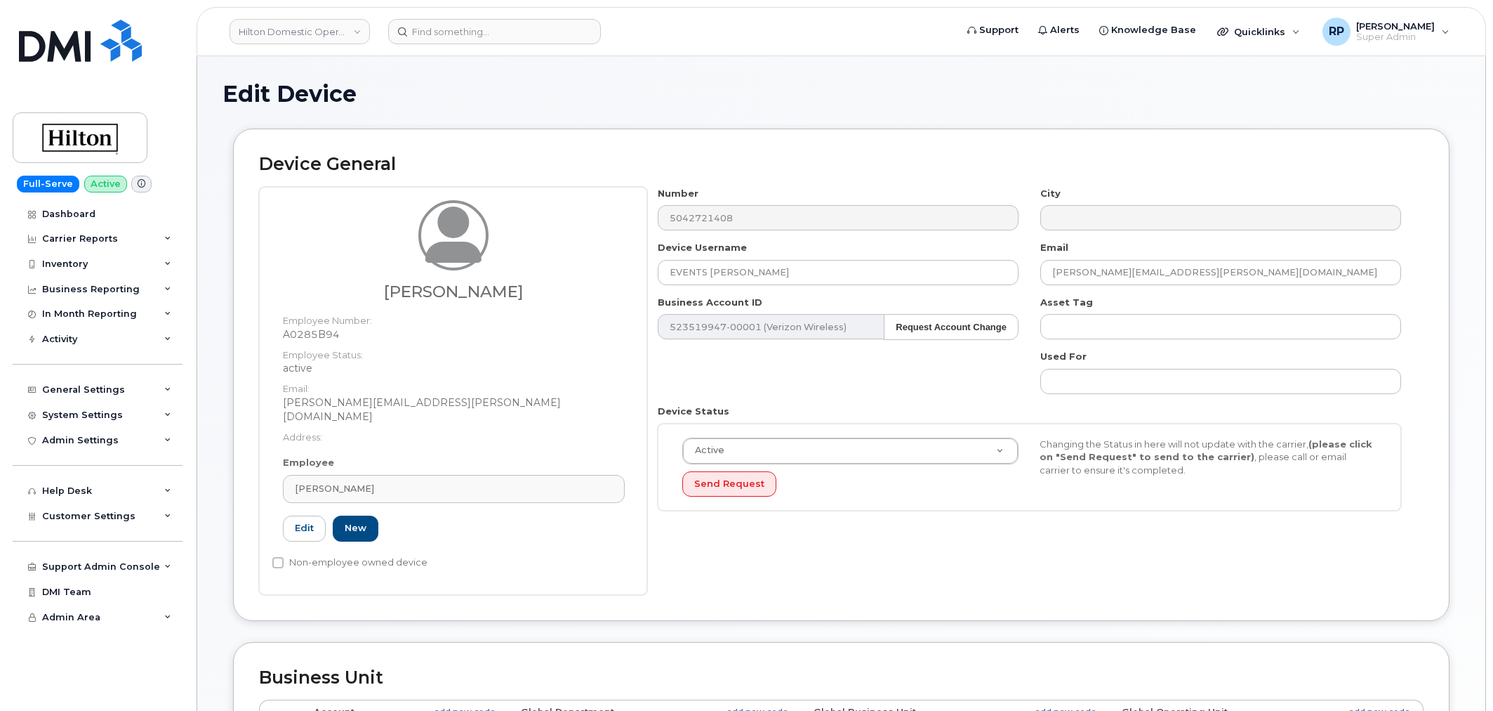
select select "34080331"
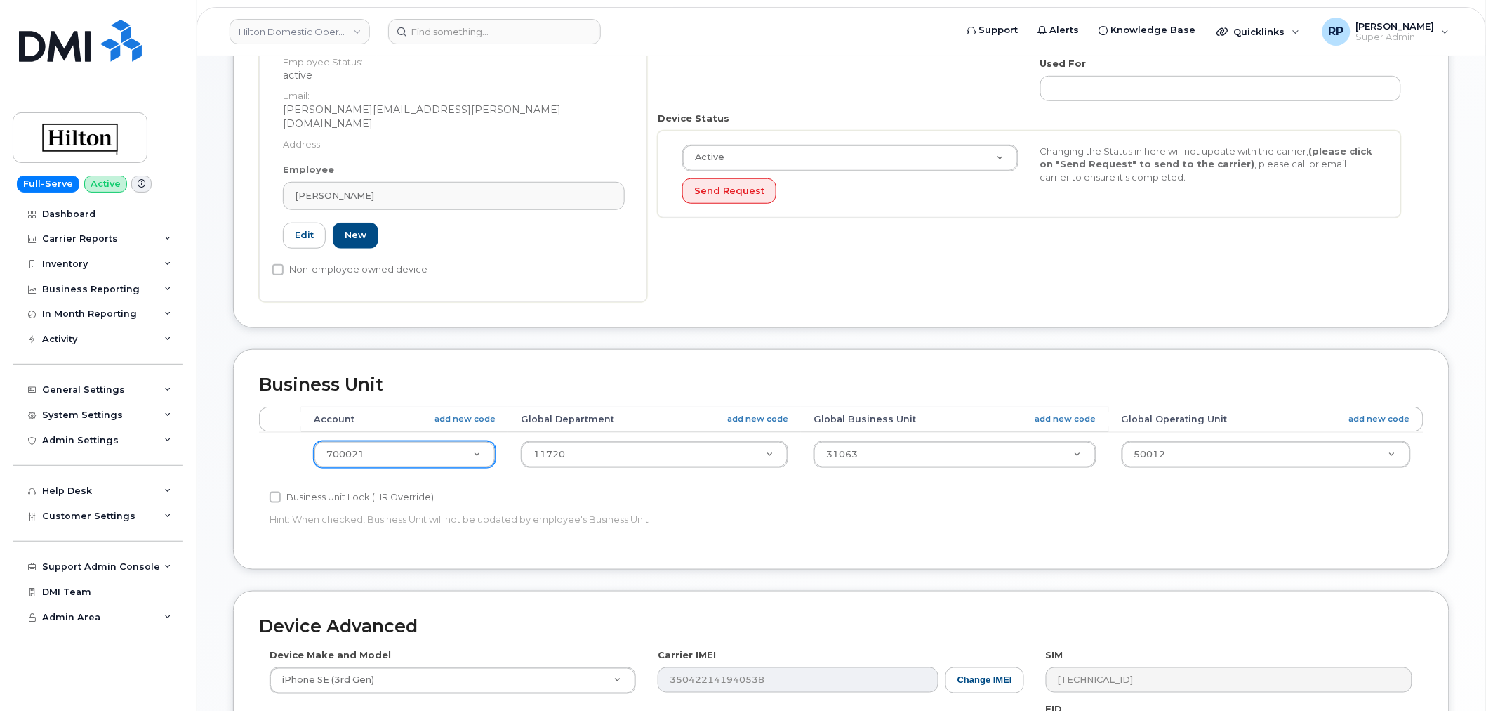
scroll to position [130, 0]
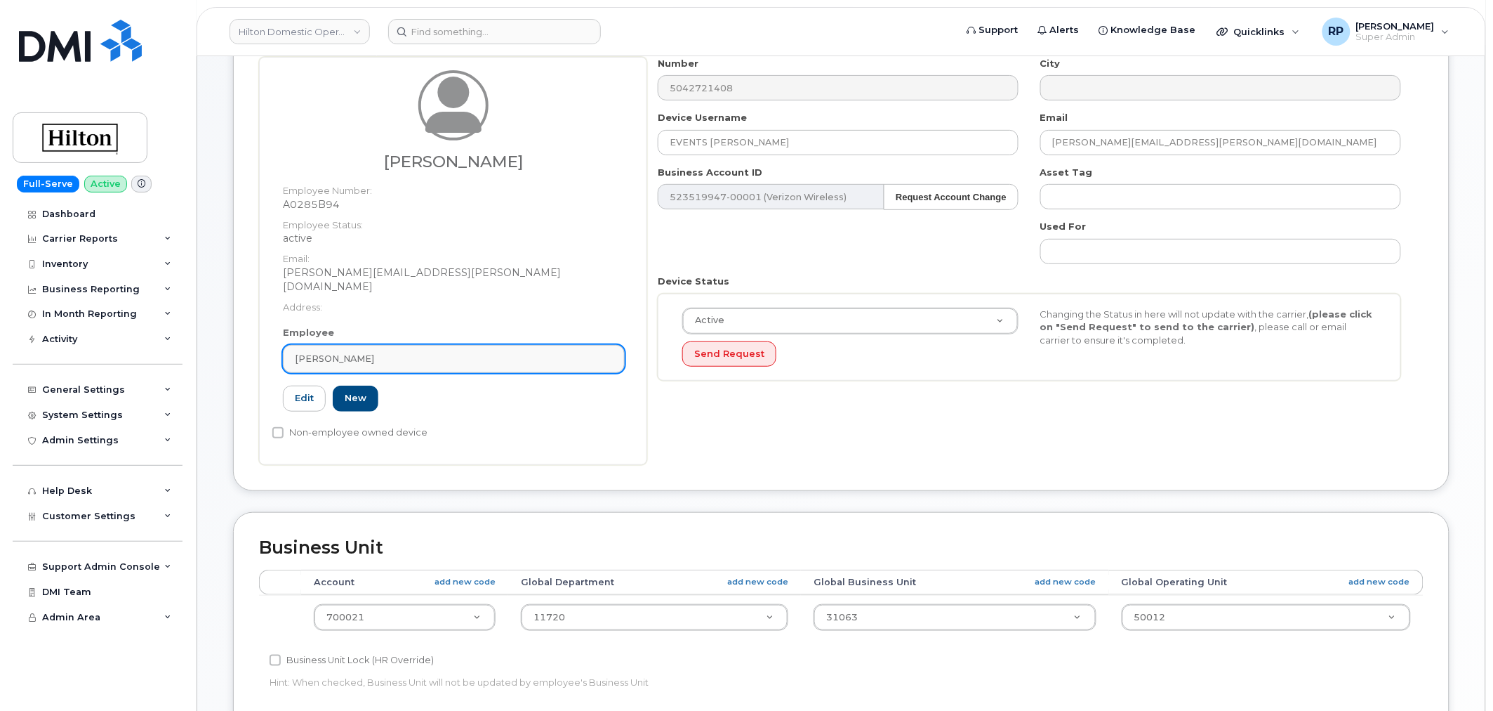
click at [391, 352] on div "[PERSON_NAME]" at bounding box center [454, 358] width 318 height 13
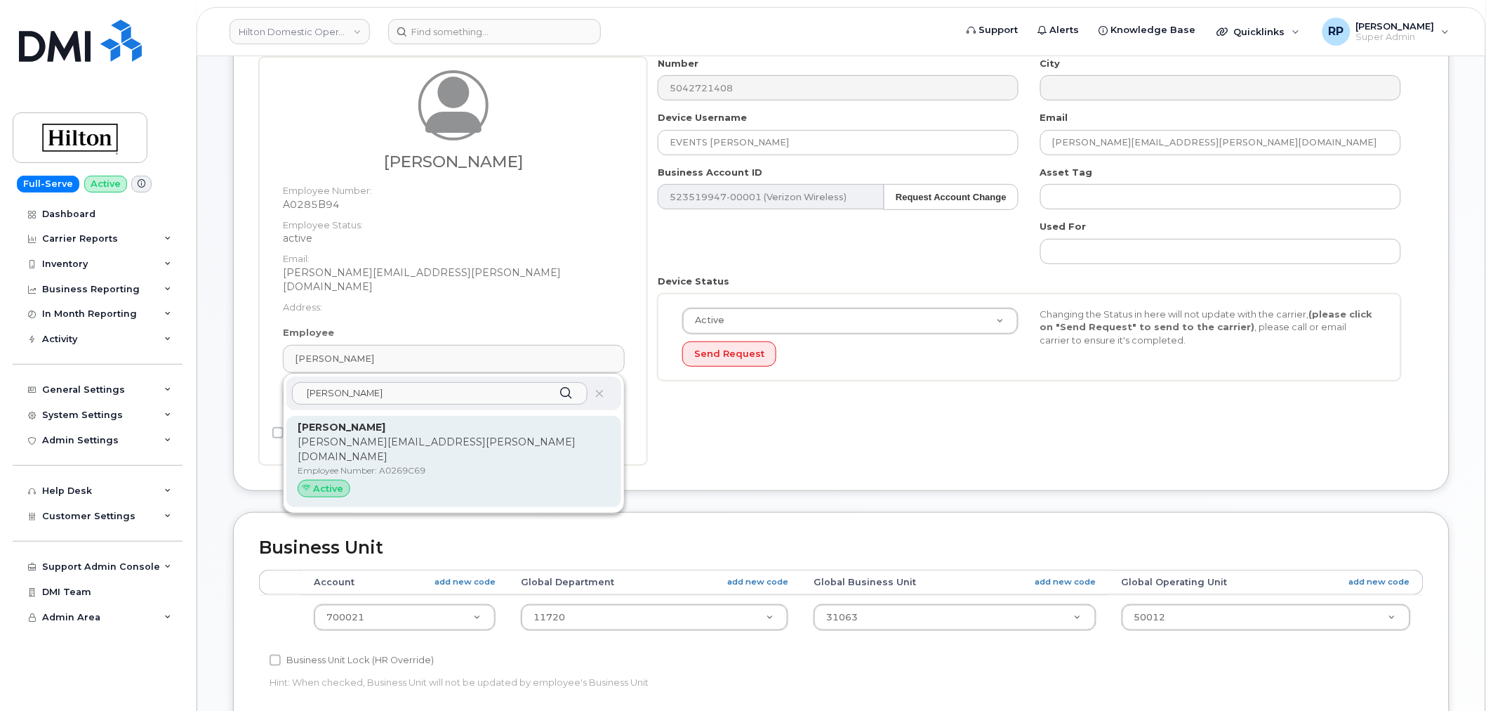
type input "amy lender"
click at [378, 435] on p "Amy.Lendermon@waldorfastoria.com" at bounding box center [454, 449] width 312 height 29
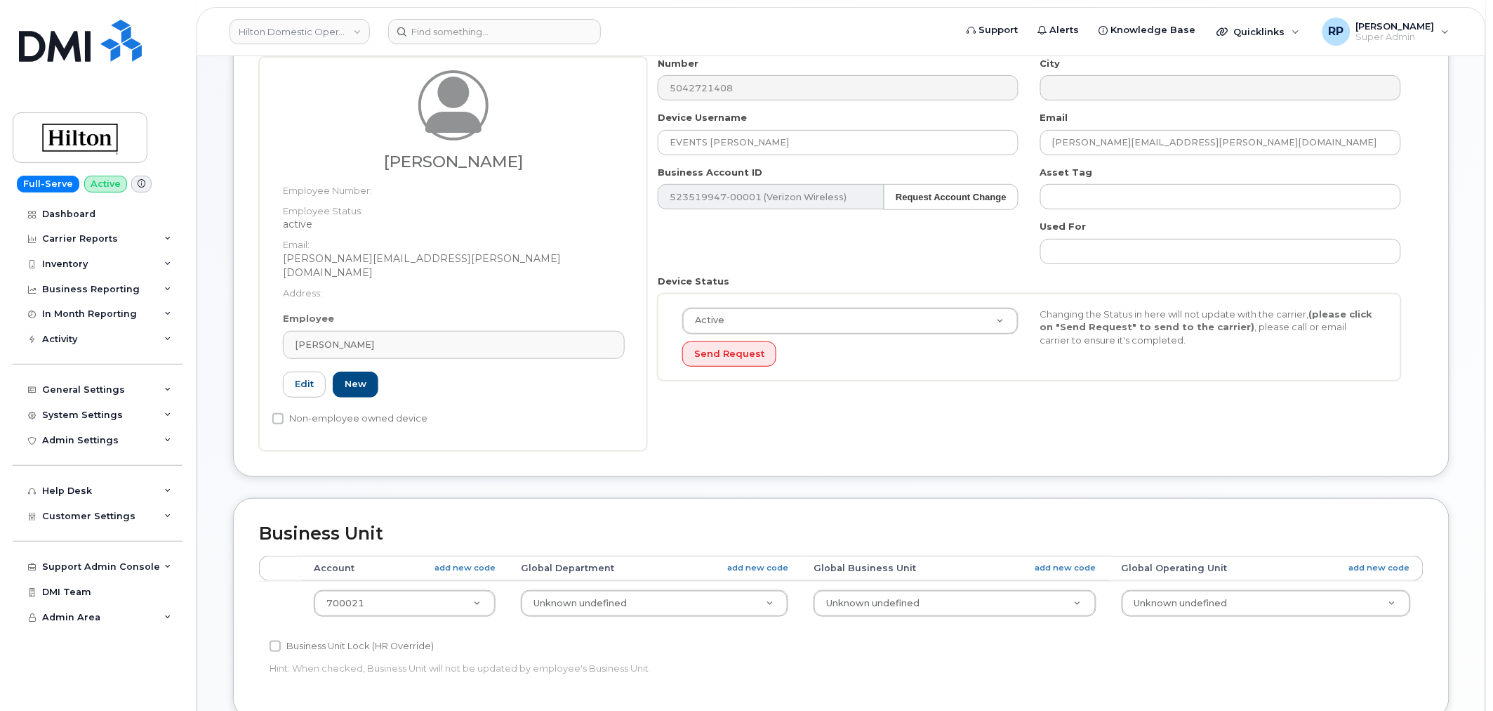
type input "A0269C69"
type input "[PERSON_NAME]"
type input "[PERSON_NAME][EMAIL_ADDRESS][PERSON_NAME][DOMAIN_NAME]"
type input "34080327"
type input "34080328"
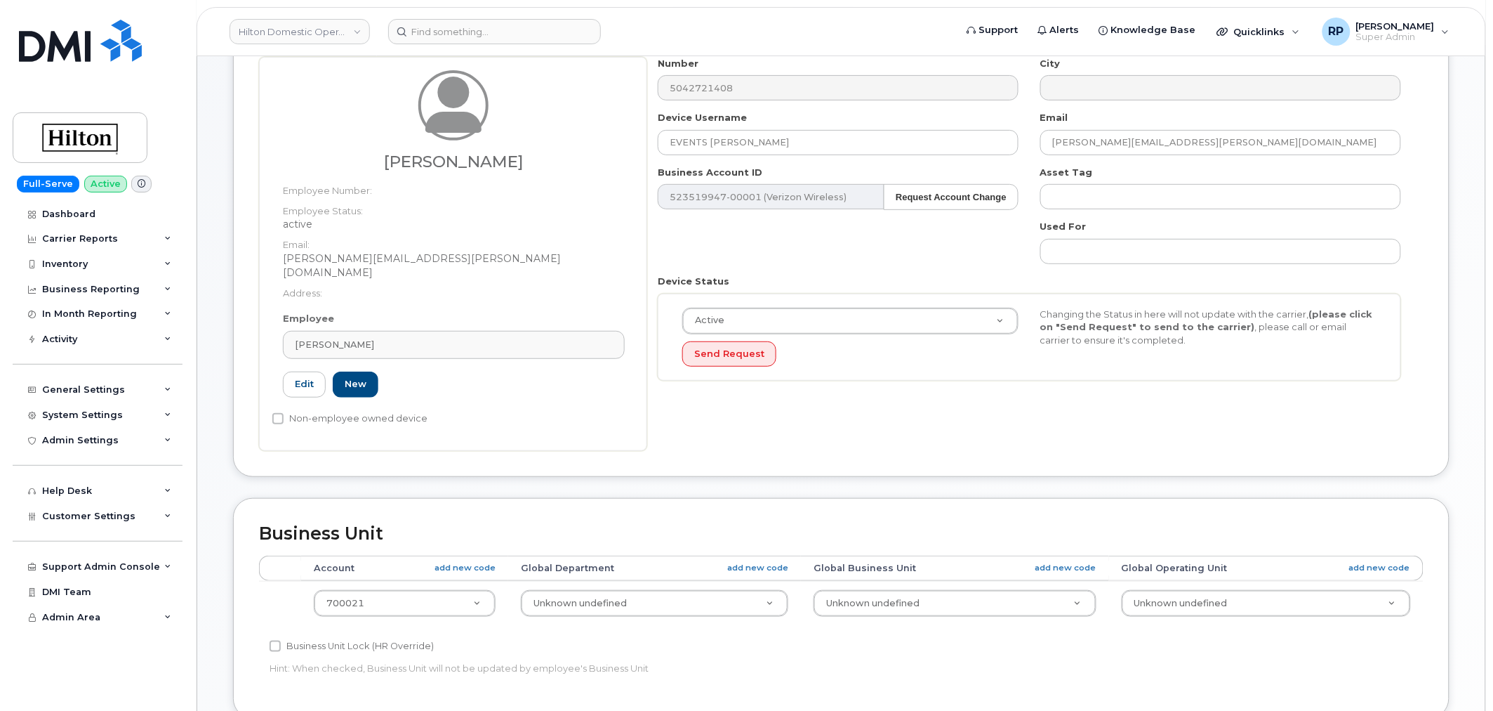
type input "34080329"
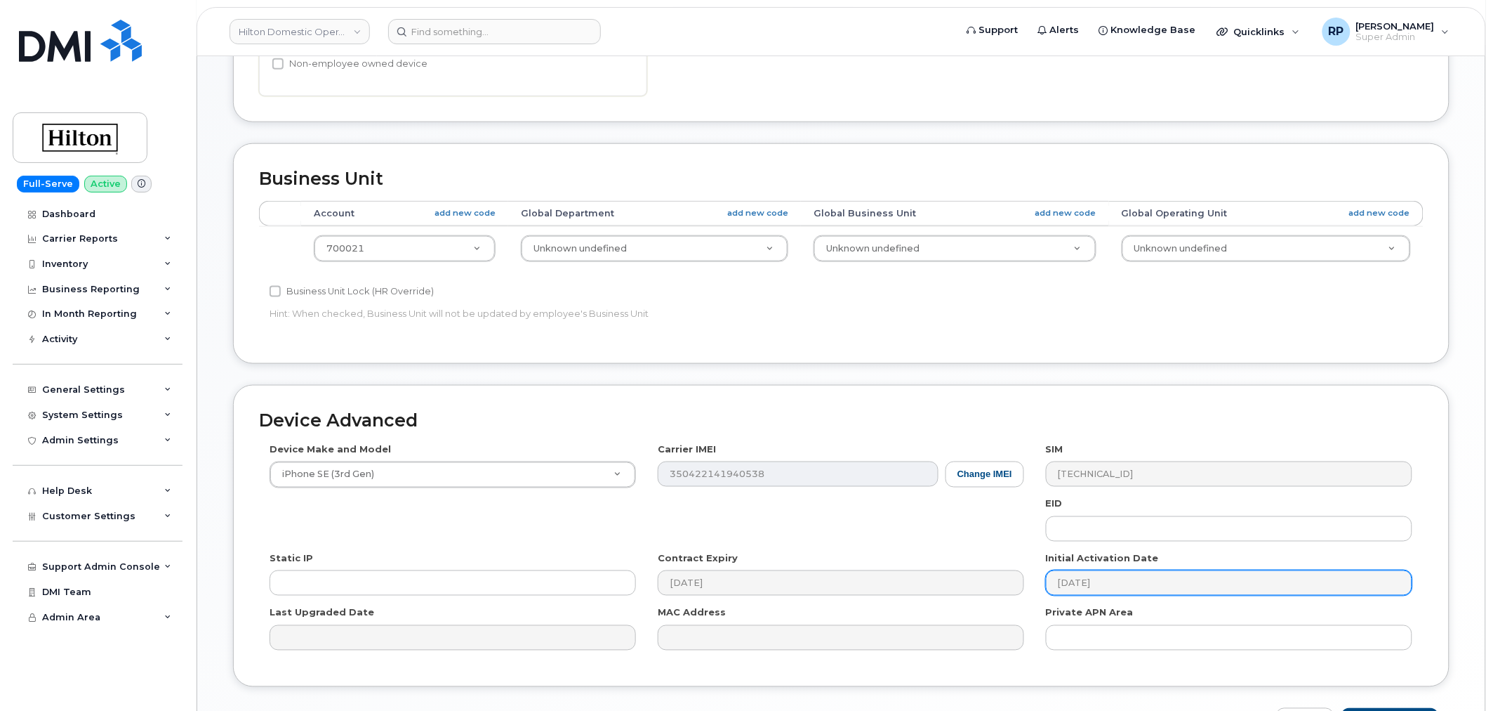
scroll to position [564, 0]
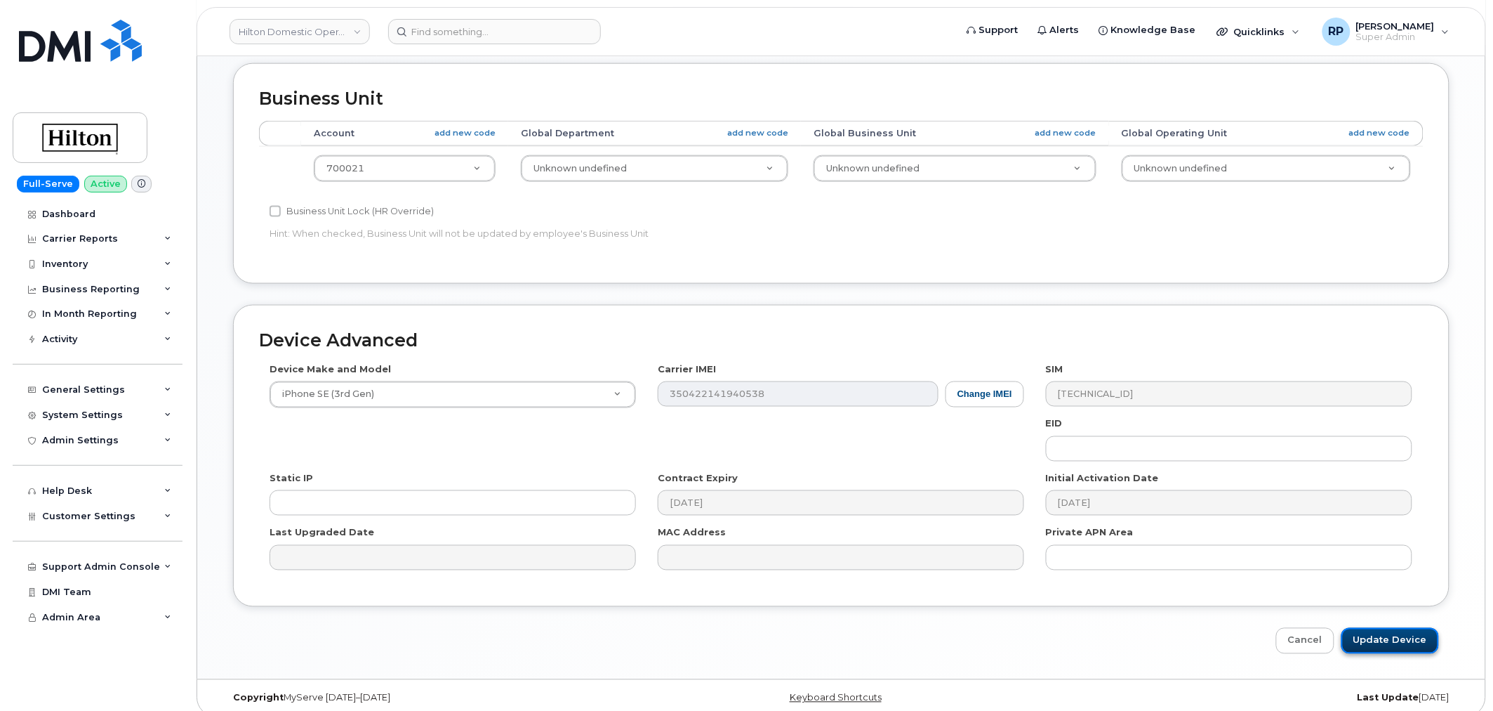
click at [1358, 628] on input "Update Device" at bounding box center [1391, 641] width 98 height 26
type input "Saving..."
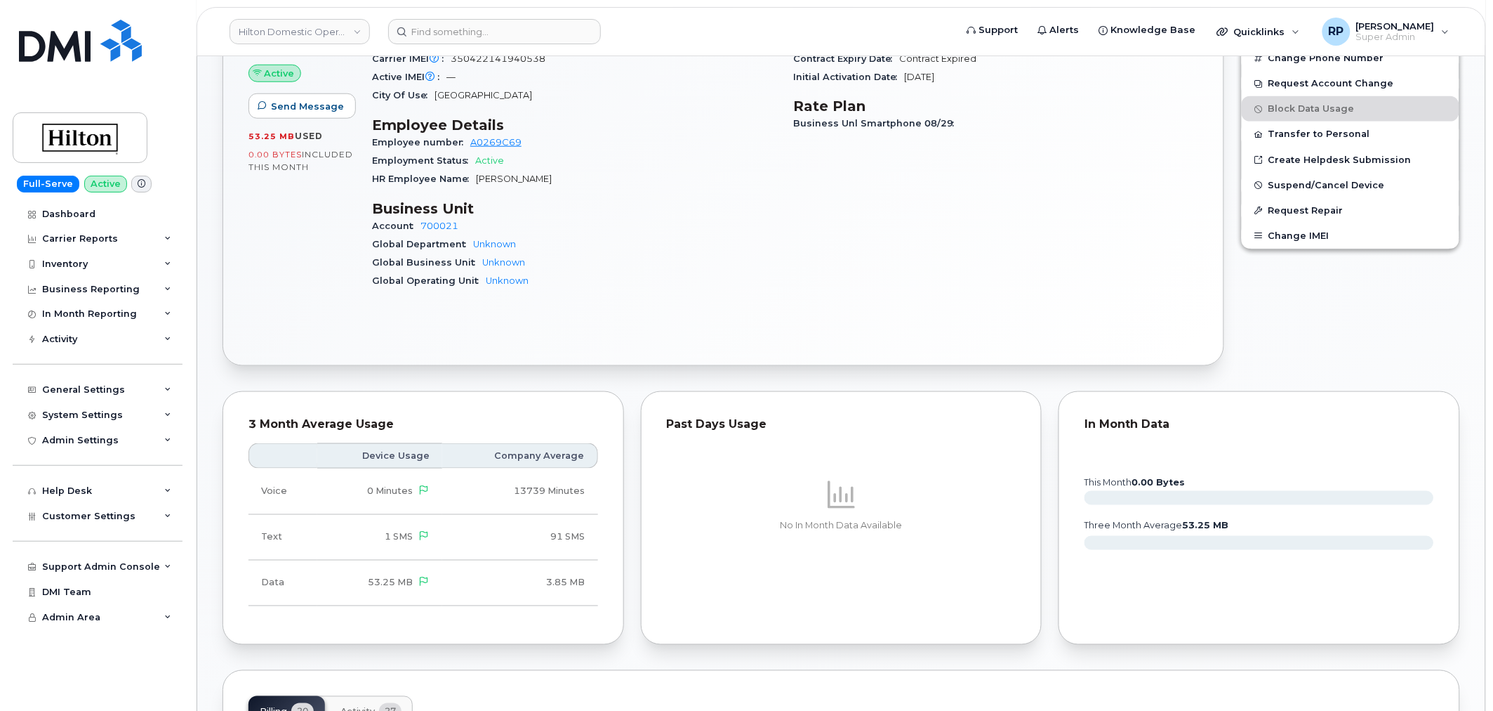
scroll to position [649, 0]
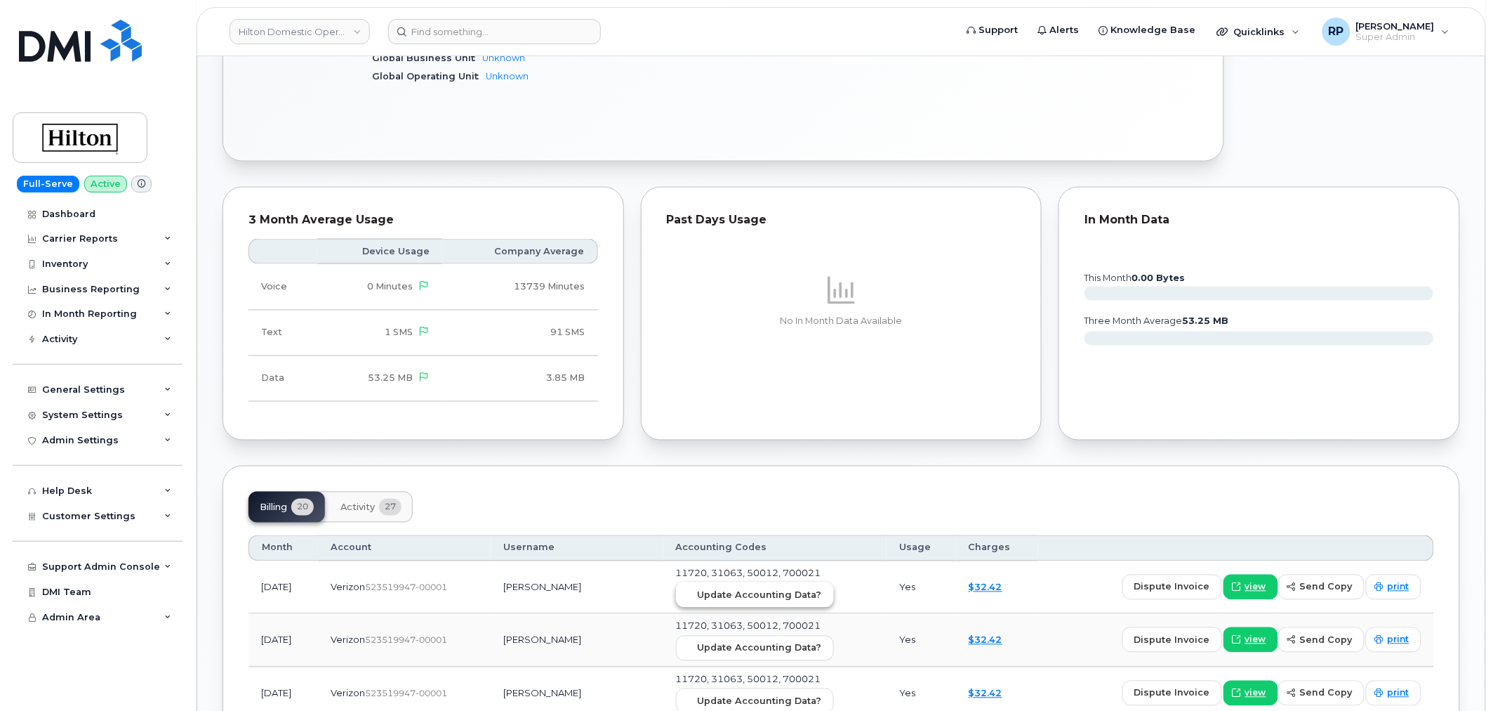
click at [742, 593] on span "Update Accounting Data?" at bounding box center [760, 594] width 124 height 13
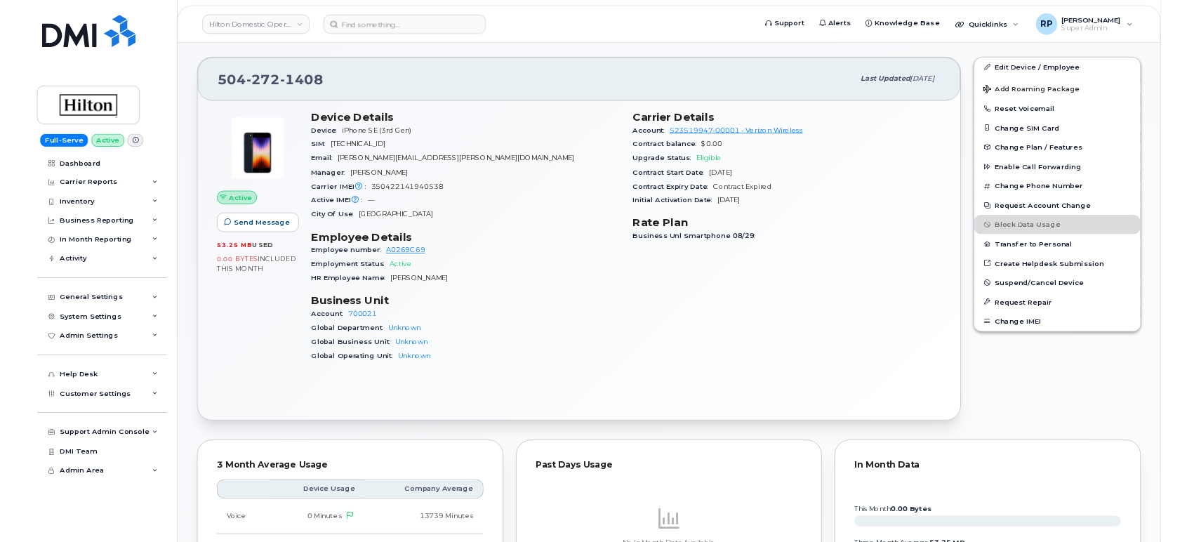
scroll to position [259, 0]
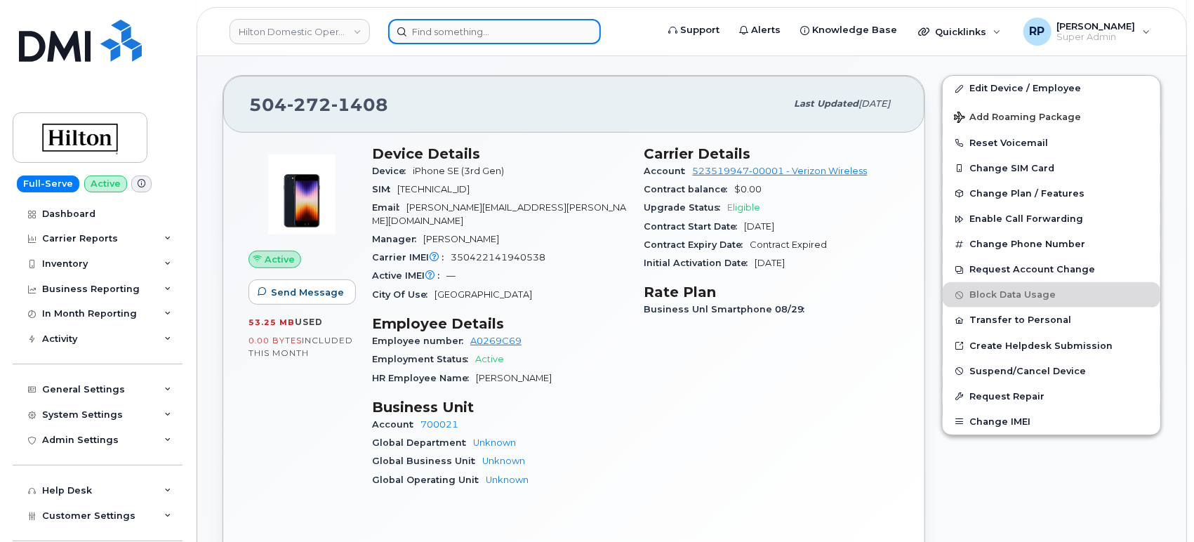
click at [487, 34] on input at bounding box center [494, 31] width 213 height 25
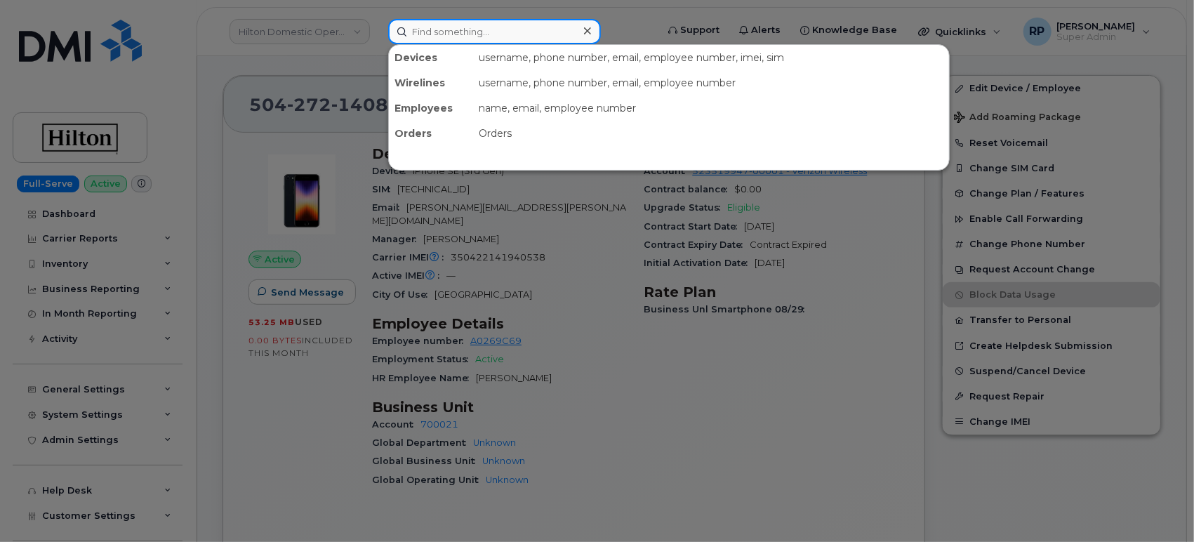
paste input "4439834963"
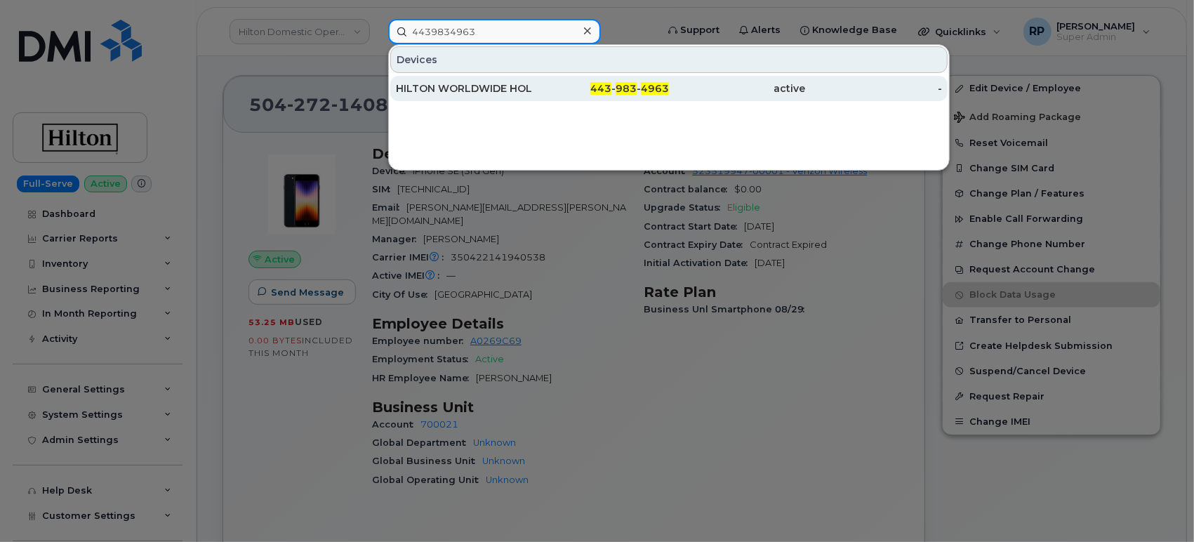
type input "4439834963"
click at [522, 88] on div "HILTON WORLDWIDE HOLDINGS INC." at bounding box center [464, 88] width 137 height 14
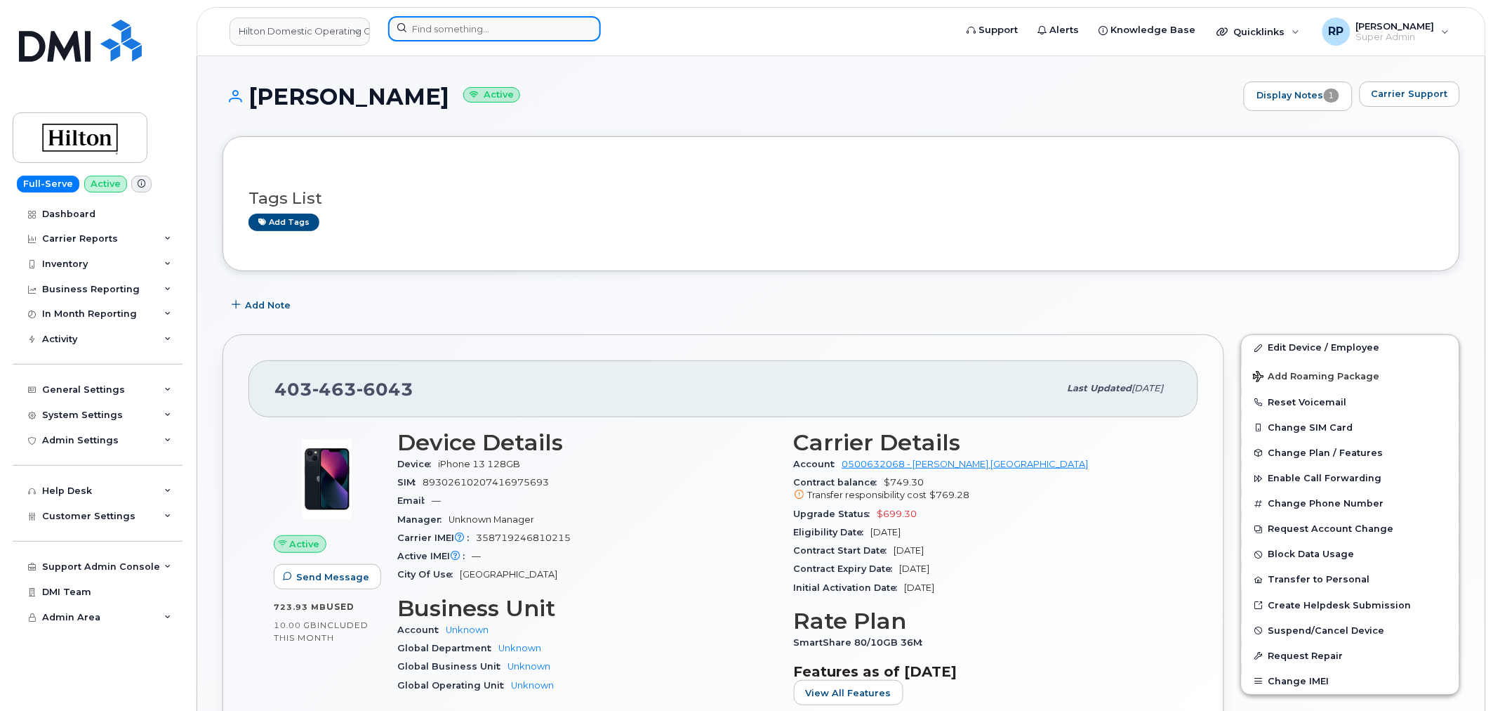
click at [525, 22] on input at bounding box center [494, 28] width 213 height 25
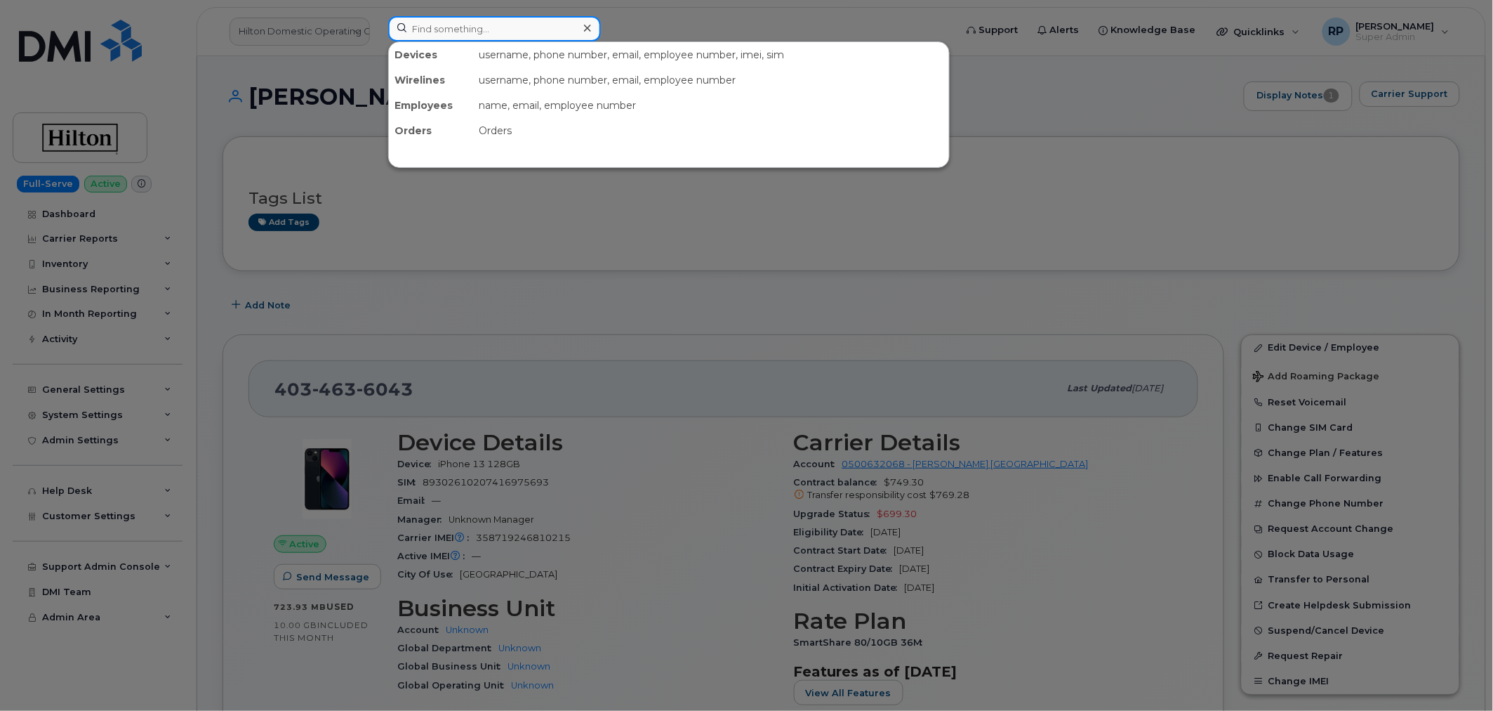
paste input "4165248237"
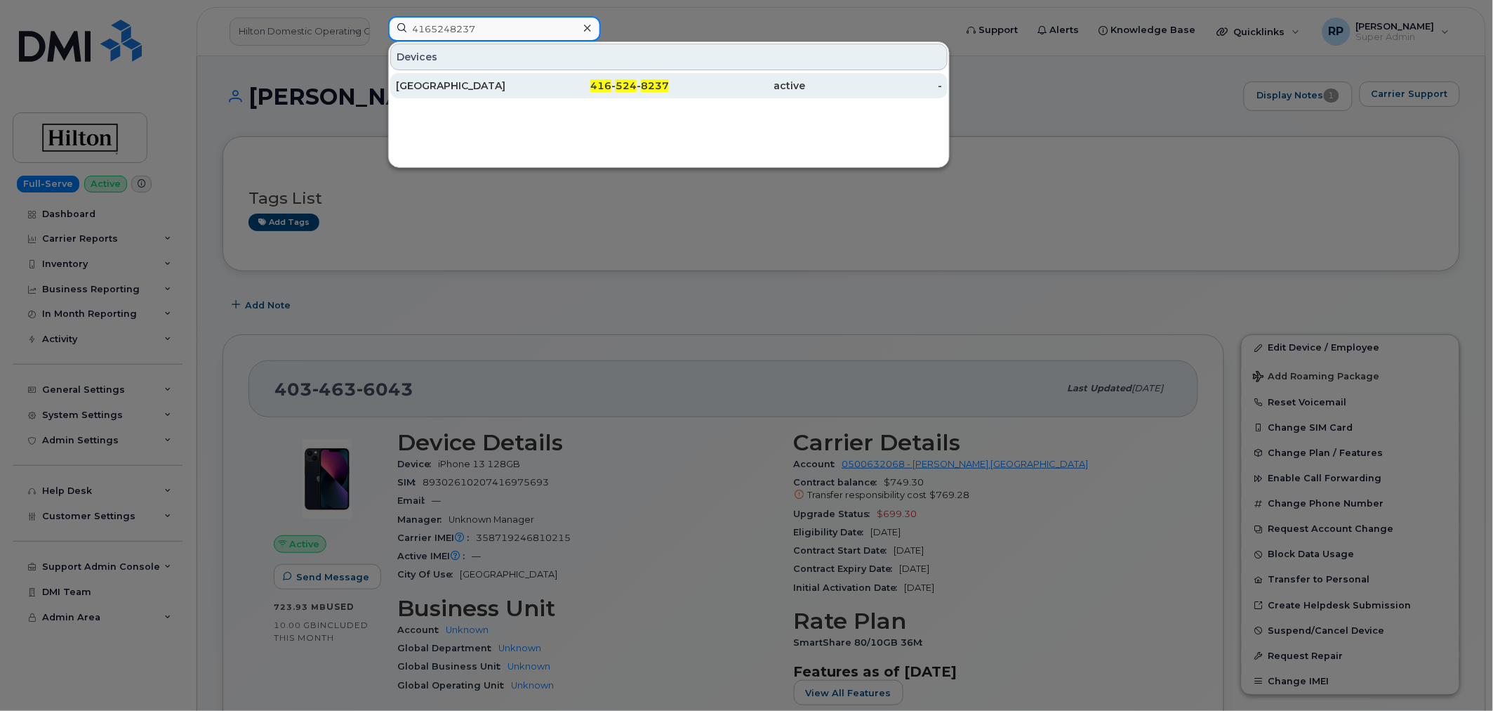
type input "4165248237"
click at [541, 96] on div "416 - 524 - 8237" at bounding box center [601, 85] width 137 height 25
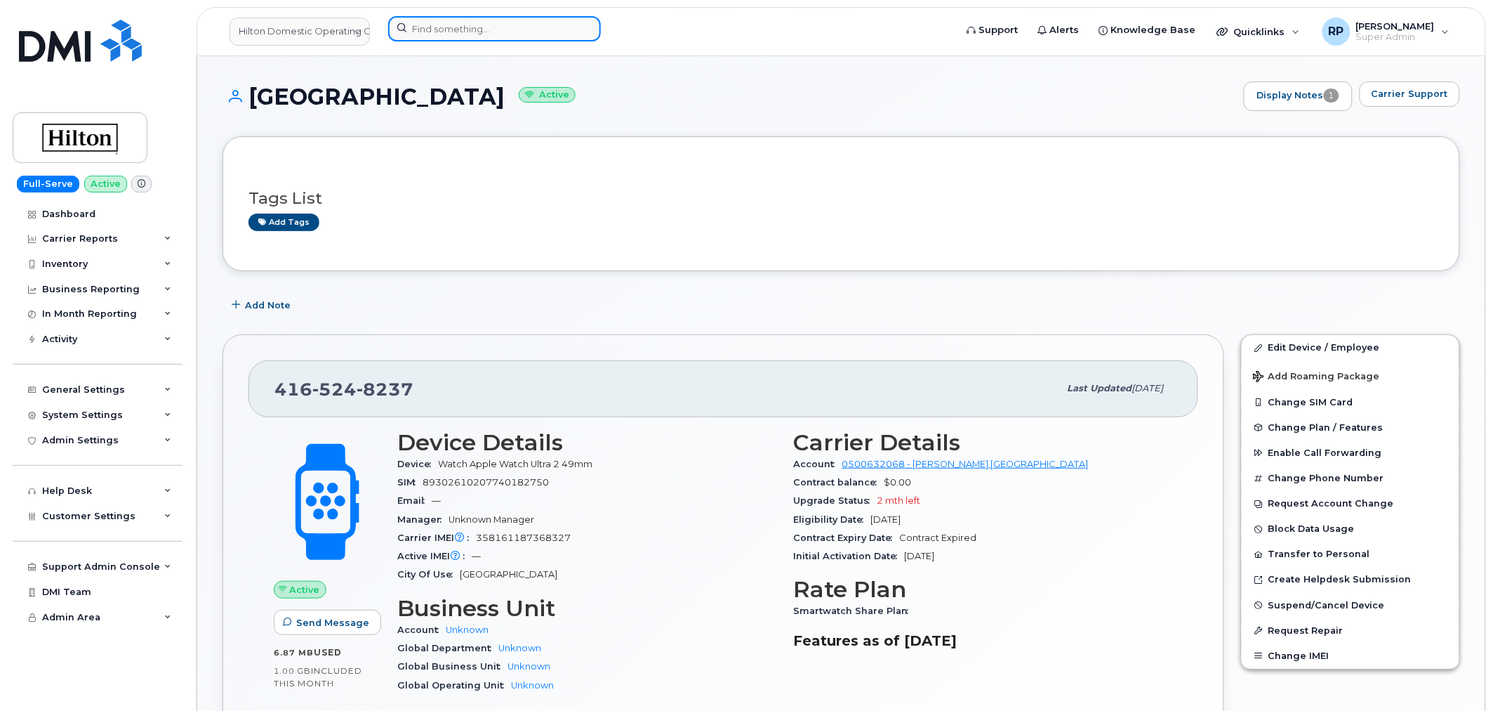
click at [465, 30] on input at bounding box center [494, 28] width 213 height 25
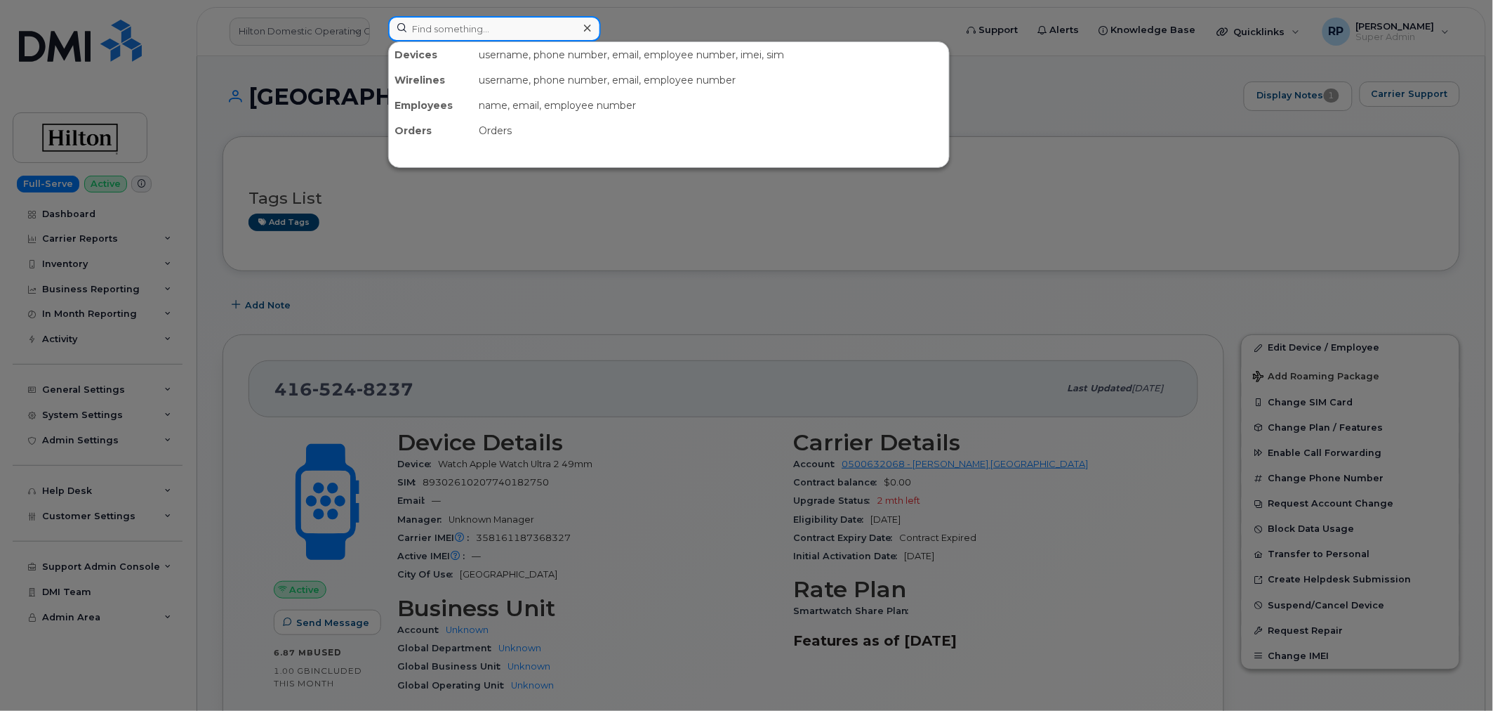
paste input "[PERSON_NAME]"
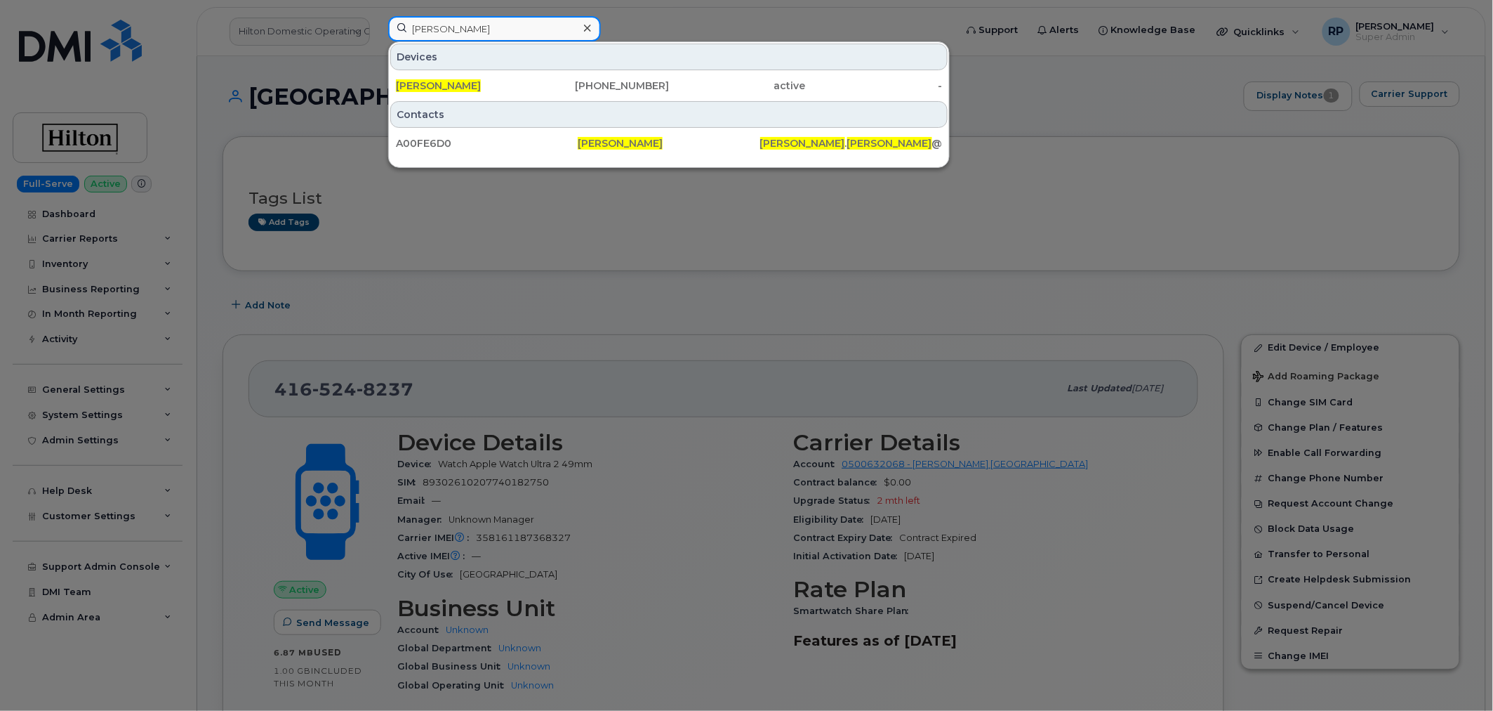
drag, startPoint x: 511, startPoint y: 33, endPoint x: 351, endPoint y: 32, distance: 160.1
click at [377, 32] on div "[PERSON_NAME] Devices [PERSON_NAME] [PHONE_NUMBER] active - Contacts A00FE6D0 […" at bounding box center [667, 31] width 581 height 31
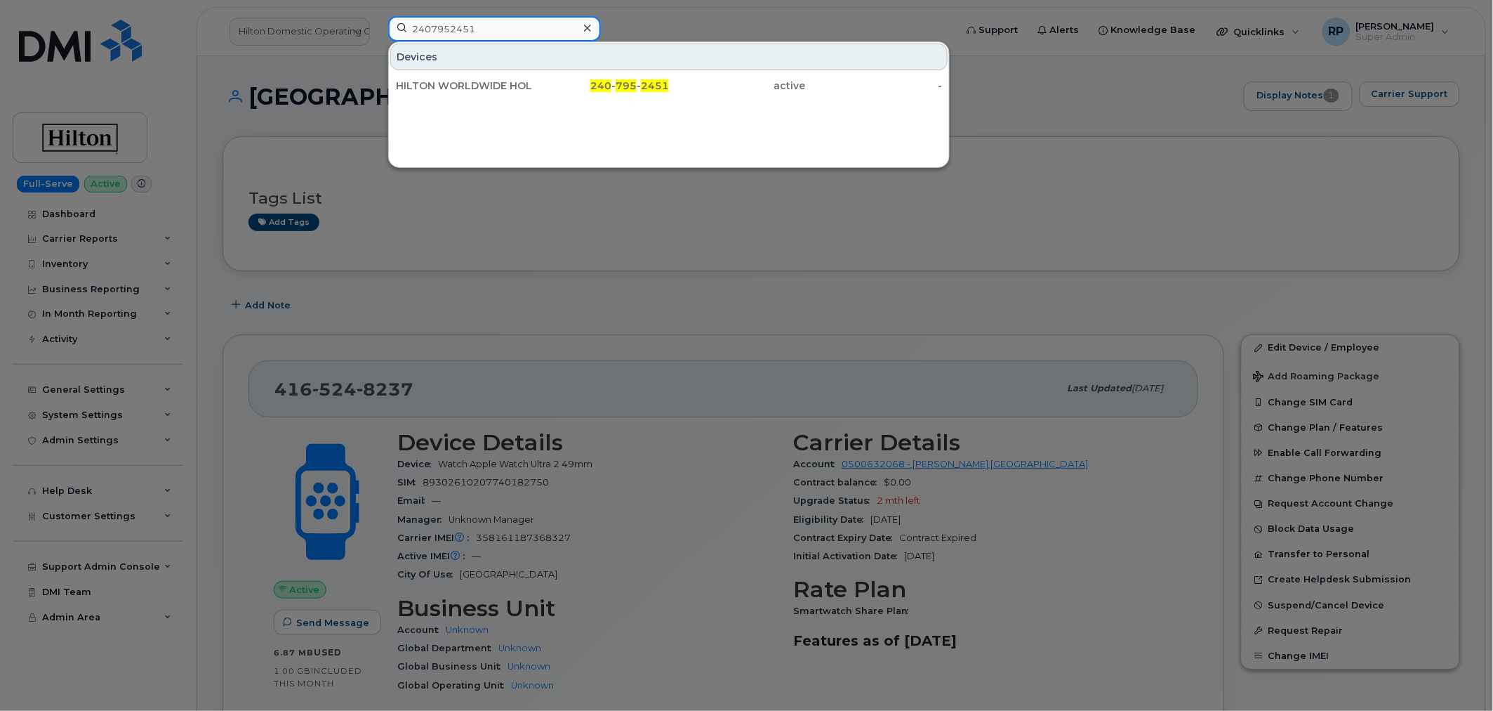
type input "2407952451"
click at [559, 84] on div "240 - 795 - 2451" at bounding box center [601, 86] width 137 height 14
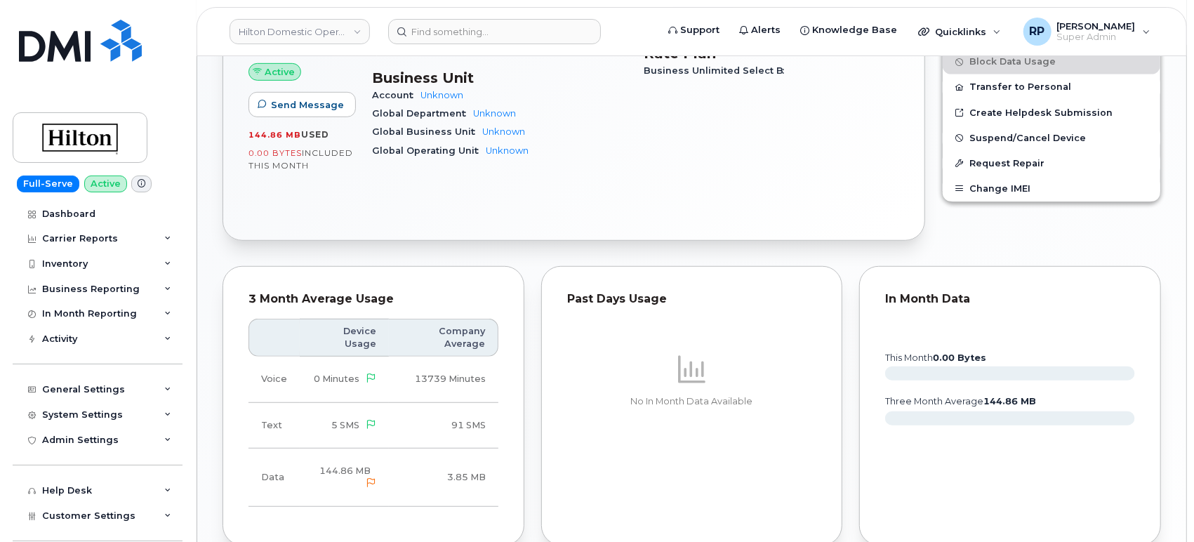
scroll to position [109, 0]
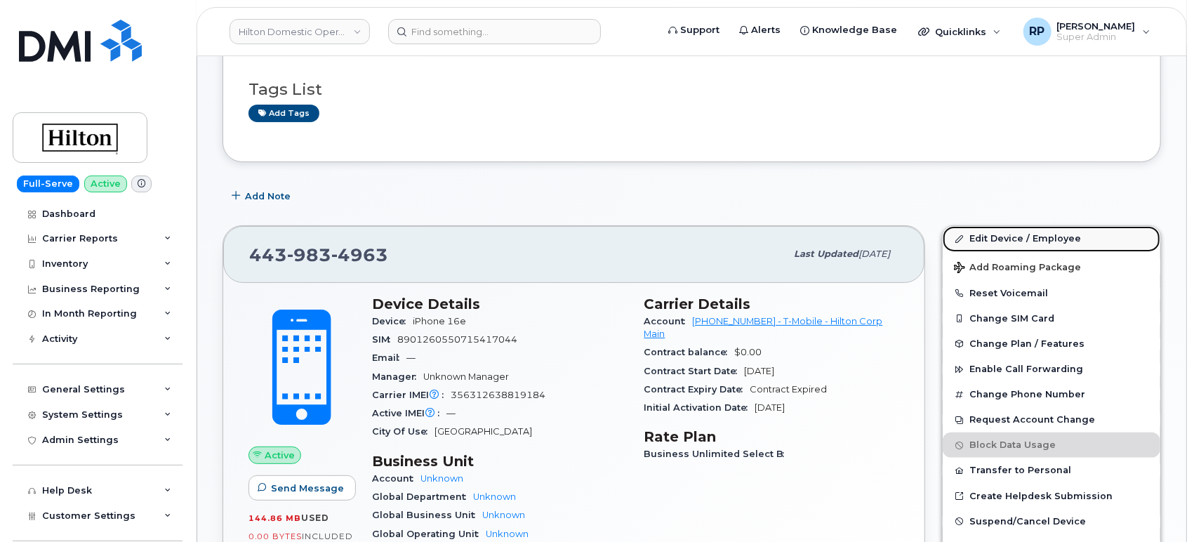
click at [1004, 240] on link "Edit Device / Employee" at bounding box center [1052, 238] width 218 height 25
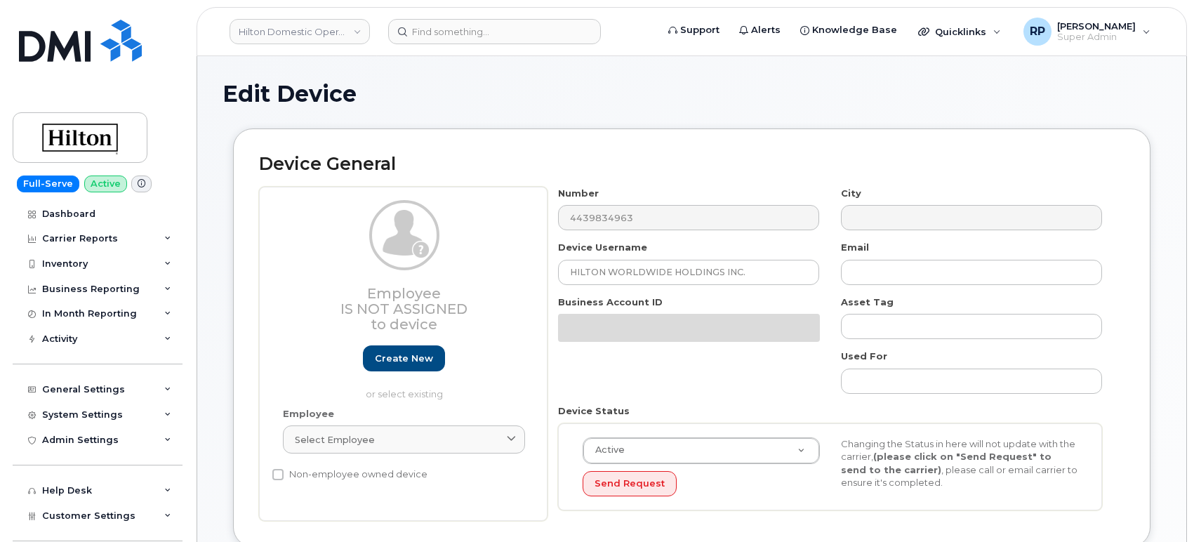
select select "34080326"
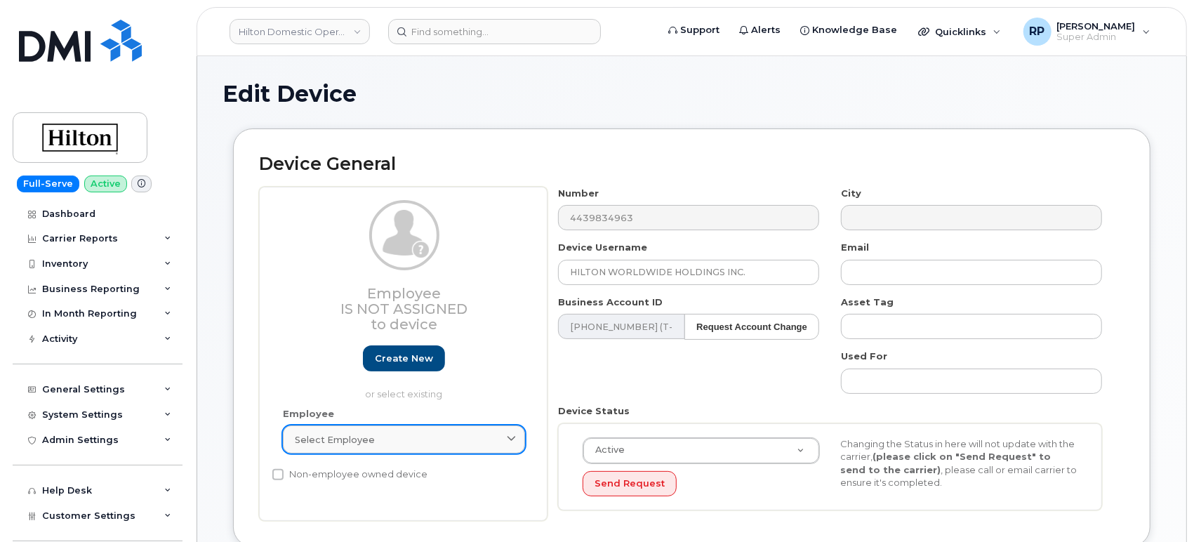
click at [445, 447] on link "Select employee" at bounding box center [404, 439] width 242 height 28
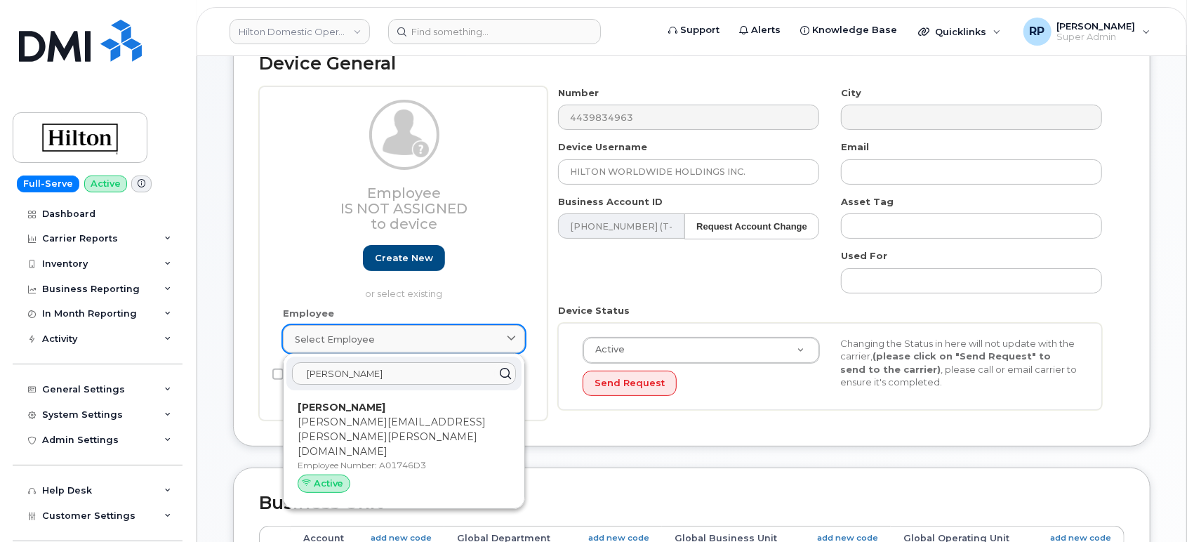
scroll to position [129, 0]
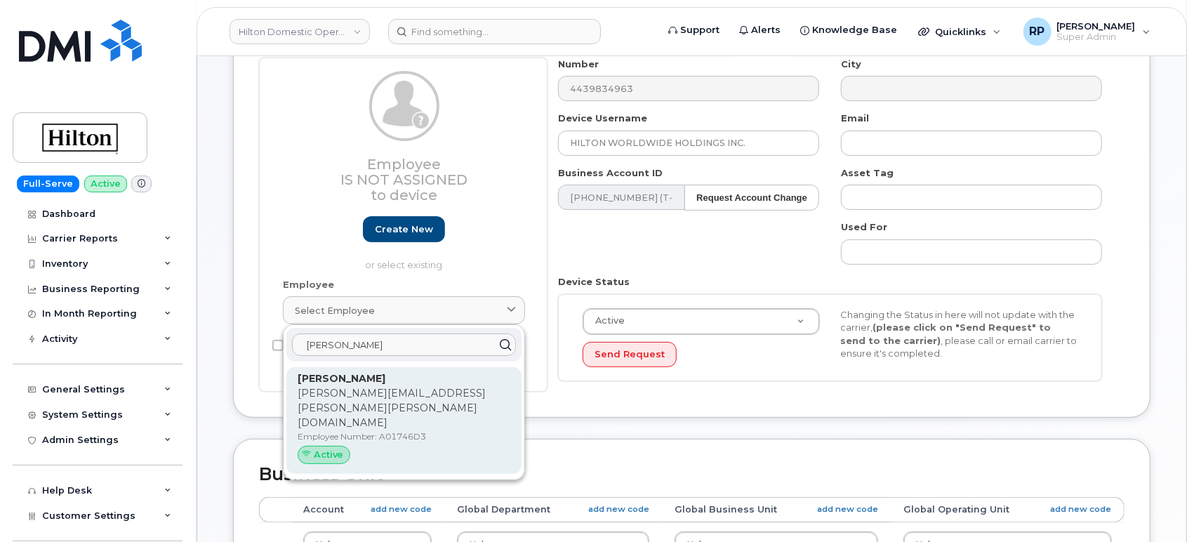
type input "hayward"
click at [402, 392] on p "Nathaniel.Hayward@Hilton.com" at bounding box center [404, 408] width 213 height 44
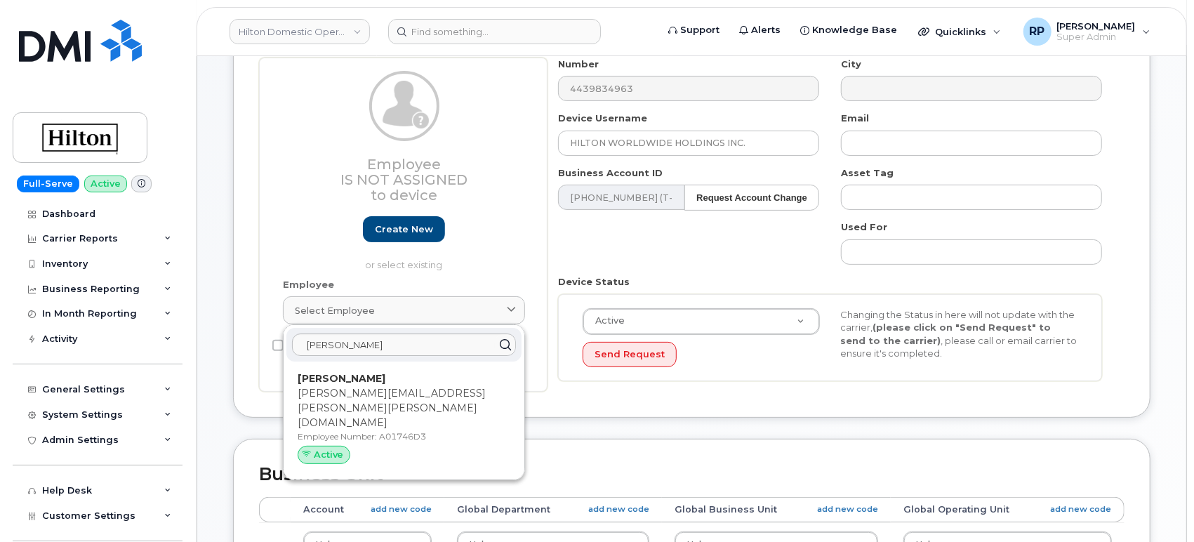
type input "A01746D3"
type input "[PERSON_NAME]"
type input "[PERSON_NAME][EMAIL_ADDRESS][PERSON_NAME][PERSON_NAME][DOMAIN_NAME]"
select select "34080331"
type input "34542459"
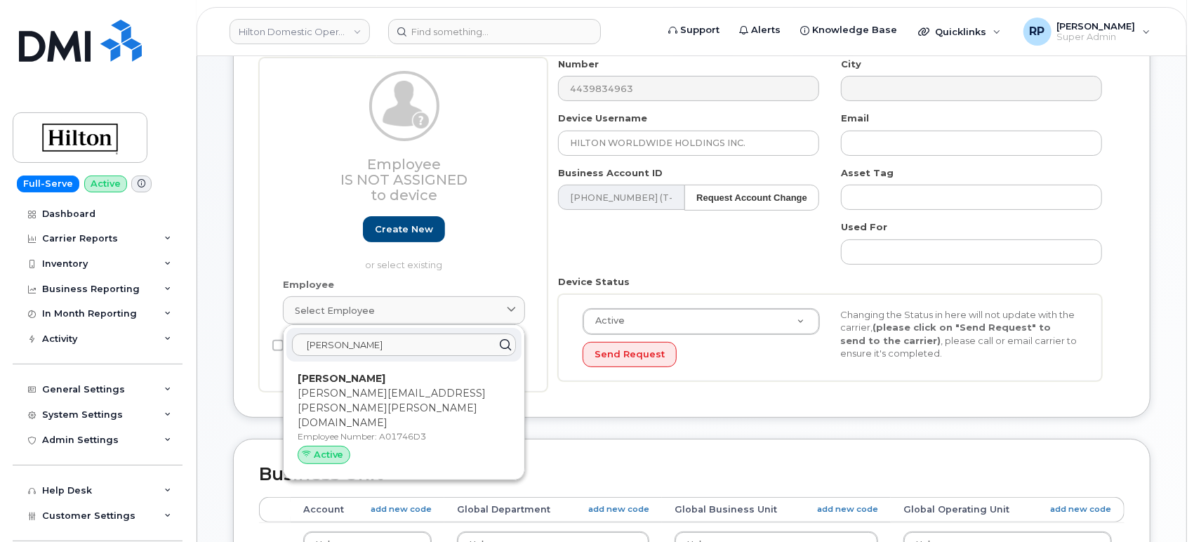
type input "34541958"
type input "34542167"
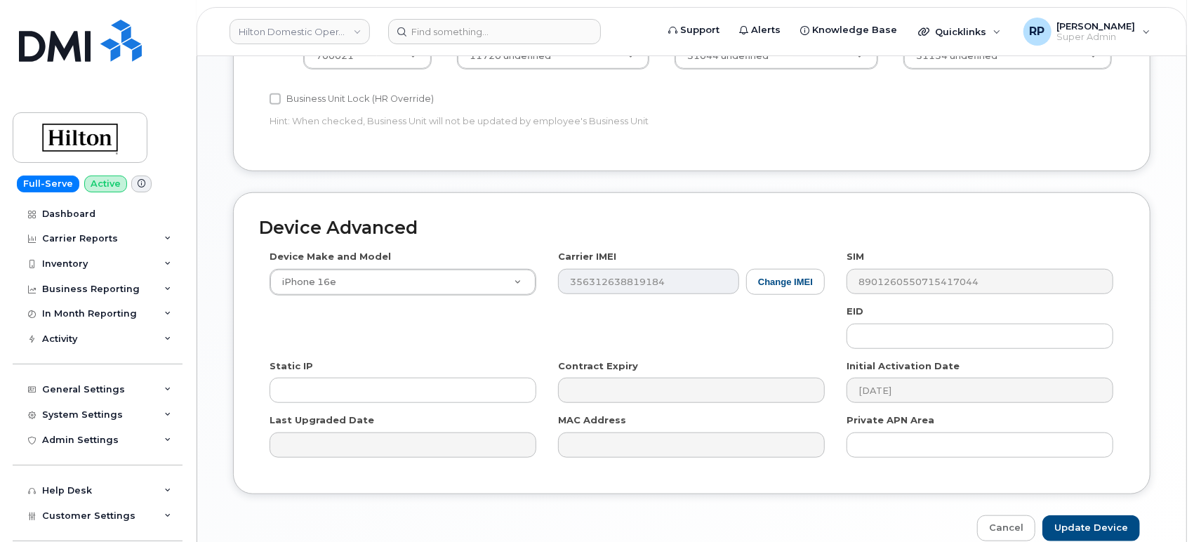
scroll to position [730, 0]
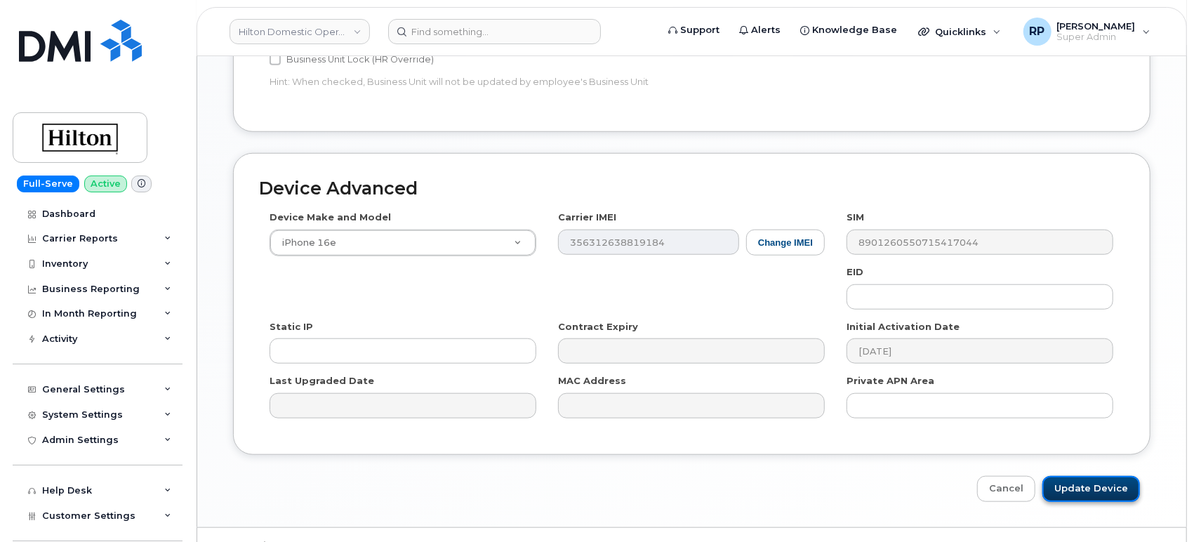
click at [1082, 476] on input "Update Device" at bounding box center [1092, 489] width 98 height 26
type input "Saving..."
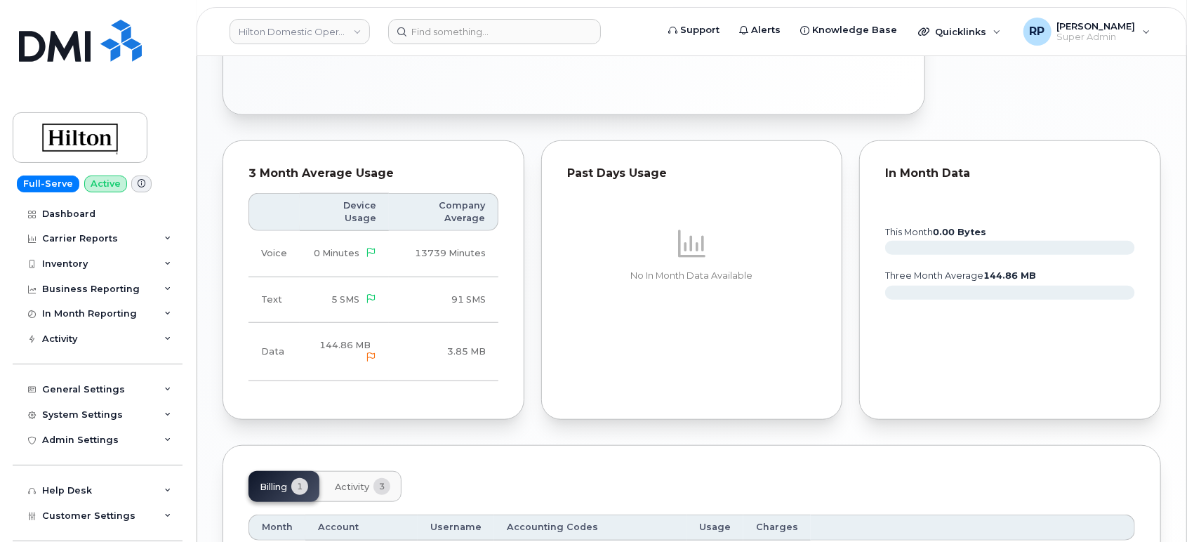
scroll to position [885, 0]
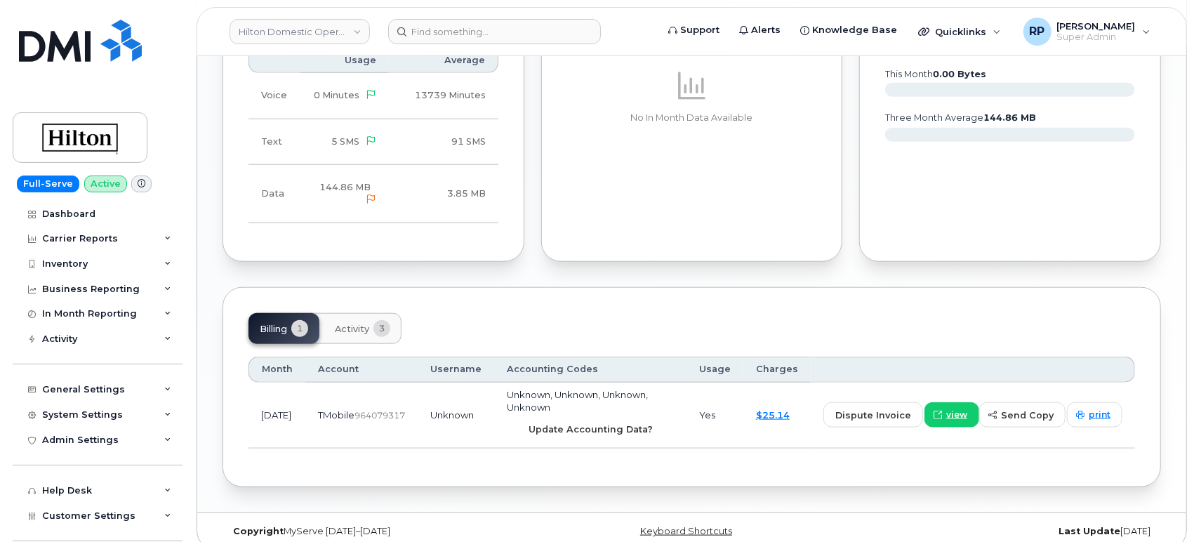
drag, startPoint x: 572, startPoint y: 406, endPoint x: 668, endPoint y: 74, distance: 345.5
click at [572, 417] on button "Update Accounting Data?" at bounding box center [586, 429] width 158 height 25
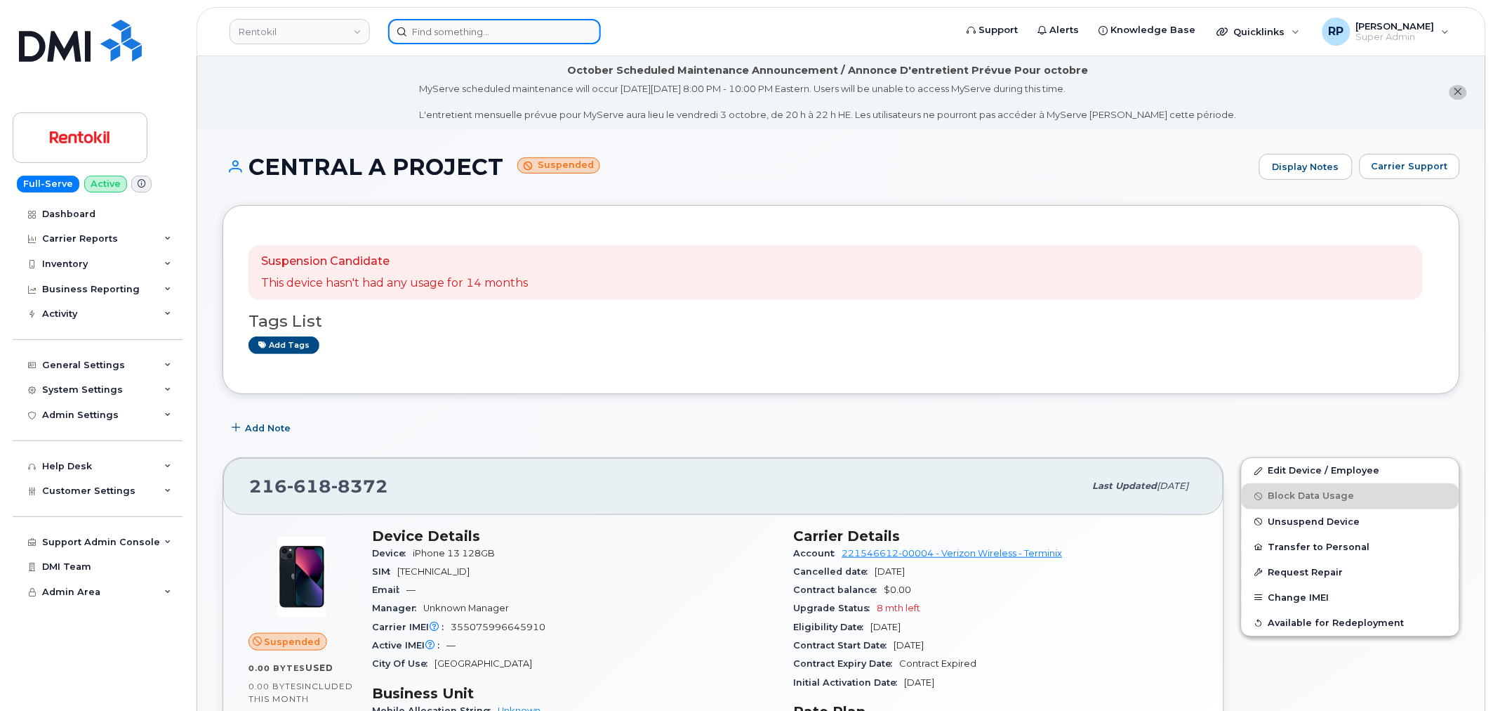
click at [511, 42] on input at bounding box center [494, 31] width 213 height 25
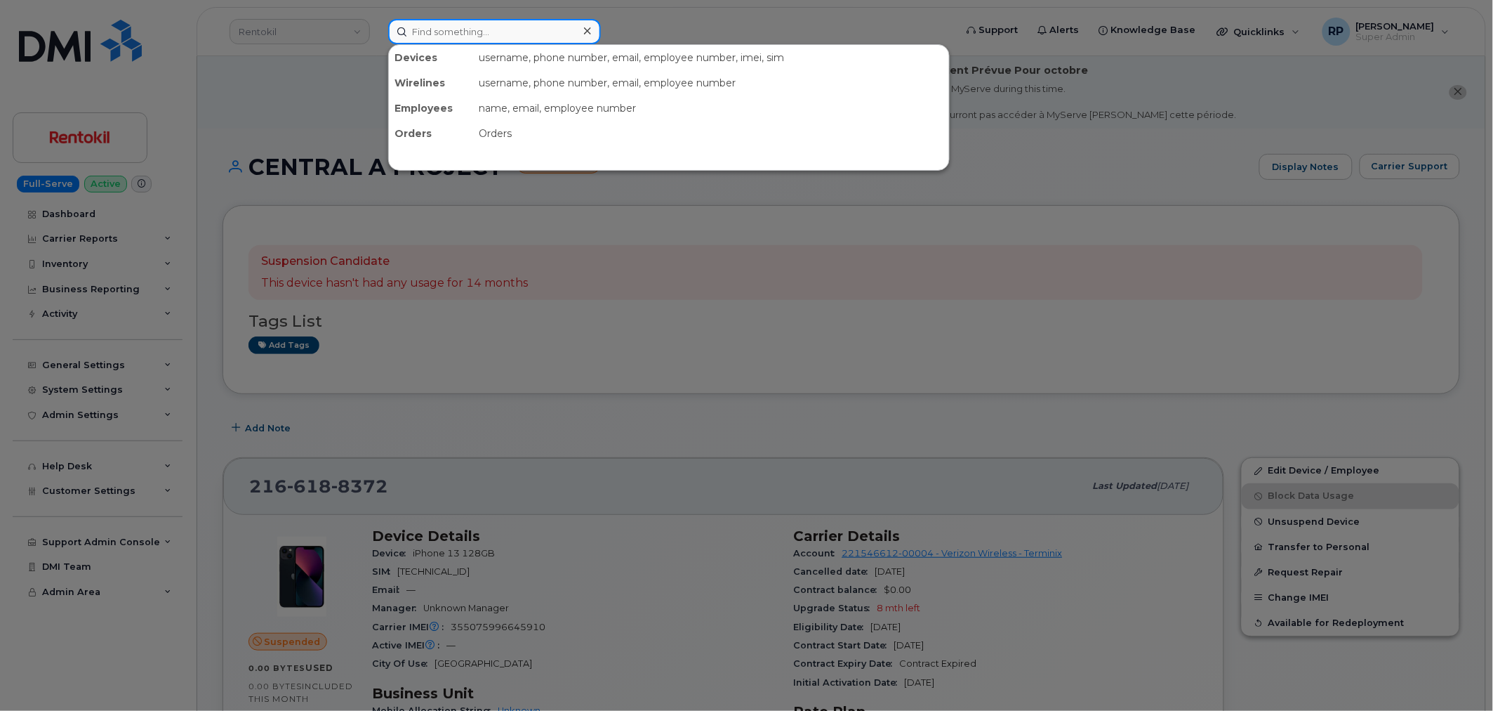
paste input "A02E6685"
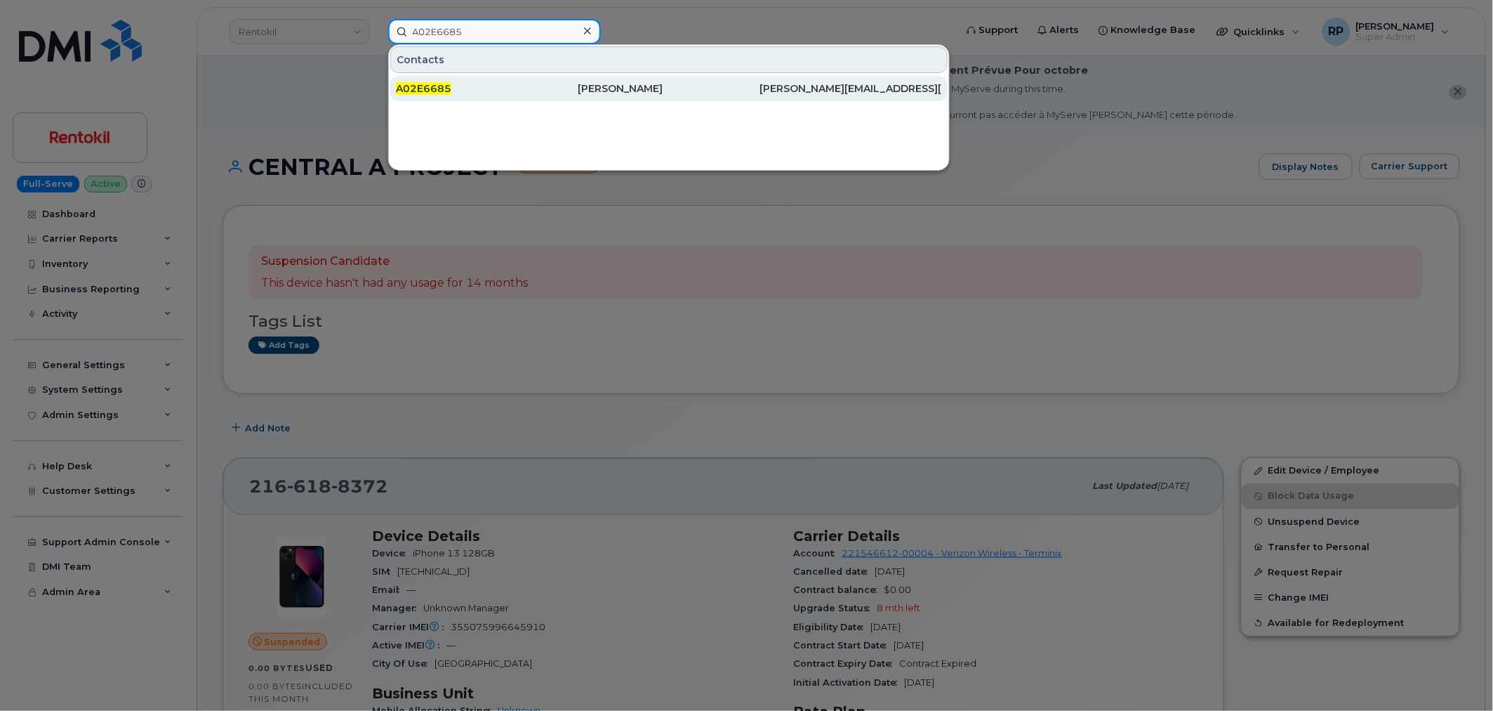
type input "A02E6685"
click at [479, 87] on div "A02E6685" at bounding box center [487, 88] width 182 height 14
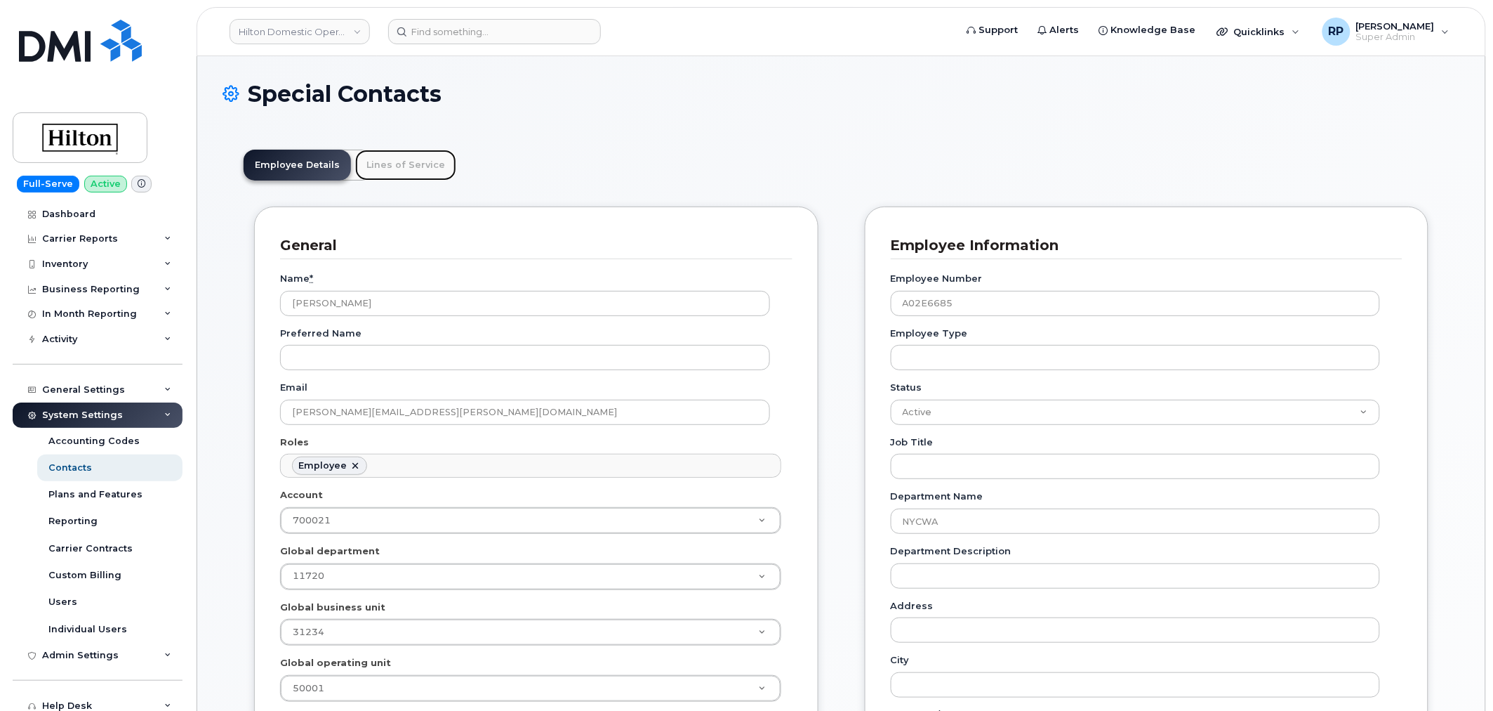
click at [418, 166] on link "Lines of Service" at bounding box center [405, 165] width 101 height 31
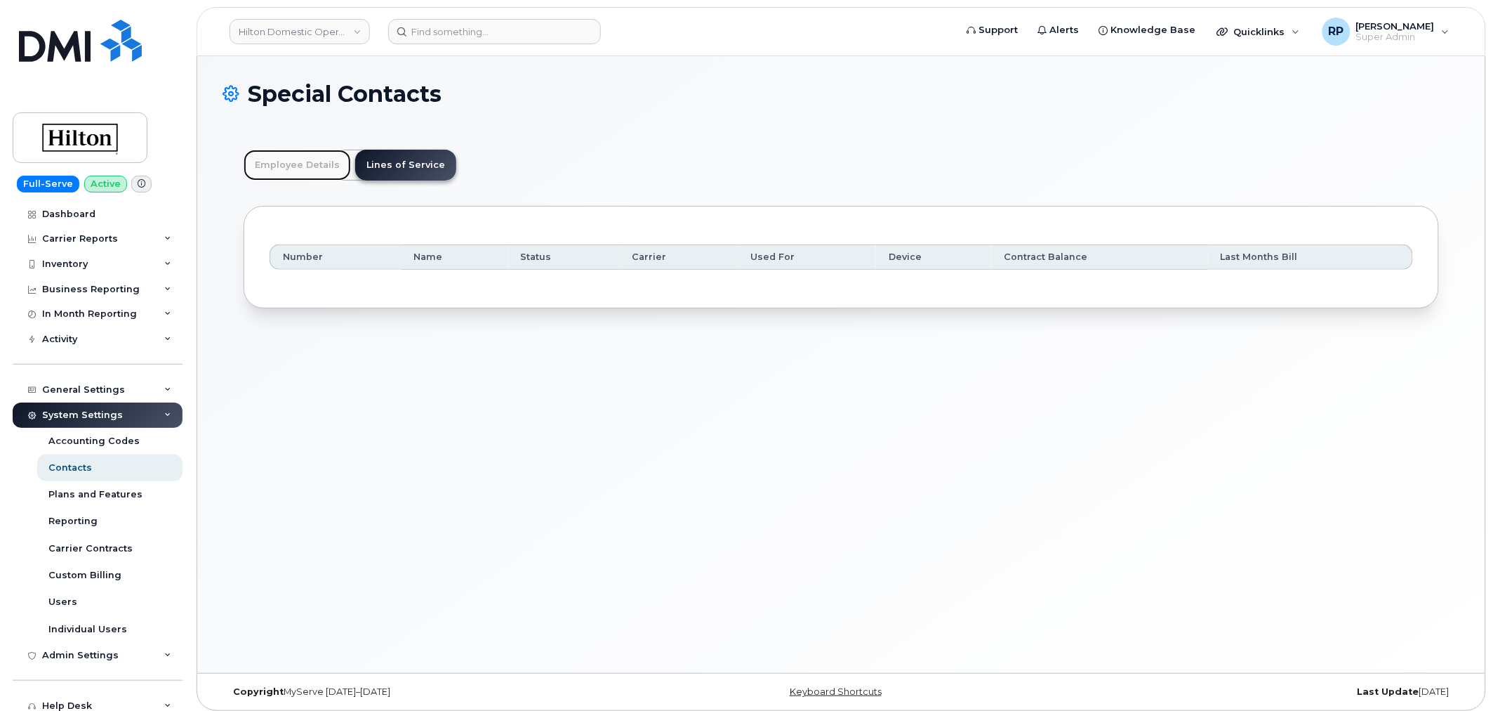
click at [303, 164] on link "Employee Details" at bounding box center [297, 165] width 107 height 31
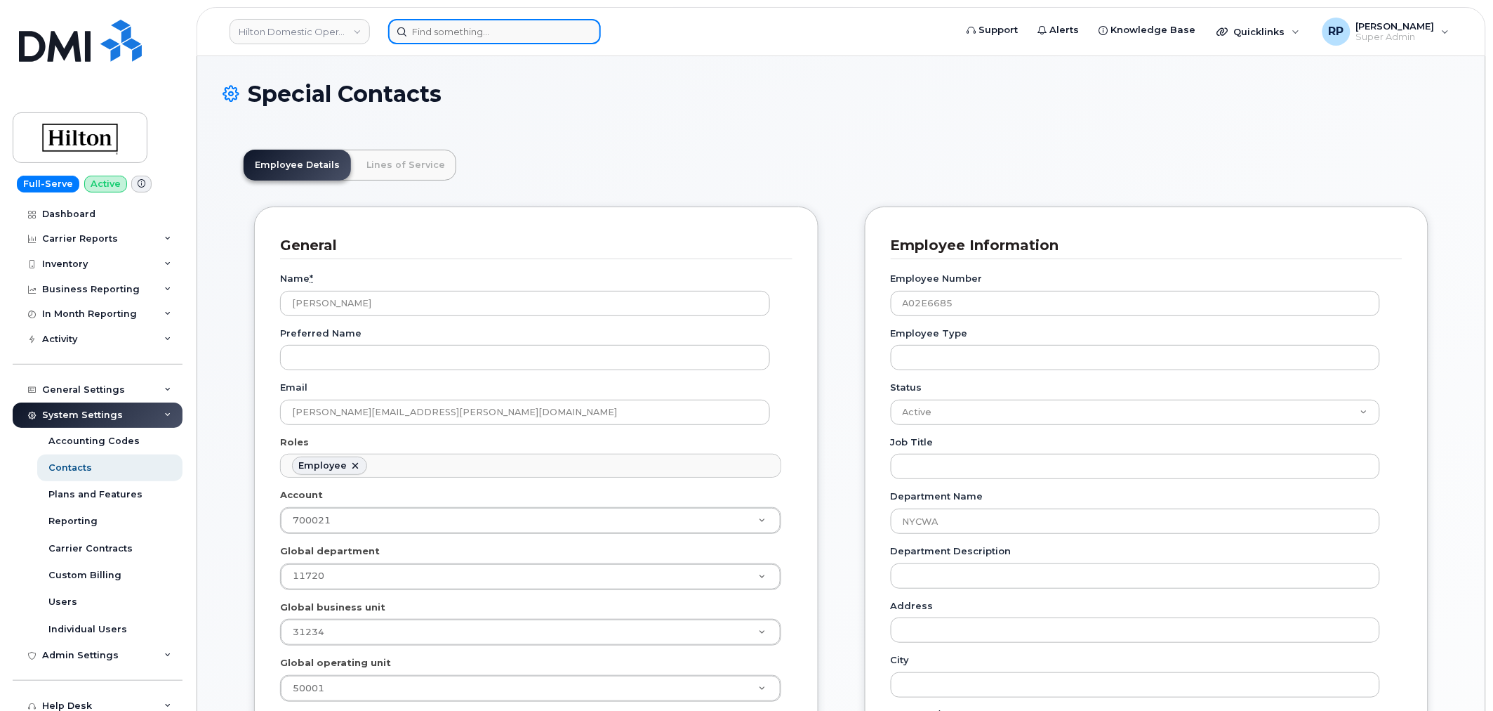
click at [467, 29] on input at bounding box center [494, 31] width 213 height 25
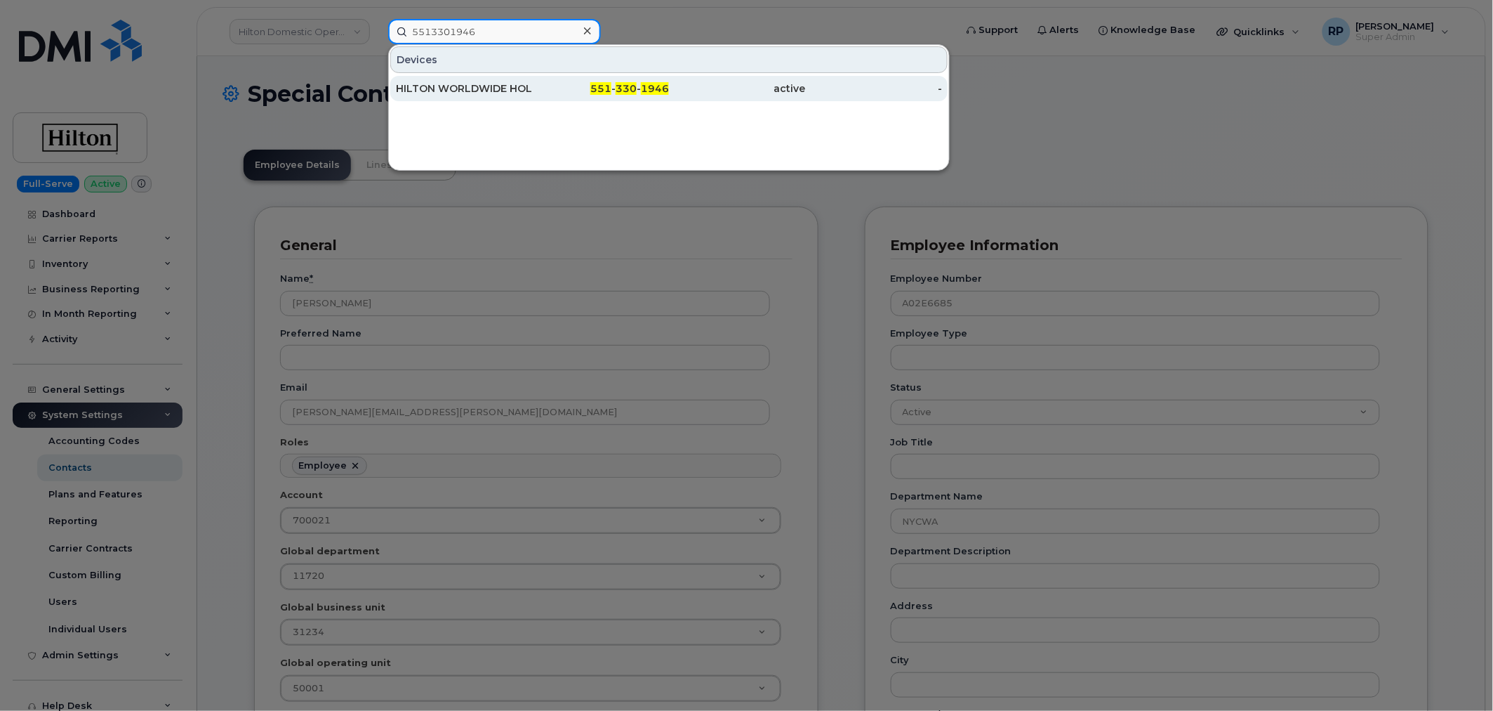
type input "5513301946"
click at [492, 79] on div "HILTON WORLDWIDE HOLDINGS INC." at bounding box center [464, 88] width 137 height 25
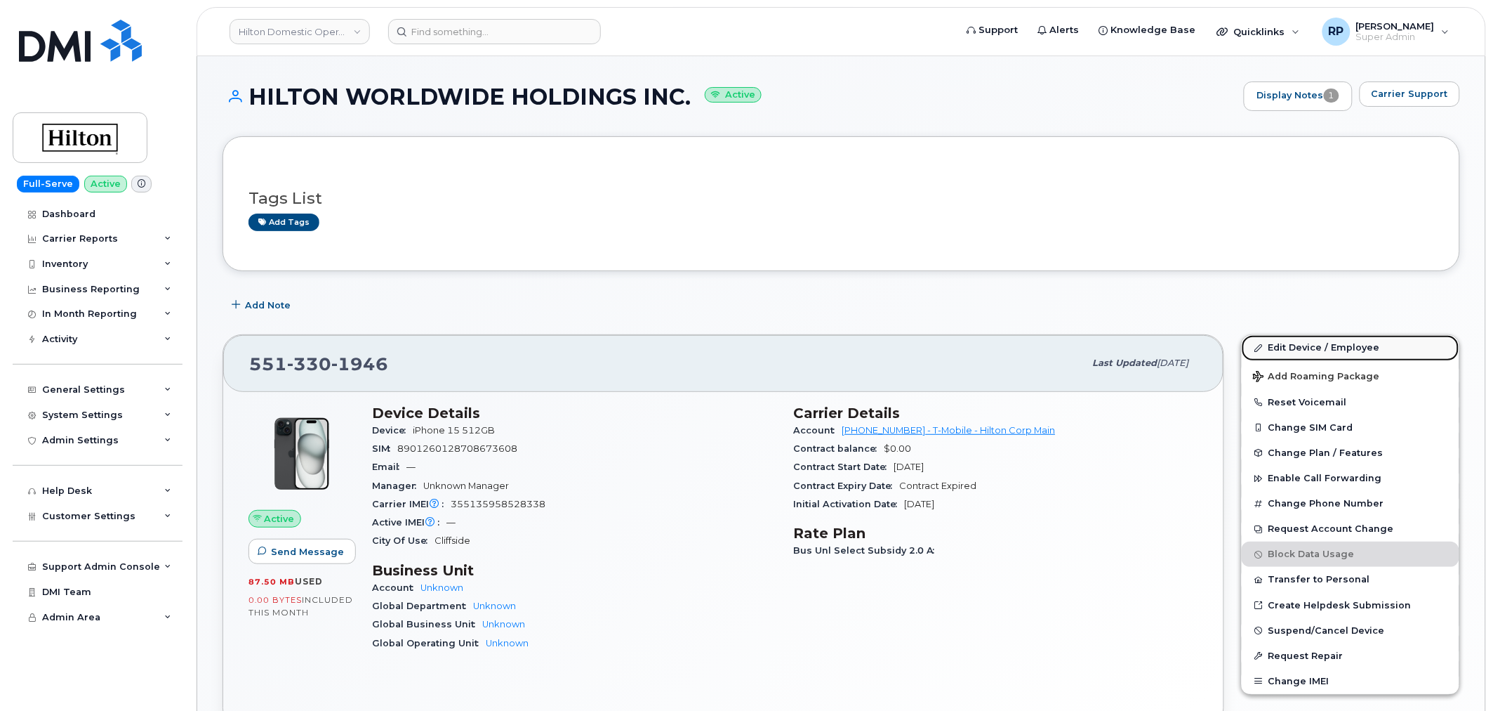
click at [1310, 346] on link "Edit Device / Employee" at bounding box center [1351, 347] width 218 height 25
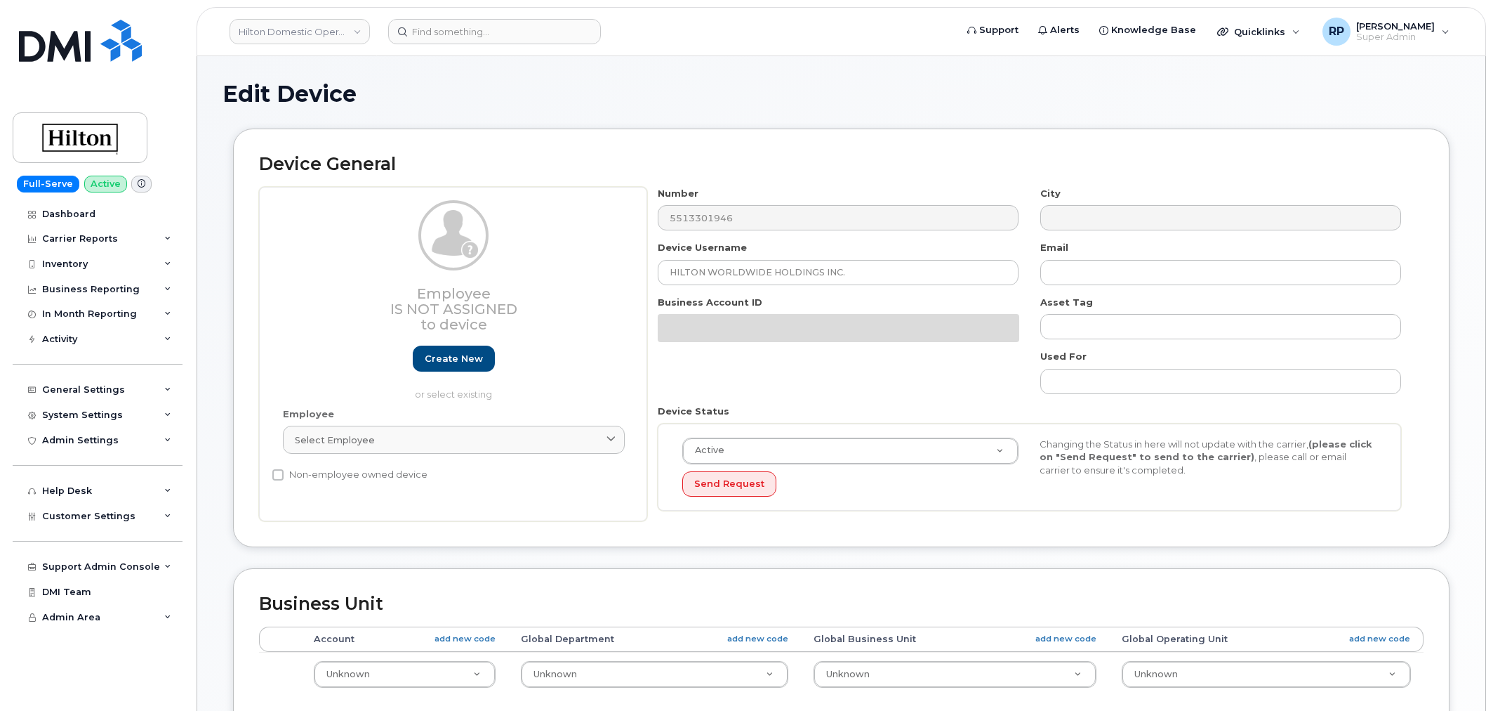
select select "34080326"
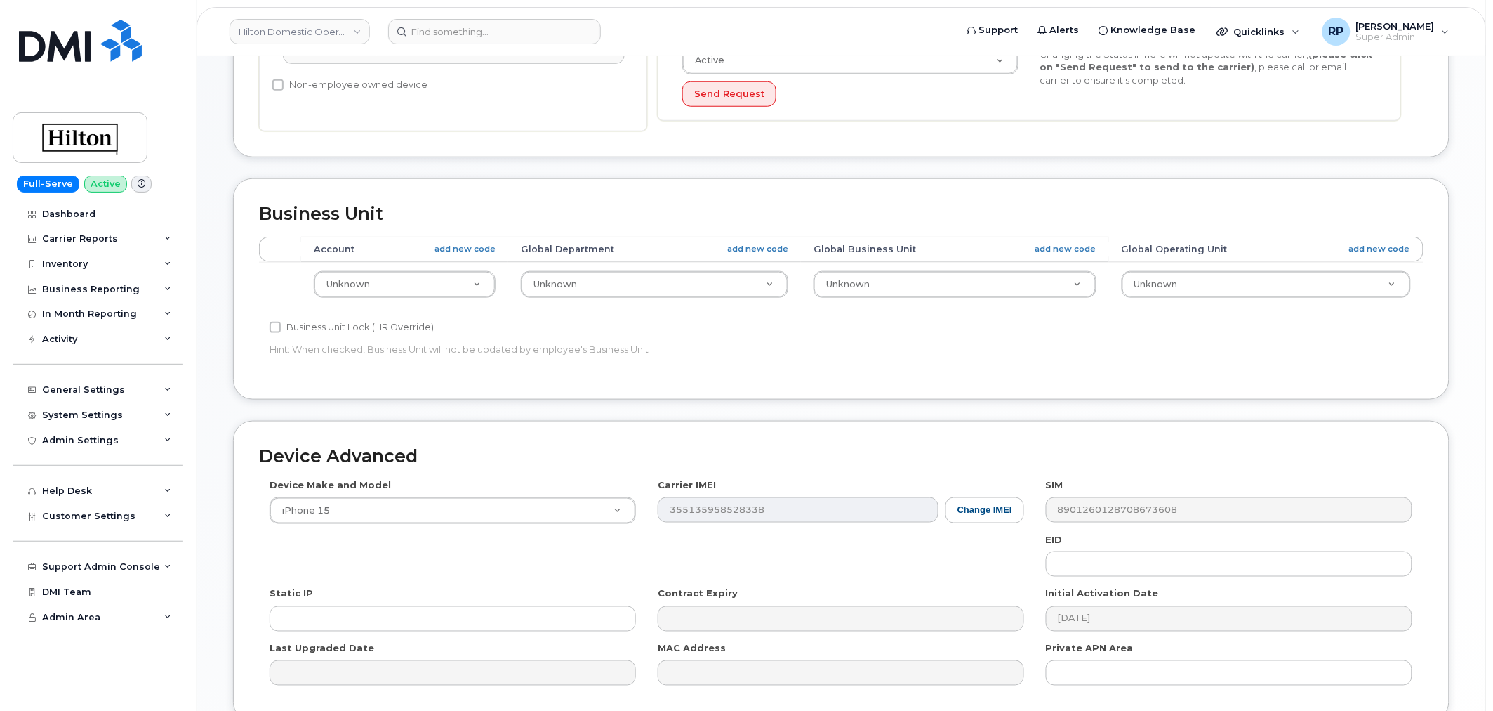
scroll to position [130, 0]
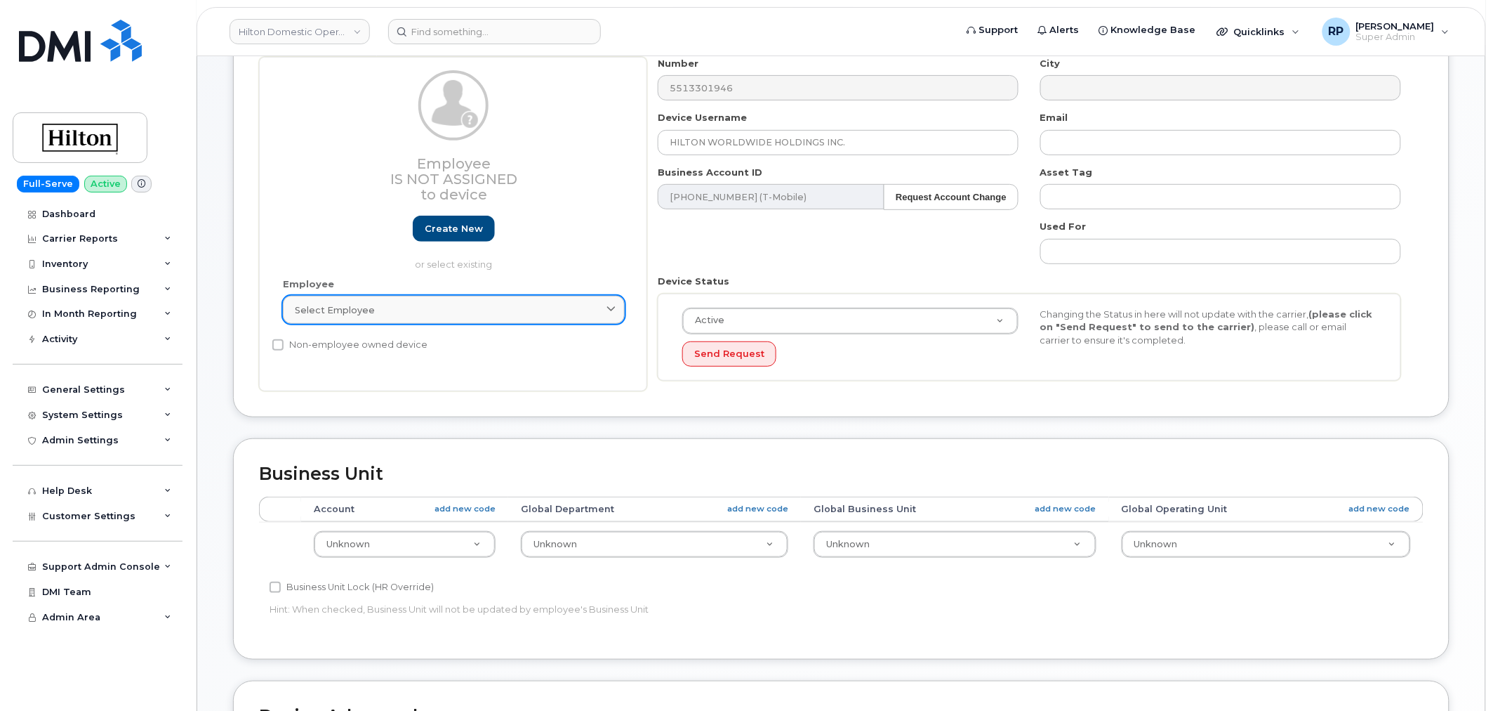
click at [381, 317] on link "Select employee" at bounding box center [454, 310] width 342 height 28
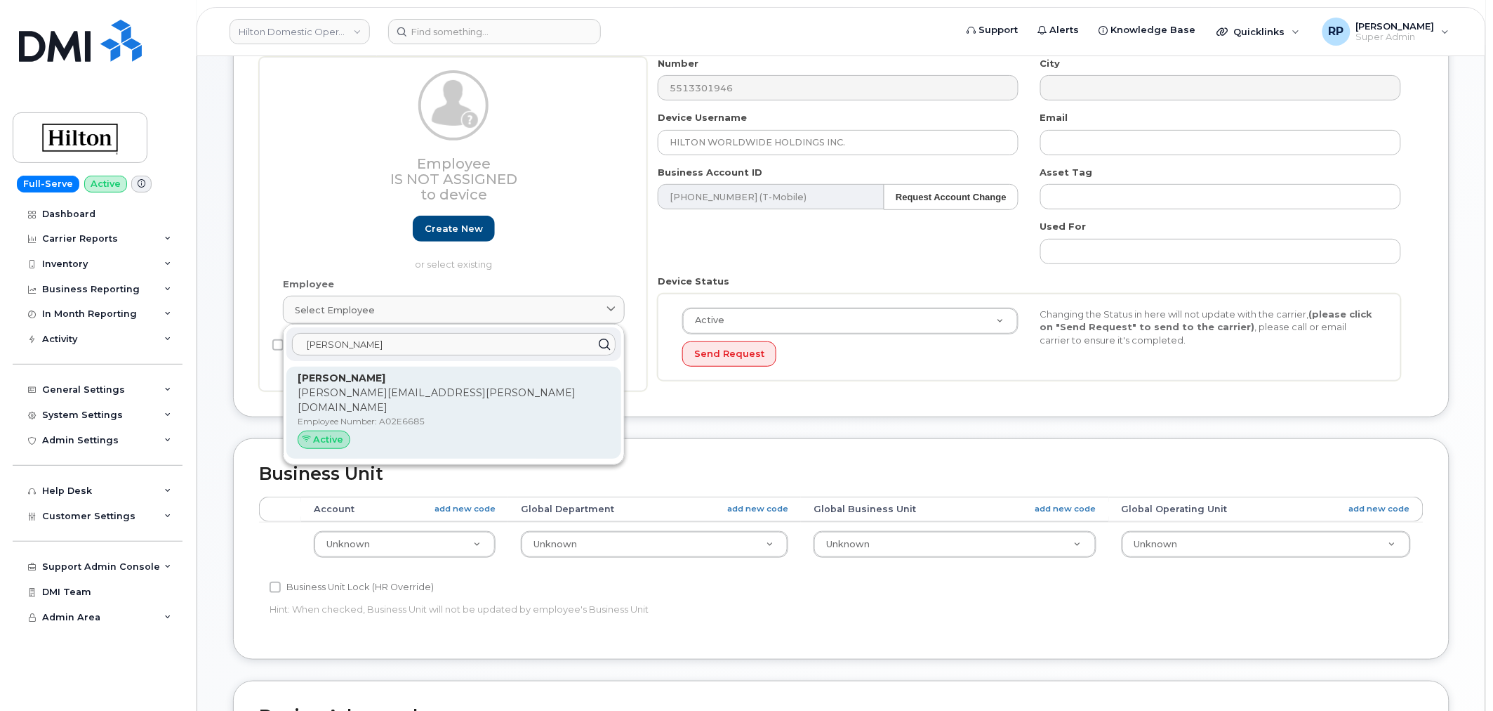
type input "glasser"
click at [365, 390] on p "Amanda.Glasser@WaldorfAstoria.com" at bounding box center [454, 399] width 312 height 29
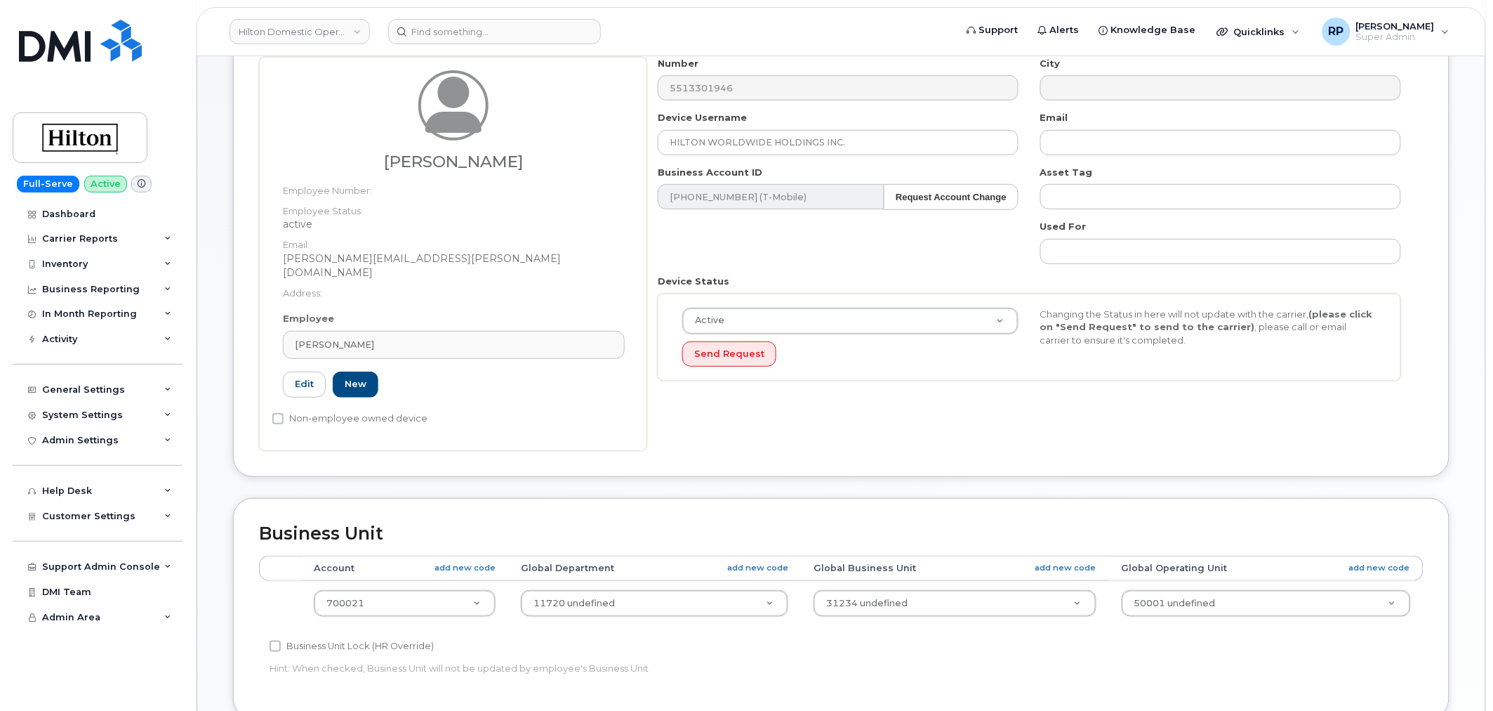
type input "A02E6685"
type input "Amanda Glasser"
type input "amanda.glasser@waldorfastoria.com"
select select "34080331"
type input "34542459"
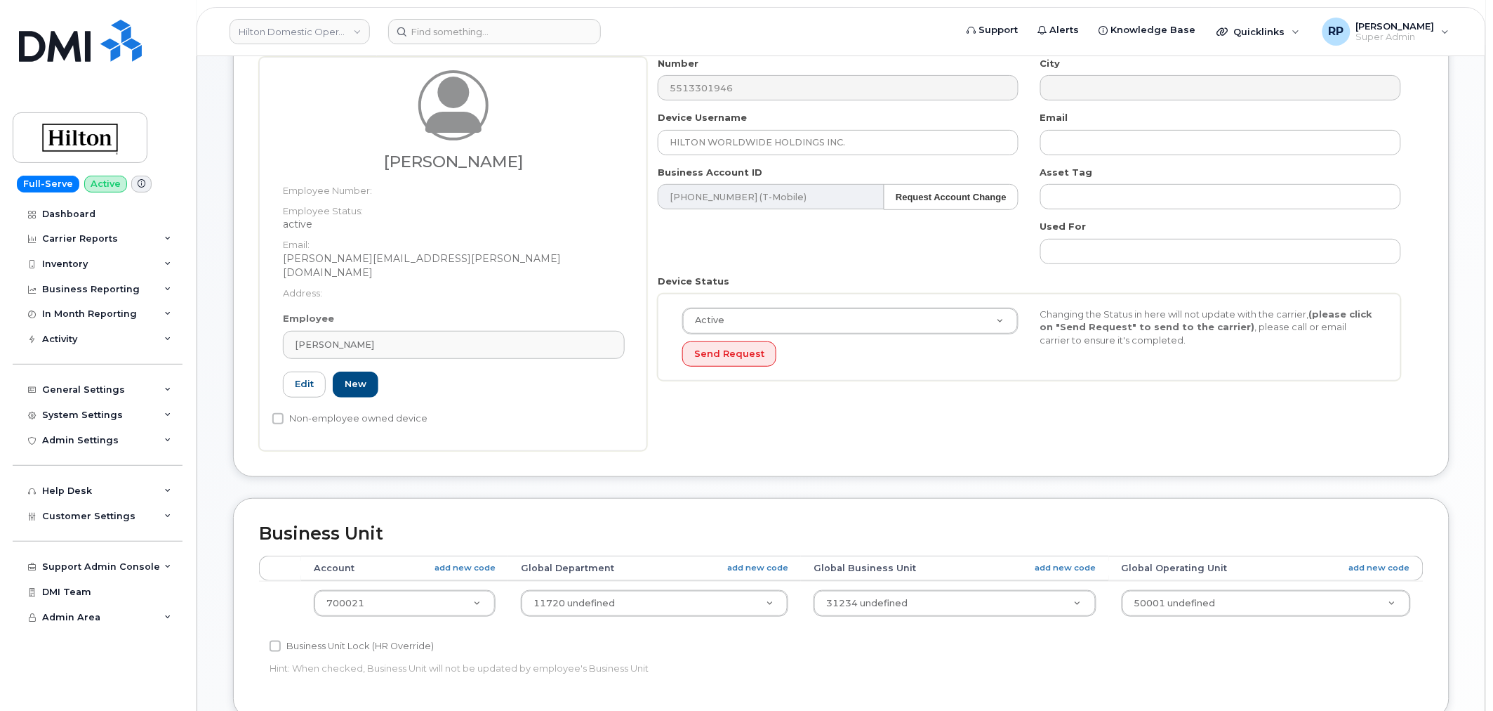
type input "34542004"
type input "34542226"
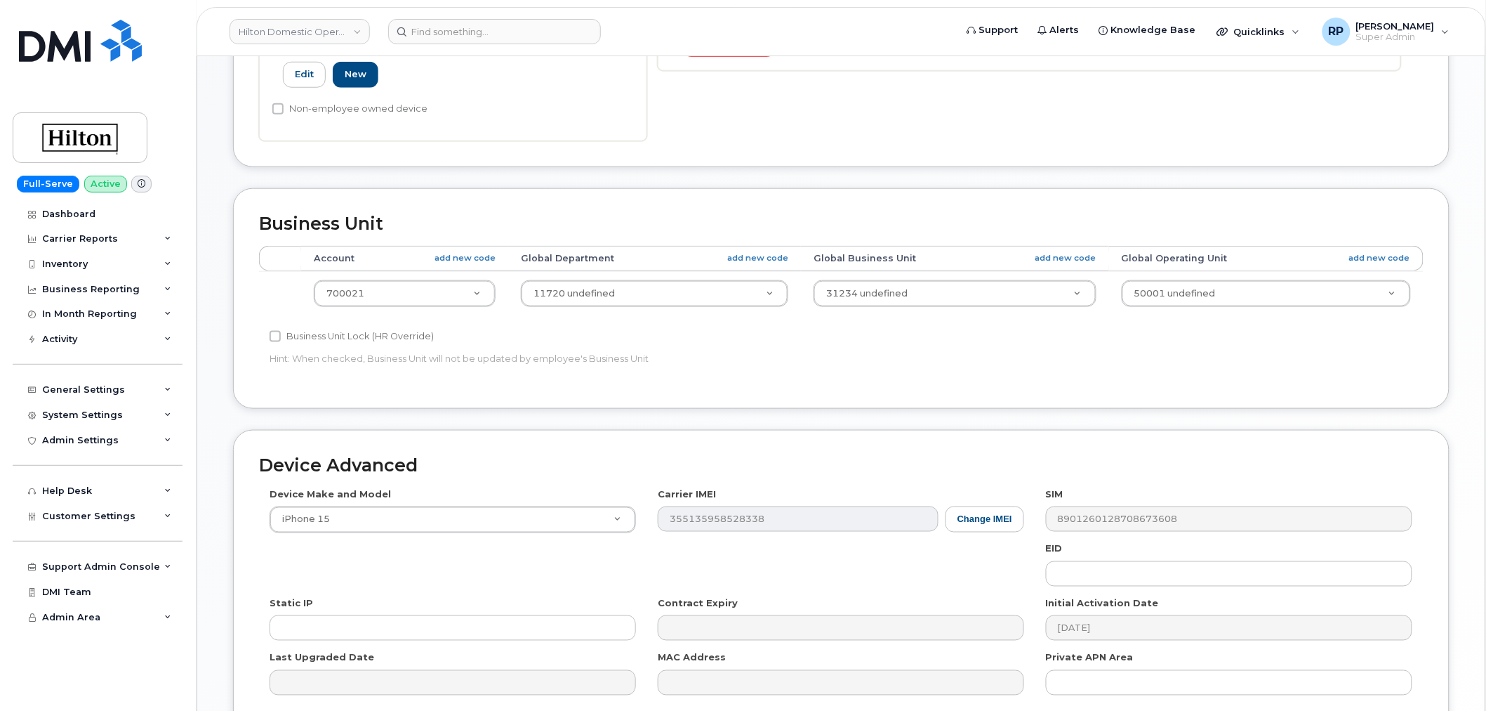
scroll to position [564, 0]
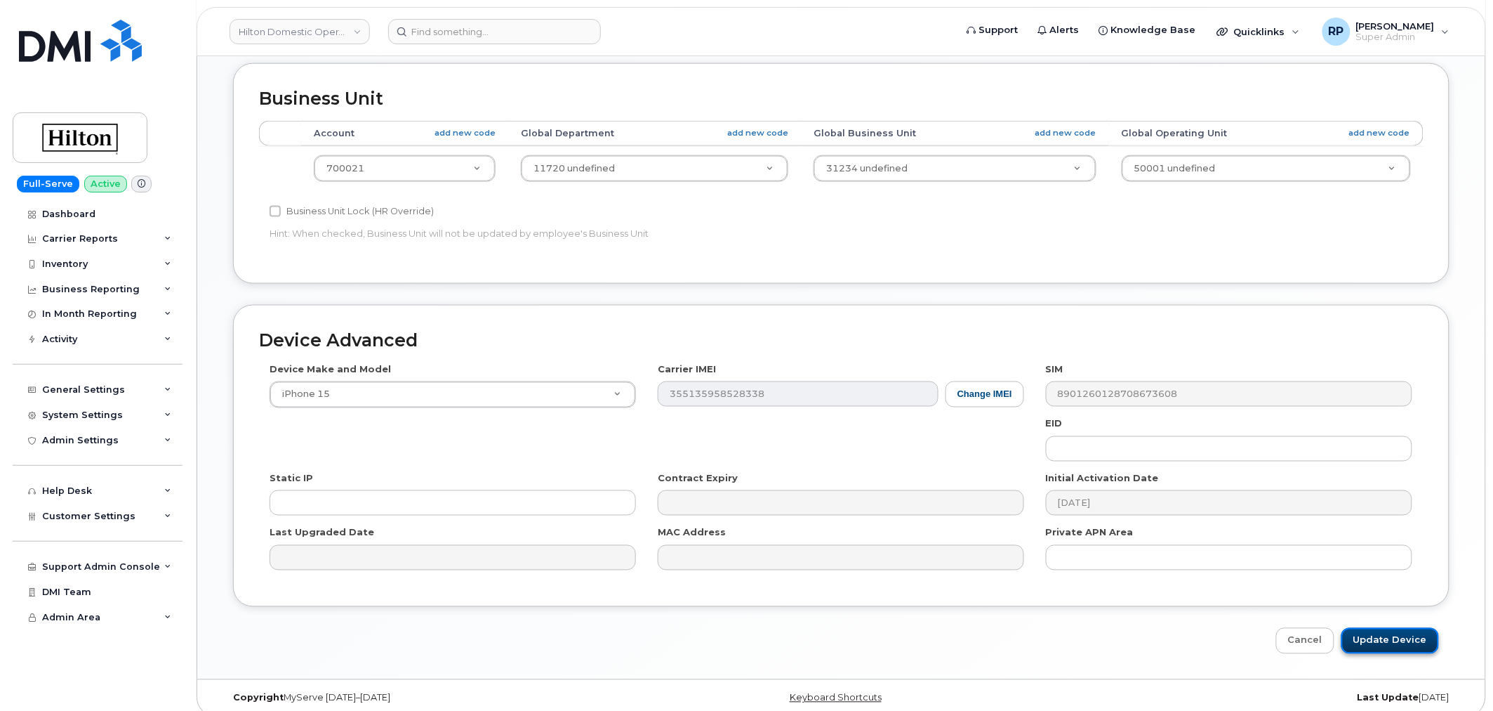
click at [1379, 628] on input "Update Device" at bounding box center [1391, 641] width 98 height 26
type input "Saving..."
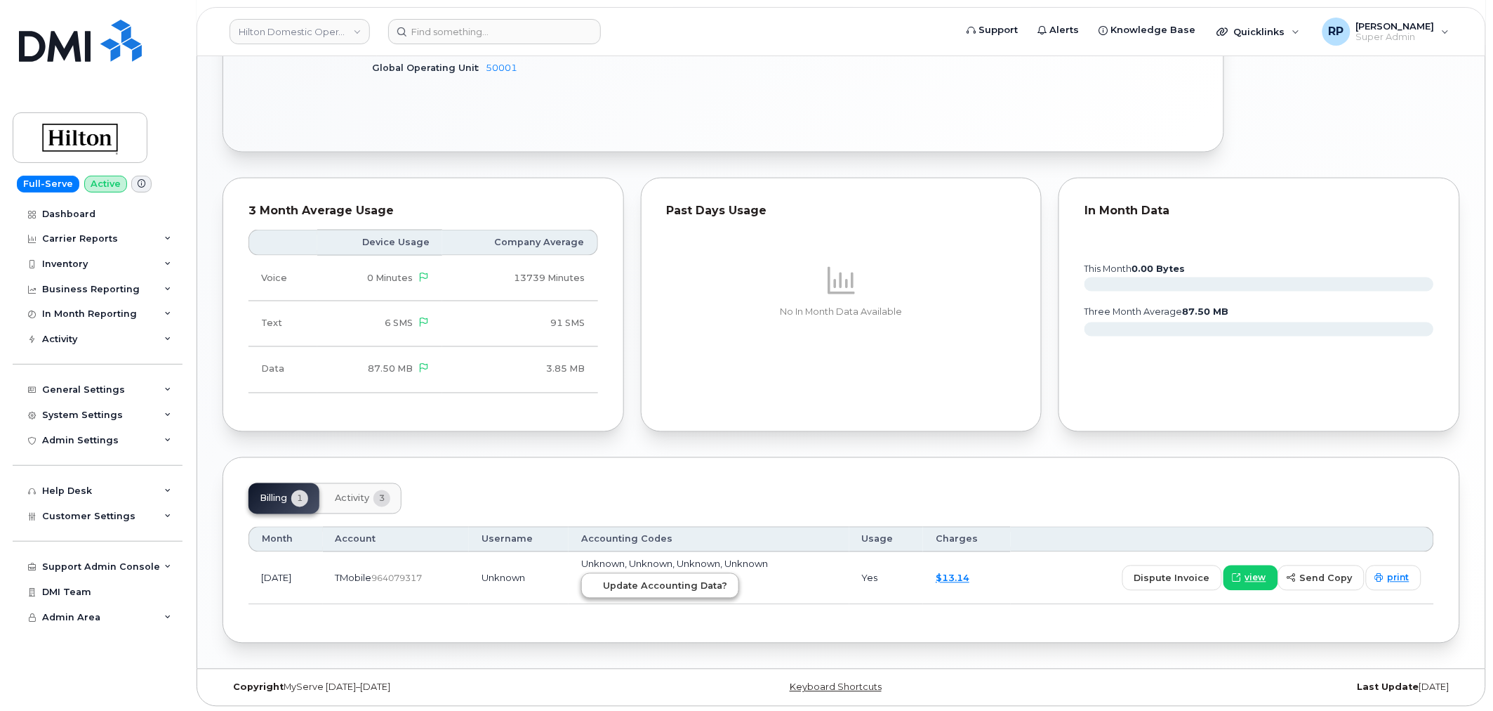
scroll to position [681, 0]
click at [721, 585] on span "Update Accounting Data?" at bounding box center [665, 582] width 124 height 13
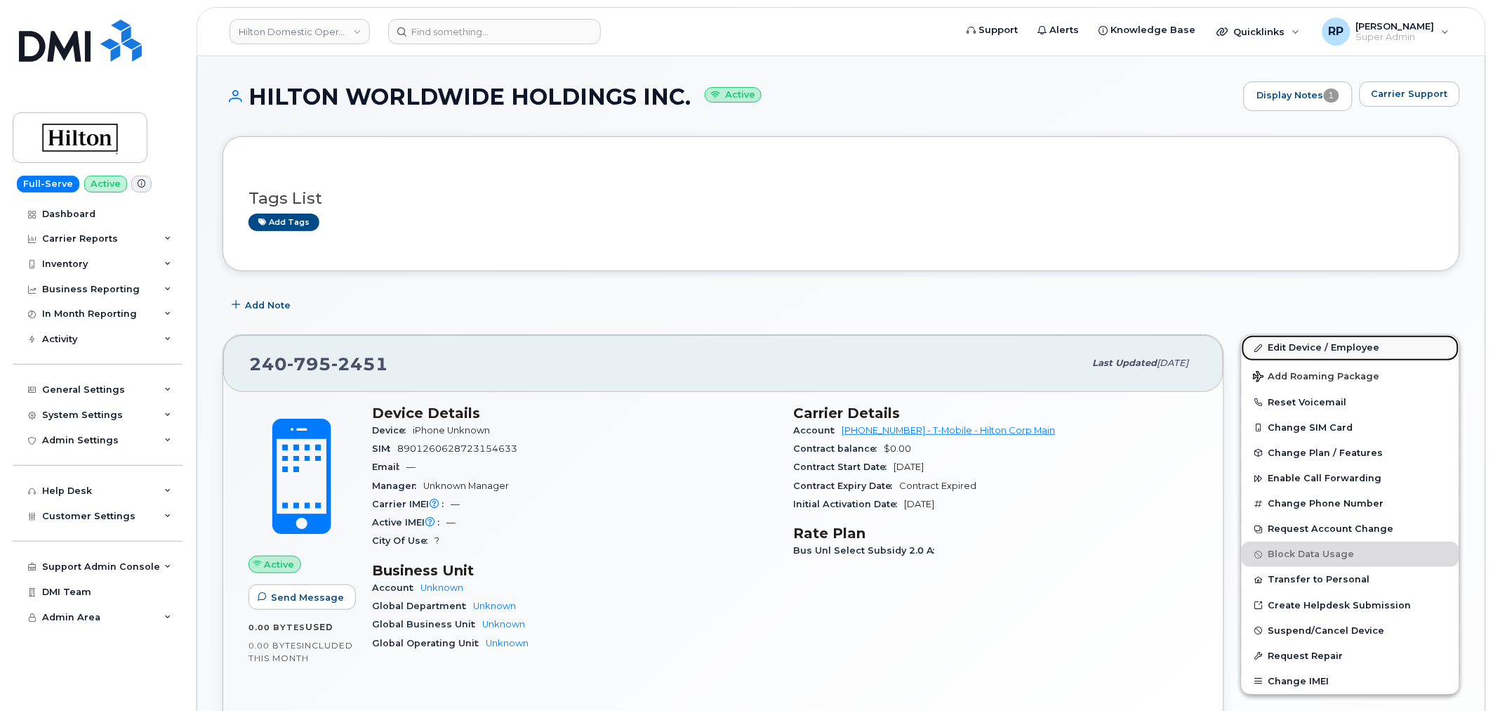
click at [1309, 352] on link "Edit Device / Employee" at bounding box center [1351, 347] width 218 height 25
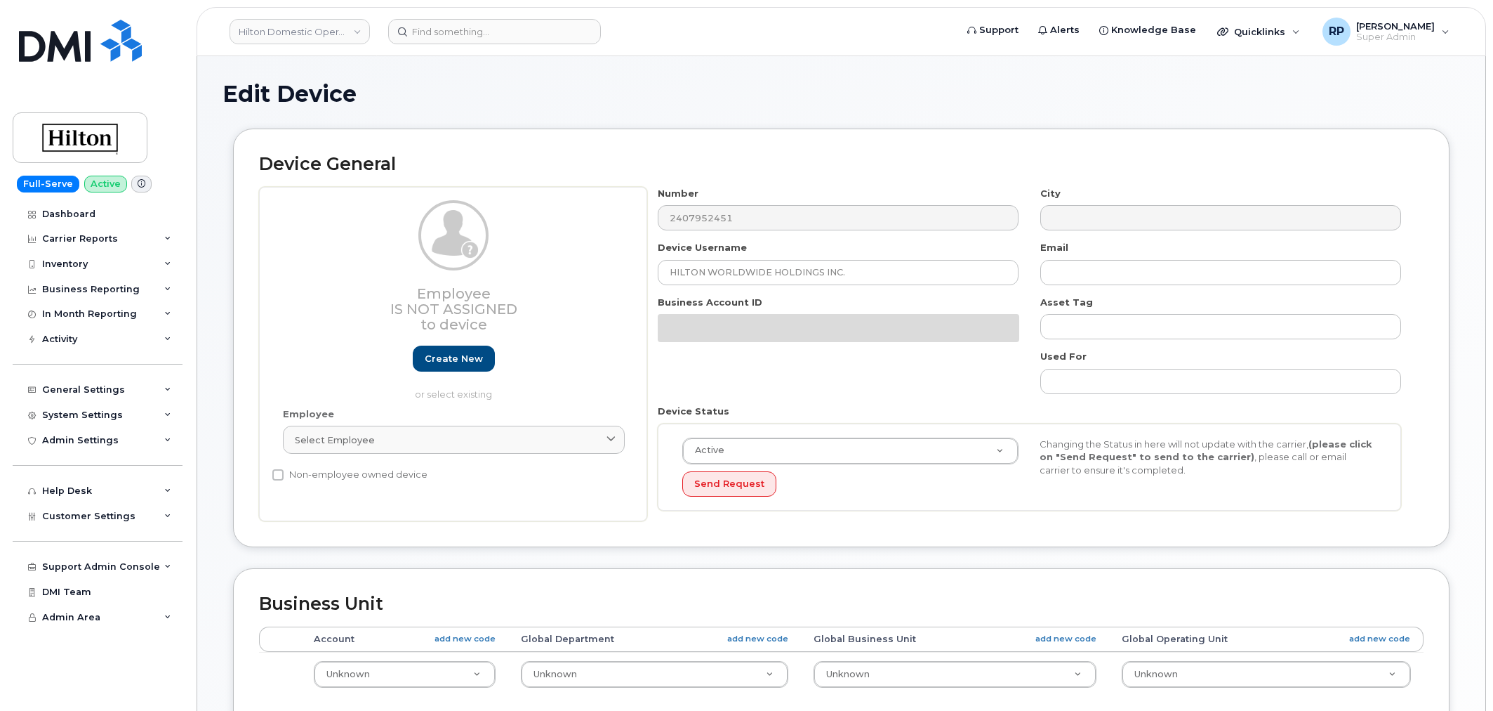
select select "34080326"
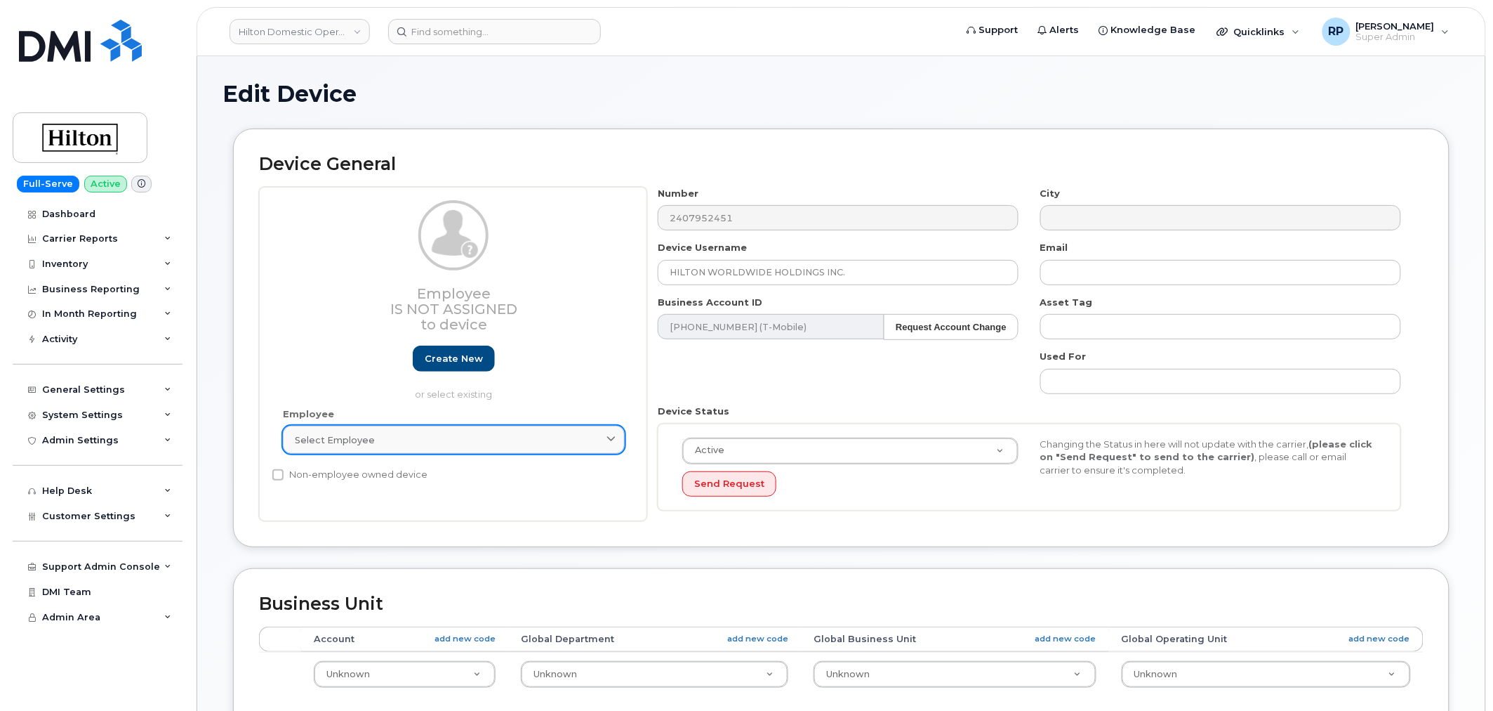
click at [498, 428] on link "Select employee" at bounding box center [454, 439] width 342 height 28
paste input "John Giacalone"
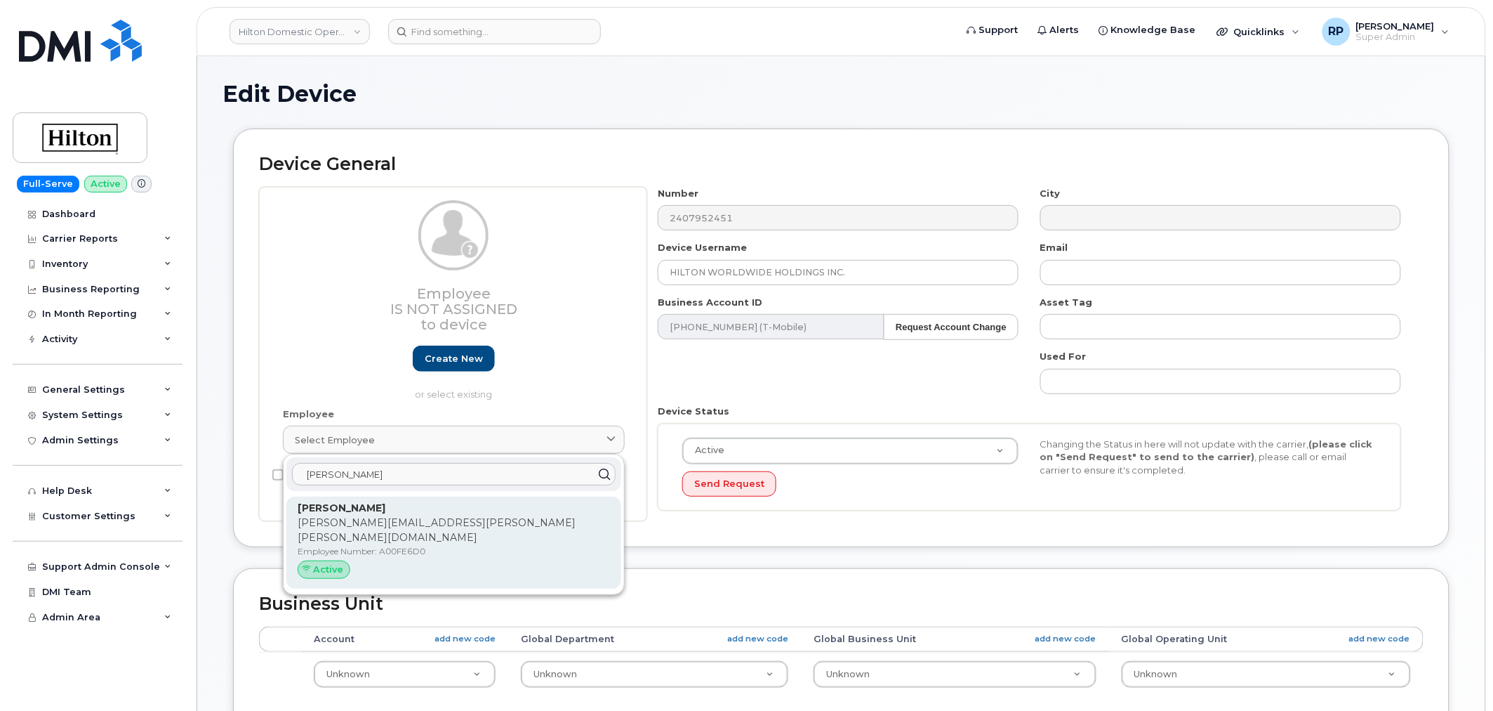
type input "John Giacalone"
click at [380, 518] on p "John.Giacalone@hilton.com" at bounding box center [454, 529] width 312 height 29
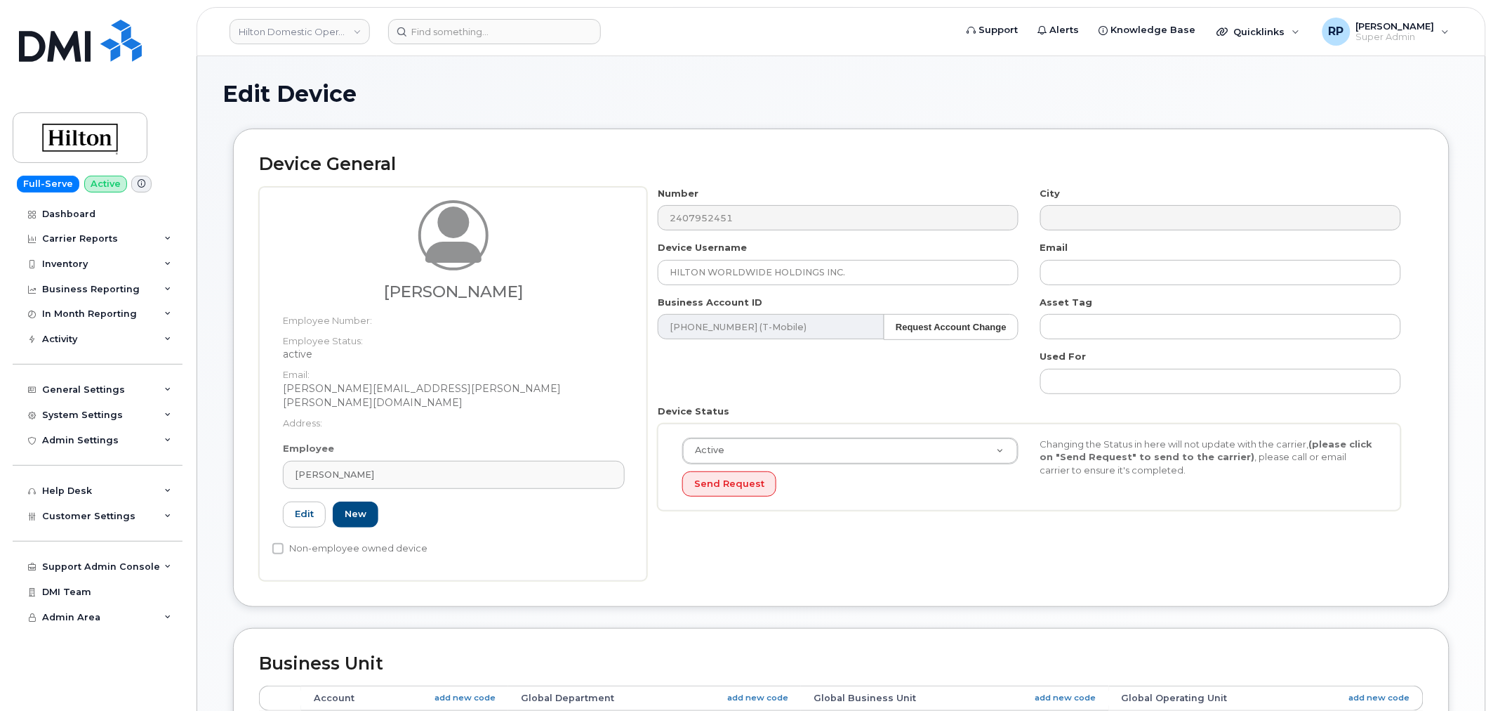
type input "A00FE6D0"
type input "John Giacalone"
type input "john.giacalone@hilton.com"
select select "34080332"
type input "34542609"
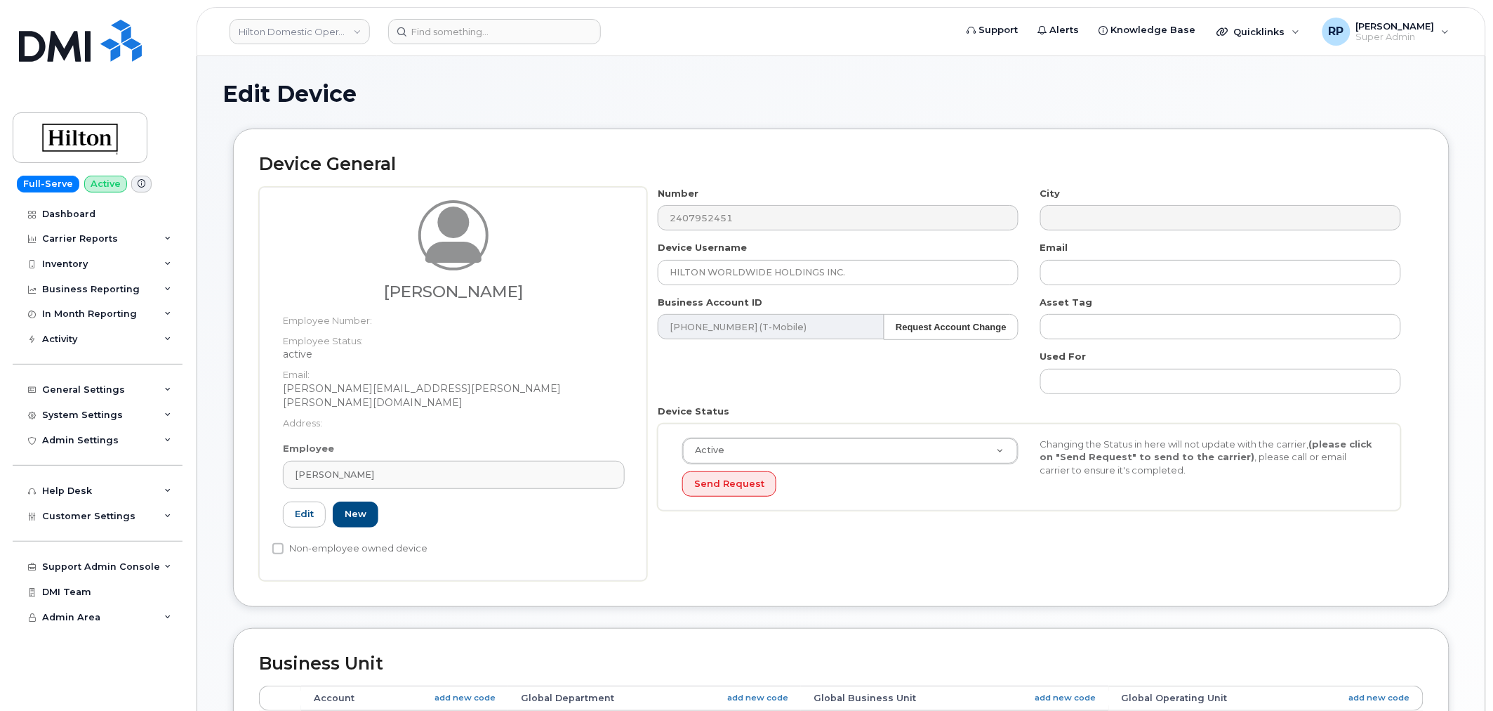
type input "34541941"
type input "34542251"
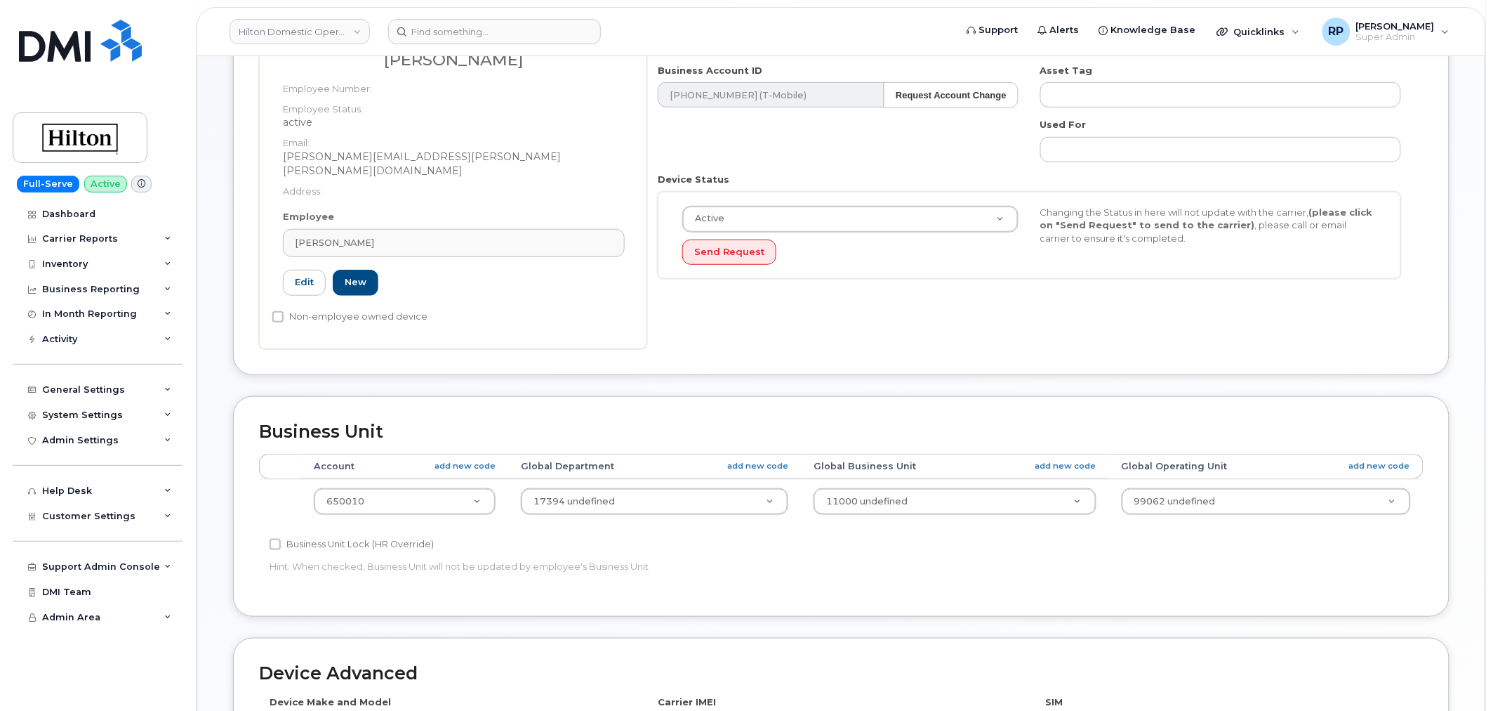
scroll to position [564, 0]
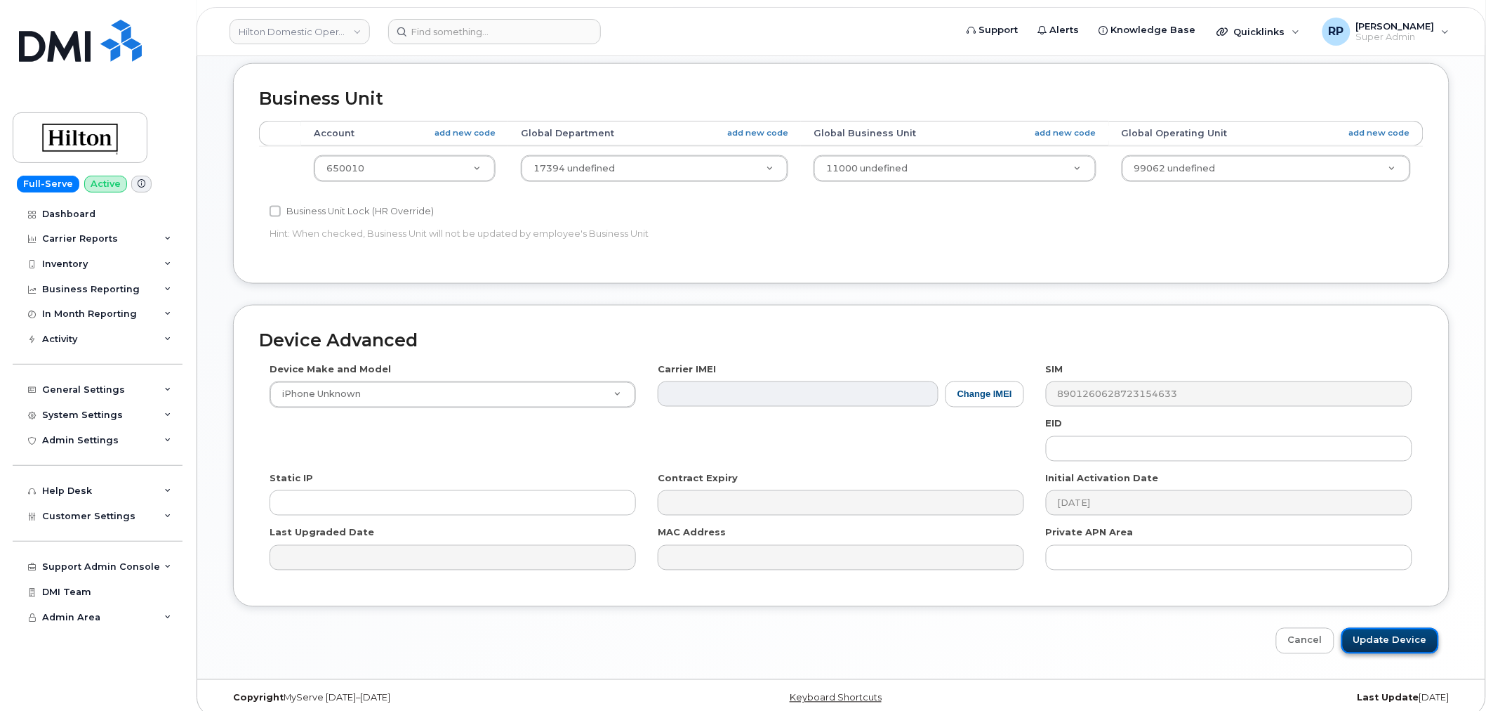
click at [1380, 628] on input "Update Device" at bounding box center [1391, 641] width 98 height 26
type input "Saving..."
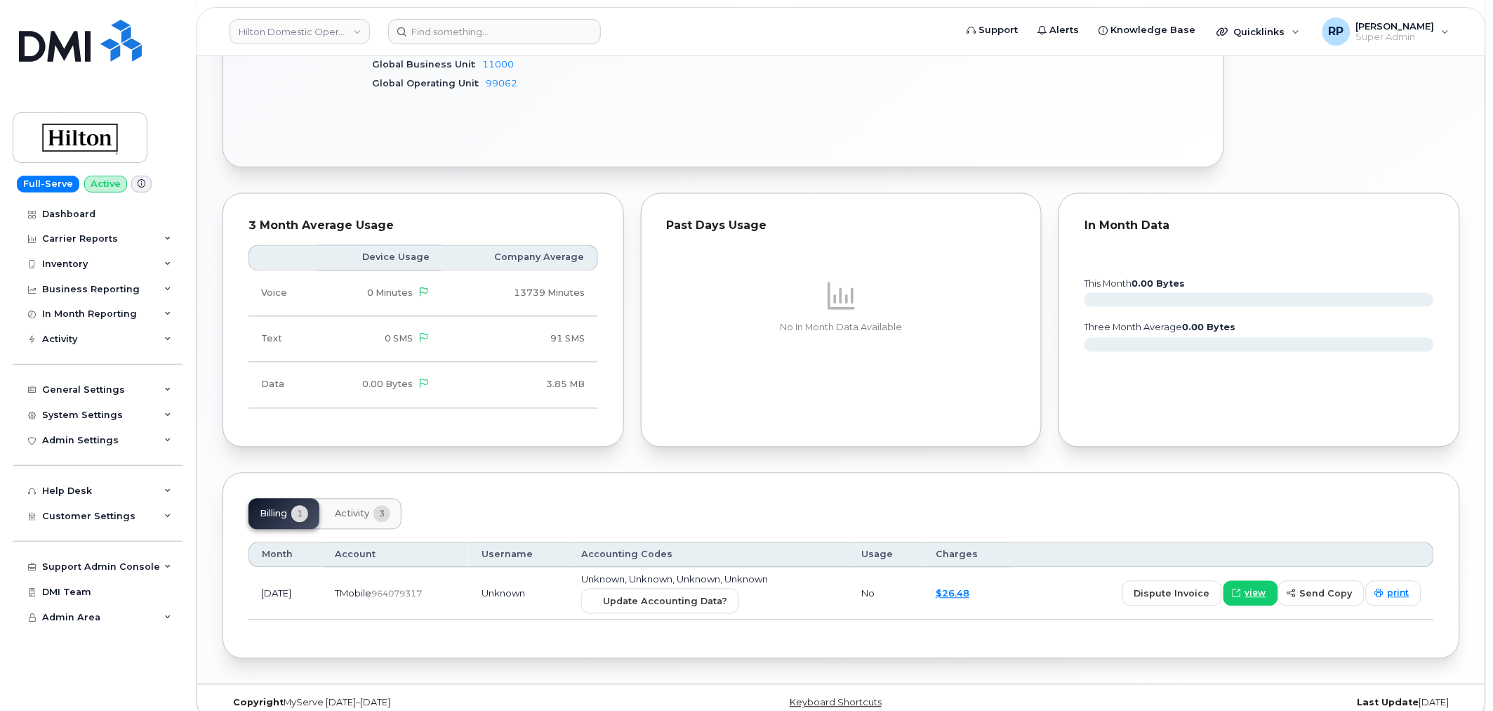
scroll to position [780, 0]
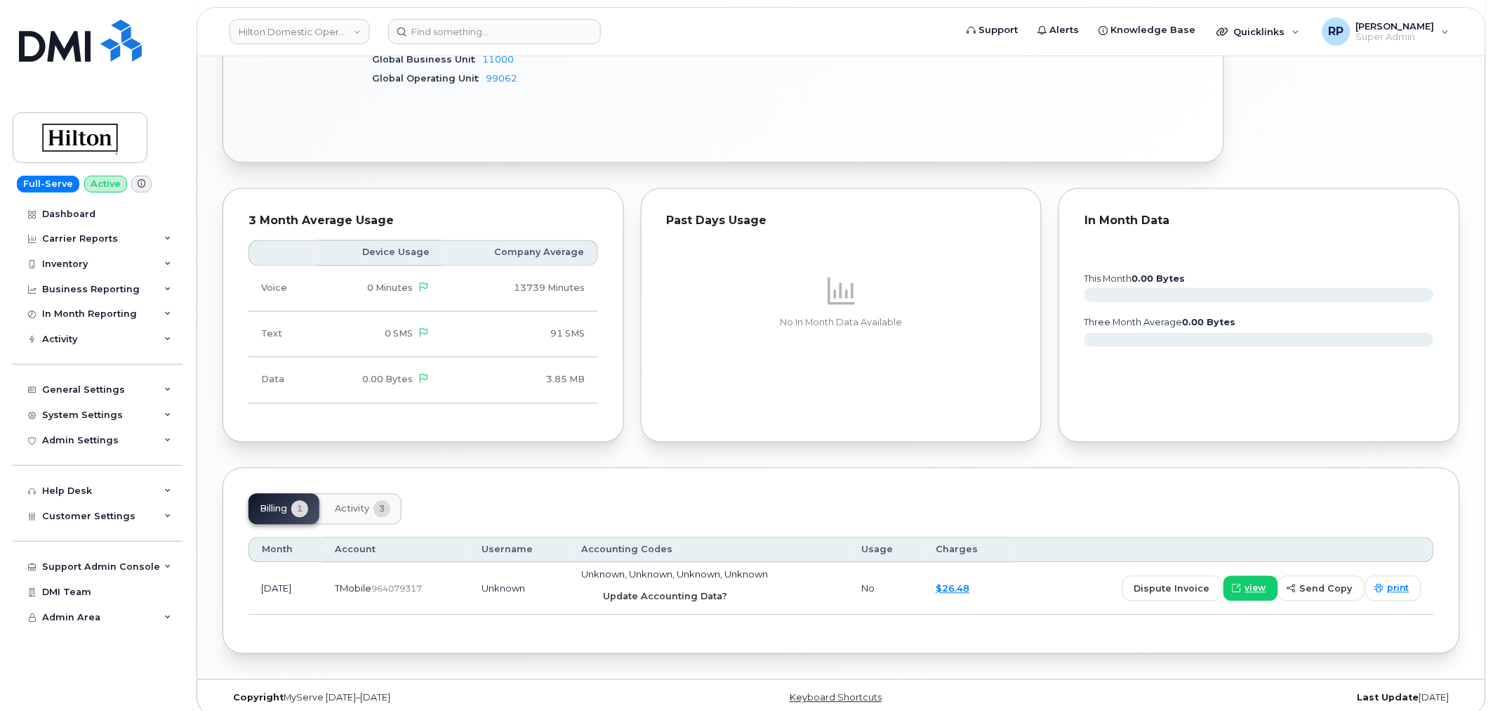
drag, startPoint x: 707, startPoint y: 579, endPoint x: 820, endPoint y: 67, distance: 524.1
click at [707, 590] on span "Update Accounting Data?" at bounding box center [665, 596] width 124 height 13
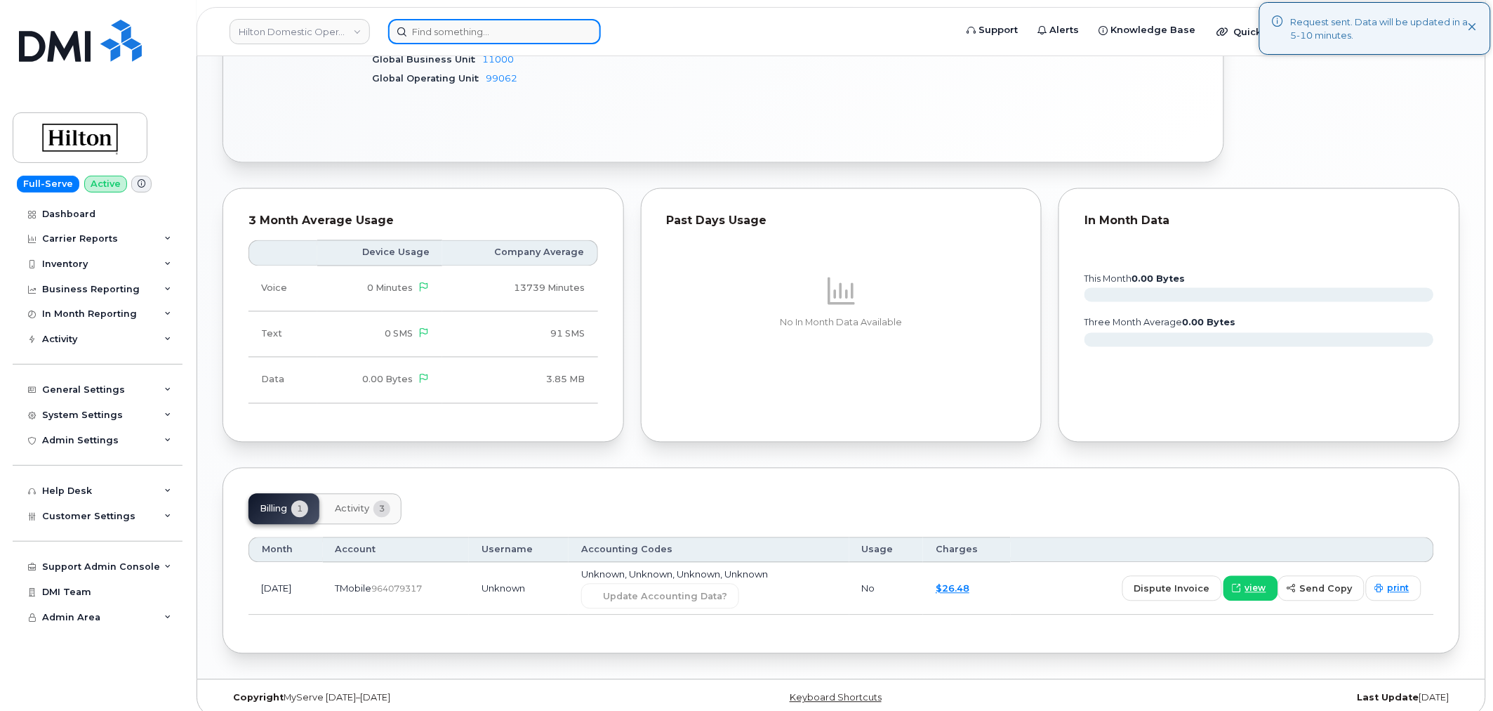
click at [493, 39] on input at bounding box center [494, 31] width 213 height 25
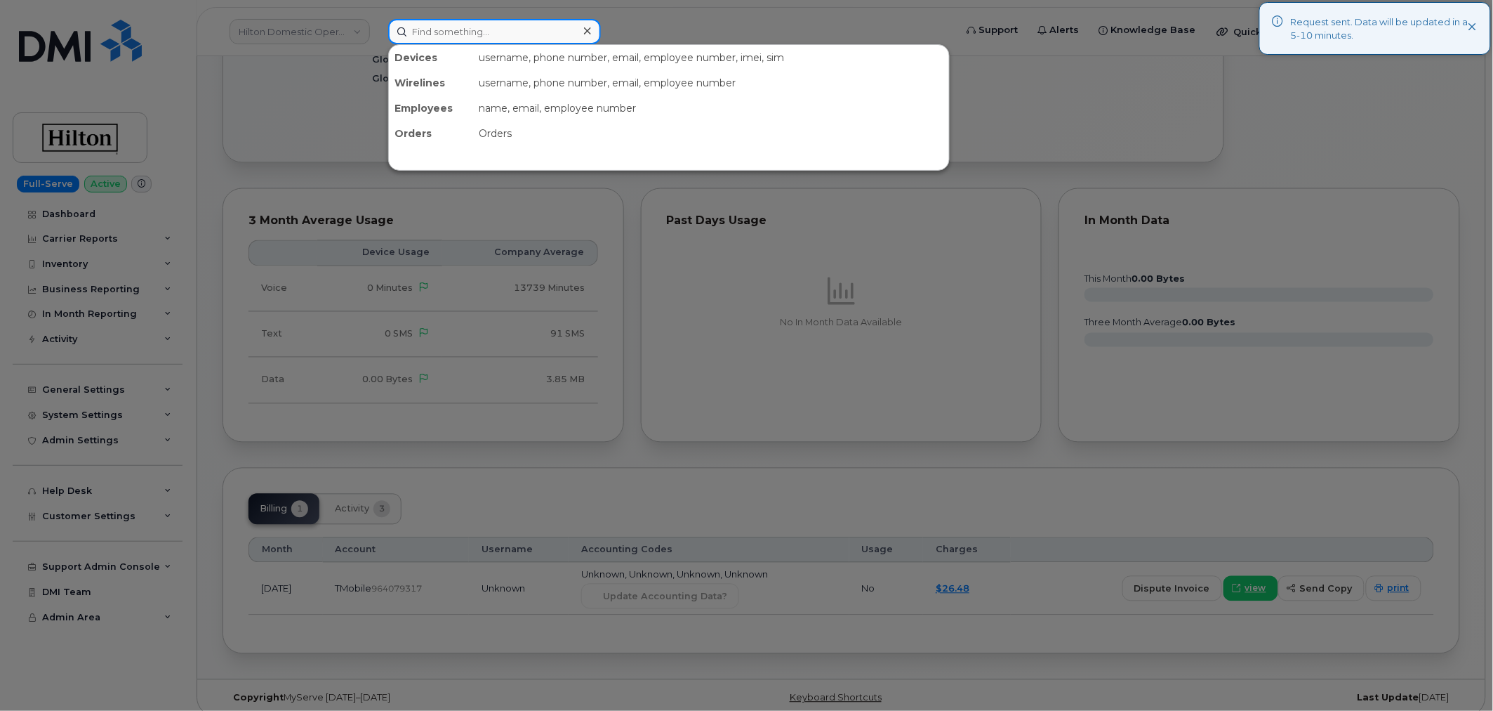
paste input "[PERSON_NAME] [PERSON_NAME]"
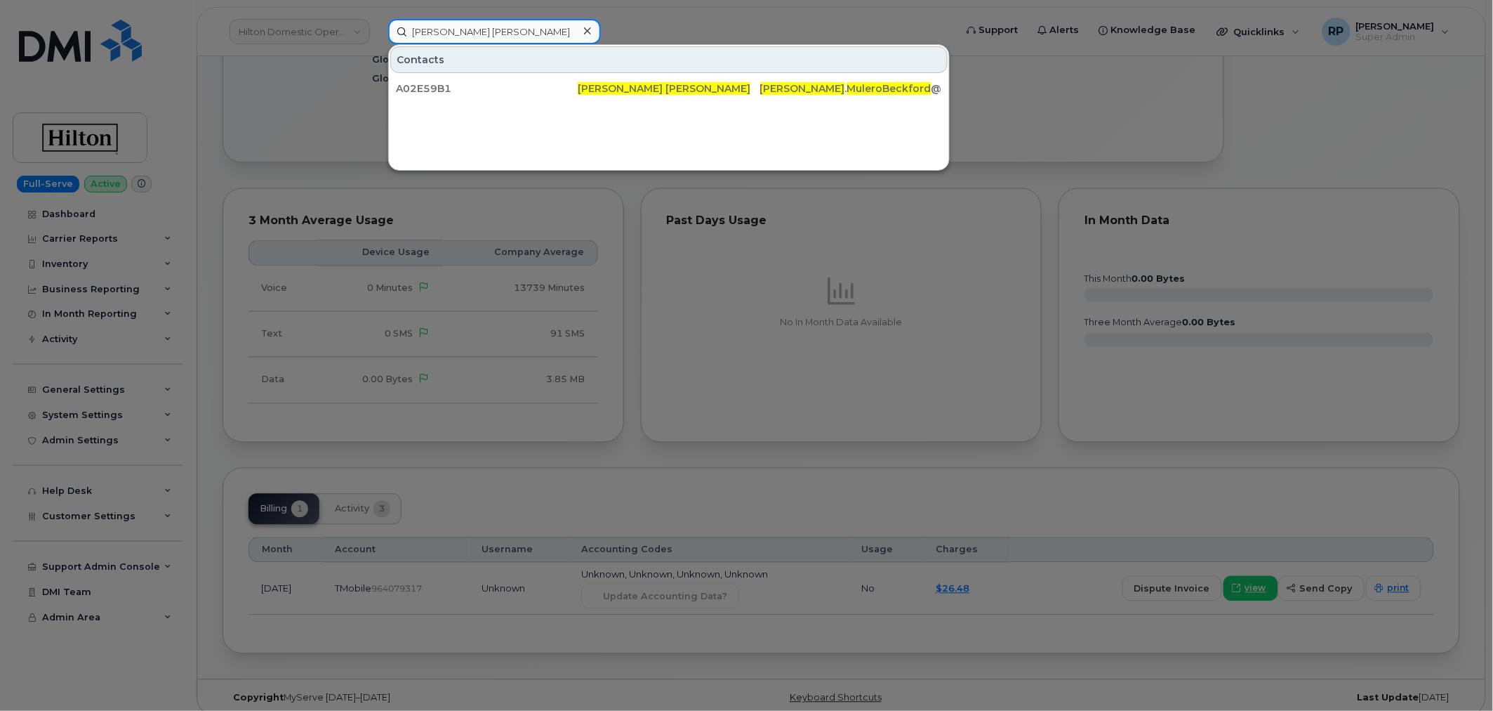
drag, startPoint x: 557, startPoint y: 25, endPoint x: 265, endPoint y: 39, distance: 292.4
click at [377, 39] on div "[PERSON_NAME] [PERSON_NAME] Contacts A02E59B1 [PERSON_NAME] [PERSON_NAME] . Mul…" at bounding box center [667, 31] width 581 height 25
paste input "6467734698"
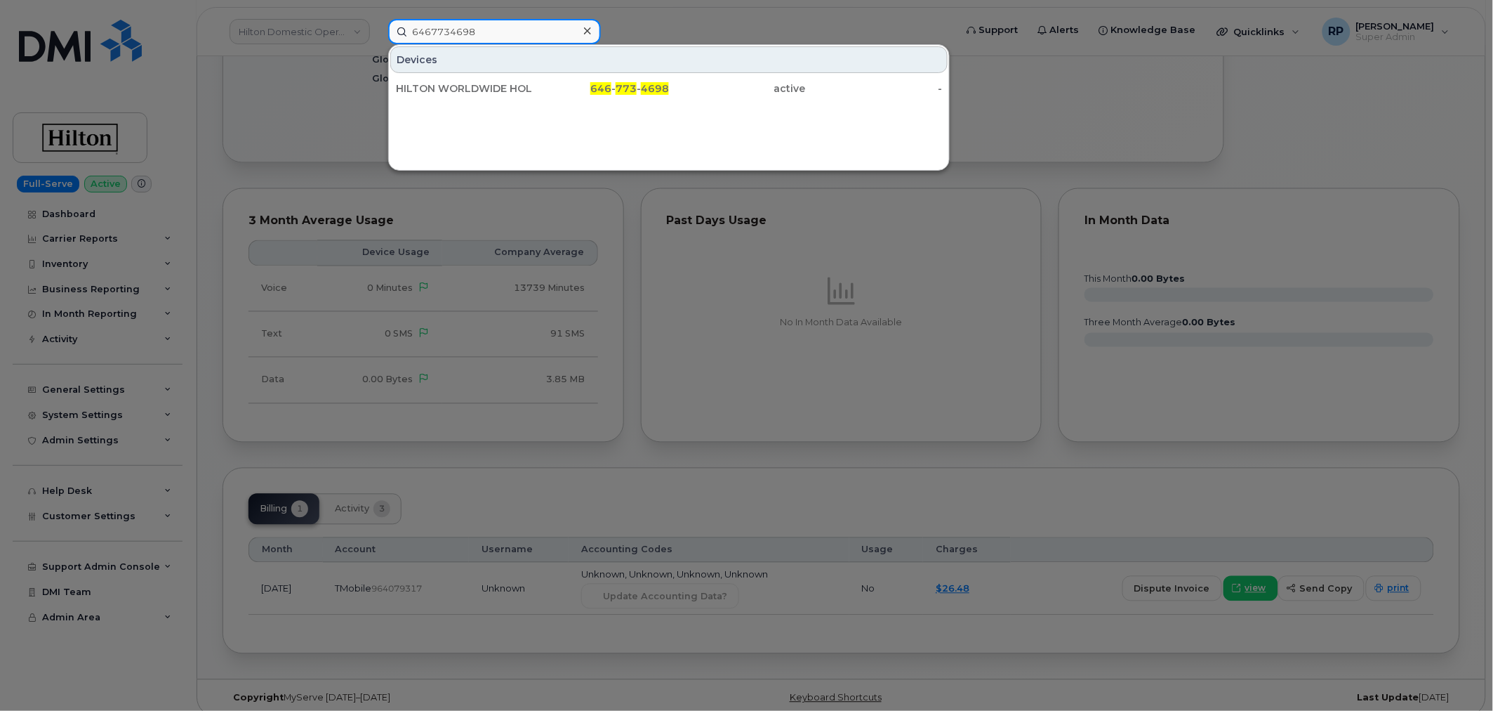
type input "6467734698"
drag, startPoint x: 468, startPoint y: 96, endPoint x: 67, endPoint y: 128, distance: 402.9
click at [468, 96] on div "HILTON WORLDWIDE HOLDINGS INC." at bounding box center [464, 88] width 137 height 25
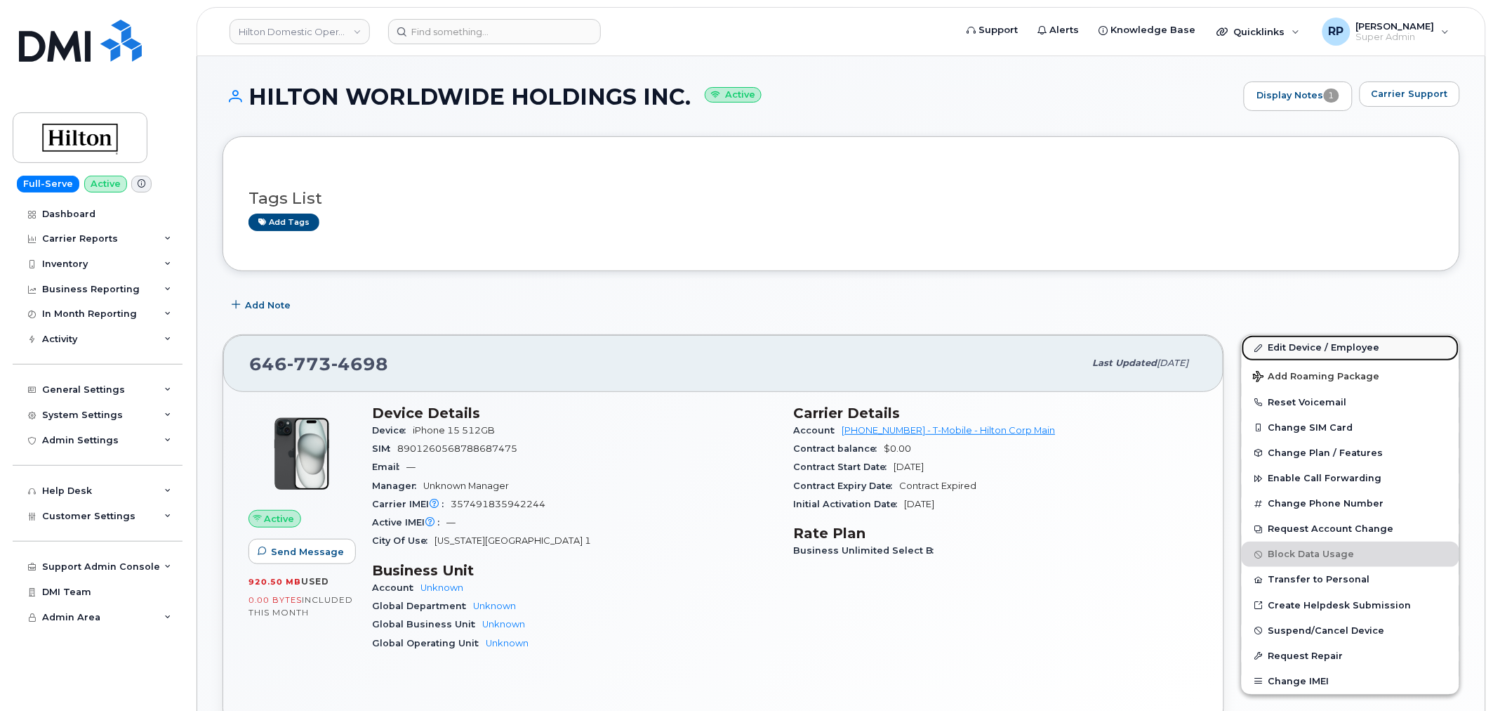
click at [1290, 346] on link "Edit Device / Employee" at bounding box center [1351, 347] width 218 height 25
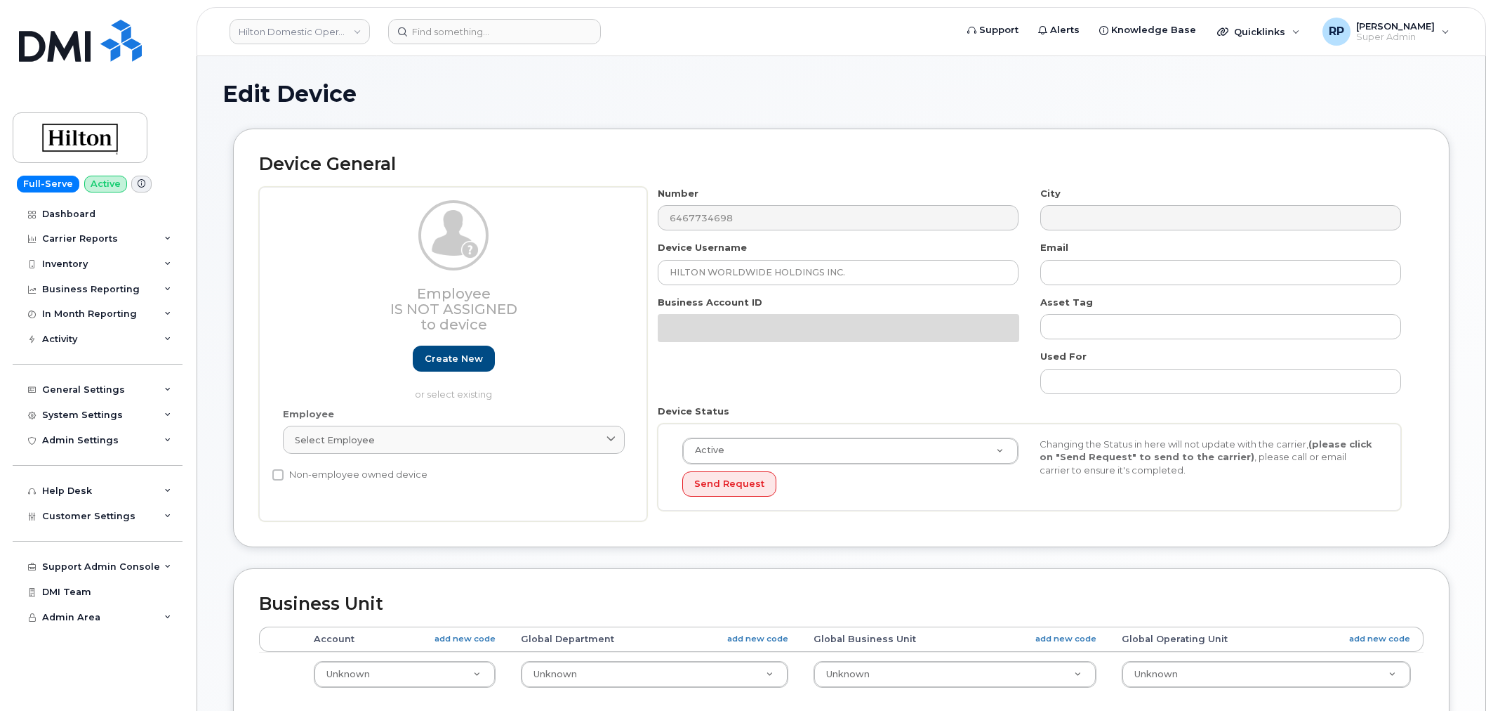
select select "34080326"
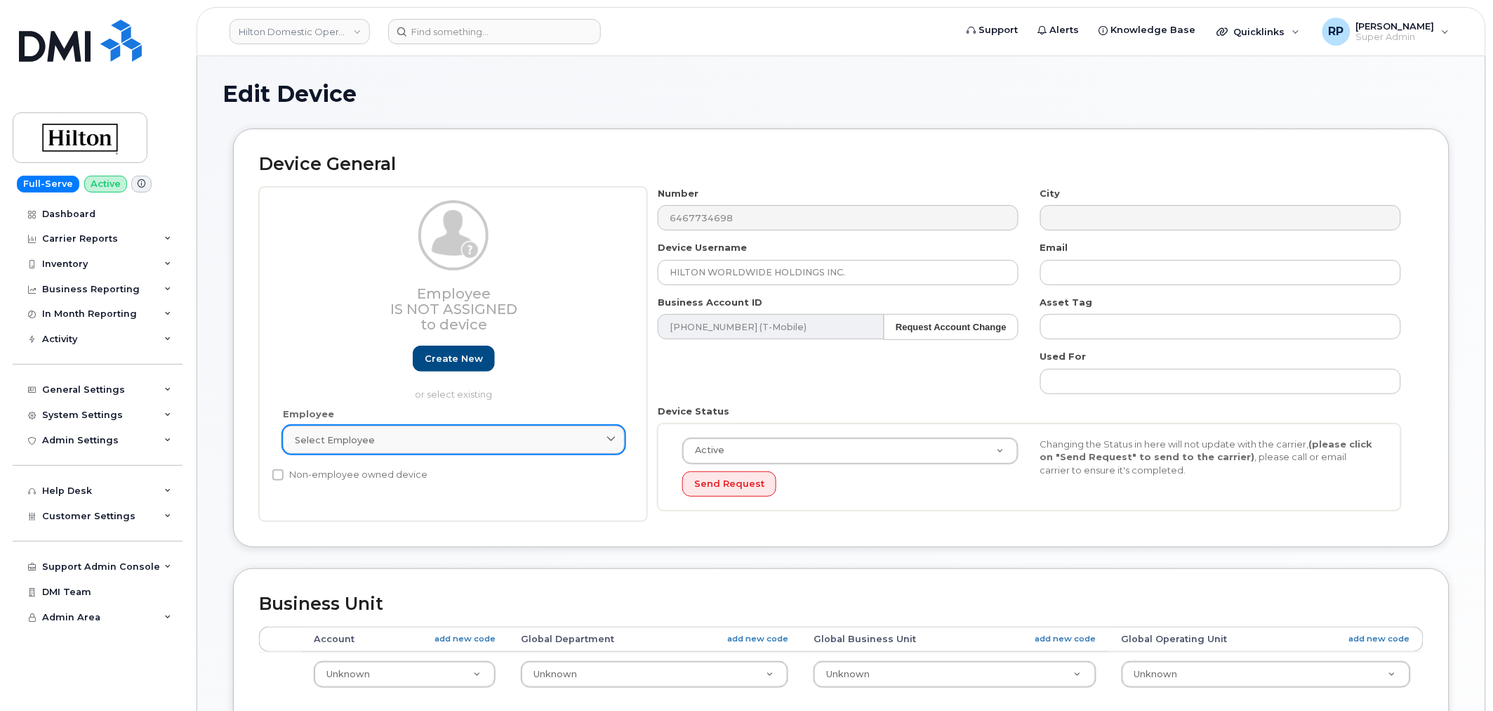
click at [437, 439] on div "Select employee" at bounding box center [454, 439] width 318 height 13
paste input "Valarie Mulero Beckford"
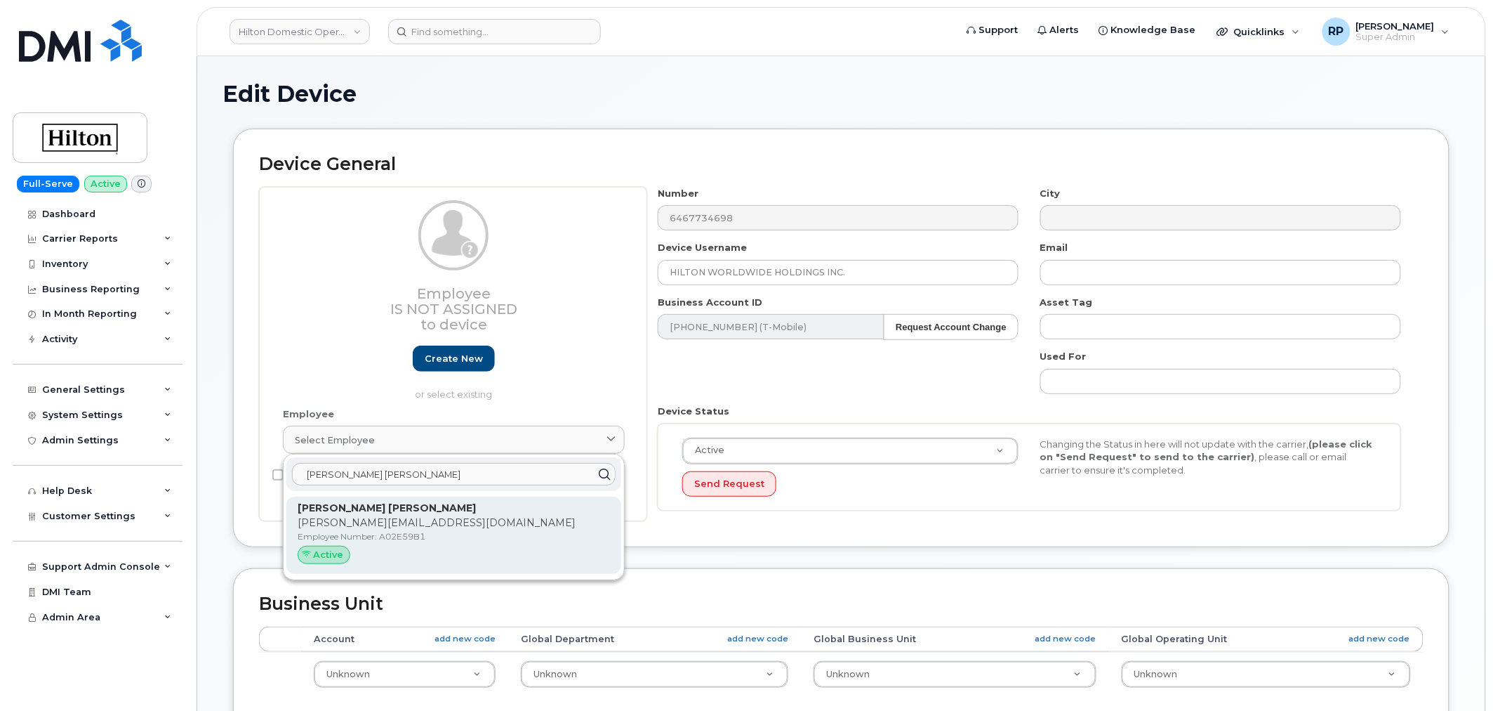
type input "Valarie Mulero Beckford"
click at [385, 505] on strong "Valarie Mulero Beckford" at bounding box center [387, 507] width 178 height 13
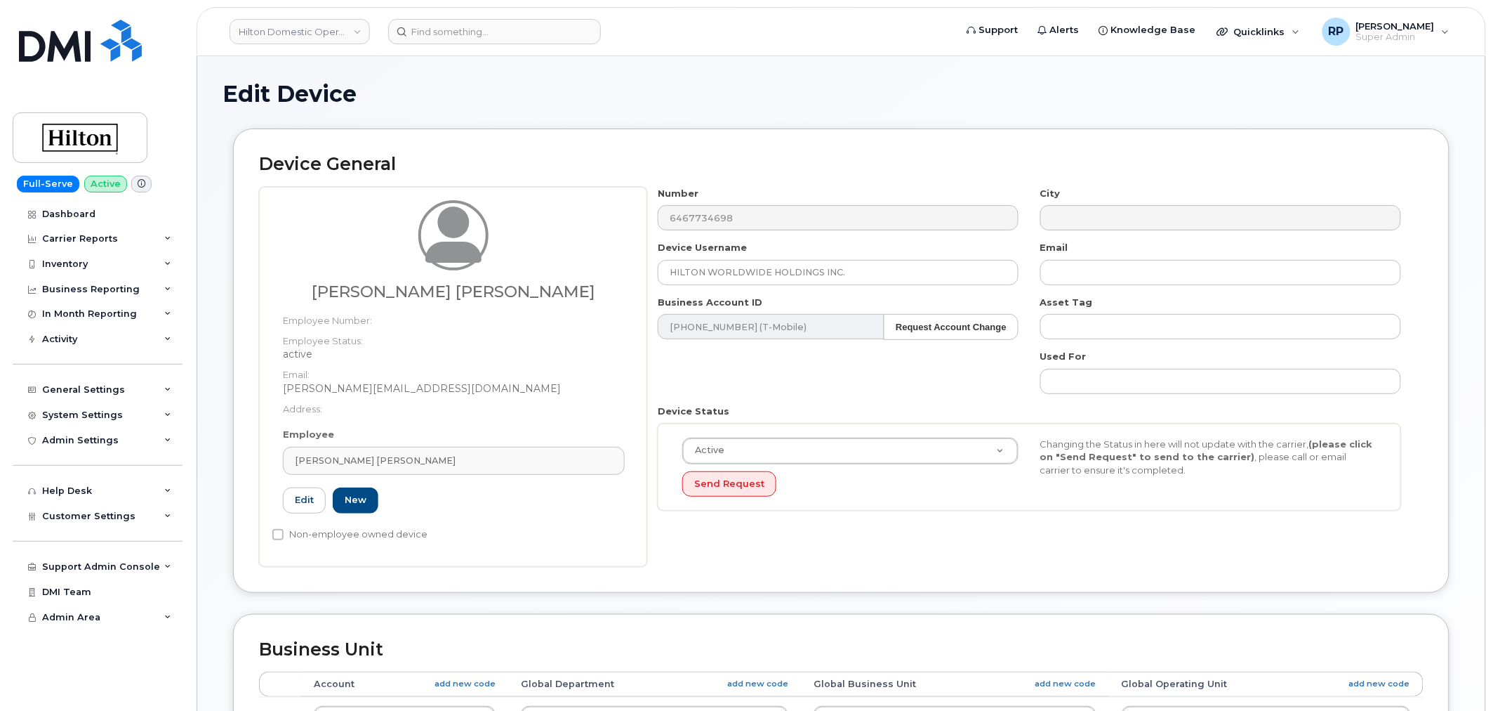
type input "A02E59B1"
type input "Valarie Mulero Beckford"
type input "valarie.mulerobeckford@waldorfastoria.com"
select select "34080331"
type input "34542459"
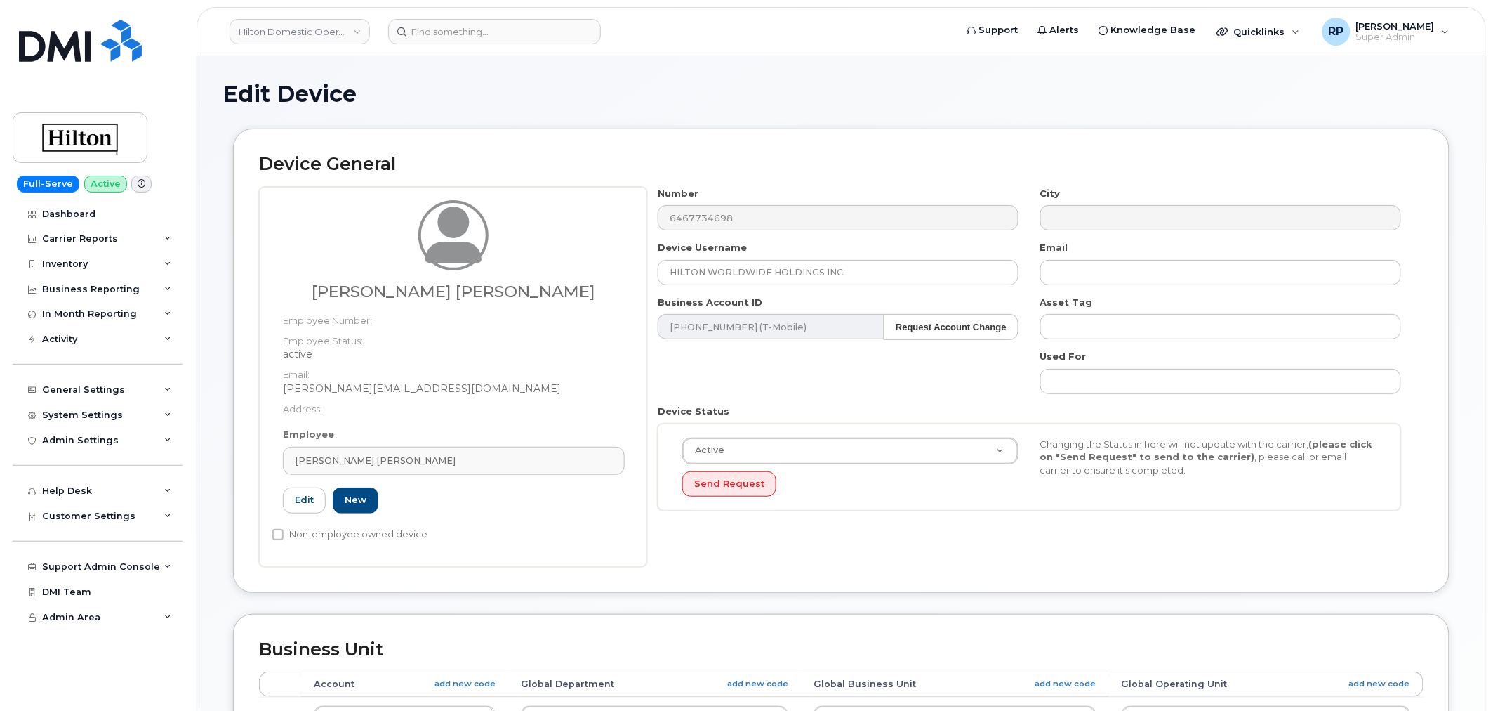
type input "34542004"
type input "34542226"
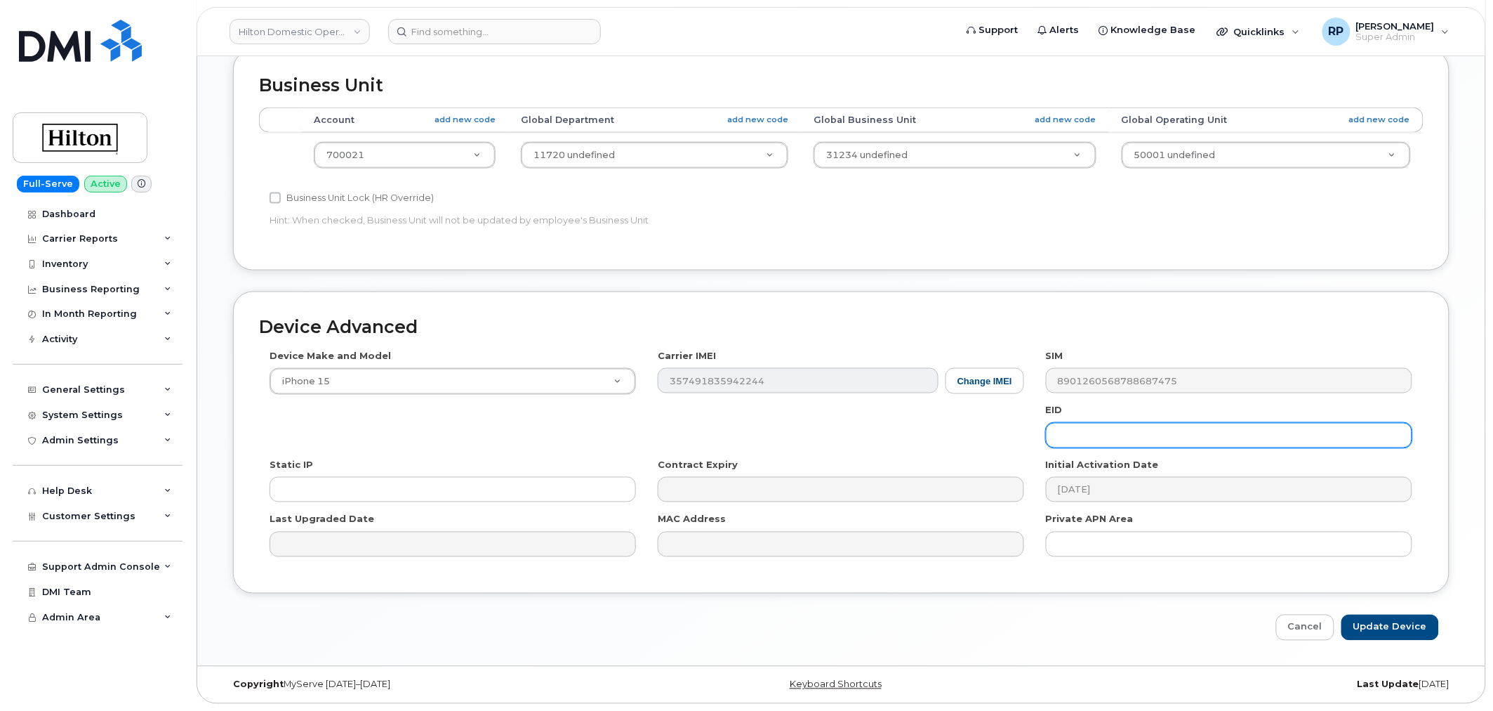
scroll to position [564, 0]
click at [1396, 622] on input "Update Device" at bounding box center [1391, 627] width 98 height 26
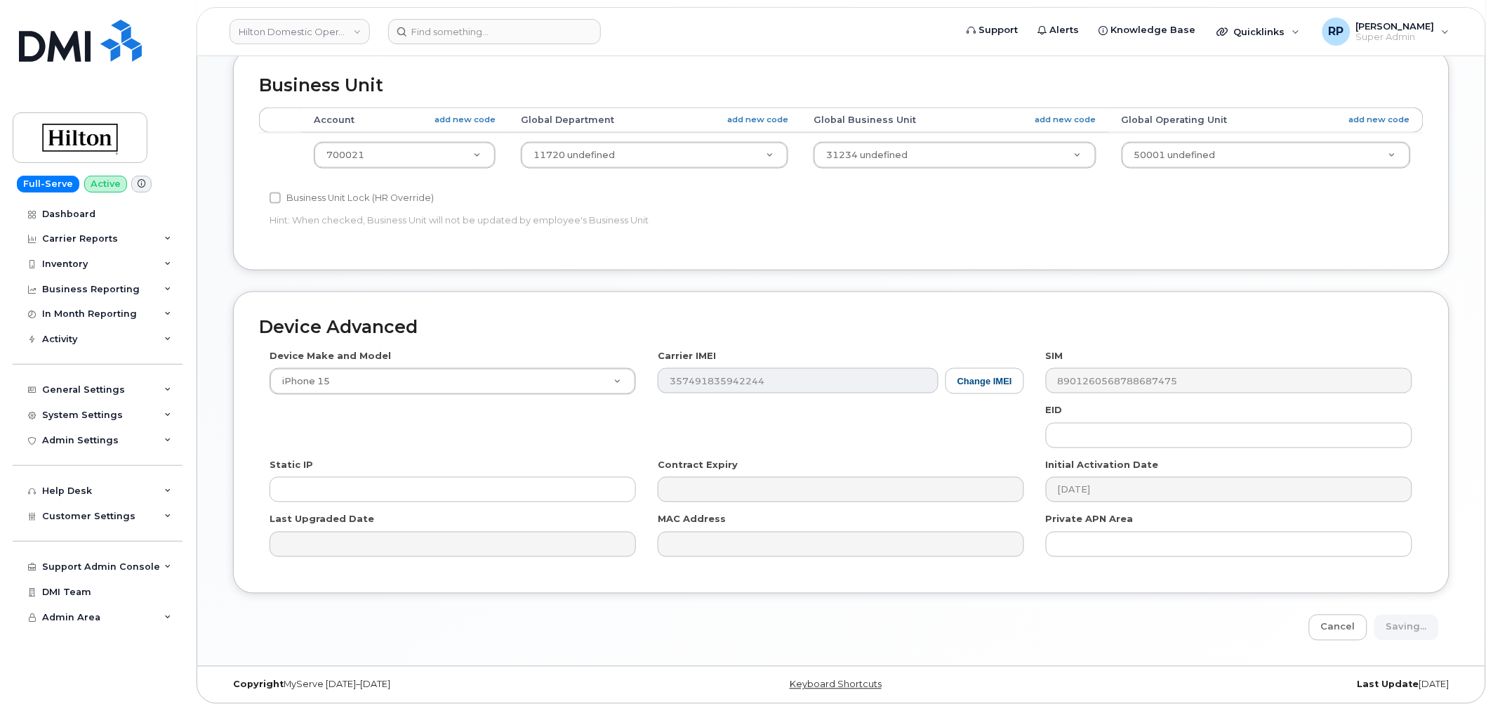
type input "Saving..."
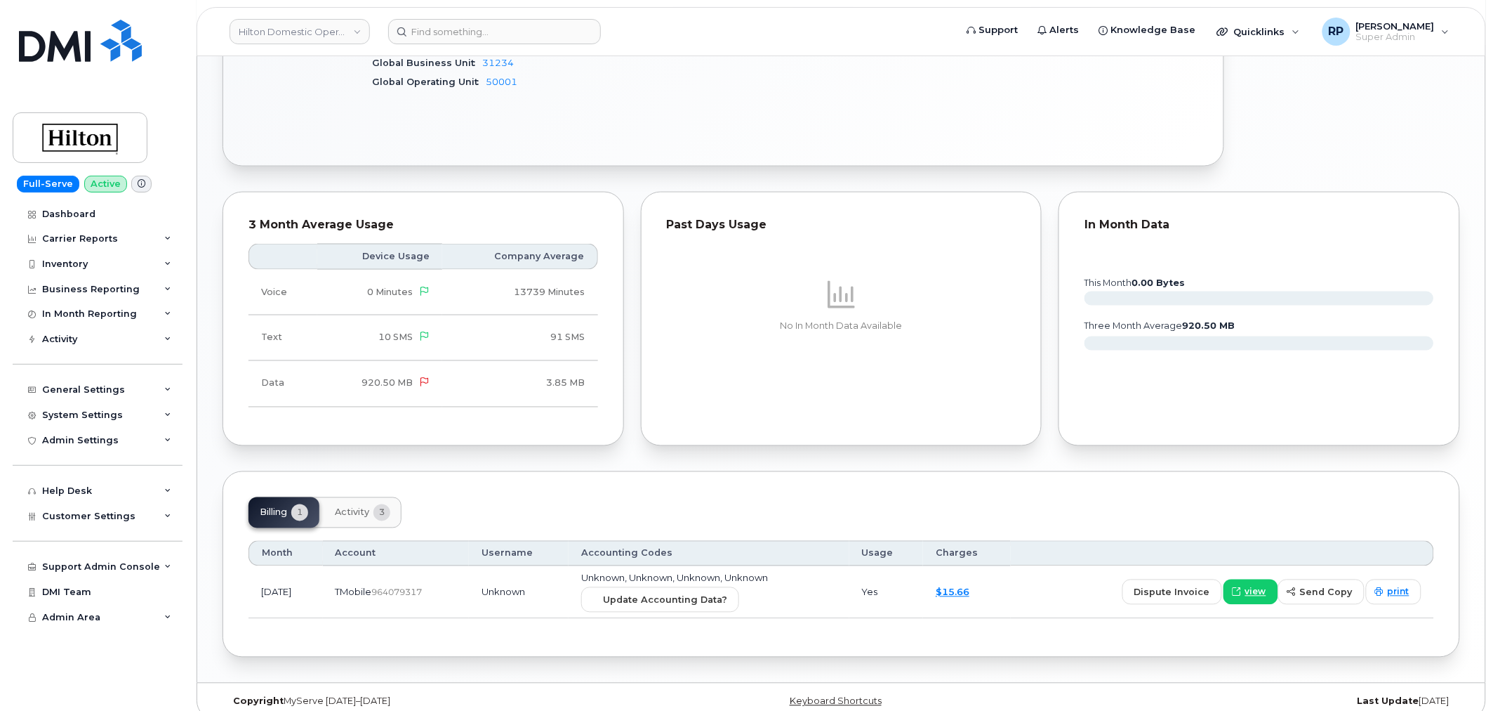
scroll to position [681, 0]
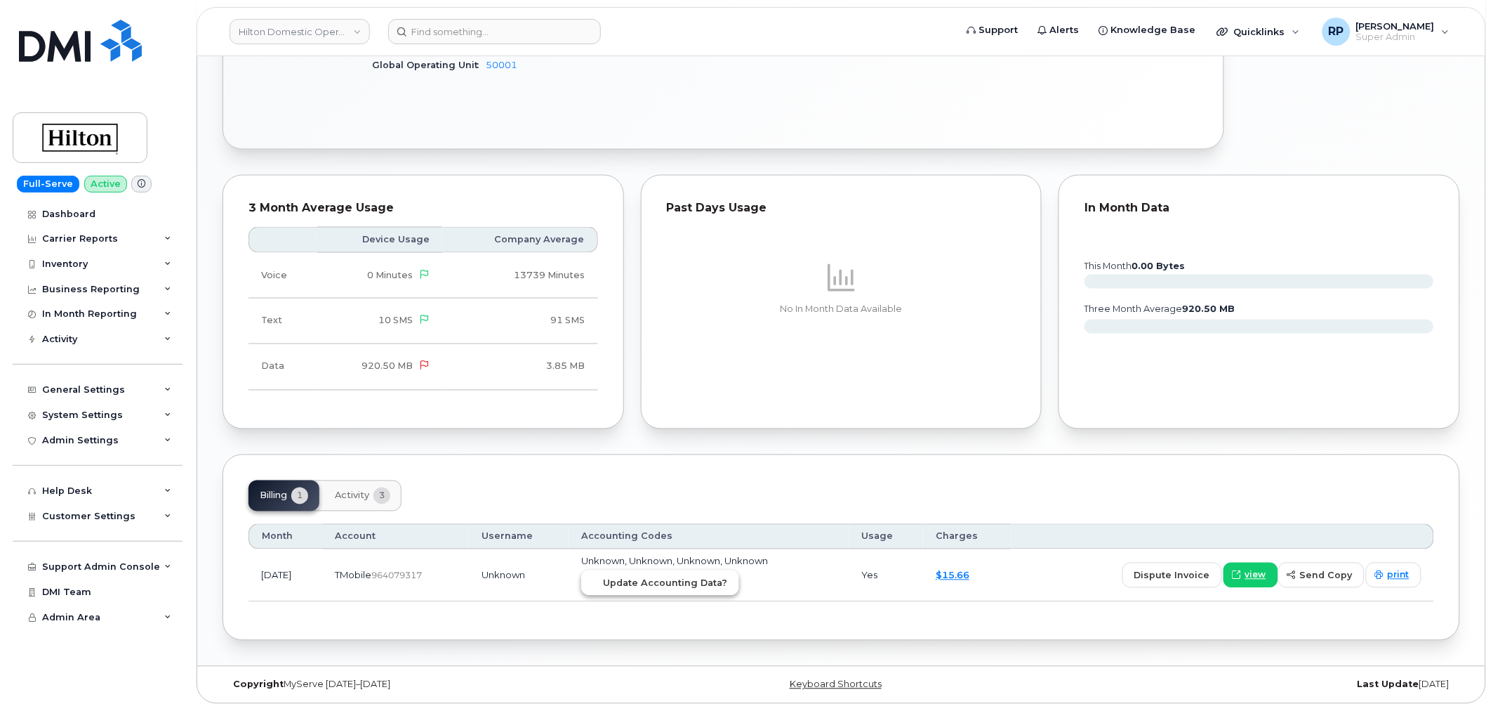
click at [711, 586] on span "Update Accounting Data?" at bounding box center [665, 582] width 124 height 13
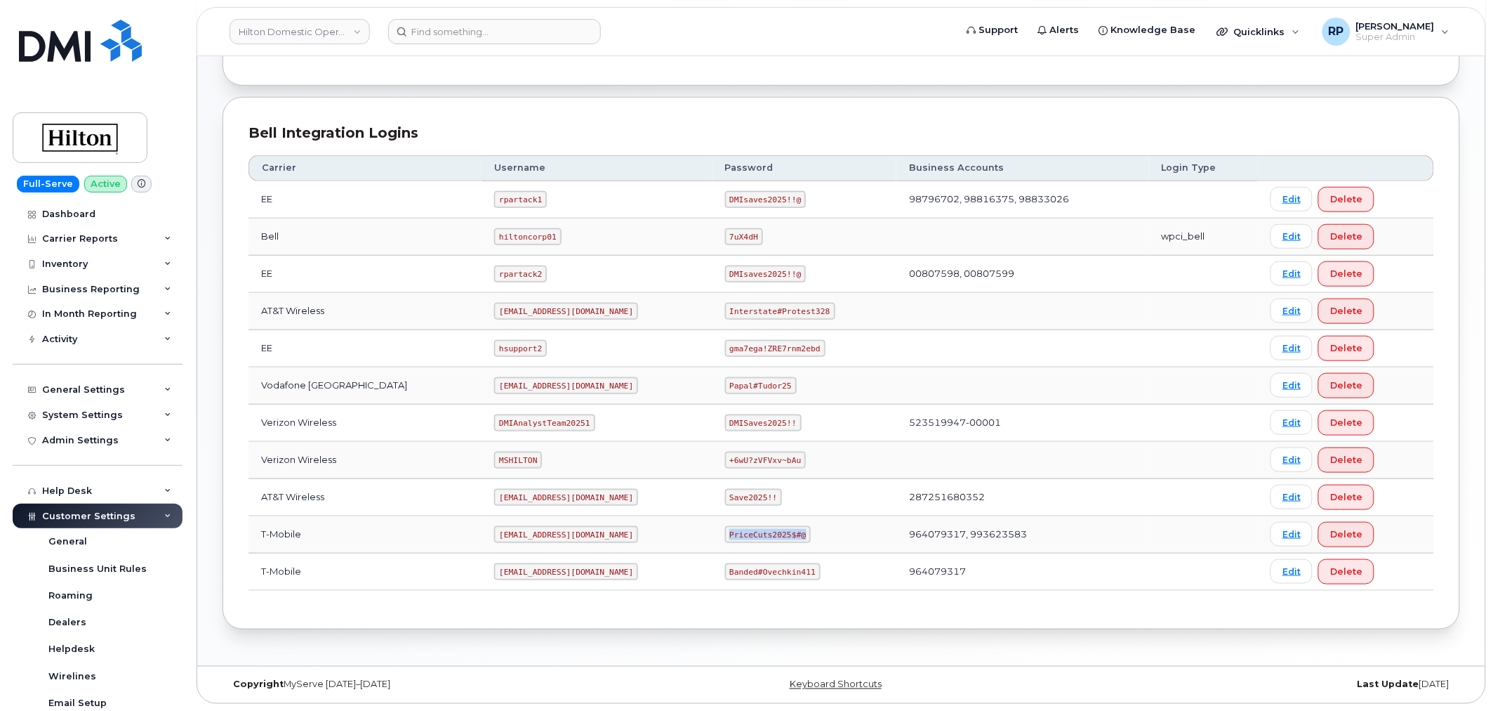
scroll to position [307, 0]
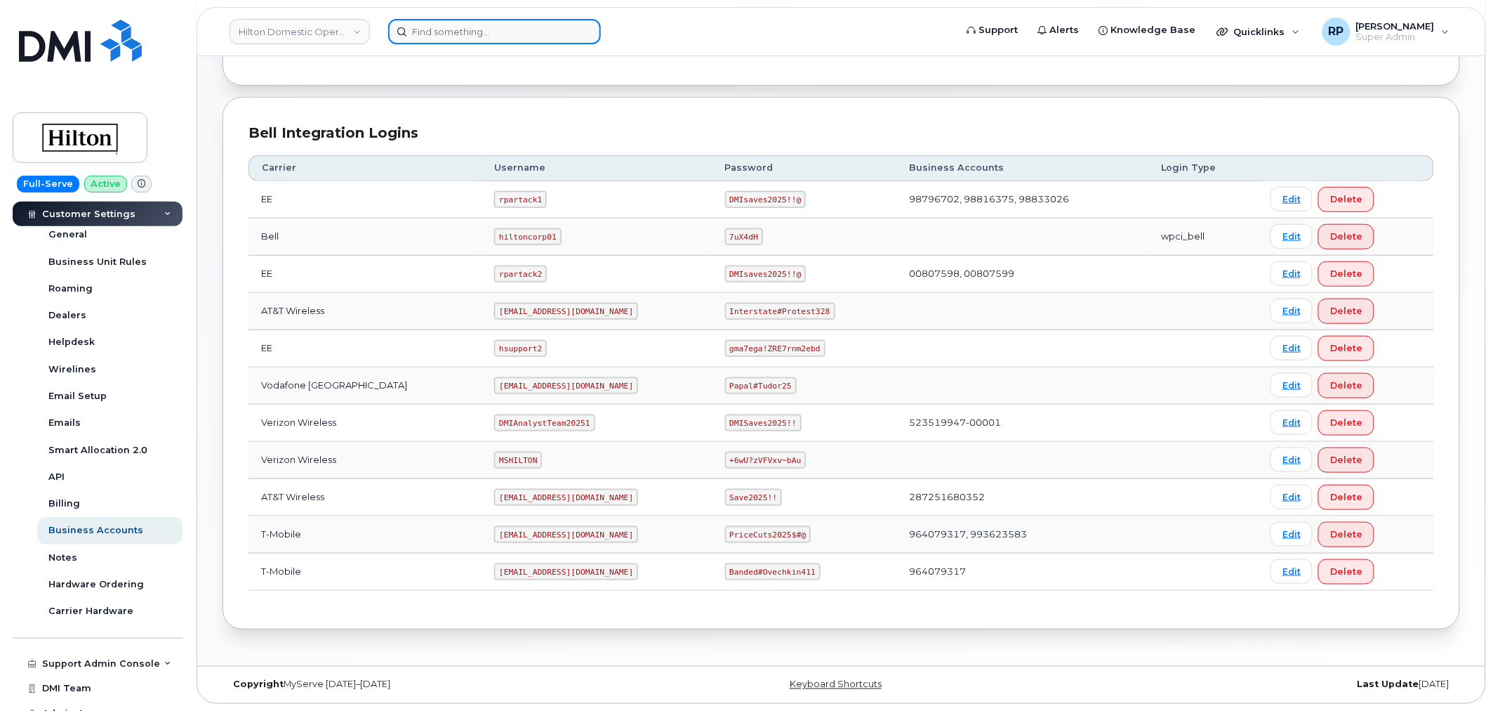
click at [428, 37] on input at bounding box center [494, 31] width 213 height 25
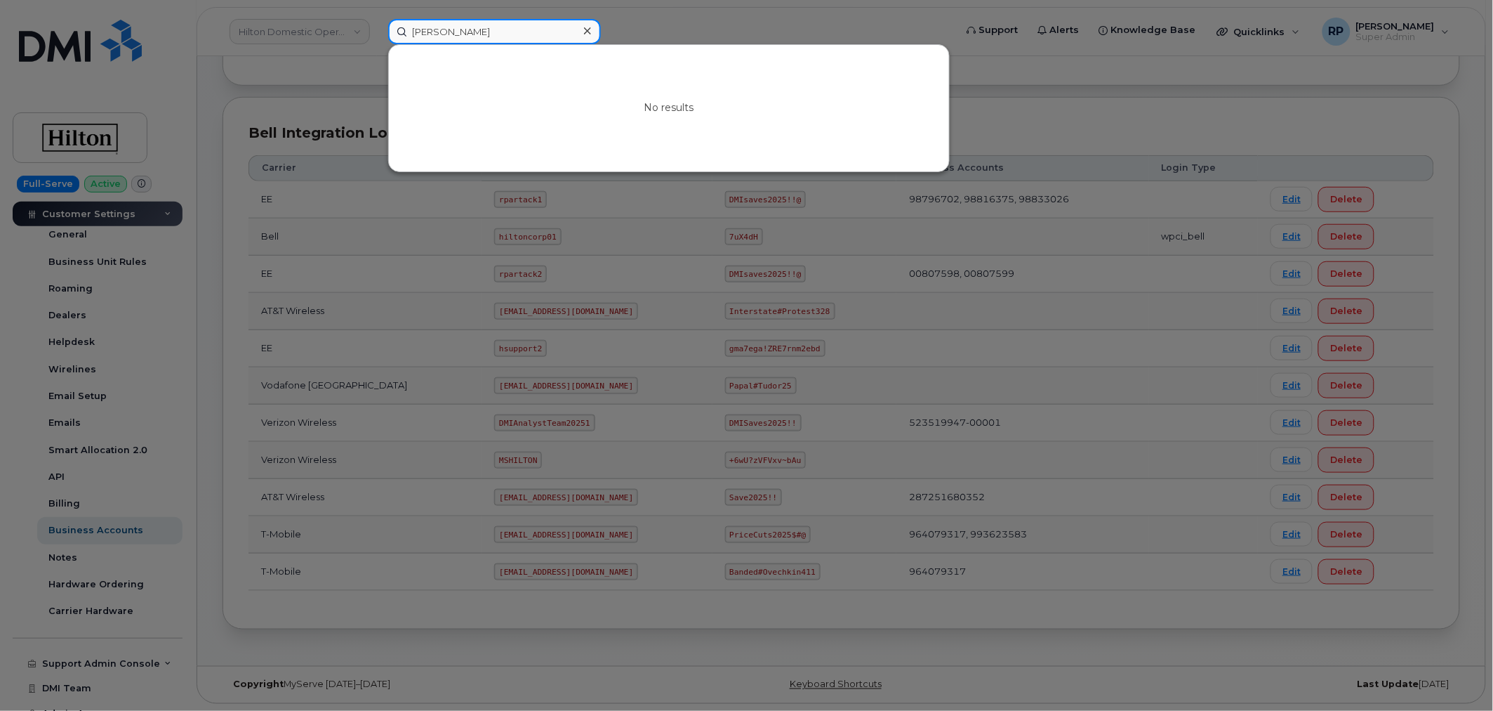
drag, startPoint x: 429, startPoint y: 18, endPoint x: 308, endPoint y: 20, distance: 121.5
click at [377, 19] on div "yolanda Benson No results" at bounding box center [667, 31] width 581 height 25
paste input "Y"
type input "Yolanda Benson"
click at [338, 89] on div at bounding box center [746, 355] width 1493 height 711
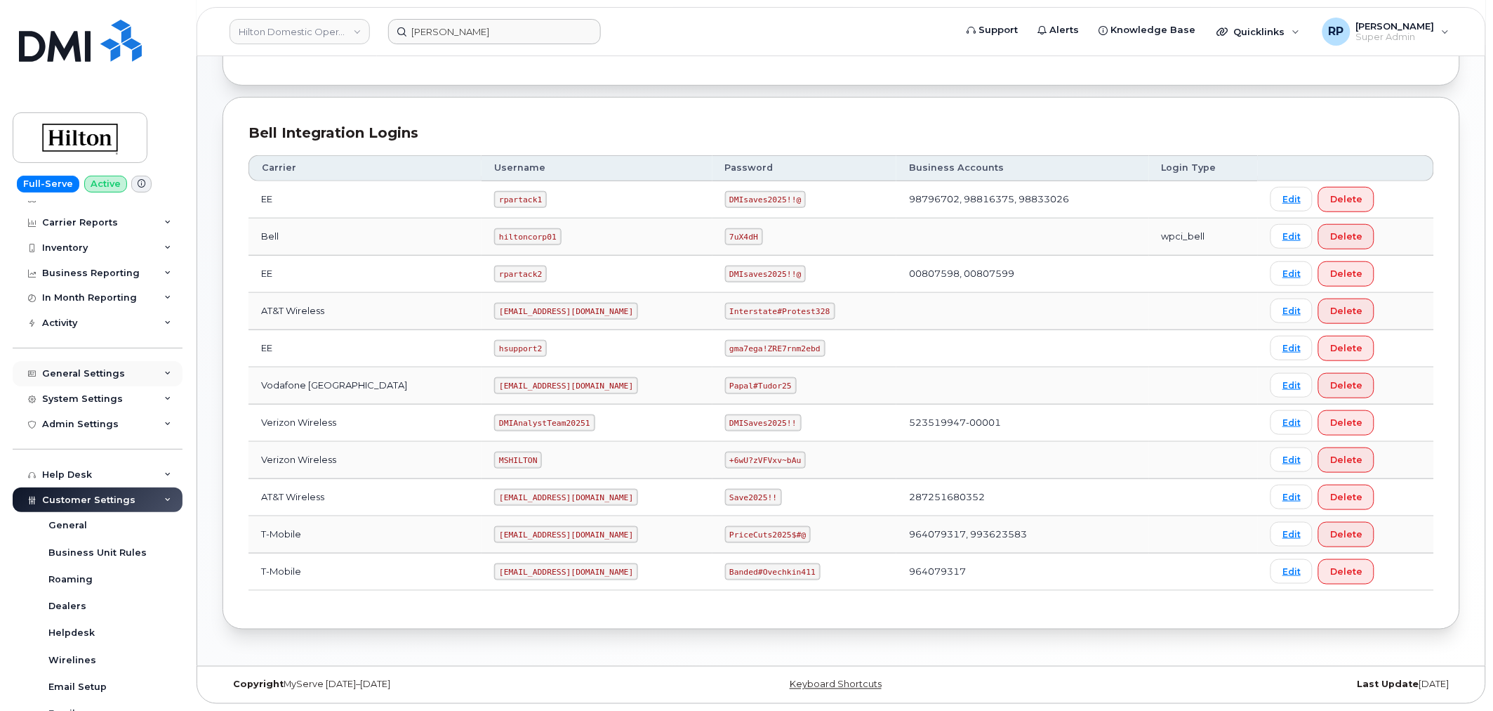
scroll to position [0, 0]
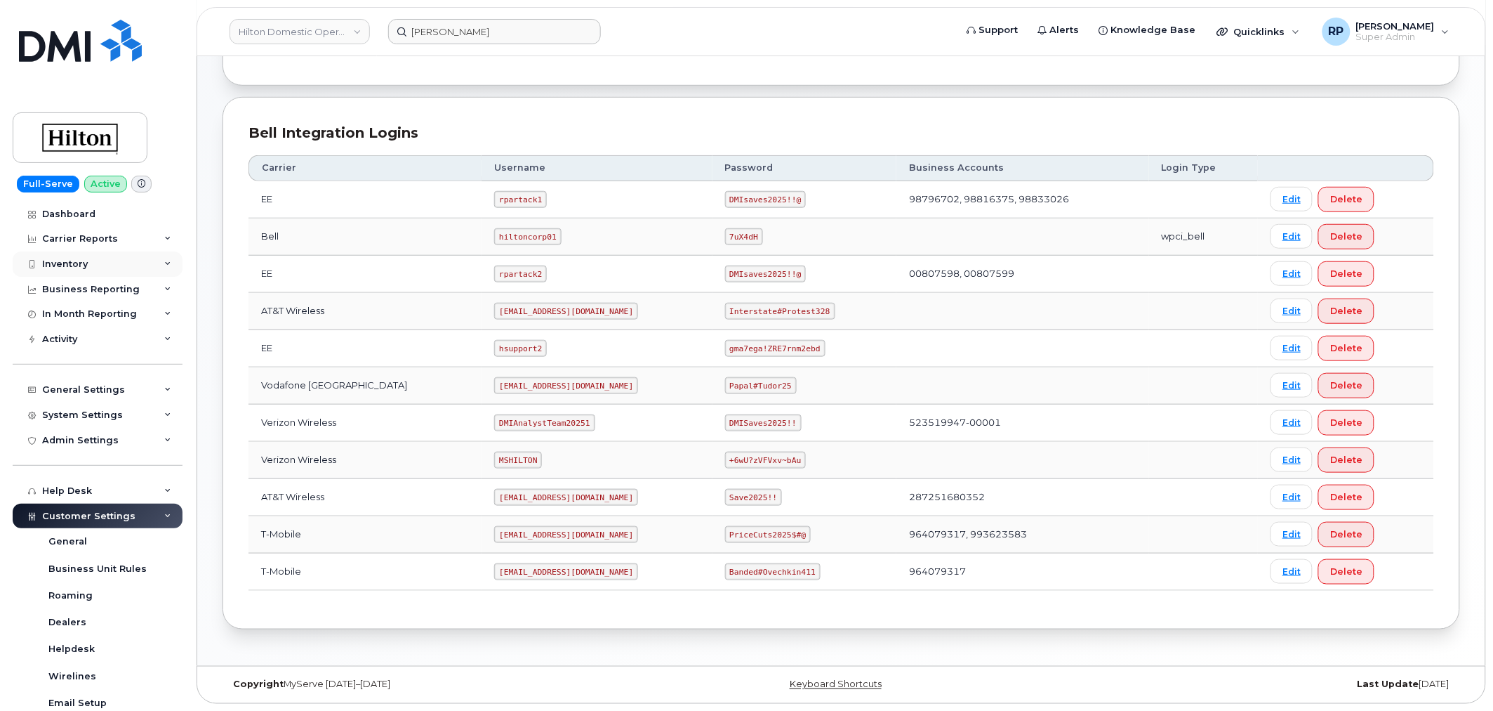
click at [74, 264] on div "Inventory" at bounding box center [65, 263] width 46 height 11
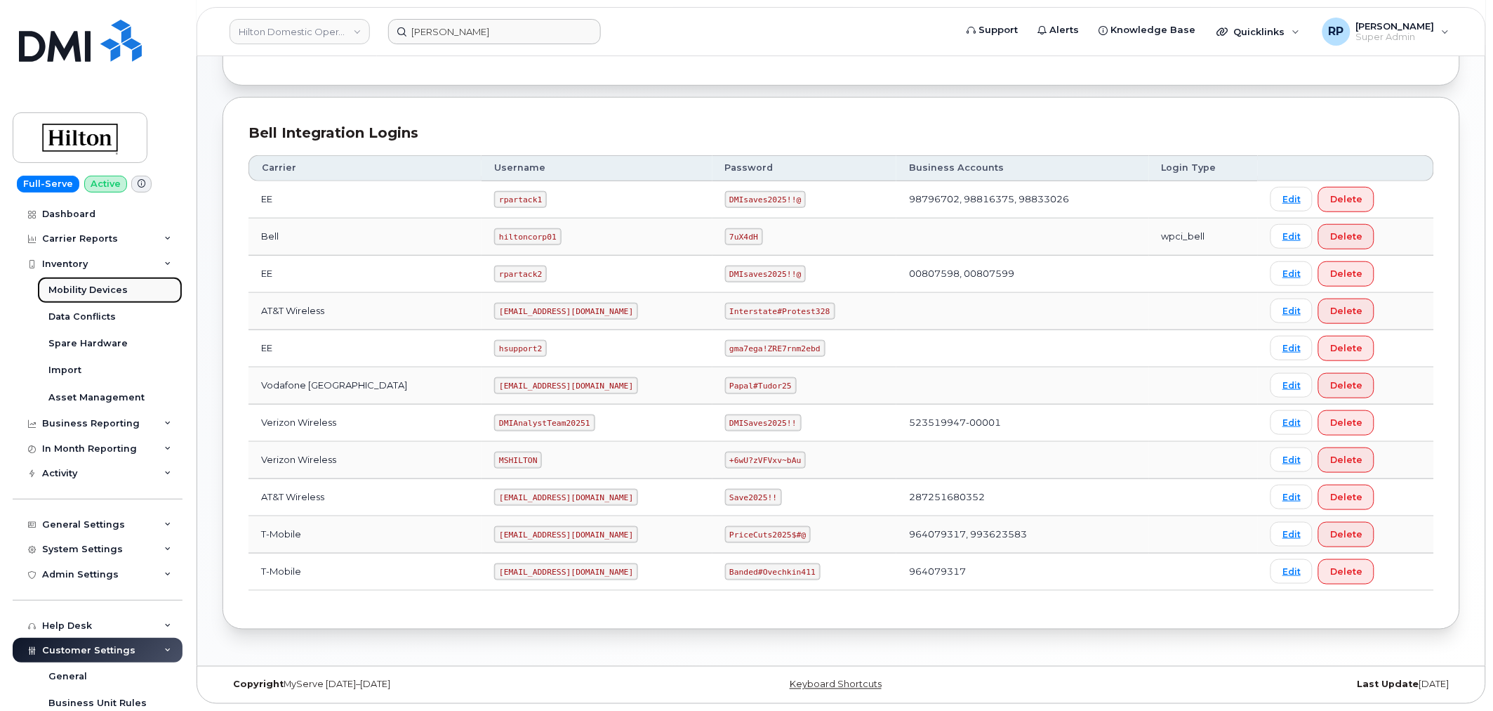
click at [80, 290] on div "Mobility Devices" at bounding box center [87, 290] width 79 height 13
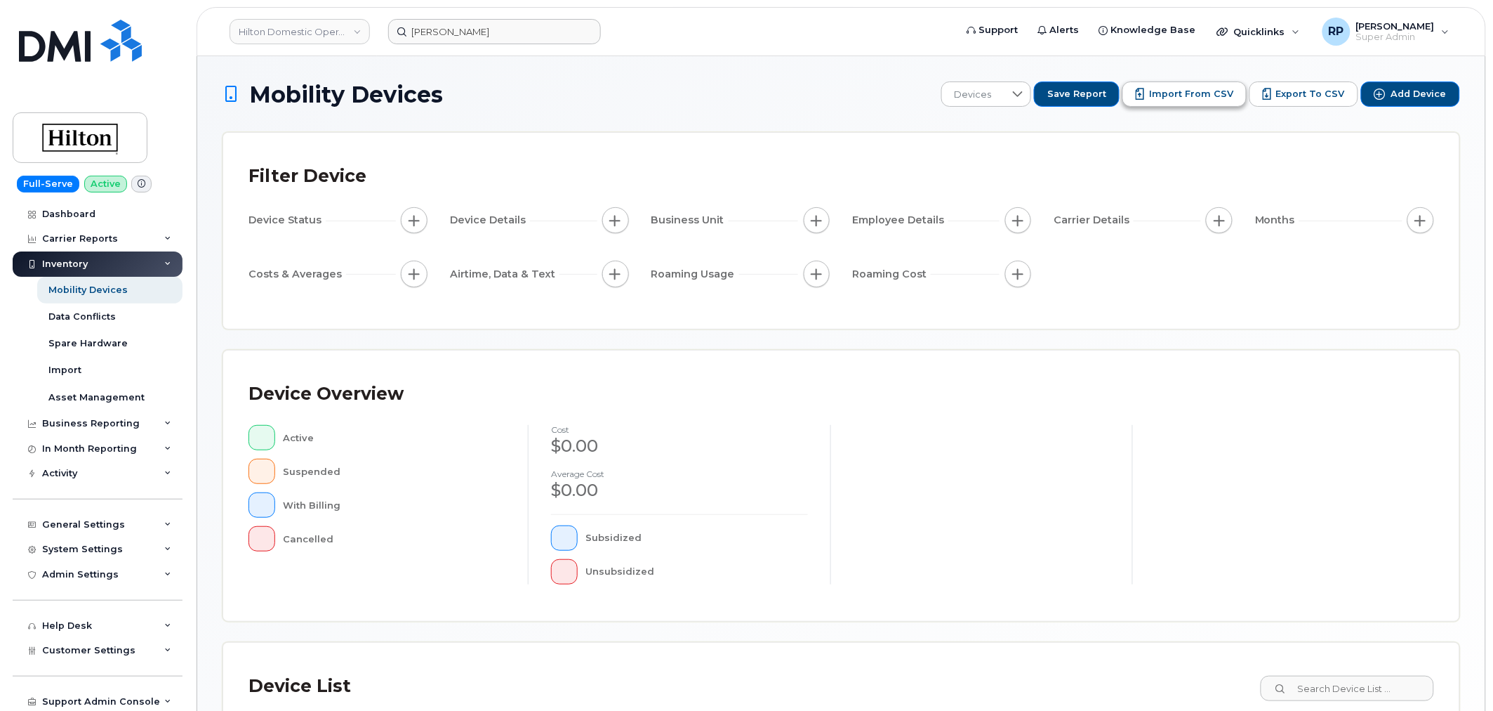
click at [1184, 95] on span "Import from CSV" at bounding box center [1191, 94] width 84 height 13
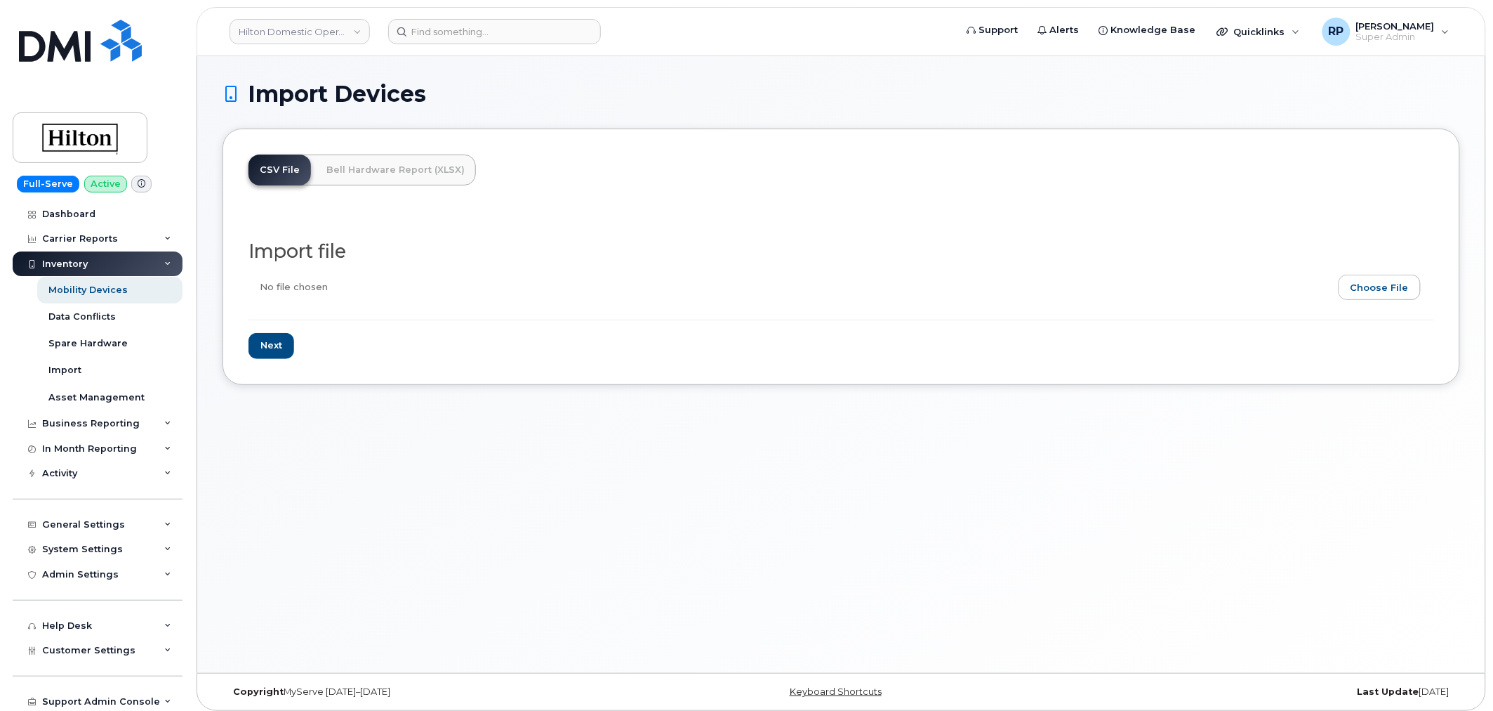
click at [1365, 291] on input "file" at bounding box center [836, 291] width 1175 height 32
type input "C:\fakepath\Hilton Asset Updates 10.6.2025.csv"
click at [257, 341] on input "Next" at bounding box center [272, 346] width 46 height 26
type input "Loading..."
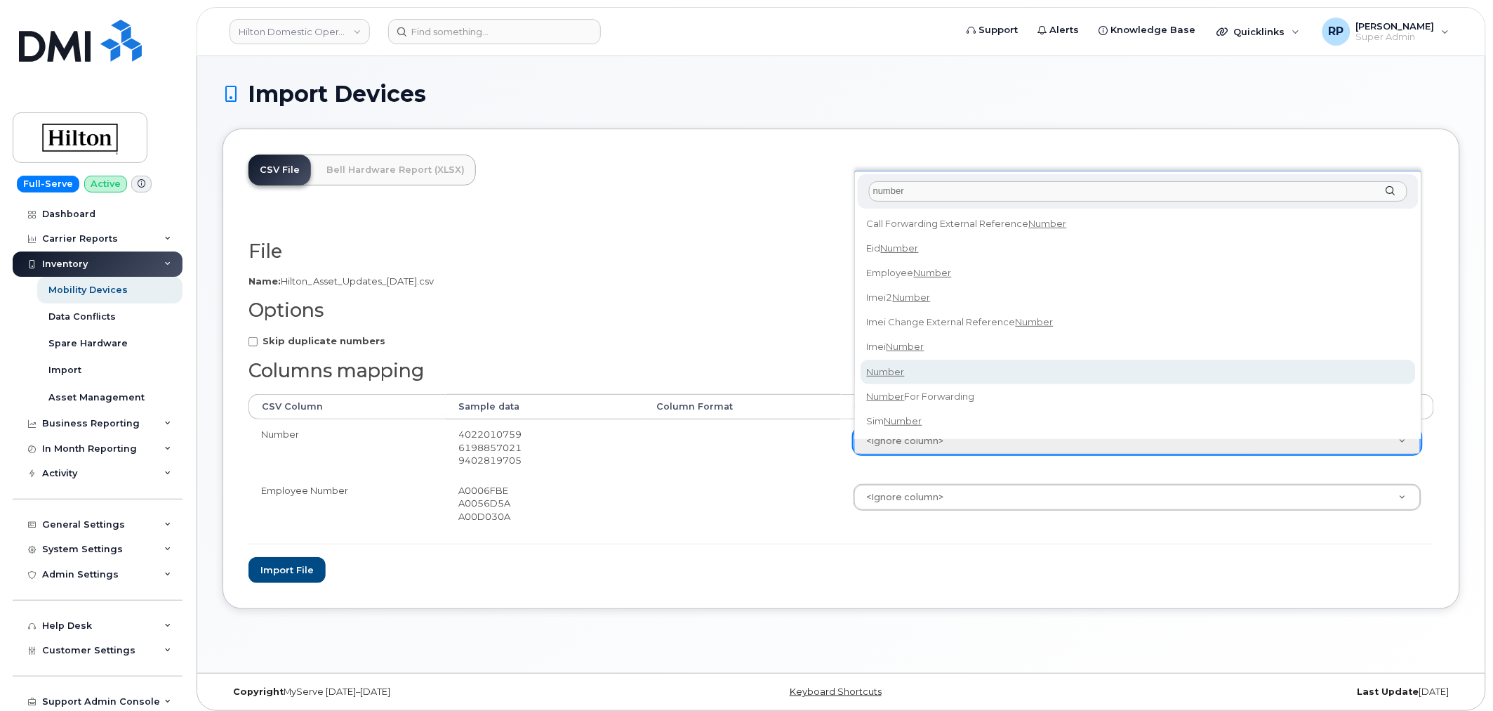
type input "number"
select select "number"
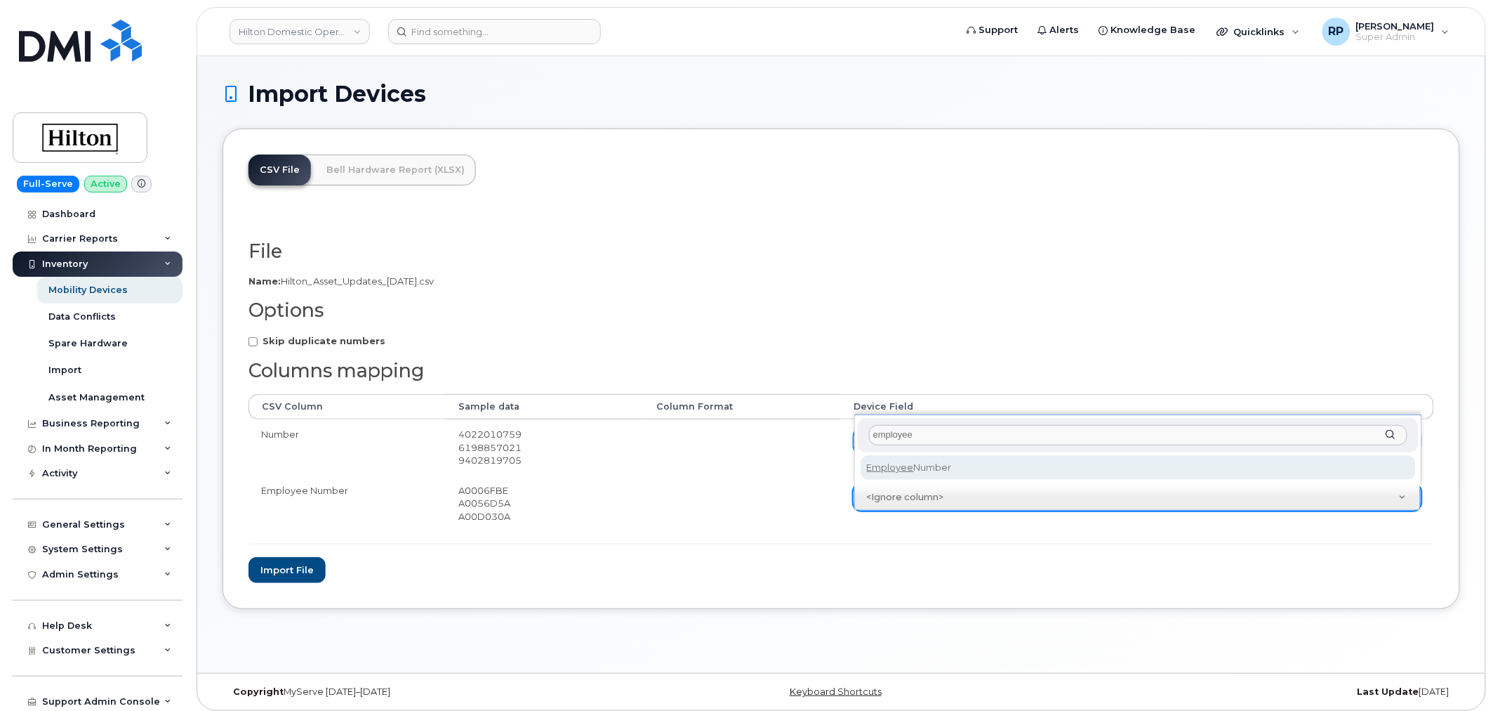
type input "employee"
select select "employee_number"
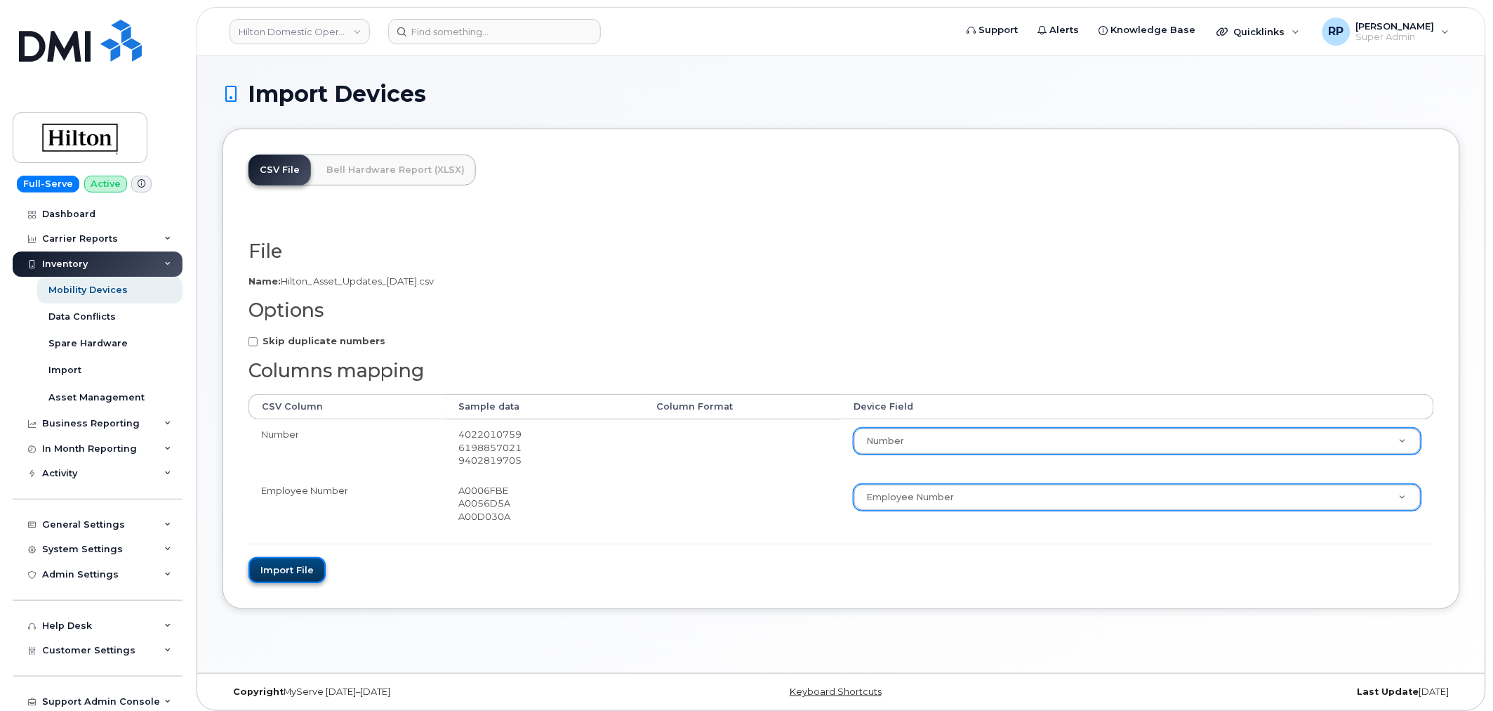
click at [289, 562] on button "Import file" at bounding box center [287, 570] width 77 height 26
